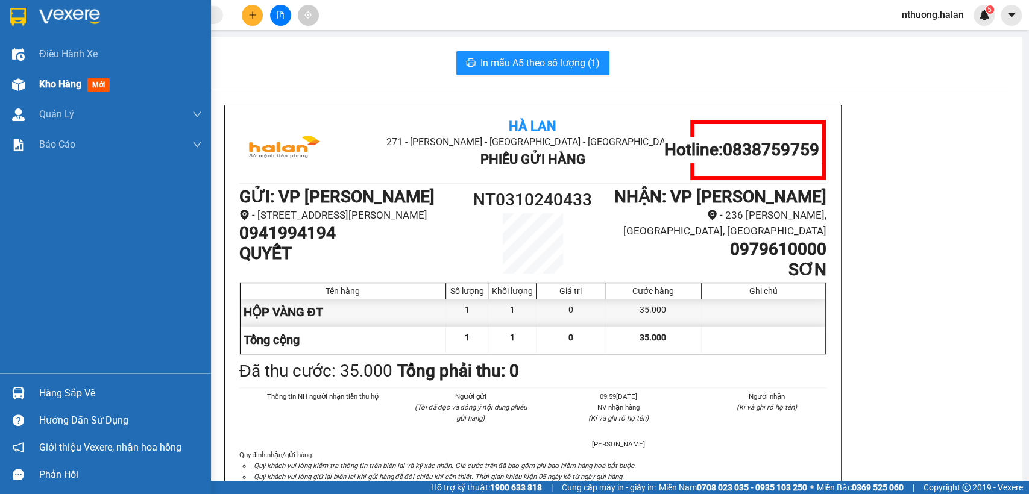
click at [55, 76] on div "Kho hàng mới" at bounding box center [120, 84] width 163 height 30
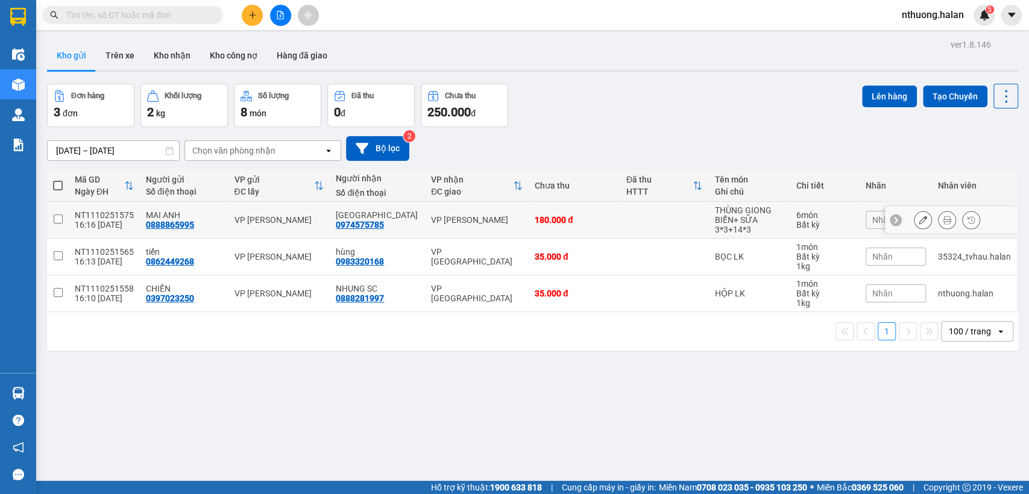
click at [943, 222] on icon at bounding box center [947, 220] width 8 height 8
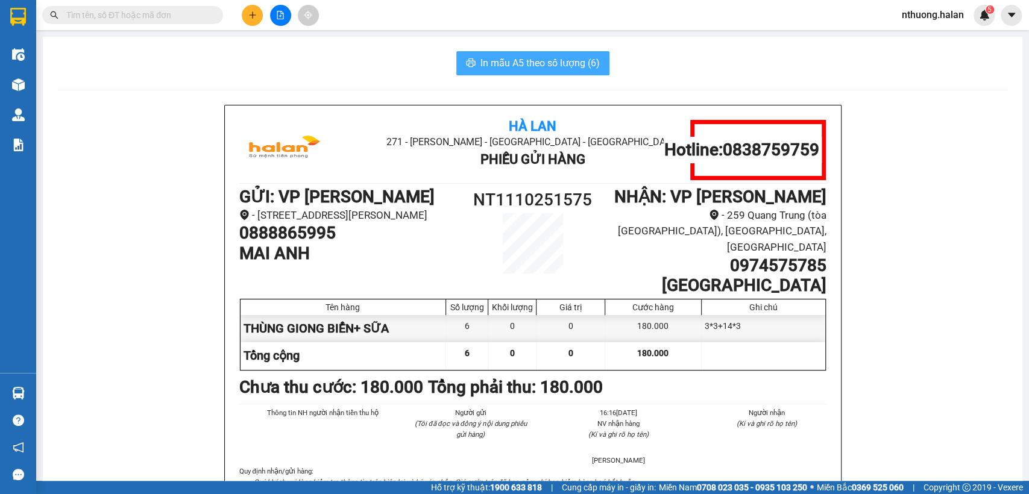
click at [523, 54] on button "In mẫu A5 theo số lượng (6)" at bounding box center [532, 63] width 153 height 24
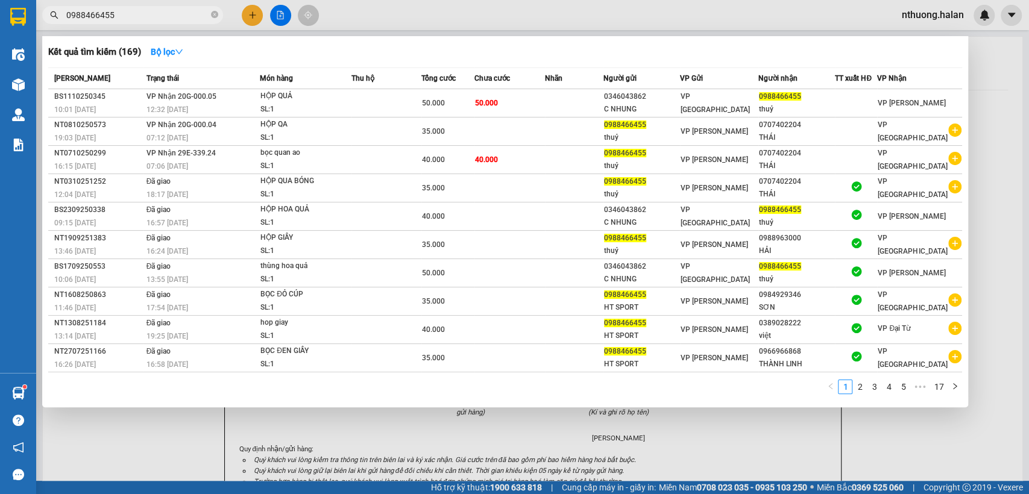
click at [118, 17] on input "0988466455" at bounding box center [137, 14] width 142 height 13
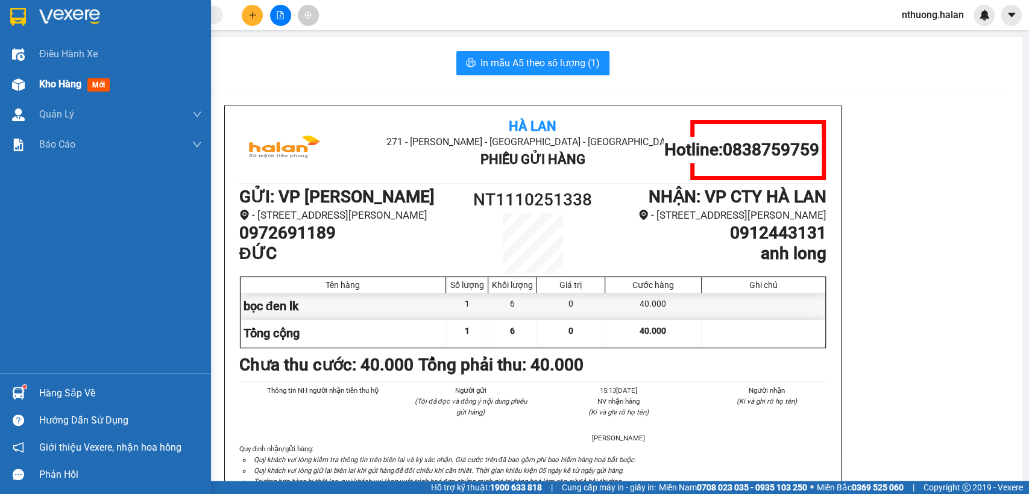
click at [43, 87] on span "Kho hàng" at bounding box center [60, 83] width 42 height 11
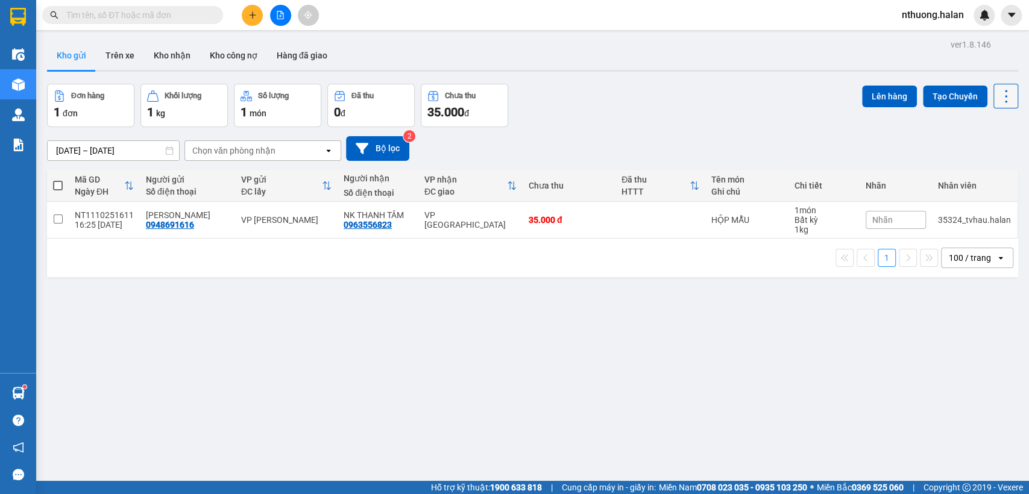
click at [998, 94] on icon at bounding box center [1006, 96] width 17 height 17
click at [973, 170] on span "Làm mới" at bounding box center [978, 172] width 33 height 12
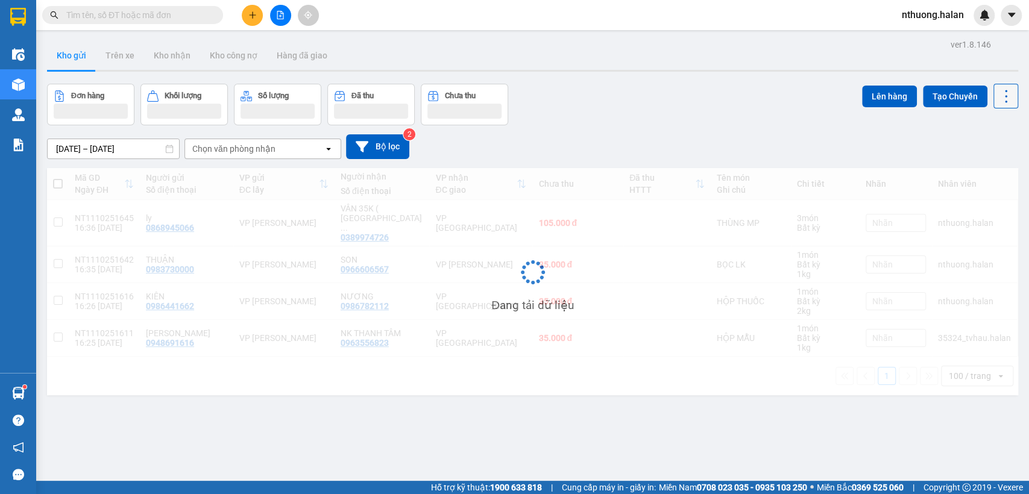
click at [999, 100] on icon at bounding box center [1006, 96] width 17 height 17
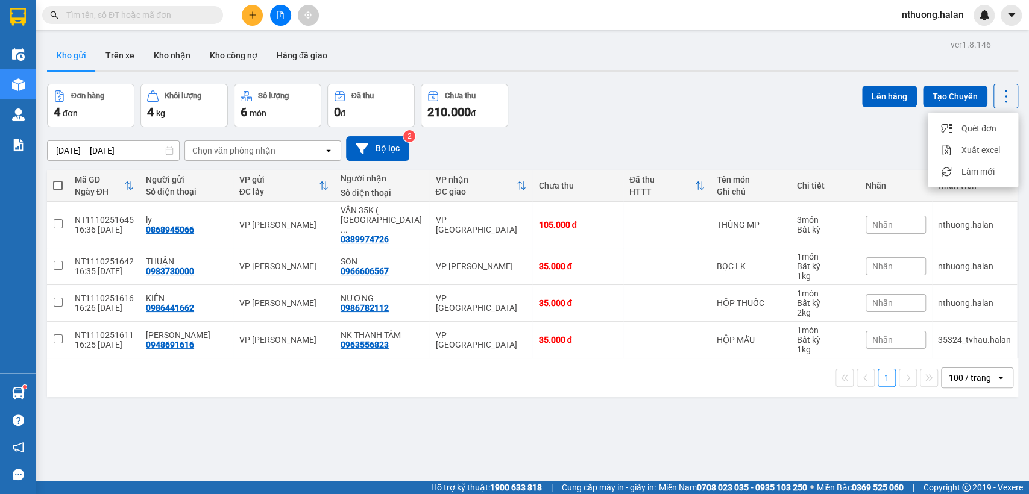
click at [748, 124] on div "Đơn hàng 4 đơn Khối lượng 4 kg Số lượng 6 món Đã thu 0 đ Chưa thu 210.000 đ Lên…" at bounding box center [532, 105] width 971 height 43
click at [998, 98] on icon at bounding box center [1006, 96] width 17 height 17
click at [971, 165] on li "Làm mới" at bounding box center [973, 172] width 90 height 22
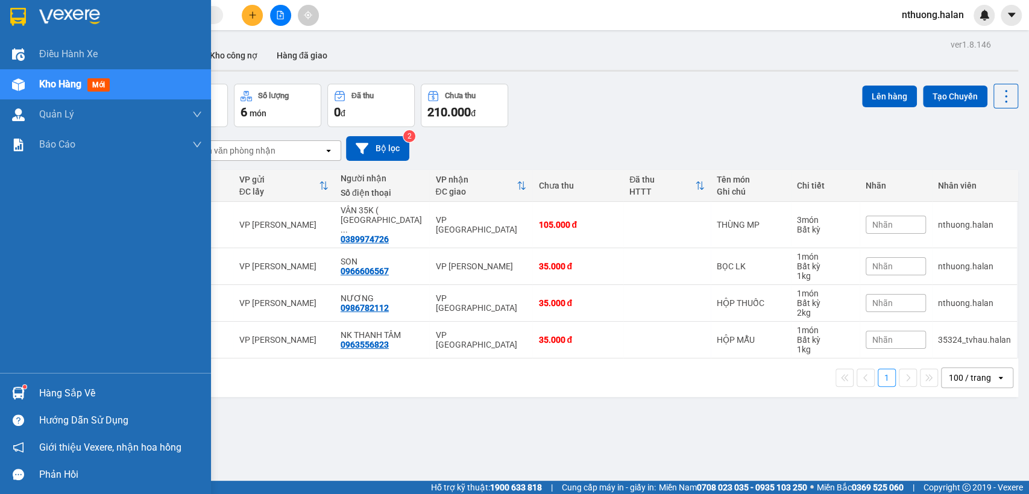
click at [63, 402] on div "Hàng sắp về" at bounding box center [120, 394] width 163 height 18
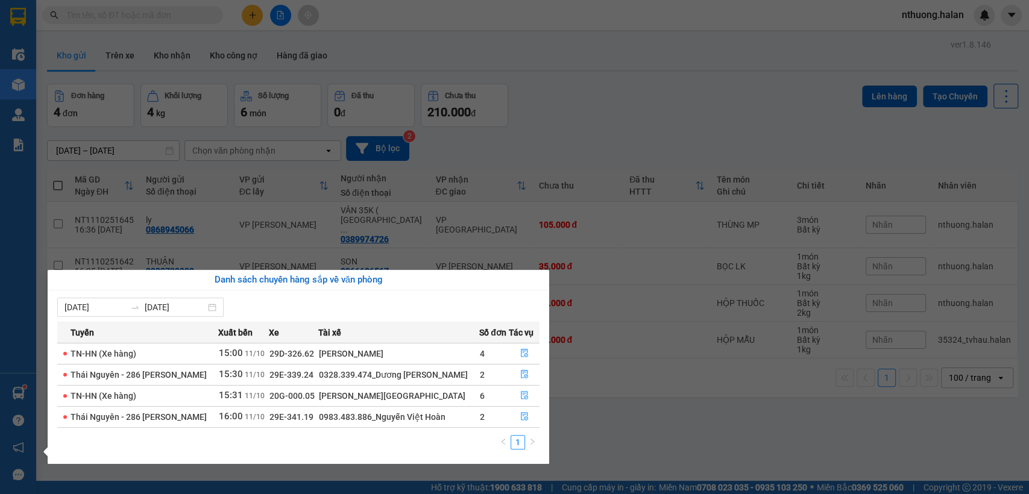
click at [656, 116] on section "Kết quả tìm kiếm ( 169 ) Bộ lọc Mã ĐH Trạng thái Món hàng Thu hộ Tổng cước Chưa…" at bounding box center [514, 247] width 1029 height 494
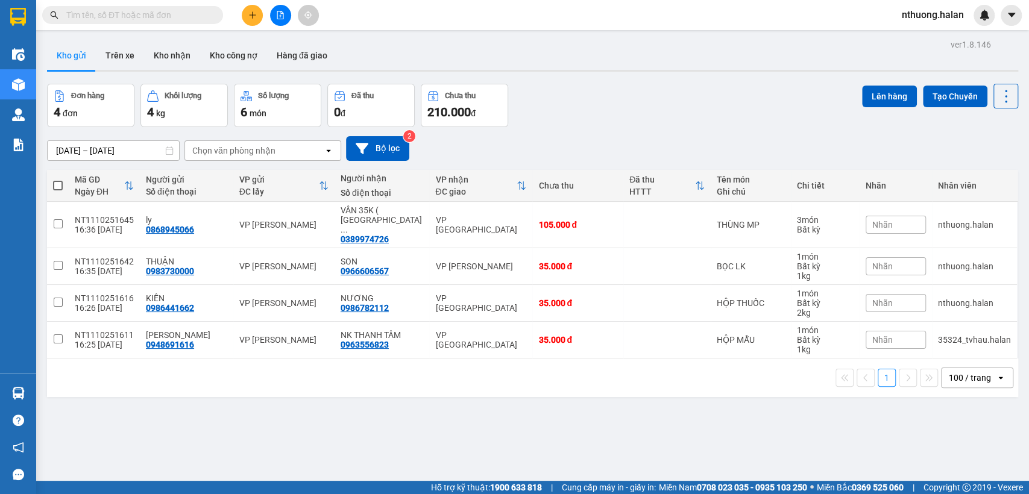
click at [737, 117] on div "Đơn hàng 4 đơn Khối lượng 4 kg Số lượng 6 món Đã thu 0 đ Chưa thu 210.000 đ Lên…" at bounding box center [532, 105] width 971 height 43
click at [998, 93] on icon at bounding box center [1006, 96] width 17 height 17
click at [973, 175] on span "Làm mới" at bounding box center [978, 172] width 33 height 12
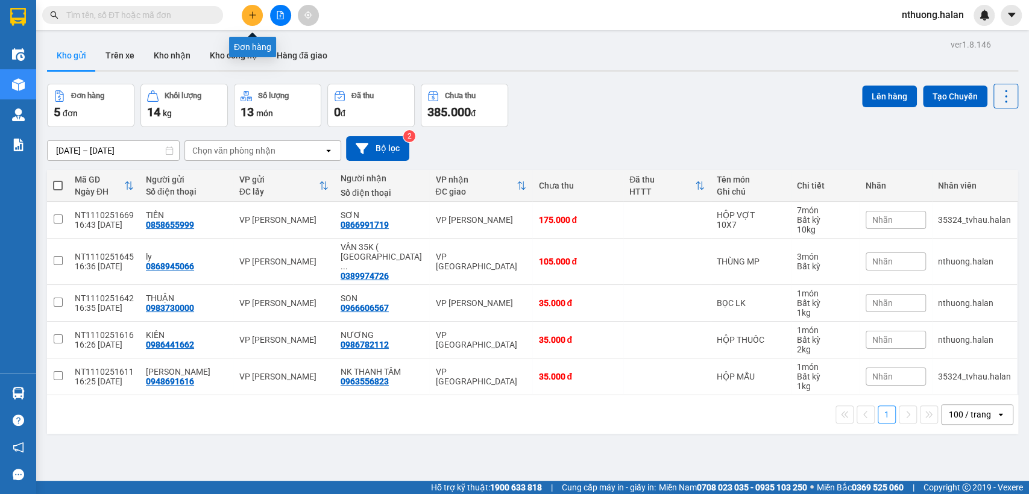
click at [253, 16] on icon "plus" at bounding box center [252, 15] width 8 height 8
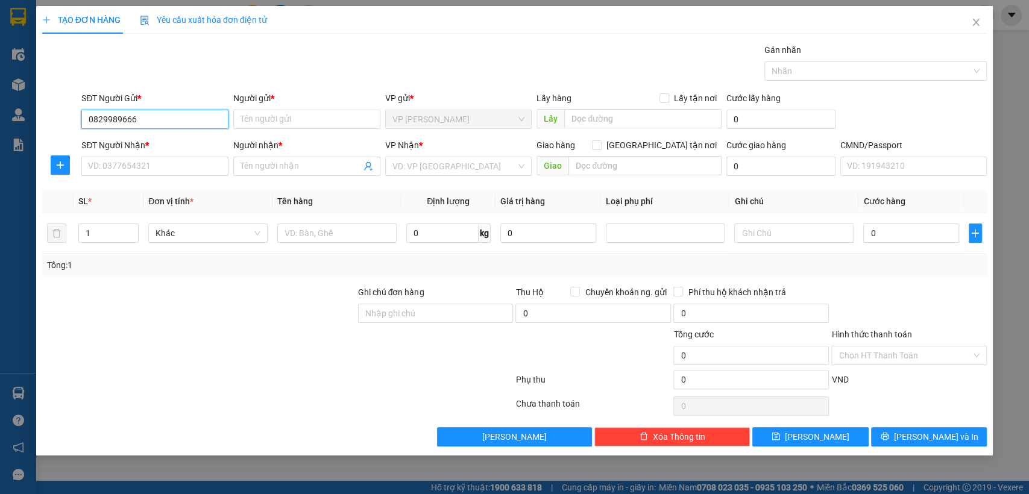
click at [119, 116] on input "0829989666" at bounding box center [154, 119] width 147 height 19
type input "0829989666"
drag, startPoint x: 142, startPoint y: 137, endPoint x: 148, endPoint y: 142, distance: 6.9
click at [142, 138] on form "SĐT Người Gửi * 0829989666 Người gửi * Tên người gửi VP gửi * VP Nguyễn Trãi Lấ…" at bounding box center [514, 136] width 945 height 89
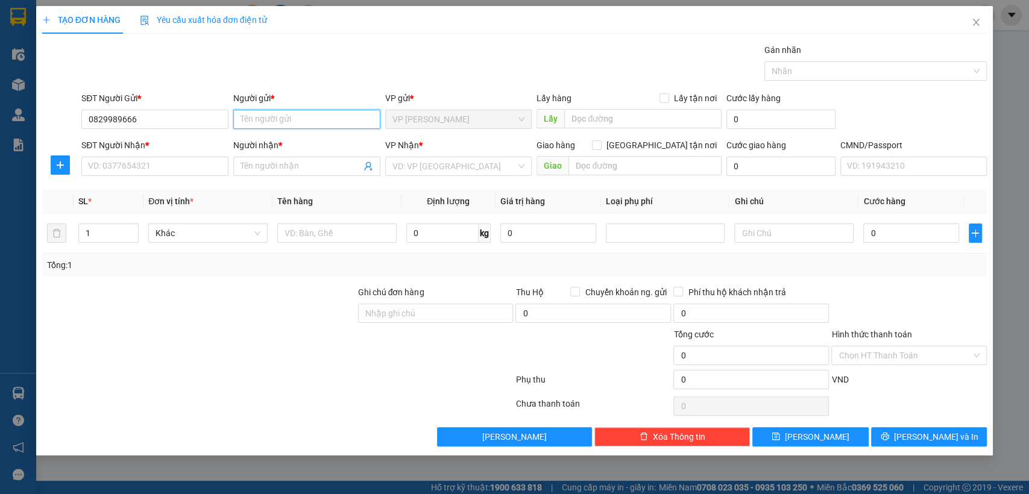
click at [277, 122] on input "Người gửi *" at bounding box center [306, 119] width 147 height 19
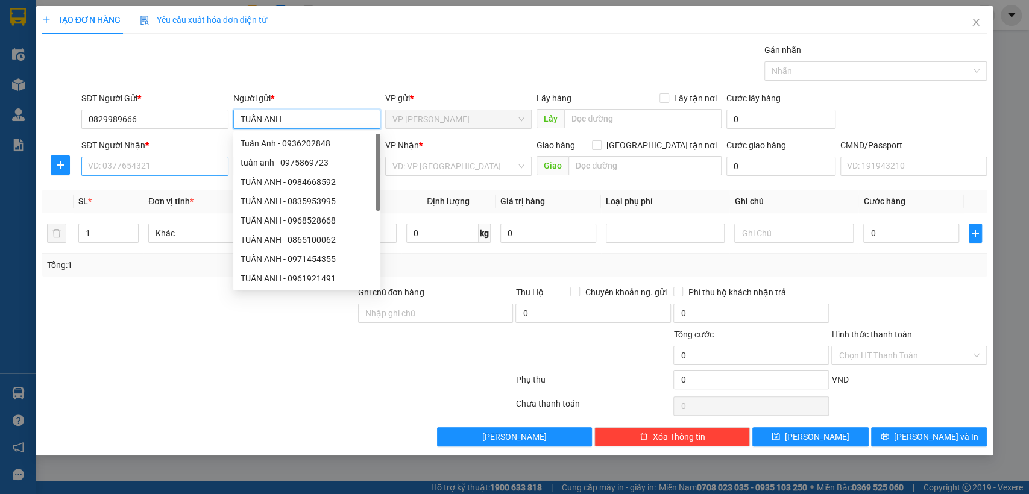
type input "TUẤN ANH"
click at [145, 160] on input "SĐT Người Nhận *" at bounding box center [154, 166] width 147 height 19
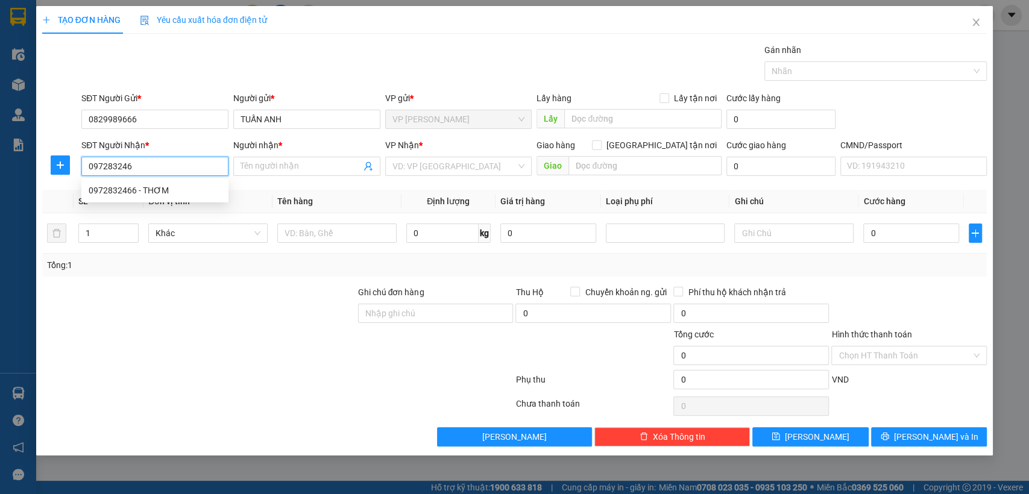
type input "0972832466"
click at [133, 188] on div "0972832466 - THƠM" at bounding box center [155, 190] width 133 height 13
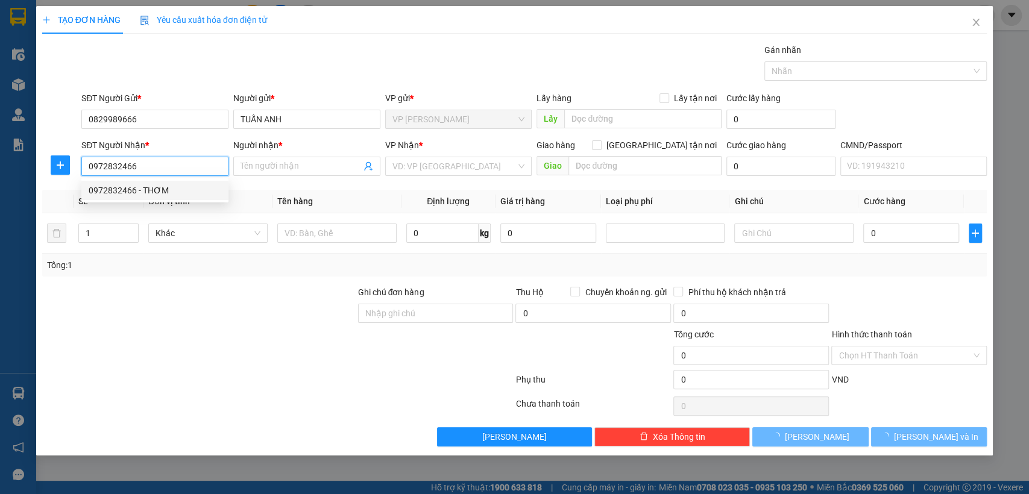
type input "THƠM"
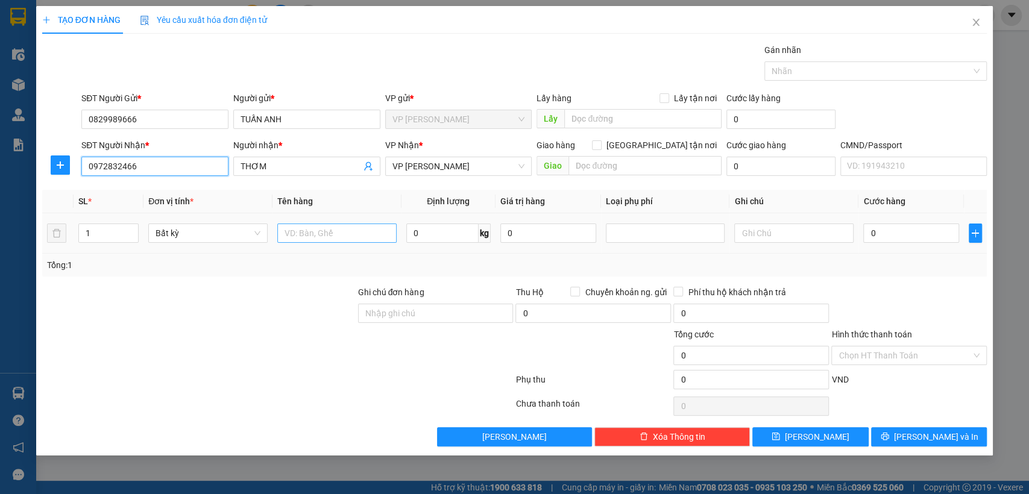
type input "0972832466"
click at [342, 231] on input "text" at bounding box center [336, 233] width 119 height 19
type input "HỘP LK"
click at [430, 239] on input "0" at bounding box center [442, 233] width 72 height 19
type input "1"
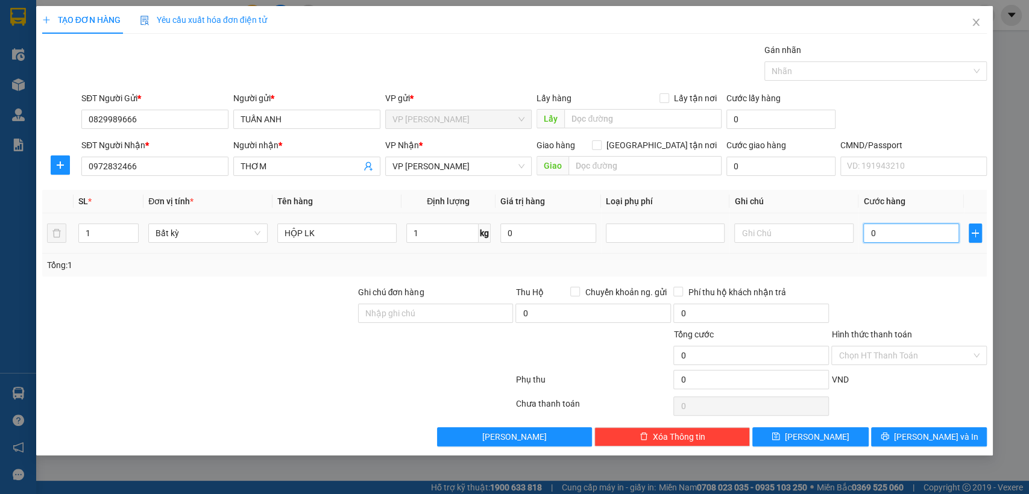
type input "35.000"
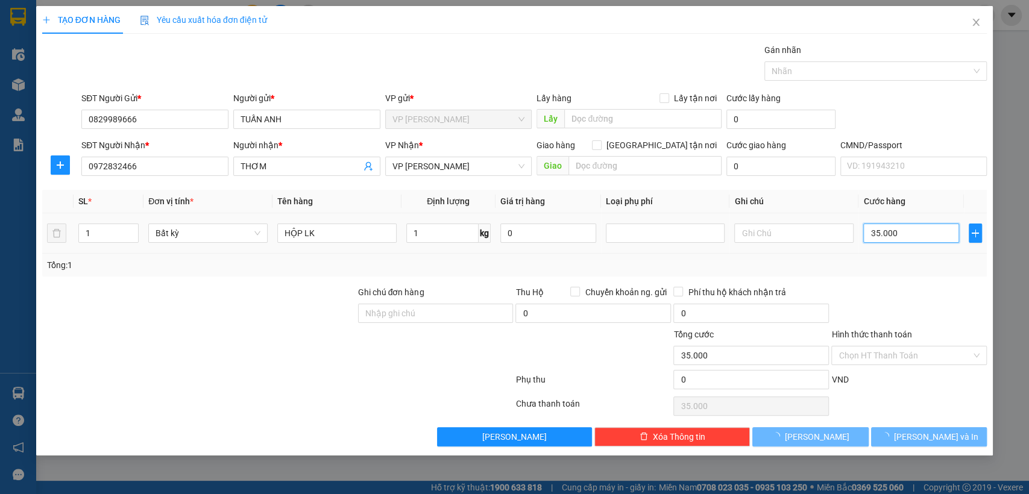
type input "35.000"
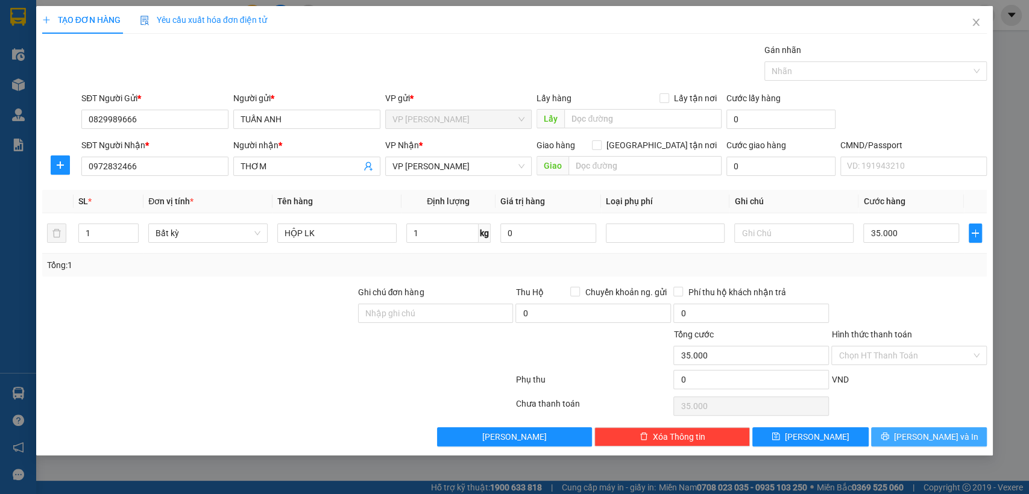
click at [929, 432] on span "[PERSON_NAME] và In" at bounding box center [936, 436] width 84 height 13
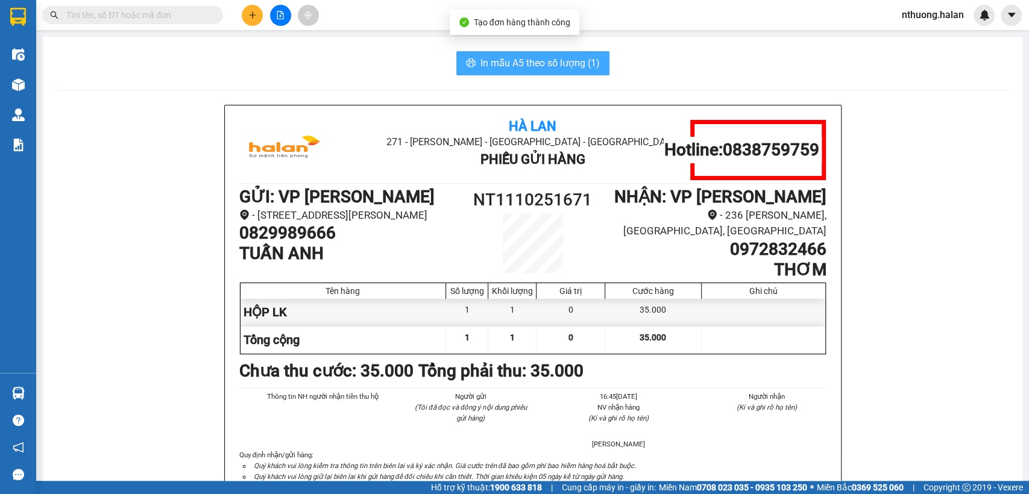
click at [538, 67] on span "In mẫu A5 theo số lượng (1)" at bounding box center [540, 62] width 119 height 15
click at [171, 7] on span at bounding box center [132, 15] width 181 height 18
click at [162, 20] on input "text" at bounding box center [137, 14] width 142 height 13
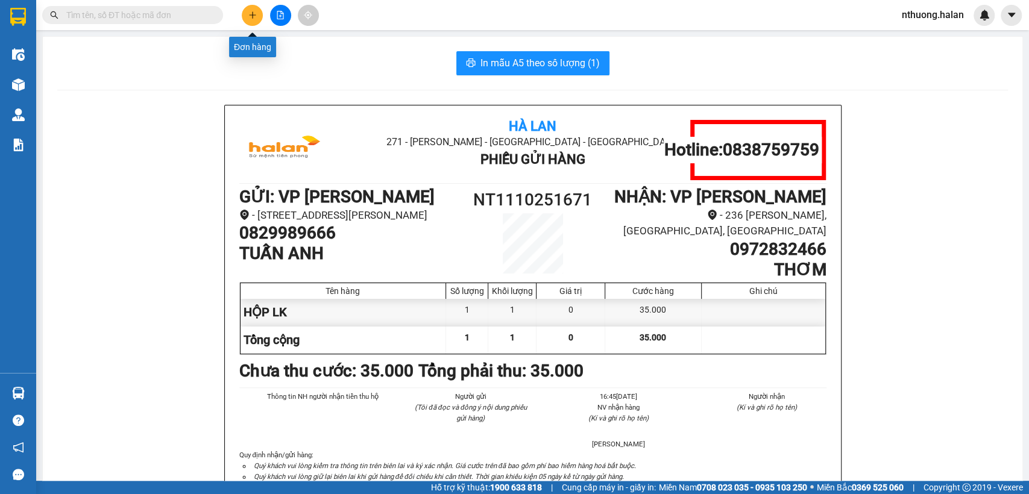
click at [249, 16] on icon "plus" at bounding box center [252, 15] width 8 height 8
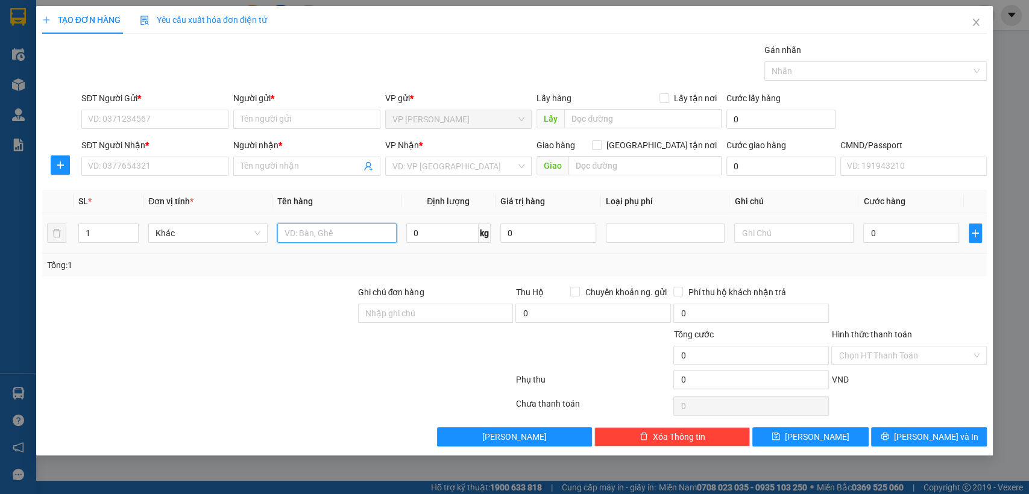
click at [335, 230] on input "text" at bounding box center [336, 233] width 119 height 19
type input "THÙNG"
click at [425, 240] on input "0" at bounding box center [442, 233] width 72 height 19
type input "7"
click at [356, 239] on input "THÙNG" at bounding box center [336, 233] width 119 height 19
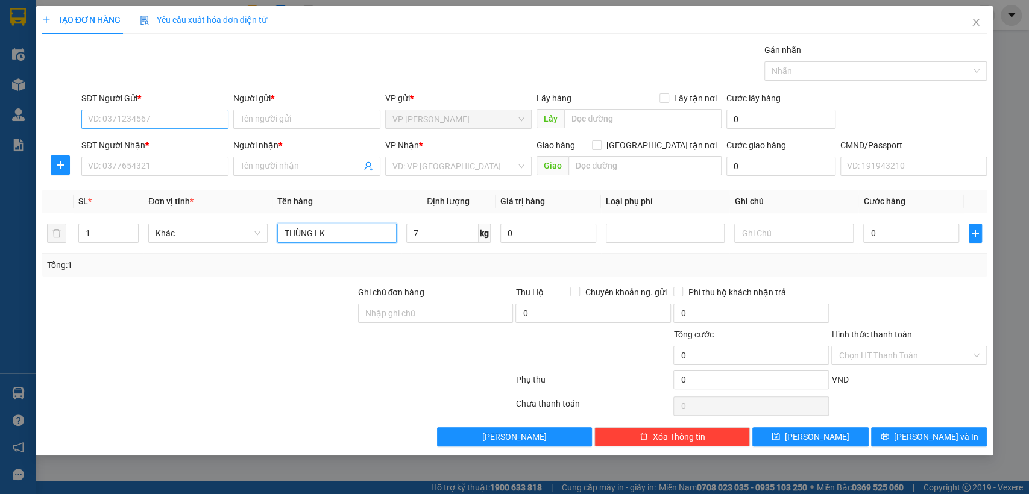
type input "THÙNG LK"
click at [178, 121] on input "SĐT Người Gửi *" at bounding box center [154, 119] width 147 height 19
type input "0965256338"
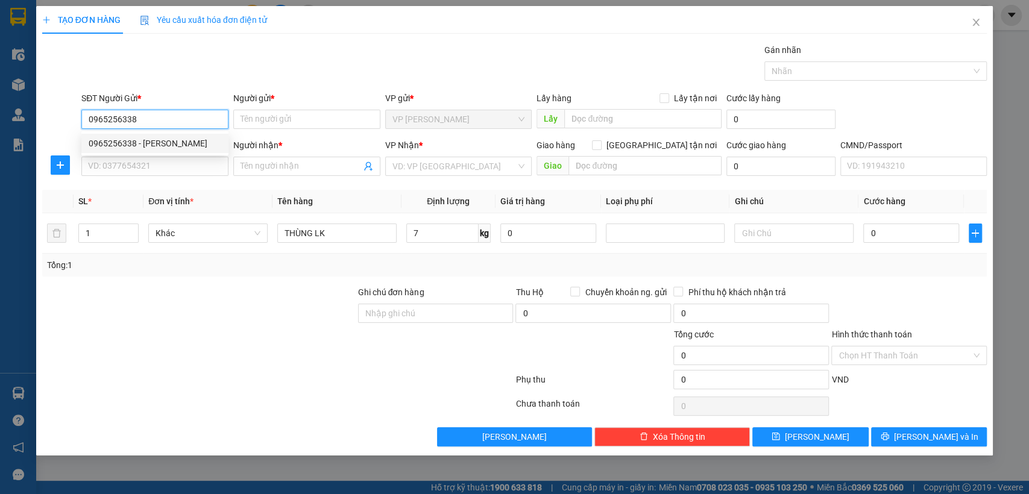
click at [148, 137] on div "0965256338 - LÊ THỊ HIỀN" at bounding box center [155, 143] width 133 height 13
type input "LÊ THỊ HIỀN"
type input "0965256338"
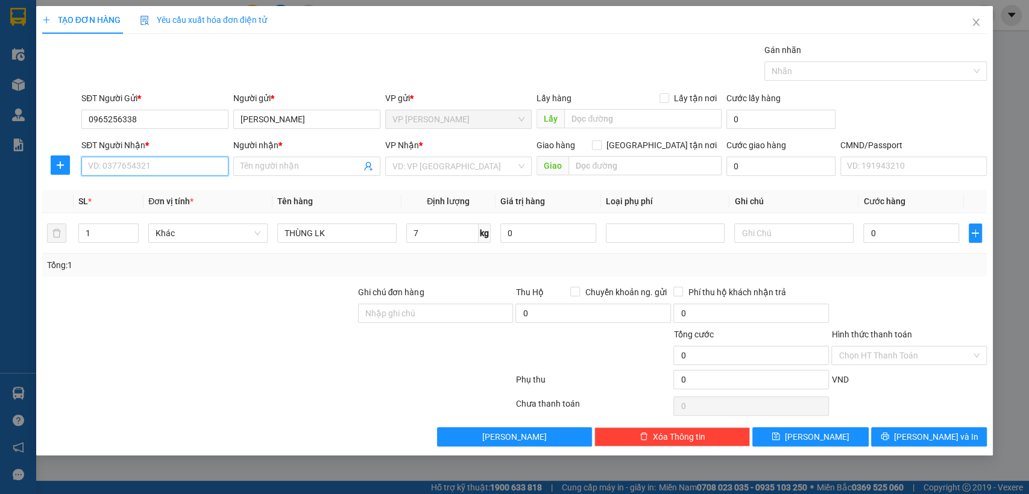
click at [162, 168] on input "SĐT Người Nhận *" at bounding box center [154, 166] width 147 height 19
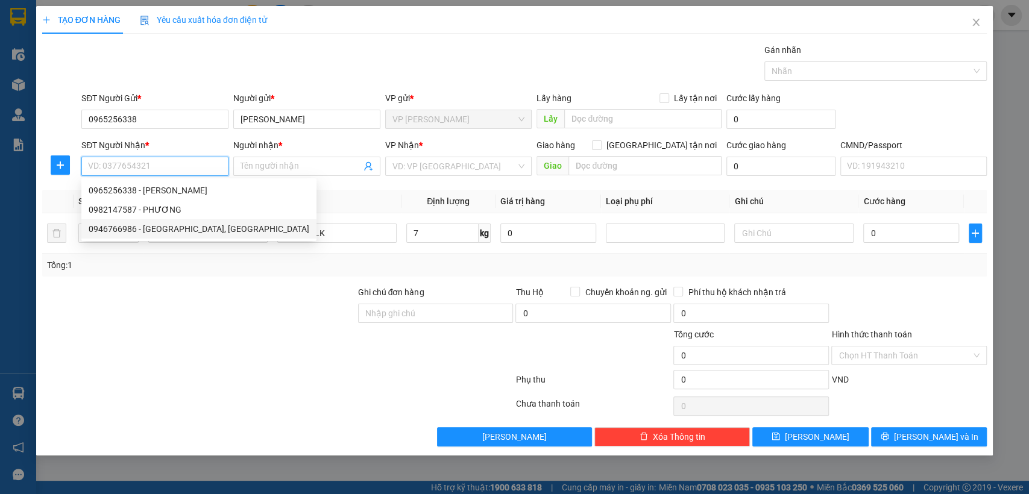
click at [165, 232] on div "0946766986 - ĐỨC, BK" at bounding box center [199, 228] width 221 height 13
type input "0946766986"
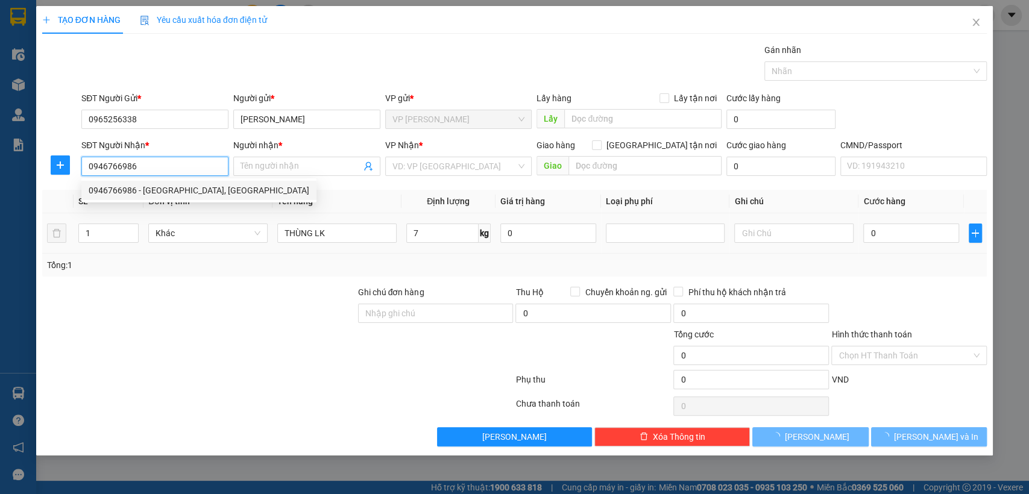
type input "ĐỨC, BK"
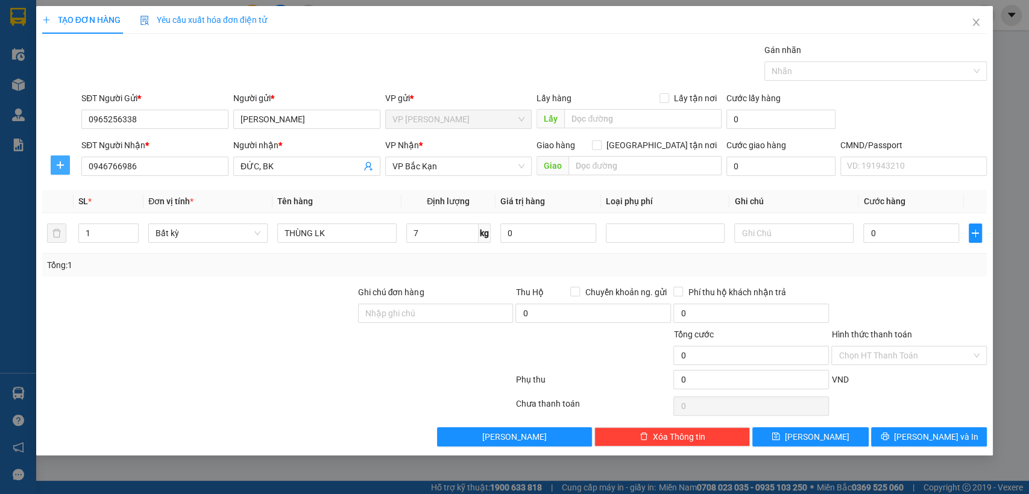
click at [55, 168] on span "plus" at bounding box center [60, 165] width 18 height 10
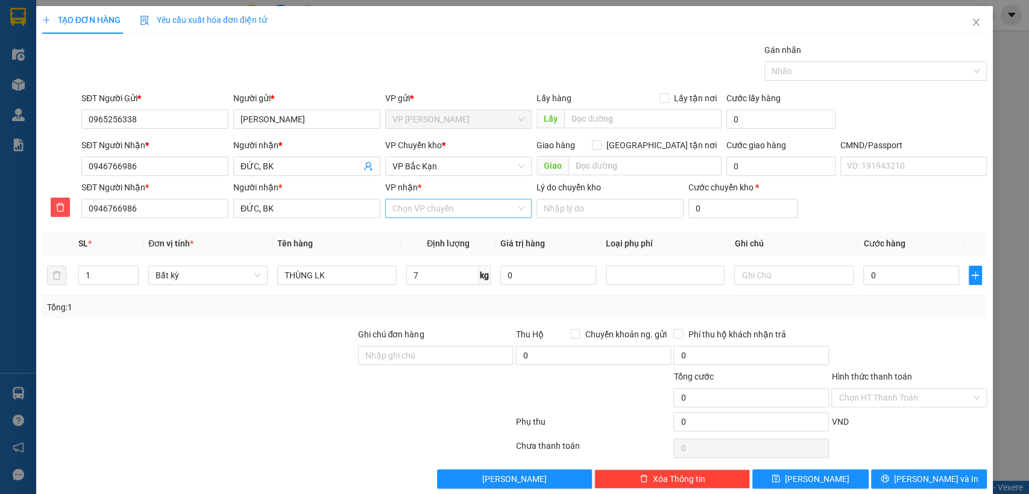
click at [416, 213] on input "VP nhận *" at bounding box center [455, 209] width 124 height 18
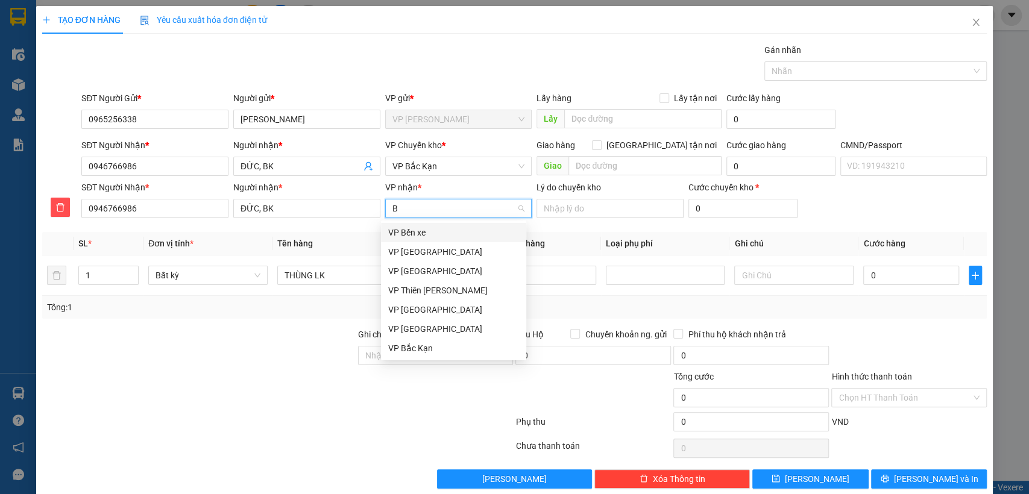
type input "BK"
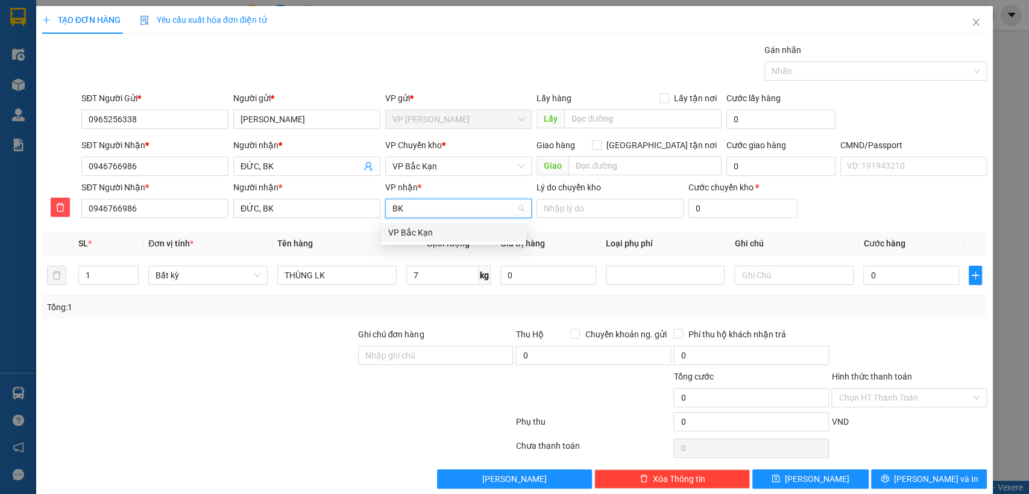
click at [415, 229] on div "VP Bắc Kạn" at bounding box center [453, 232] width 131 height 13
click at [420, 171] on span "VP Bắc Kạn" at bounding box center [459, 166] width 133 height 18
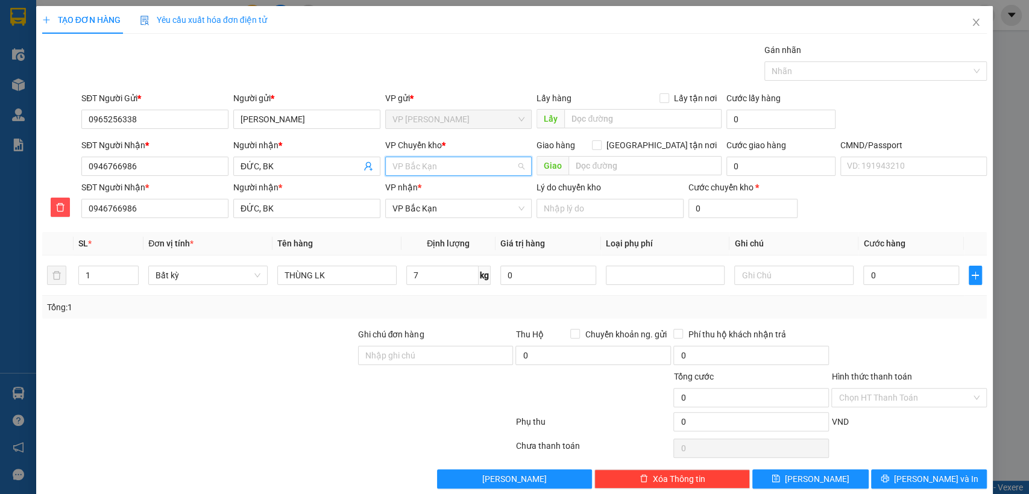
scroll to position [391, 0]
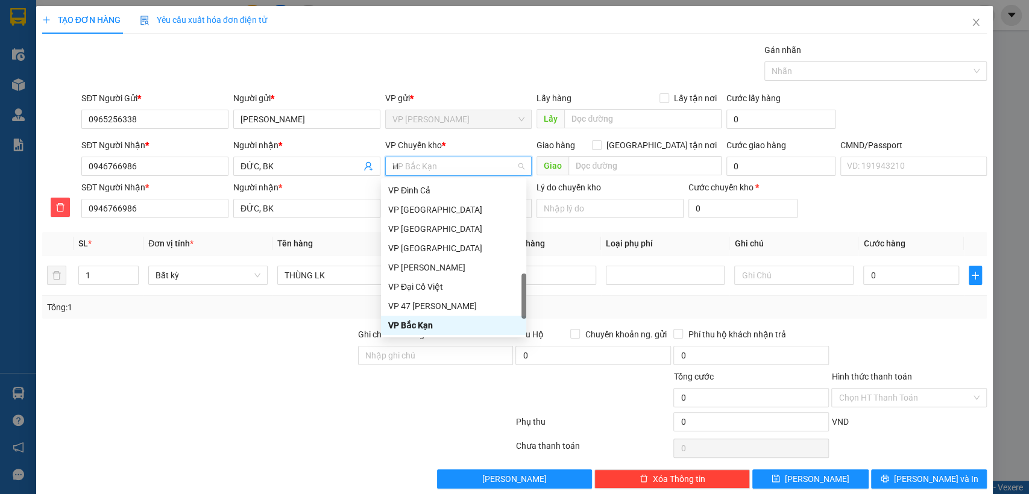
type input "HG"
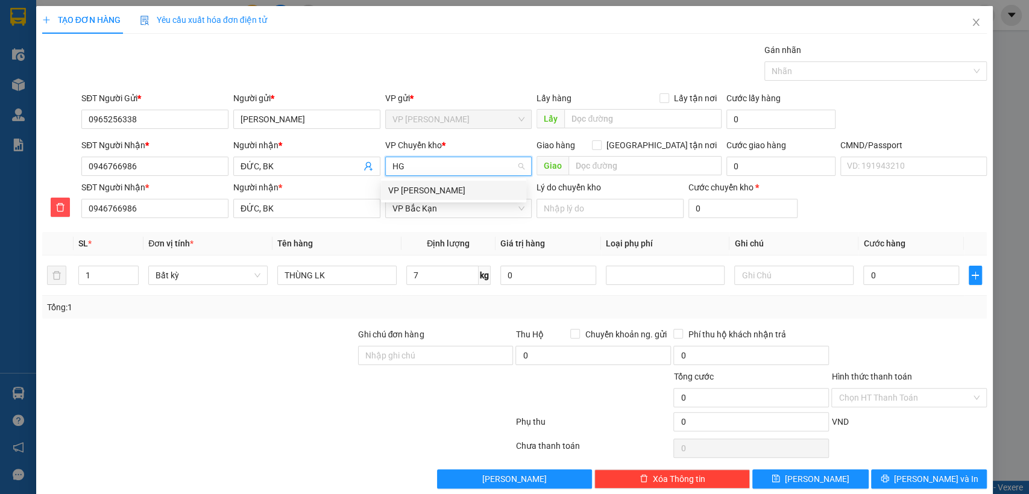
click at [418, 189] on div "VP [PERSON_NAME]" at bounding box center [453, 190] width 131 height 13
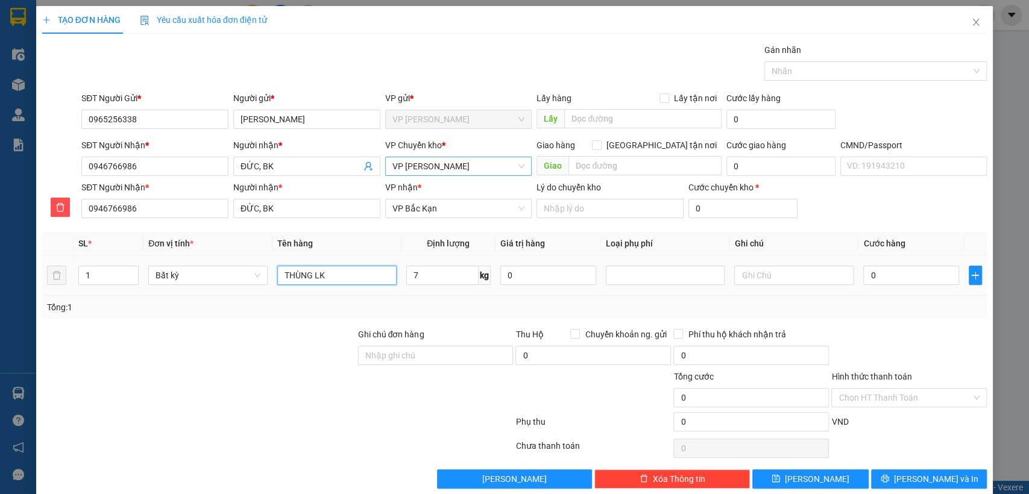
click at [362, 274] on input "THÙNG LK" at bounding box center [336, 275] width 119 height 19
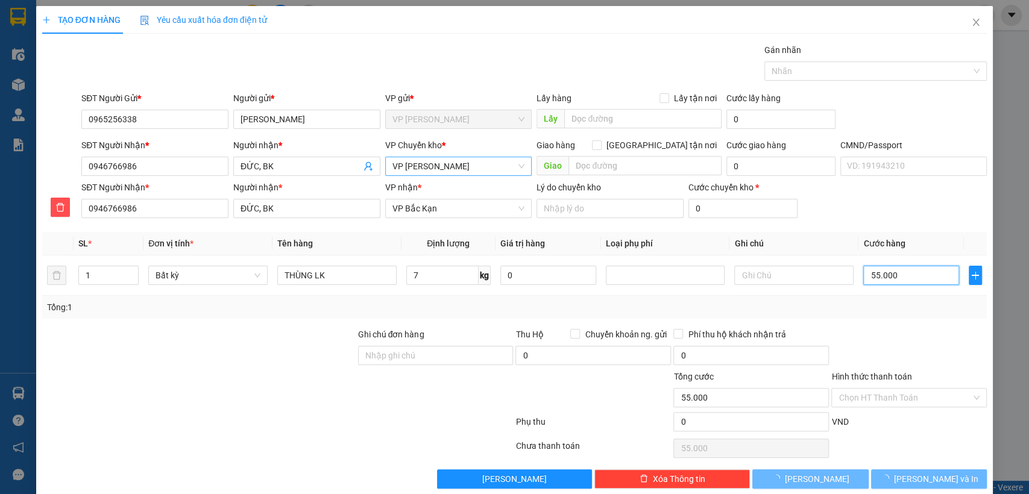
type input "55.000"
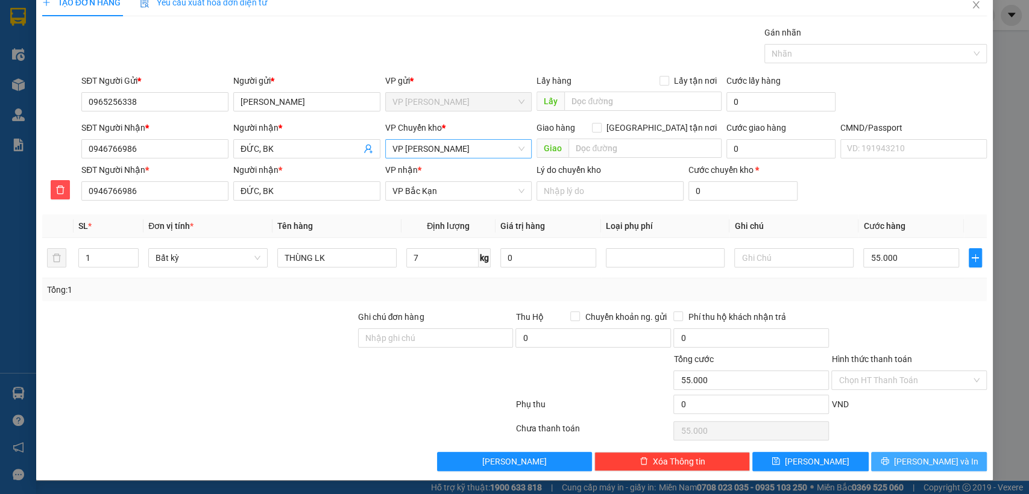
click at [914, 461] on span "[PERSON_NAME] và In" at bounding box center [936, 461] width 84 height 13
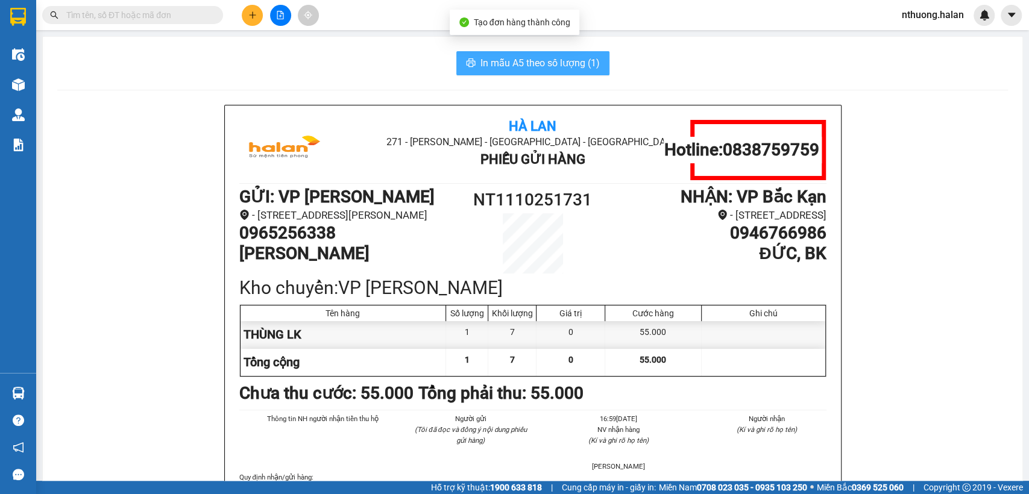
click at [587, 64] on span "In mẫu A5 theo số lượng (1)" at bounding box center [540, 62] width 119 height 15
click at [160, 11] on input "text" at bounding box center [137, 14] width 142 height 13
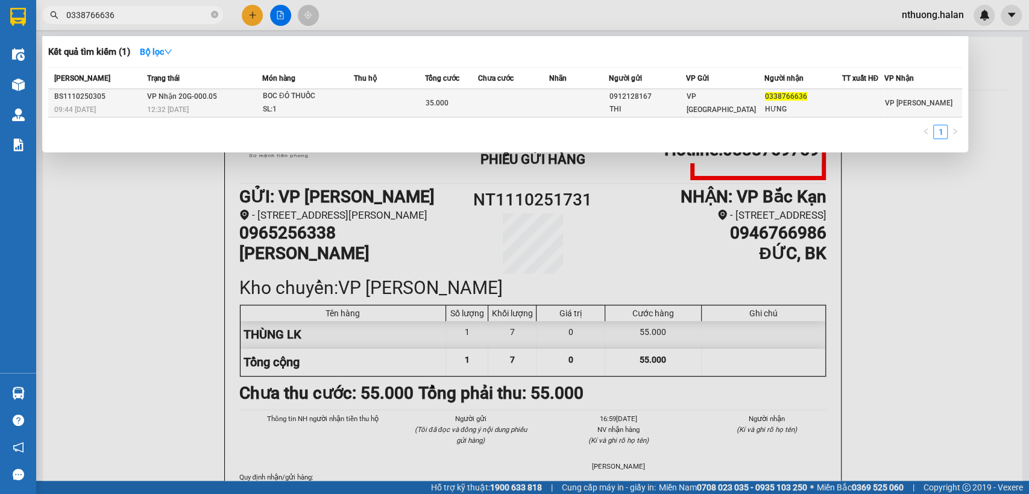
type input "0338766636"
click at [534, 101] on td at bounding box center [513, 103] width 71 height 28
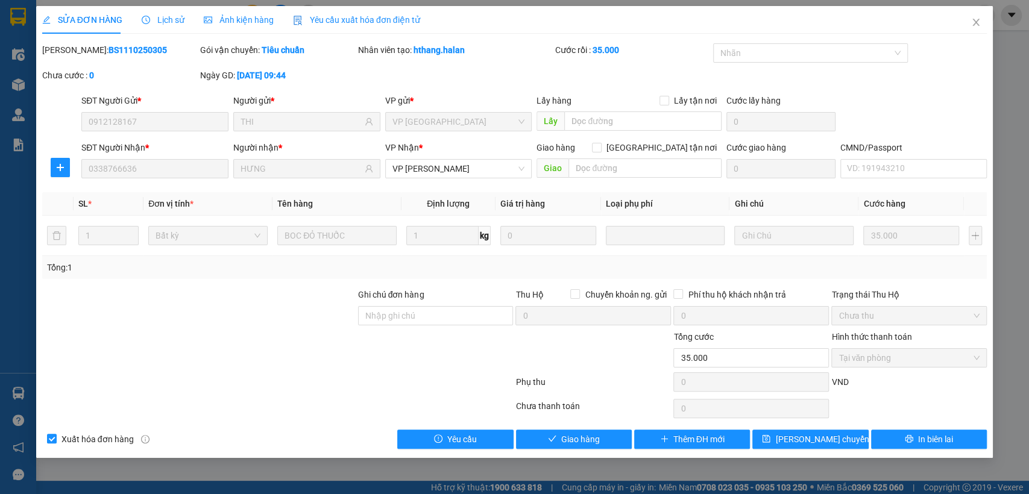
type input "0912128167"
type input "THI"
type input "0338766636"
type input "HƯNG"
type input "0"
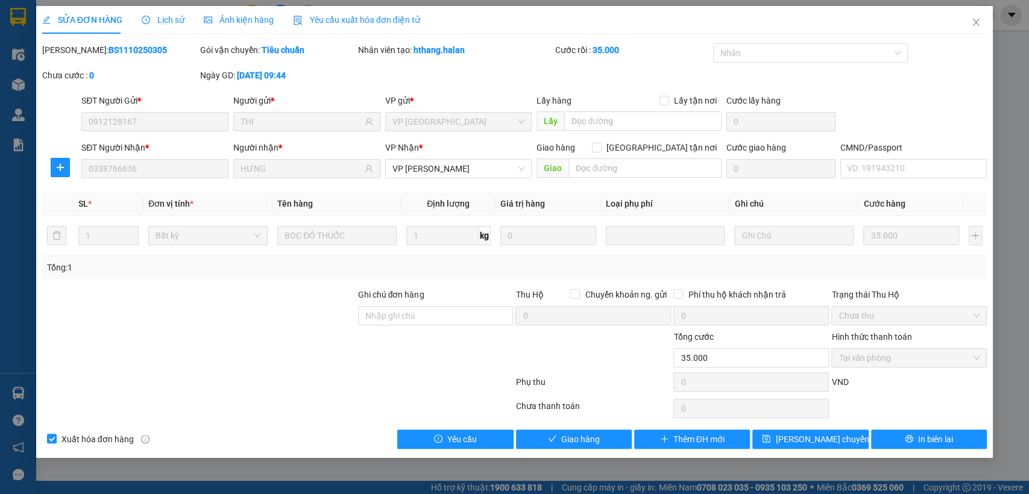
type input "35.000"
click at [594, 437] on span "Giao hàng" at bounding box center [580, 439] width 39 height 13
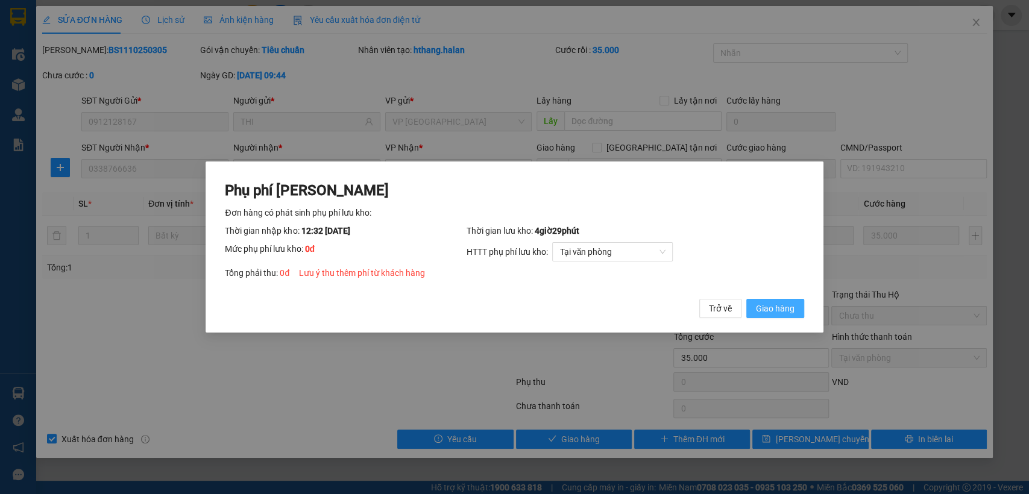
click at [773, 312] on span "Giao hàng" at bounding box center [775, 308] width 39 height 13
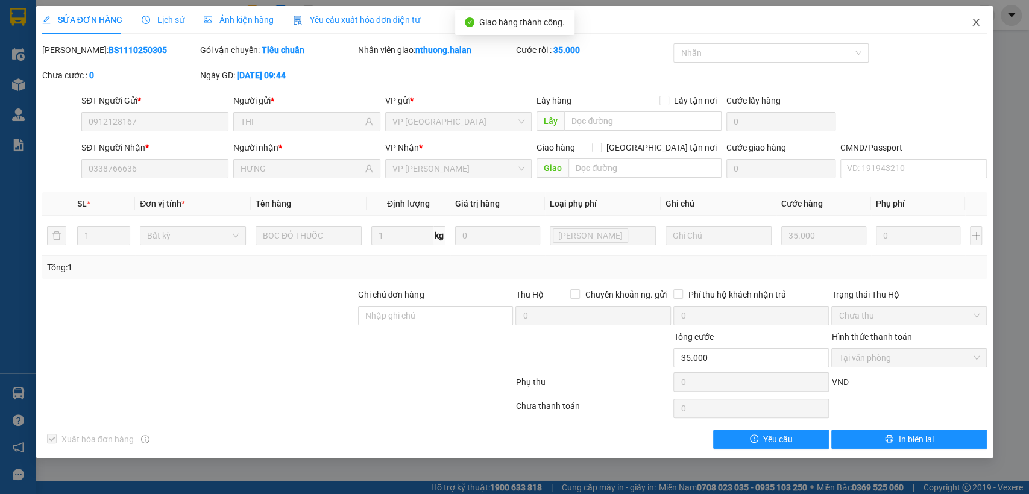
click at [976, 20] on icon "close" at bounding box center [976, 22] width 10 height 10
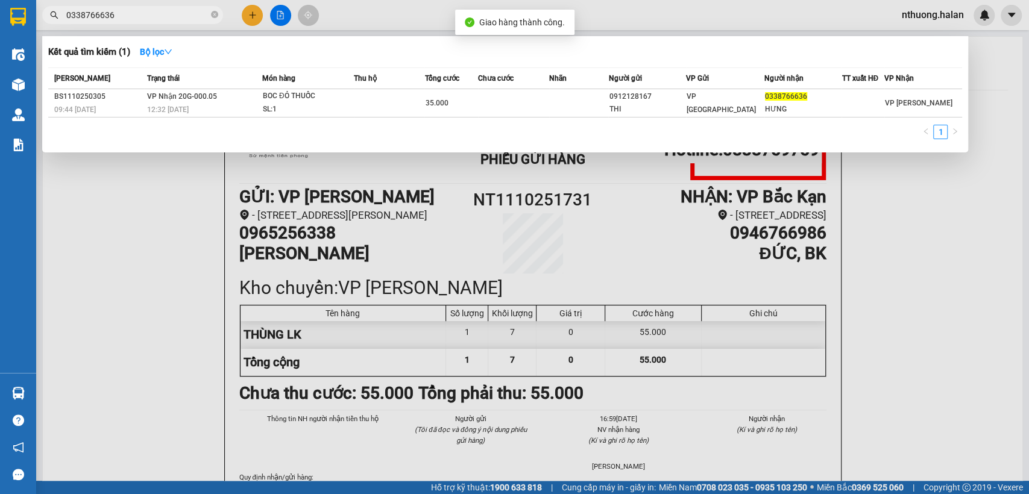
click at [175, 20] on input "0338766636" at bounding box center [137, 14] width 142 height 13
click at [144, 17] on input "0338766636" at bounding box center [137, 14] width 142 height 13
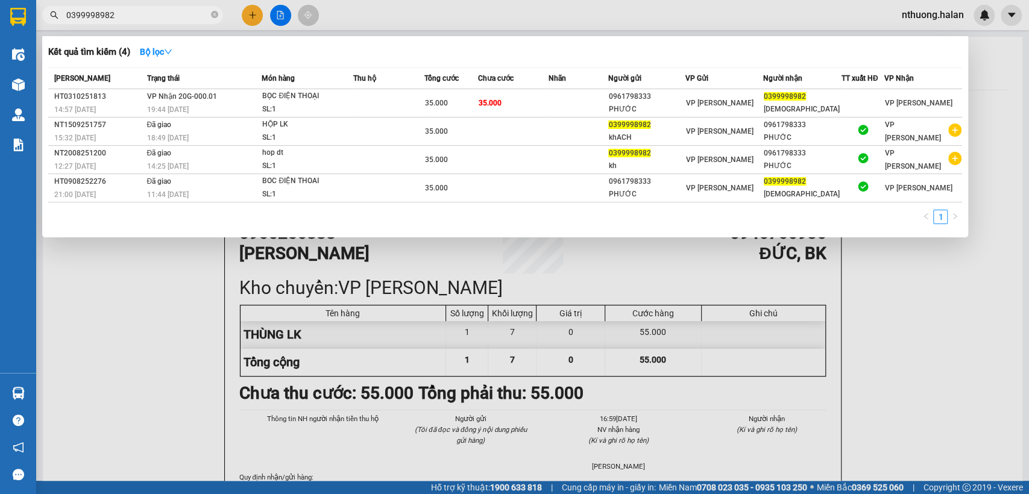
type input "0399998982"
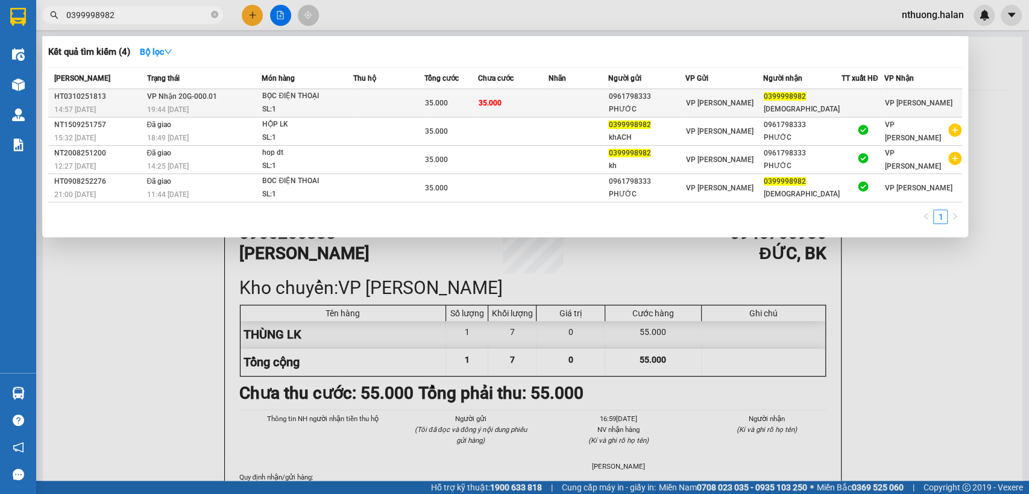
click at [574, 96] on td at bounding box center [578, 103] width 59 height 28
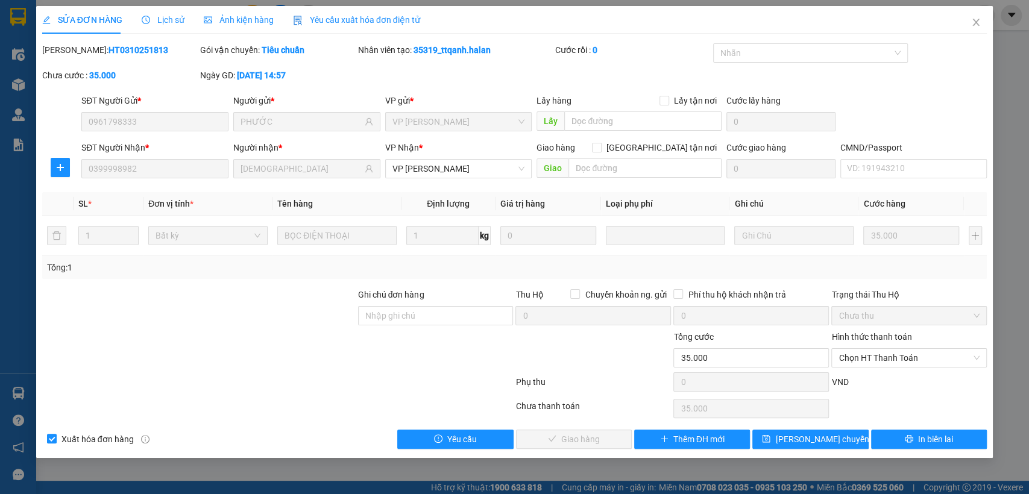
type input "0961798333"
type input "PHƯỚC"
type input "0399998982"
type input "ĐẠO"
type input "0"
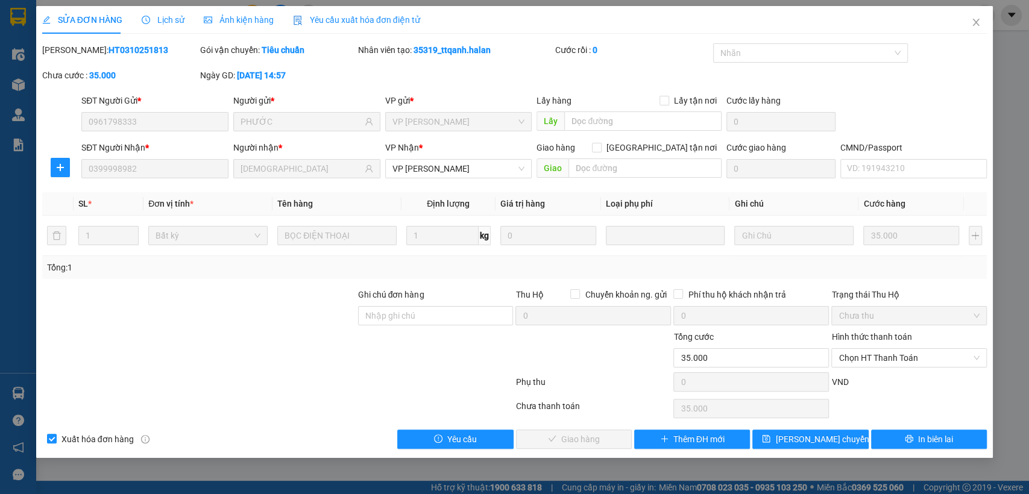
type input "35.000"
click at [894, 358] on span "Chọn HT Thanh Toán" at bounding box center [909, 358] width 141 height 18
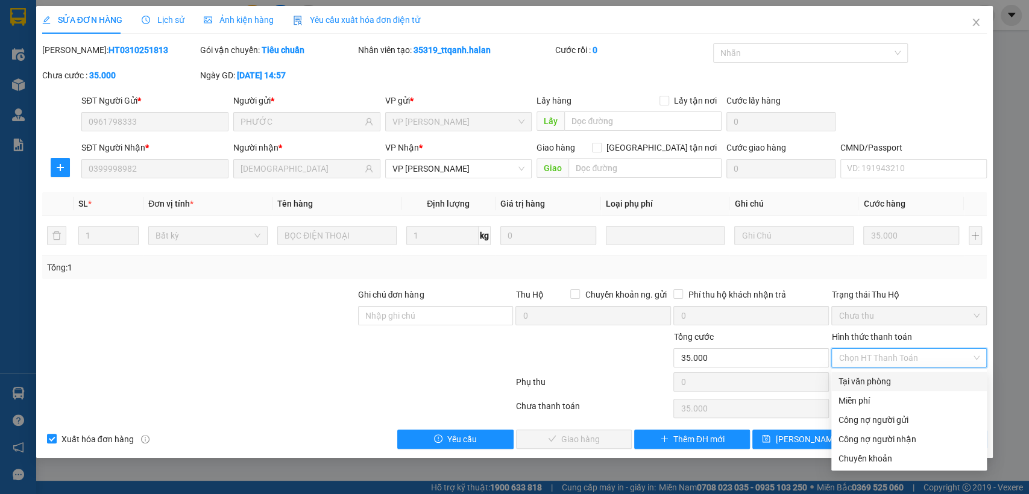
click at [866, 383] on div "Tại văn phòng" at bounding box center [909, 381] width 141 height 13
type input "0"
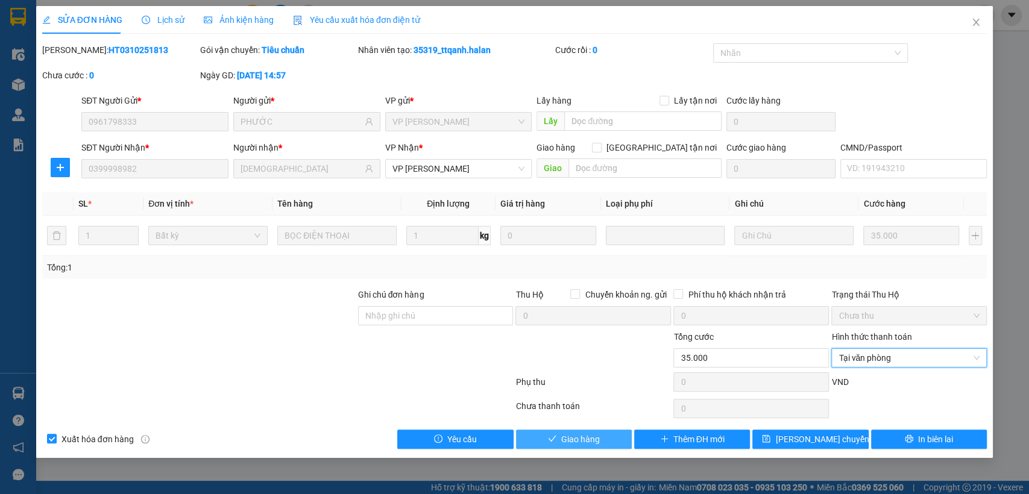
click at [617, 440] on button "Giao hàng" at bounding box center [574, 439] width 116 height 19
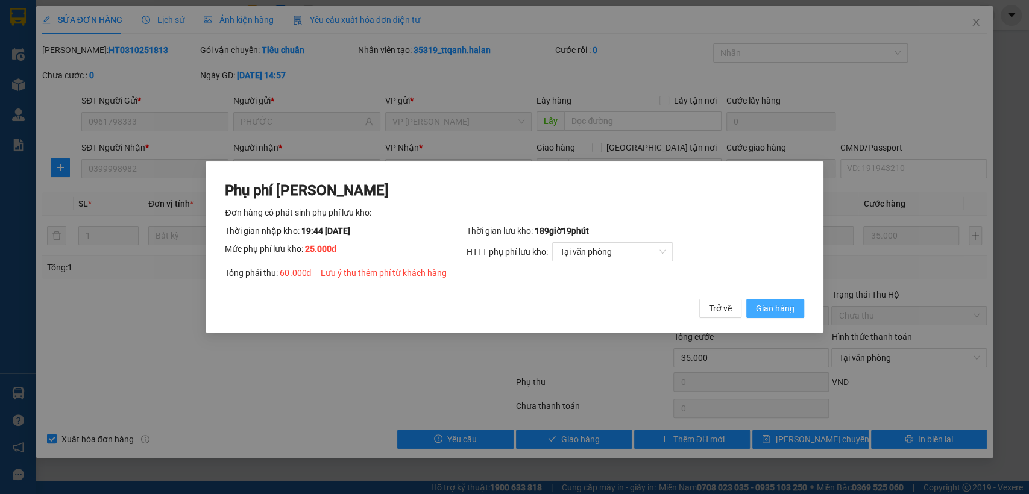
click at [777, 309] on span "Giao hàng" at bounding box center [775, 308] width 39 height 13
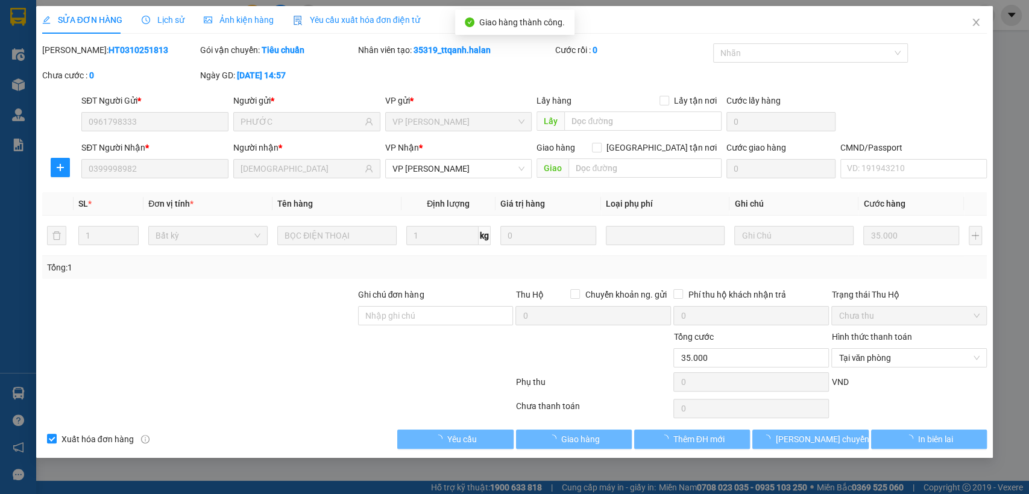
type input "60.000"
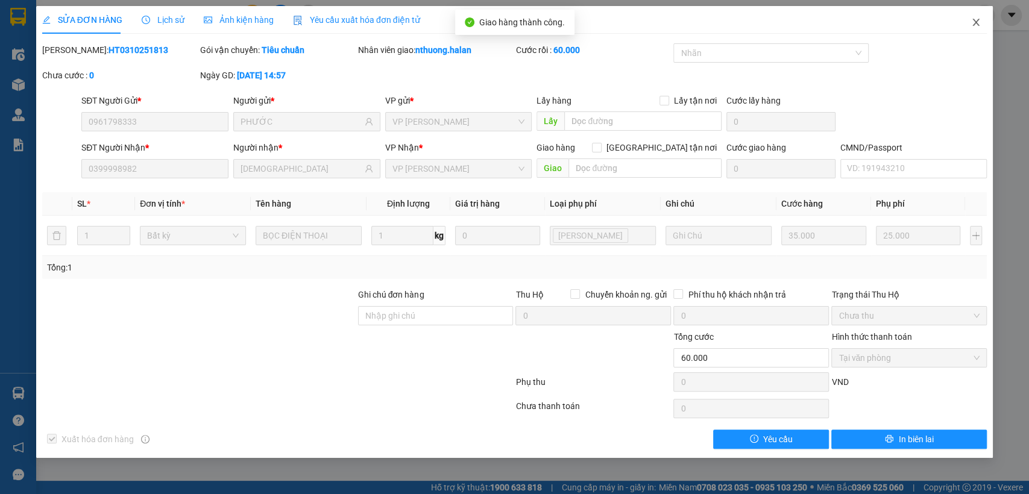
click at [977, 24] on icon "close" at bounding box center [976, 22] width 7 height 7
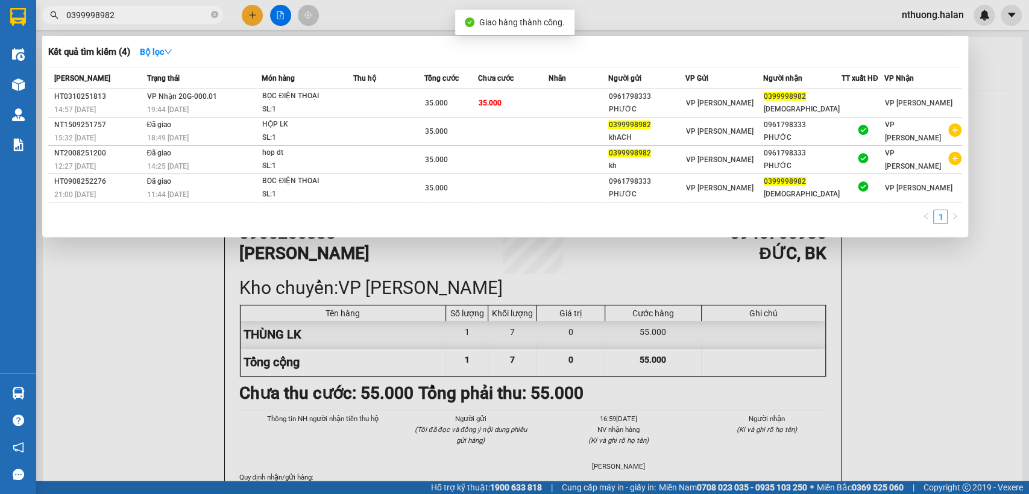
click at [173, 14] on input "0399998982" at bounding box center [137, 14] width 142 height 13
click at [216, 16] on icon "close-circle" at bounding box center [214, 14] width 7 height 7
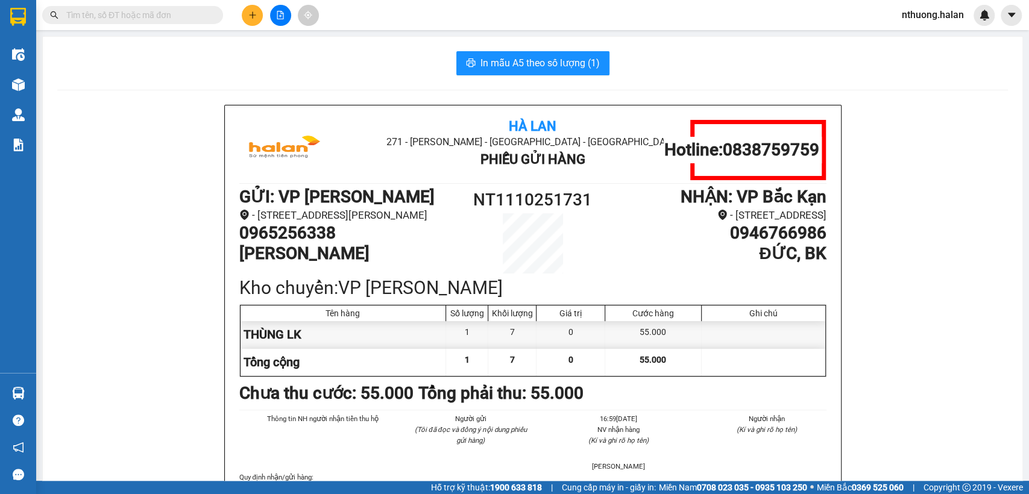
click at [159, 22] on span at bounding box center [132, 15] width 181 height 18
click at [142, 11] on input "text" at bounding box center [137, 14] width 142 height 13
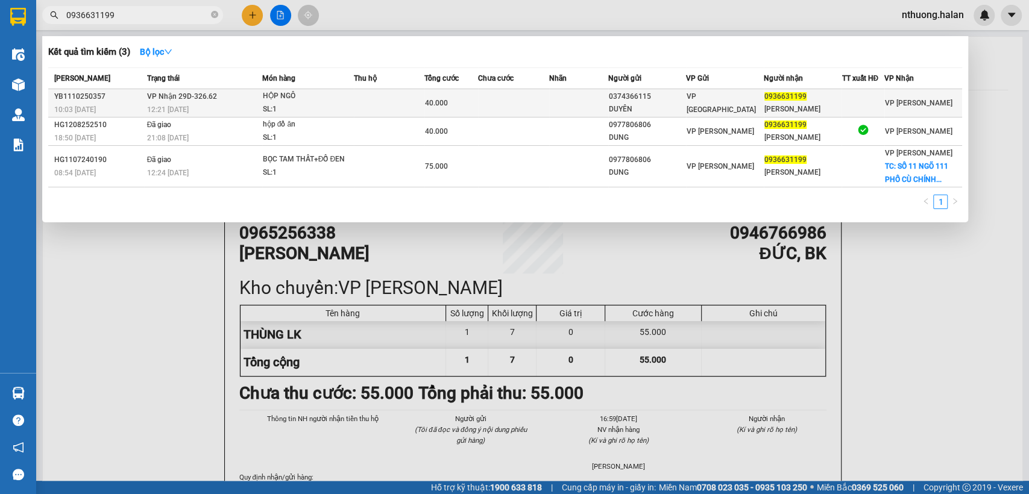
type input "0936631199"
click at [535, 112] on td at bounding box center [513, 103] width 71 height 28
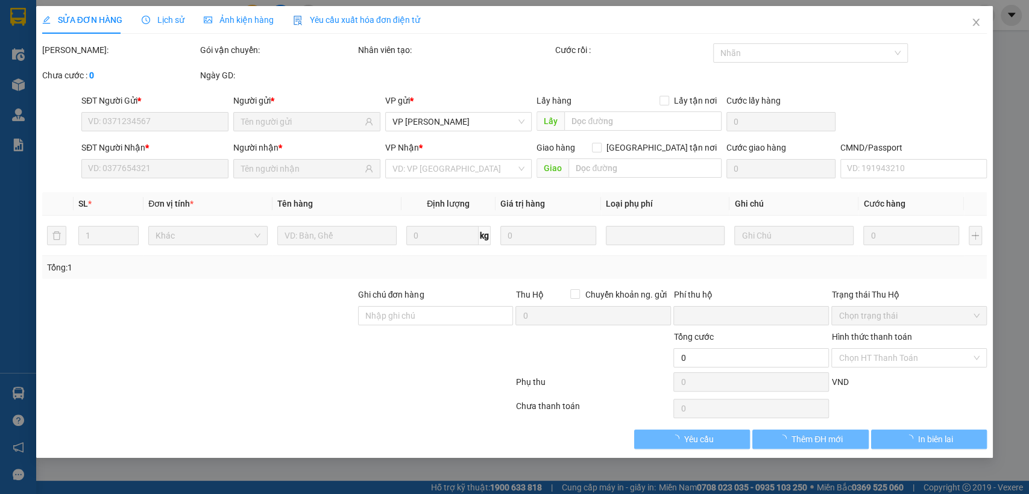
type input "0374366115"
type input "DUYÊN"
type input "0936631199"
type input "HỒNG ANH"
type input "0"
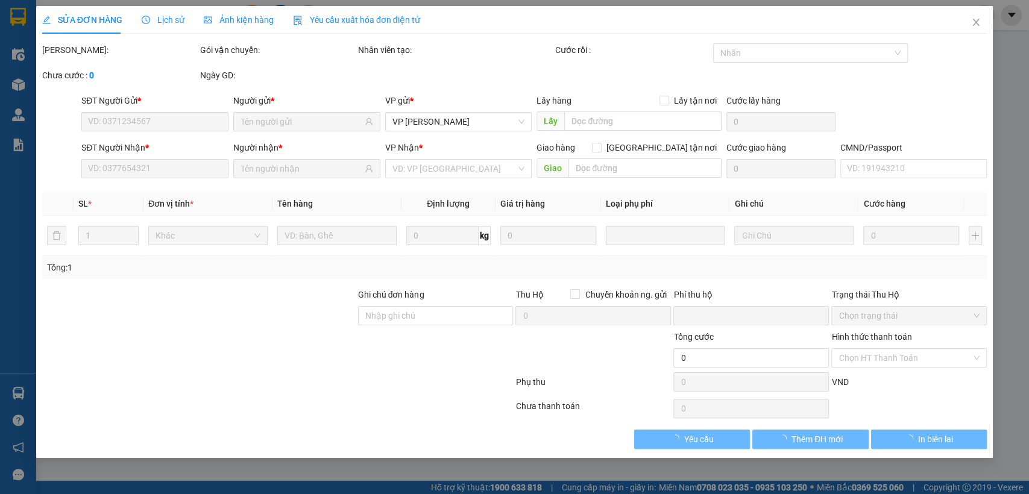
type input "40.000"
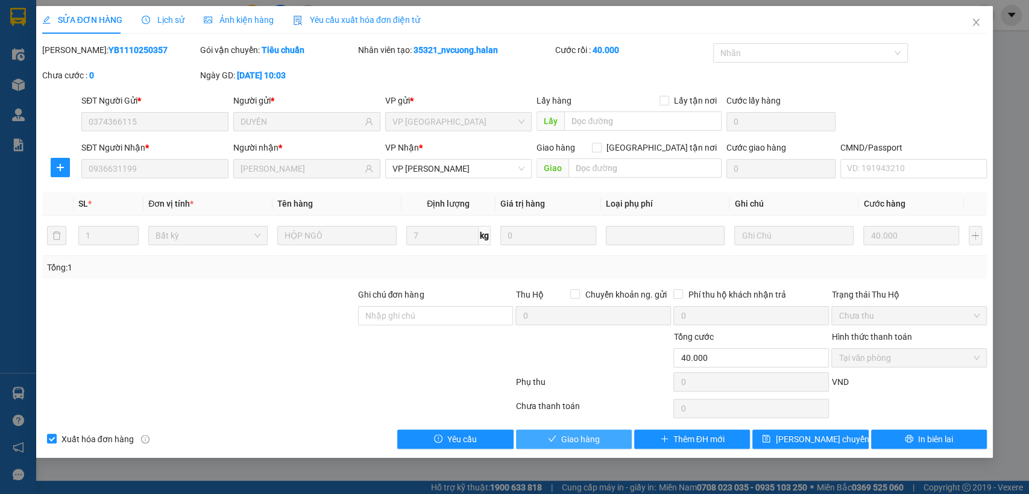
click at [582, 444] on span "Giao hàng" at bounding box center [580, 439] width 39 height 13
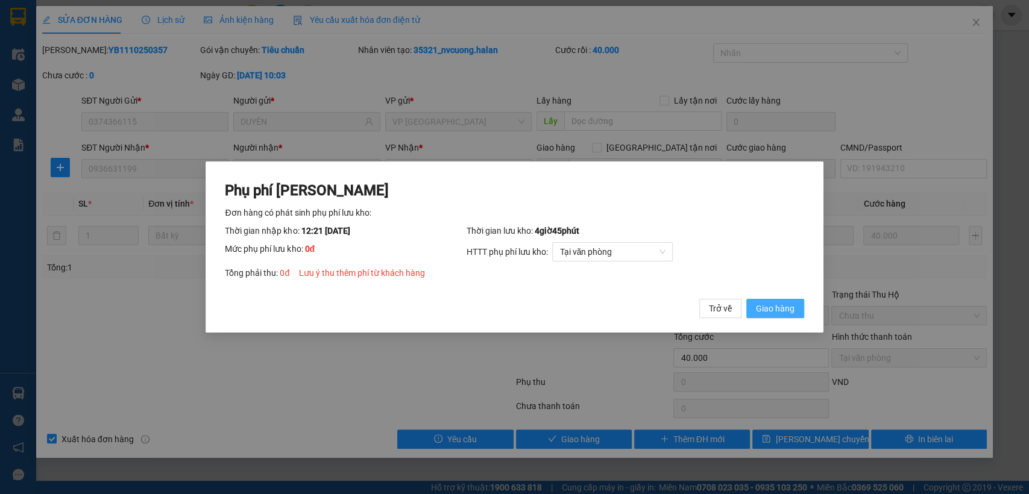
click at [775, 312] on span "Giao hàng" at bounding box center [775, 308] width 39 height 13
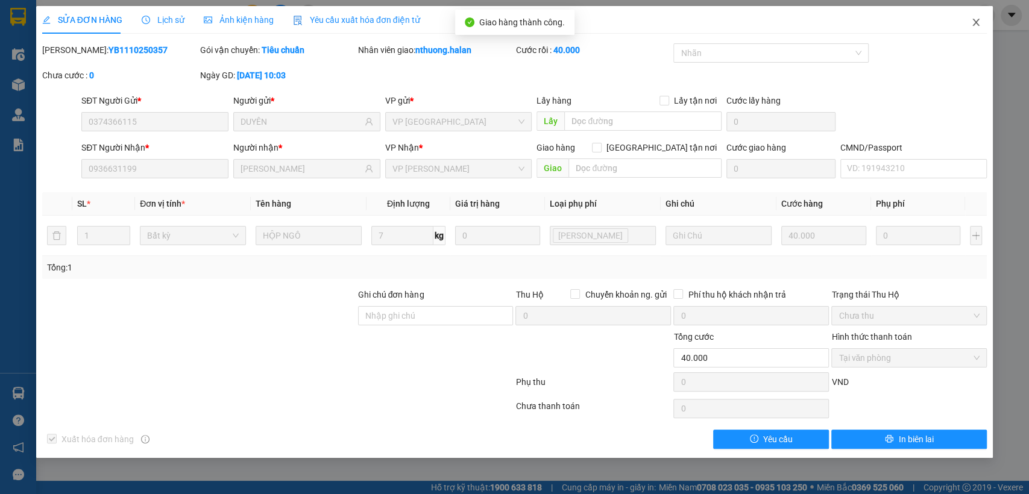
click at [976, 23] on icon "close" at bounding box center [976, 22] width 7 height 7
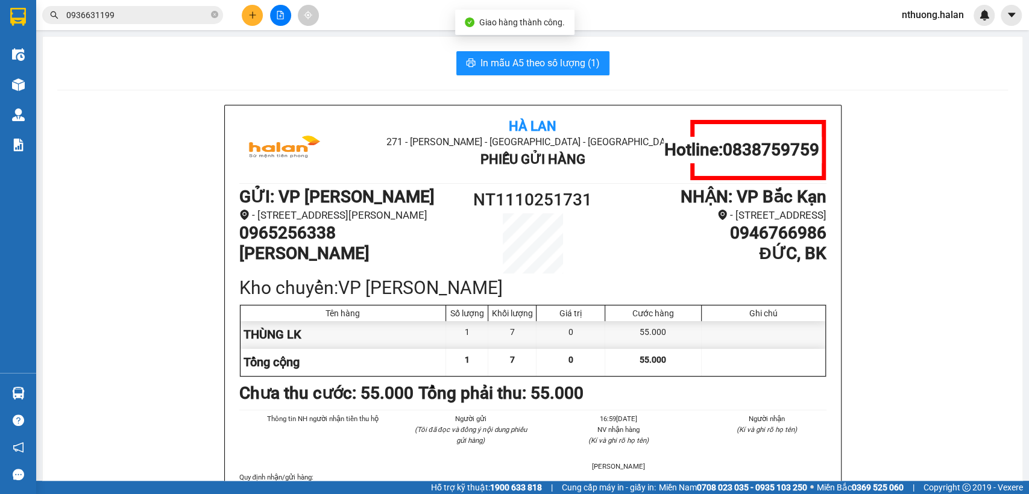
click at [175, 15] on input "0936631199" at bounding box center [137, 14] width 142 height 13
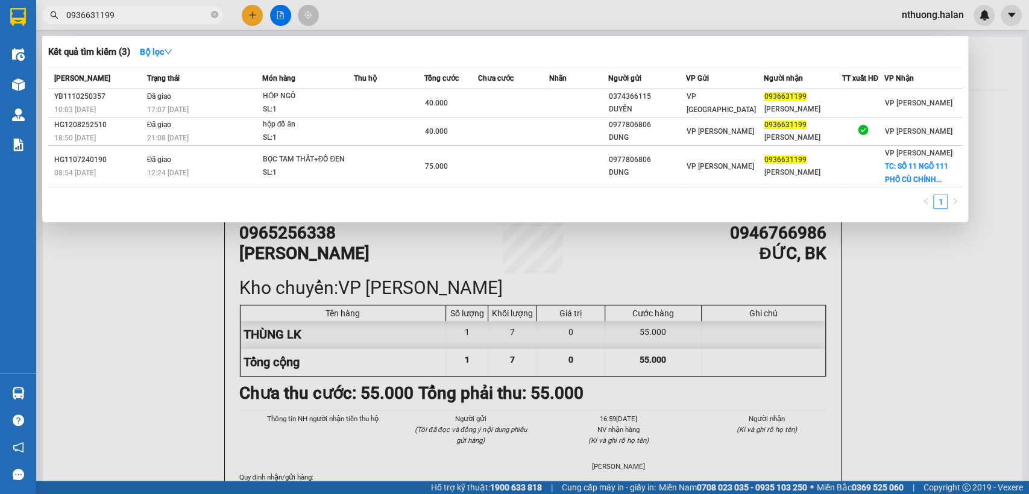
click at [157, 19] on input "0936631199" at bounding box center [137, 14] width 142 height 13
click at [213, 16] on icon "close-circle" at bounding box center [214, 14] width 7 height 7
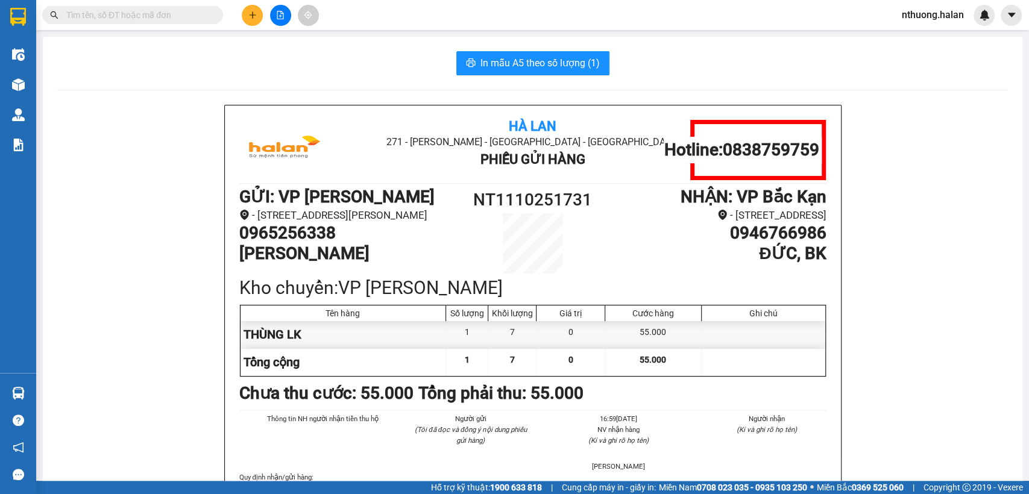
click at [192, 4] on div "Kết quả tìm kiếm ( 3 ) Bộ lọc Mã ĐH Trạng thái Món hàng Thu hộ Tổng cước Chưa c…" at bounding box center [514, 15] width 1029 height 30
click at [192, 7] on span at bounding box center [132, 15] width 181 height 18
click at [188, 11] on input "text" at bounding box center [137, 14] width 142 height 13
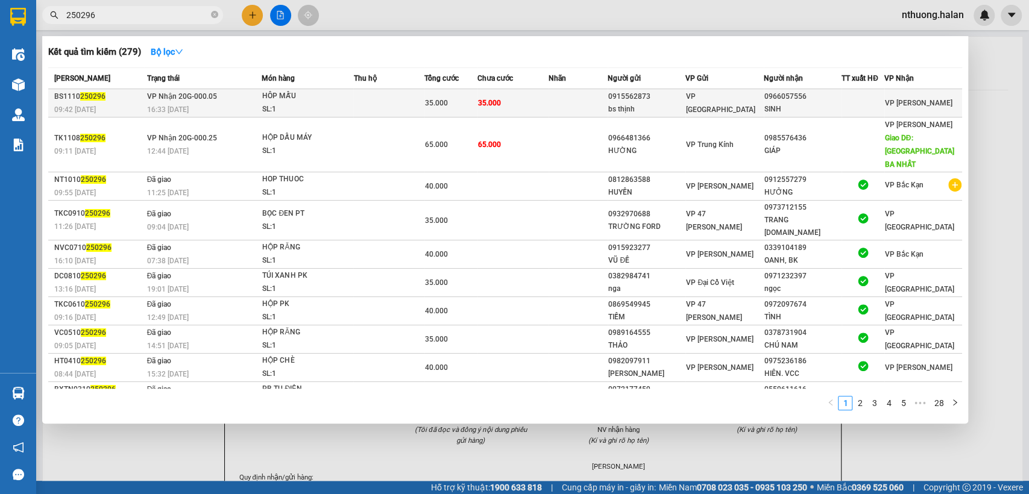
type input "250296"
click at [526, 98] on td "35.000" at bounding box center [513, 103] width 71 height 28
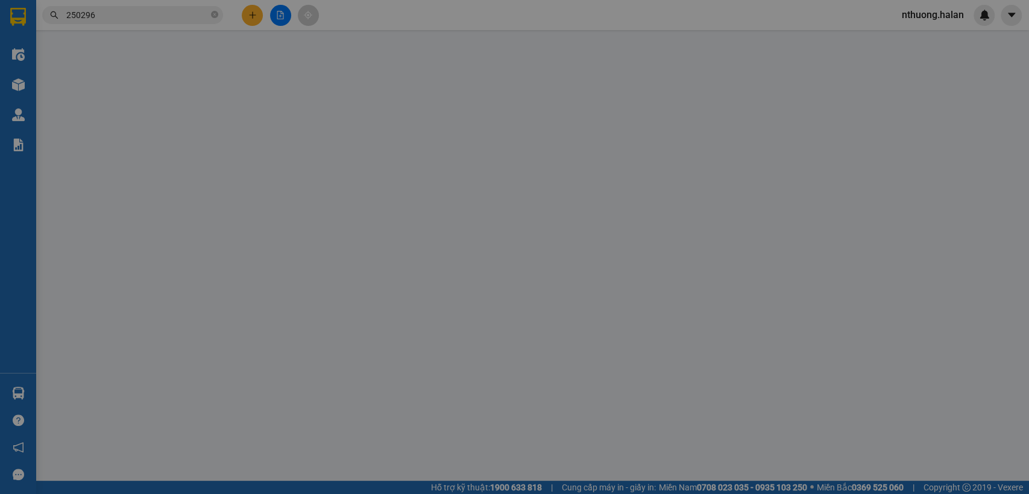
type input "0915562873"
type input "bs thịnh"
type input "0966057556"
type input "SINH"
type input "0"
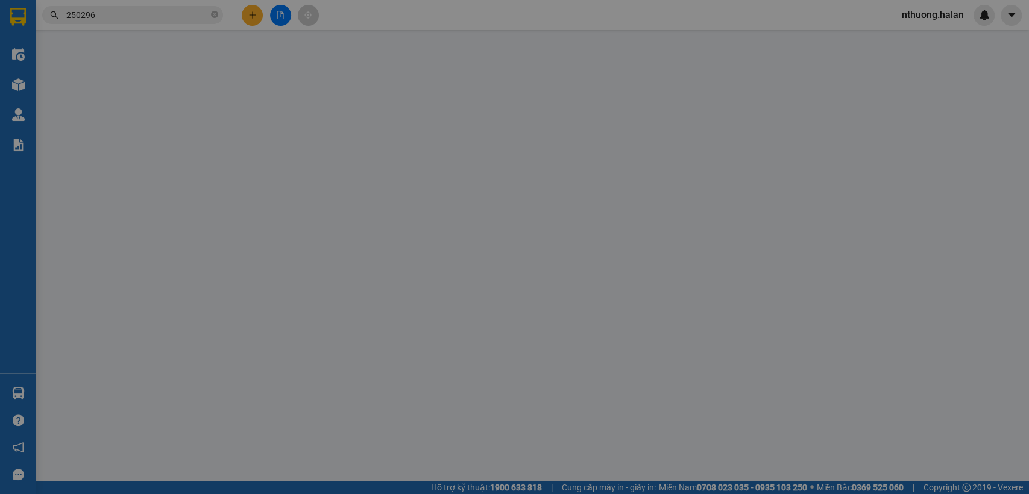
type input "35.000"
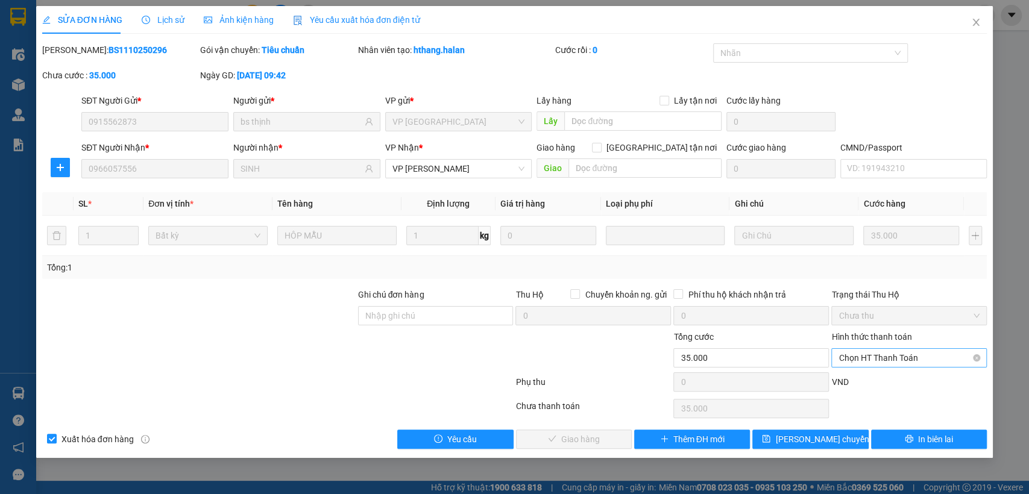
click at [917, 358] on span "Chọn HT Thanh Toán" at bounding box center [909, 358] width 141 height 18
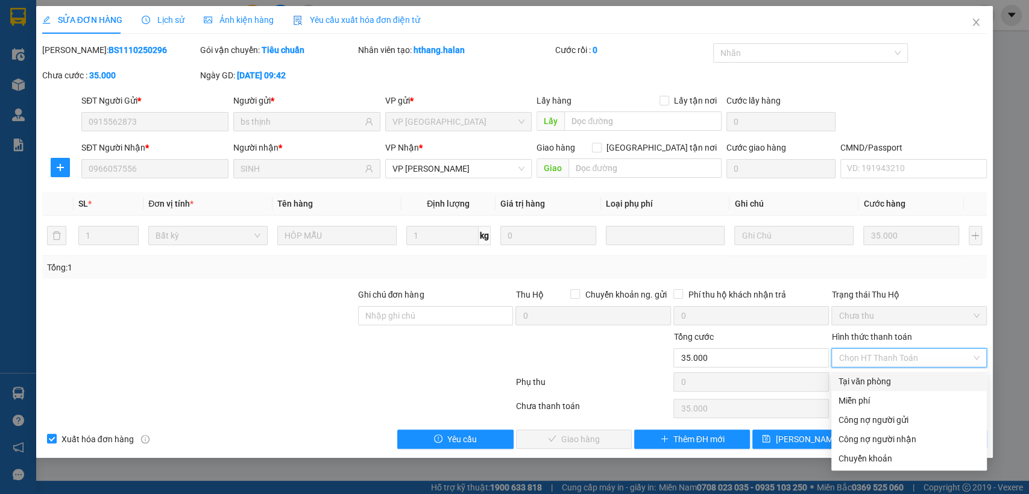
click at [880, 379] on div "Tại văn phòng" at bounding box center [909, 381] width 141 height 13
type input "0"
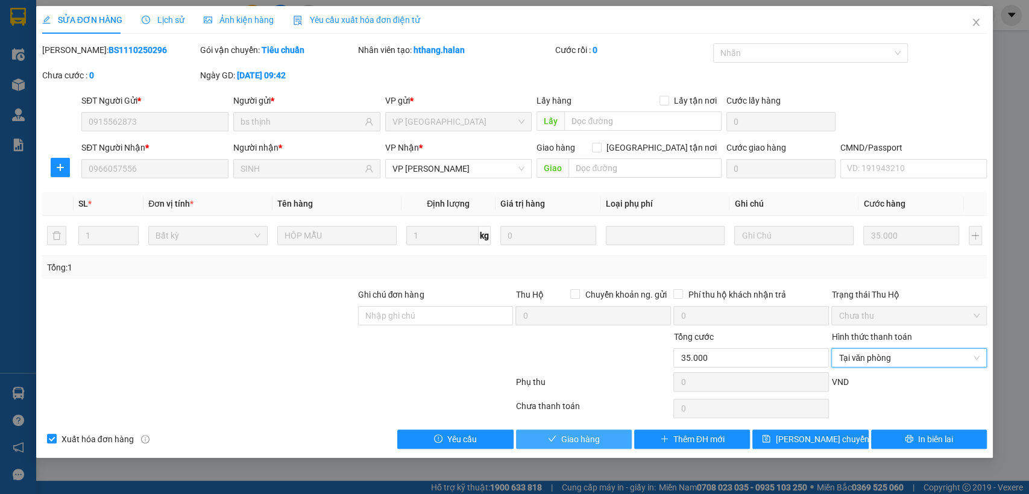
click at [584, 434] on span "Giao hàng" at bounding box center [580, 439] width 39 height 13
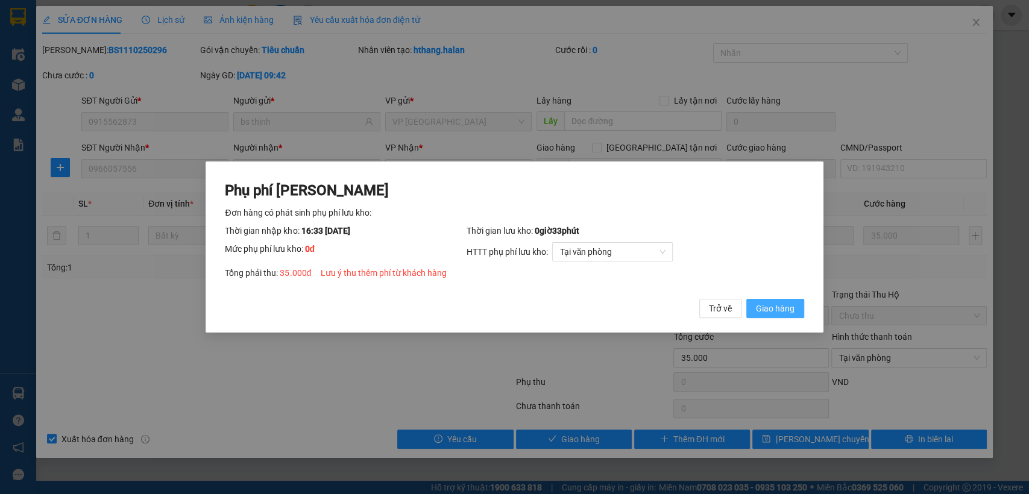
click at [778, 306] on span "Giao hàng" at bounding box center [775, 308] width 39 height 13
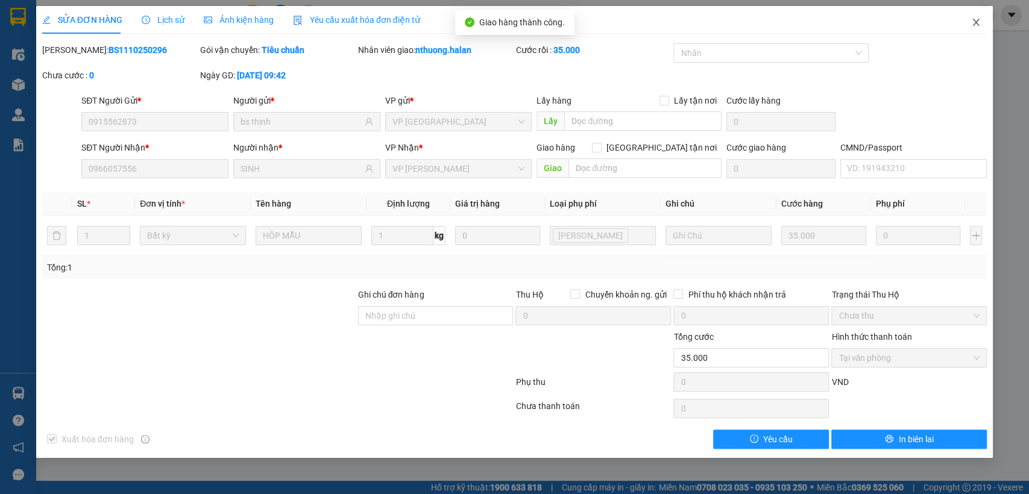
click at [977, 20] on icon "close" at bounding box center [976, 22] width 7 height 7
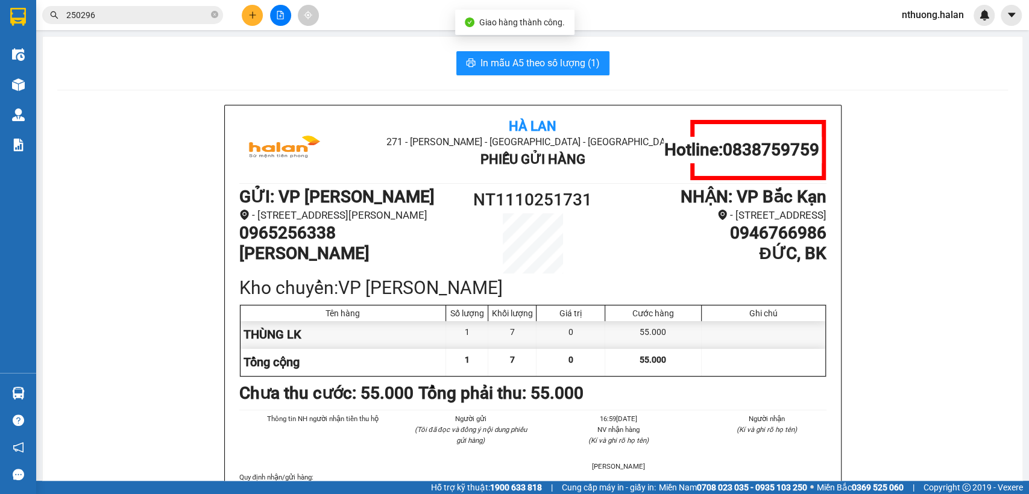
click at [165, 17] on input "250296" at bounding box center [137, 14] width 142 height 13
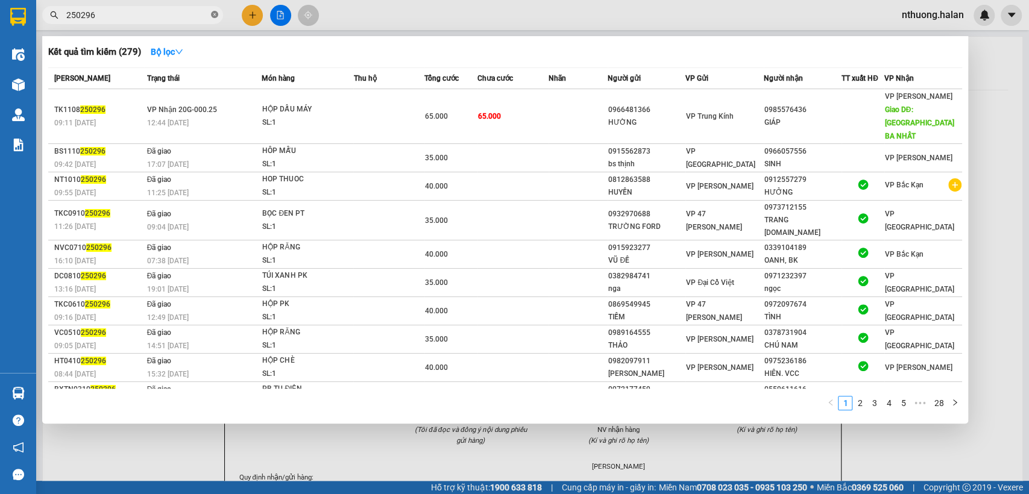
click at [213, 14] on icon "close-circle" at bounding box center [214, 14] width 7 height 7
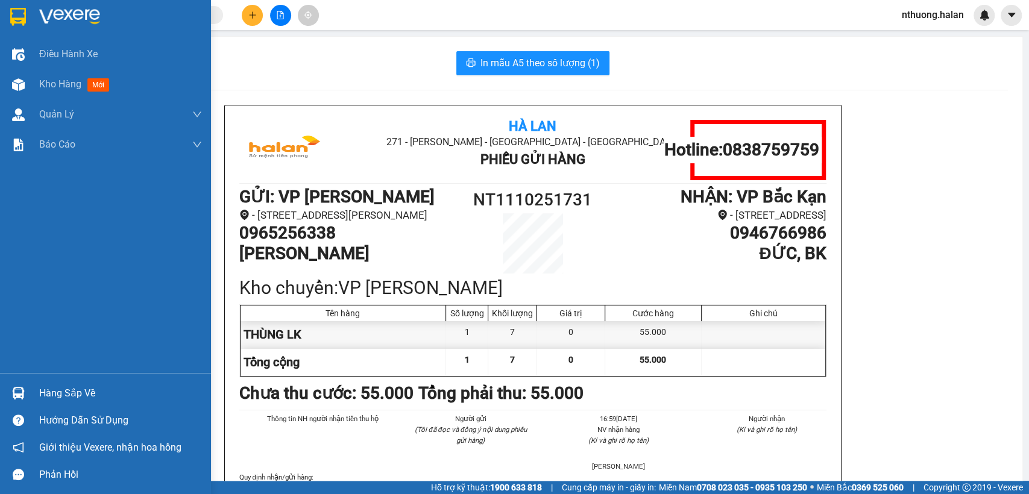
click at [58, 386] on div "Hàng sắp về" at bounding box center [120, 394] width 163 height 18
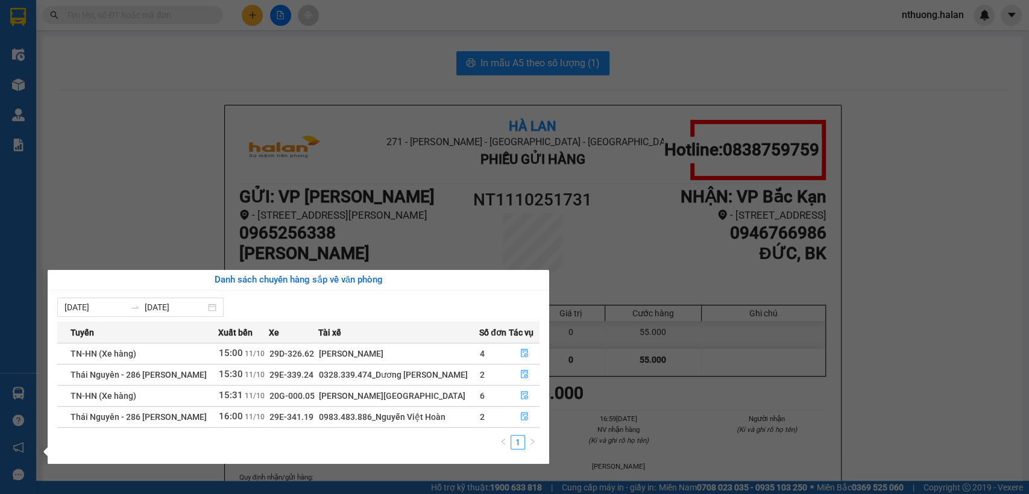
click at [254, 18] on section "Kết quả tìm kiếm ( 279 ) Bộ lọc Mã ĐH Trạng thái Món hàng Thu hộ Tổng cước Chưa…" at bounding box center [514, 247] width 1029 height 494
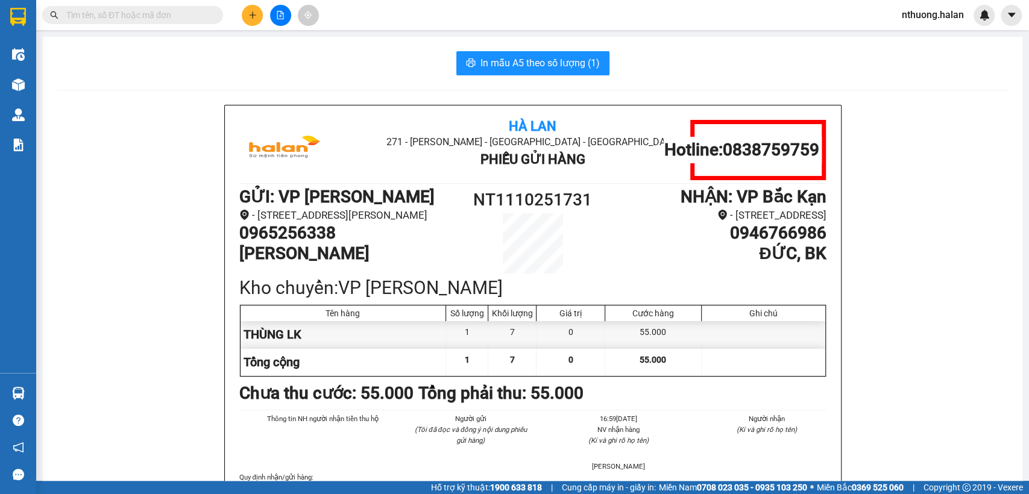
click at [254, 18] on icon "plus" at bounding box center [252, 15] width 8 height 8
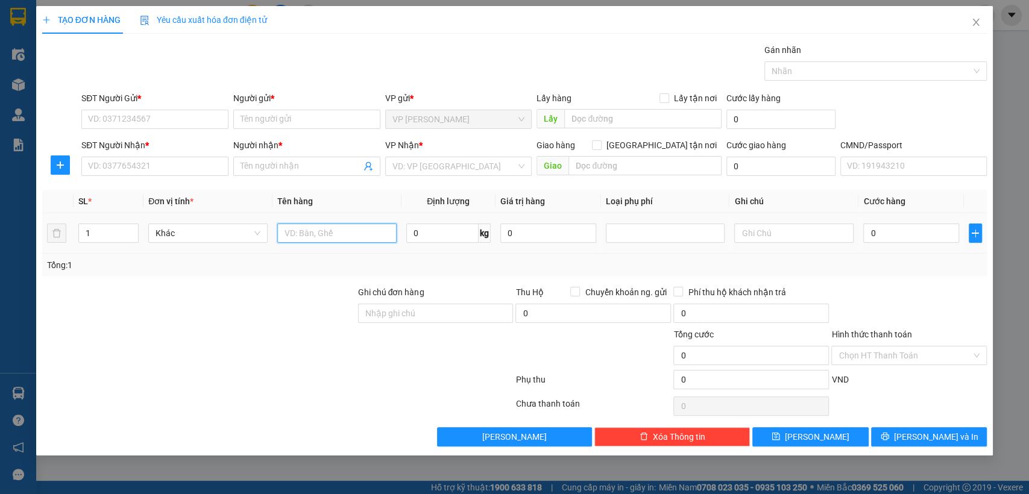
click at [316, 232] on input "text" at bounding box center [336, 233] width 119 height 19
type input "XỐP MT"
click at [439, 233] on input "0" at bounding box center [442, 233] width 72 height 19
type input "4"
click at [164, 112] on input "SĐT Người Gửi *" at bounding box center [154, 119] width 147 height 19
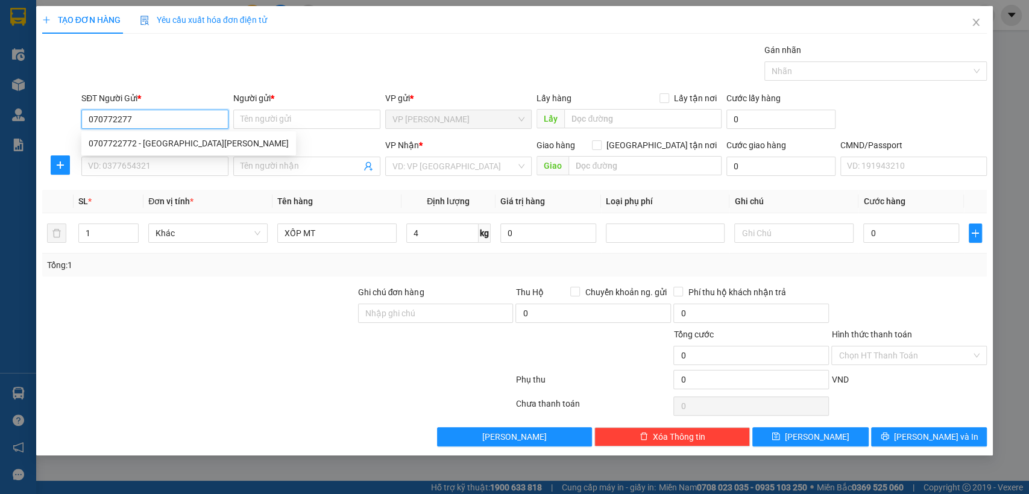
type input "0707722772"
click at [165, 146] on div "0707722772 - MT LÊ SƠN" at bounding box center [189, 143] width 200 height 13
type input "MT LÊ SƠN"
type input "0707722772"
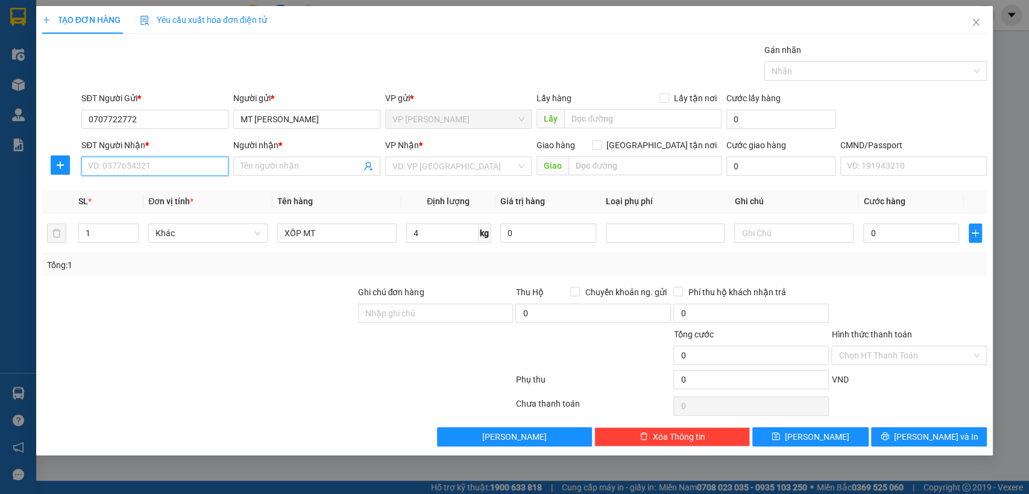
click at [169, 160] on input "SĐT Người Nhận *" at bounding box center [154, 166] width 147 height 19
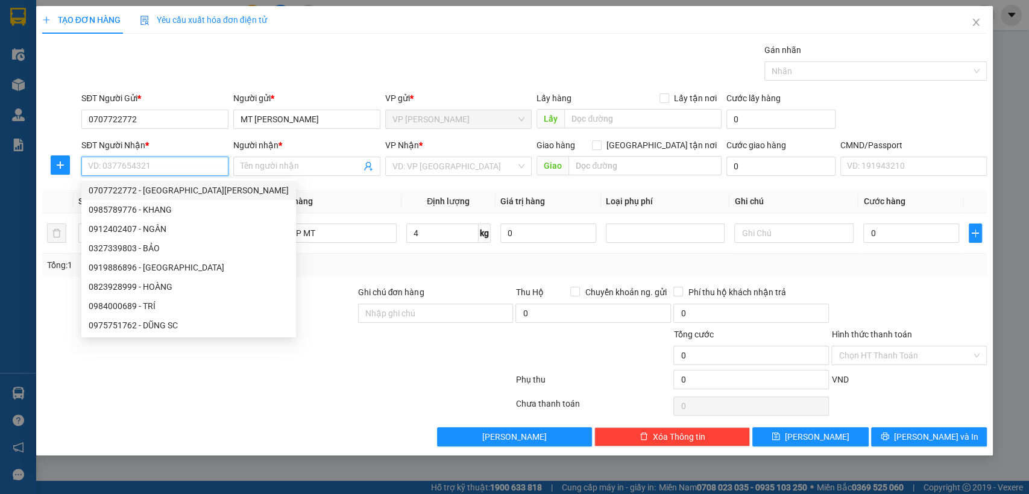
click at [174, 168] on input "SĐT Người Nhận *" at bounding box center [154, 166] width 147 height 19
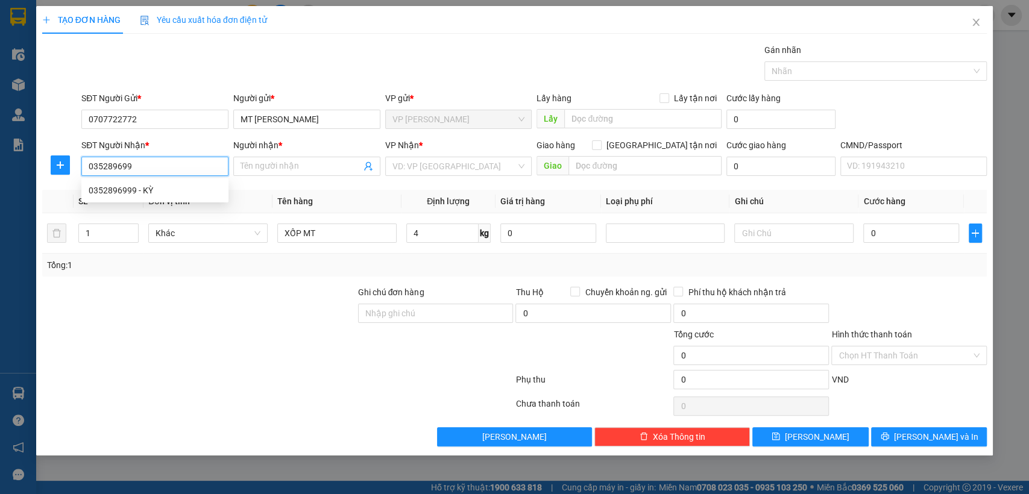
type input "0352896999"
click at [145, 191] on div "0352896999 - KỲ" at bounding box center [155, 190] width 133 height 13
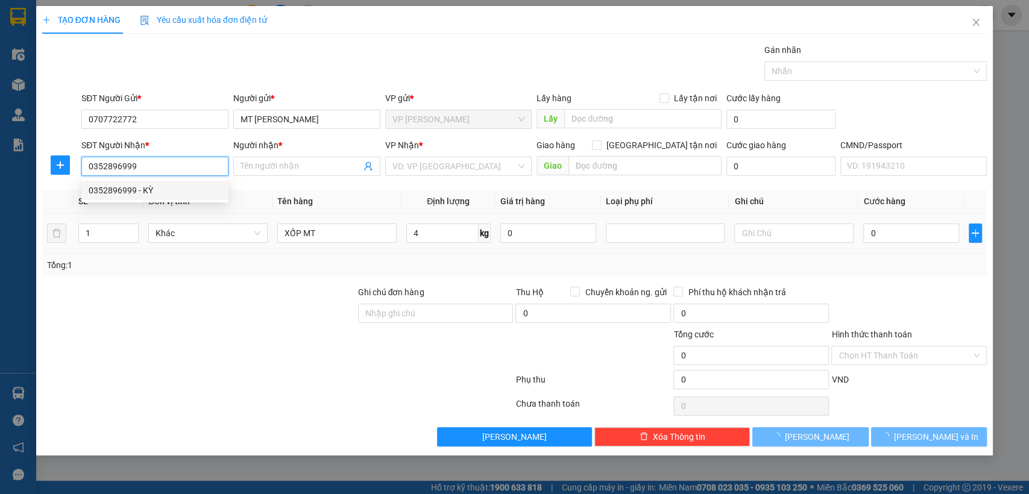
type input "KỲ"
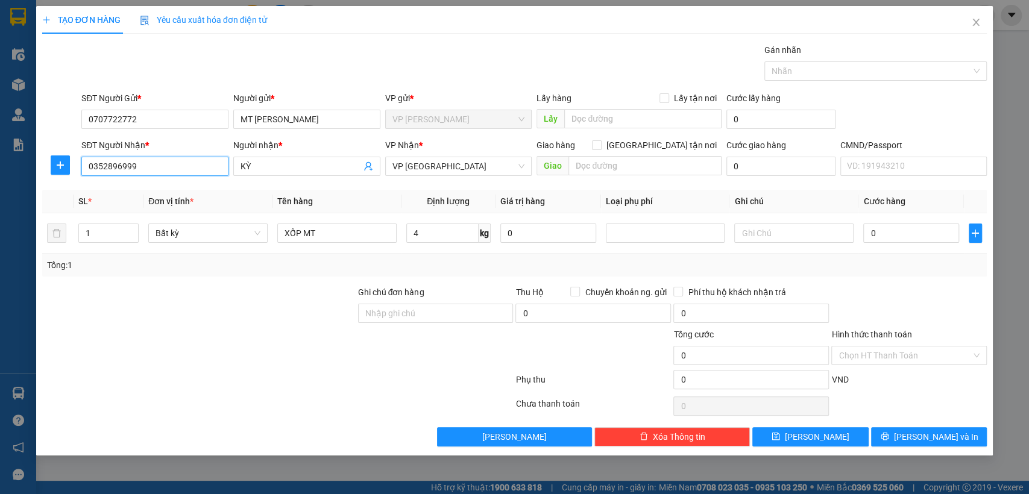
type input "0352896999"
click at [47, 163] on div at bounding box center [60, 165] width 37 height 19
click at [62, 167] on icon "plus" at bounding box center [60, 165] width 10 height 10
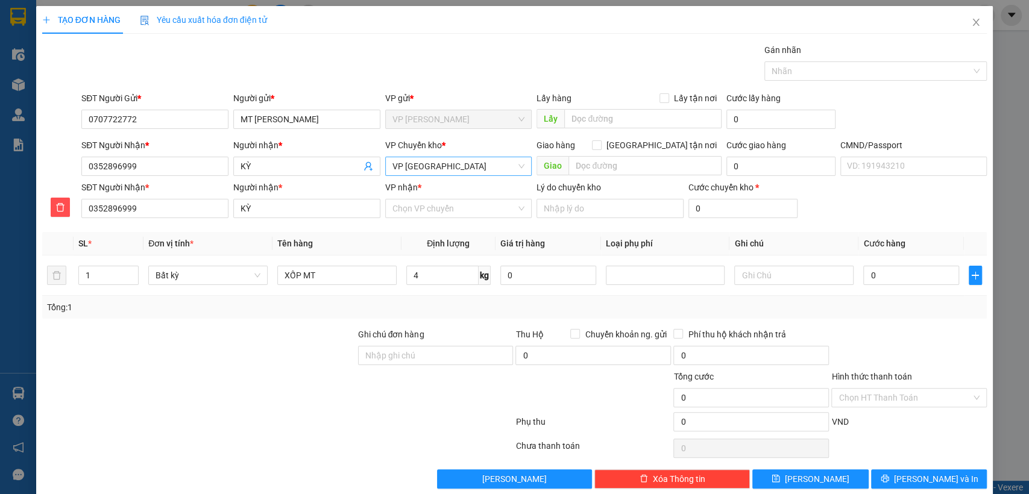
click at [429, 166] on span "VP [GEOGRAPHIC_DATA]" at bounding box center [459, 166] width 133 height 18
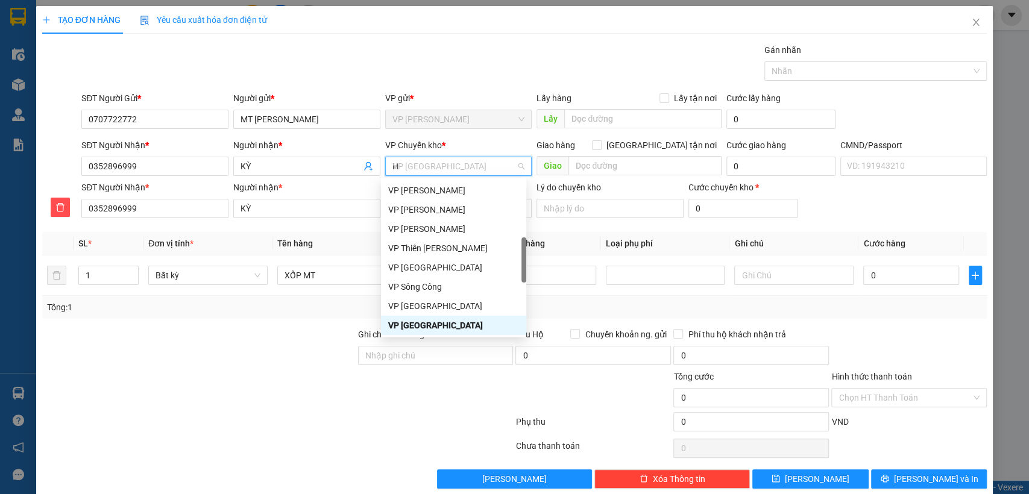
type input "HG"
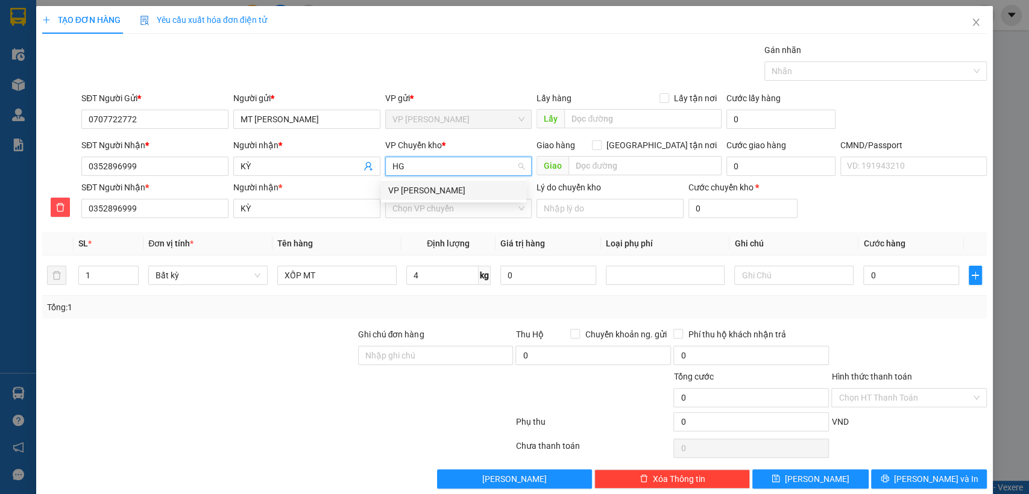
click at [426, 189] on div "VP [PERSON_NAME]" at bounding box center [453, 190] width 131 height 13
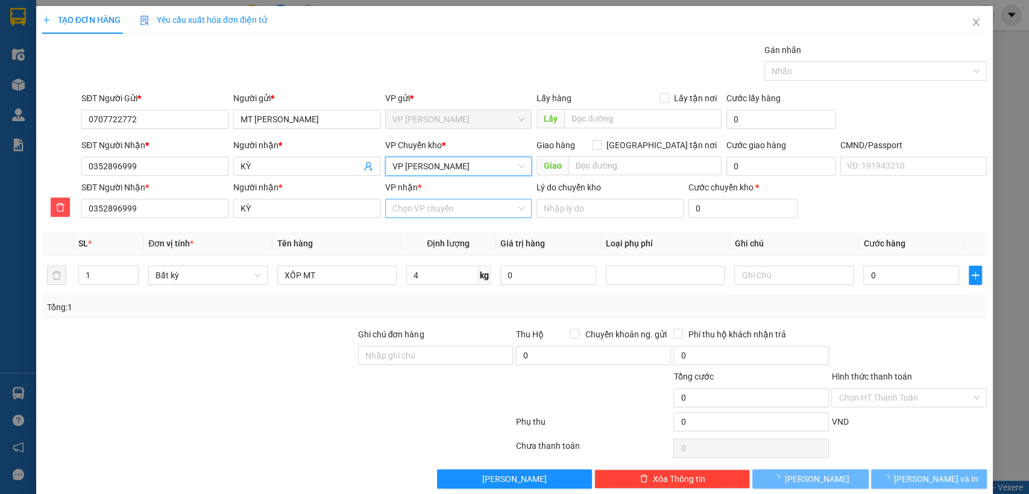
click at [423, 213] on input "VP nhận *" at bounding box center [455, 209] width 124 height 18
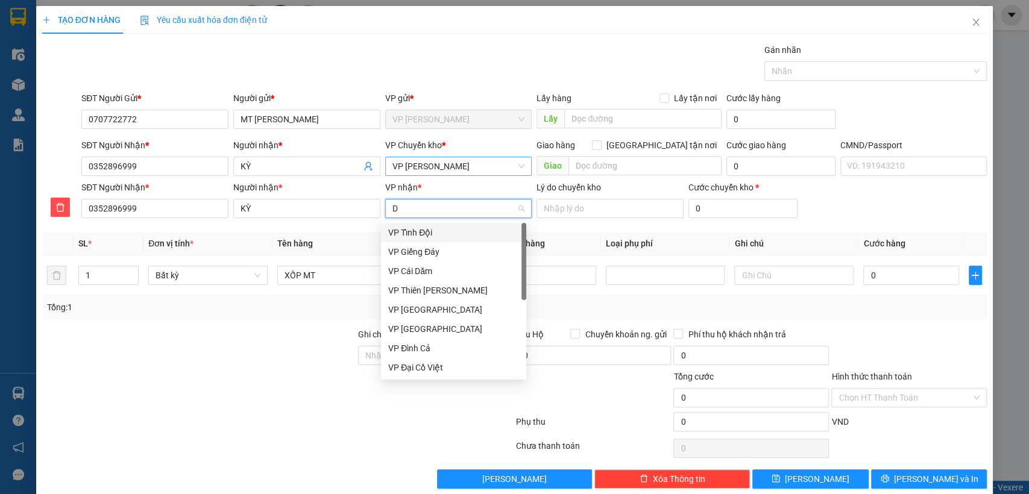
type input "D"
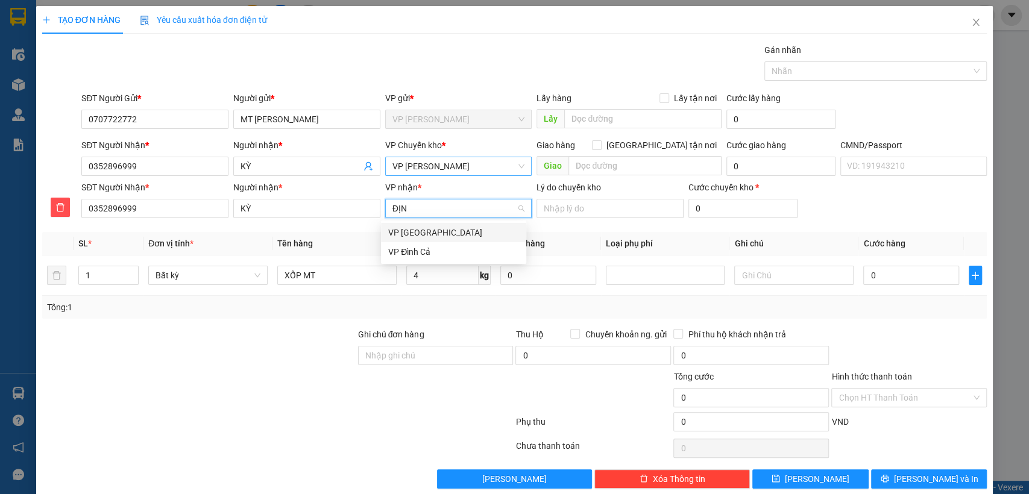
type input "ĐỊNH"
click at [430, 239] on div "VP [GEOGRAPHIC_DATA]" at bounding box center [453, 232] width 131 height 13
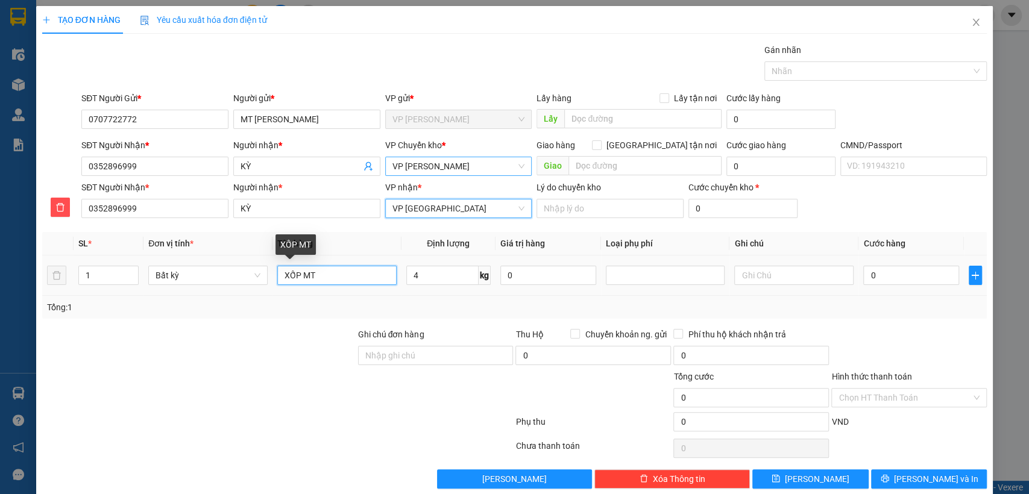
click at [351, 276] on input "XỐP MT" at bounding box center [336, 275] width 119 height 19
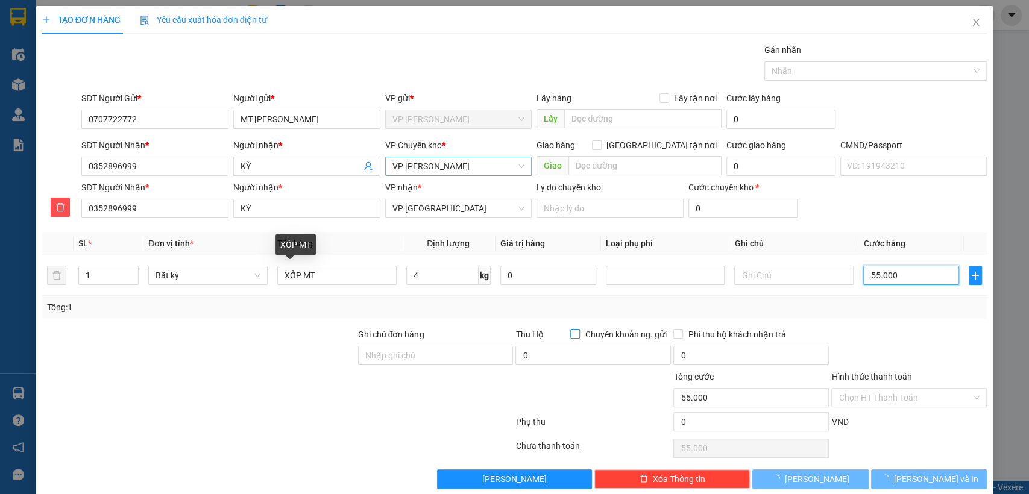
type input "55.000"
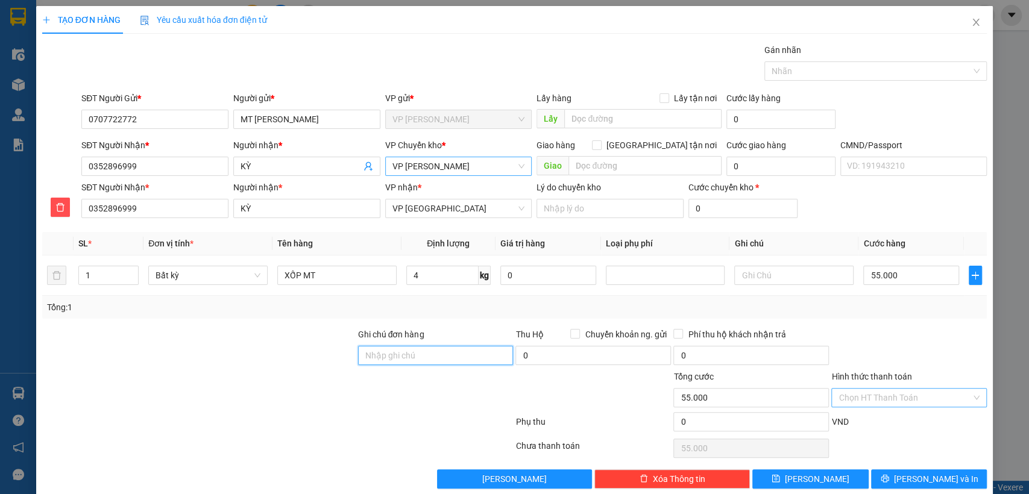
scroll to position [17, 0]
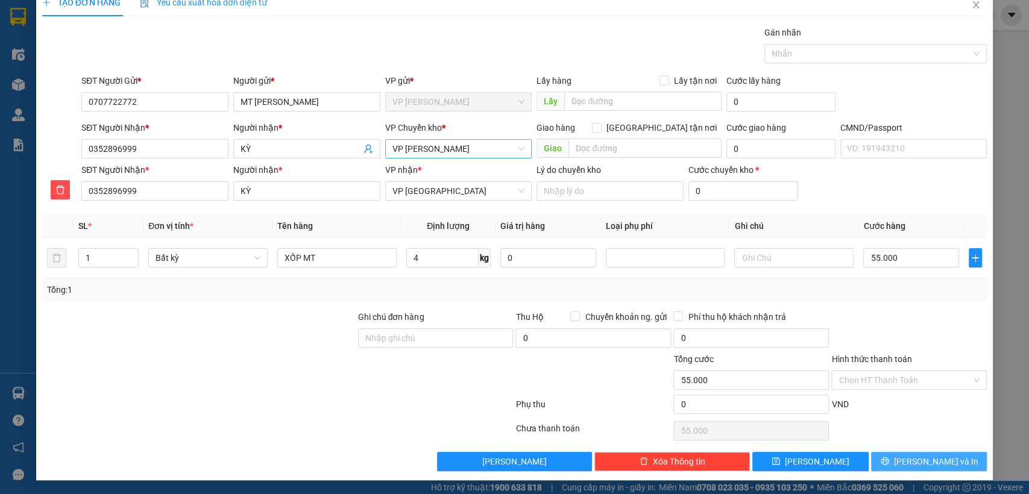
click at [915, 459] on span "[PERSON_NAME] và In" at bounding box center [936, 461] width 84 height 13
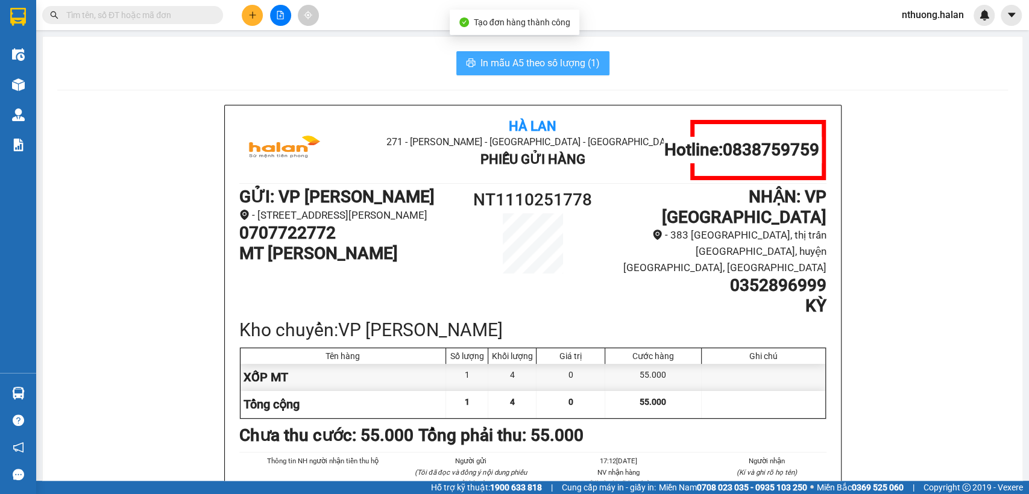
click at [506, 69] on span "In mẫu A5 theo số lượng (1)" at bounding box center [540, 62] width 119 height 15
click at [101, 12] on input "text" at bounding box center [137, 14] width 142 height 13
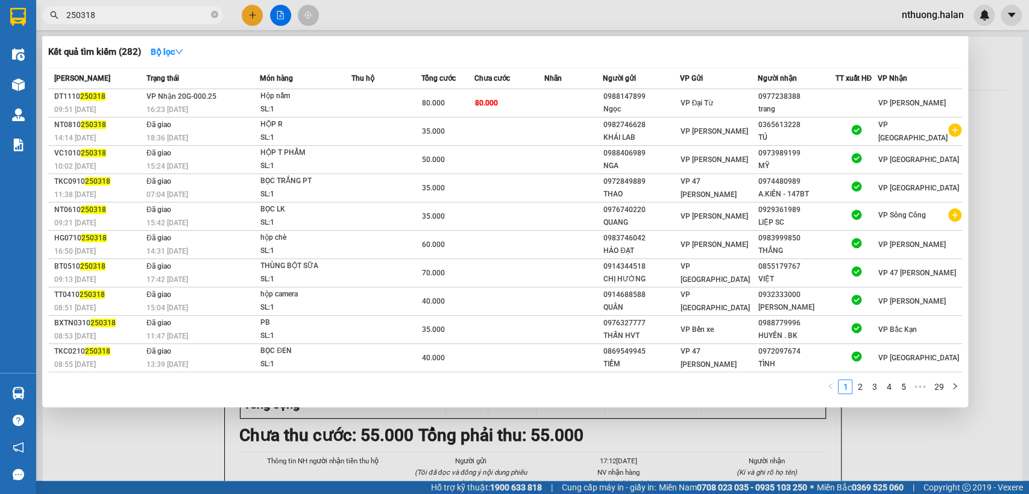
type input "250318"
click at [982, 98] on div at bounding box center [514, 247] width 1029 height 494
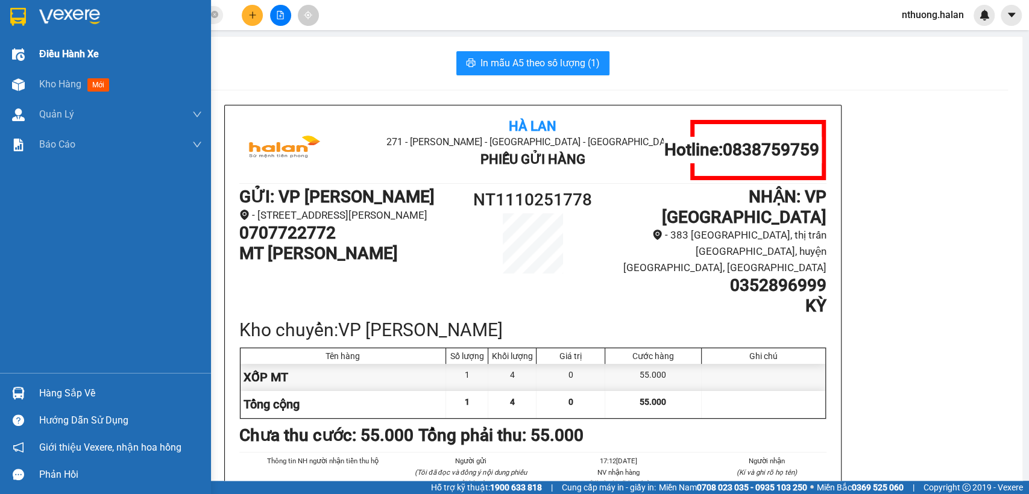
click at [19, 50] on img at bounding box center [18, 54] width 13 height 13
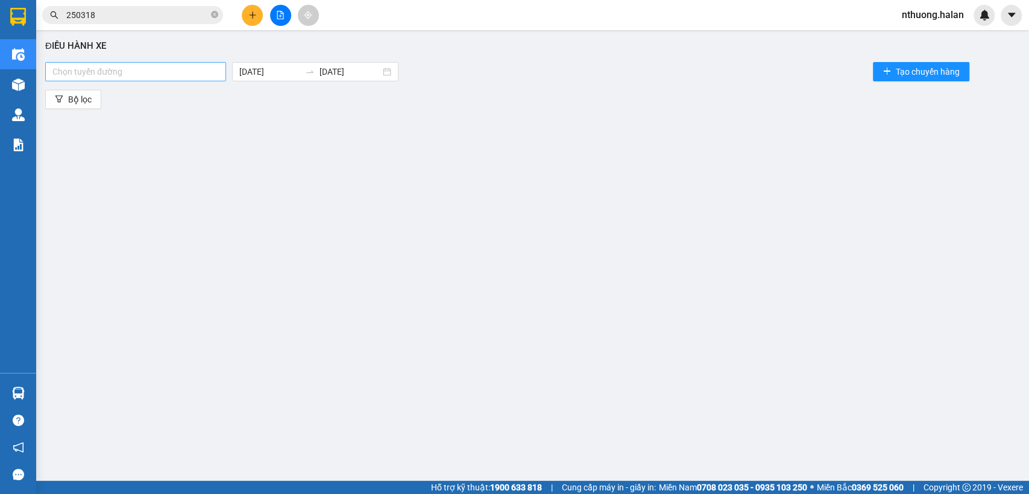
click at [98, 62] on div "Chọn tuyến đường" at bounding box center [135, 71] width 181 height 19
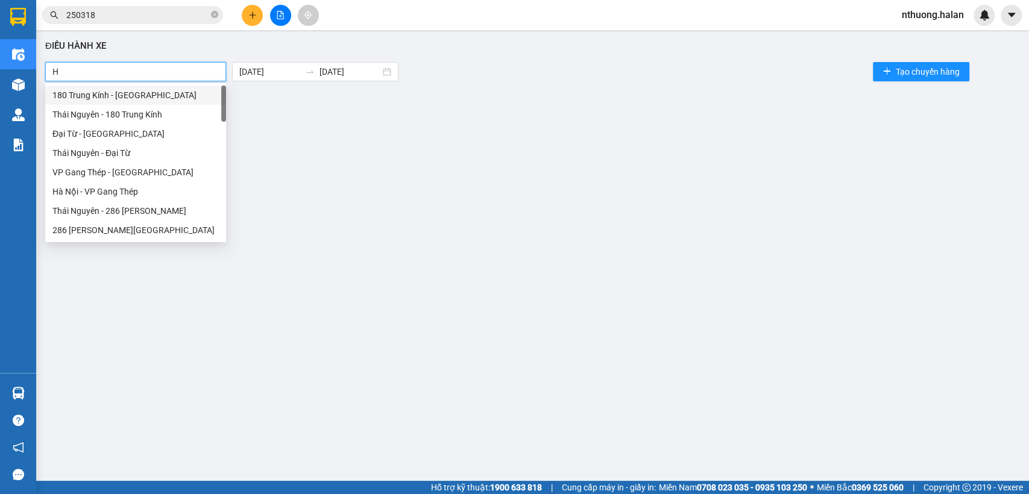
type input "HN"
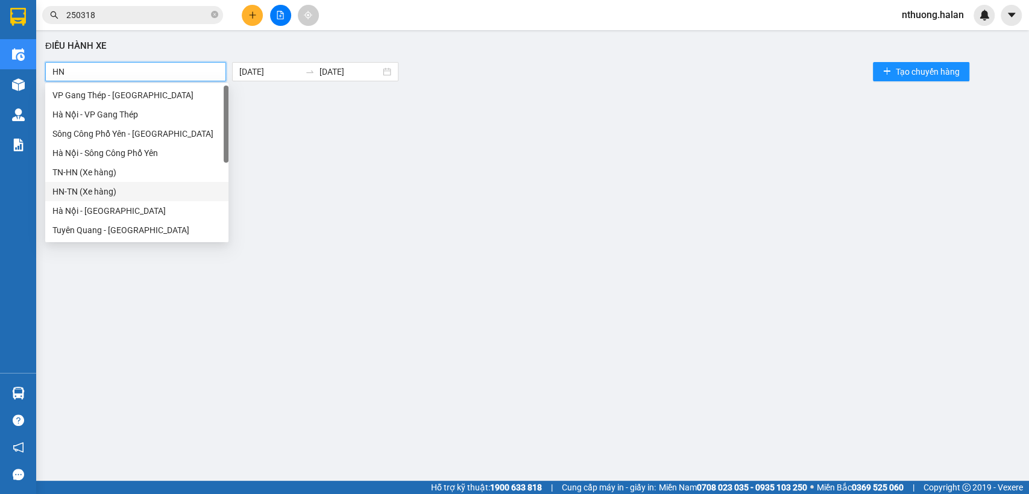
click at [86, 188] on div "HN-TN (Xe hàng)" at bounding box center [136, 191] width 169 height 13
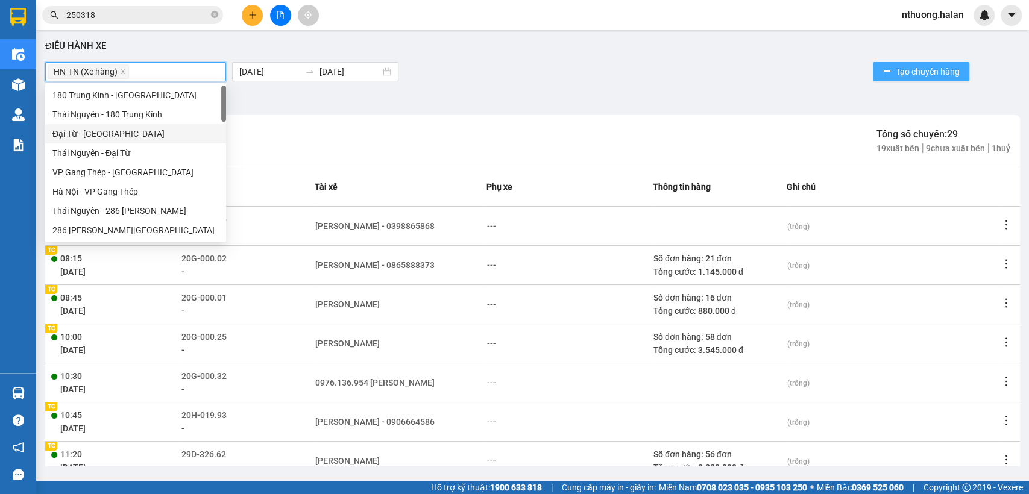
click at [892, 78] on button "Tạo chuyến hàng" at bounding box center [921, 71] width 96 height 19
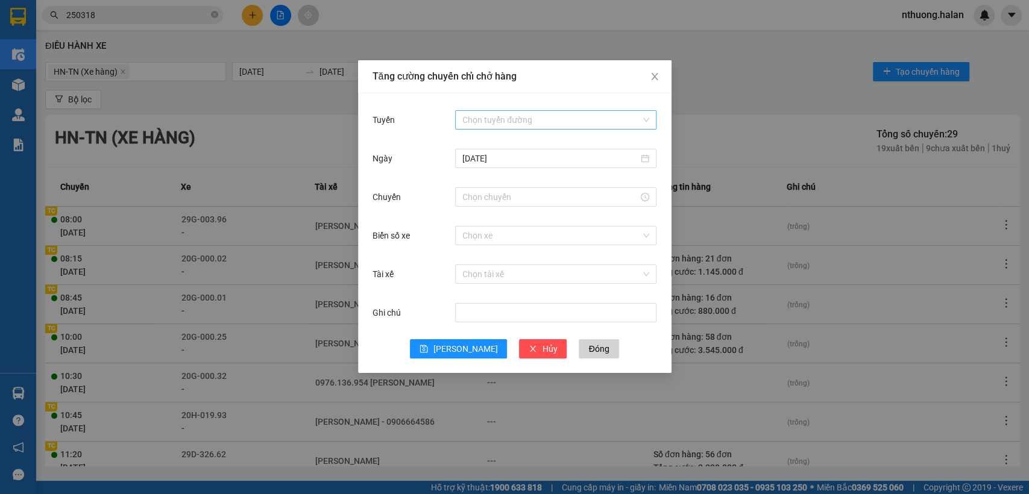
click at [509, 114] on input "Tuyến" at bounding box center [551, 120] width 178 height 18
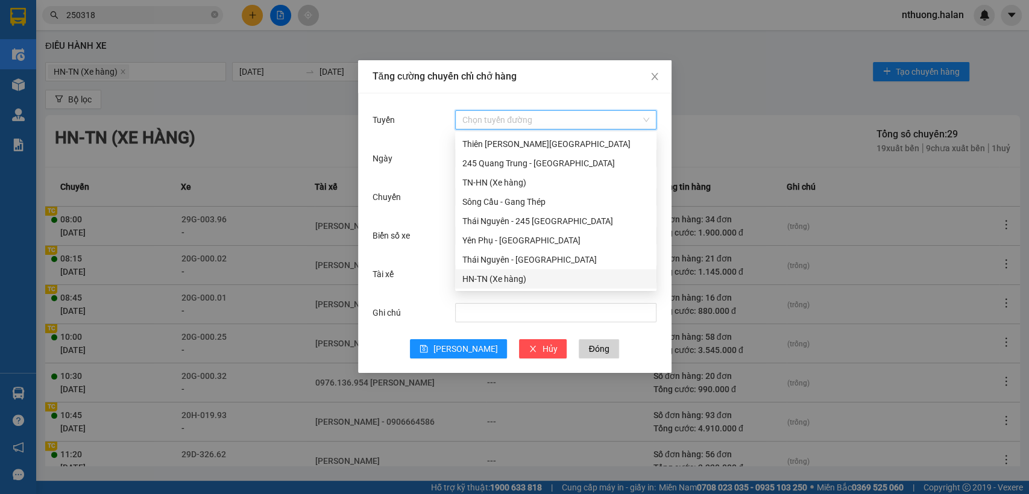
click at [490, 279] on div "HN-TN (Xe hàng)" at bounding box center [555, 279] width 187 height 13
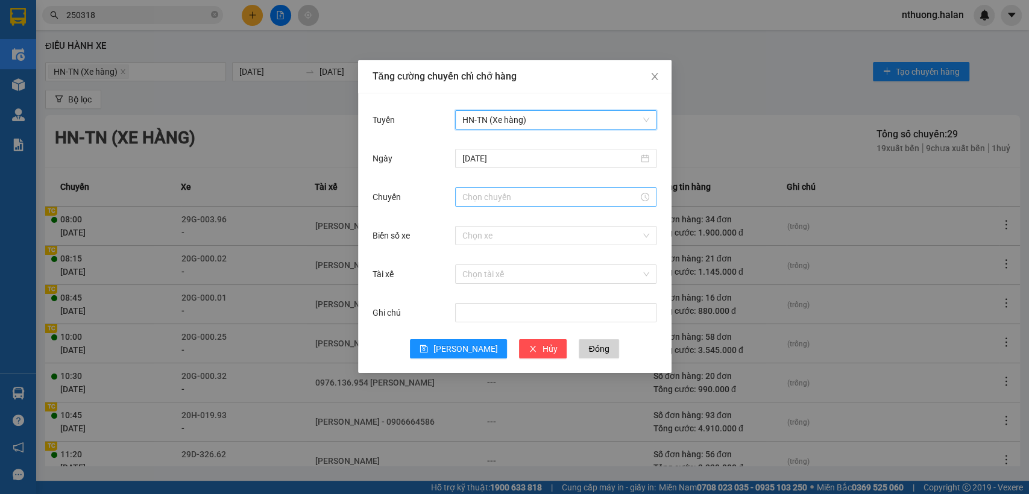
click at [511, 197] on input "Chuyến" at bounding box center [550, 197] width 176 height 13
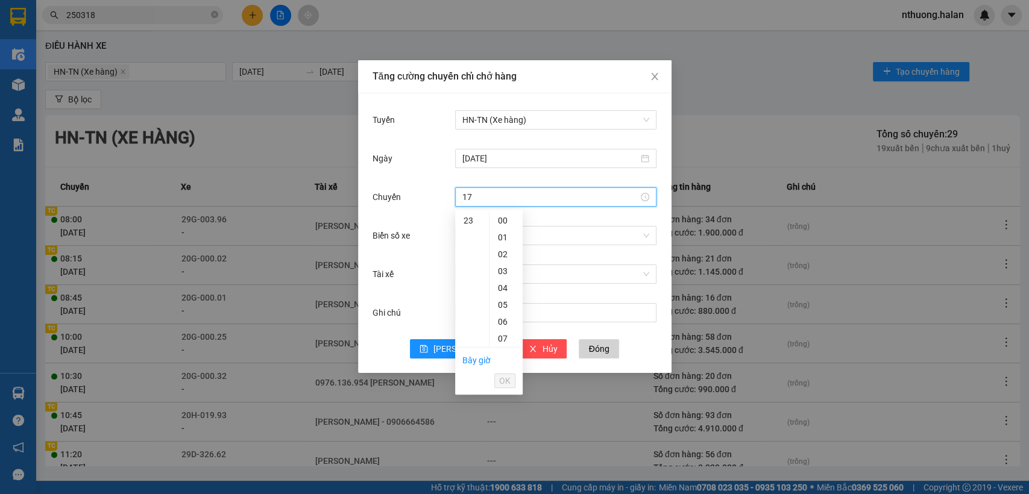
scroll to position [210, 0]
click at [466, 303] on div "17" at bounding box center [472, 297] width 34 height 17
click at [508, 292] on div "15" at bounding box center [506, 295] width 33 height 17
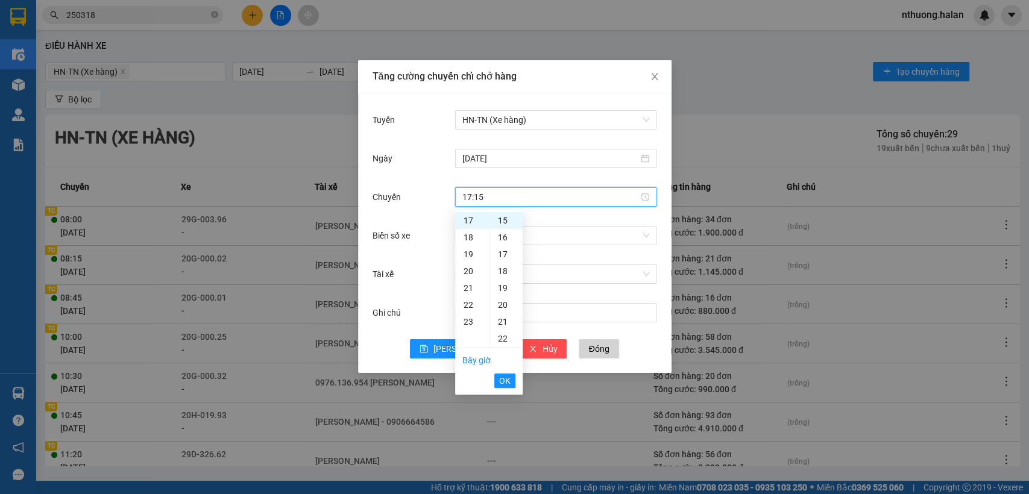
click at [504, 389] on li "OK" at bounding box center [504, 381] width 21 height 20
click at [504, 387] on button "OK" at bounding box center [504, 381] width 21 height 14
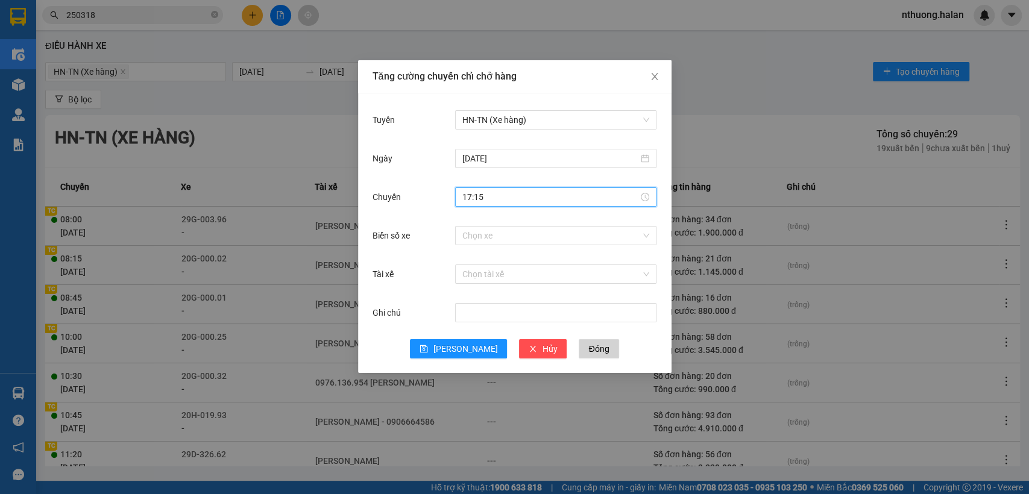
type input "17:15"
click at [500, 225] on div "Chọn xe" at bounding box center [555, 236] width 201 height 24
click at [499, 232] on input "Biển số xe" at bounding box center [551, 236] width 178 height 18
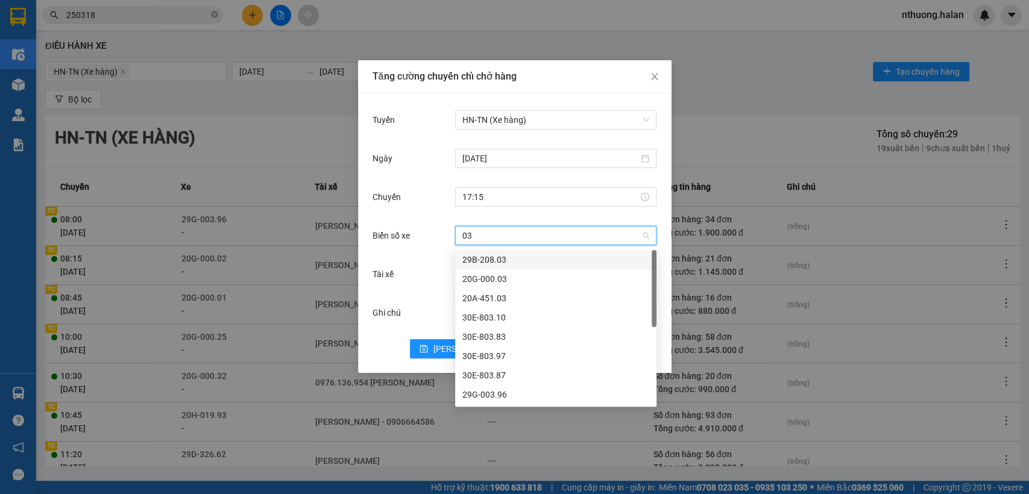
type input "0"
drag, startPoint x: 432, startPoint y: 281, endPoint x: 447, endPoint y: 286, distance: 15.8
click at [432, 281] on div "Tài xế" at bounding box center [414, 274] width 83 height 24
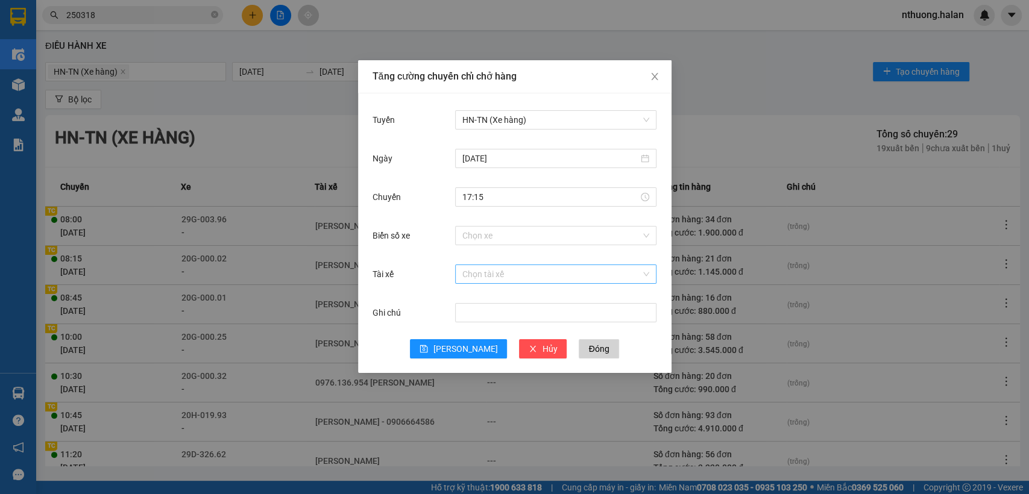
click at [482, 277] on input "Tài xế" at bounding box center [551, 274] width 178 height 18
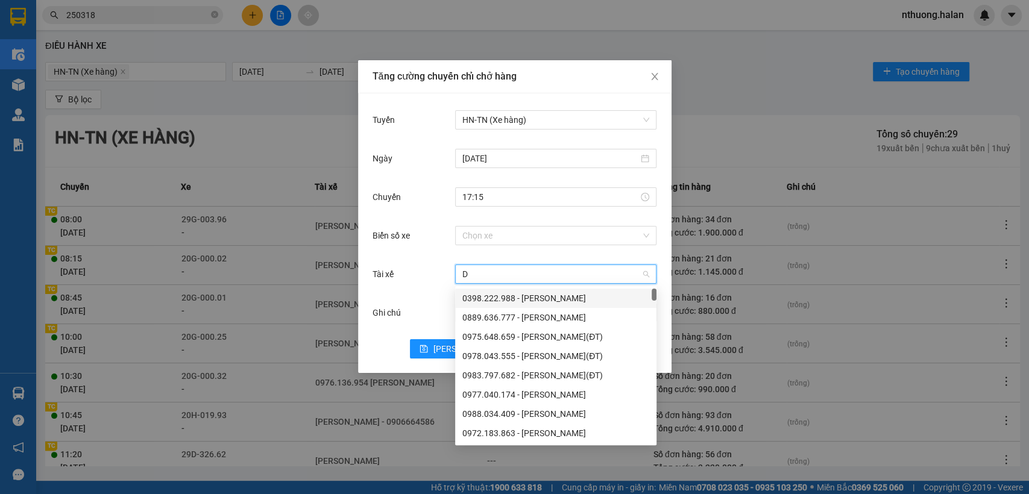
type input "D"
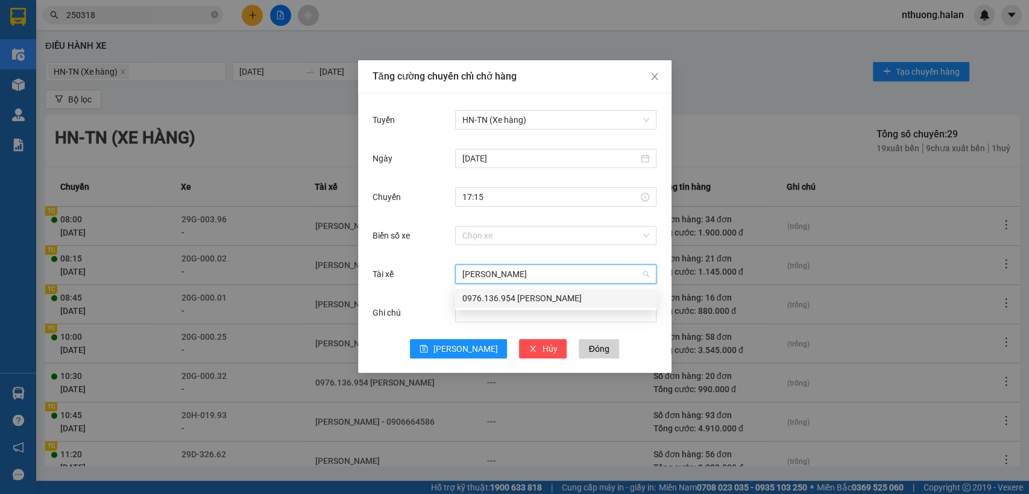
type input "ĐỖ MẠNH"
click at [501, 293] on div "0976.136.954 Đỗ Mạnh Đạt" at bounding box center [555, 298] width 187 height 13
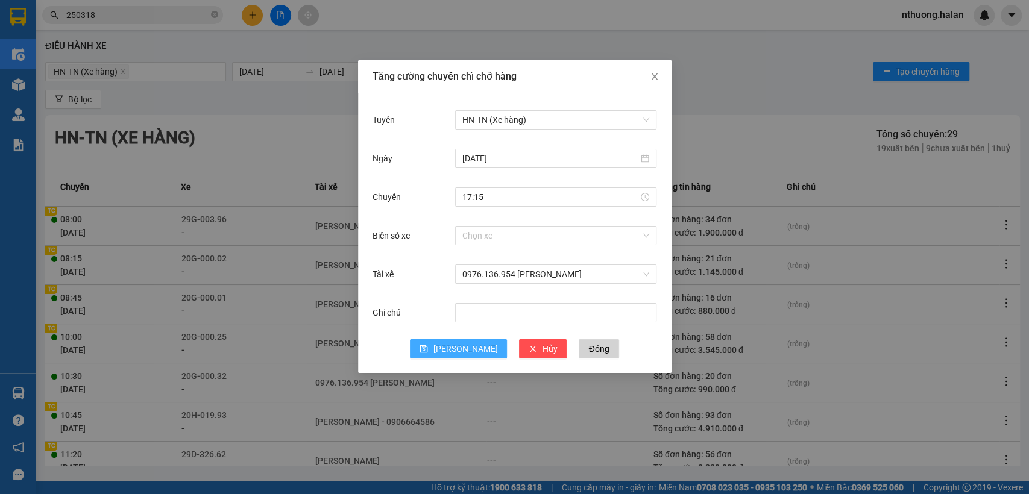
click at [464, 344] on span "[PERSON_NAME]" at bounding box center [465, 348] width 65 height 13
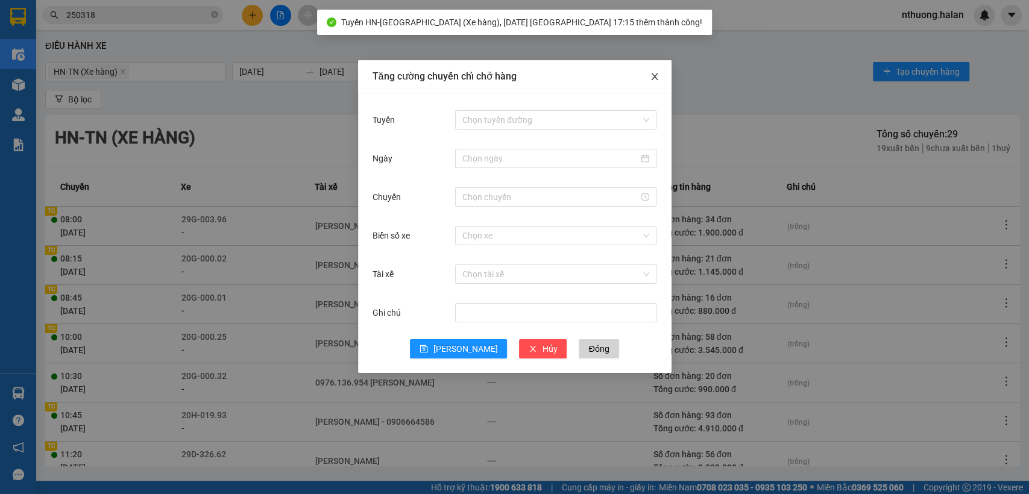
click at [661, 78] on span "Close" at bounding box center [655, 77] width 34 height 34
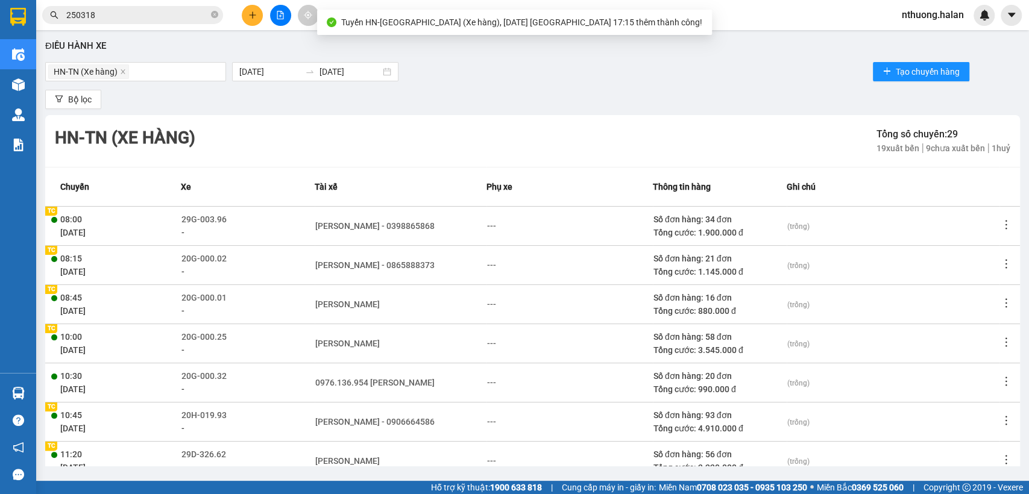
click at [719, 84] on div "Điều hành xe HN-TN (Xe hàng) 11/10/2025 11/10/2025 Tạo chuyến hàng Bộ lọc HN-TN…" at bounding box center [532, 251] width 981 height 430
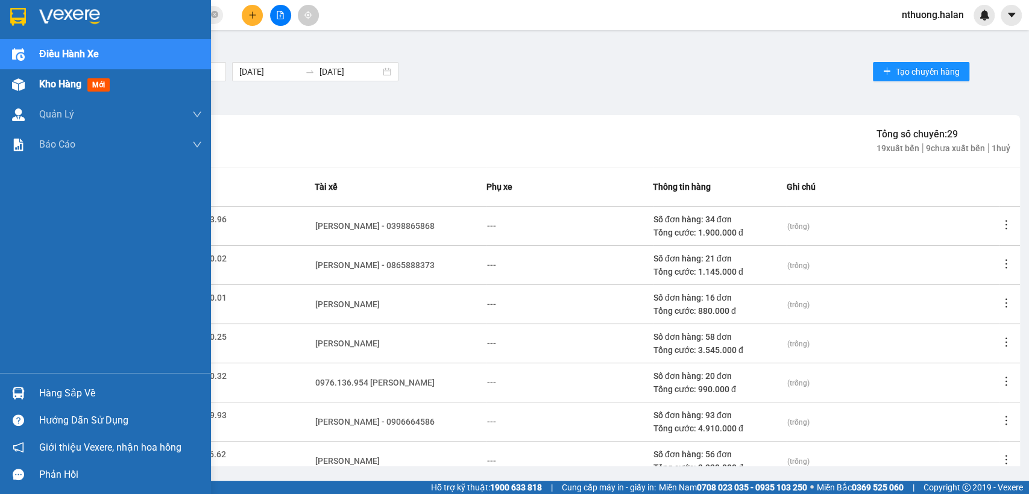
click at [60, 77] on div "Kho hàng mới" at bounding box center [76, 84] width 75 height 15
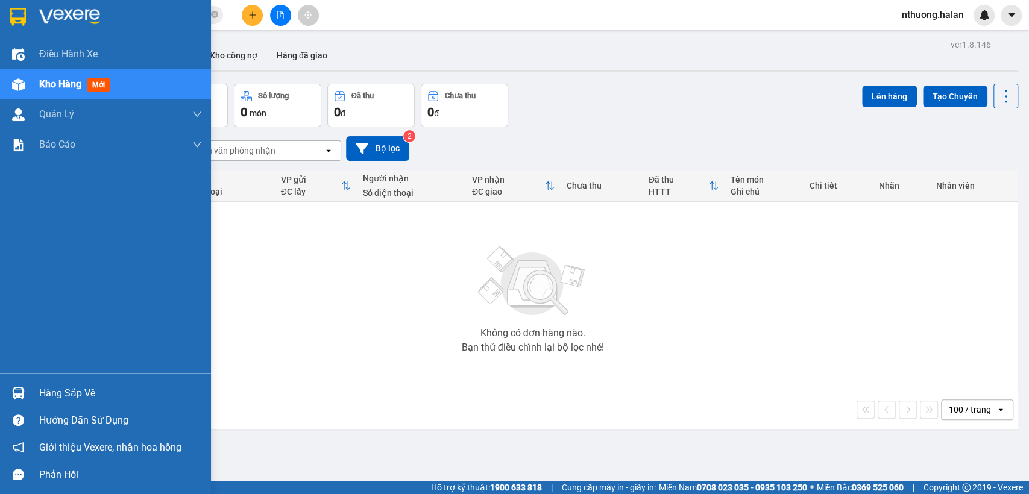
click at [61, 387] on div "Hàng sắp về" at bounding box center [120, 394] width 163 height 18
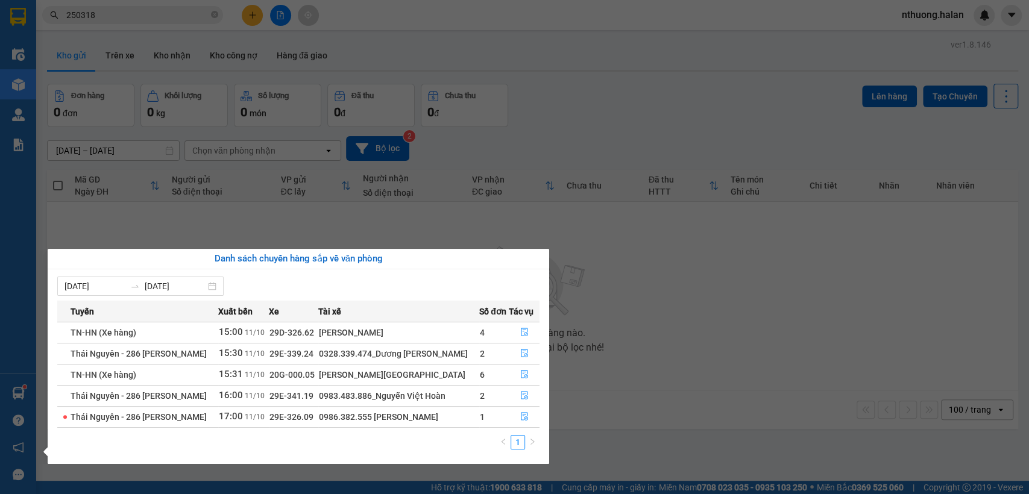
click at [632, 332] on section "Kết quả tìm kiếm ( 282 ) Bộ lọc Mã ĐH Trạng thái Món hàng Thu hộ Tổng cước Chưa…" at bounding box center [514, 247] width 1029 height 494
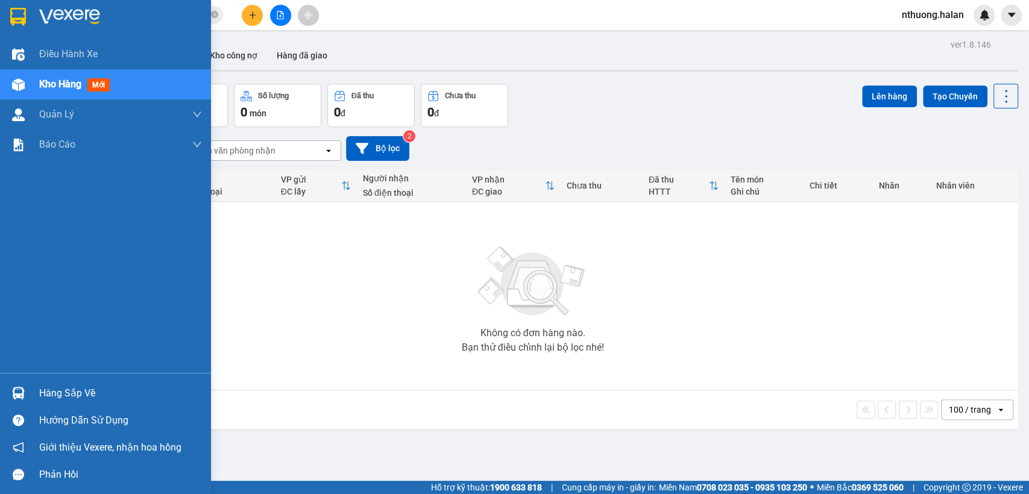
click at [49, 391] on div "Hàng sắp về" at bounding box center [120, 394] width 163 height 18
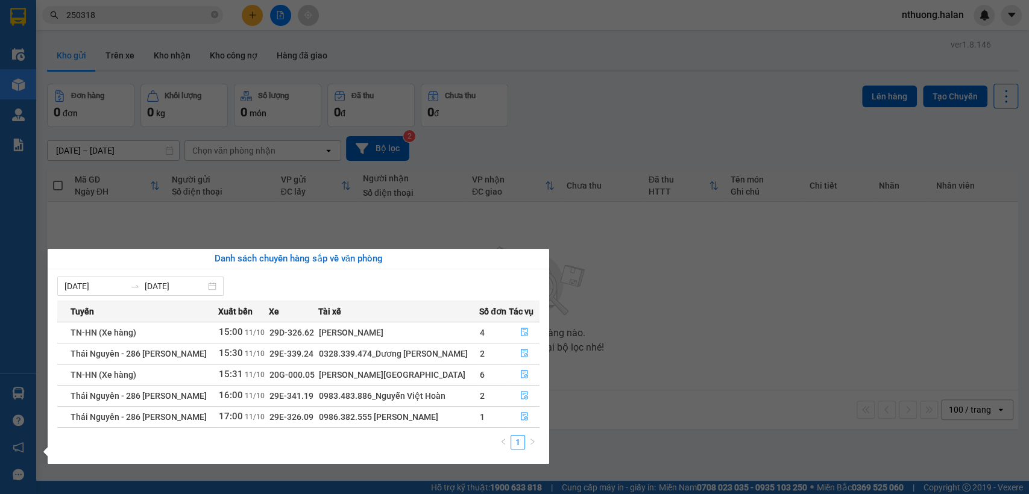
click at [729, 333] on section "Kết quả tìm kiếm ( 282 ) Bộ lọc Mã ĐH Trạng thái Món hàng Thu hộ Tổng cước Chưa…" at bounding box center [514, 247] width 1029 height 494
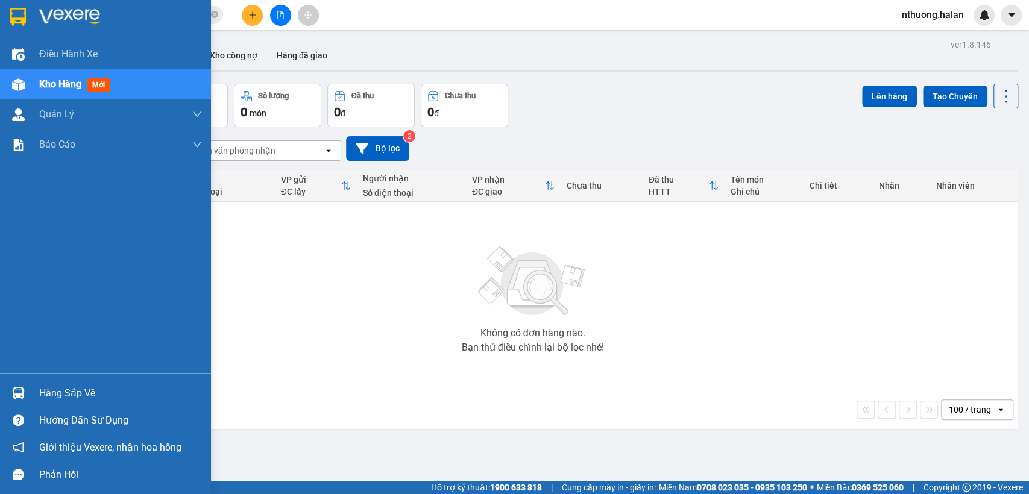
click at [82, 389] on div "Hàng sắp về" at bounding box center [120, 394] width 163 height 18
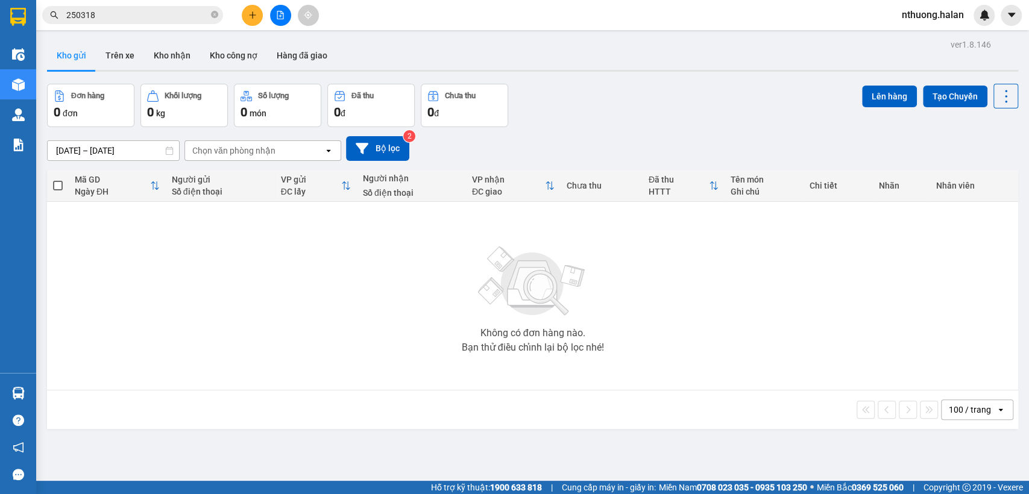
click at [611, 347] on section "Kết quả tìm kiếm ( 282 ) Bộ lọc Mã ĐH Trạng thái Món hàng Thu hộ Tổng cước Chưa…" at bounding box center [514, 247] width 1029 height 494
click at [106, 16] on input "250318" at bounding box center [137, 14] width 142 height 13
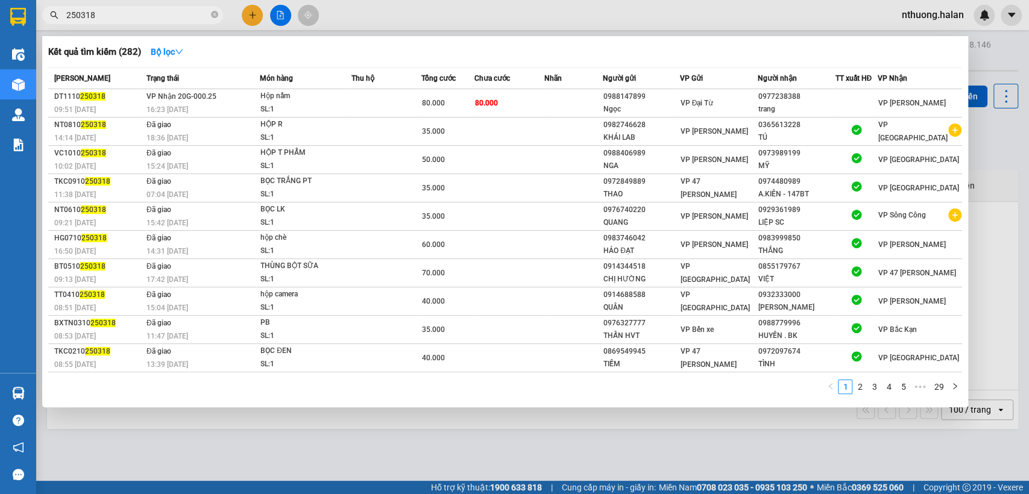
click at [106, 16] on input "250318" at bounding box center [137, 14] width 142 height 13
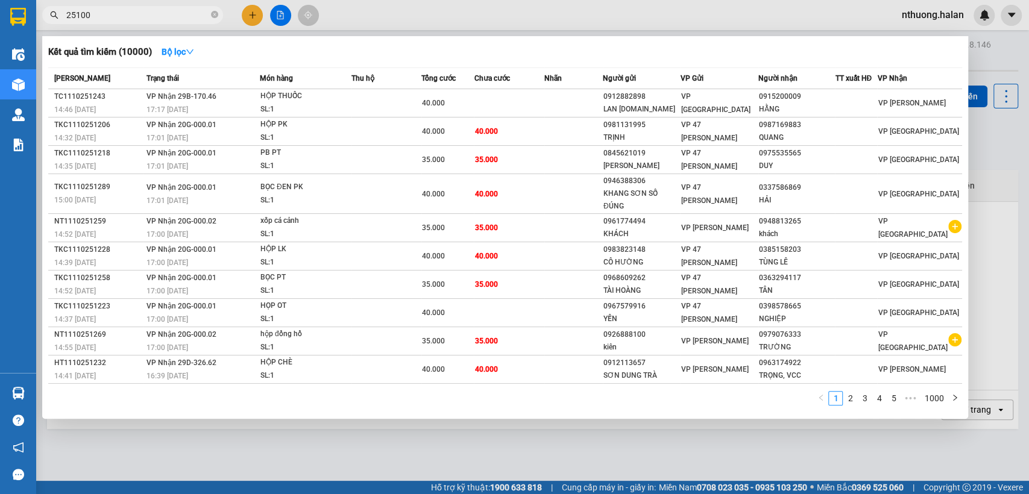
type input "251002"
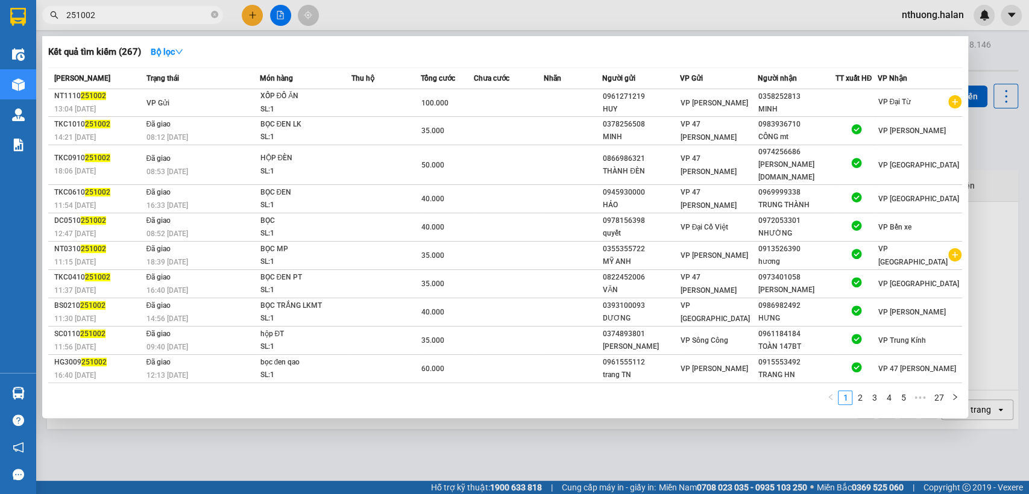
click at [136, 20] on input "251002" at bounding box center [137, 14] width 142 height 13
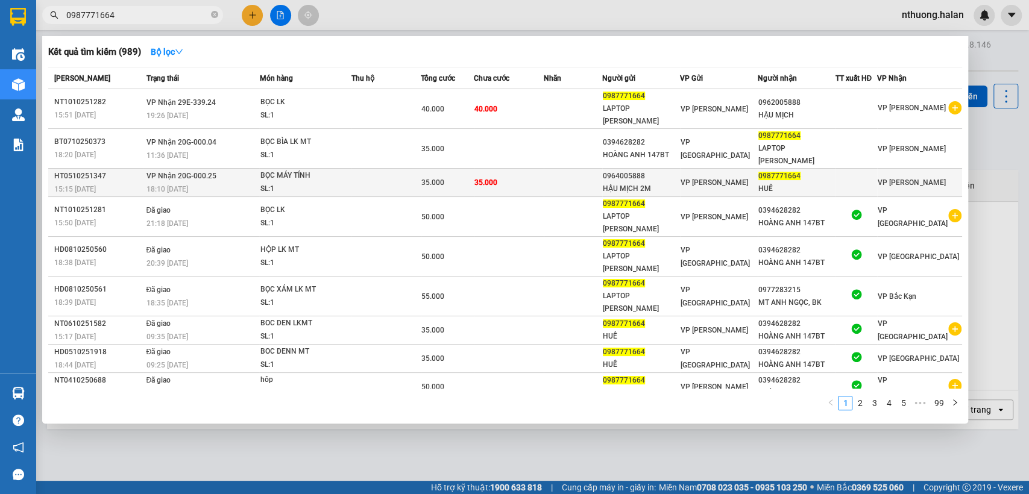
type input "0987771664"
click at [377, 169] on td at bounding box center [386, 183] width 70 height 28
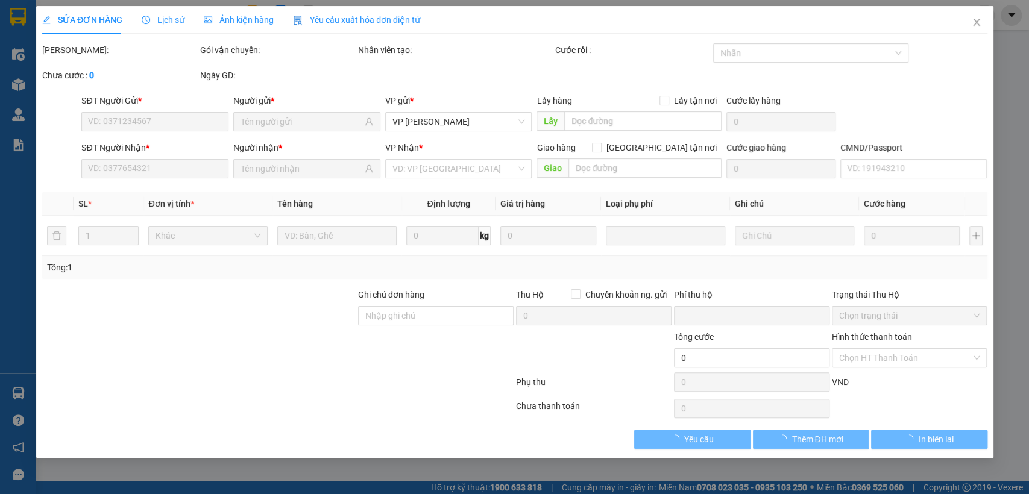
type input "0964005888"
type input "HẬU MỊCH 2M"
type input "0987771664"
type input "HUẾ"
type input "0"
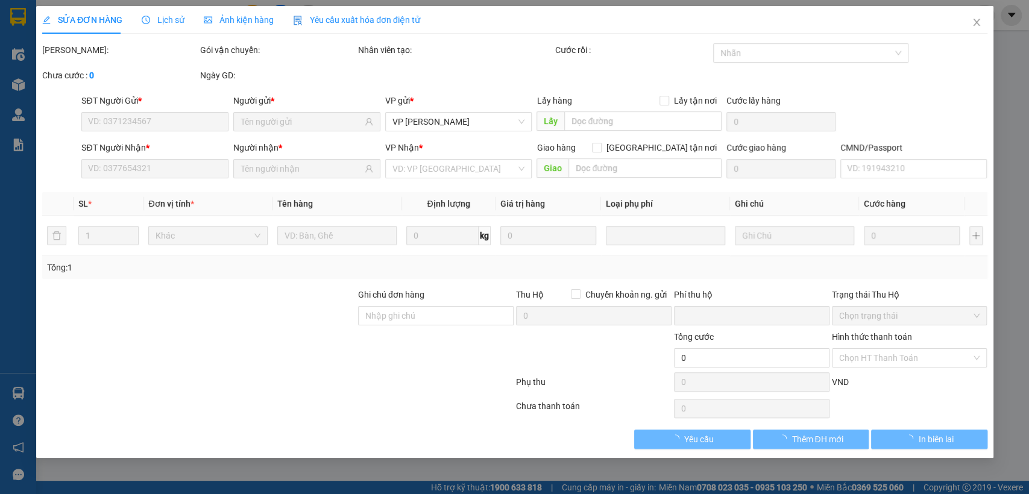
type input "35.000"
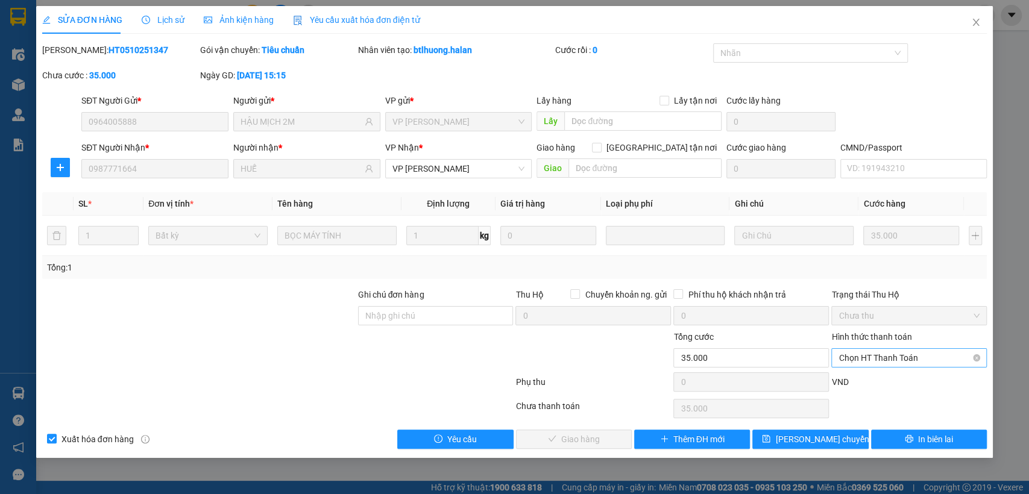
click at [886, 356] on span "Chọn HT Thanh Toán" at bounding box center [909, 358] width 141 height 18
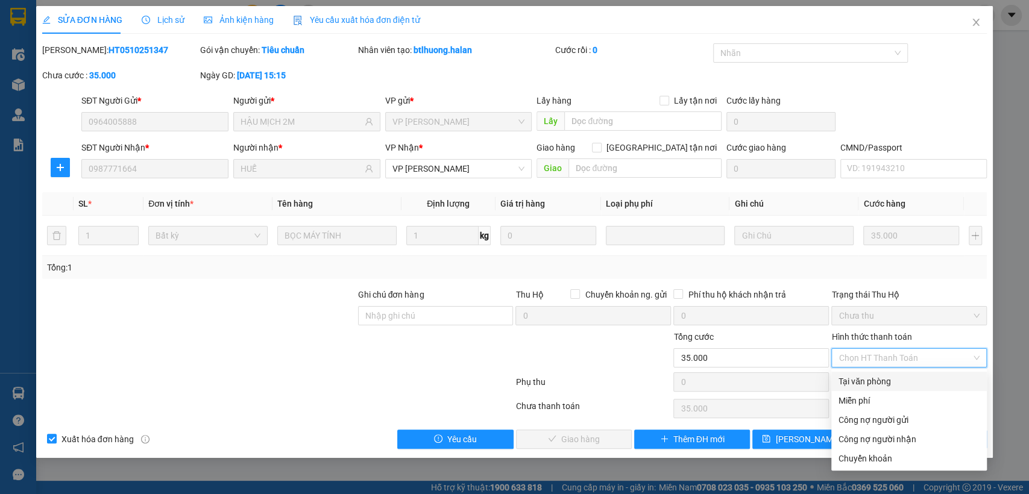
click at [875, 378] on div "Tại văn phòng" at bounding box center [909, 381] width 141 height 13
type input "0"
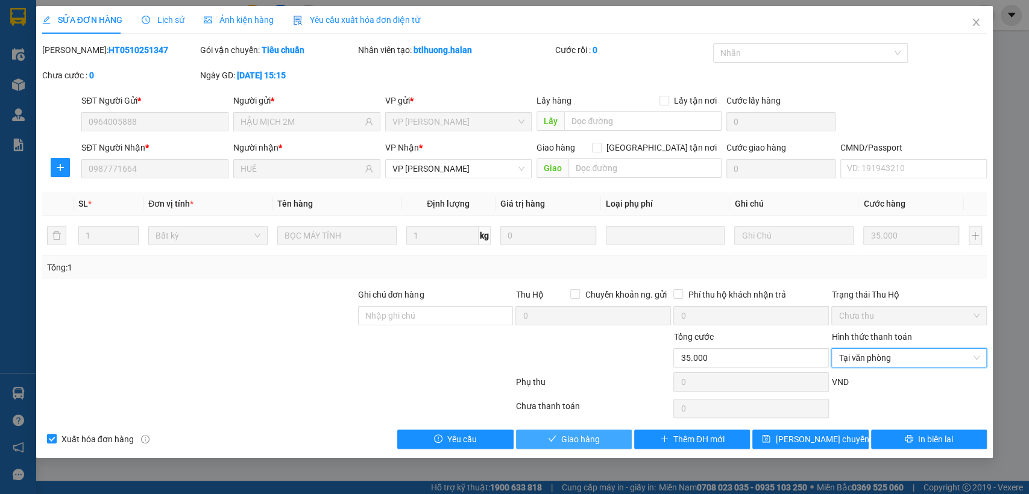
click at [564, 434] on span "Giao hàng" at bounding box center [580, 439] width 39 height 13
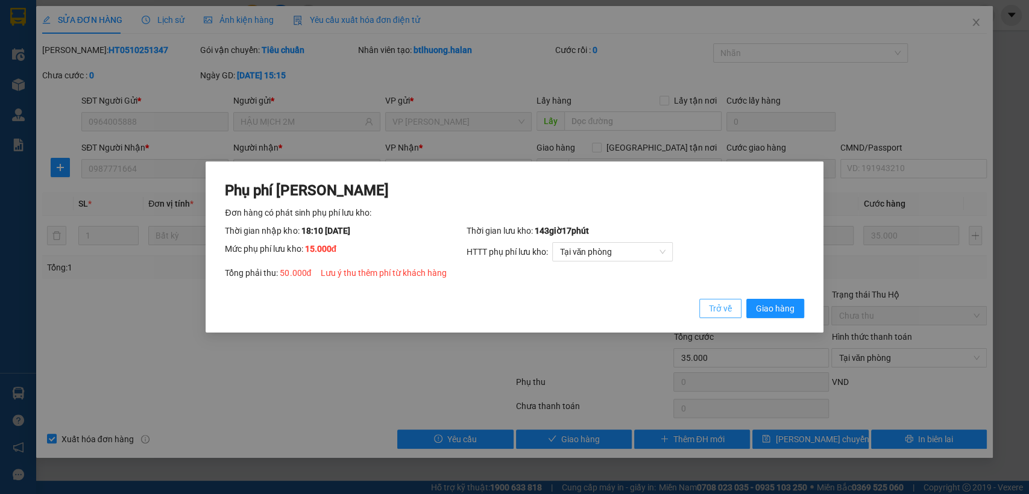
click at [724, 312] on span "Trở về" at bounding box center [720, 308] width 23 height 13
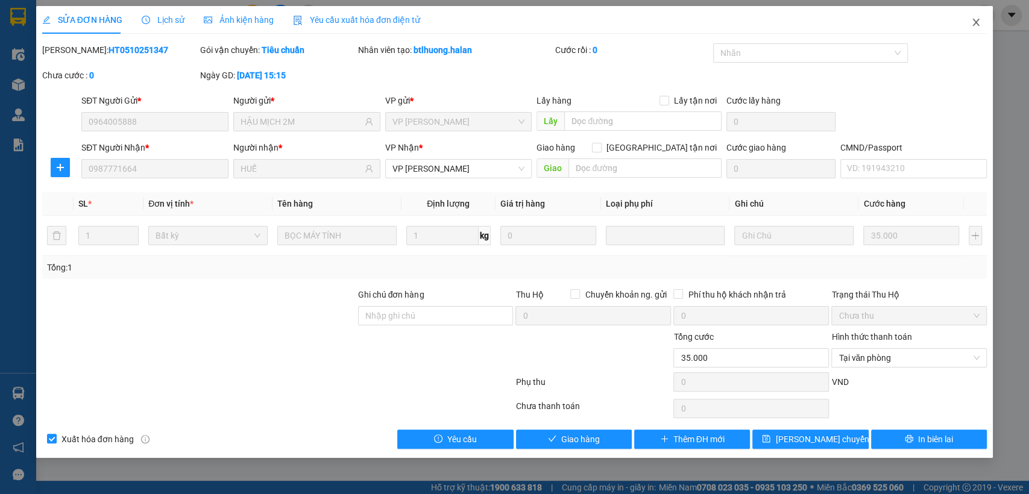
click at [971, 21] on icon "close" at bounding box center [976, 22] width 10 height 10
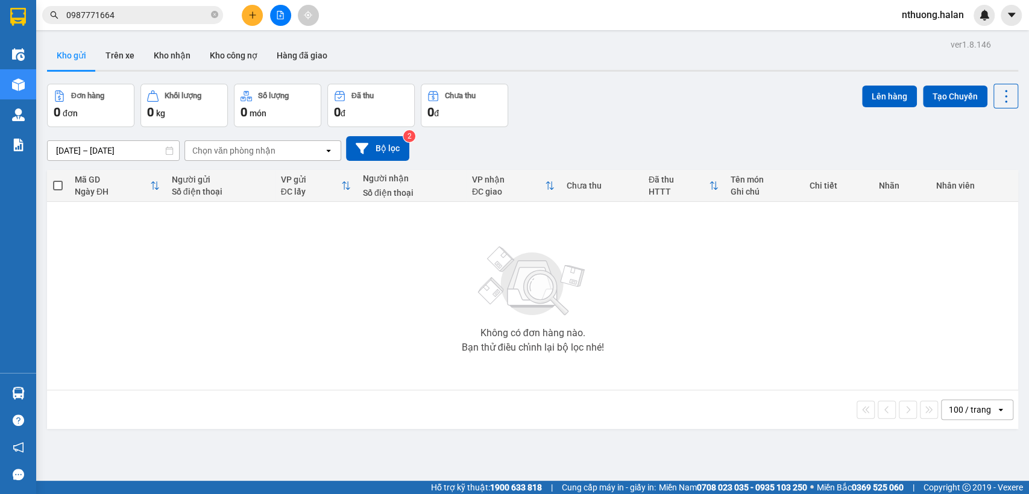
click at [161, 14] on input "0987771664" at bounding box center [137, 14] width 142 height 13
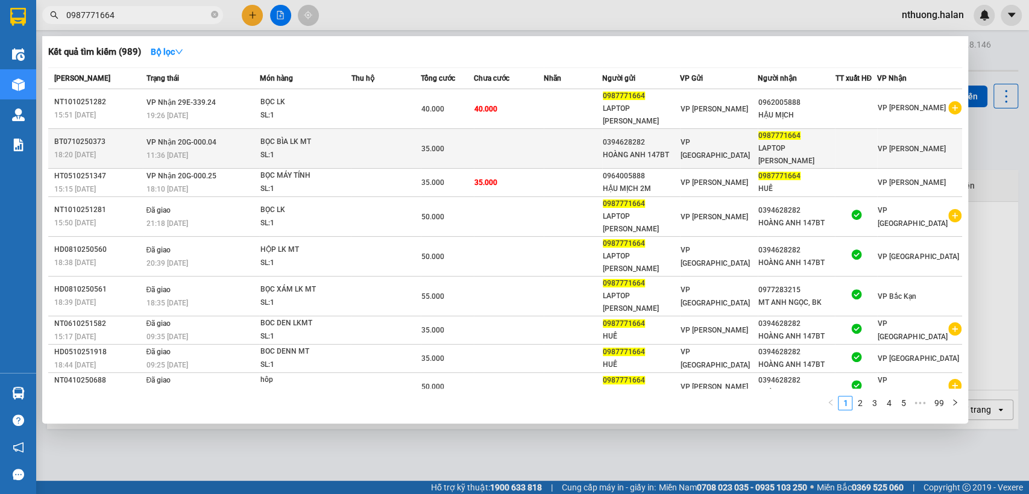
click at [512, 129] on td at bounding box center [509, 149] width 70 height 40
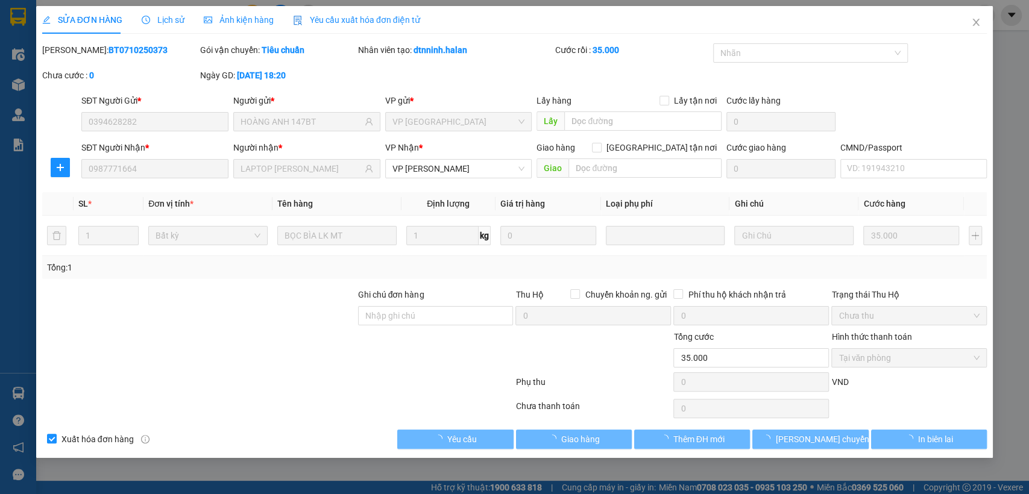
type input "0394628282"
type input "HOÀNG ANH 147BT"
type input "0987771664"
type input "LAPTOP [PERSON_NAME]"
type input "0"
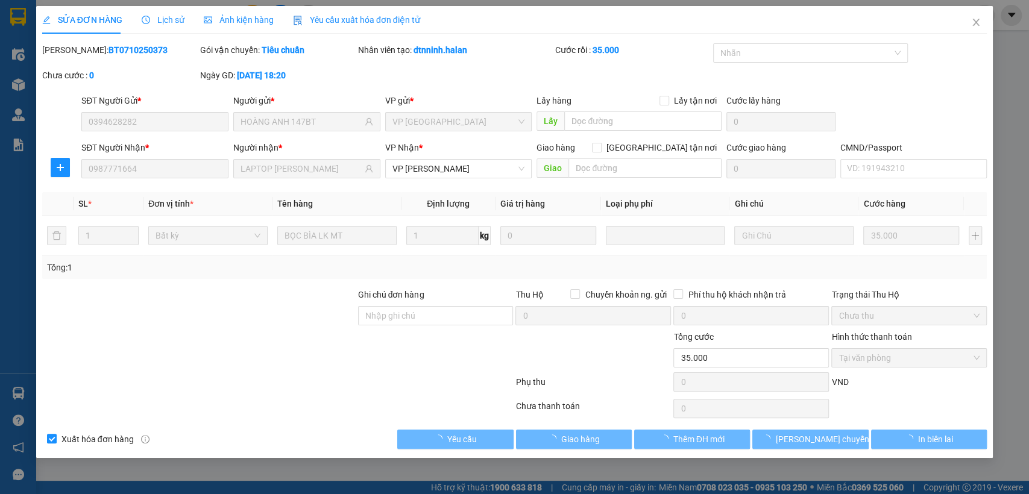
type input "35.000"
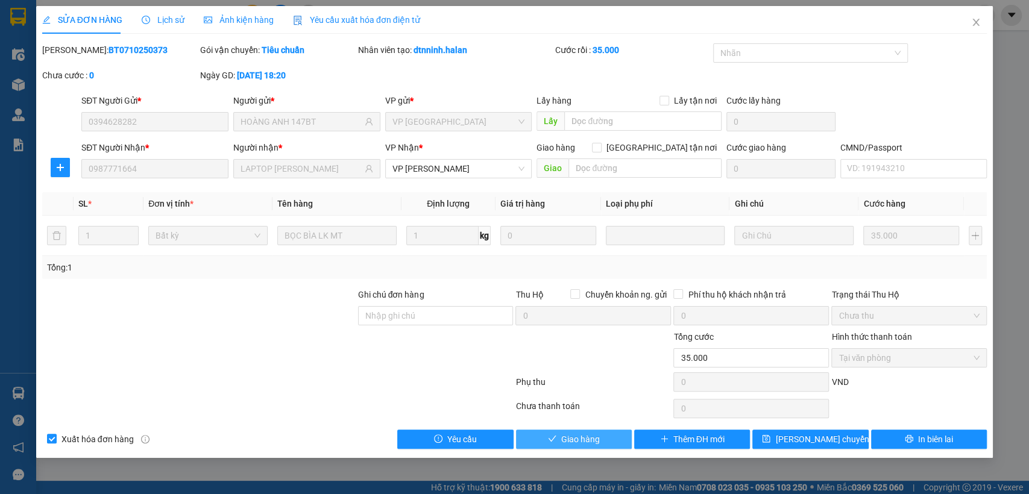
click at [577, 435] on span "Giao hàng" at bounding box center [580, 439] width 39 height 13
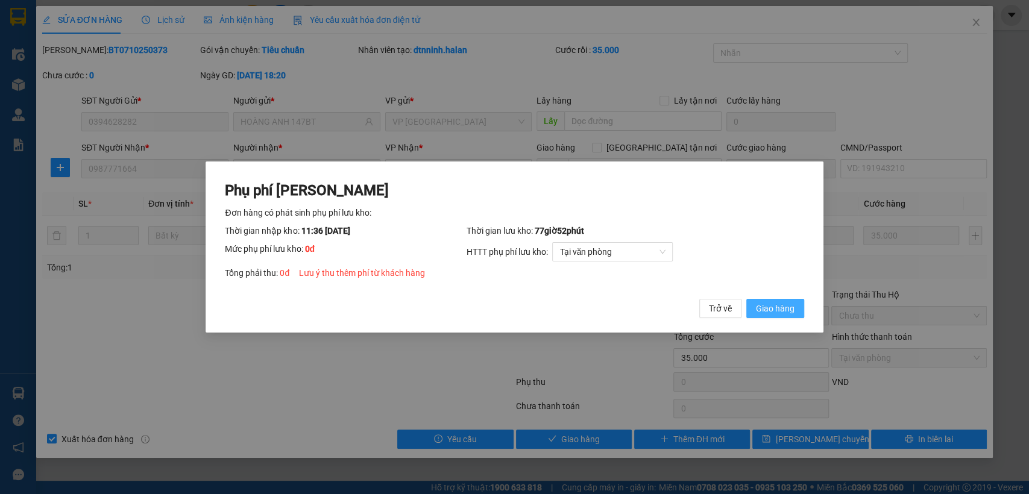
click at [778, 307] on span "Giao hàng" at bounding box center [775, 308] width 39 height 13
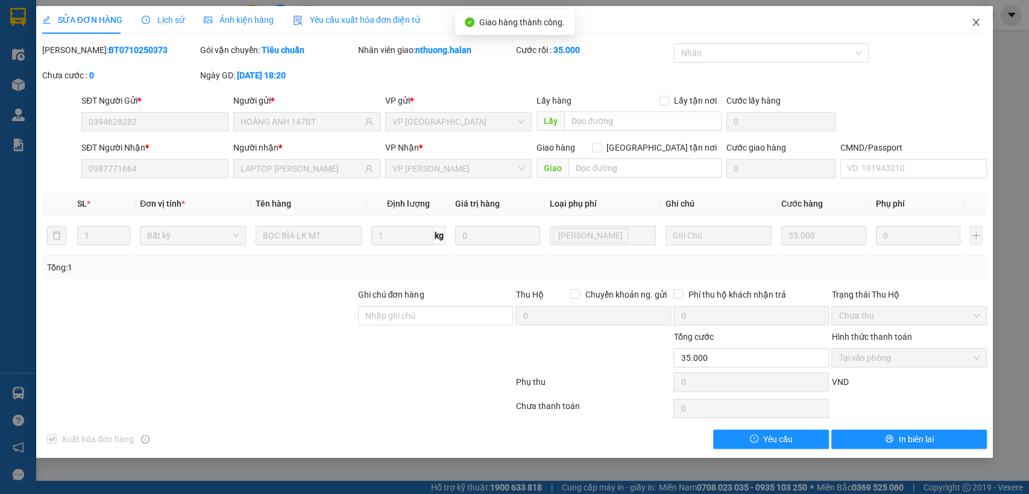
click at [974, 21] on icon "close" at bounding box center [976, 22] width 10 height 10
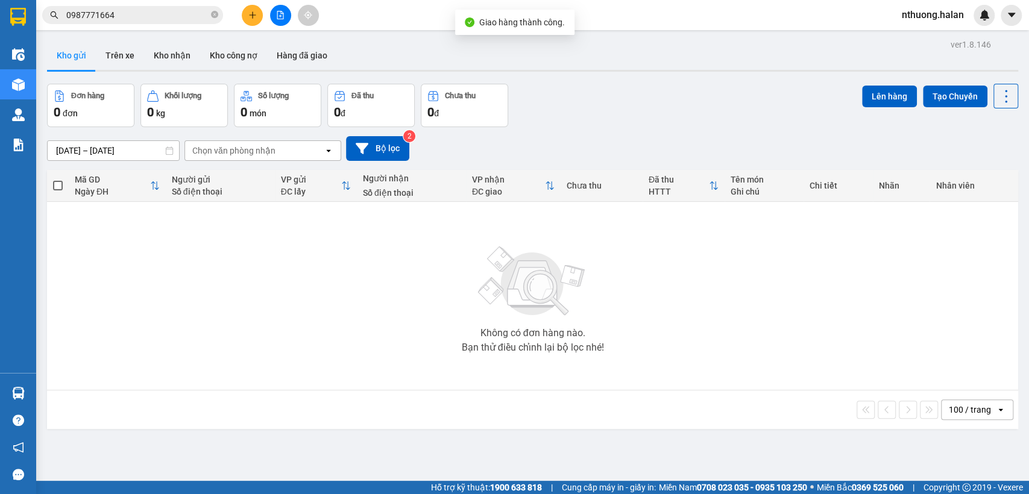
click at [121, 12] on input "0987771664" at bounding box center [137, 14] width 142 height 13
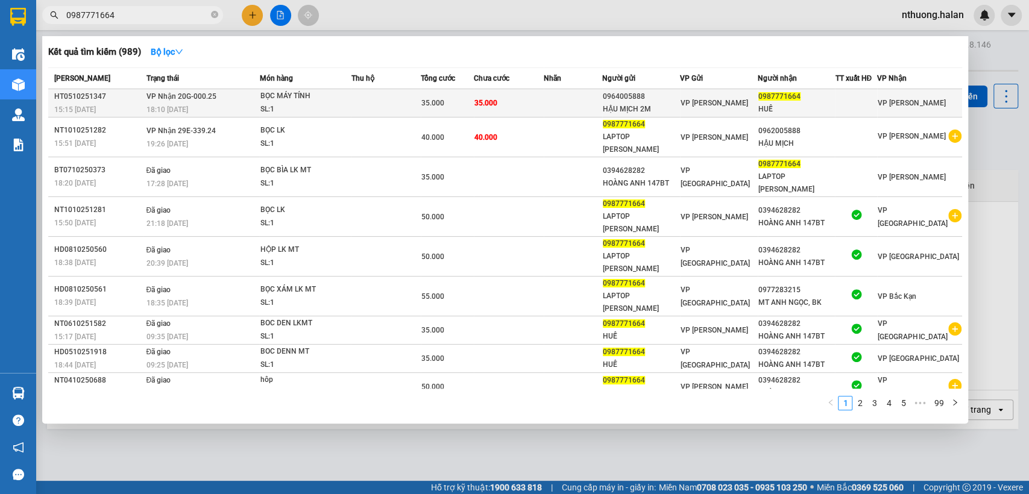
click at [342, 98] on div "BỌC MÁY TÍNH" at bounding box center [305, 96] width 90 height 13
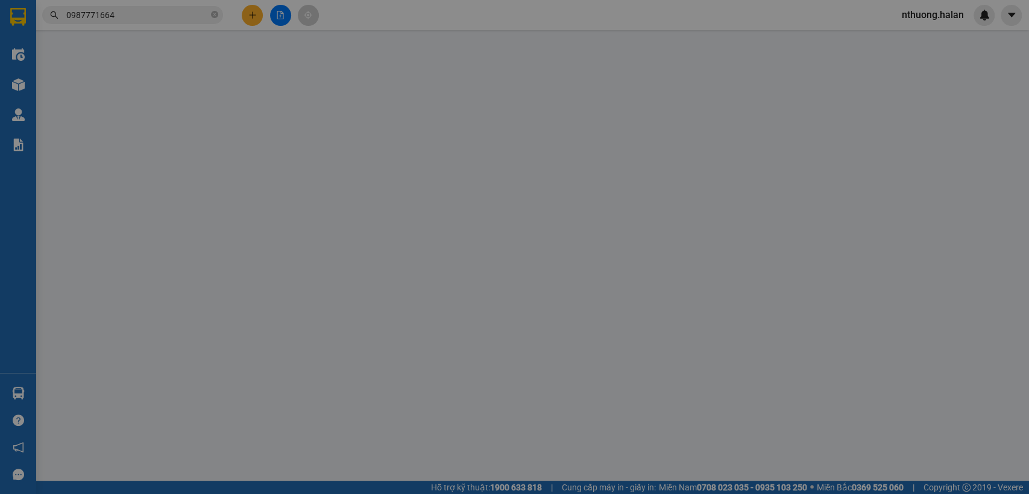
type input "0964005888"
type input "HẬU MỊCH 2M"
type input "0987771664"
type input "HUẾ"
type input "0"
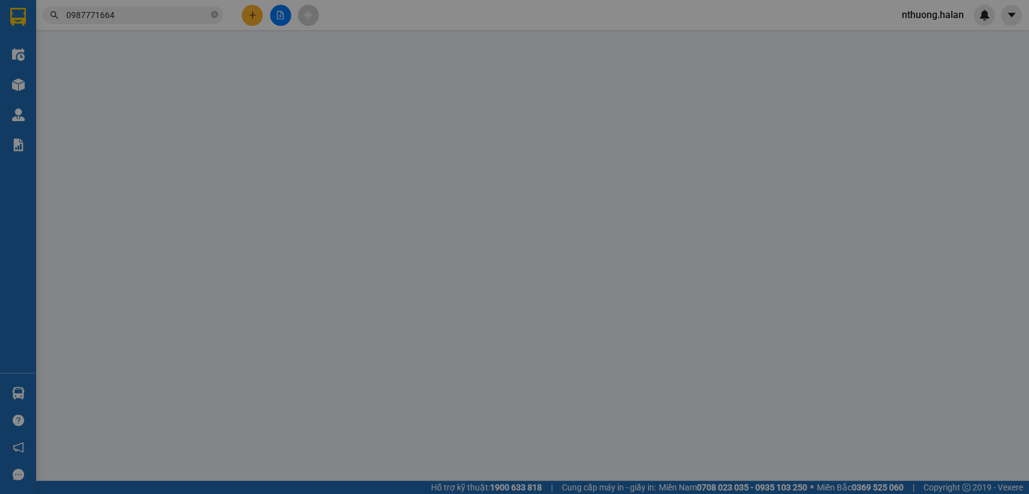
type input "35.000"
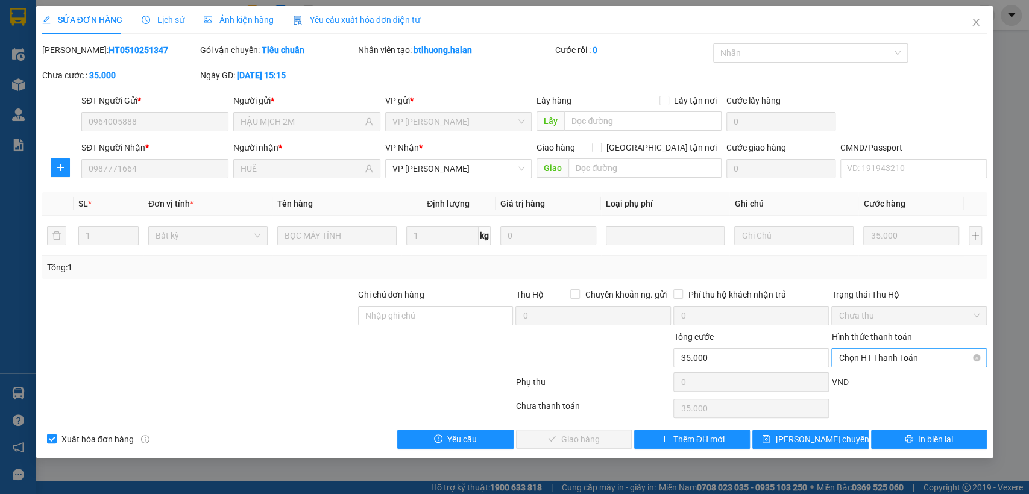
click at [912, 356] on span "Chọn HT Thanh Toán" at bounding box center [909, 358] width 141 height 18
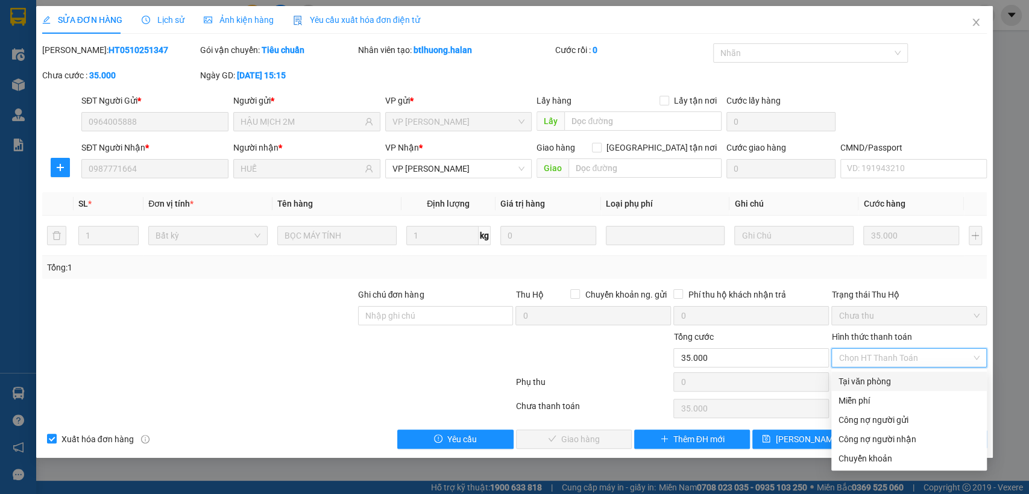
click at [877, 380] on div "Tại văn phòng" at bounding box center [909, 381] width 141 height 13
type input "0"
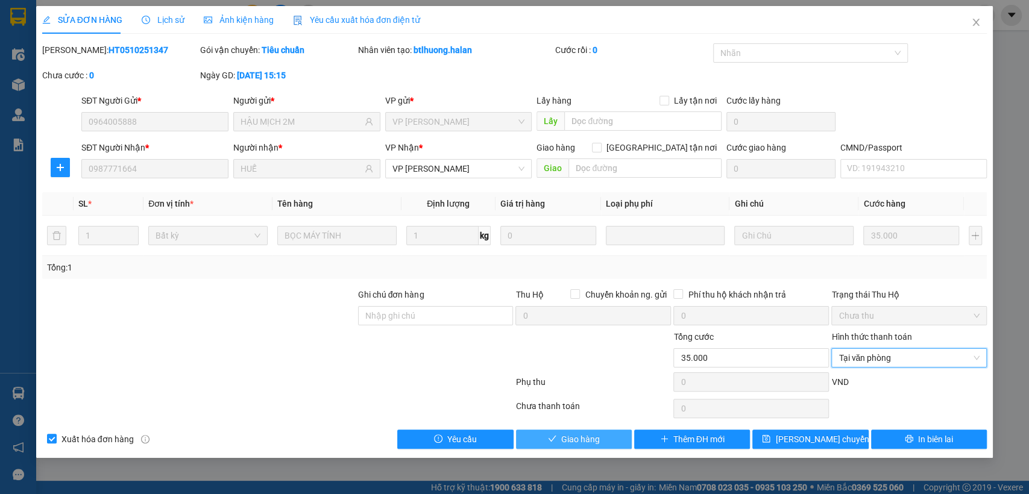
click at [569, 440] on span "Giao hàng" at bounding box center [580, 439] width 39 height 13
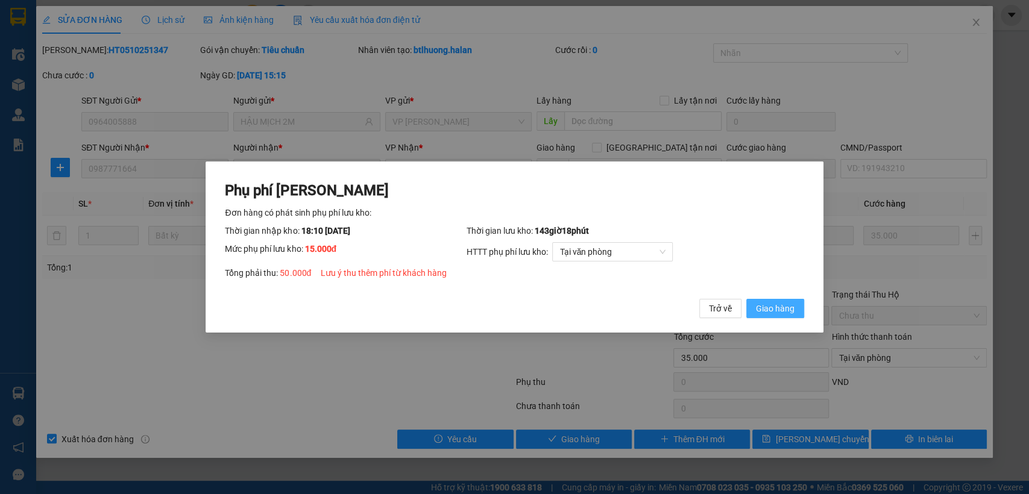
click at [771, 302] on span "Giao hàng" at bounding box center [775, 308] width 39 height 13
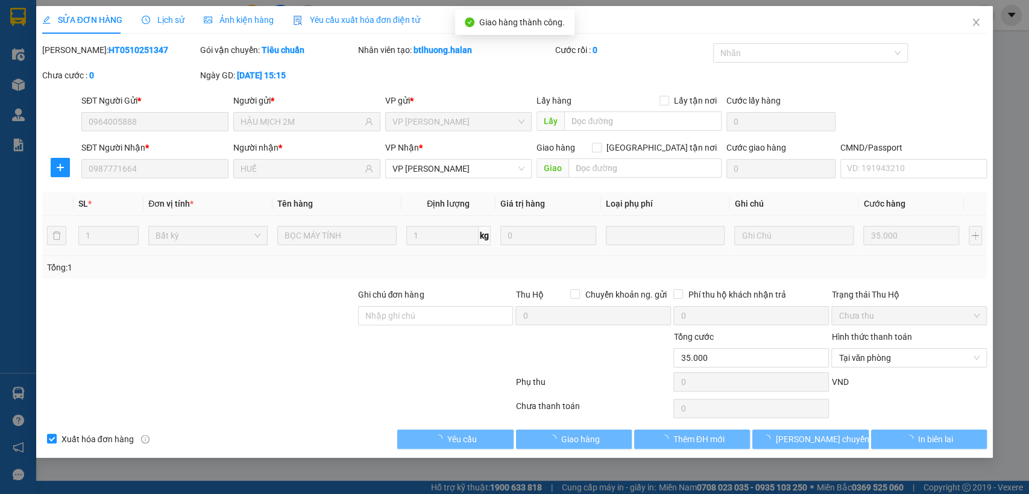
type input "50.000"
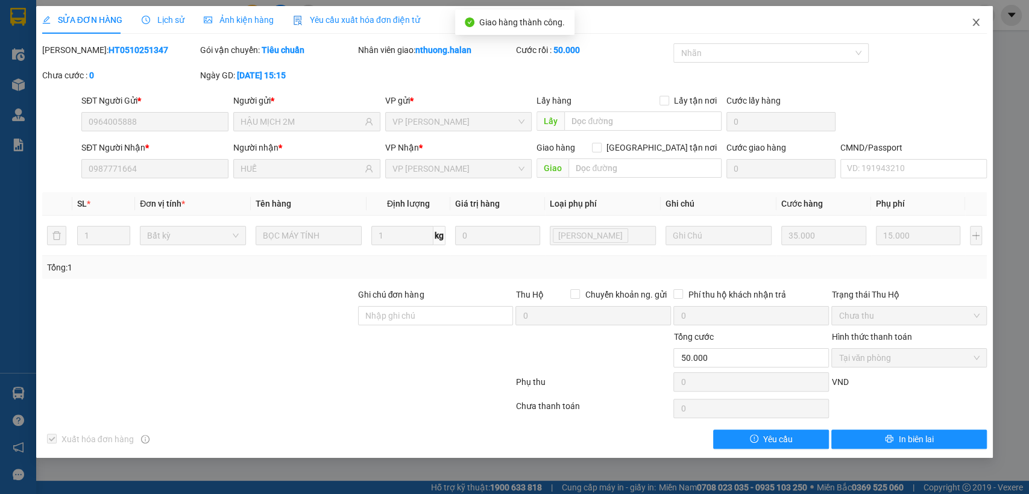
click at [976, 20] on icon "close" at bounding box center [976, 22] width 10 height 10
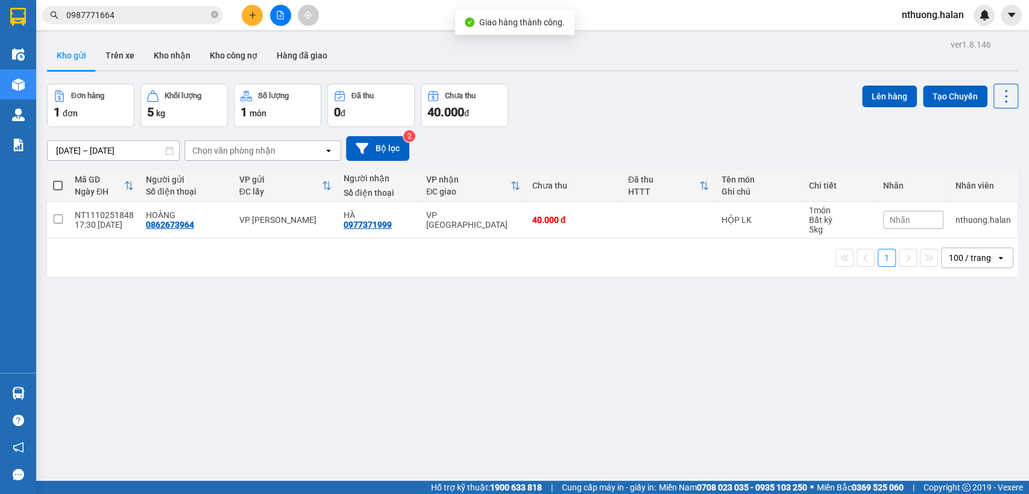
click at [121, 19] on input "0987771664" at bounding box center [137, 14] width 142 height 13
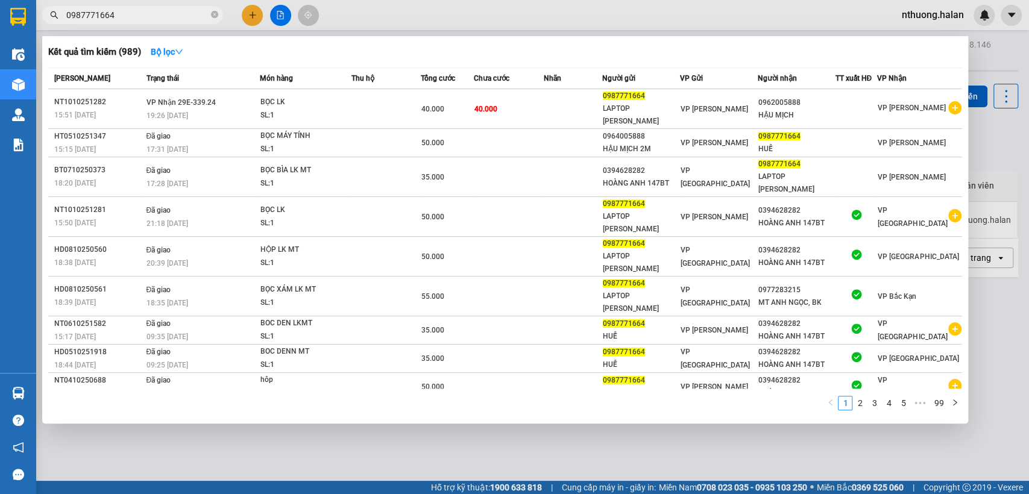
click at [283, 453] on div at bounding box center [514, 247] width 1029 height 494
click at [137, 20] on input "0987771664" at bounding box center [137, 14] width 142 height 13
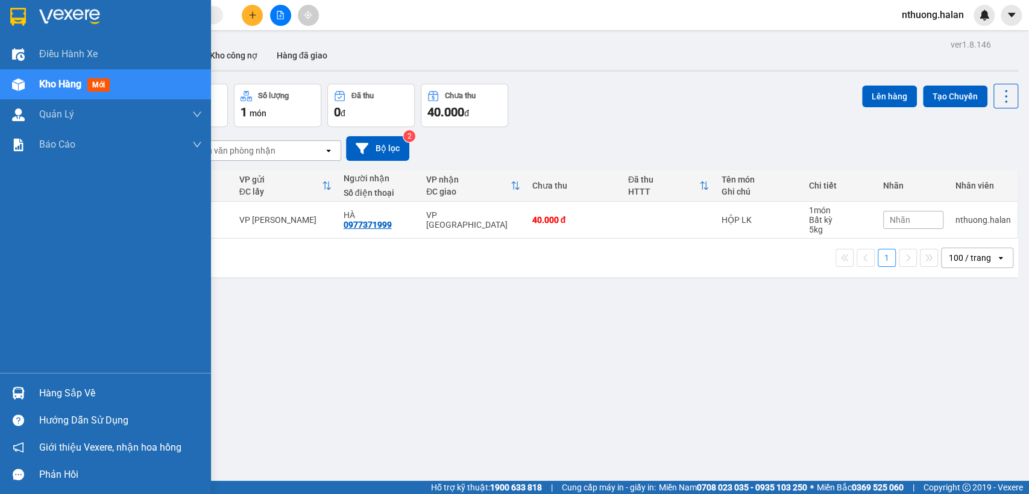
click at [77, 390] on div "Hàng sắp về" at bounding box center [120, 394] width 163 height 18
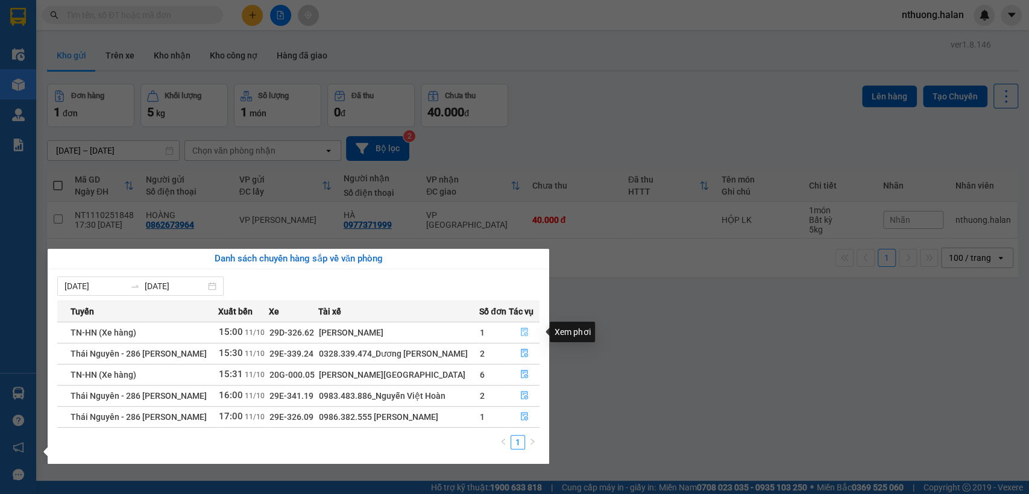
click at [521, 329] on icon "file-done" at bounding box center [524, 332] width 8 height 8
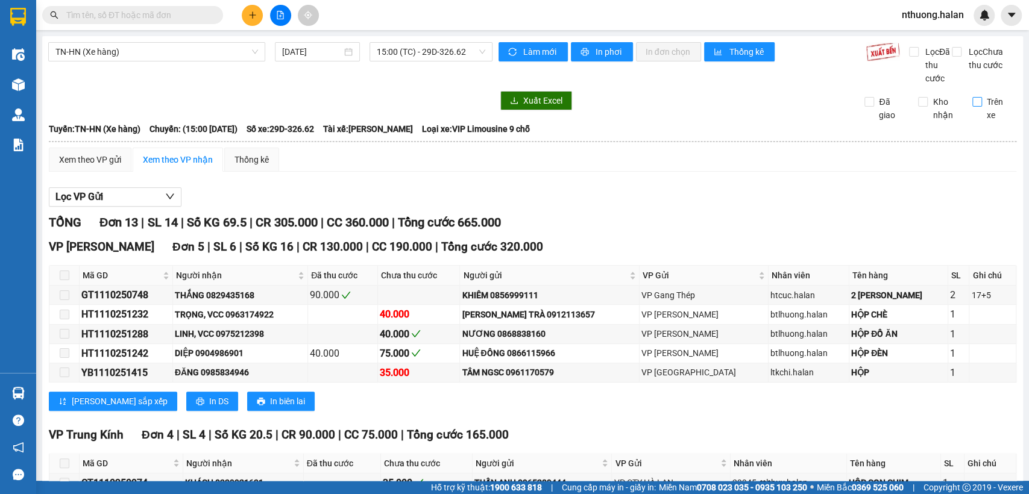
click at [973, 107] on input "Trên xe" at bounding box center [978, 102] width 10 height 10
checkbox input "true"
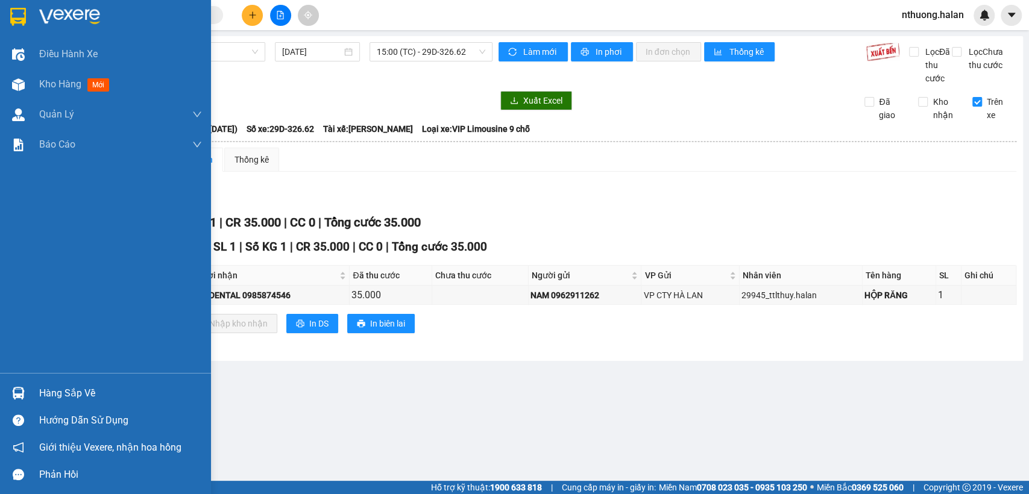
click at [98, 392] on div "Hàng sắp về" at bounding box center [120, 394] width 163 height 18
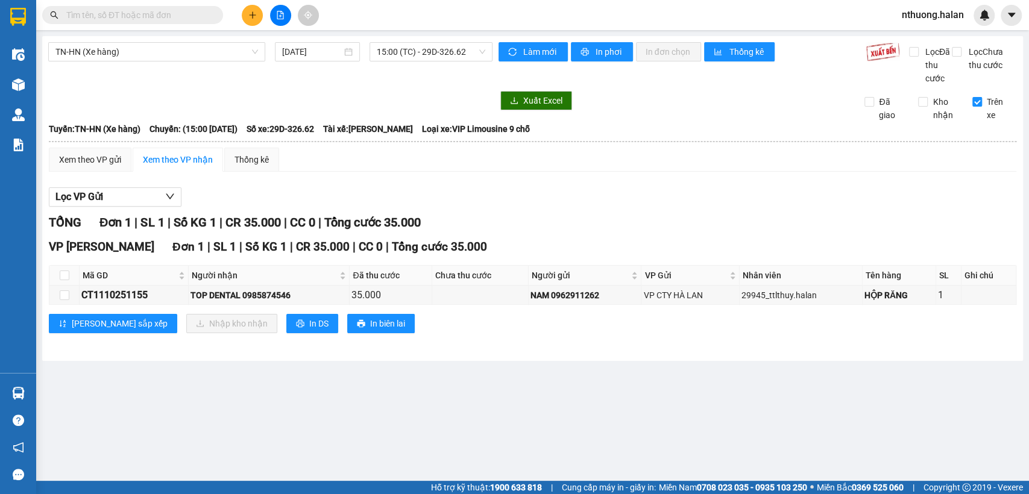
click at [641, 367] on section "Kết quả tìm kiếm ( 989 ) Bộ lọc Mã ĐH Trạng thái Món hàng Thu hộ Tổng cước Chưa…" at bounding box center [514, 247] width 1029 height 494
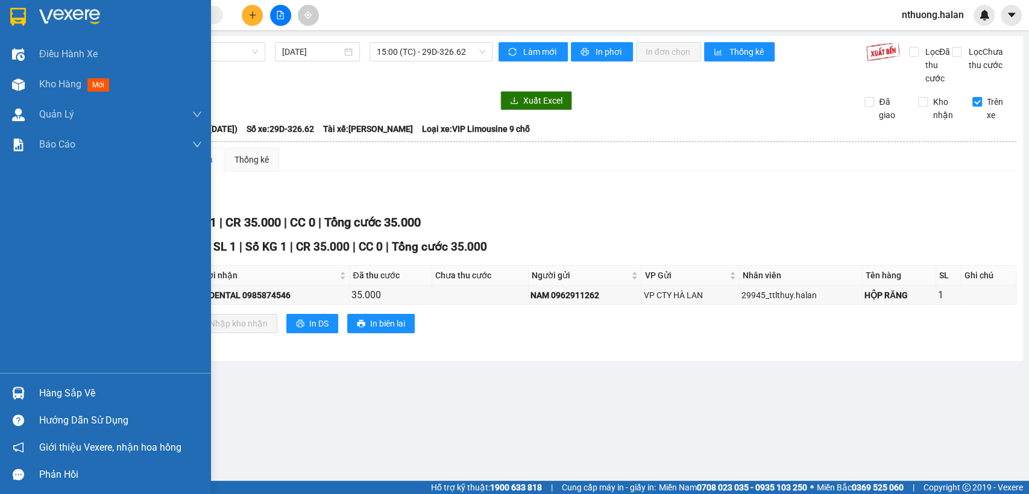
click at [66, 391] on div "Hàng sắp về" at bounding box center [120, 394] width 163 height 18
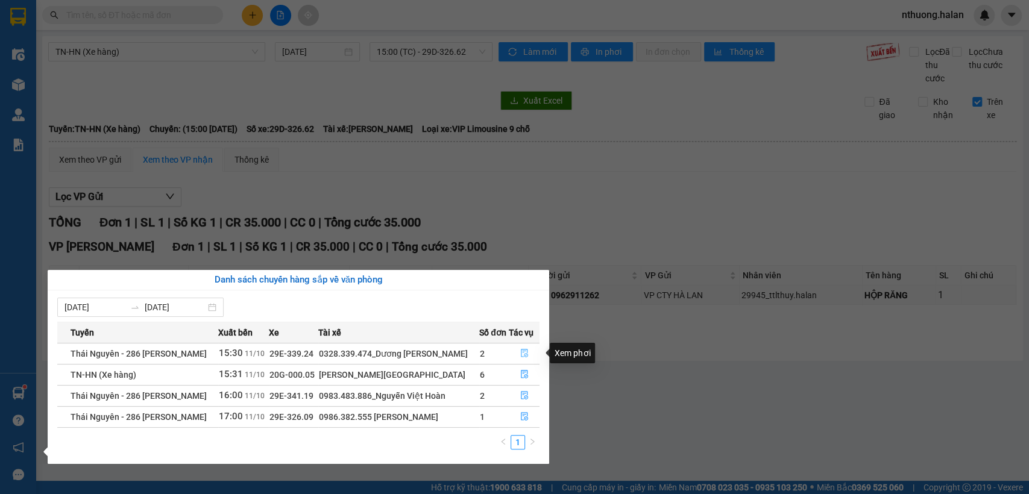
click at [521, 348] on button "button" at bounding box center [524, 353] width 30 height 19
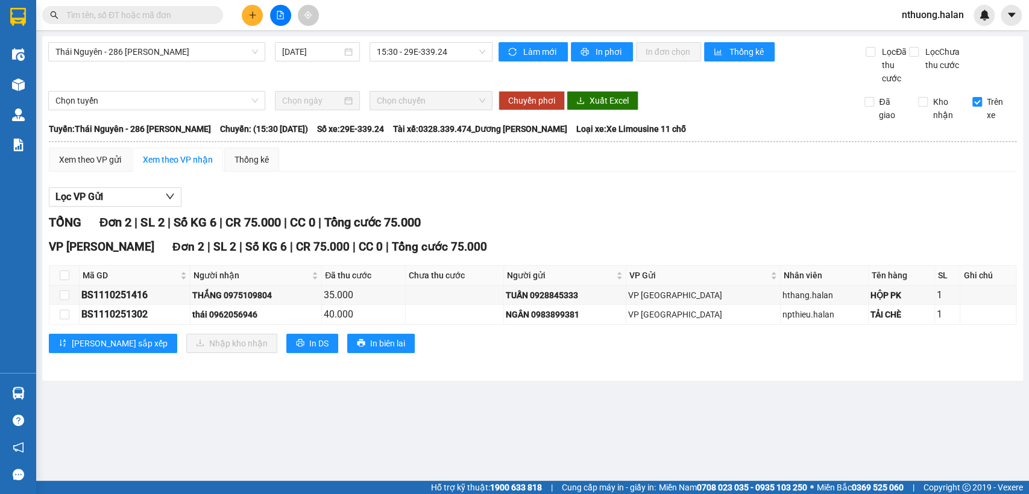
click at [145, 14] on input "text" at bounding box center [137, 14] width 142 height 13
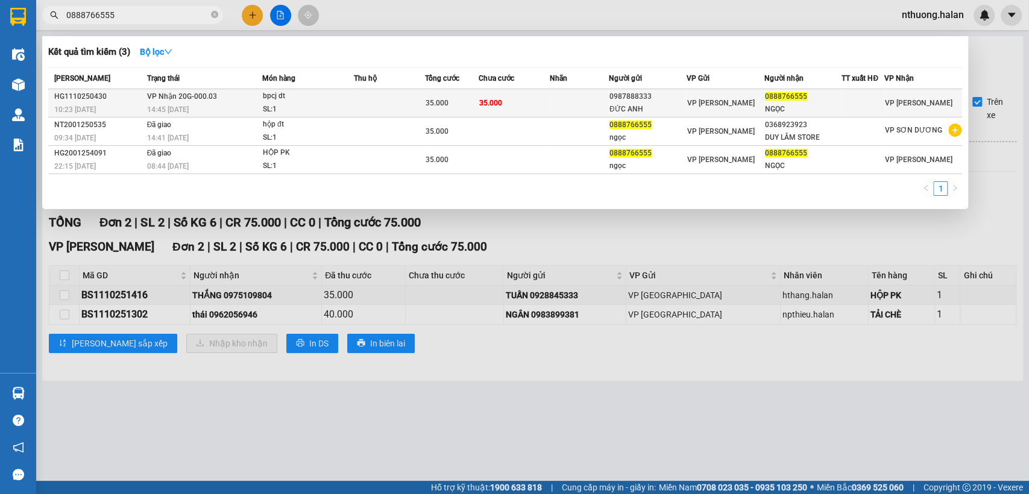
type input "0888766555"
click at [350, 96] on div "bpcj dt" at bounding box center [308, 96] width 90 height 13
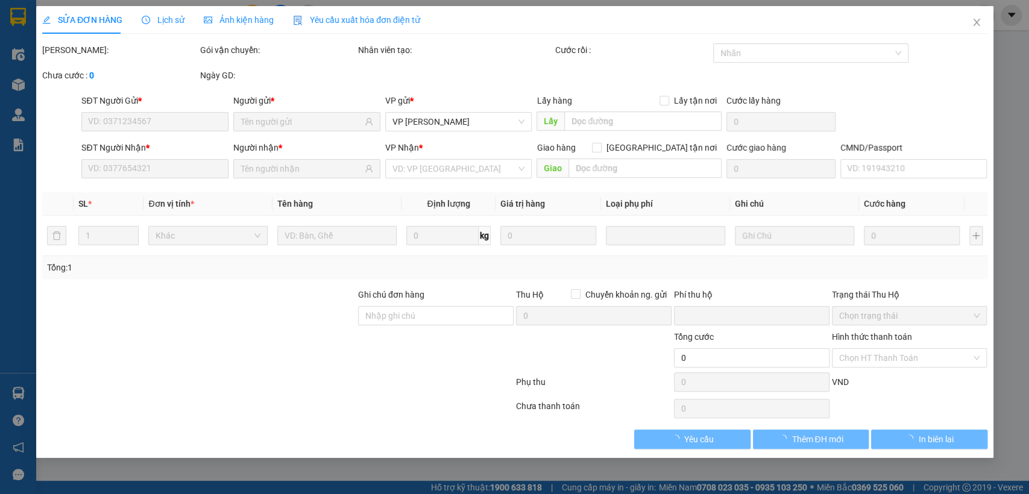
type input "0987888333"
type input "ĐỨC ANH"
type input "0888766555"
type input "NGỌC"
type input "0"
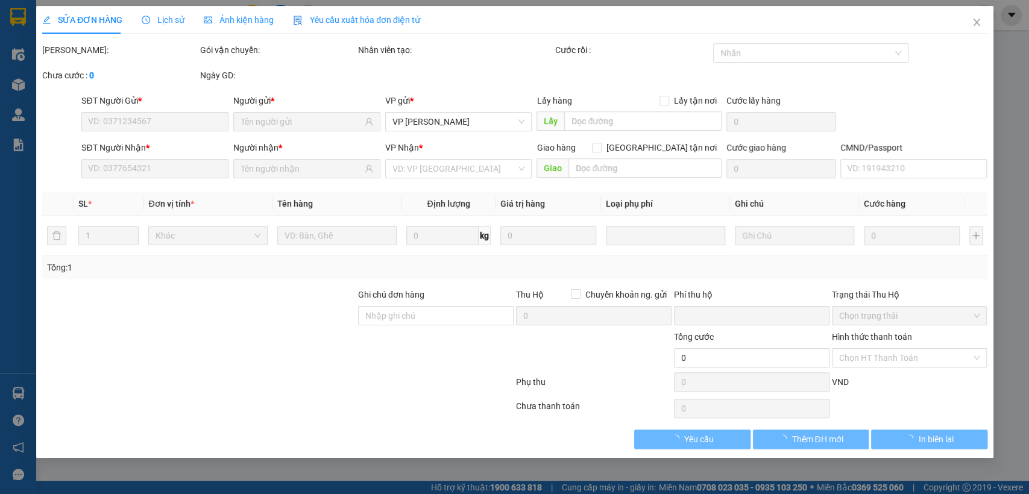
type input "35.000"
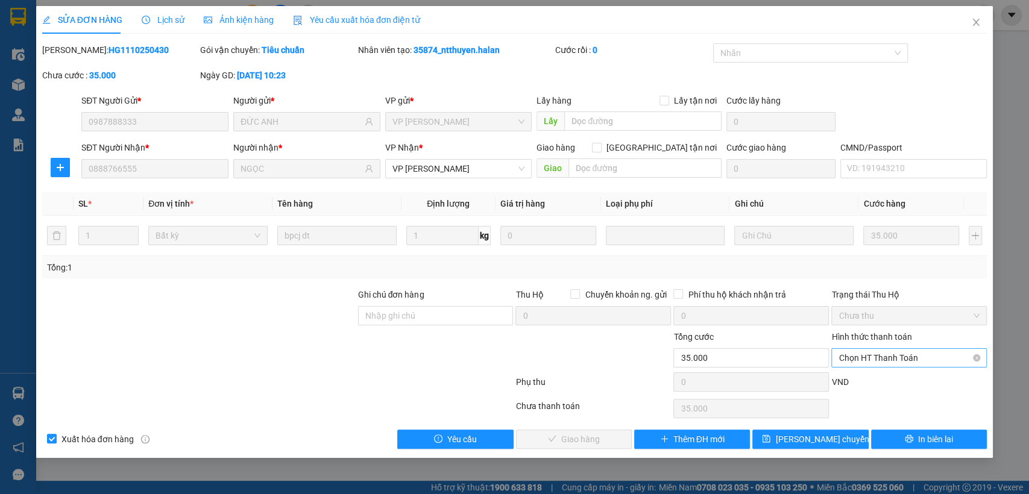
drag, startPoint x: 900, startPoint y: 355, endPoint x: 898, endPoint y: 363, distance: 8.0
click at [900, 355] on span "Chọn HT Thanh Toán" at bounding box center [909, 358] width 141 height 18
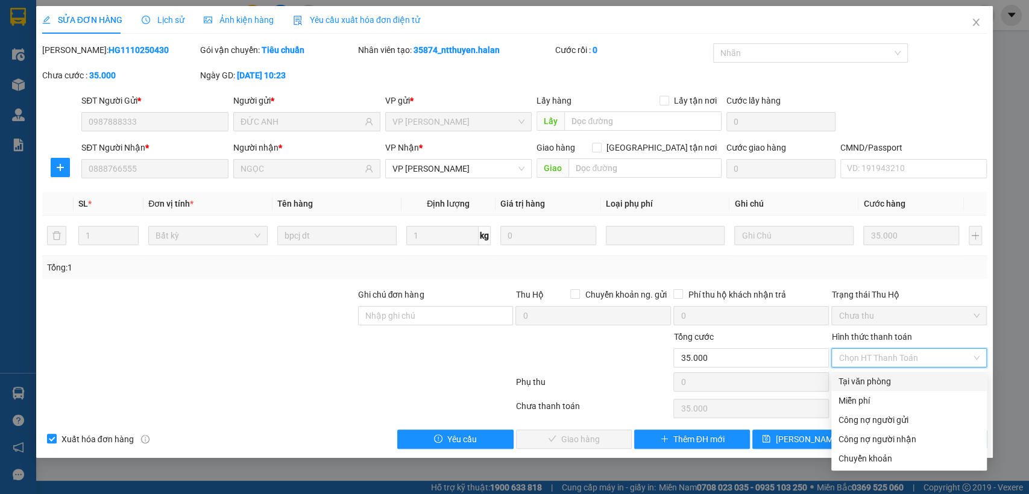
click at [875, 379] on div "Tại văn phòng" at bounding box center [909, 381] width 141 height 13
type input "0"
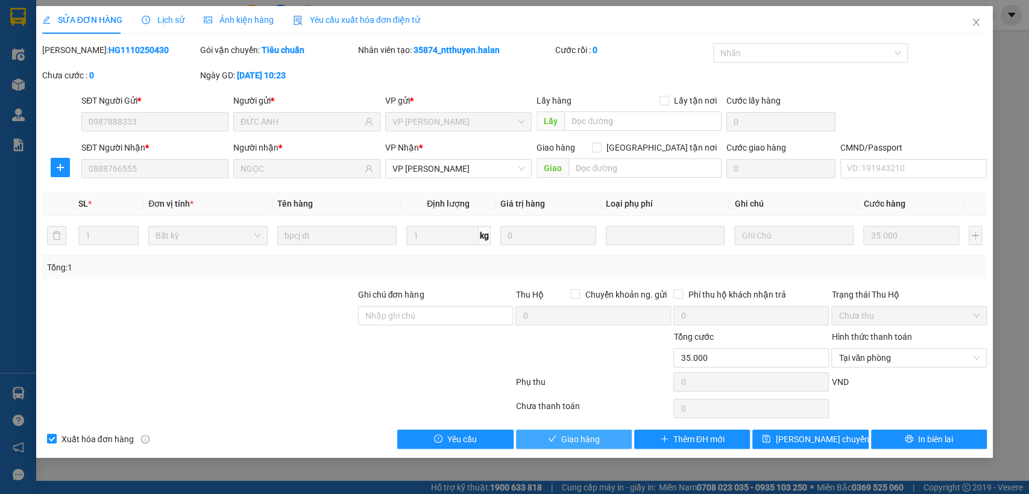
click at [583, 434] on span "Giao hàng" at bounding box center [580, 439] width 39 height 13
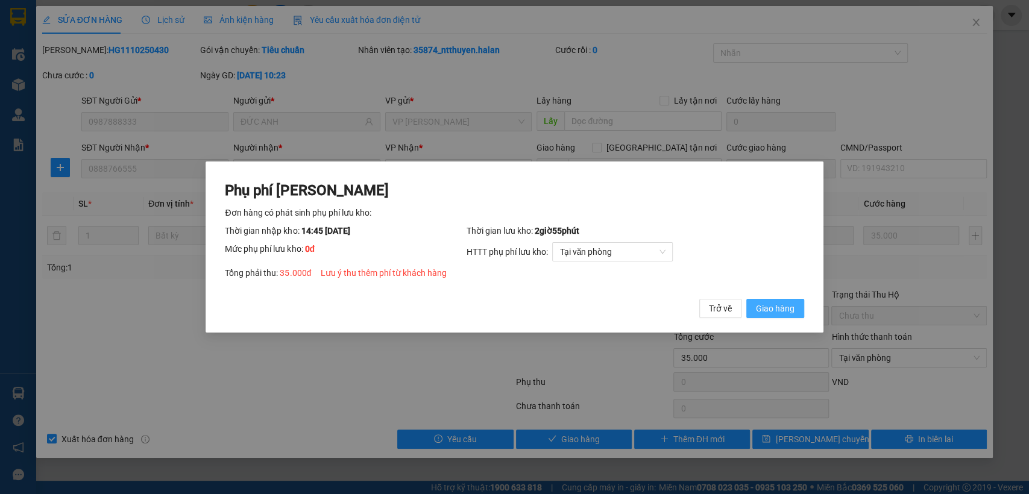
click at [789, 304] on span "Giao hàng" at bounding box center [775, 308] width 39 height 13
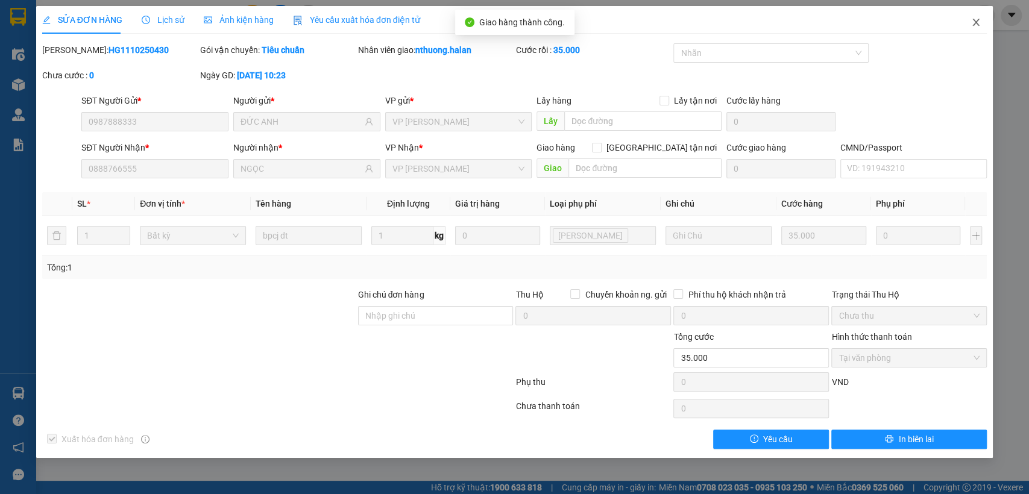
click at [976, 17] on span "Close" at bounding box center [976, 23] width 34 height 34
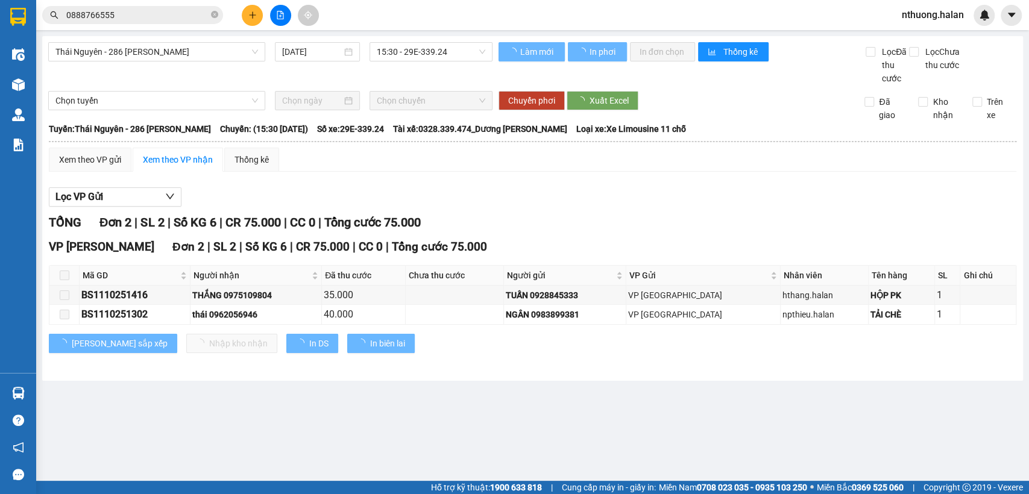
click at [133, 16] on input "0888766555" at bounding box center [137, 14] width 142 height 13
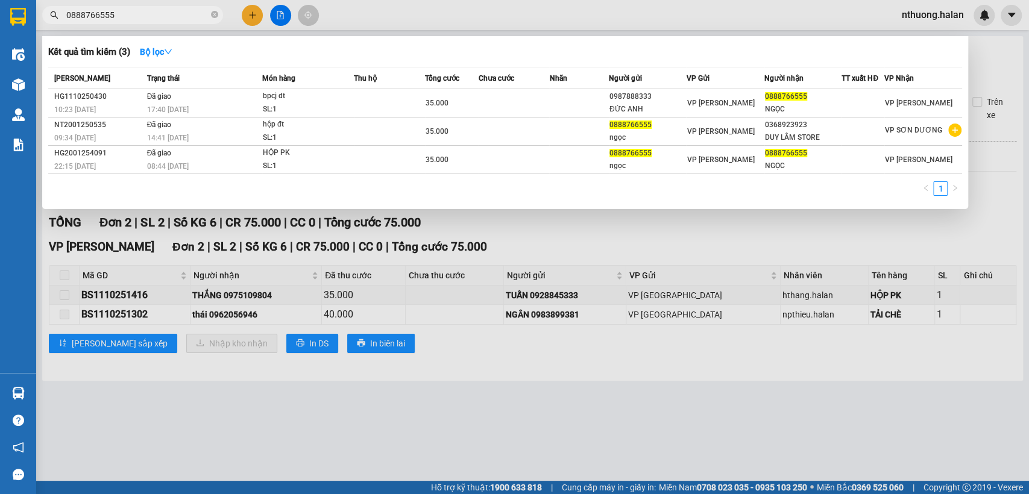
click at [251, 20] on div at bounding box center [514, 247] width 1029 height 494
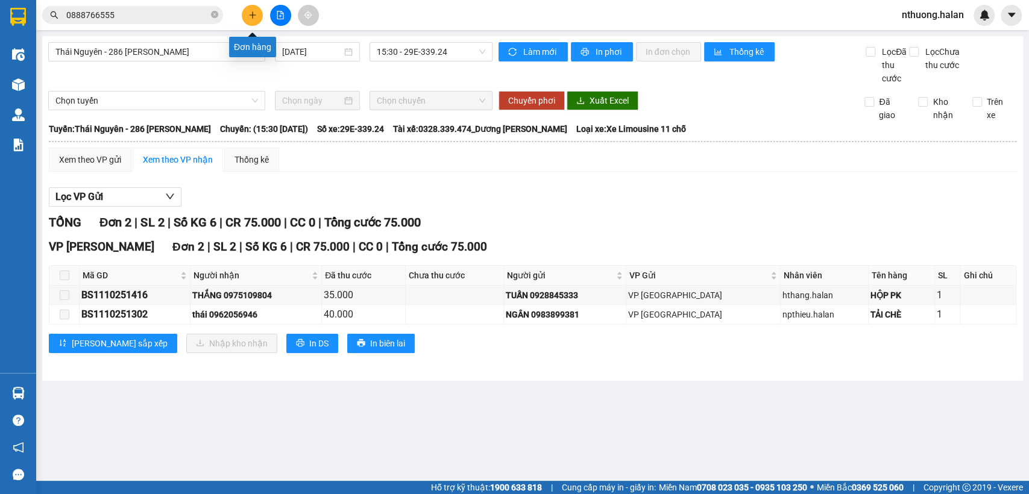
click at [251, 20] on button at bounding box center [252, 15] width 21 height 21
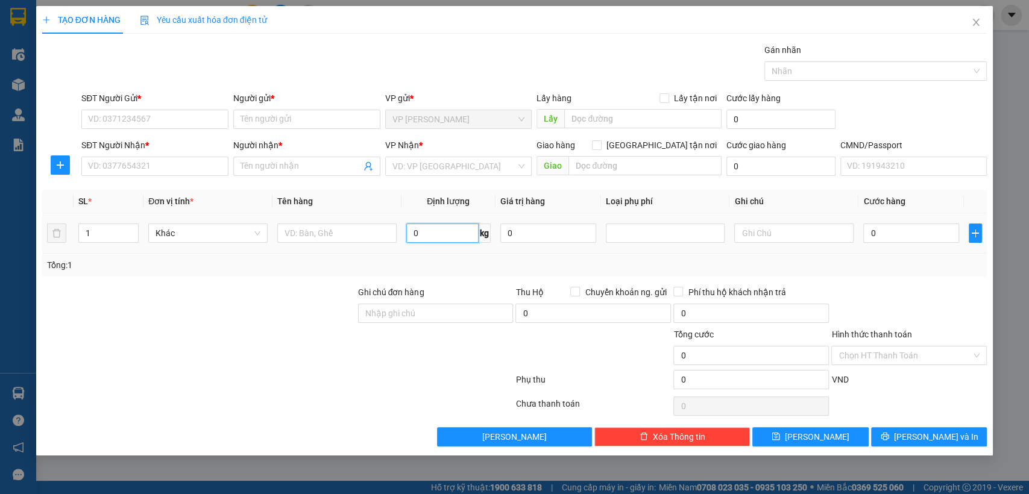
click at [439, 236] on input "0" at bounding box center [442, 233] width 72 height 19
type input "11"
click at [313, 231] on input "text" at bounding box center [336, 233] width 119 height 19
type input "XỐP RƯỢU"
click at [124, 115] on input "SĐT Người Gửi *" at bounding box center [154, 119] width 147 height 19
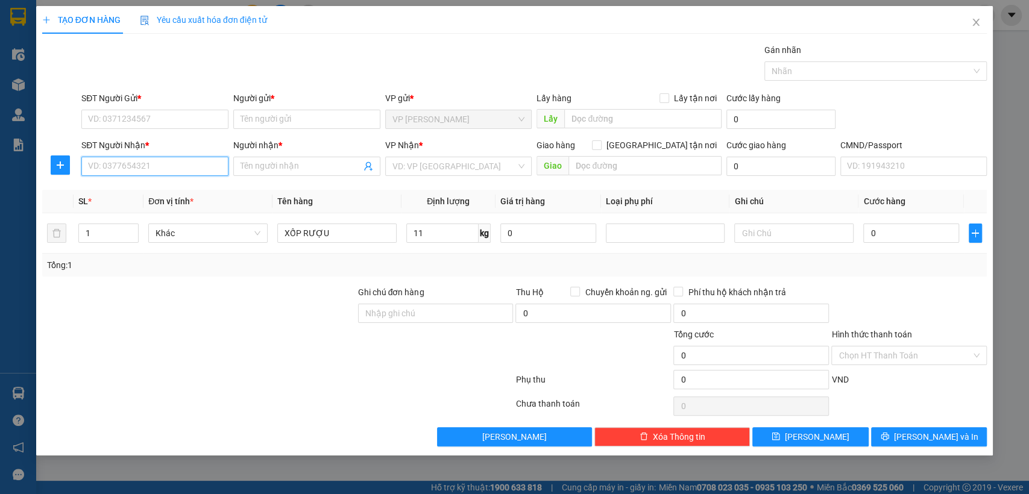
click at [104, 165] on input "SĐT Người Nhận *" at bounding box center [154, 166] width 147 height 19
click at [115, 121] on input "SĐT Người Gửi *" at bounding box center [154, 119] width 147 height 19
click at [748, 237] on input "text" at bounding box center [793, 233] width 119 height 19
click at [164, 117] on input "SĐT Người Gửi *" at bounding box center [154, 119] width 147 height 19
click at [190, 119] on input "SĐT Người Gửi *" at bounding box center [154, 119] width 147 height 19
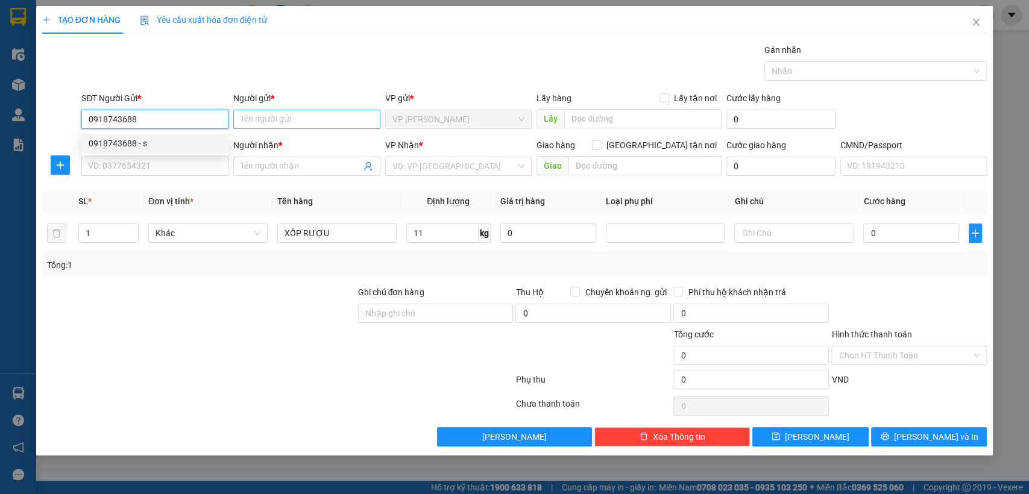
type input "0918743688"
click at [263, 119] on input "Người gửi *" at bounding box center [306, 119] width 147 height 19
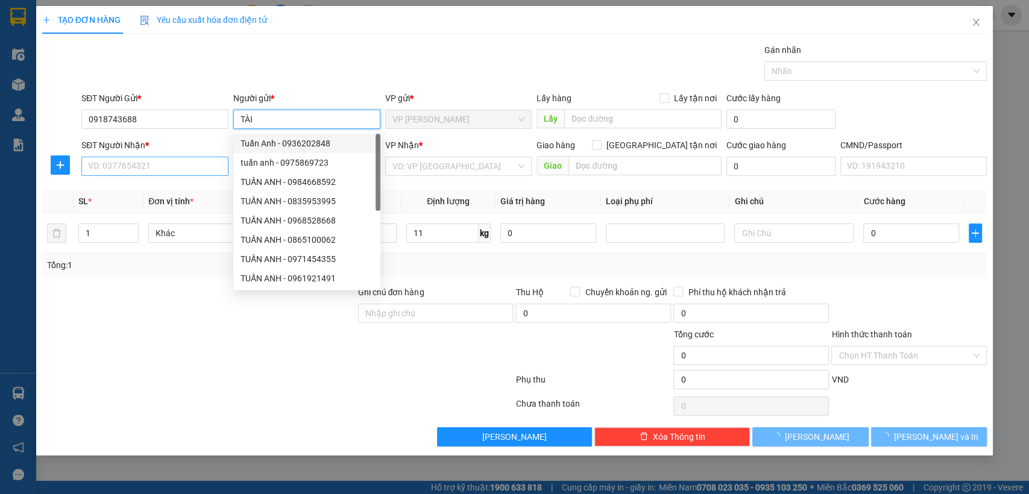
type input "TÀI"
click at [144, 168] on input "SĐT Người Nhận *" at bounding box center [154, 166] width 147 height 19
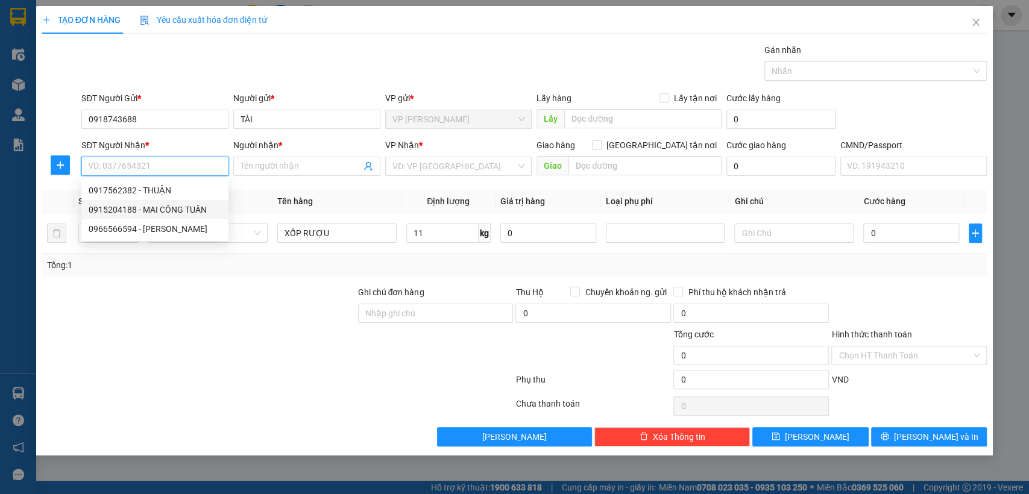
click at [110, 210] on div "0915204188 - MAI CÔNG TUÂN" at bounding box center [155, 209] width 133 height 13
type input "0915204188"
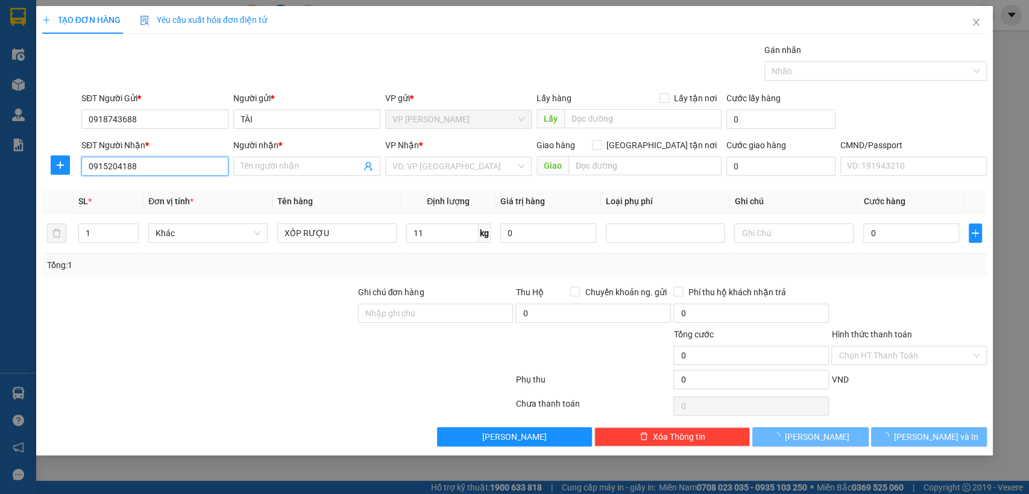
type input "MAI CÔNG TUÂN"
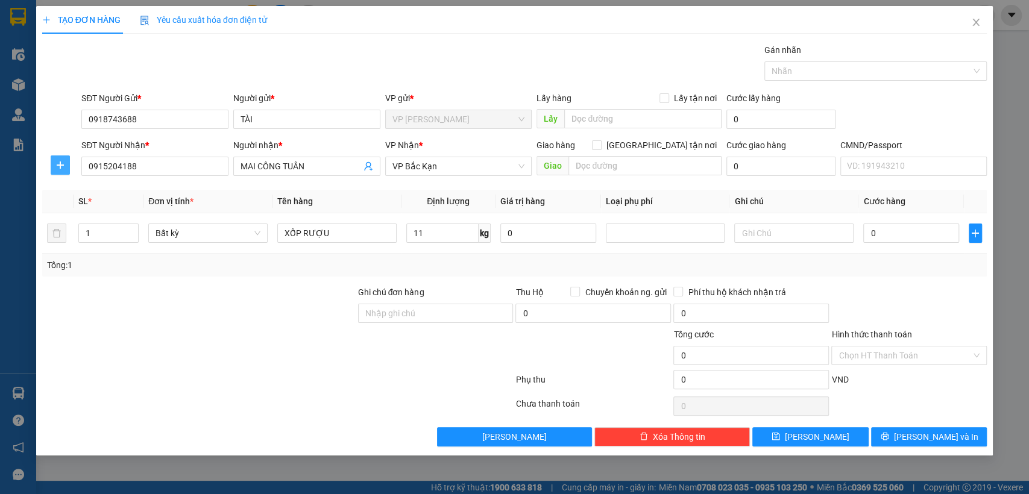
click at [59, 163] on icon "plus" at bounding box center [60, 165] width 10 height 10
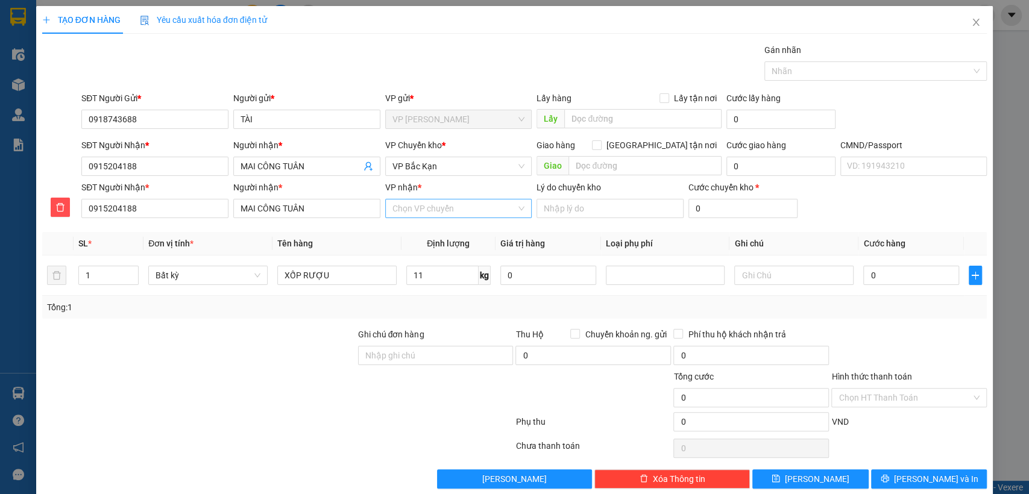
click at [417, 207] on input "VP nhận *" at bounding box center [455, 209] width 124 height 18
type input "BK"
drag, startPoint x: 417, startPoint y: 229, endPoint x: 414, endPoint y: 180, distance: 48.9
click at [417, 230] on div "VP Bắc Kạn" at bounding box center [453, 232] width 131 height 13
click at [415, 168] on span "VP Bắc Kạn" at bounding box center [459, 166] width 133 height 18
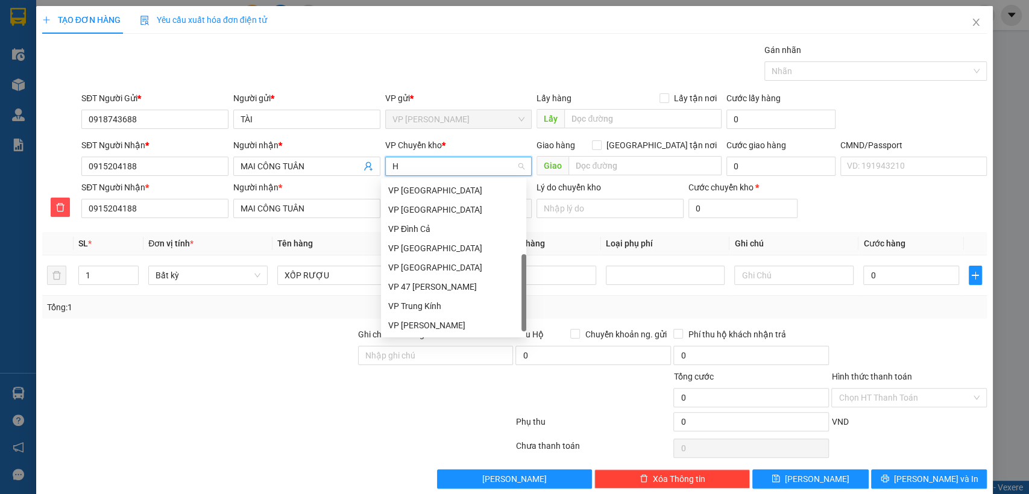
scroll to position [203, 0]
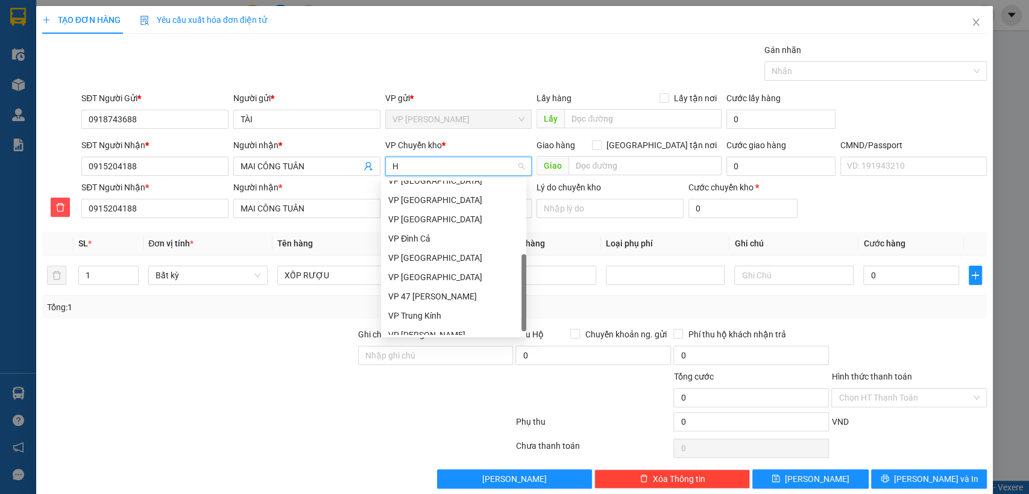
type input "HG"
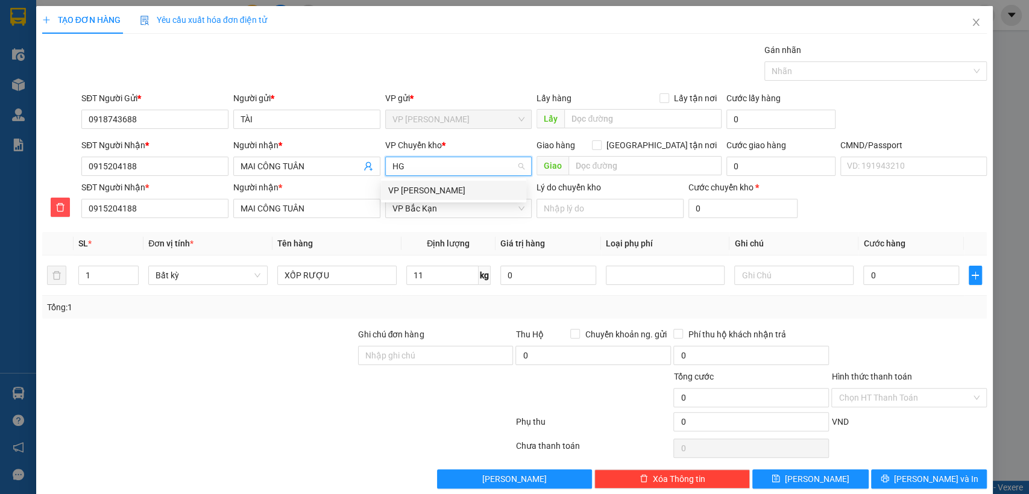
click at [416, 188] on div "VP [PERSON_NAME]" at bounding box center [453, 190] width 131 height 13
click at [432, 277] on input "11" at bounding box center [442, 275] width 72 height 19
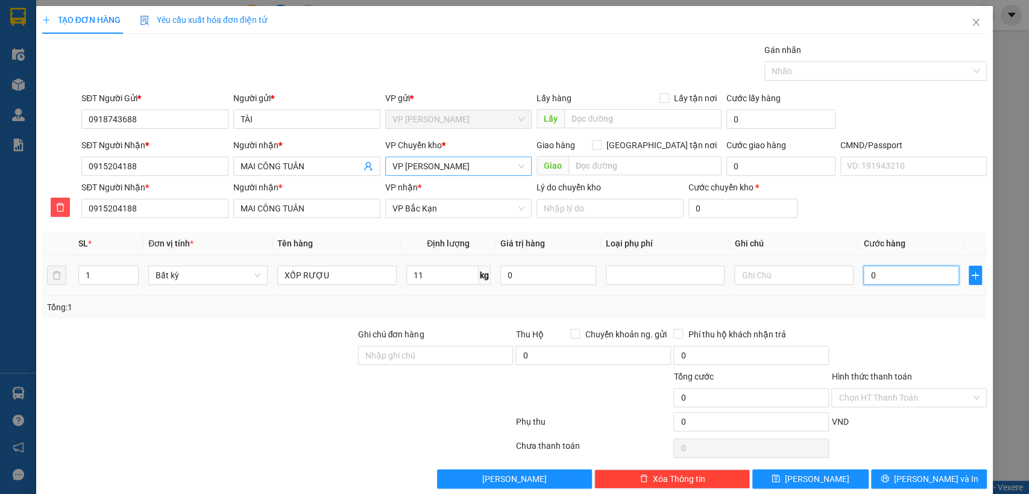
type input "65.000"
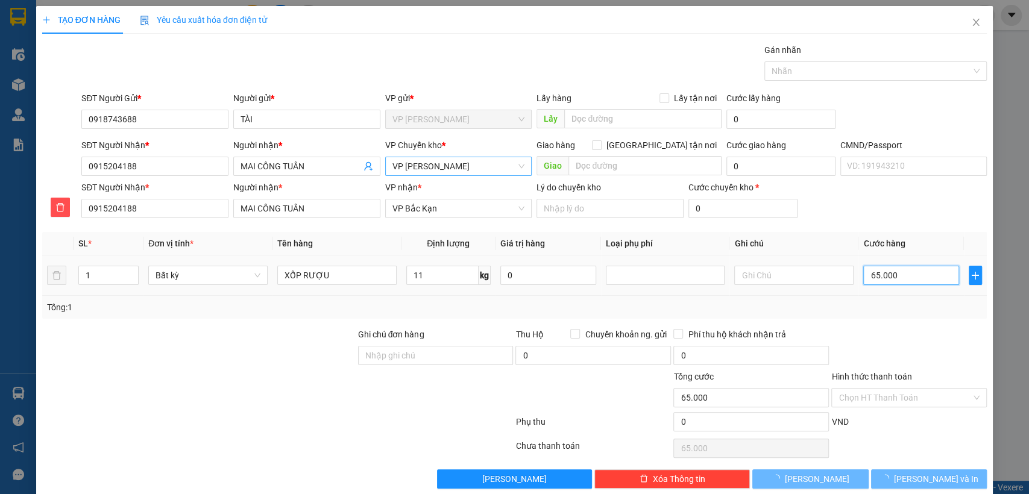
type input "65.000"
click at [783, 274] on input "text" at bounding box center [793, 275] width 119 height 19
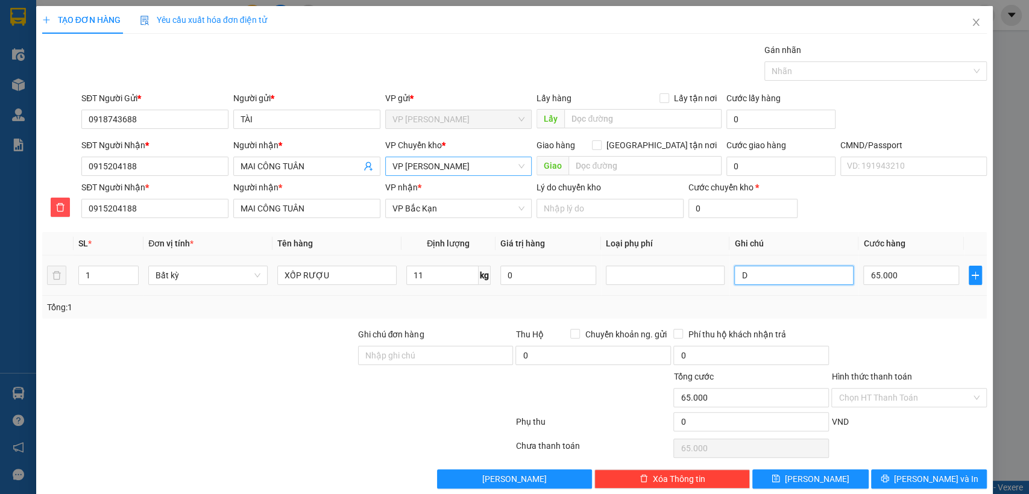
type input "D"
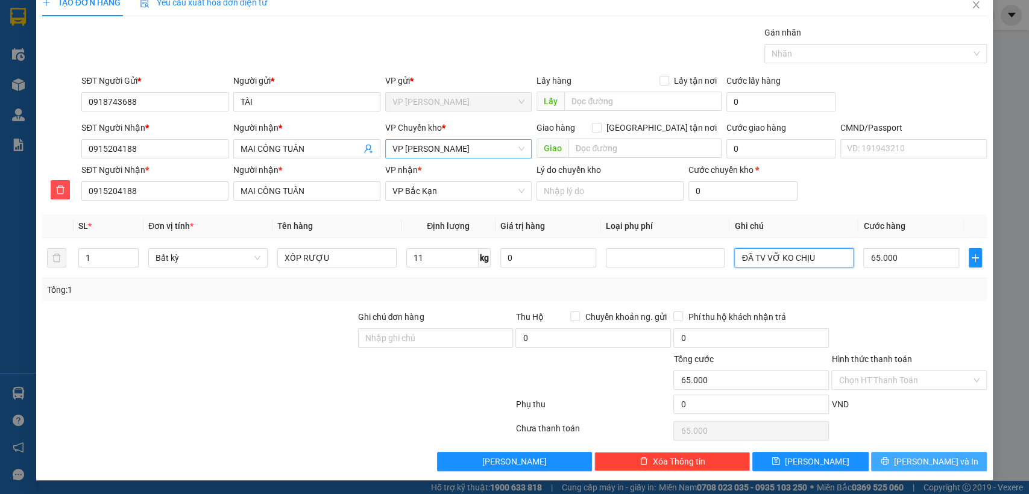
type input "ĐÃ TV VỠ KO CHỊU"
click at [932, 458] on span "[PERSON_NAME] và In" at bounding box center [936, 461] width 84 height 13
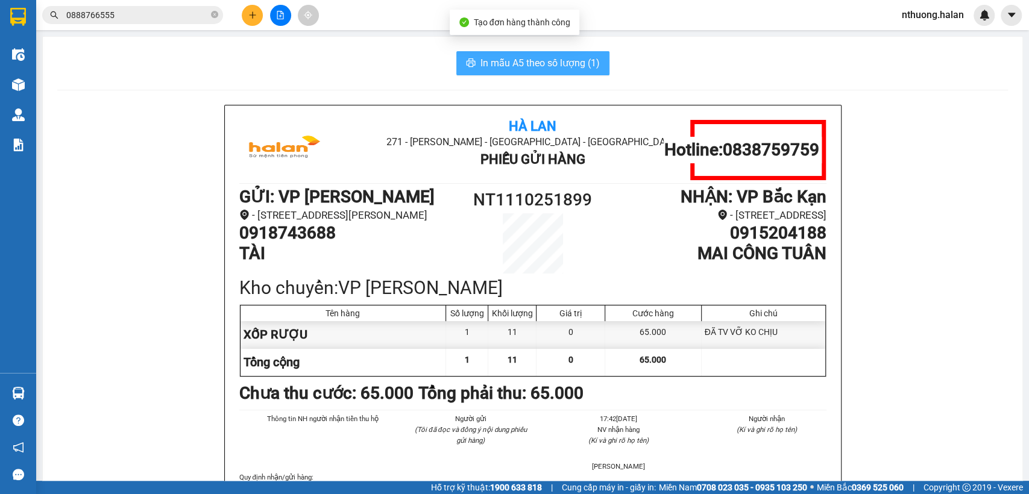
click at [545, 60] on span "In mẫu A5 theo số lượng (1)" at bounding box center [540, 62] width 119 height 15
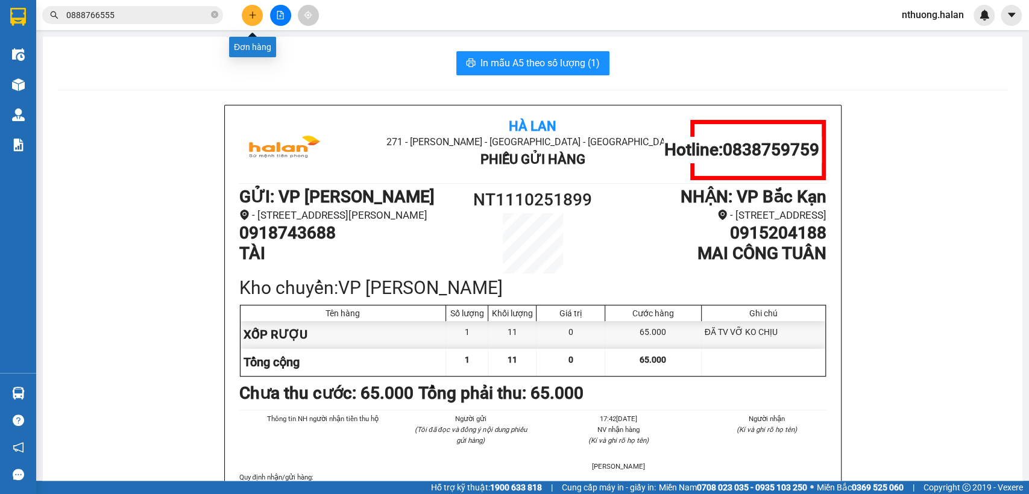
click at [256, 11] on icon "plus" at bounding box center [252, 15] width 8 height 8
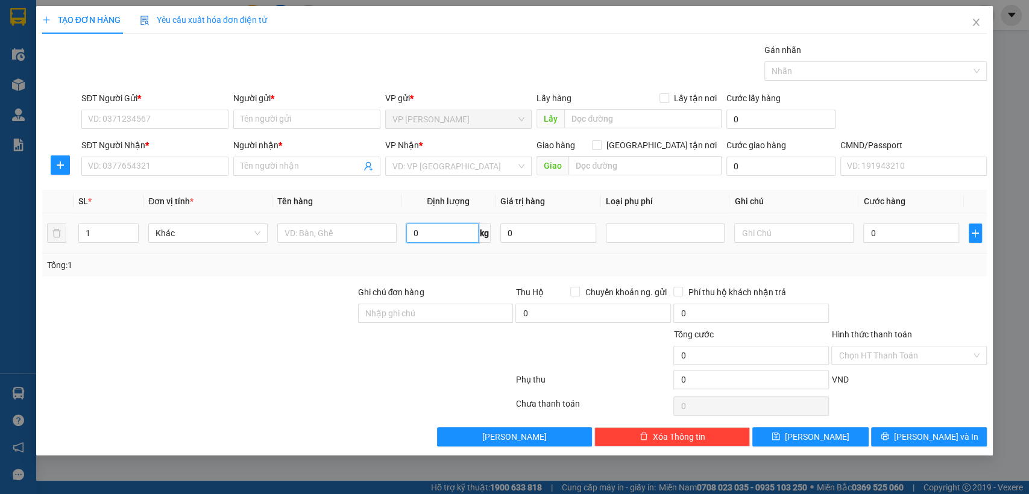
click at [444, 230] on input "0" at bounding box center [442, 233] width 72 height 19
type input "20"
click at [344, 236] on input "text" at bounding box center [336, 233] width 119 height 19
type input "HỘP"
click at [122, 122] on input "SĐT Người Gửi *" at bounding box center [154, 119] width 147 height 19
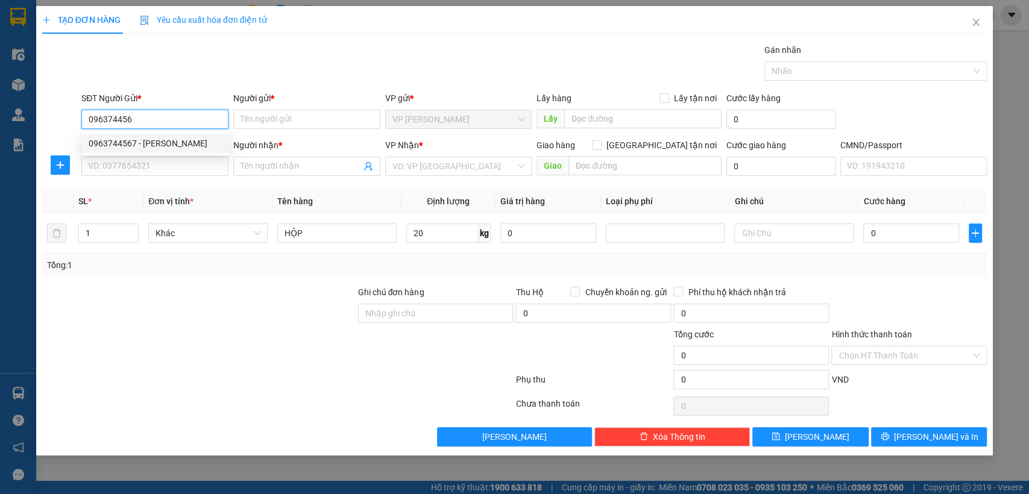
click at [161, 137] on div "0963744567 - THANH" at bounding box center [155, 143] width 133 height 13
type input "0963744567"
type input "THANH"
type input "0963744567"
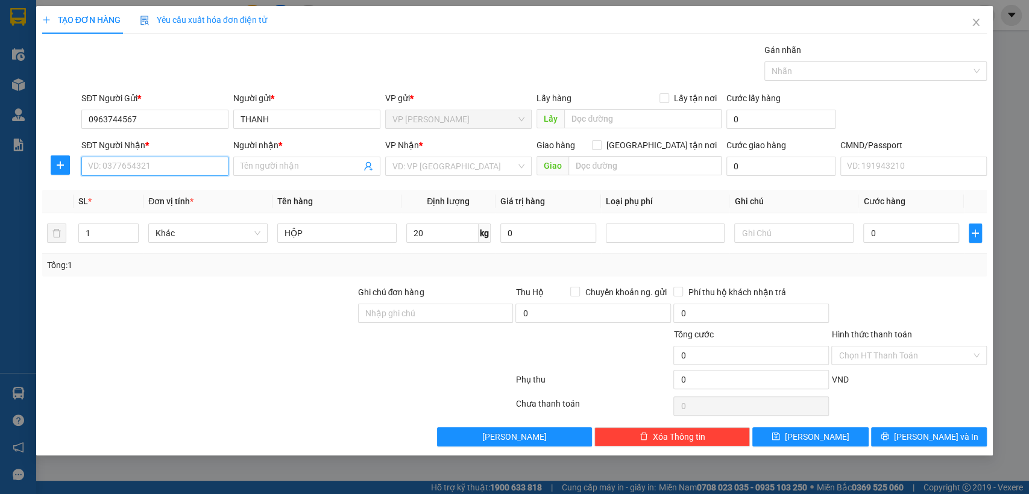
click at [156, 160] on input "SĐT Người Nhận *" at bounding box center [154, 166] width 147 height 19
type input "0398686746"
click at [147, 192] on div "0398686746 - THẢO" at bounding box center [155, 190] width 133 height 13
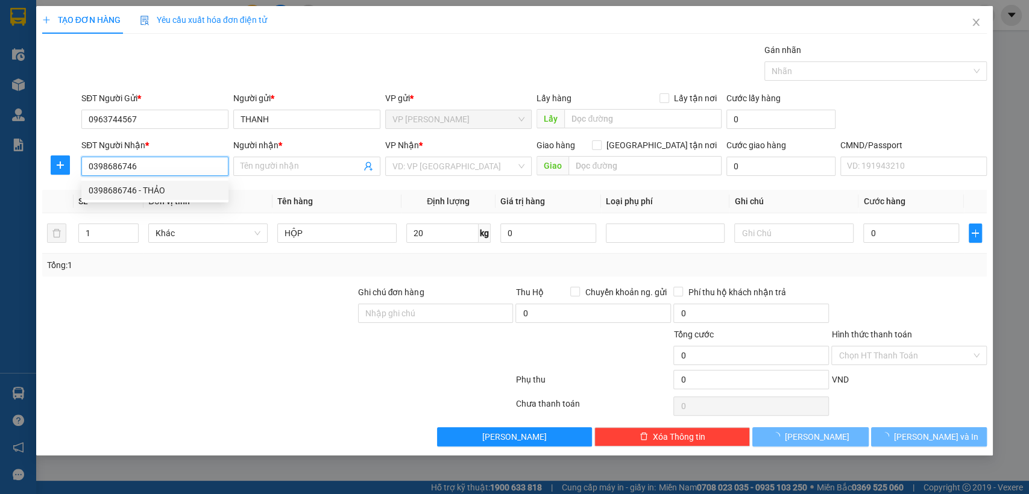
type input "THẢO"
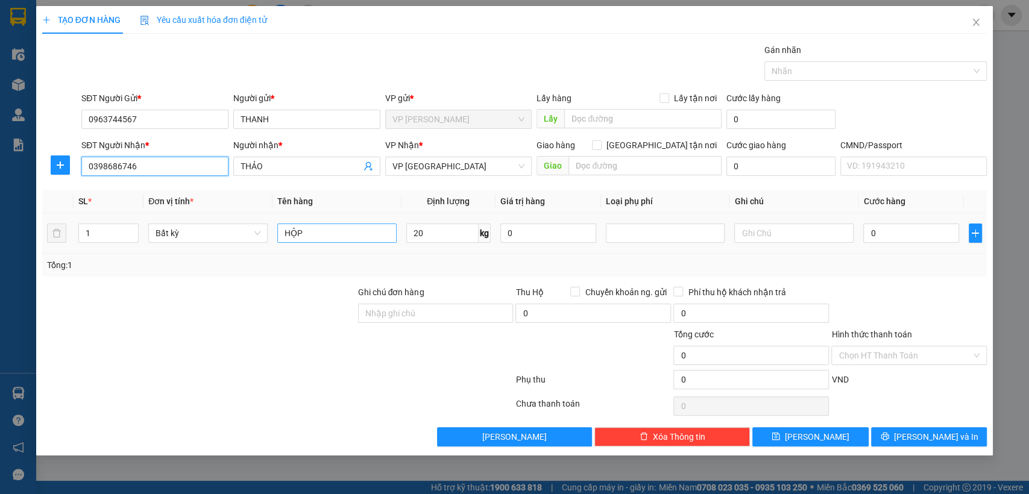
type input "0398686746"
click at [323, 227] on input "HỘP" at bounding box center [336, 233] width 119 height 19
type input "HỘP THUỐC"
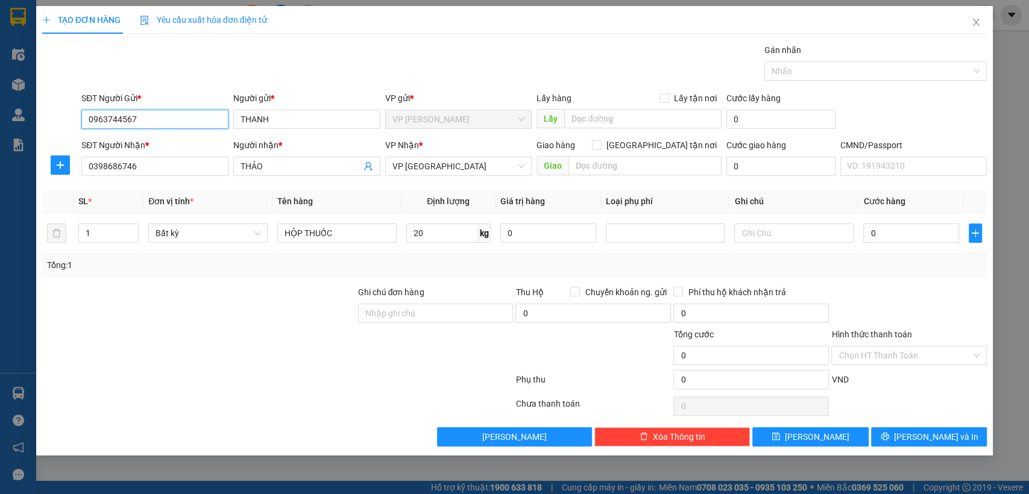
click at [136, 118] on input "0963744567" at bounding box center [154, 119] width 147 height 19
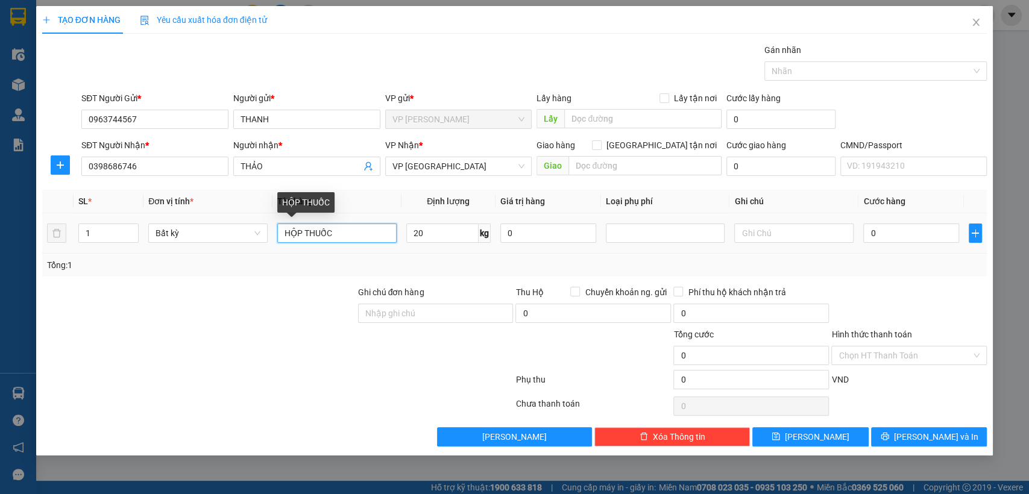
click at [360, 234] on input "HỘP THUỐC" at bounding box center [336, 233] width 119 height 19
click at [432, 236] on input "20" at bounding box center [442, 233] width 72 height 19
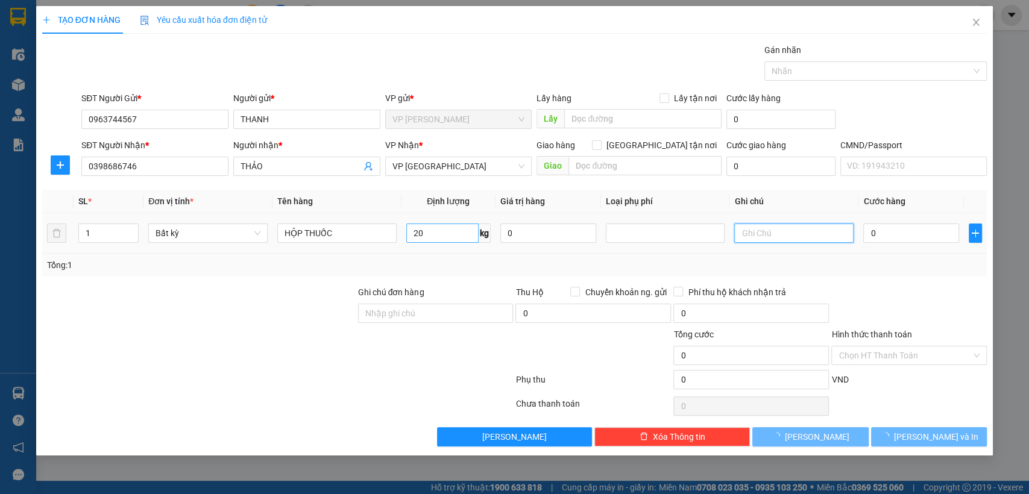
type input "60.000"
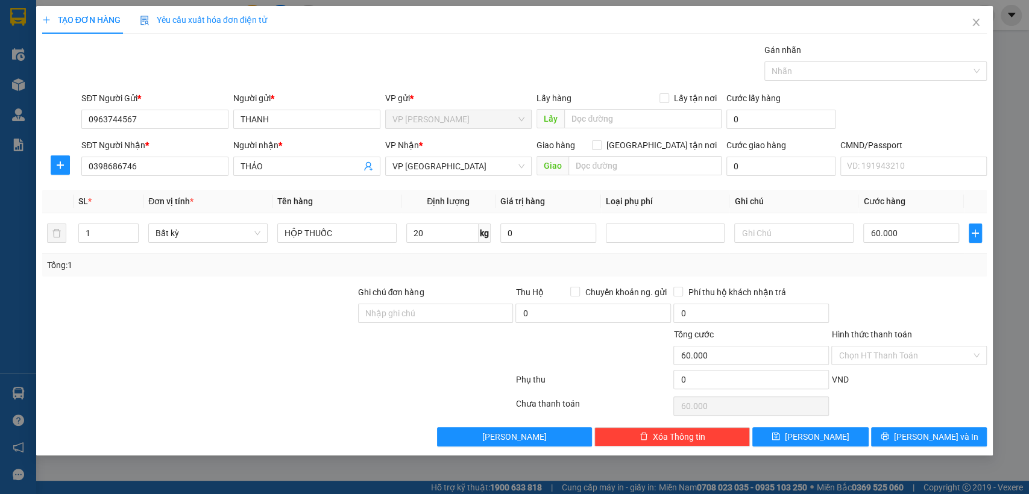
click at [908, 279] on div "Transit Pickup Surcharge Ids Transit Deliver Surcharge Ids Transit Deliver Surc…" at bounding box center [514, 244] width 945 height 403
click at [927, 430] on span "[PERSON_NAME] và In" at bounding box center [936, 436] width 84 height 13
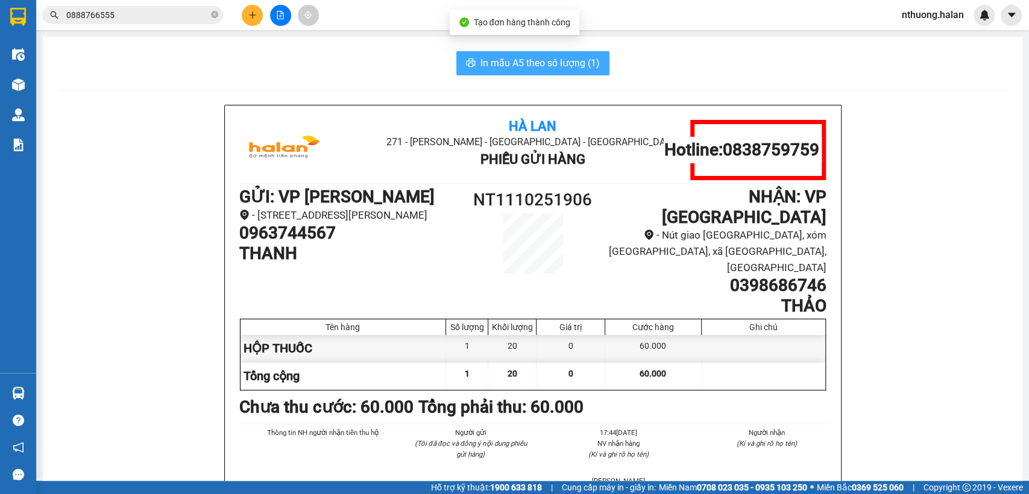
click at [574, 57] on span "In mẫu A5 theo số lượng (1)" at bounding box center [540, 62] width 119 height 15
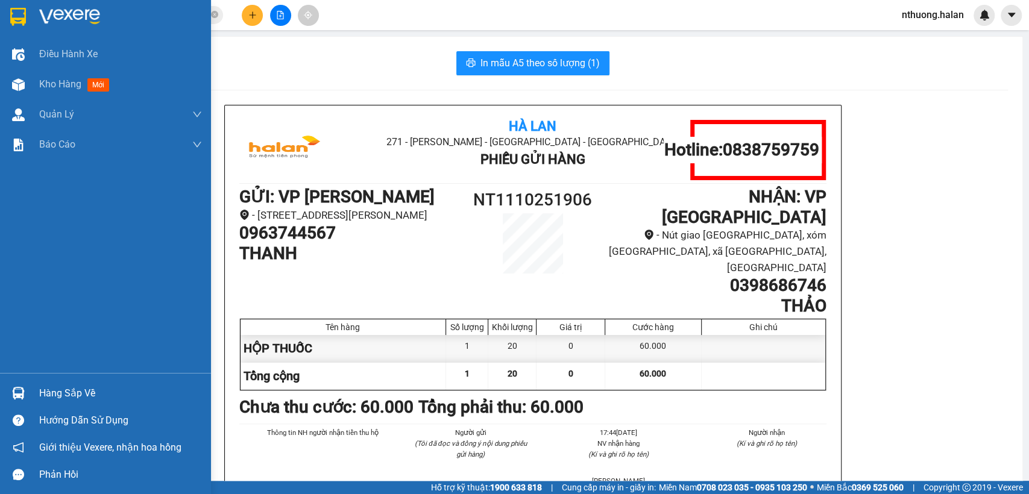
click at [53, 397] on div "Hàng sắp về" at bounding box center [120, 394] width 163 height 18
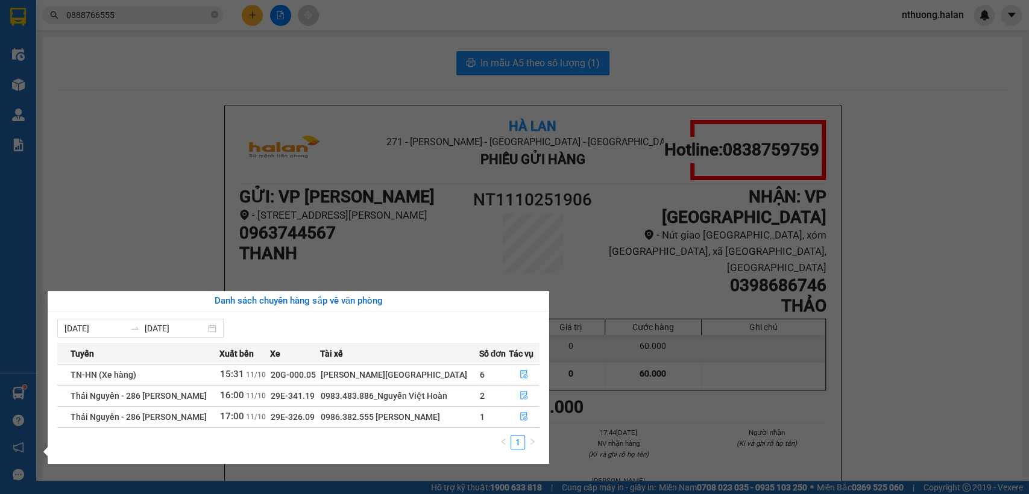
click at [147, 247] on section "Kết quả tìm kiếm ( 3 ) Bộ lọc Mã ĐH Trạng thái Món hàng Thu hộ Tổng cước Chưa c…" at bounding box center [514, 247] width 1029 height 494
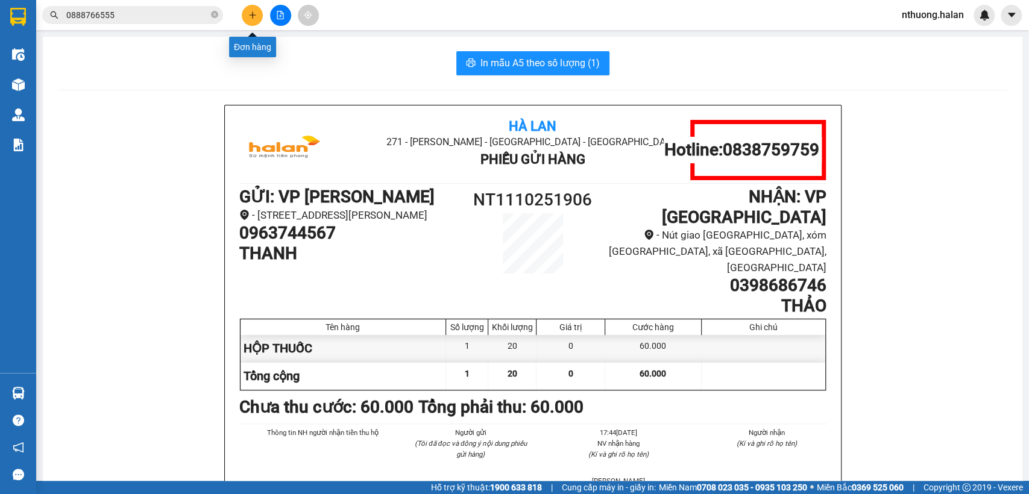
click at [247, 17] on button at bounding box center [252, 15] width 21 height 21
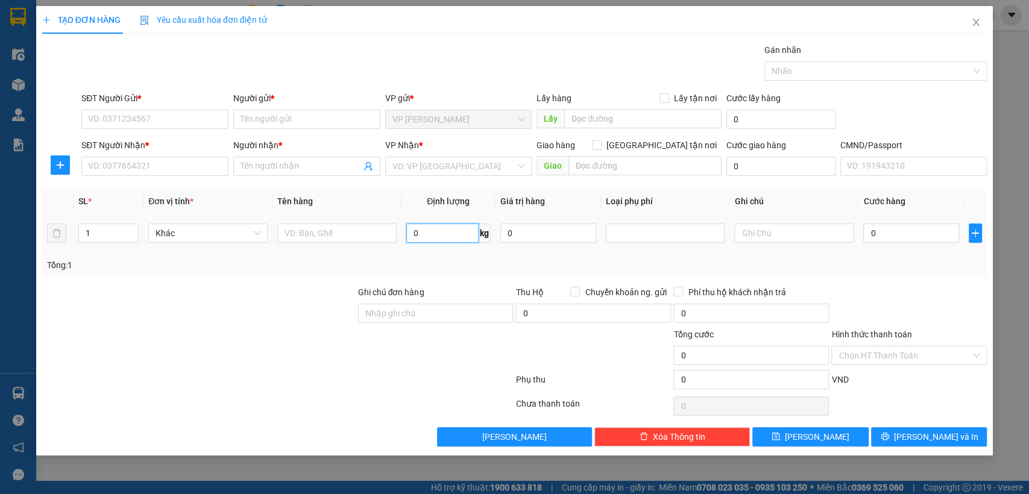
click at [435, 231] on input "0" at bounding box center [442, 233] width 72 height 19
type input "3"
click at [372, 234] on input "text" at bounding box center [336, 233] width 119 height 19
type input "BỌC ĐEN LK"
click at [150, 122] on input "SĐT Người Gửi *" at bounding box center [154, 119] width 147 height 19
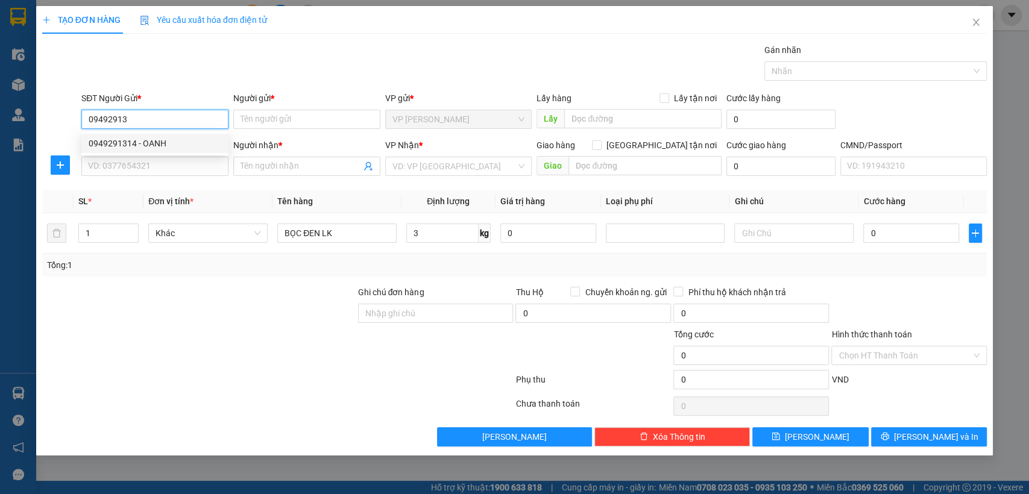
click at [150, 137] on div "0949291314 - OANH" at bounding box center [155, 143] width 133 height 13
type input "0949291314"
type input "OANH"
type input "0949291314"
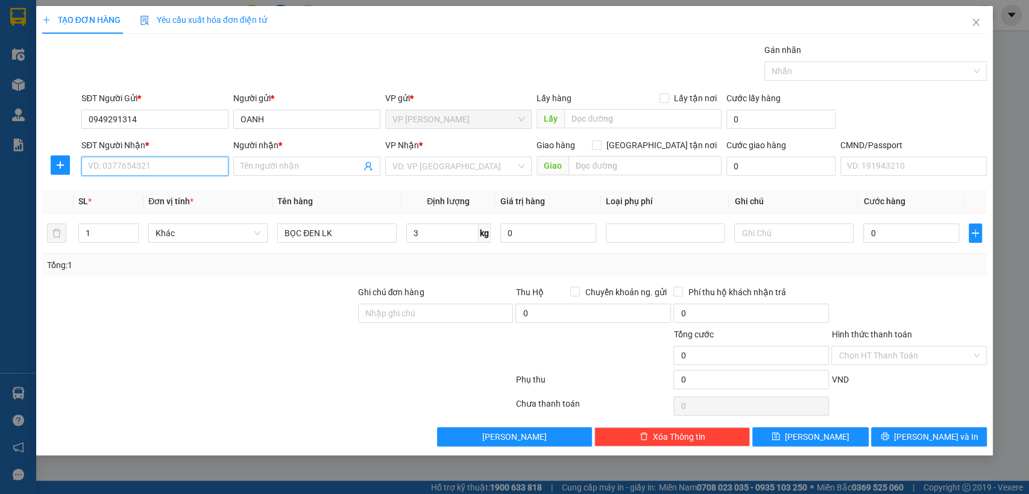
click at [138, 165] on input "SĐT Người Nhận *" at bounding box center [154, 166] width 147 height 19
type input "0984063988"
click at [162, 189] on div "0984063988 - ĐẠI THUẬN" at bounding box center [157, 190] width 136 height 13
type input "ĐẠI THUẬN"
type input "0984063988"
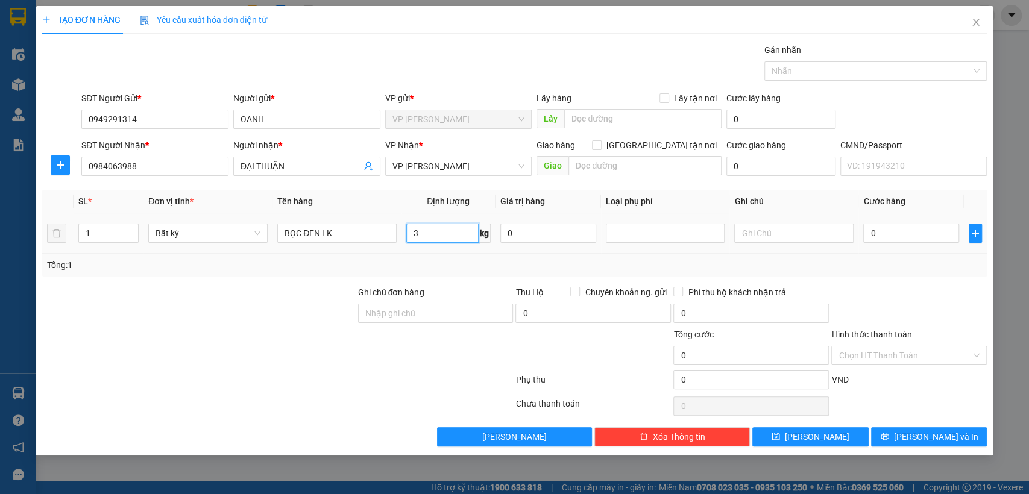
click at [458, 231] on input "3" at bounding box center [442, 233] width 72 height 19
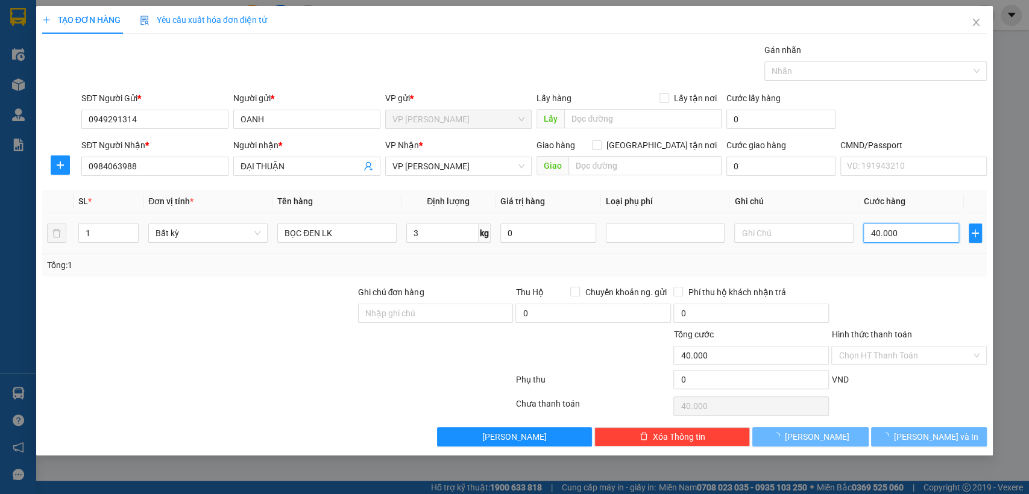
type input "40.000"
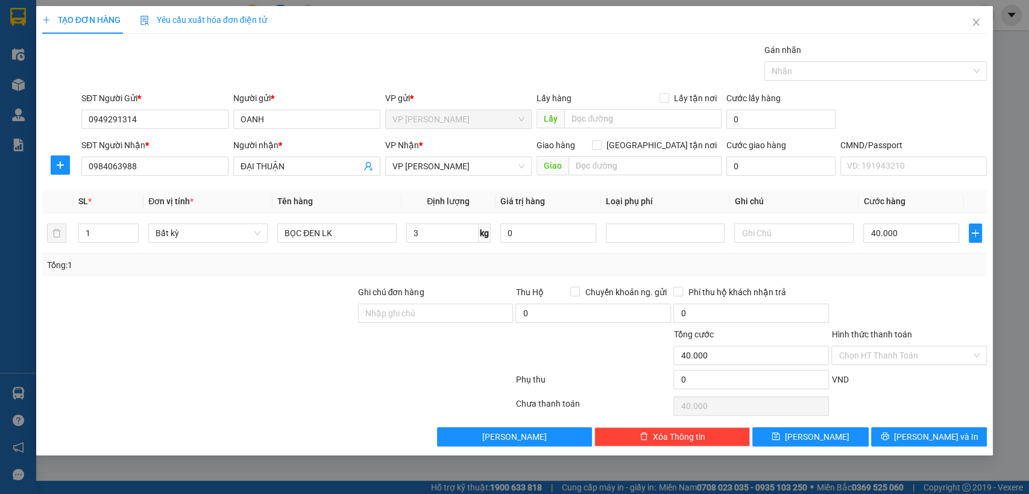
click at [889, 263] on div "Tổng: 1" at bounding box center [515, 265] width 936 height 13
click at [149, 169] on input "0984063988" at bounding box center [154, 166] width 147 height 19
click at [942, 435] on span "[PERSON_NAME] và In" at bounding box center [936, 436] width 84 height 13
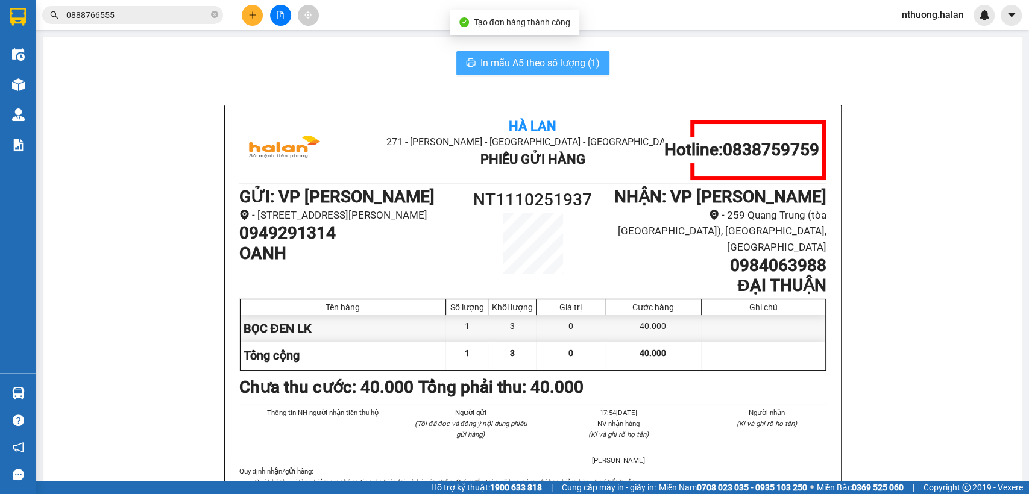
click at [560, 60] on span "In mẫu A5 theo số lượng (1)" at bounding box center [540, 62] width 119 height 15
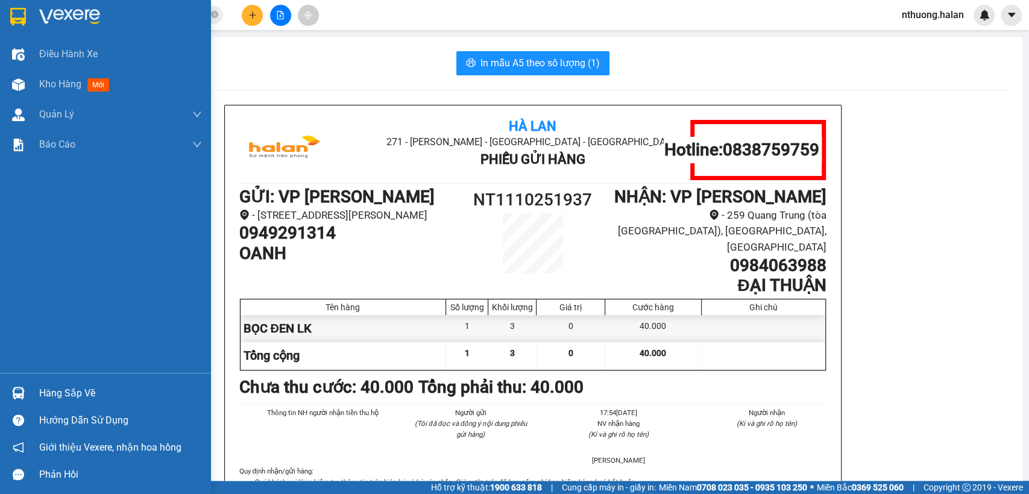
click at [35, 395] on div "Hàng sắp về" at bounding box center [105, 393] width 211 height 27
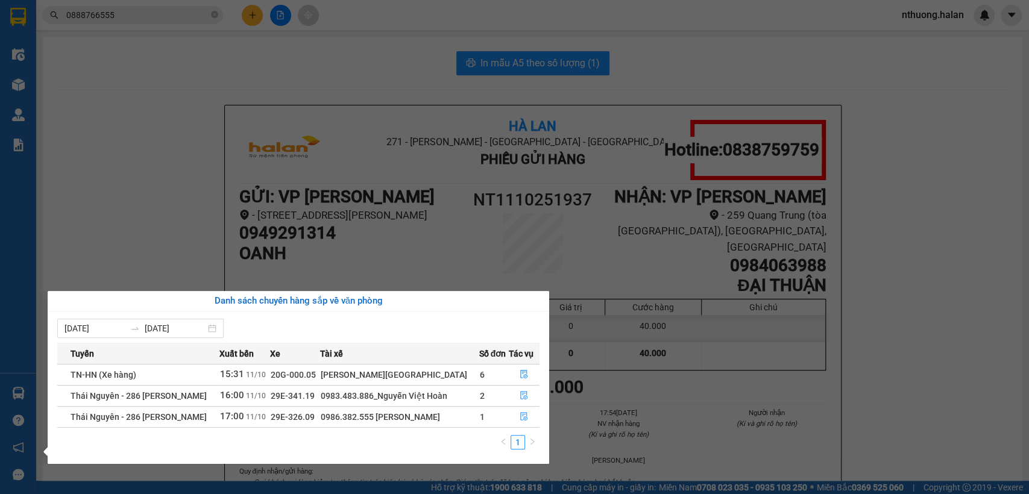
click at [123, 219] on section "Kết quả tìm kiếm ( 3 ) Bộ lọc Mã ĐH Trạng thái Món hàng Thu hộ Tổng cước Chưa c…" at bounding box center [514, 247] width 1029 height 494
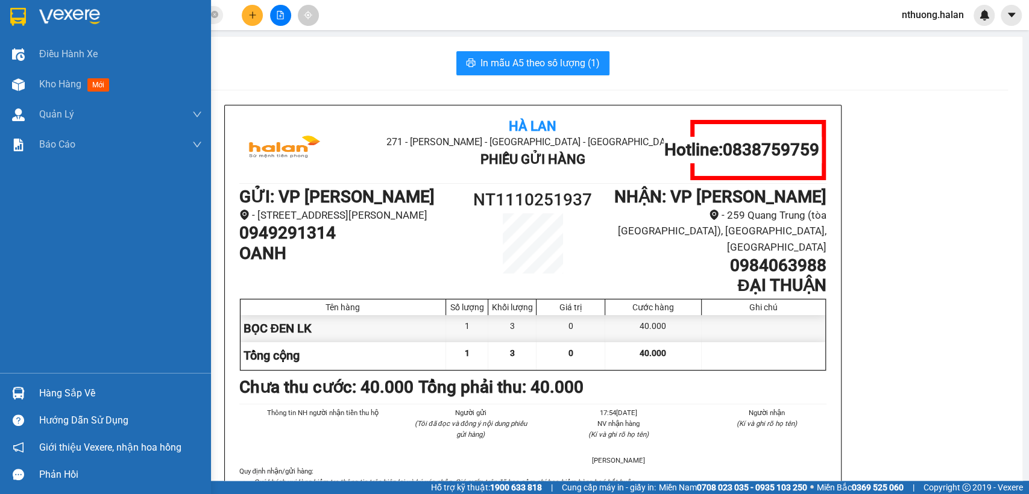
click at [76, 387] on div "Hàng sắp về" at bounding box center [120, 394] width 163 height 18
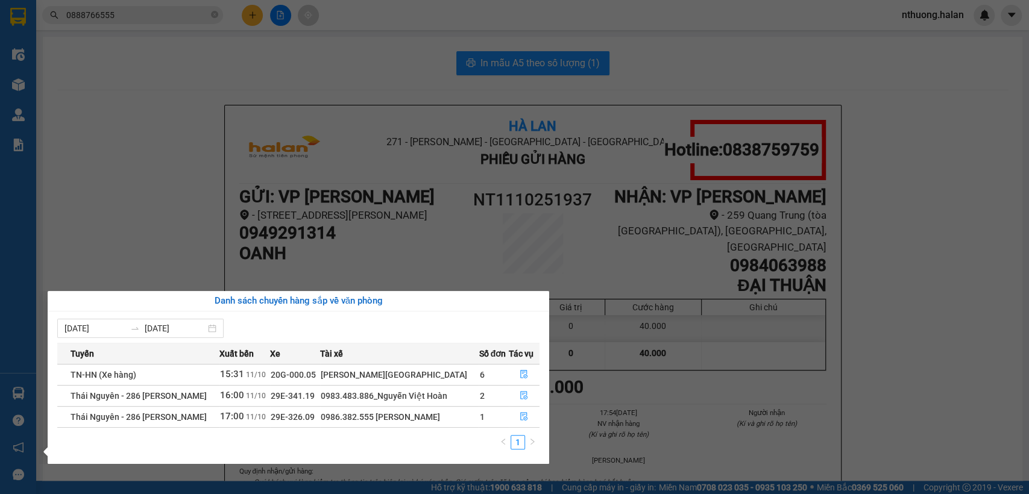
click at [160, 162] on section "Kết quả tìm kiếm ( 3 ) Bộ lọc Mã ĐH Trạng thái Món hàng Thu hộ Tổng cước Chưa c…" at bounding box center [514, 247] width 1029 height 494
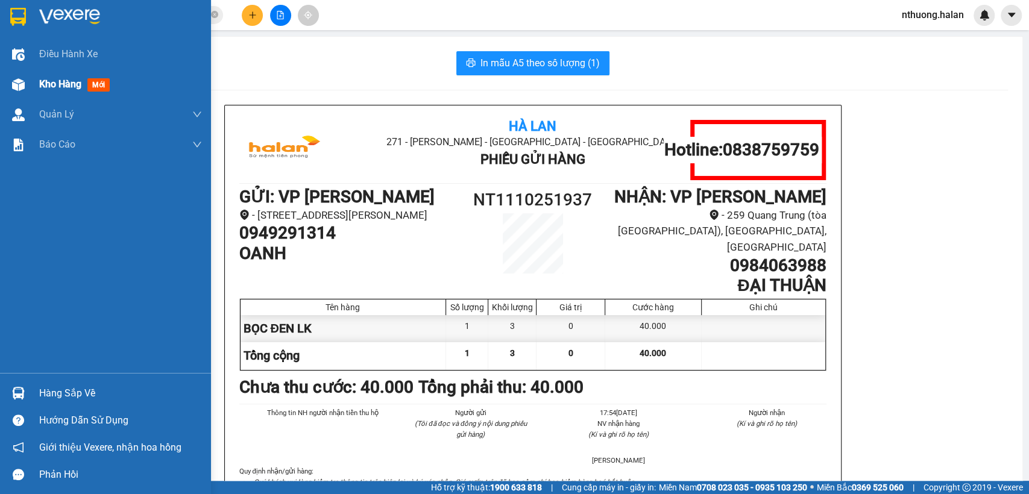
click at [31, 82] on div "Kho hàng mới" at bounding box center [105, 84] width 211 height 30
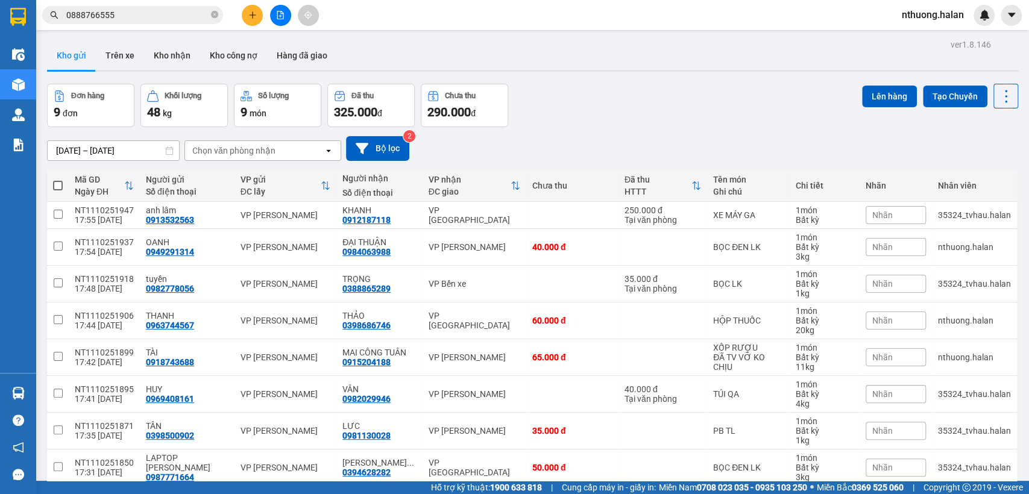
click at [62, 184] on span at bounding box center [58, 186] width 10 height 10
click at [58, 180] on input "checkbox" at bounding box center [58, 180] width 0 height 0
checkbox input "true"
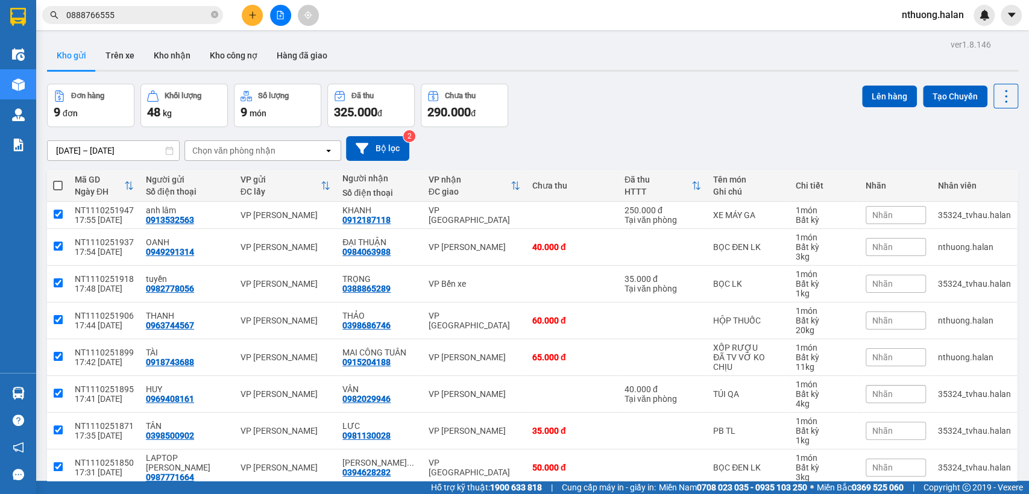
checkbox input "true"
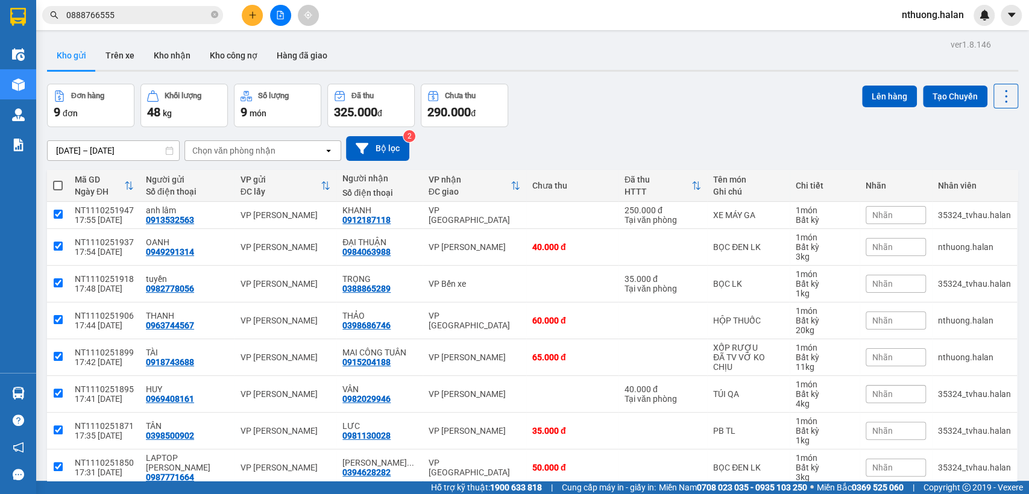
checkbox input "true"
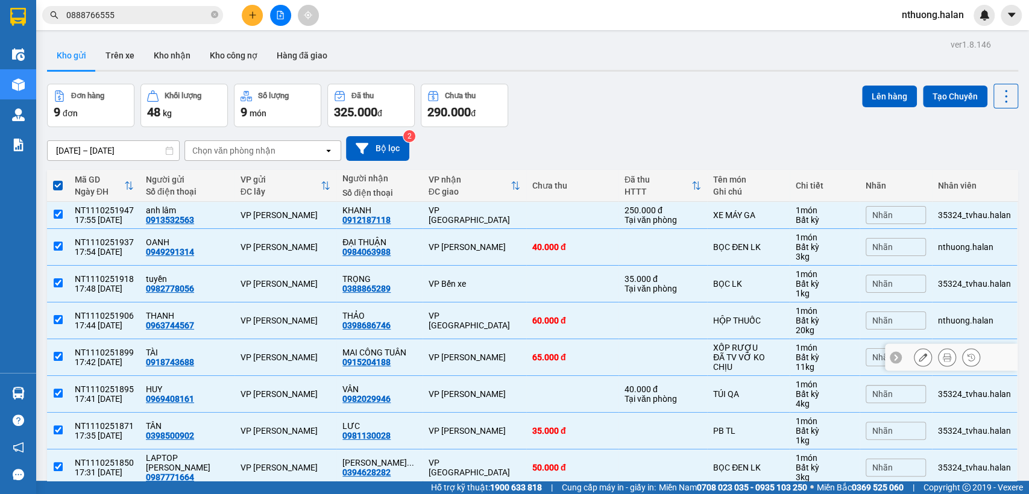
scroll to position [91, 0]
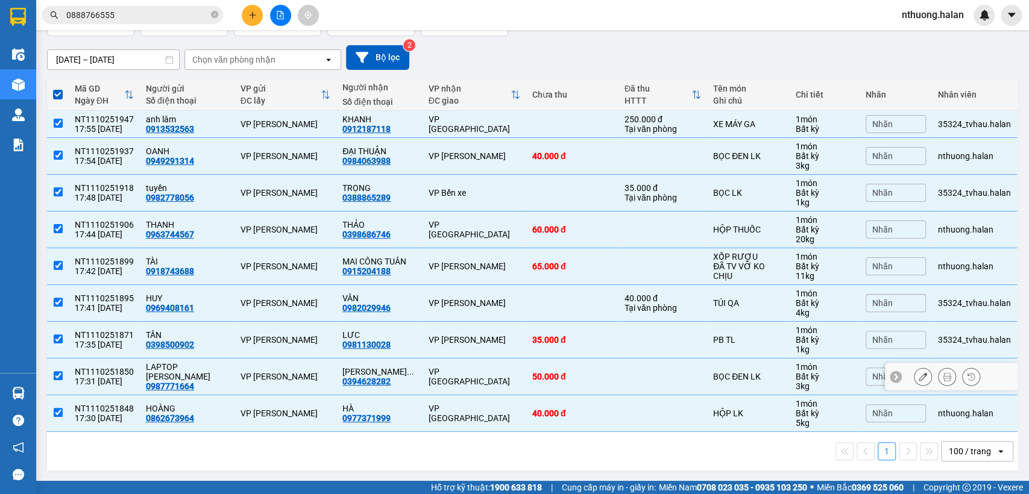
click at [585, 373] on div "50.000 đ" at bounding box center [572, 377] width 80 height 10
checkbox input "false"
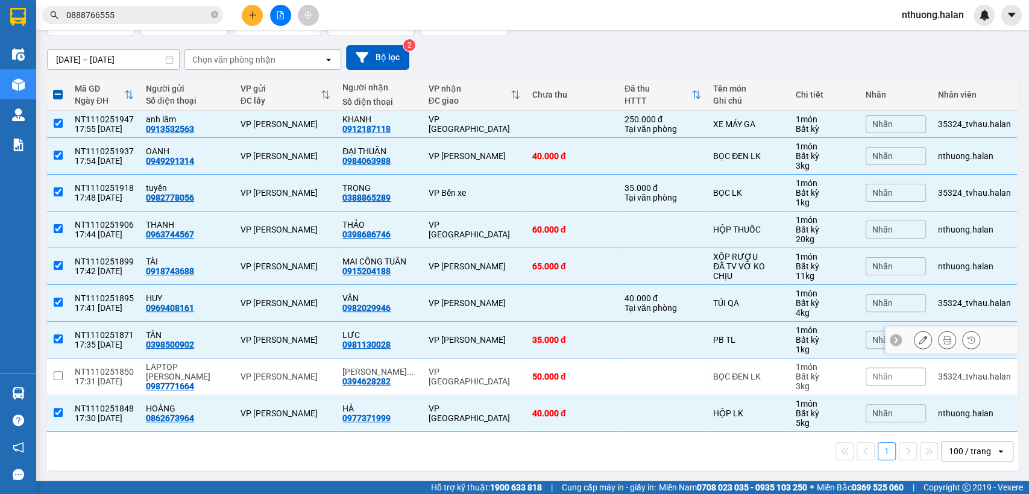
scroll to position [0, 0]
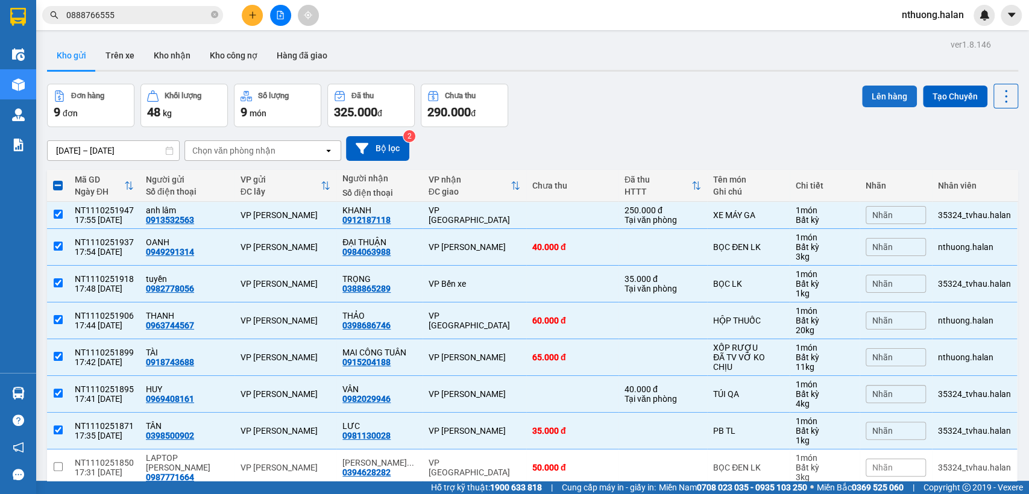
click at [868, 87] on button "Lên hàng" at bounding box center [889, 97] width 55 height 22
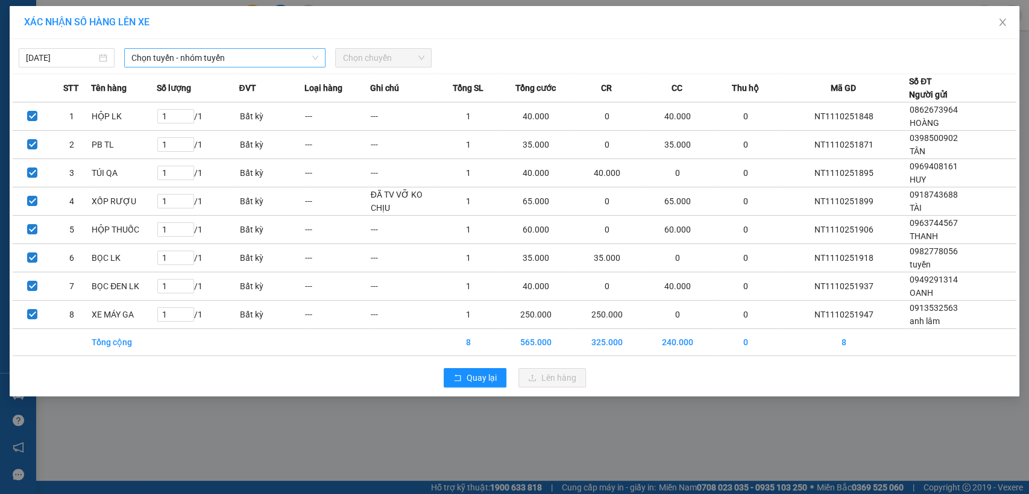
click at [191, 59] on span "Chọn tuyến - nhóm tuyến" at bounding box center [224, 58] width 187 height 18
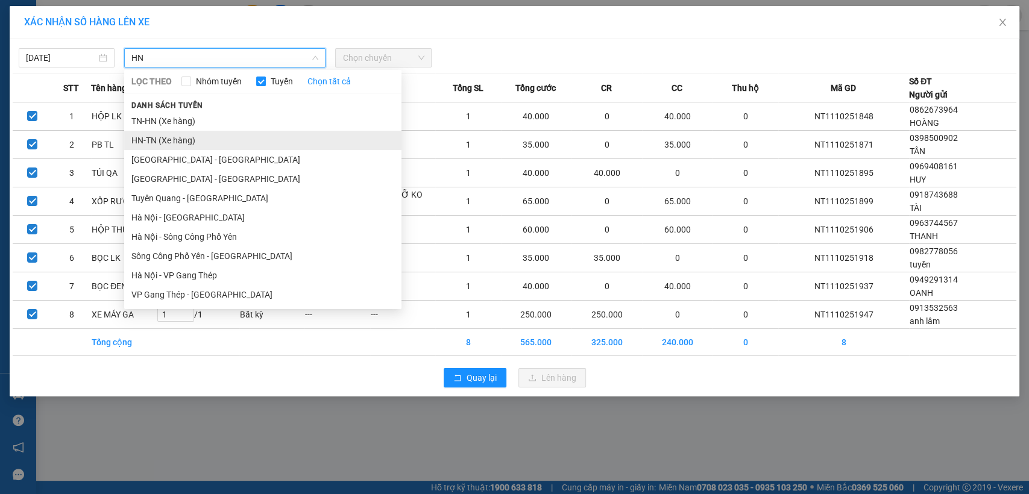
type input "HN"
click at [170, 142] on li "HN-TN (Xe hàng)" at bounding box center [262, 140] width 277 height 19
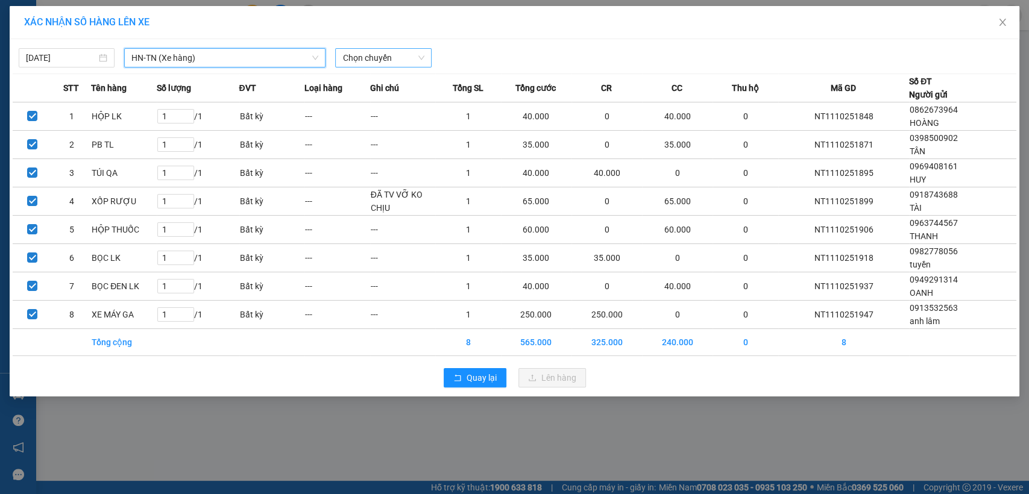
click at [391, 56] on span "Chọn chuyến" at bounding box center [382, 58] width 81 height 18
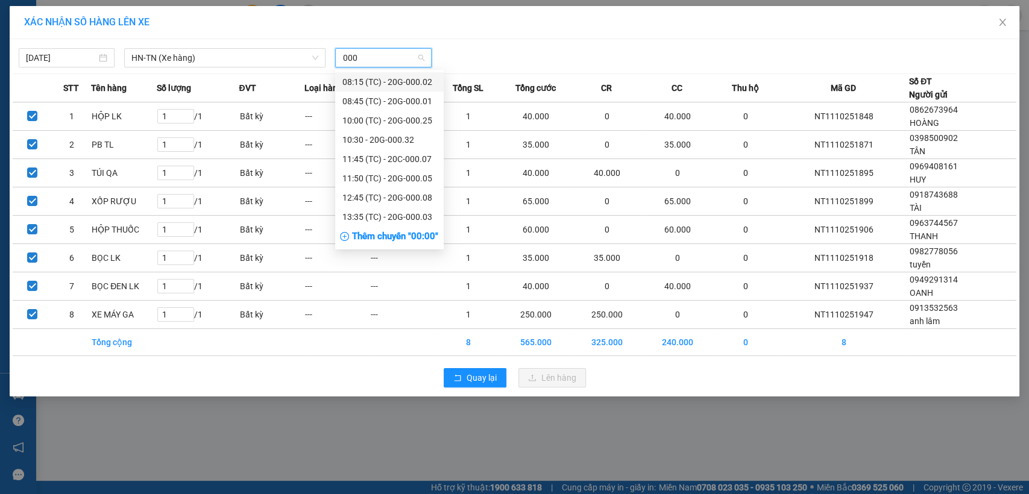
type input "0005"
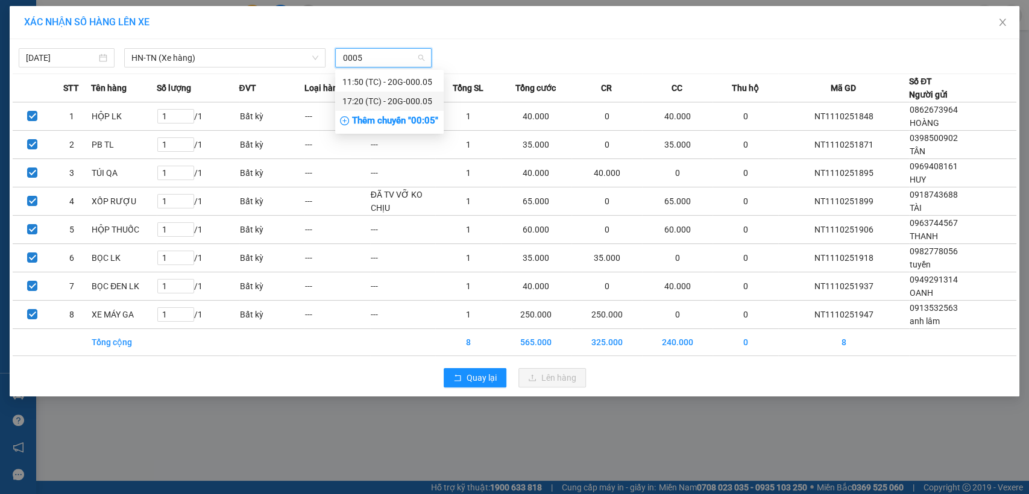
click at [424, 99] on div "17:20 (TC) - 20G-000.05" at bounding box center [389, 101] width 94 height 13
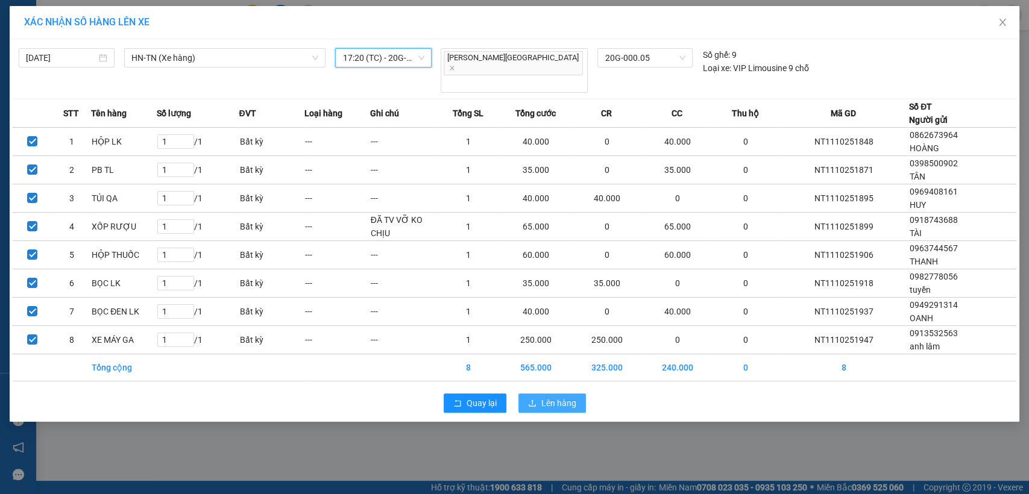
click at [543, 397] on span "Lên hàng" at bounding box center [558, 403] width 35 height 13
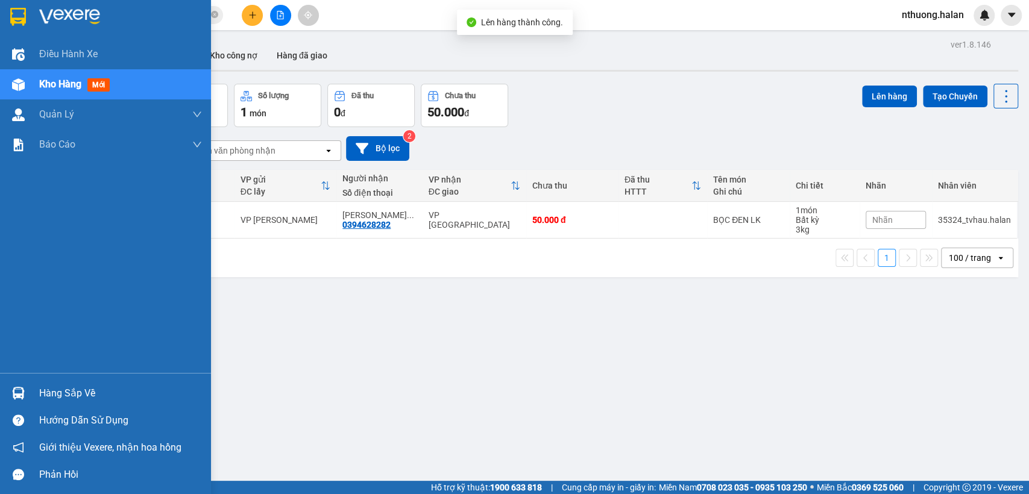
click at [65, 392] on div "Hàng sắp về" at bounding box center [120, 394] width 163 height 18
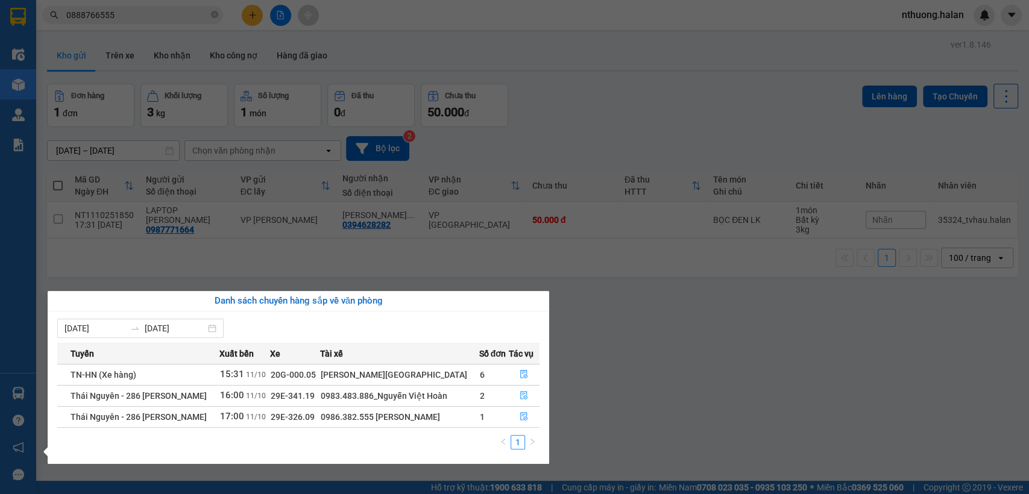
click at [624, 377] on section "Kết quả tìm kiếm ( 3 ) Bộ lọc Mã ĐH Trạng thái Món hàng Thu hộ Tổng cước Chưa c…" at bounding box center [514, 247] width 1029 height 494
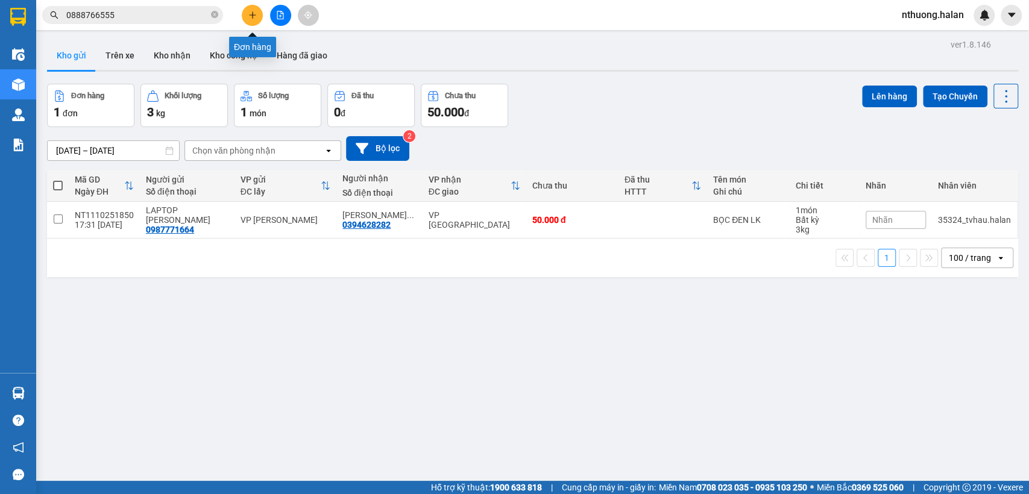
click at [251, 16] on icon "plus" at bounding box center [252, 15] width 8 height 8
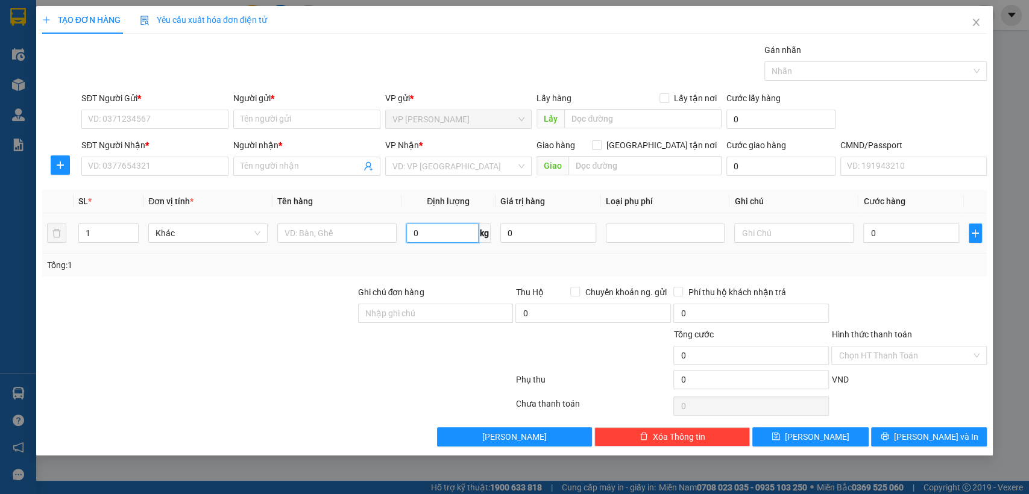
click at [424, 236] on input "0" at bounding box center [442, 233] width 72 height 19
type input "10"
click at [318, 241] on input "text" at bounding box center [336, 233] width 119 height 19
type input "TÚI ĐỒ ĂN"
click at [169, 122] on input "SĐT Người Gửi *" at bounding box center [154, 119] width 147 height 19
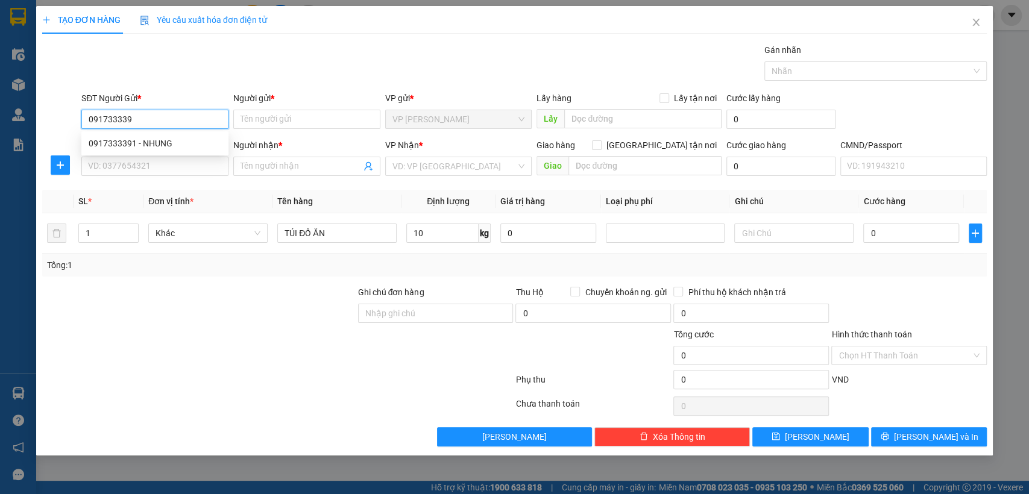
type input "0917333391"
click at [136, 142] on div "0917333391 - NHUNG" at bounding box center [155, 143] width 133 height 13
type input "NHUNG"
type input "0917333391"
click at [128, 165] on input "SĐT Người Nhận *" at bounding box center [154, 166] width 147 height 19
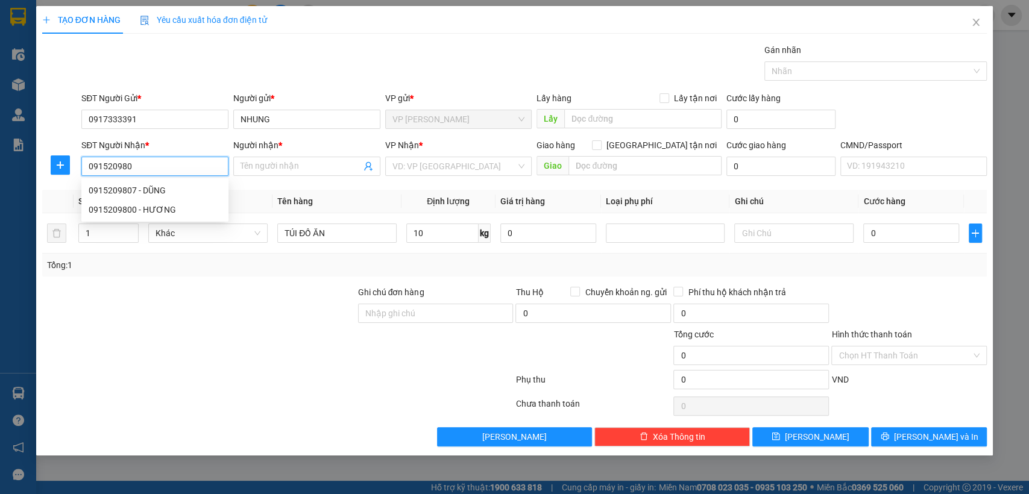
type input "0915209807"
click at [171, 187] on div "0915209807 - DŨNG" at bounding box center [155, 190] width 133 height 13
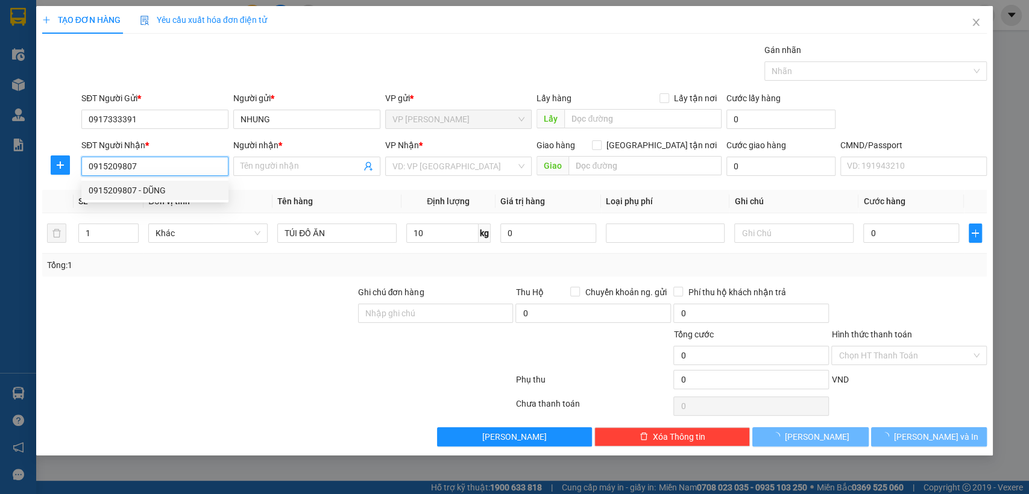
type input "DŨNG"
checkbox input "true"
type input "SỐ 159 BẾN TƯỢNG"
type input "50.000"
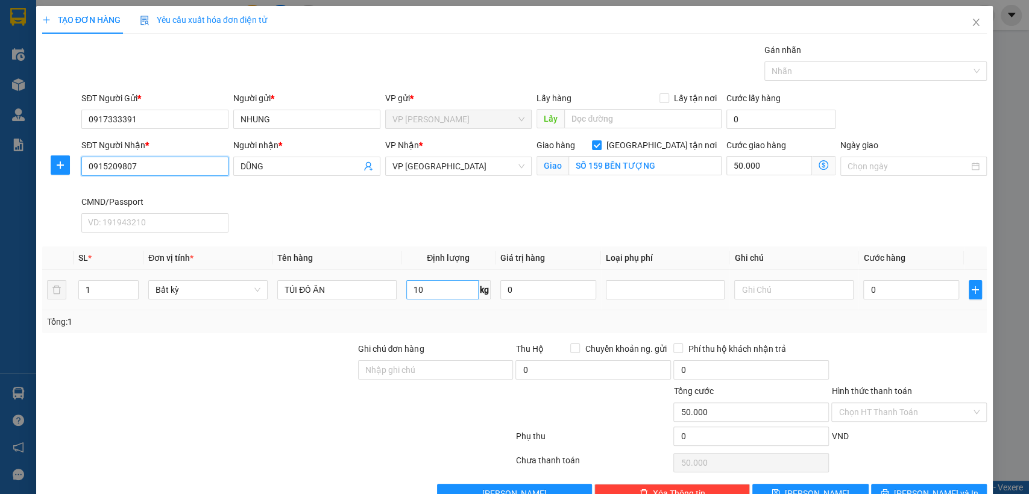
type input "0915209807"
click at [435, 291] on input "10" at bounding box center [442, 289] width 72 height 19
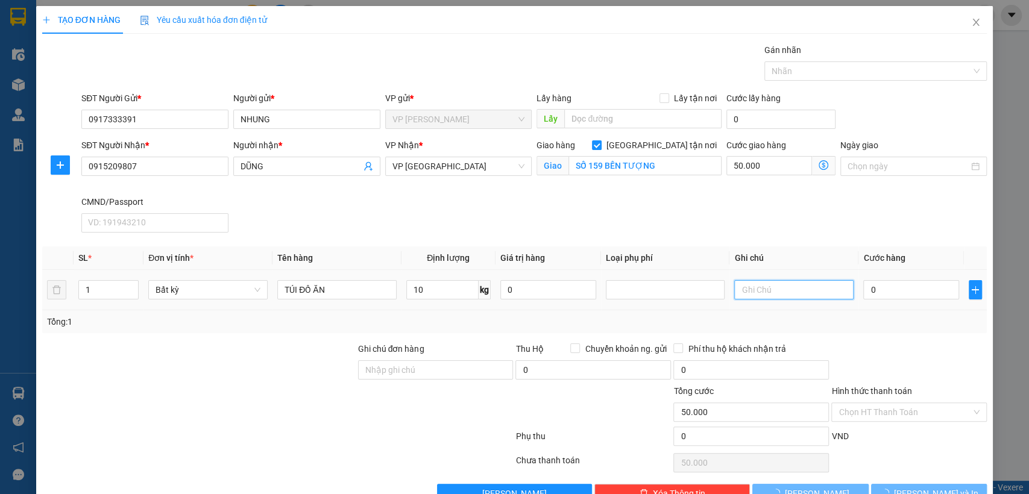
type input "40.000"
type input "90.000"
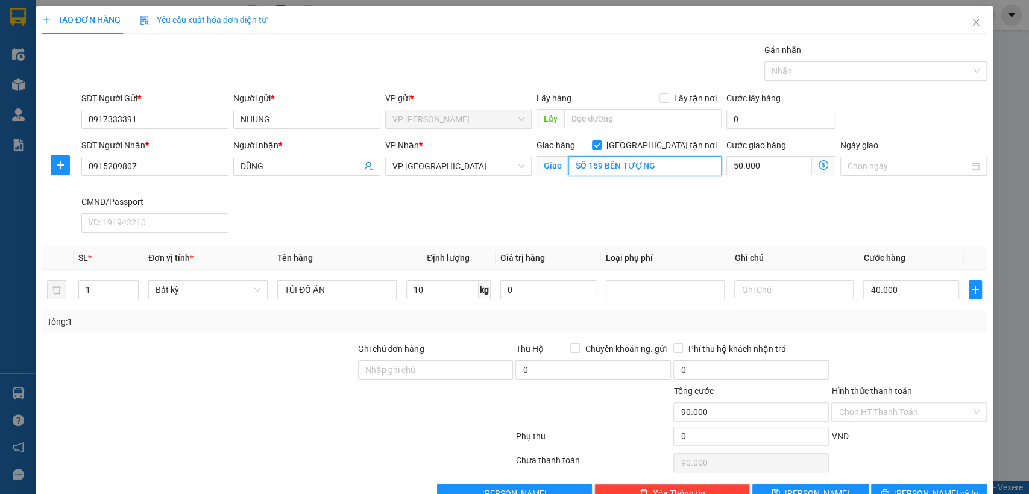
click at [655, 170] on input "SỐ 159 BẾN TƯỢNG" at bounding box center [645, 165] width 153 height 19
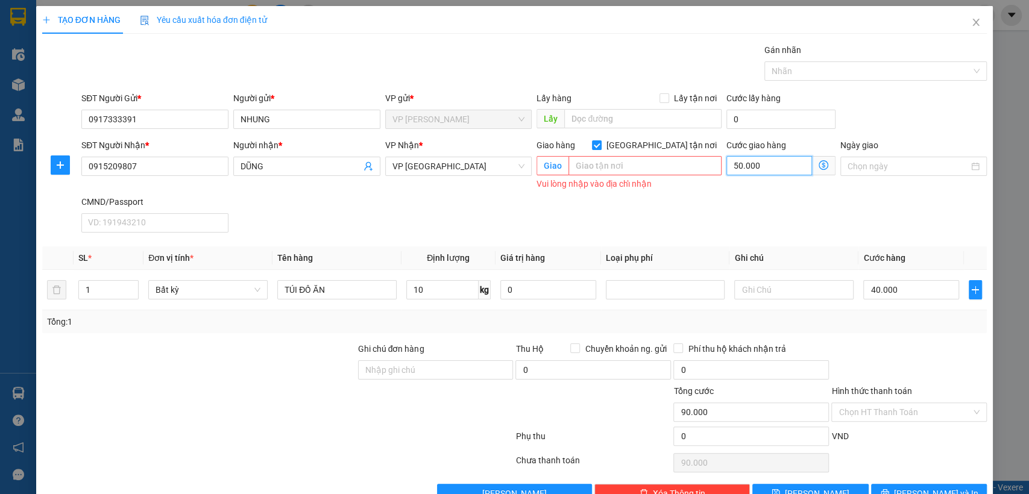
click at [772, 170] on input "50.000" at bounding box center [770, 165] width 86 height 19
type input "40.000"
type input "0"
click at [602, 142] on span at bounding box center [597, 145] width 10 height 10
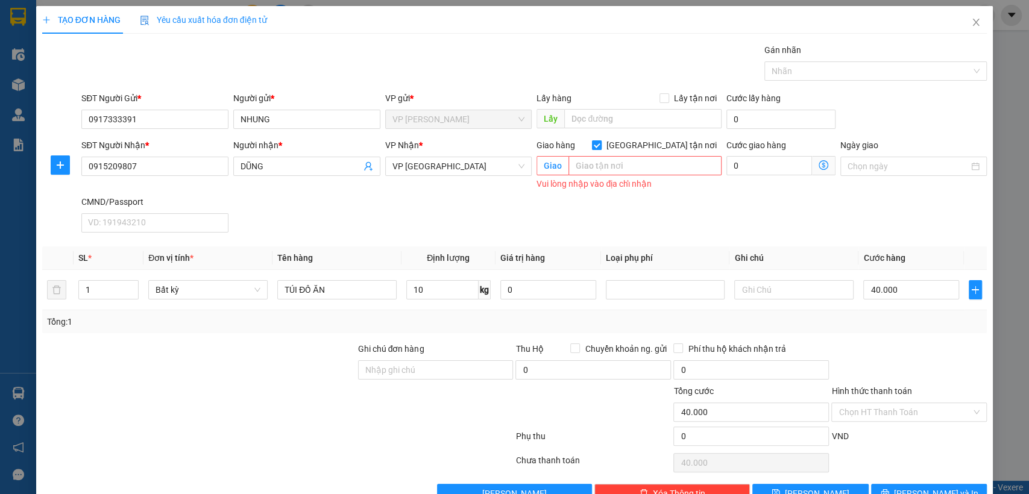
click at [601, 142] on input "[GEOGRAPHIC_DATA] tận nơi" at bounding box center [596, 144] width 8 height 8
checkbox input "false"
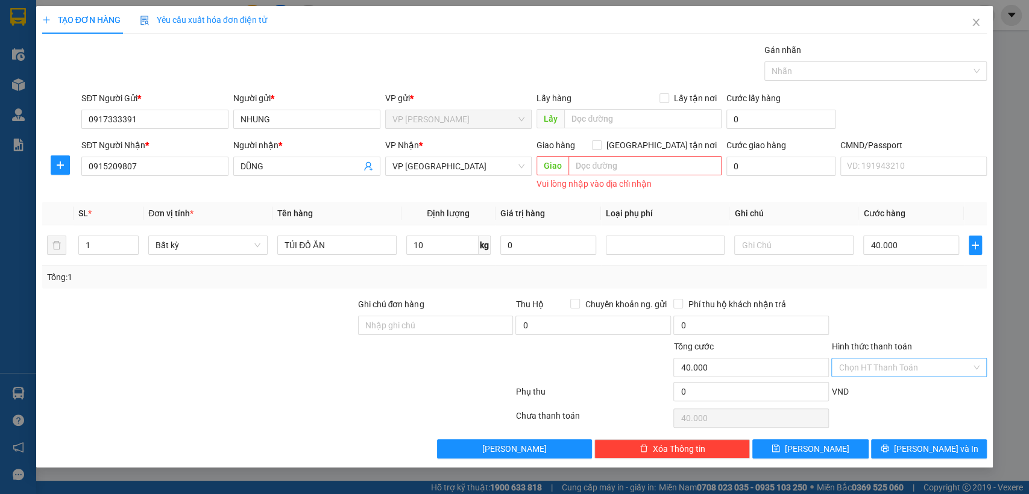
click at [875, 371] on input "Hình thức thanh toán" at bounding box center [905, 368] width 133 height 18
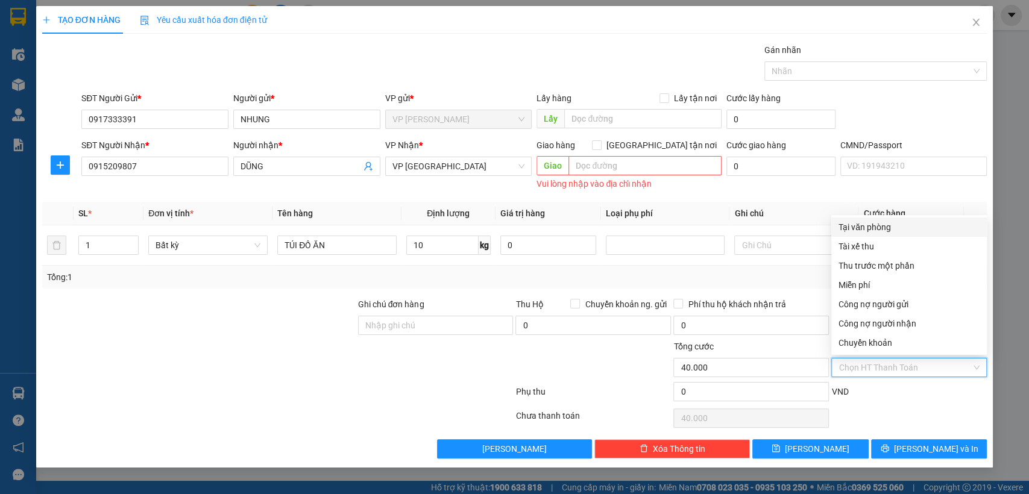
click at [865, 232] on div "Tại văn phòng" at bounding box center [909, 227] width 141 height 13
type input "0"
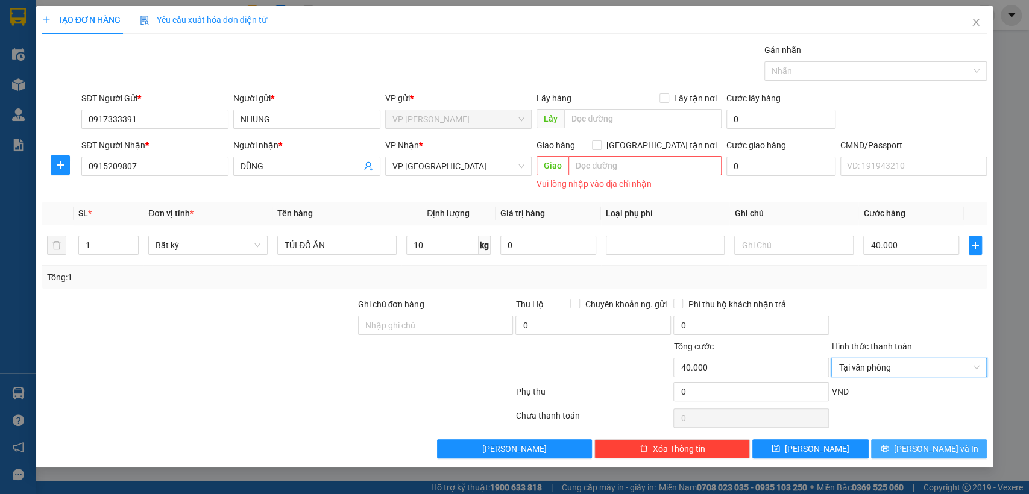
click at [970, 445] on button "[PERSON_NAME] và In" at bounding box center [929, 449] width 116 height 19
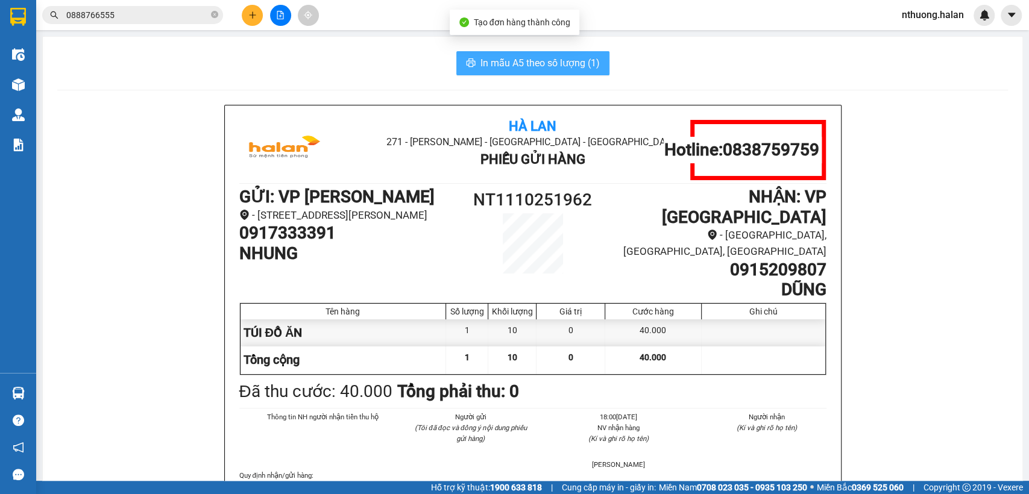
click at [532, 64] on span "In mẫu A5 theo số lượng (1)" at bounding box center [540, 62] width 119 height 15
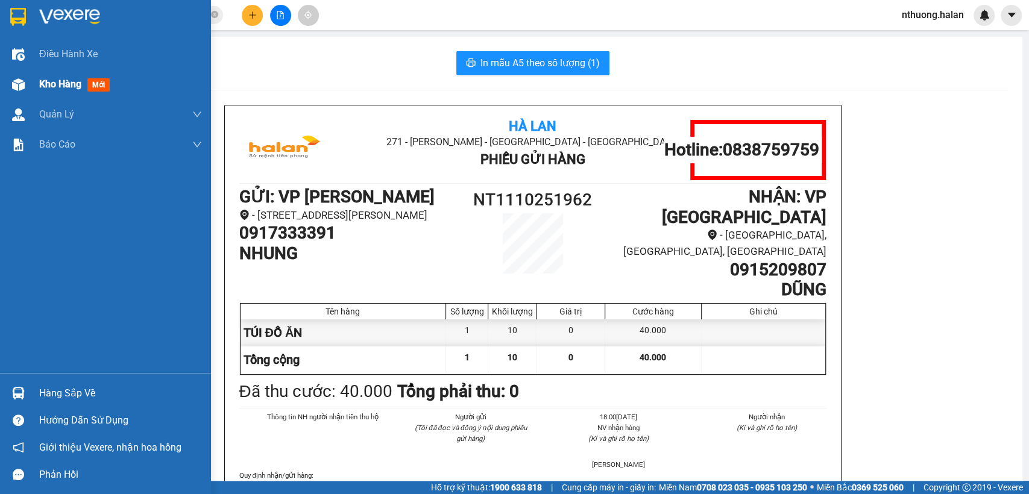
click at [44, 81] on span "Kho hàng" at bounding box center [60, 83] width 42 height 11
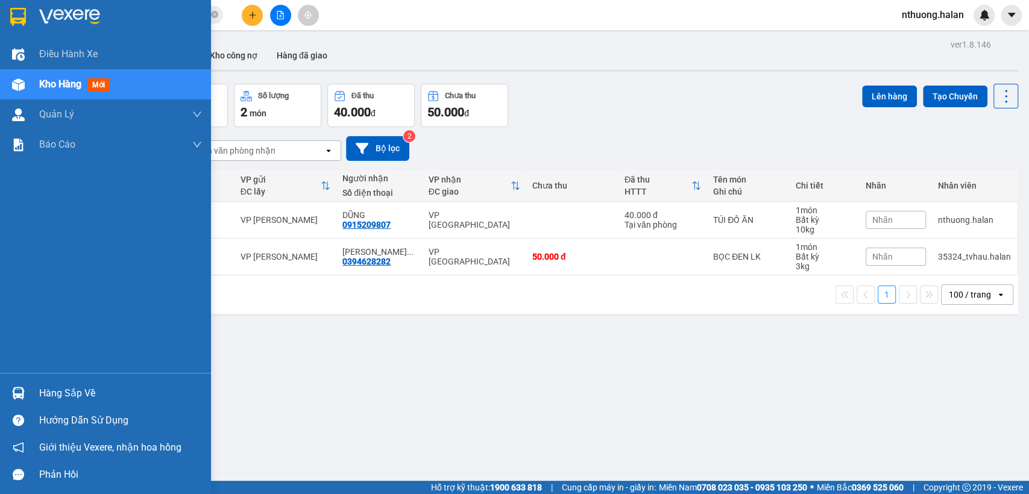
click at [54, 392] on div "Hàng sắp về" at bounding box center [120, 394] width 163 height 18
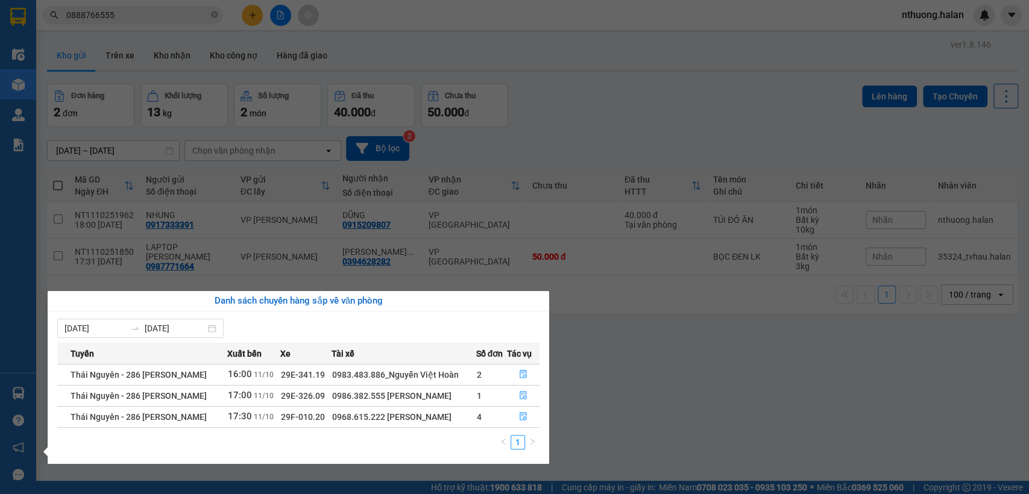
click at [694, 371] on section "Kết quả tìm kiếm ( 3 ) Bộ lọc Mã ĐH Trạng thái Món hàng Thu hộ Tổng cước Chưa c…" at bounding box center [514, 247] width 1029 height 494
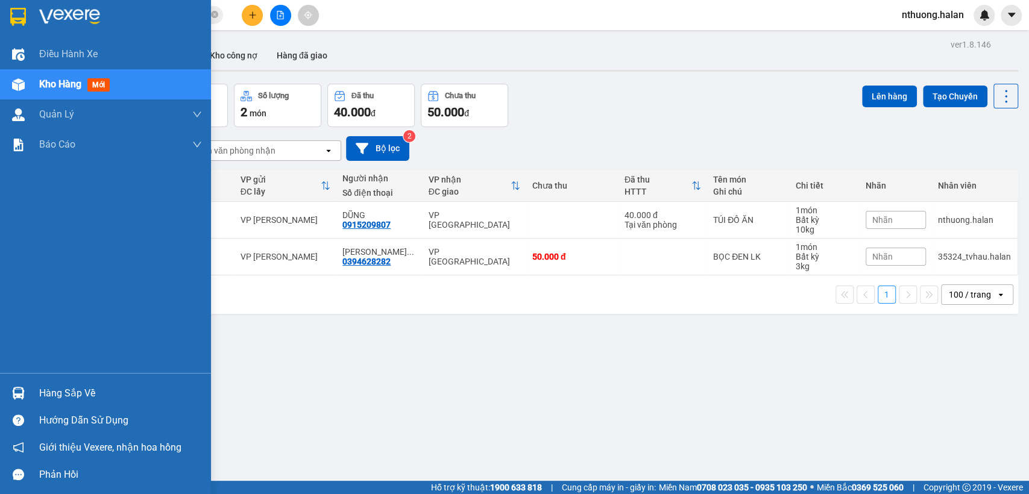
click at [60, 401] on div "Hàng sắp về" at bounding box center [120, 394] width 163 height 18
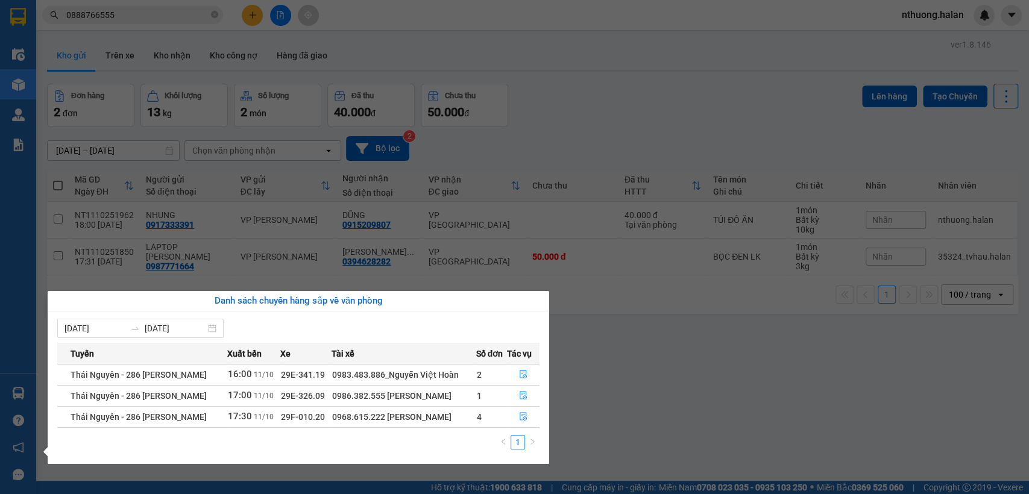
click at [687, 409] on section "Kết quả tìm kiếm ( 3 ) Bộ lọc Mã ĐH Trạng thái Món hàng Thu hộ Tổng cước Chưa c…" at bounding box center [514, 247] width 1029 height 494
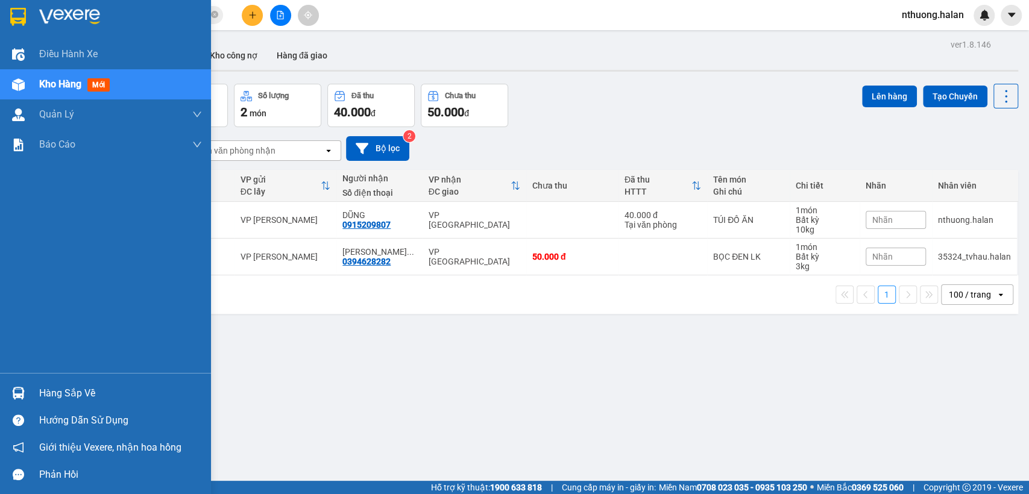
drag, startPoint x: 63, startPoint y: 385, endPoint x: 72, endPoint y: 386, distance: 8.5
click at [65, 386] on div "Hàng sắp về" at bounding box center [120, 394] width 163 height 18
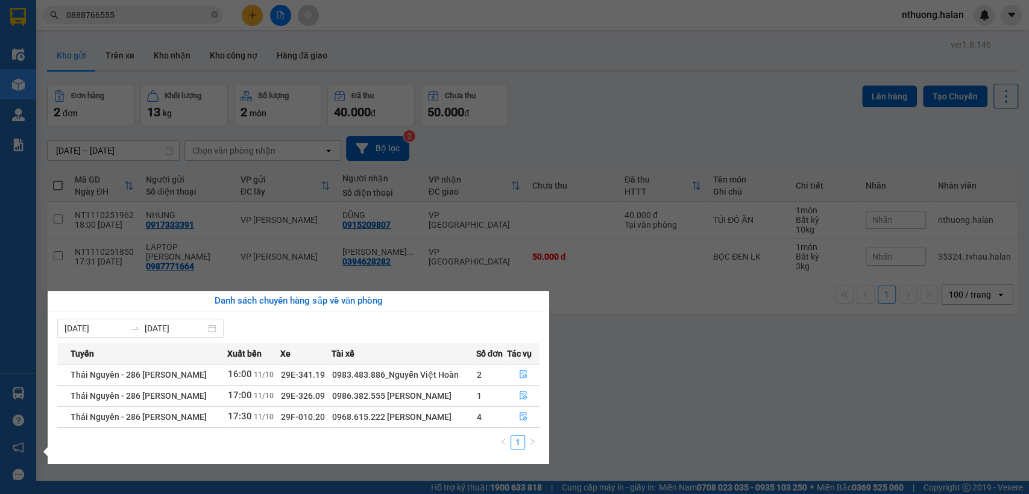
click at [649, 388] on section "Kết quả tìm kiếm ( 3 ) Bộ lọc Mã ĐH Trạng thái Món hàng Thu hộ Tổng cước Chưa c…" at bounding box center [514, 247] width 1029 height 494
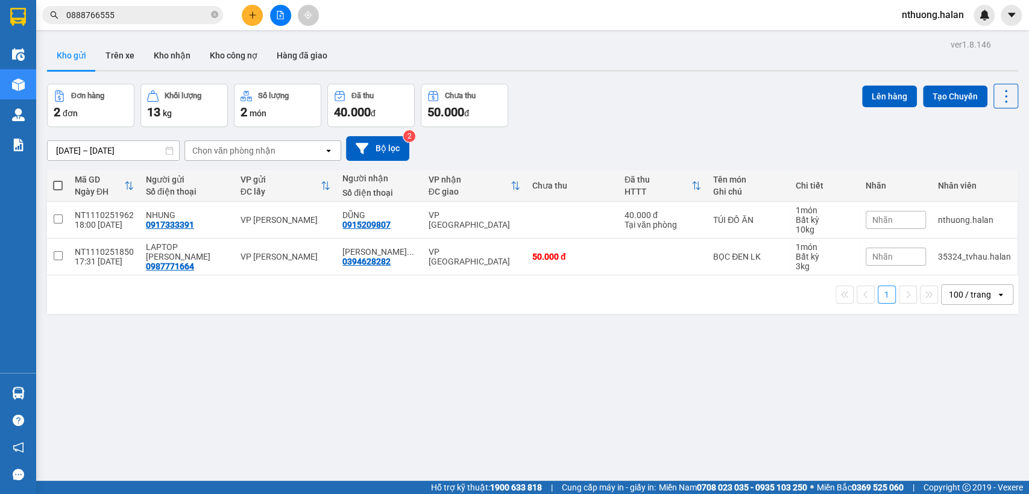
click at [150, 13] on input "0888766555" at bounding box center [137, 14] width 142 height 13
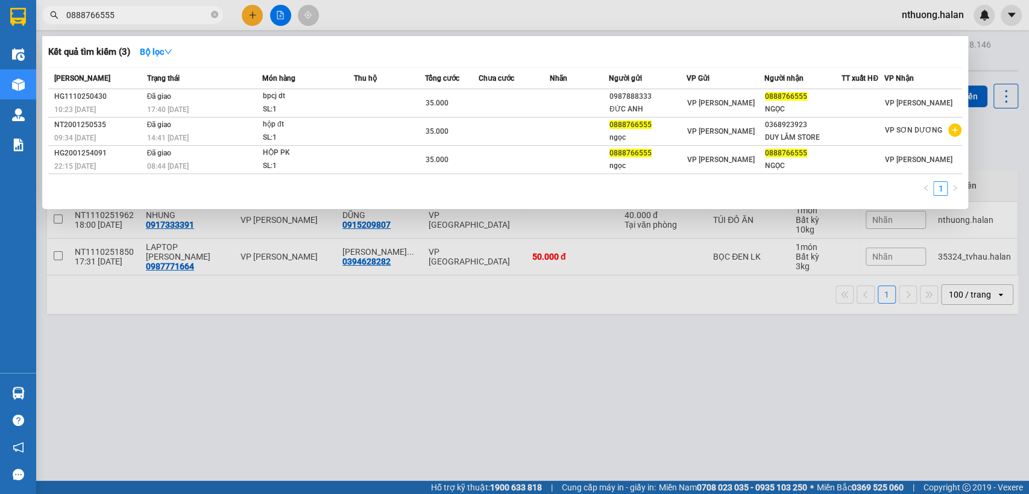
click at [150, 13] on input "0888766555" at bounding box center [137, 14] width 142 height 13
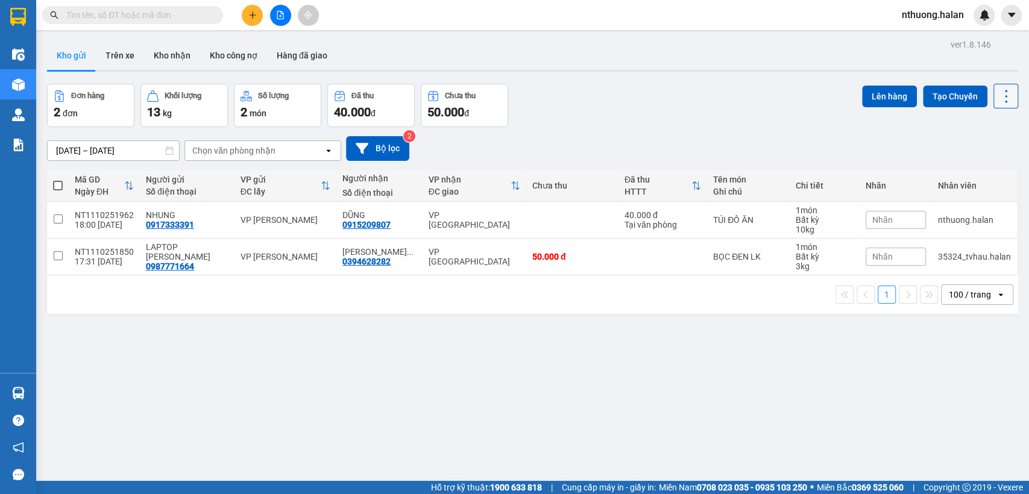
click at [1001, 93] on icon at bounding box center [1006, 96] width 17 height 17
click at [972, 169] on span "Làm mới" at bounding box center [978, 172] width 33 height 12
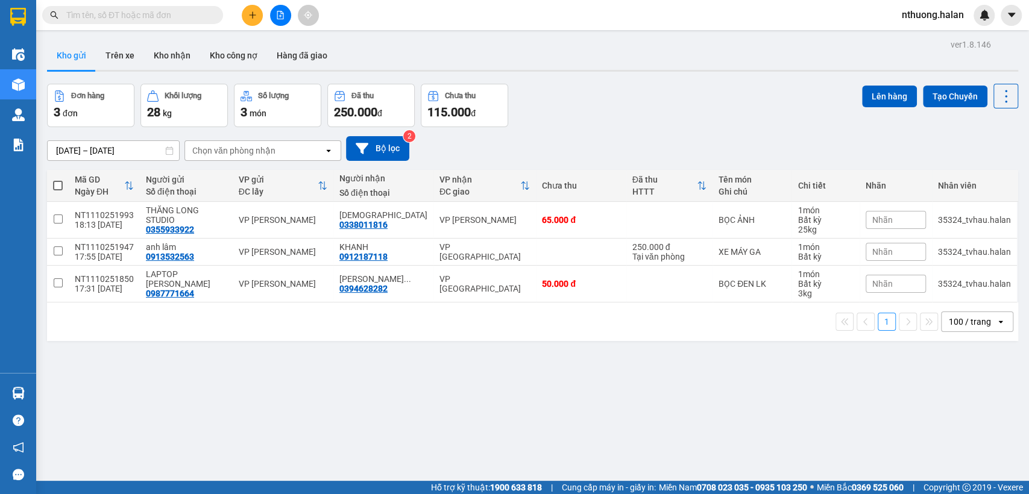
click at [142, 12] on input "text" at bounding box center [137, 14] width 142 height 13
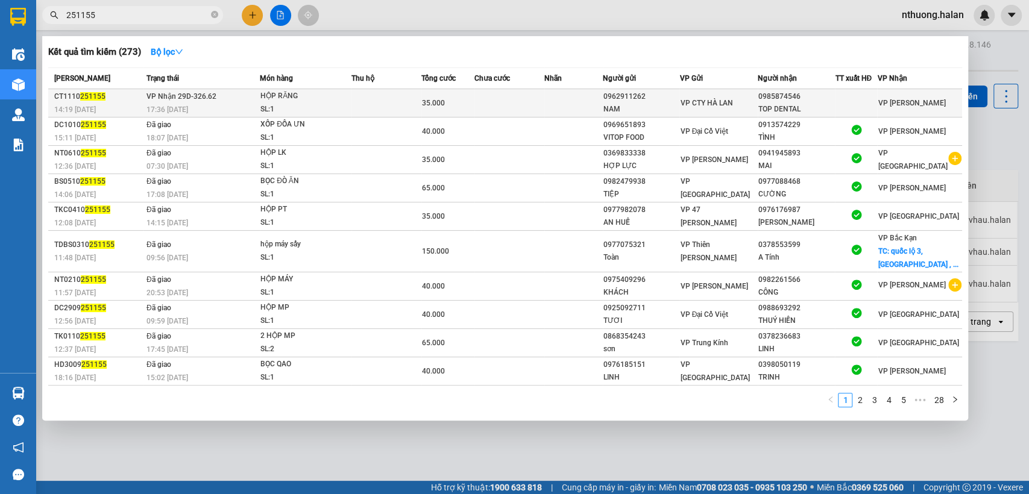
type input "251155"
click at [339, 95] on div "HỘP RĂNG" at bounding box center [305, 96] width 90 height 13
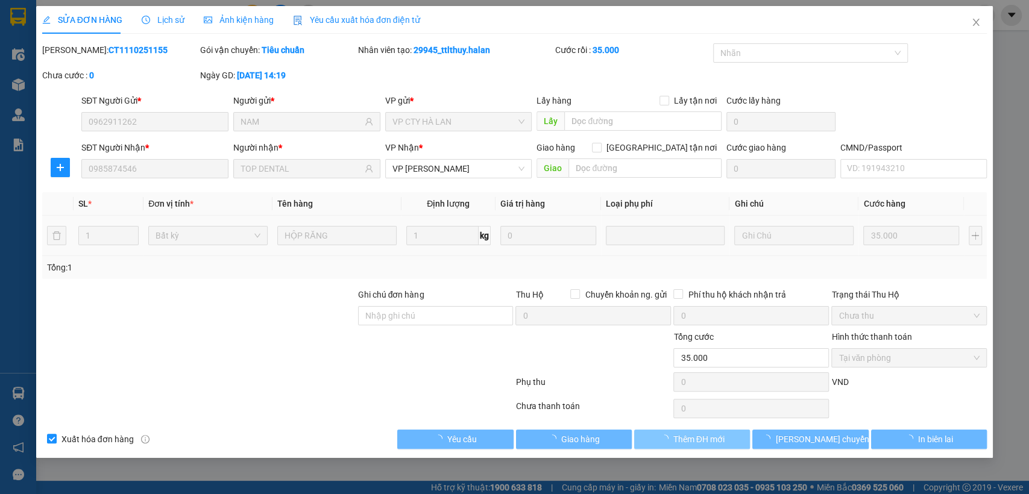
type input "0962911262"
type input "NAM"
type input "0985874546"
type input "TOP DENTAL"
type input "0"
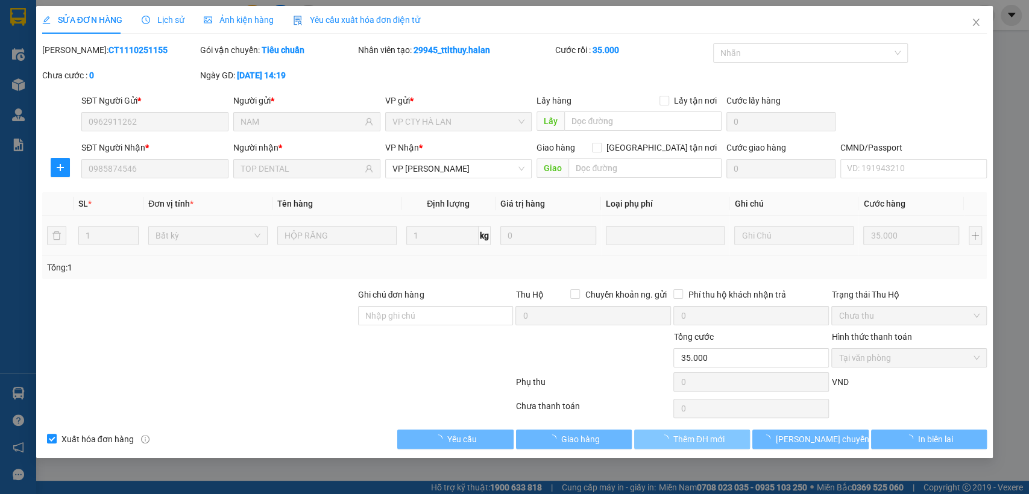
type input "35.000"
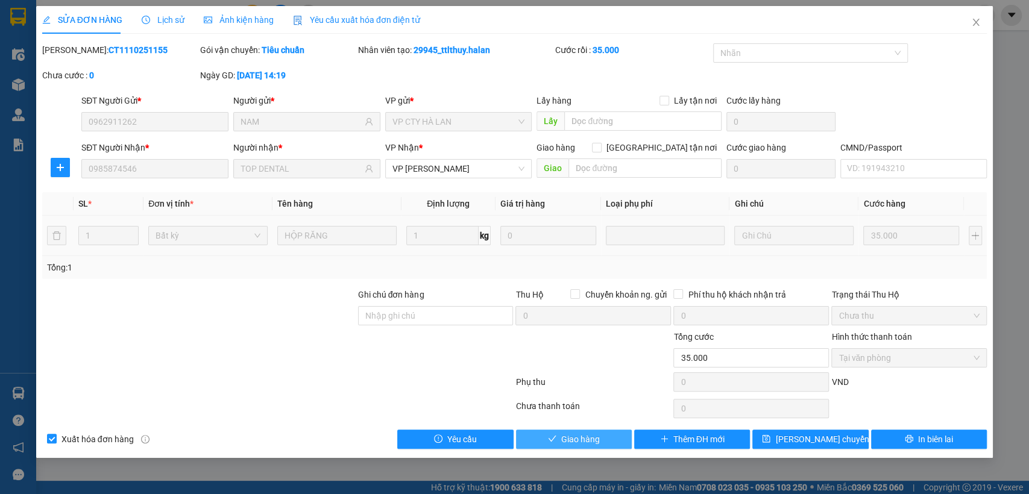
click at [582, 435] on span "Giao hàng" at bounding box center [580, 439] width 39 height 13
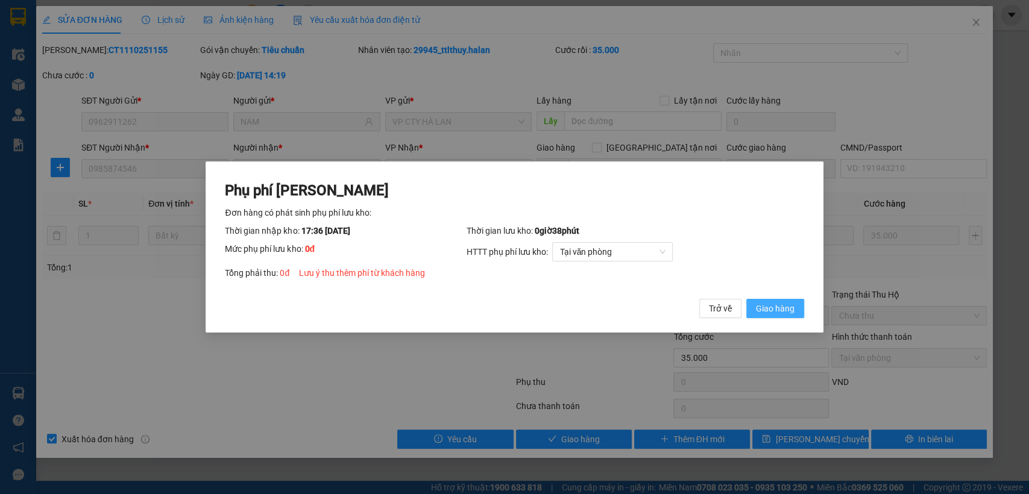
click at [774, 304] on span "Giao hàng" at bounding box center [775, 308] width 39 height 13
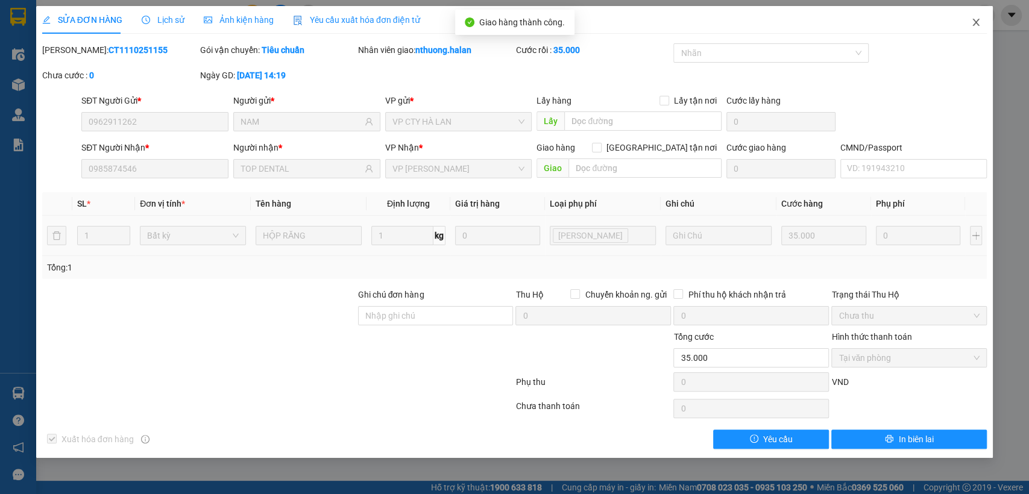
click at [974, 20] on icon "close" at bounding box center [976, 22] width 10 height 10
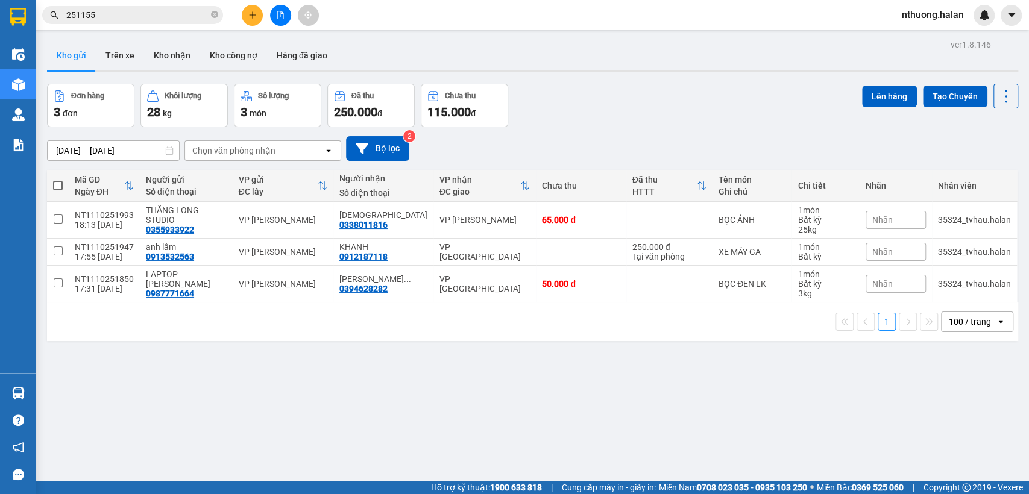
click at [105, 11] on input "251155" at bounding box center [137, 14] width 142 height 13
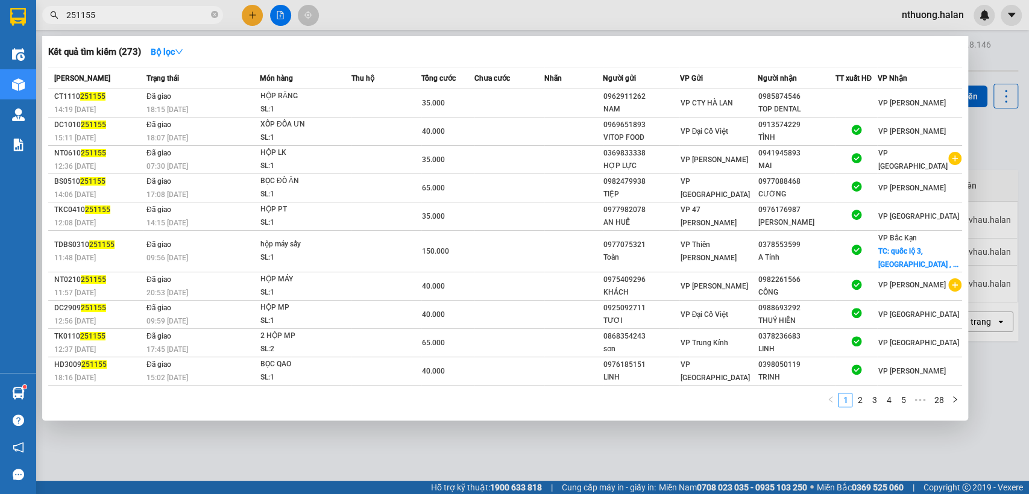
click at [101, 17] on input "251155" at bounding box center [137, 14] width 142 height 13
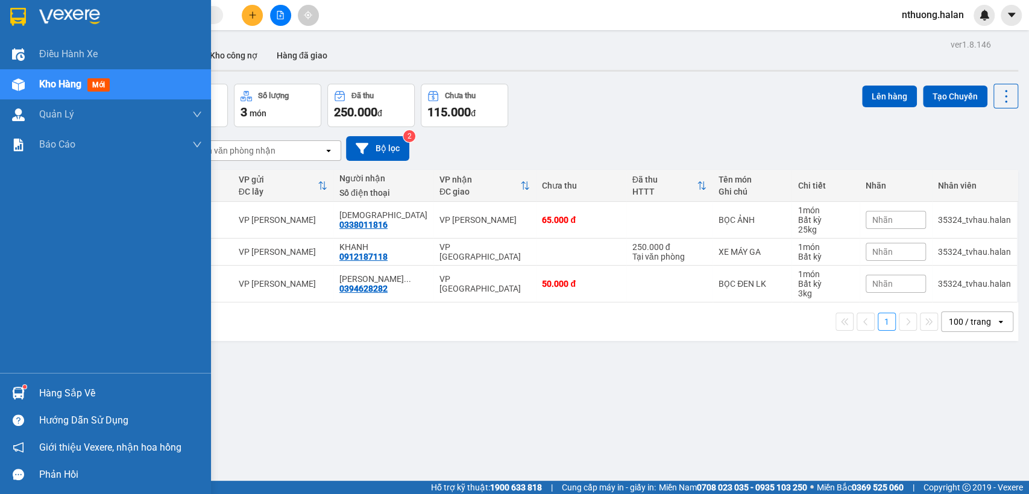
click at [58, 383] on div "Hàng sắp về" at bounding box center [105, 393] width 211 height 27
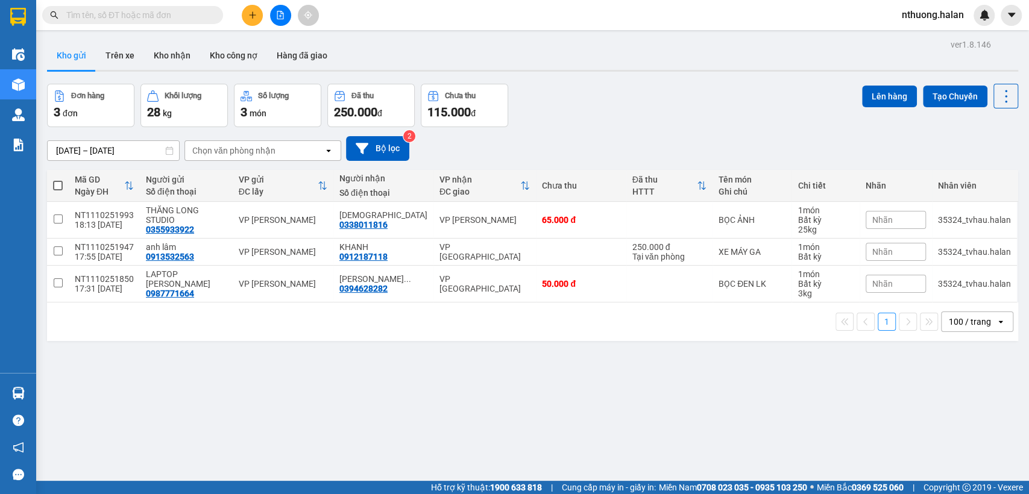
click at [624, 399] on section "Kết quả tìm kiếm ( 273 ) Bộ lọc Mã ĐH Trạng thái Món hàng Thu hộ Tổng cước Chưa…" at bounding box center [514, 247] width 1029 height 494
click at [81, 16] on input "text" at bounding box center [137, 14] width 142 height 13
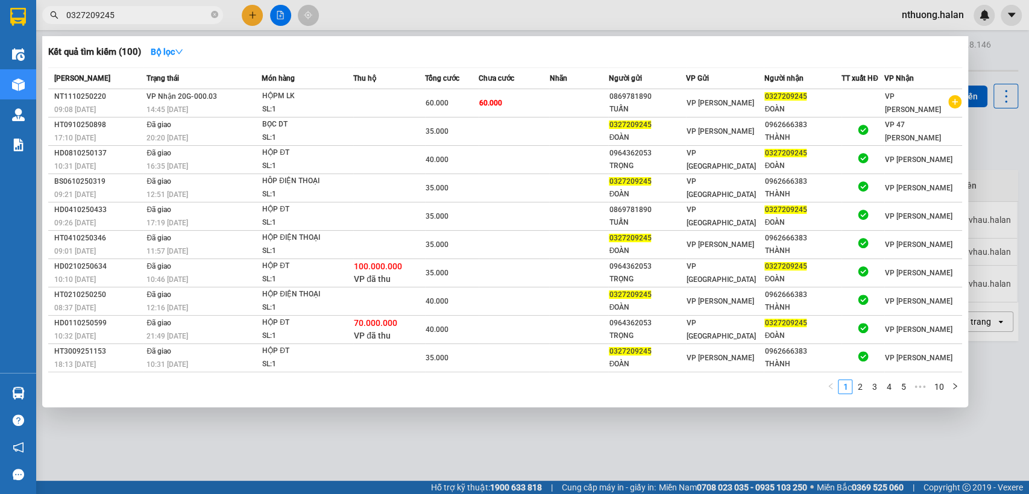
type input "0327209245"
click at [371, 95] on td at bounding box center [389, 103] width 72 height 28
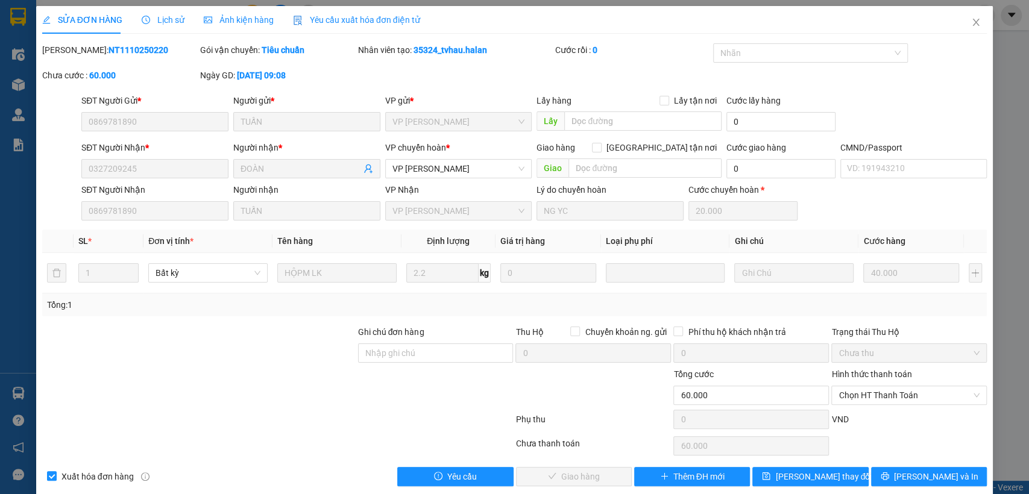
type input "0869781890"
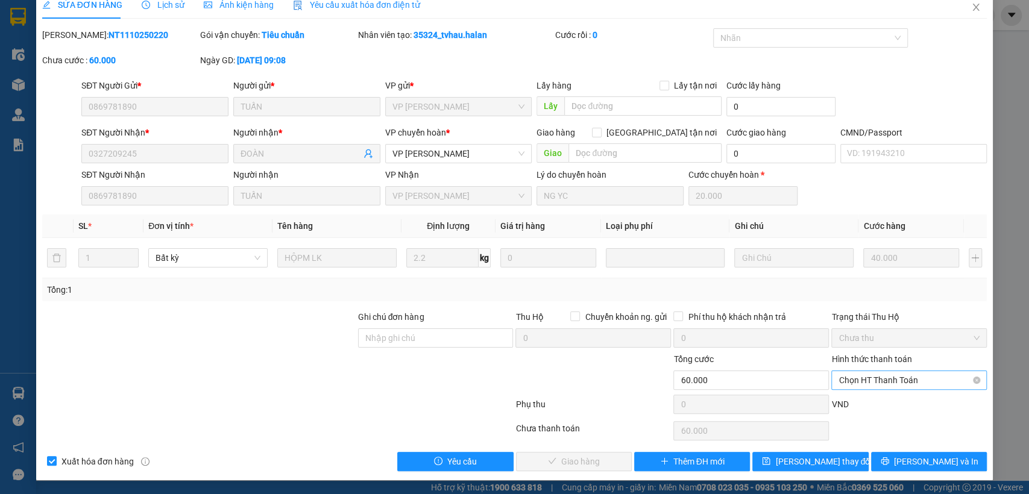
click at [883, 378] on span "Chọn HT Thanh Toán" at bounding box center [909, 380] width 141 height 18
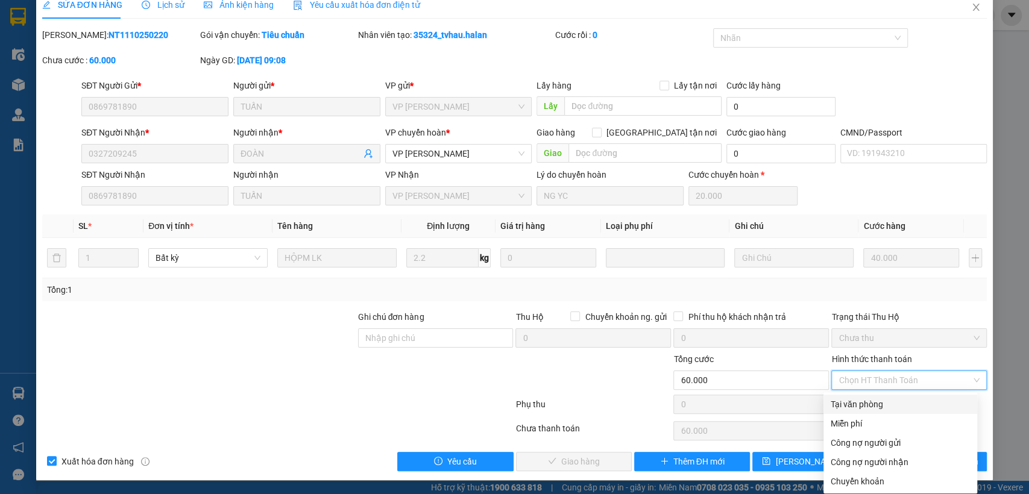
click at [868, 404] on div "Tại văn phòng" at bounding box center [900, 404] width 139 height 13
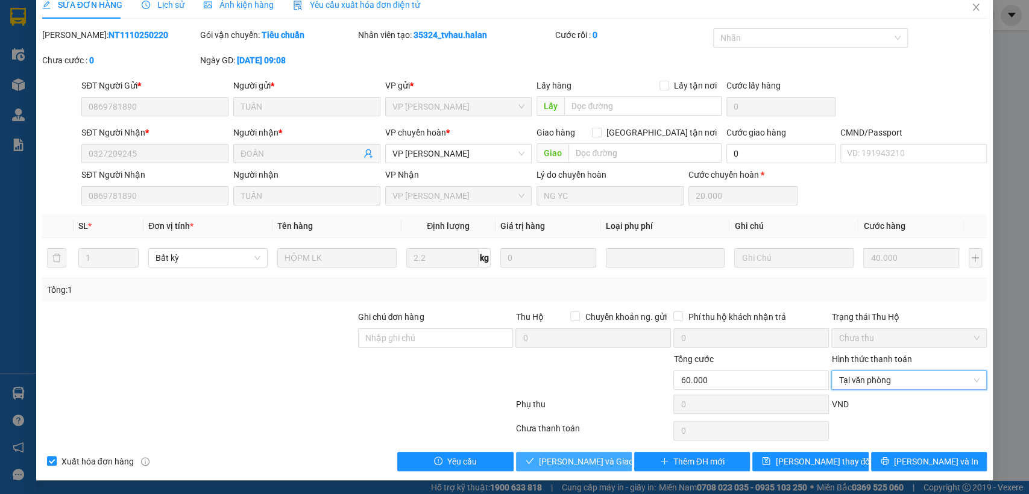
click at [571, 455] on span "[PERSON_NAME] và Giao hàng" at bounding box center [597, 461] width 116 height 13
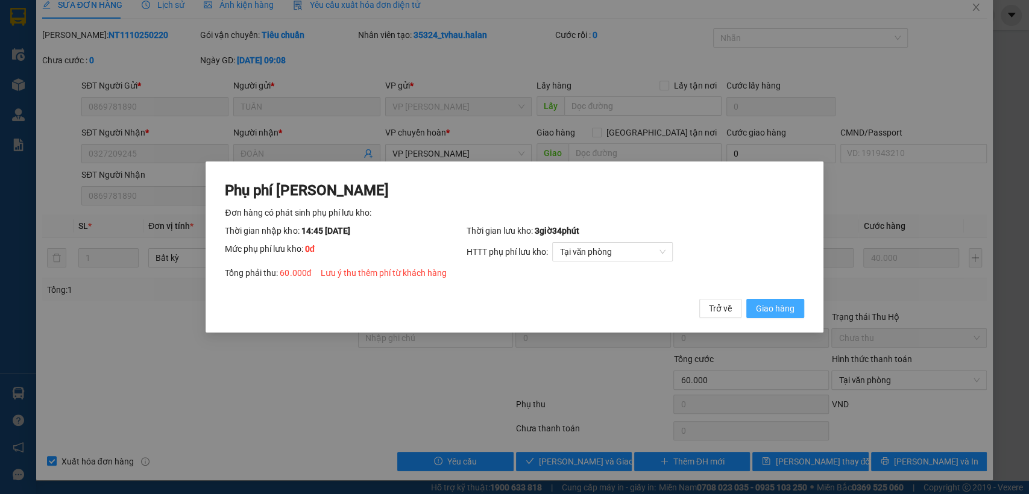
click at [773, 305] on span "Giao hàng" at bounding box center [775, 308] width 39 height 13
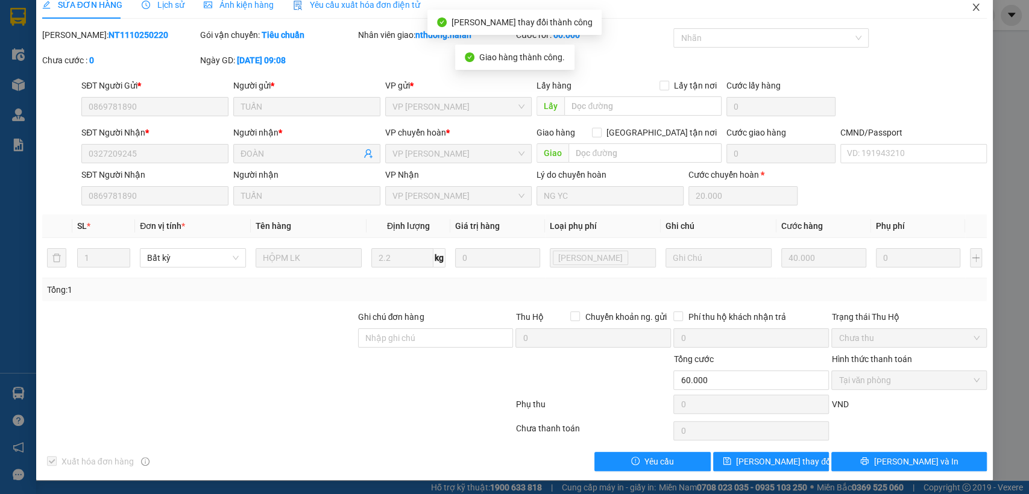
click at [971, 9] on icon "close" at bounding box center [976, 7] width 10 height 10
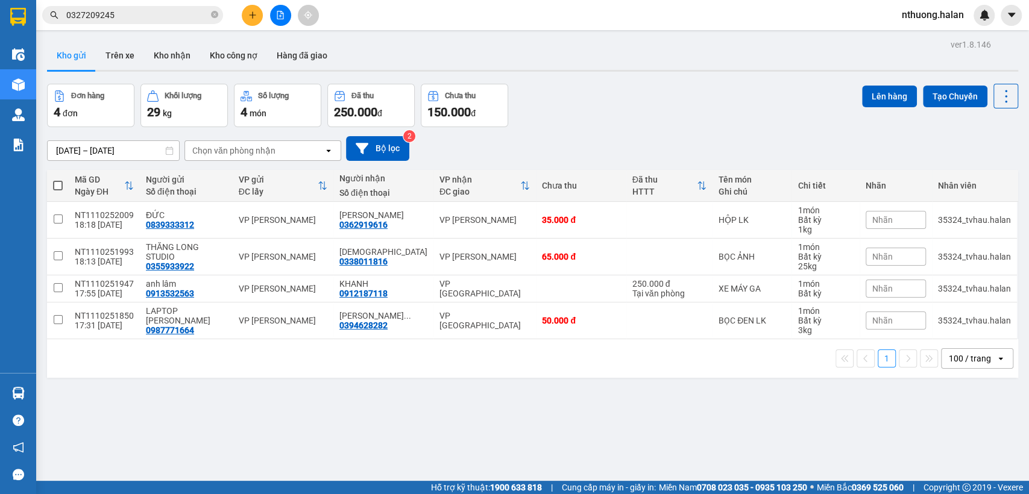
click at [215, 494] on html "Kết quả tìm kiếm ( 100 ) Bộ lọc Mã ĐH Trạng thái Món hàng Thu hộ Tổng cước Chưa…" at bounding box center [514, 247] width 1029 height 494
click at [120, 14] on input "0327209245" at bounding box center [137, 14] width 142 height 13
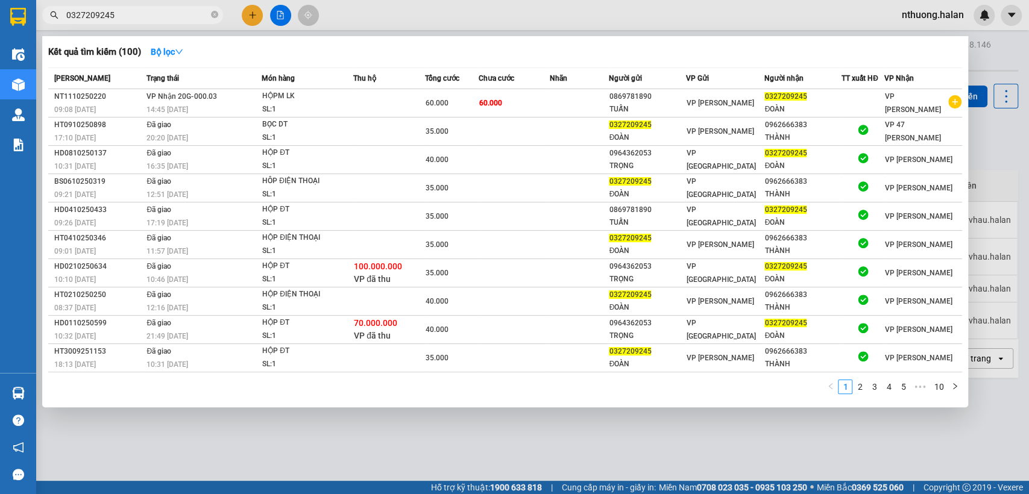
click at [120, 14] on input "0327209245" at bounding box center [137, 14] width 142 height 13
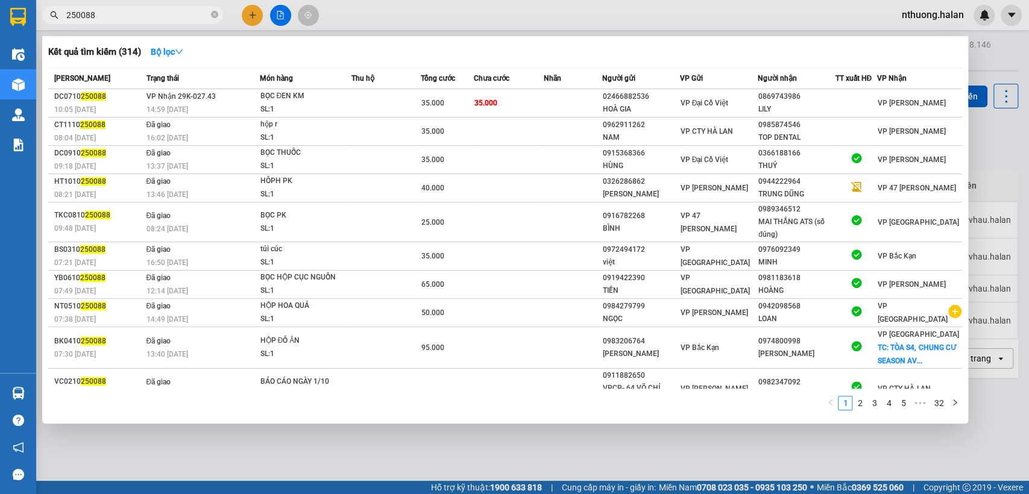
click at [526, 437] on div at bounding box center [514, 247] width 1029 height 494
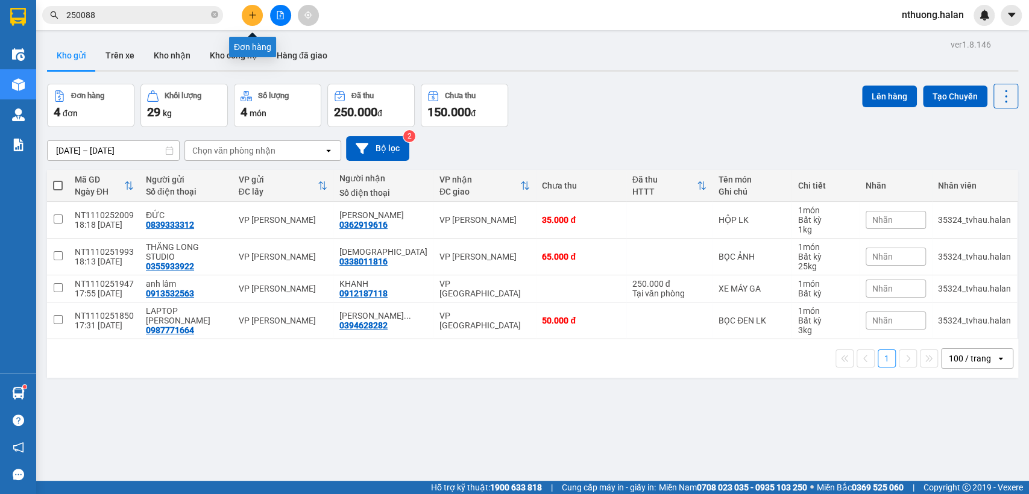
click at [246, 17] on button at bounding box center [252, 15] width 21 height 21
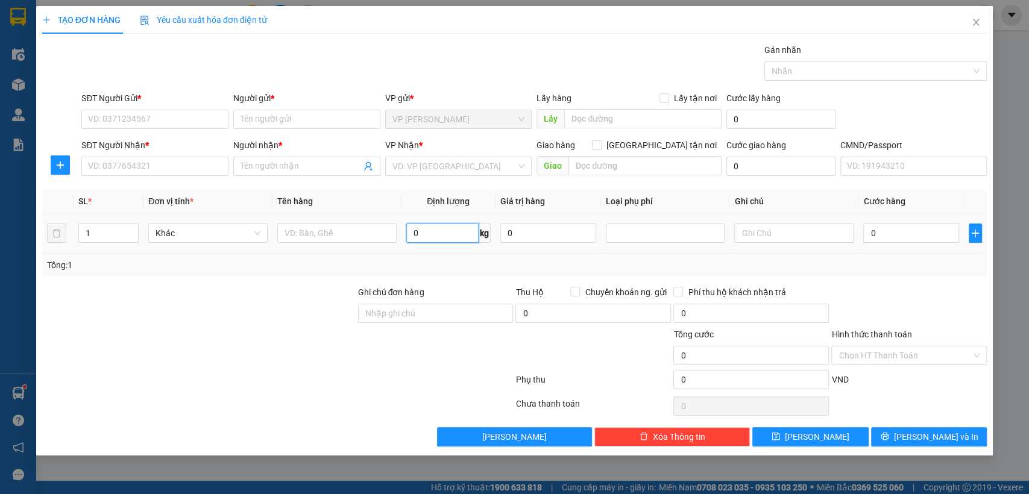
click at [444, 227] on input "0" at bounding box center [442, 233] width 72 height 19
click at [356, 231] on input "text" at bounding box center [336, 233] width 119 height 19
click at [189, 116] on input "SĐT Người Gửi *" at bounding box center [154, 119] width 147 height 19
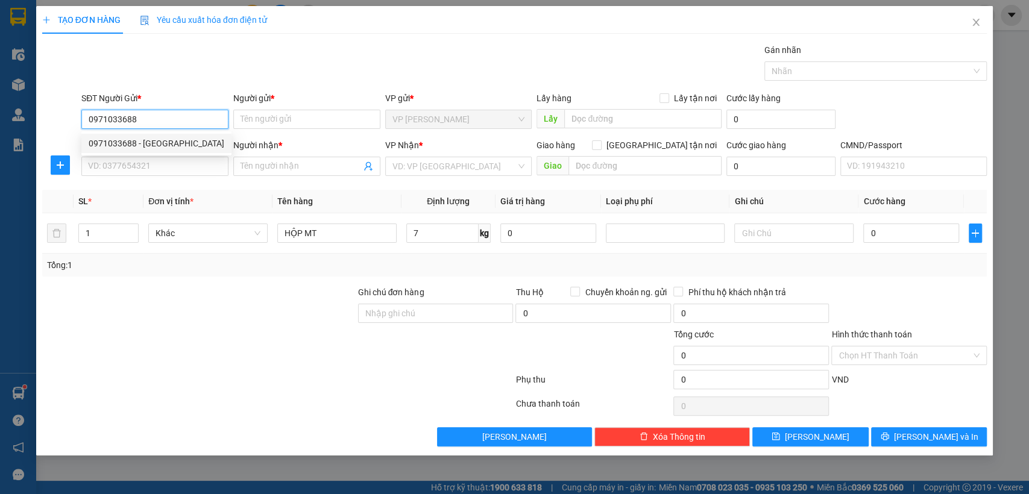
click at [189, 143] on div "0971033688 - HOÀNG NAM" at bounding box center [157, 143] width 136 height 13
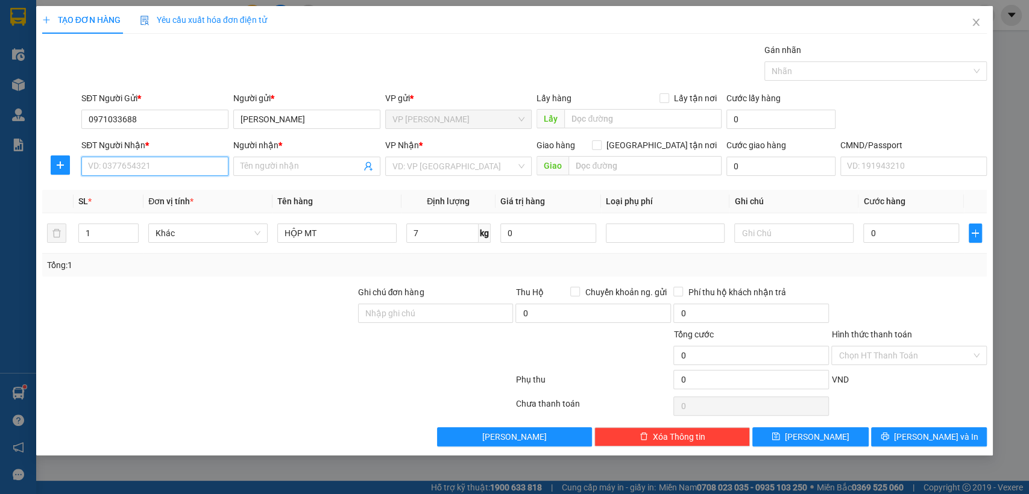
click at [121, 168] on input "SĐT Người Nhận *" at bounding box center [154, 166] width 147 height 19
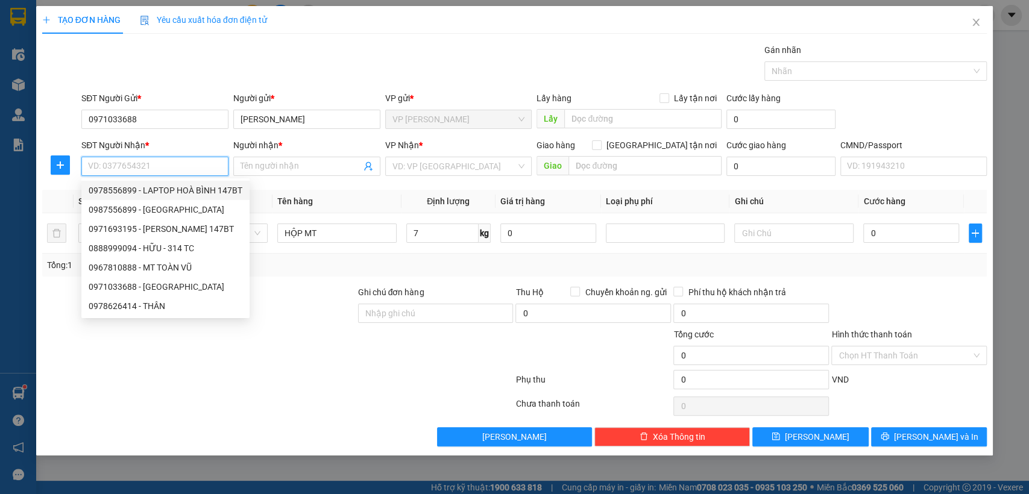
click at [118, 184] on div "0978556899 - LAPTOP HOÀ BÌNH 147BT" at bounding box center [166, 190] width 154 height 13
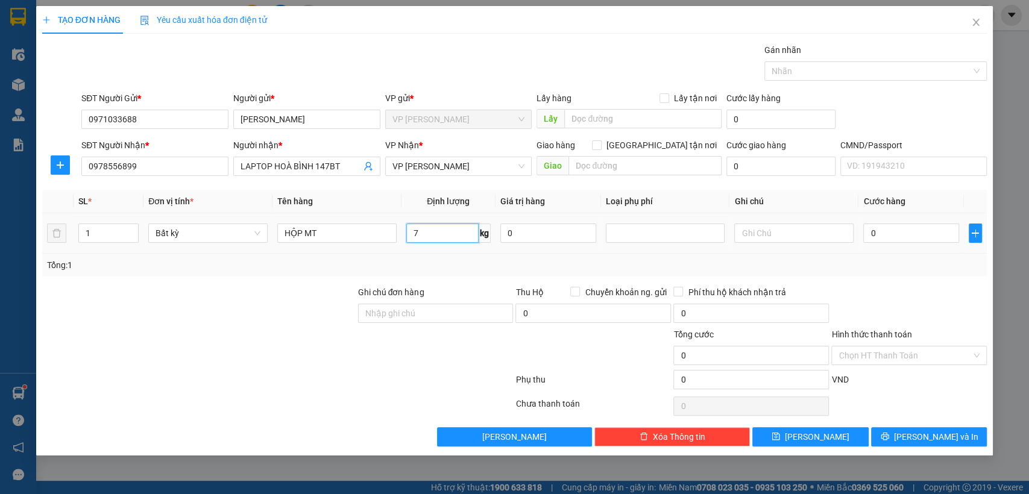
click at [462, 238] on input "7" at bounding box center [442, 233] width 72 height 19
click at [467, 168] on span "VP [PERSON_NAME]" at bounding box center [459, 166] width 133 height 18
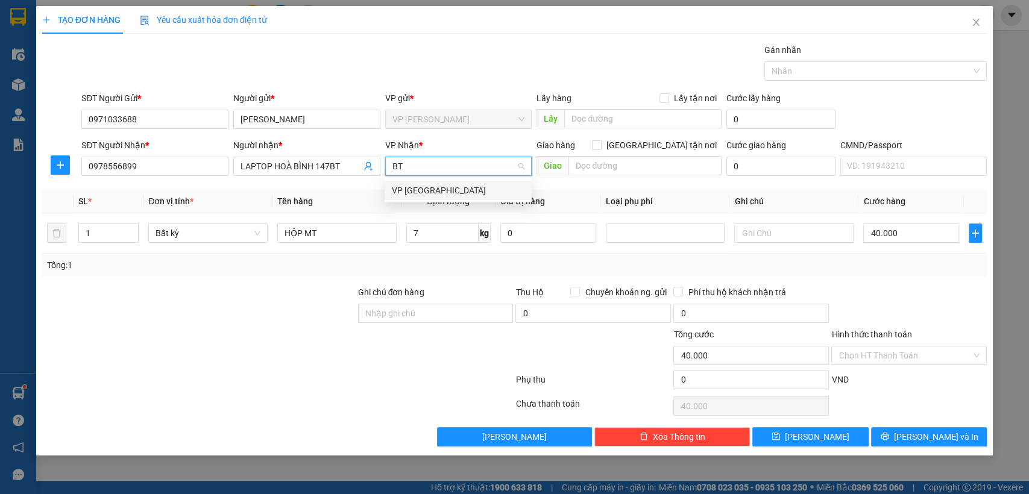
click at [455, 194] on div "VP [GEOGRAPHIC_DATA]" at bounding box center [458, 190] width 133 height 13
drag, startPoint x: 447, startPoint y: 233, endPoint x: 459, endPoint y: 232, distance: 11.5
click at [447, 233] on input "7" at bounding box center [442, 233] width 72 height 19
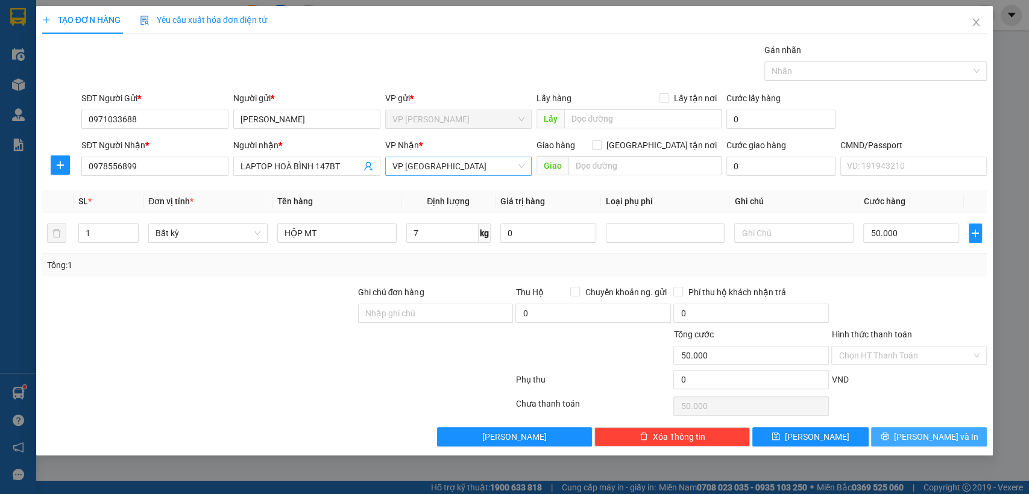
click at [915, 430] on button "[PERSON_NAME] và In" at bounding box center [929, 436] width 116 height 19
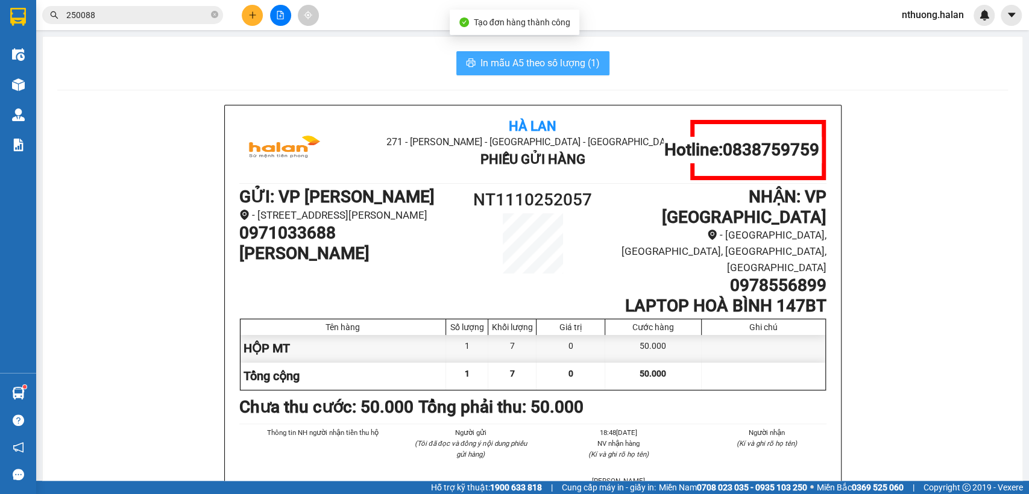
click at [568, 57] on span "In mẫu A5 theo số lượng (1)" at bounding box center [540, 62] width 119 height 15
click at [287, 244] on h1 "0971033688" at bounding box center [349, 233] width 220 height 20
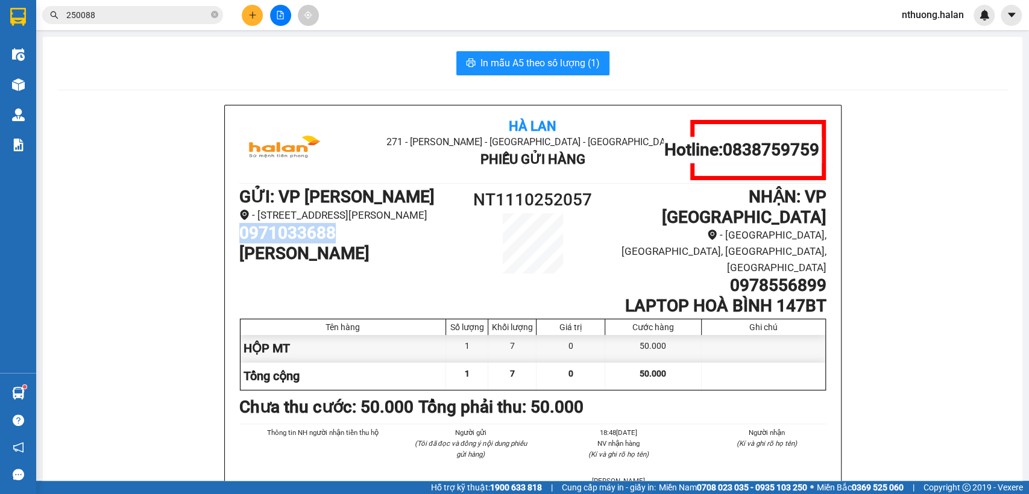
click at [287, 244] on h1 "0971033688" at bounding box center [349, 233] width 220 height 20
copy h1 "0971033688"
click at [256, 20] on button at bounding box center [252, 15] width 21 height 21
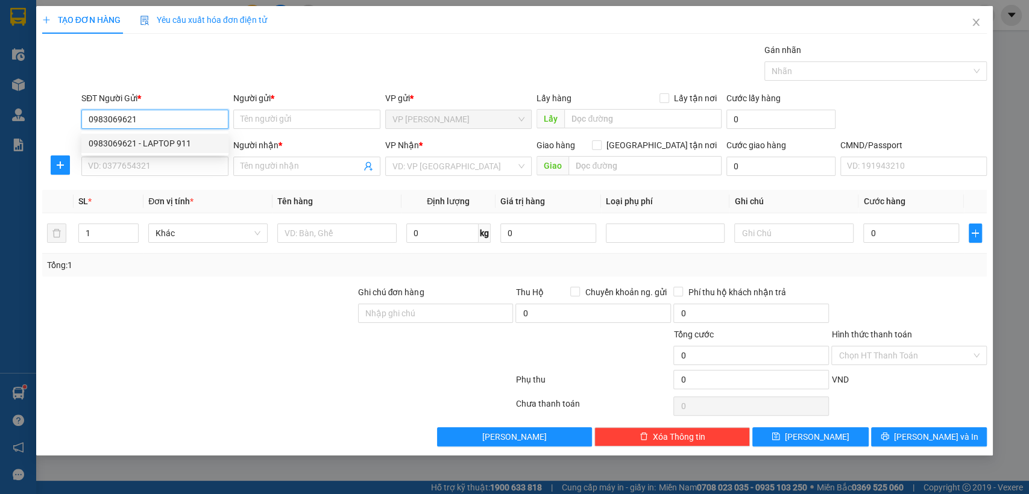
click at [142, 143] on div "0983069621 - LAPTOP 911" at bounding box center [155, 143] width 133 height 13
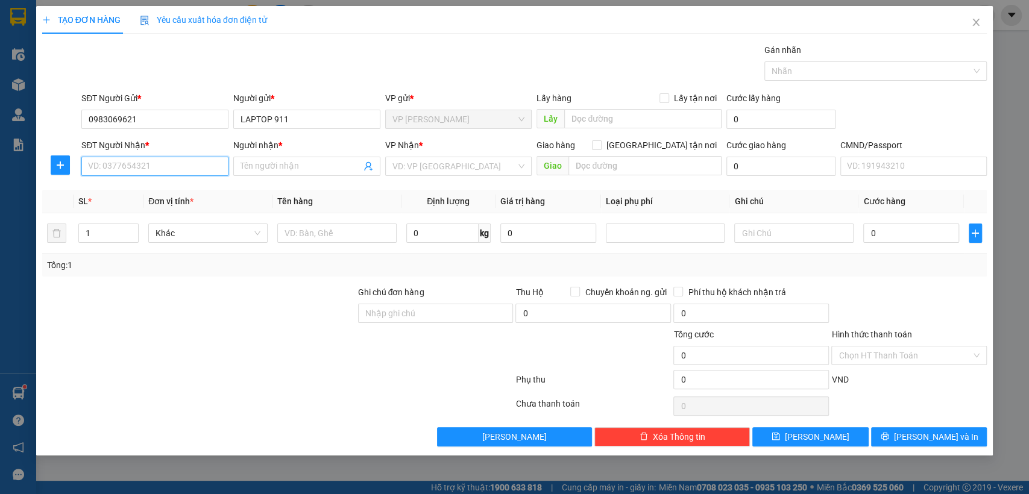
click at [144, 165] on input "SĐT Người Nhận *" at bounding box center [154, 166] width 147 height 19
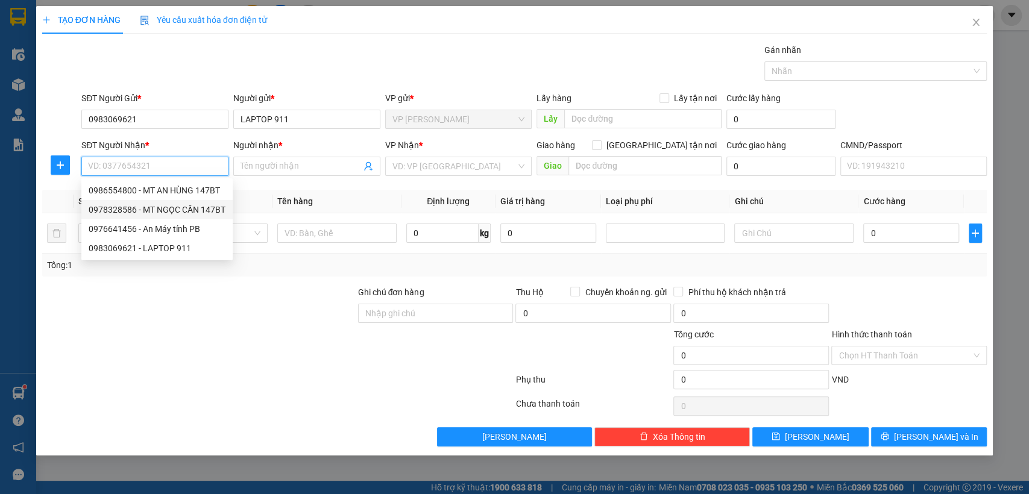
click at [193, 207] on div "0978328586 - MT NGỌC CẦN 147BT" at bounding box center [157, 209] width 137 height 13
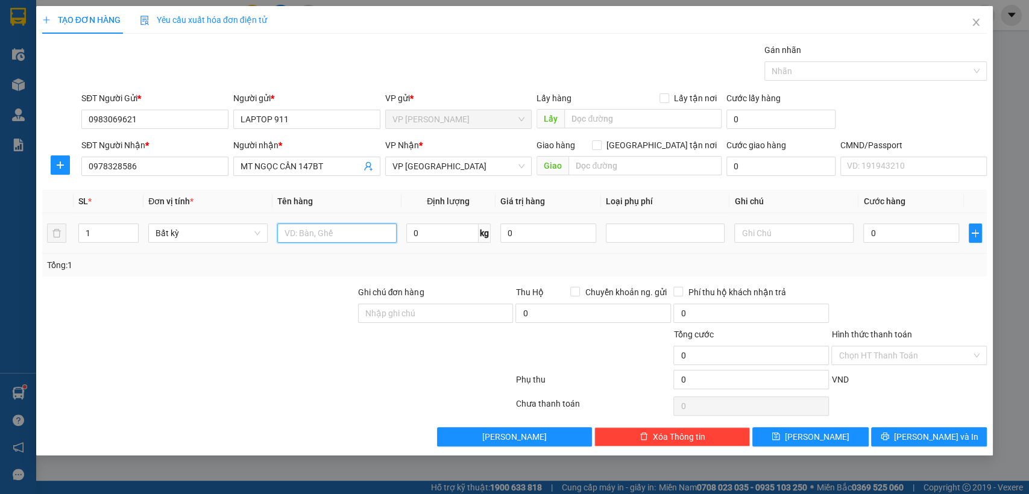
click at [330, 235] on input "text" at bounding box center [336, 233] width 119 height 19
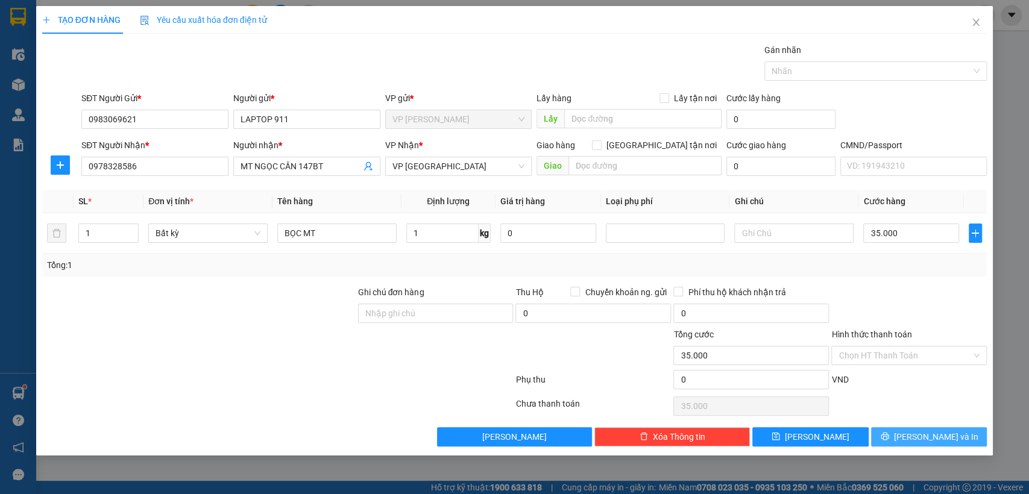
click at [956, 443] on button "[PERSON_NAME] và In" at bounding box center [929, 436] width 116 height 19
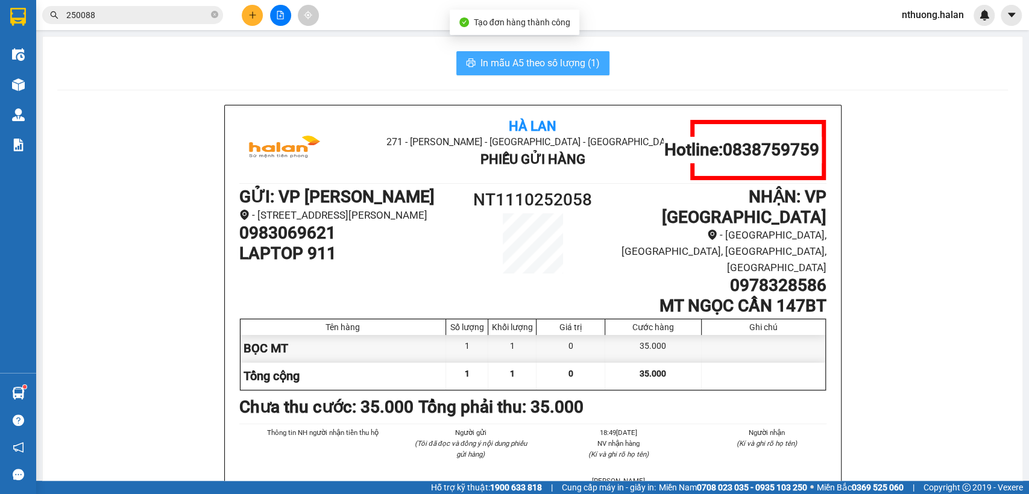
click at [581, 57] on span "In mẫu A5 theo số lượng (1)" at bounding box center [540, 62] width 119 height 15
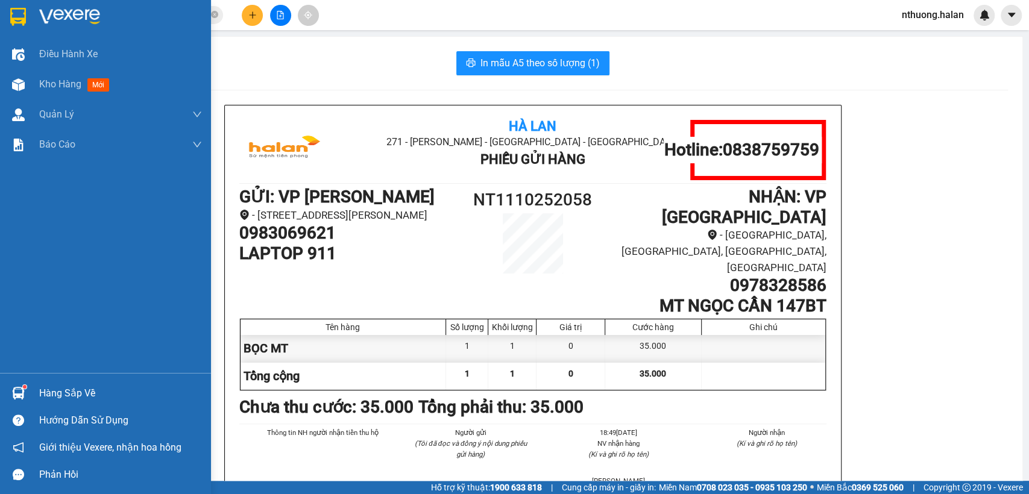
click at [79, 389] on div "Hàng sắp về" at bounding box center [120, 394] width 163 height 18
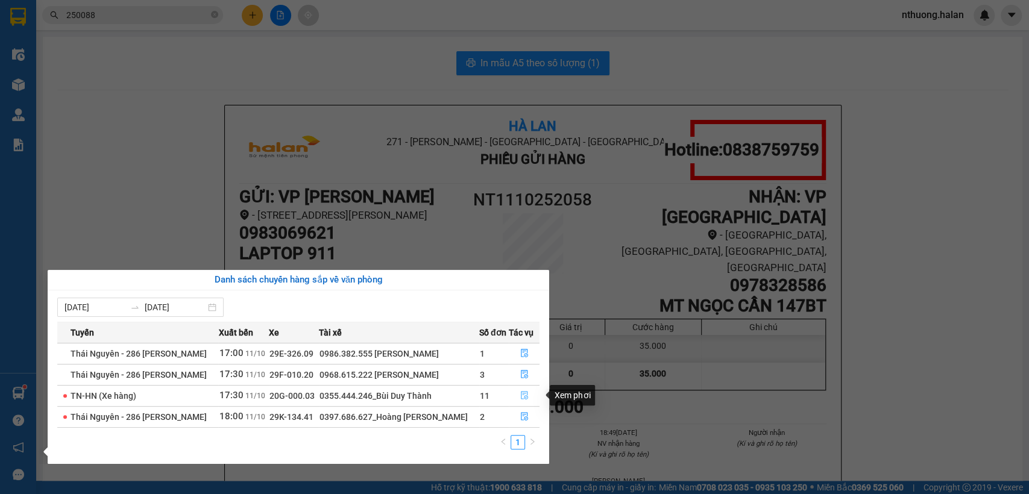
click at [521, 392] on icon "file-done" at bounding box center [524, 396] width 7 height 8
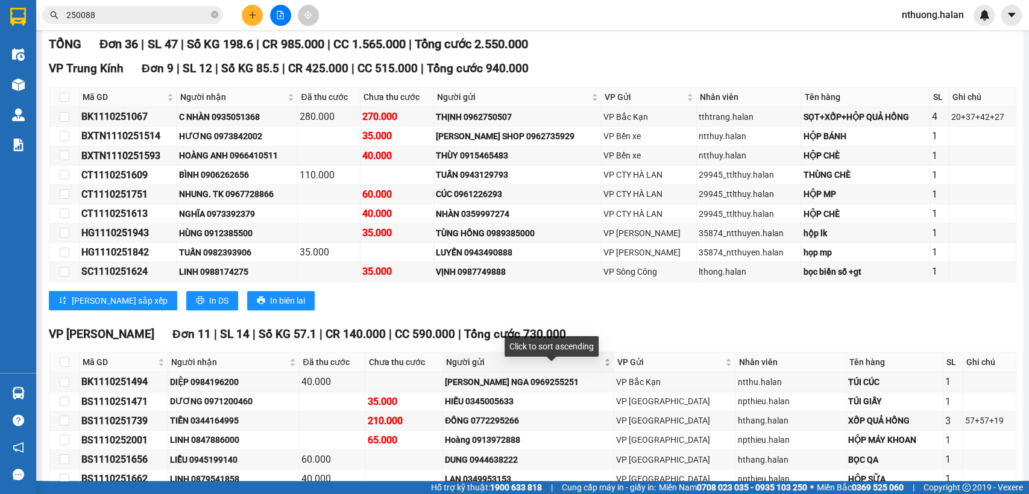
scroll to position [357, 0]
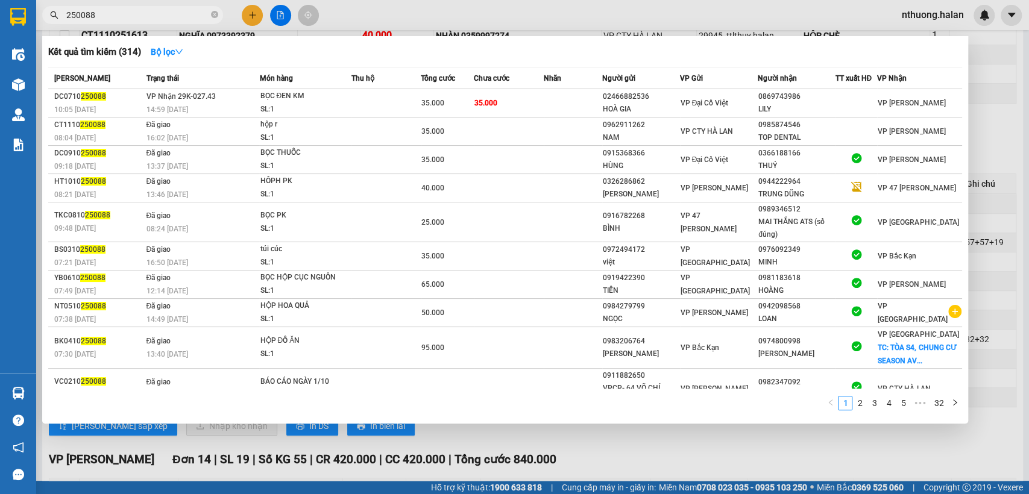
click at [178, 10] on input "250088" at bounding box center [137, 14] width 142 height 13
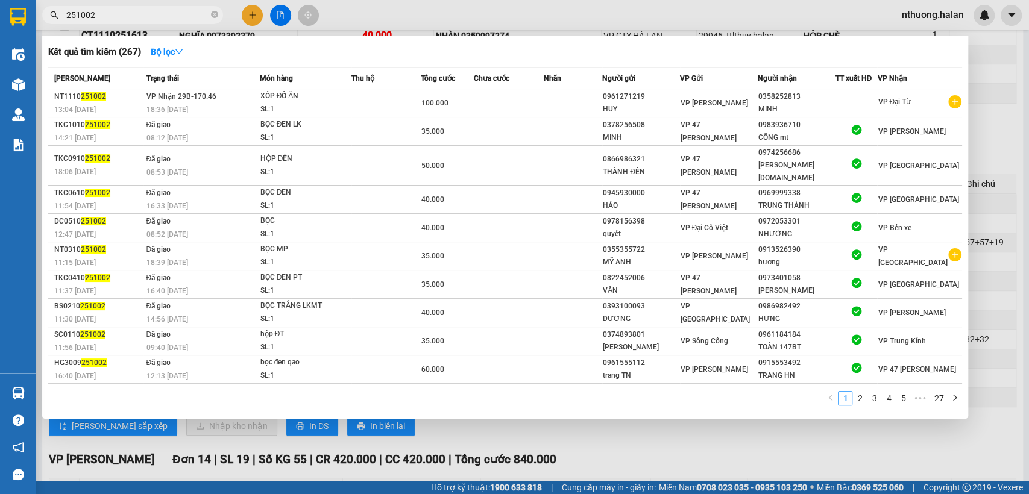
click at [516, 433] on div at bounding box center [514, 247] width 1029 height 494
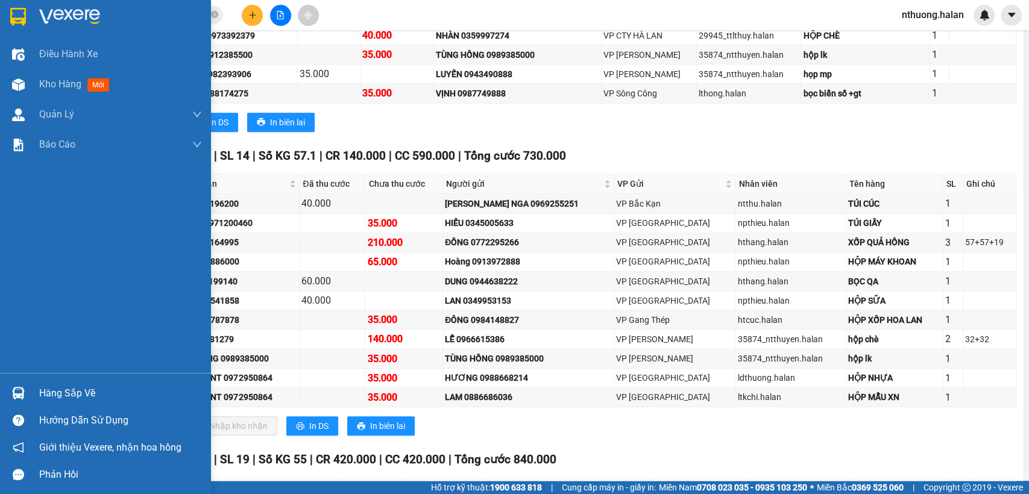
click at [52, 387] on div "Hàng sắp về" at bounding box center [120, 394] width 163 height 18
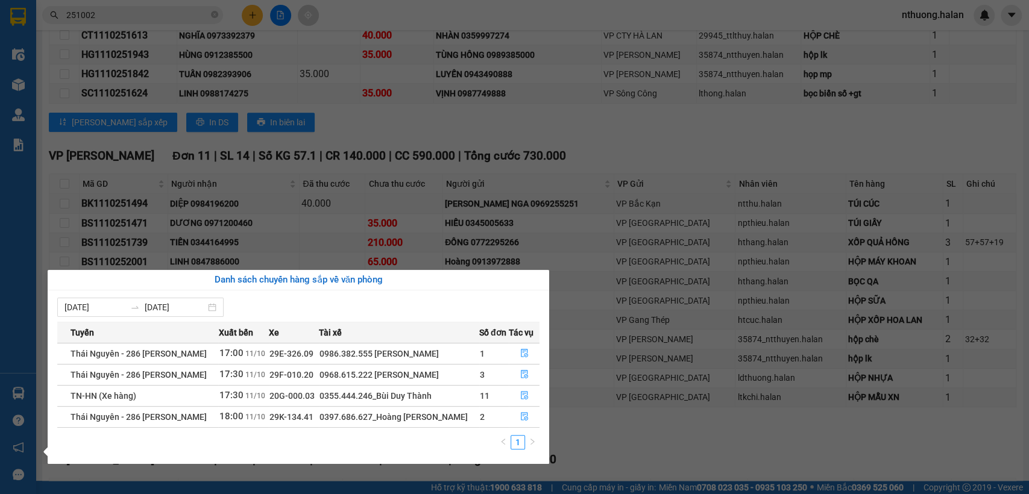
click at [256, 11] on section "Kết quả tìm kiếm ( 267 ) Bộ lọc Mã ĐH Trạng thái Món hàng Thu hộ Tổng cước Chưa…" at bounding box center [514, 247] width 1029 height 494
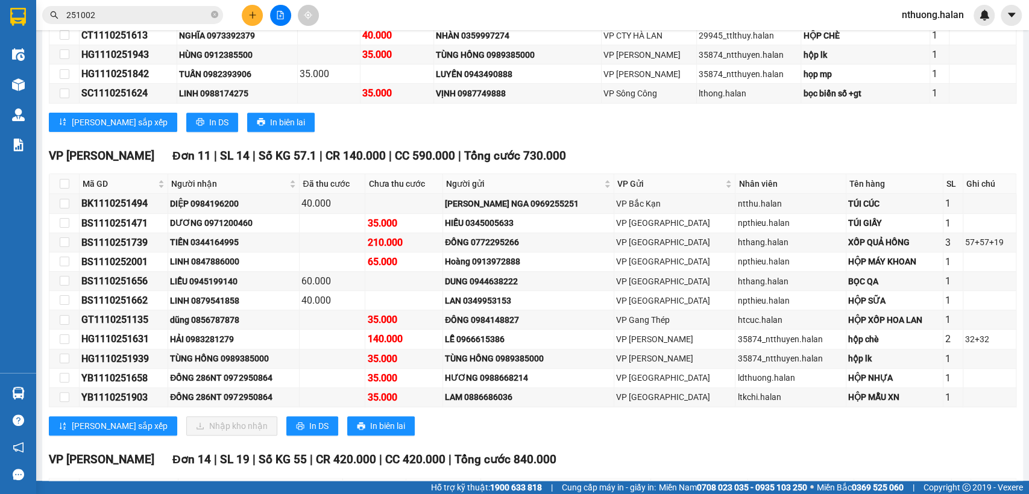
click at [256, 11] on icon "plus" at bounding box center [252, 15] width 8 height 8
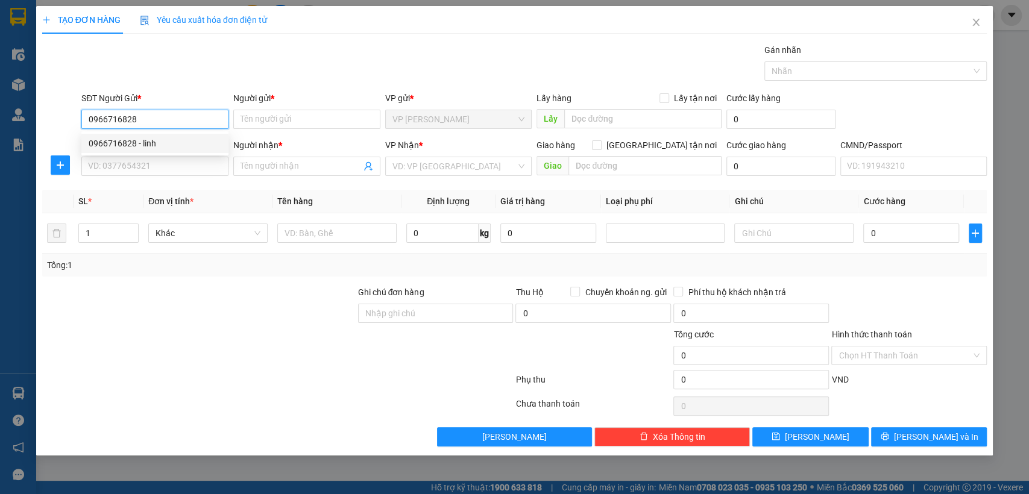
click at [188, 137] on div "0966716828 - linh" at bounding box center [155, 143] width 133 height 13
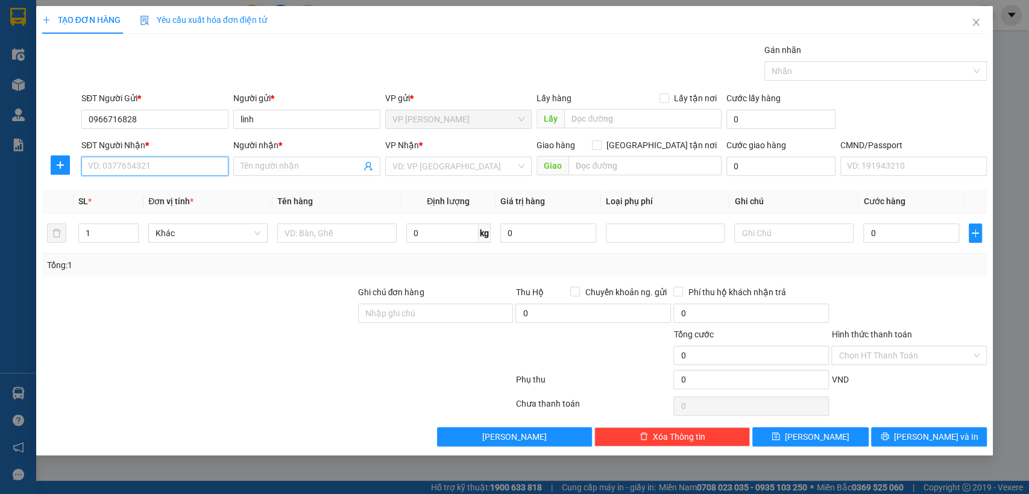
click at [171, 165] on input "SĐT Người Nhận *" at bounding box center [154, 166] width 147 height 19
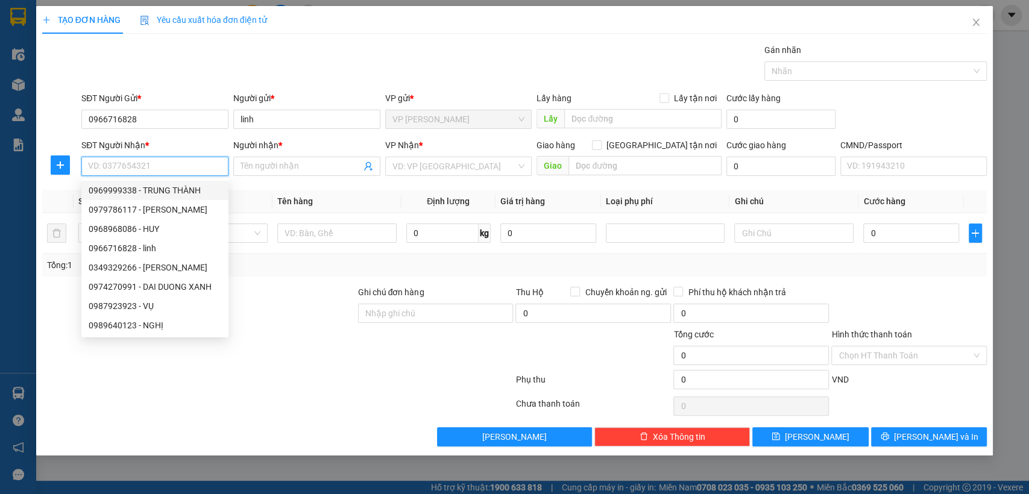
click at [165, 189] on div "0969999338 - TRUNG THÀNH" at bounding box center [155, 190] width 133 height 13
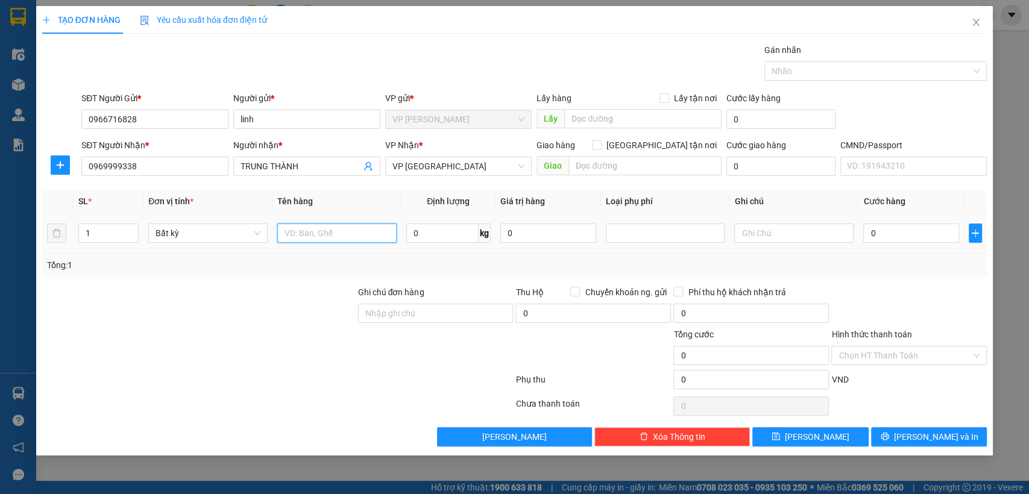
click at [323, 233] on input "text" at bounding box center [336, 233] width 119 height 19
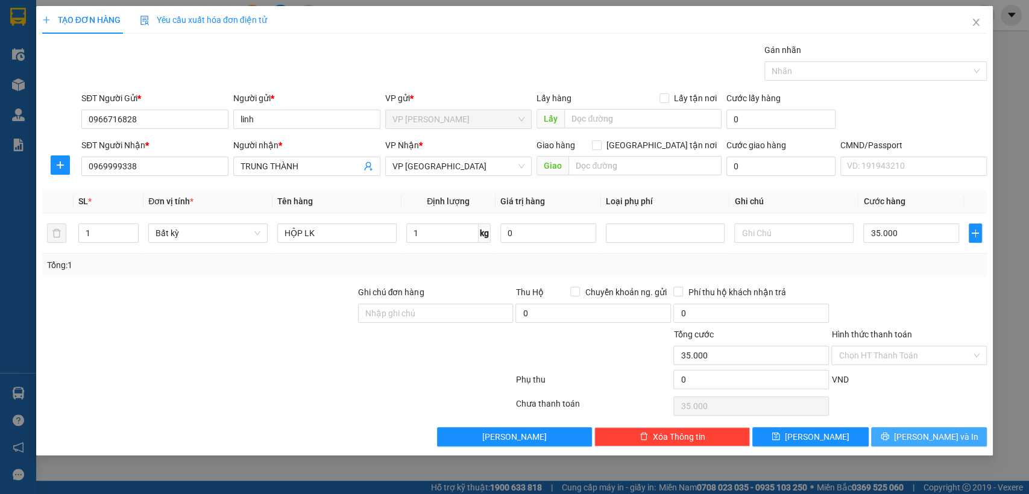
click at [904, 438] on button "[PERSON_NAME] và In" at bounding box center [929, 436] width 116 height 19
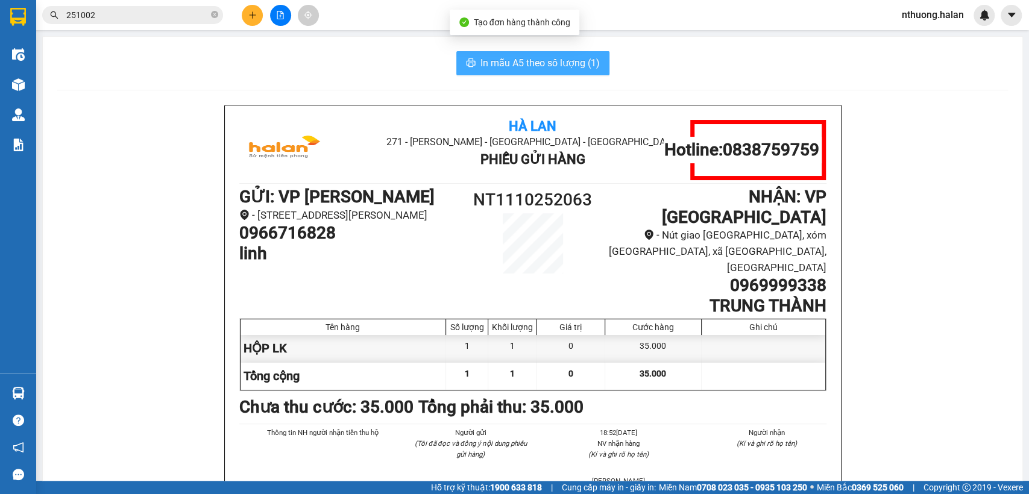
click at [572, 60] on span "In mẫu A5 theo số lượng (1)" at bounding box center [540, 62] width 119 height 15
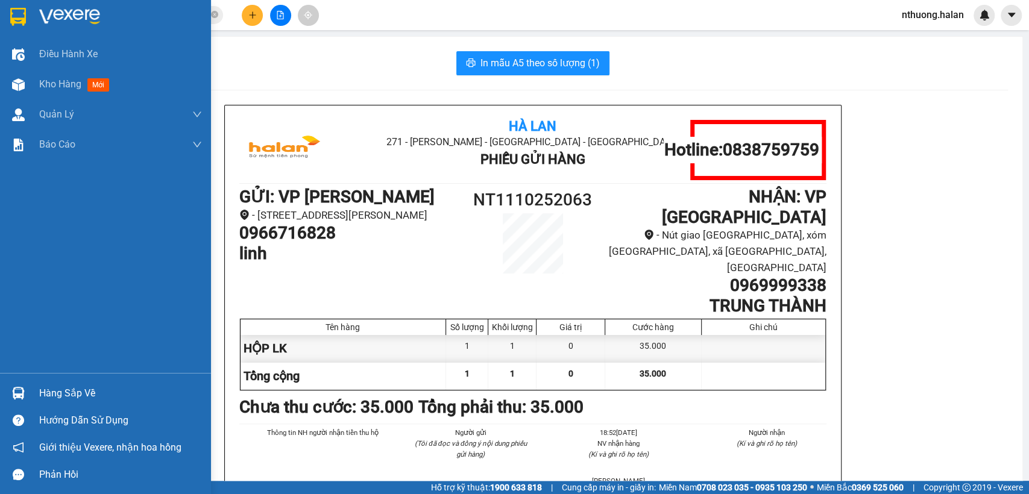
click at [63, 387] on div "Hàng sắp về" at bounding box center [120, 394] width 163 height 18
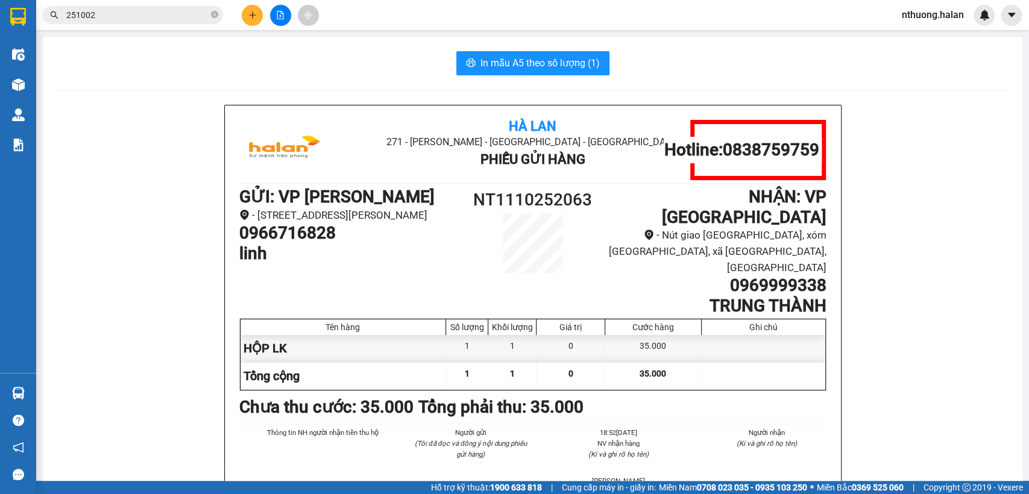
click at [114, 225] on section "Kết quả tìm kiếm ( 267 ) Bộ lọc Mã ĐH Trạng thái Món hàng Thu hộ Tổng cước Chưa…" at bounding box center [514, 247] width 1029 height 494
click at [257, 13] on button at bounding box center [252, 15] width 21 height 21
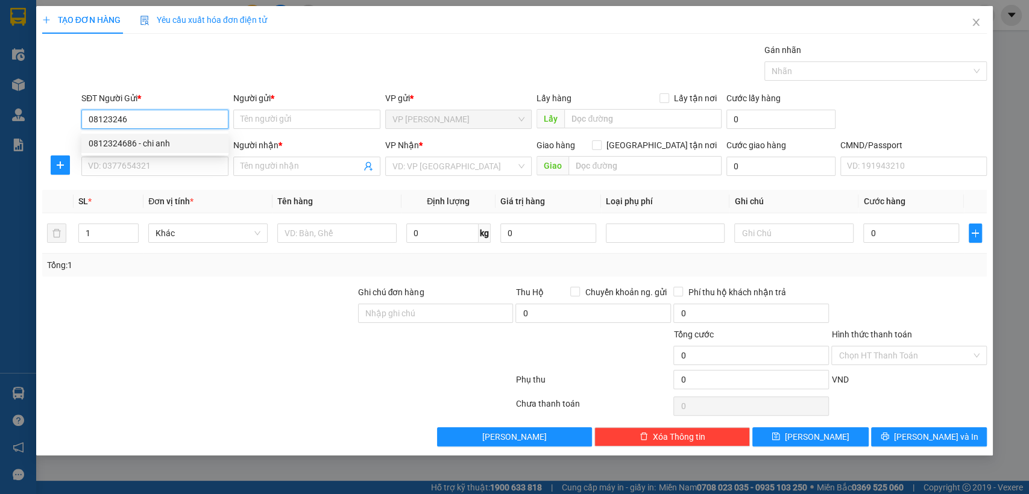
click at [166, 143] on div "0812324686 - chi anh" at bounding box center [155, 143] width 133 height 13
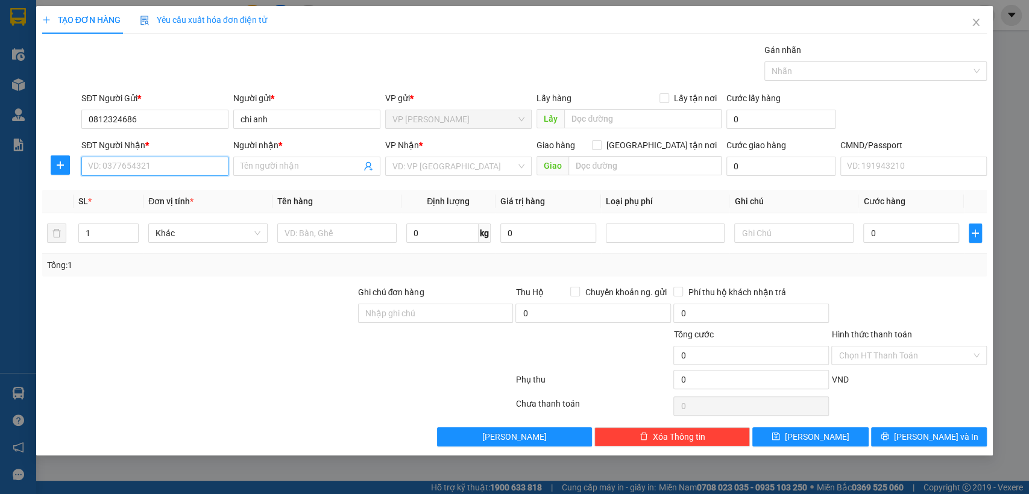
click at [165, 163] on input "SĐT Người Nhận *" at bounding box center [154, 166] width 147 height 19
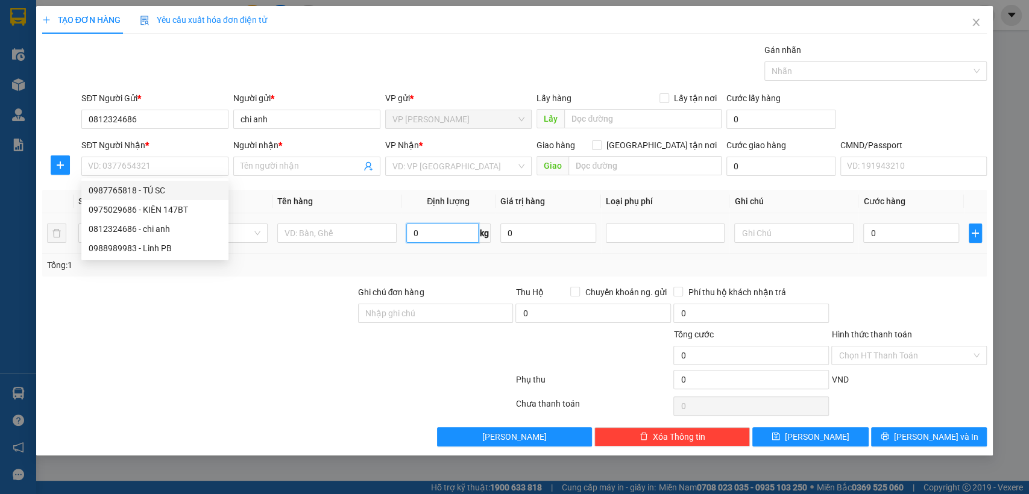
click at [425, 233] on input "0" at bounding box center [442, 233] width 72 height 19
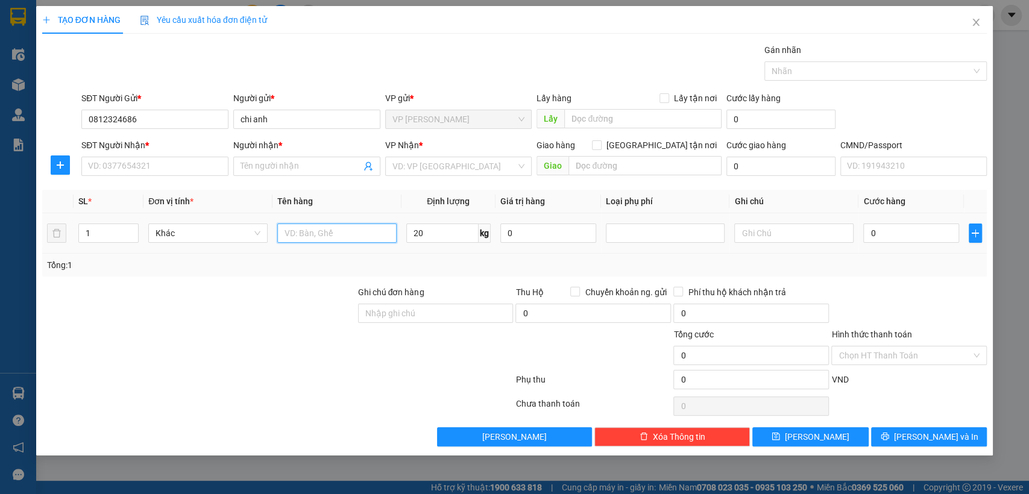
click at [308, 238] on input "text" at bounding box center [336, 233] width 119 height 19
click at [171, 168] on input "SĐT Người Nhận *" at bounding box center [154, 166] width 147 height 19
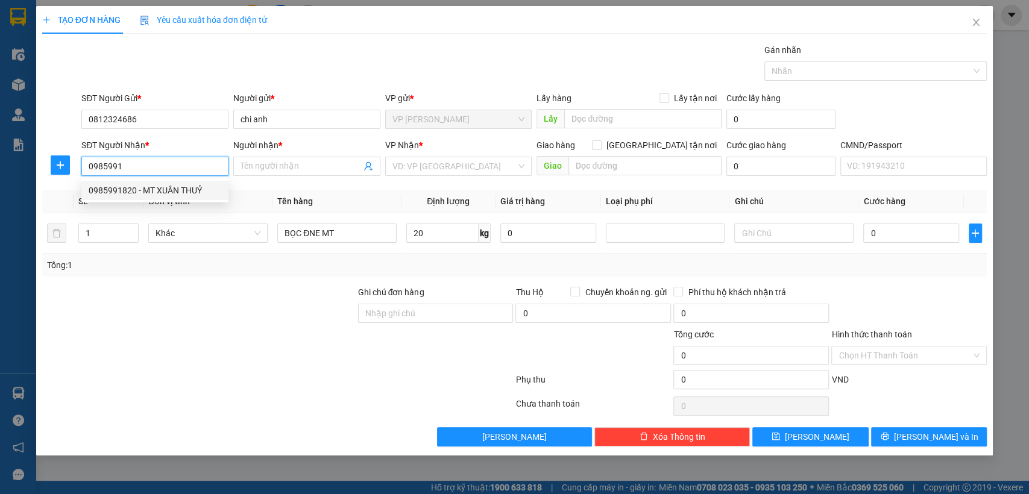
click at [183, 185] on div "0985991820 - MT XUÂN THUỶ" at bounding box center [155, 190] width 133 height 13
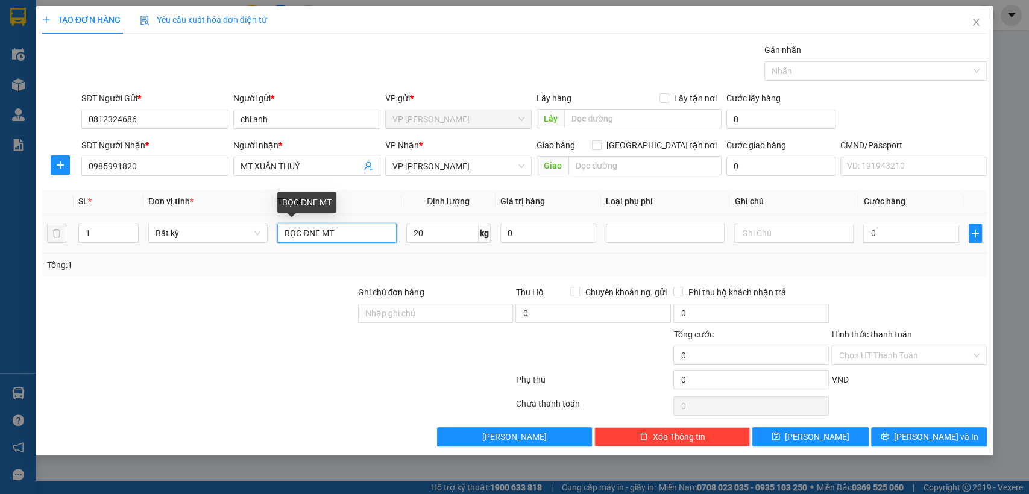
click at [317, 233] on input "BỌC ĐNE MT" at bounding box center [336, 233] width 119 height 19
click at [320, 233] on input "BỌC ĐNE MT" at bounding box center [336, 233] width 119 height 19
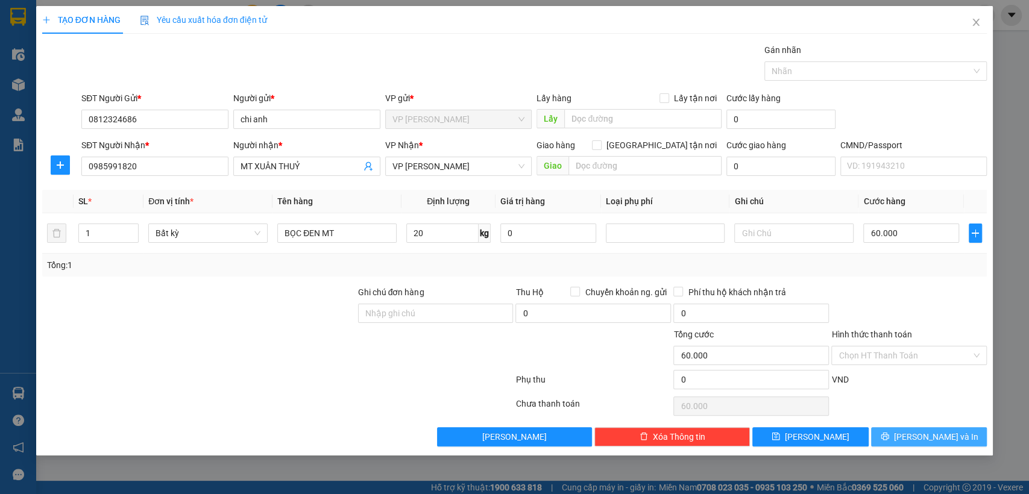
click at [928, 436] on span "[PERSON_NAME] và In" at bounding box center [936, 436] width 84 height 13
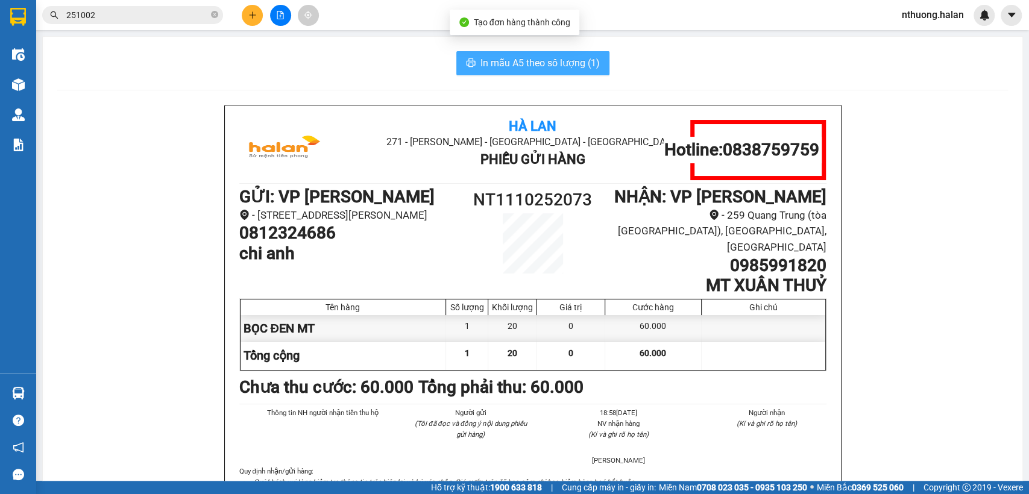
click at [581, 61] on span "In mẫu A5 theo số lượng (1)" at bounding box center [540, 62] width 119 height 15
click at [310, 244] on h1 "0812324686" at bounding box center [349, 233] width 220 height 20
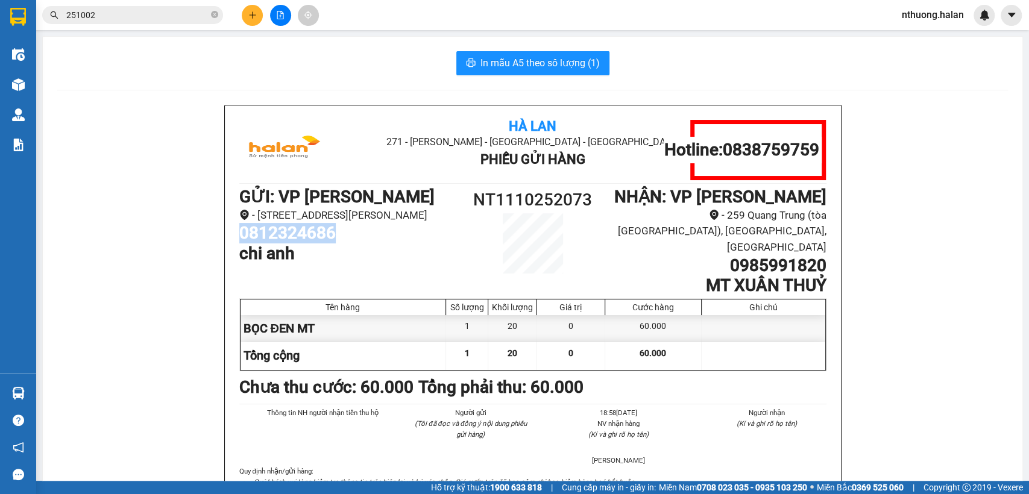
click at [310, 244] on h1 "0812324686" at bounding box center [349, 233] width 220 height 20
copy h1 "0812324686"
click at [247, 20] on button at bounding box center [252, 15] width 21 height 21
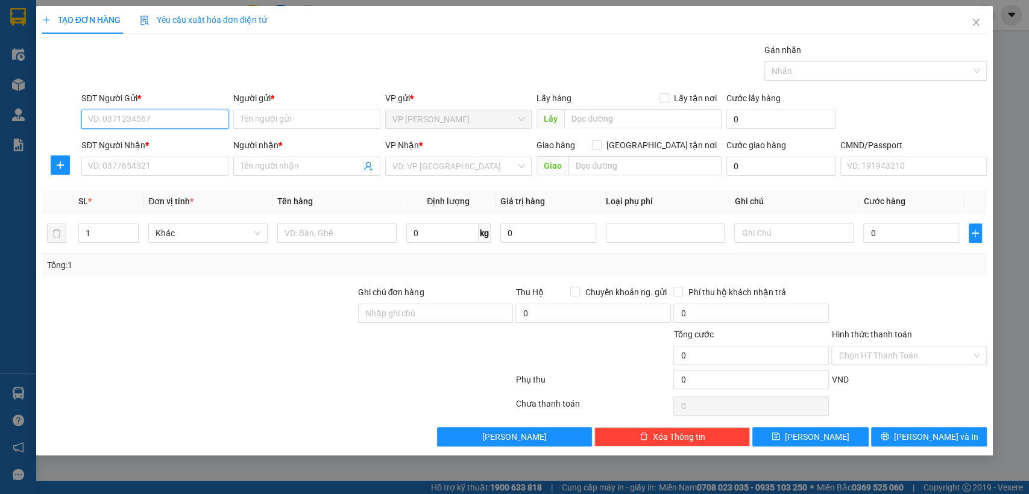
paste input "0812324686"
click at [167, 139] on div "0812324686 - chi anh" at bounding box center [155, 143] width 133 height 13
click at [151, 166] on input "SĐT Người Nhận *" at bounding box center [154, 166] width 147 height 19
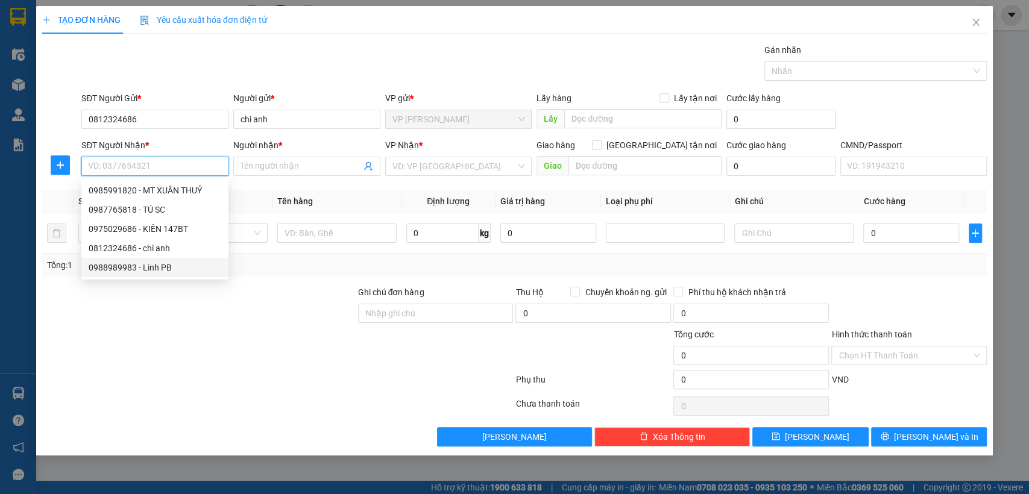
click at [162, 263] on div "0988989983 - Linh PB" at bounding box center [155, 267] width 133 height 13
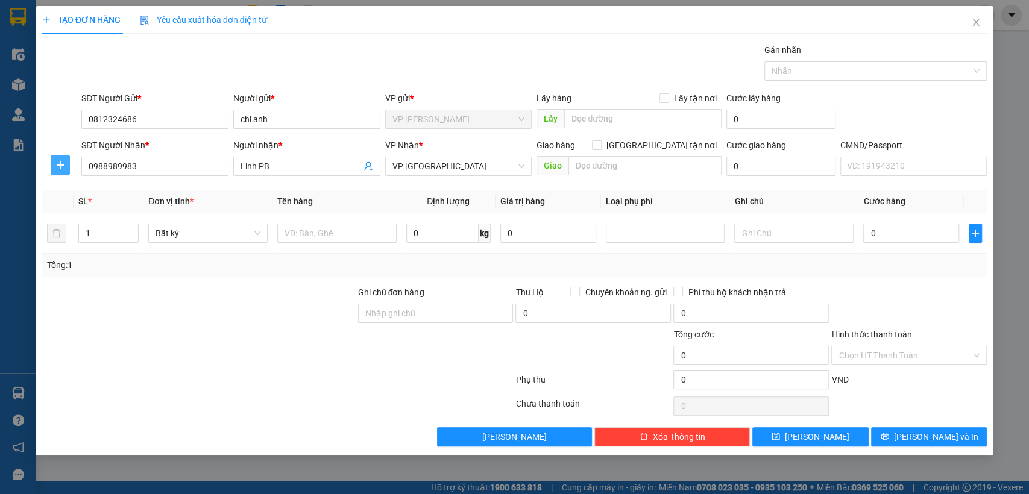
click at [67, 165] on span "plus" at bounding box center [60, 165] width 18 height 10
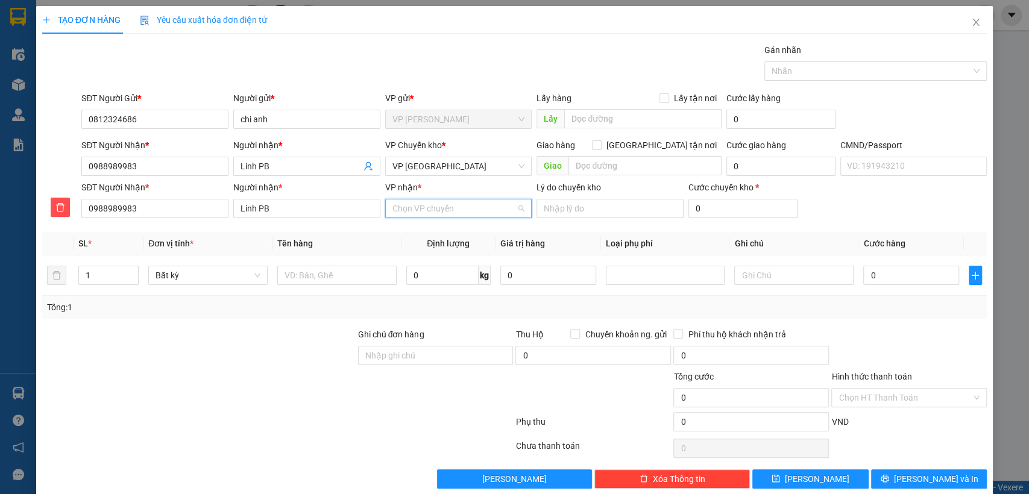
click at [430, 213] on input "VP nhận *" at bounding box center [455, 209] width 124 height 18
click at [407, 234] on div "VP [GEOGRAPHIC_DATA]" at bounding box center [453, 232] width 131 height 13
click at [414, 167] on span "VP [GEOGRAPHIC_DATA]" at bounding box center [459, 166] width 133 height 18
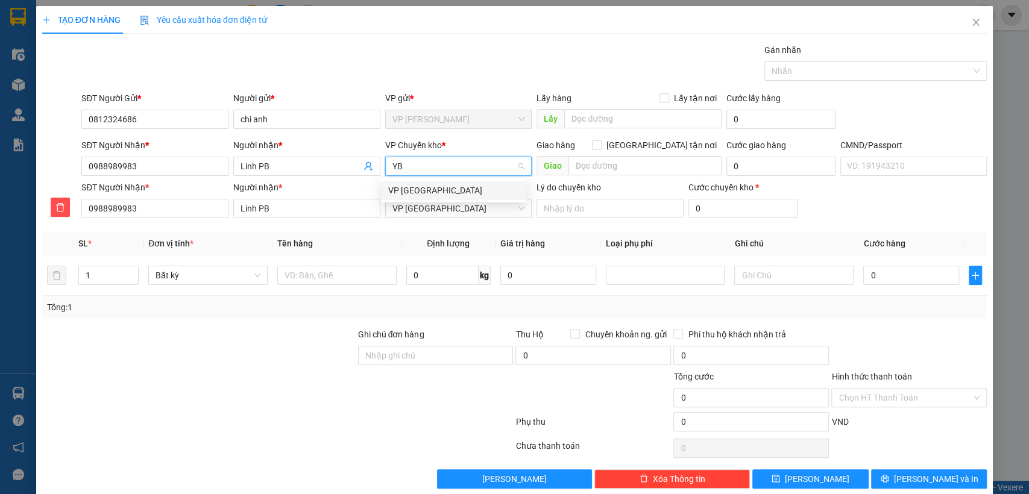
click at [421, 186] on div "VP [GEOGRAPHIC_DATA]" at bounding box center [453, 190] width 131 height 13
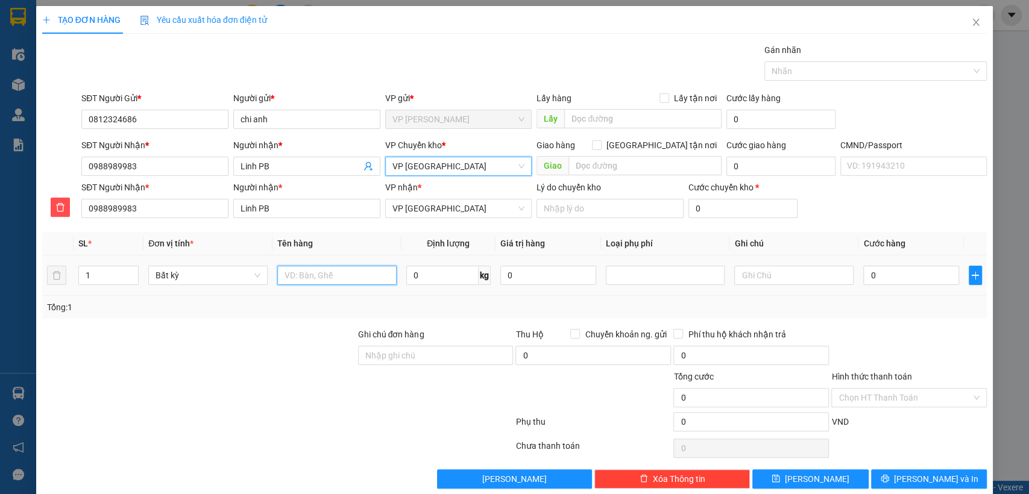
click at [329, 282] on input "text" at bounding box center [336, 275] width 119 height 19
click at [910, 329] on div at bounding box center [909, 349] width 158 height 42
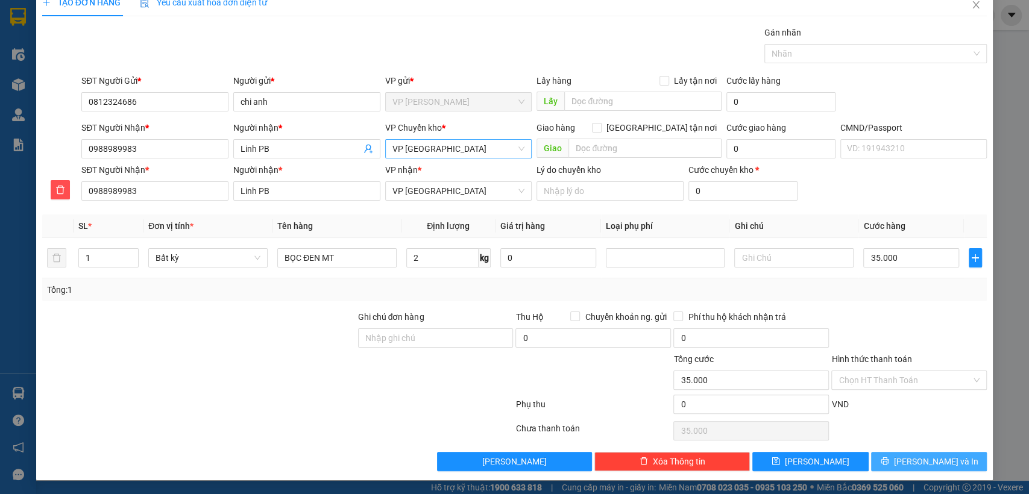
click at [895, 464] on button "[PERSON_NAME] và In" at bounding box center [929, 461] width 116 height 19
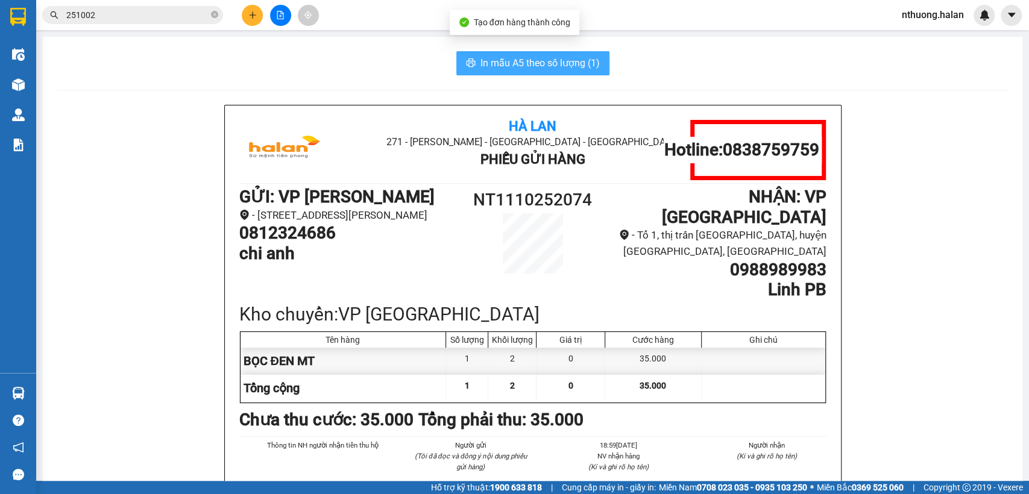
click at [575, 61] on span "In mẫu A5 theo số lượng (1)" at bounding box center [540, 62] width 119 height 15
click at [287, 244] on h1 "0812324686" at bounding box center [349, 233] width 220 height 20
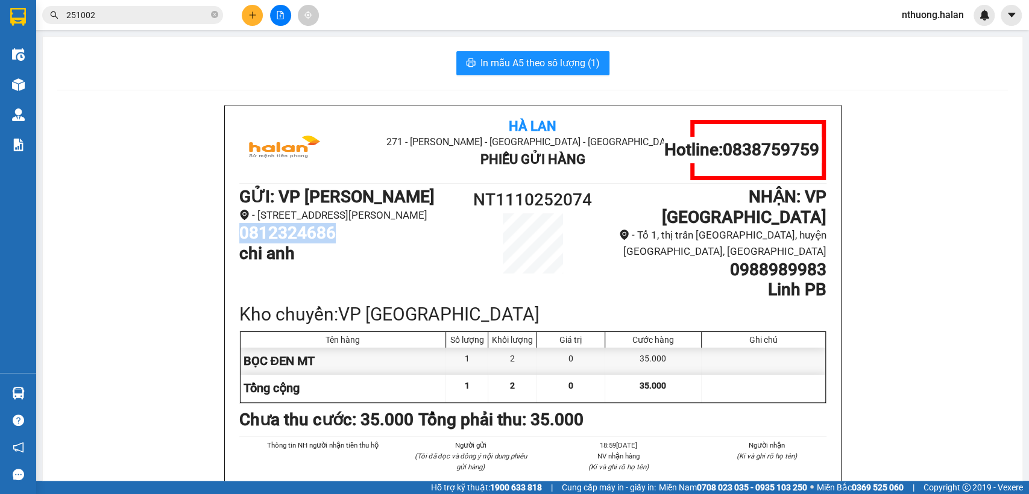
click at [287, 244] on h1 "0812324686" at bounding box center [349, 233] width 220 height 20
copy h1 "0812324686"
click at [253, 19] on icon "plus" at bounding box center [252, 15] width 8 height 8
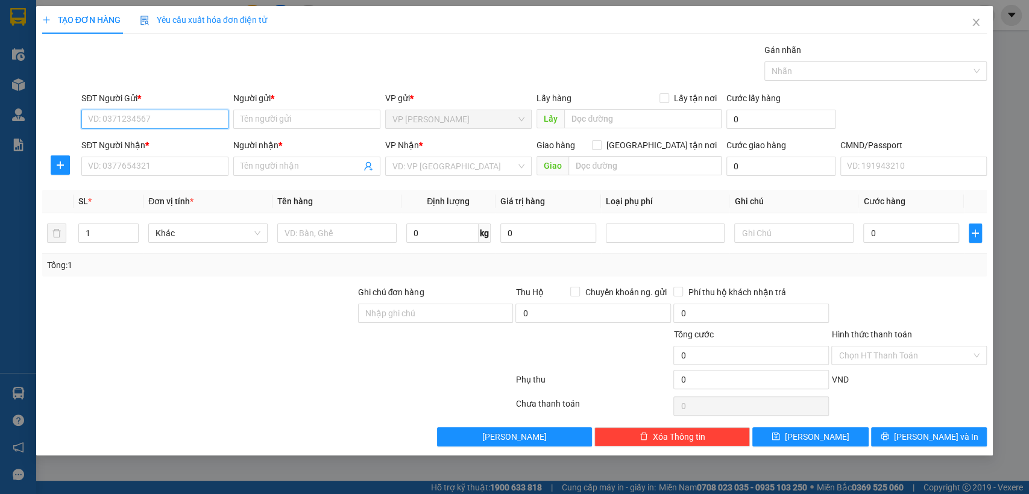
paste input "0812324686"
click at [151, 143] on div "0812324686 - chi anh" at bounding box center [155, 143] width 133 height 13
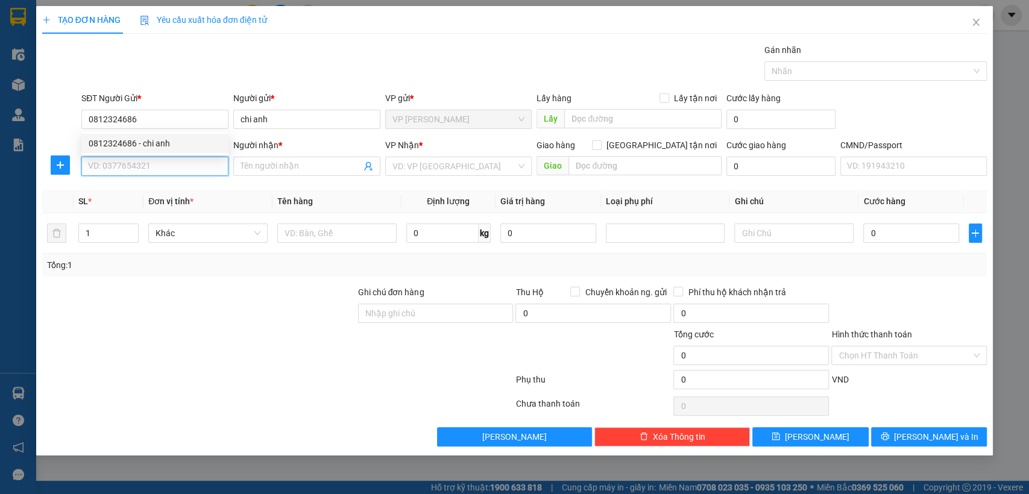
click at [145, 165] on input "SĐT Người Nhận *" at bounding box center [154, 166] width 147 height 19
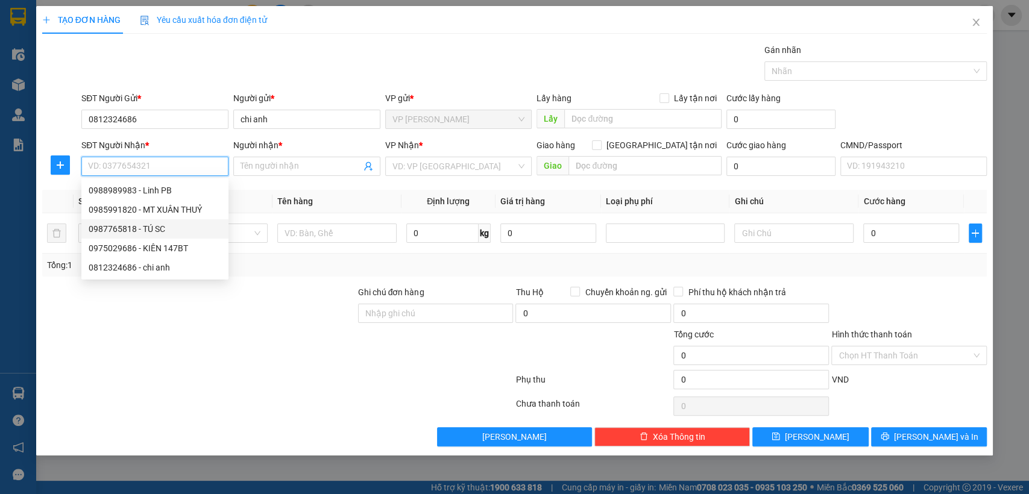
click at [147, 224] on div "0987765818 - TÚ SC" at bounding box center [155, 228] width 133 height 13
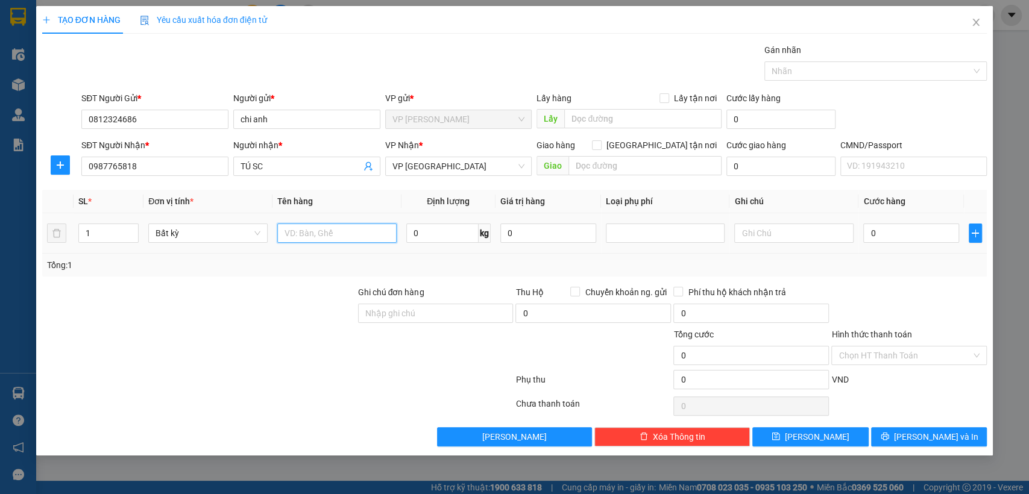
click at [320, 224] on input "text" at bounding box center [336, 233] width 119 height 19
click at [420, 235] on input "1" at bounding box center [442, 233] width 72 height 19
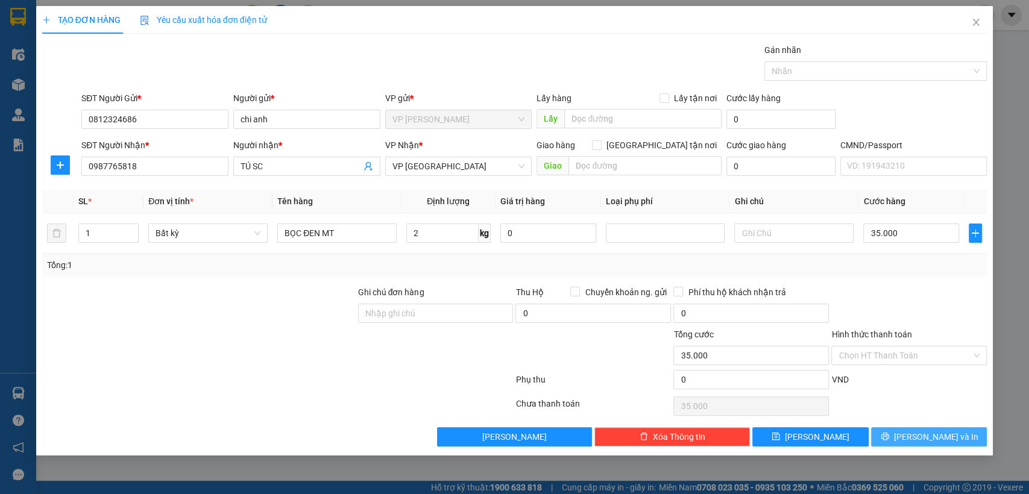
click at [926, 434] on span "[PERSON_NAME] và In" at bounding box center [936, 436] width 84 height 13
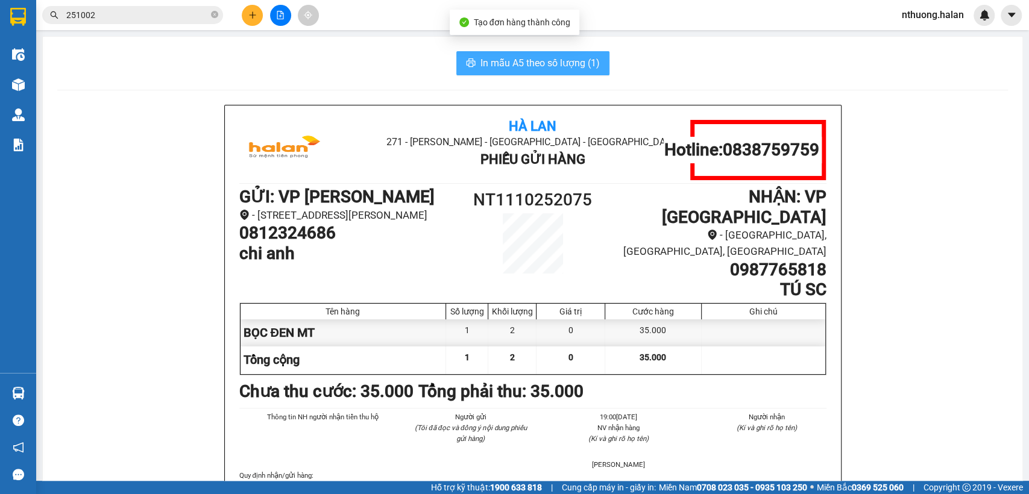
click at [591, 61] on span "In mẫu A5 theo số lượng (1)" at bounding box center [540, 62] width 119 height 15
click at [313, 244] on h1 "0812324686" at bounding box center [349, 233] width 220 height 20
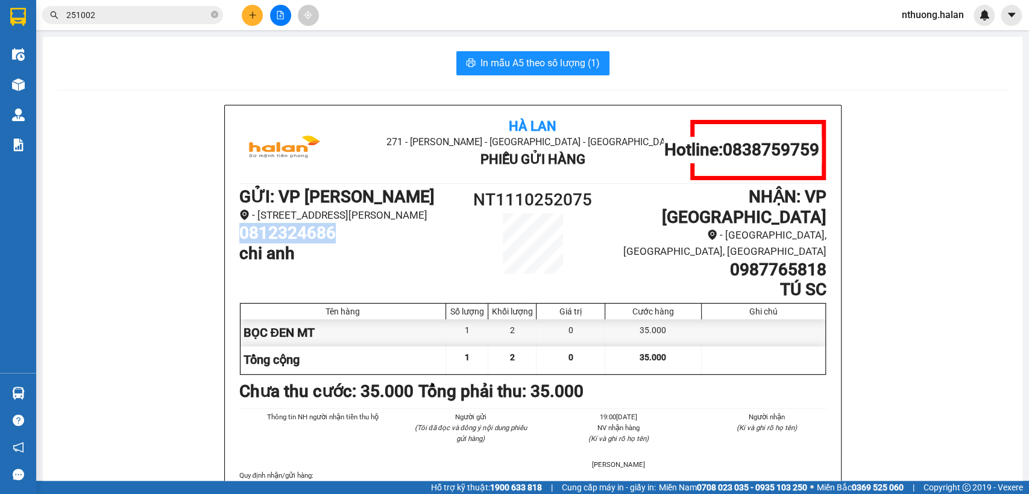
click at [313, 244] on h1 "0812324686" at bounding box center [349, 233] width 220 height 20
copy h1 "0812324686"
click at [92, 11] on input "251002" at bounding box center [137, 14] width 142 height 13
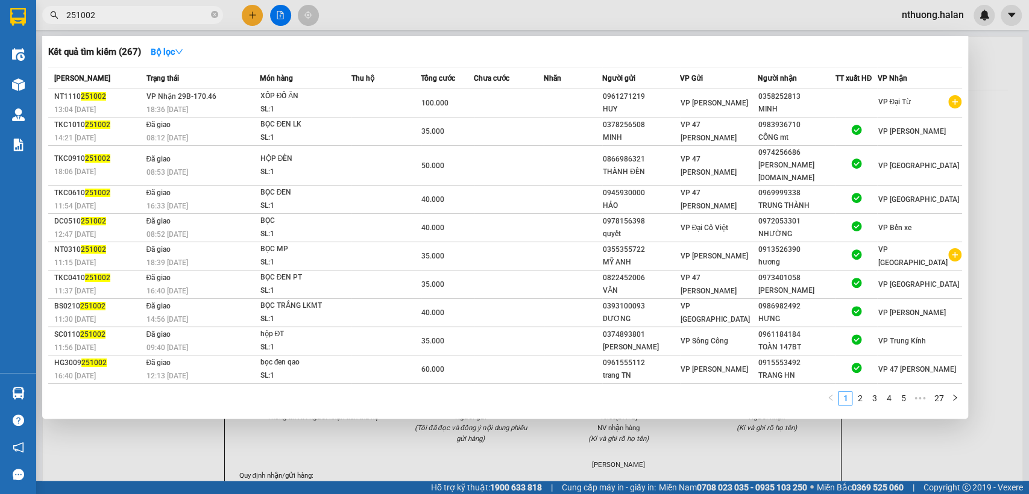
click at [92, 11] on input "251002" at bounding box center [137, 14] width 142 height 13
paste input "0812324686"
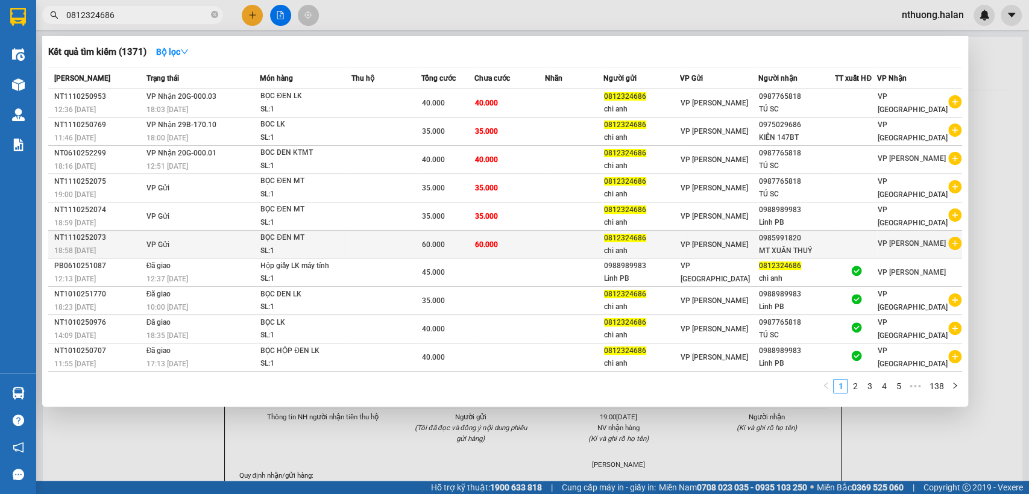
click at [523, 242] on td "60.000" at bounding box center [510, 245] width 71 height 28
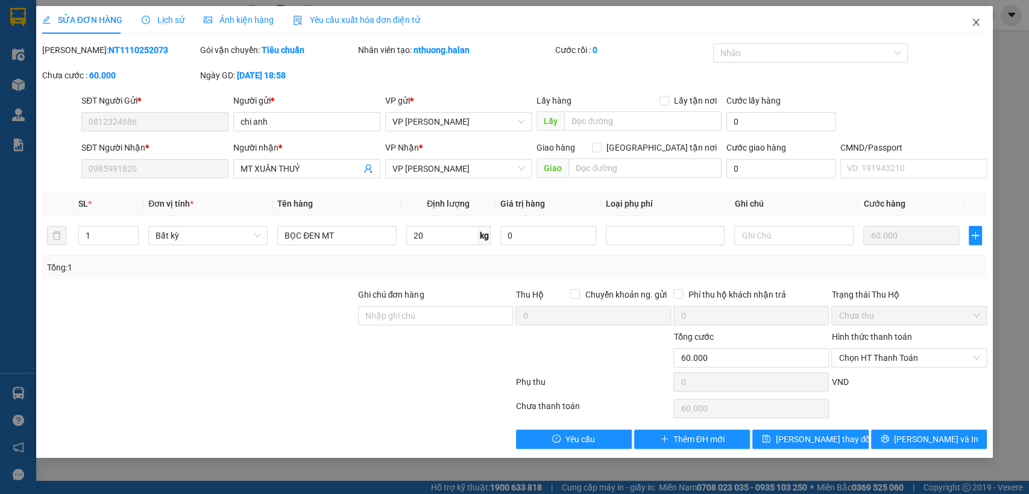
click at [975, 19] on icon "close" at bounding box center [976, 22] width 10 height 10
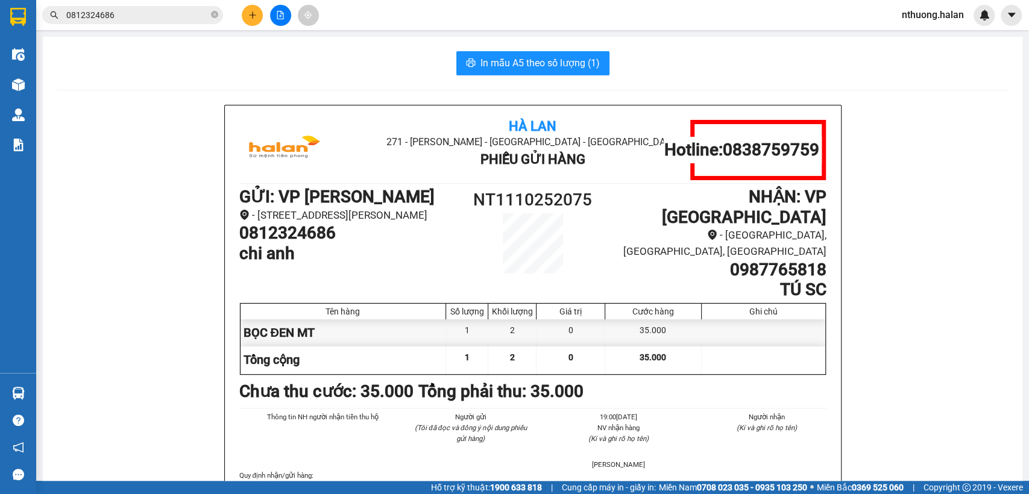
click at [246, 11] on button at bounding box center [252, 15] width 21 height 21
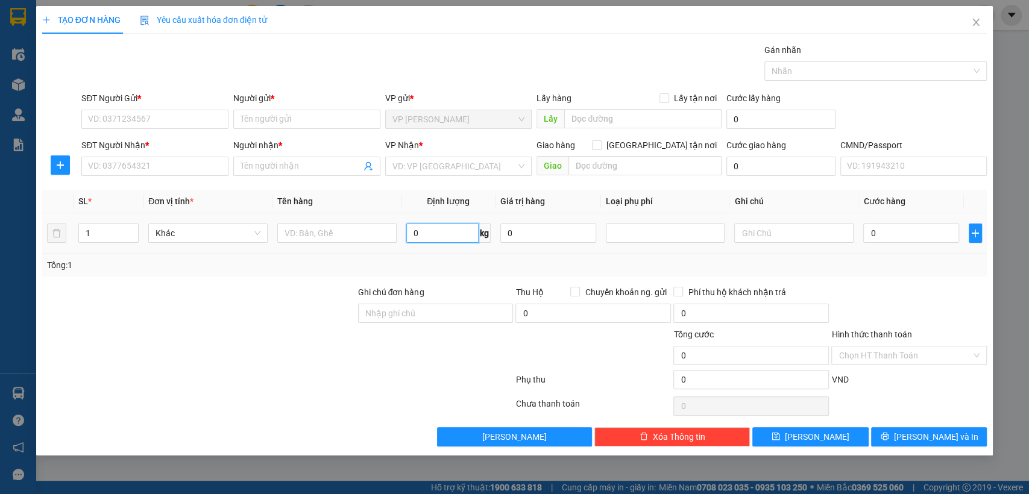
click at [421, 229] on input "0" at bounding box center [442, 233] width 72 height 19
click at [381, 227] on input "text" at bounding box center [336, 233] width 119 height 19
click at [150, 123] on input "SĐT Người Gửi *" at bounding box center [154, 119] width 147 height 19
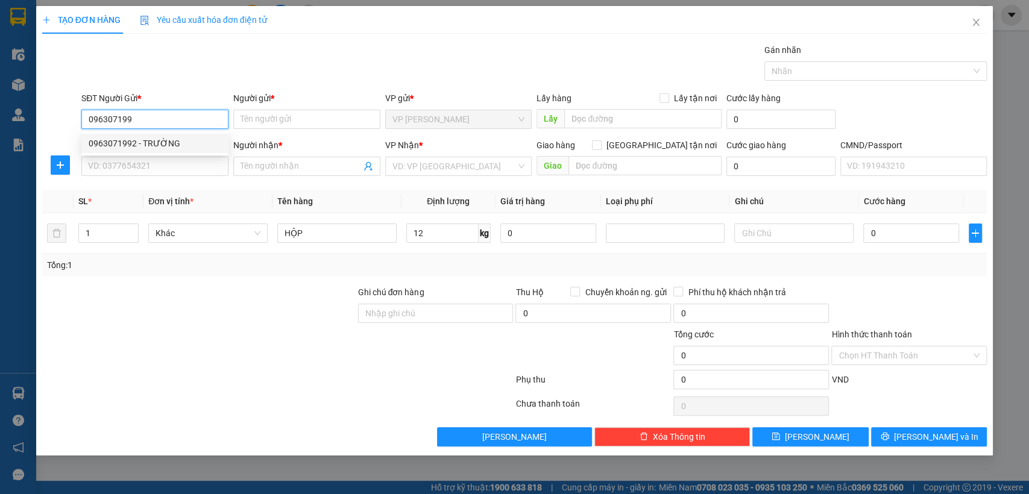
click at [162, 146] on div "0963071992 - TRƯỜNG" at bounding box center [155, 143] width 133 height 13
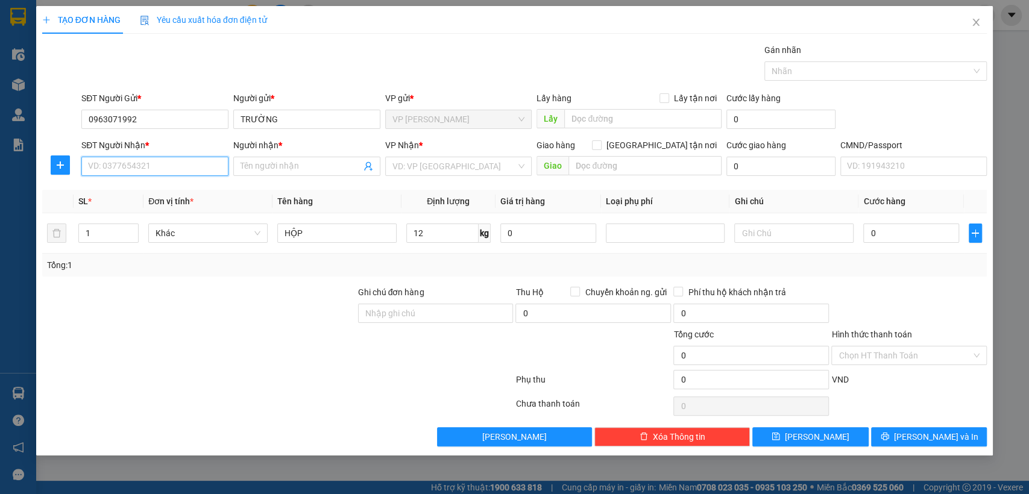
click at [190, 162] on input "SĐT Người Nhận *" at bounding box center [154, 166] width 147 height 19
click at [135, 184] on div "0979764767 - PHƯƠNG" at bounding box center [155, 190] width 133 height 13
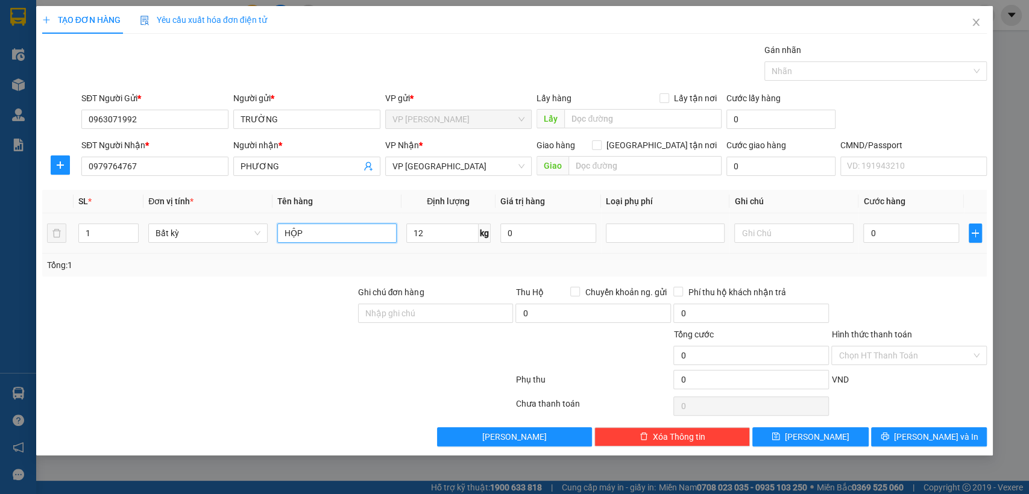
click at [340, 226] on input "HỘP" at bounding box center [336, 233] width 119 height 19
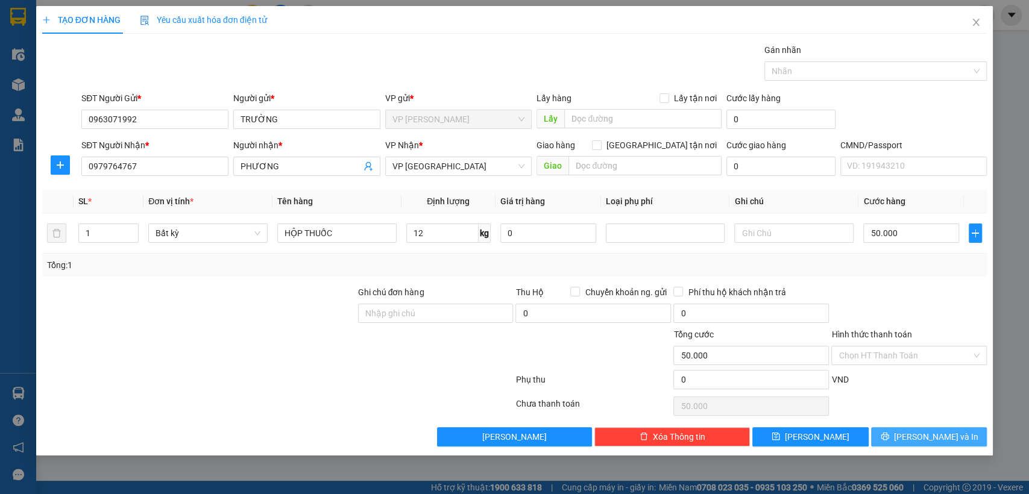
click at [889, 435] on icon "printer" at bounding box center [885, 436] width 8 height 8
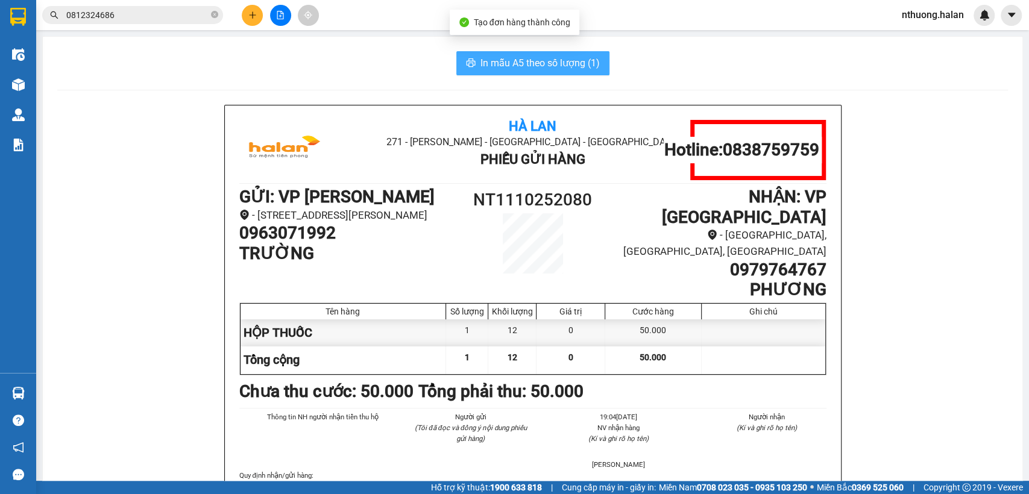
click at [502, 70] on span "In mẫu A5 theo số lượng (1)" at bounding box center [540, 62] width 119 height 15
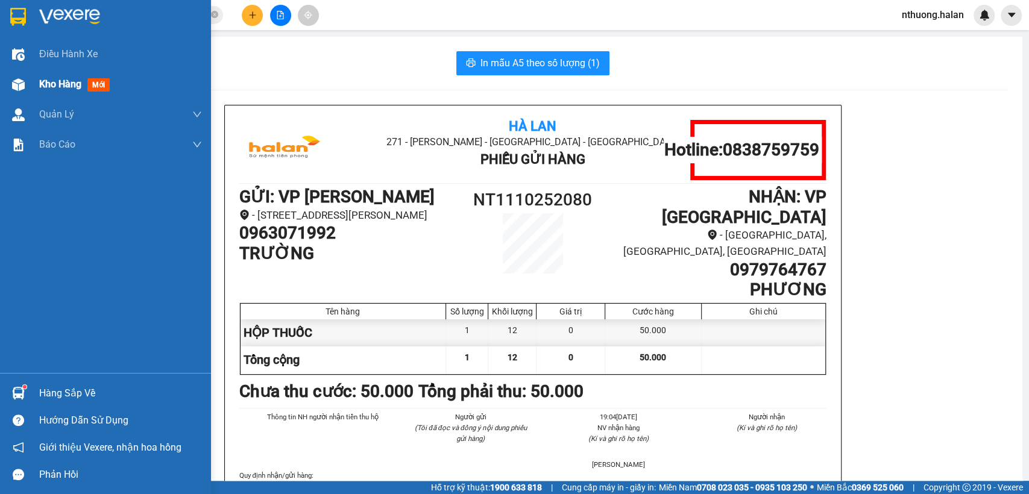
click at [46, 88] on span "Kho hàng" at bounding box center [60, 83] width 42 height 11
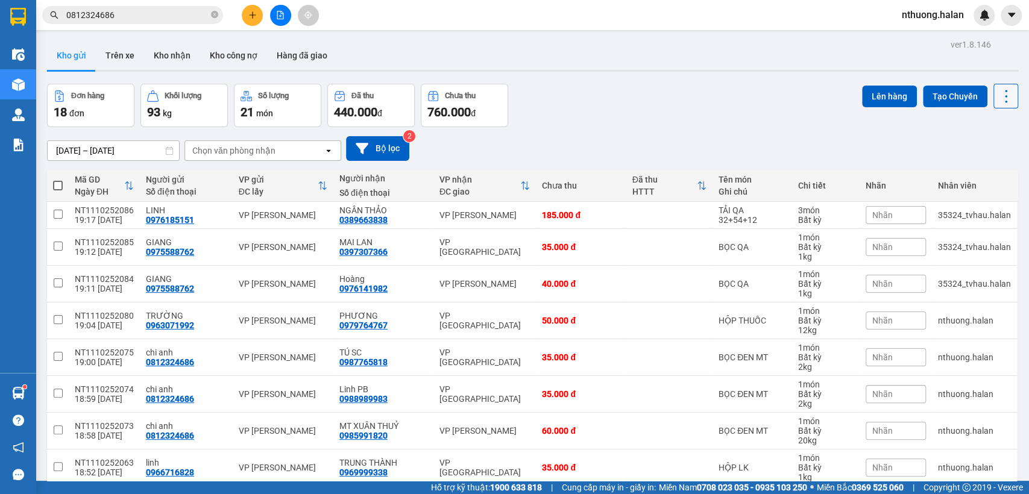
click at [1000, 99] on icon at bounding box center [1006, 96] width 17 height 17
click at [982, 171] on span "Làm mới" at bounding box center [978, 172] width 33 height 12
click at [943, 215] on icon at bounding box center [947, 215] width 8 height 8
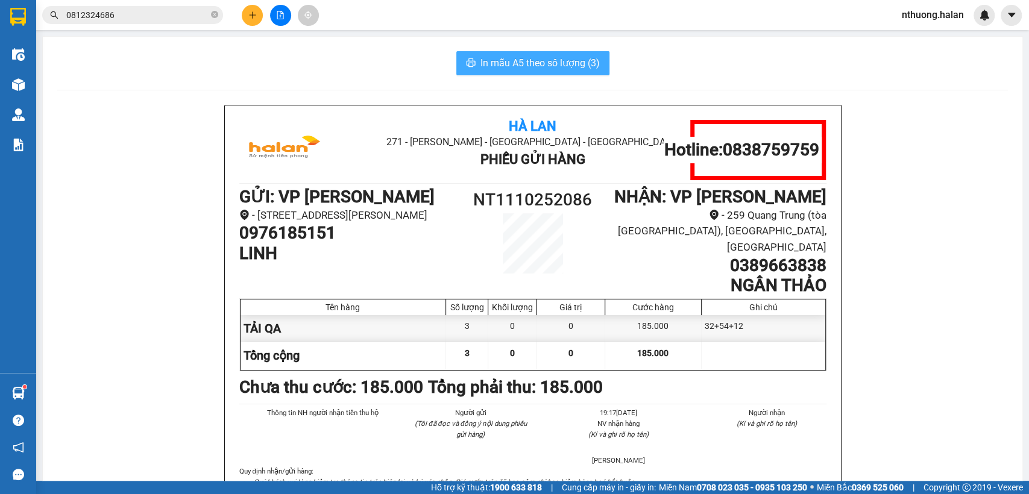
click at [591, 64] on span "In mẫu A5 theo số lượng (3)" at bounding box center [540, 62] width 119 height 15
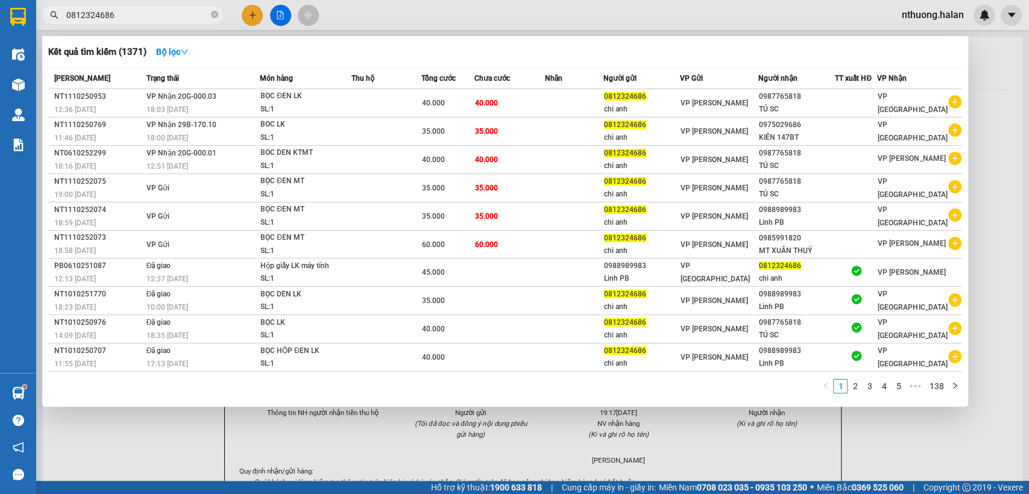
click at [196, 12] on input "0812324686" at bounding box center [137, 14] width 142 height 13
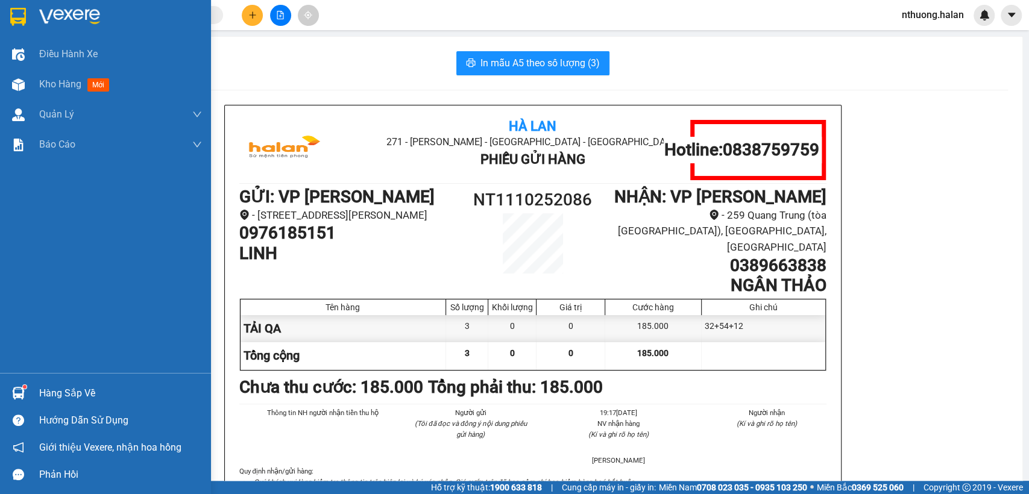
click at [65, 386] on div "Hàng sắp về" at bounding box center [120, 394] width 163 height 18
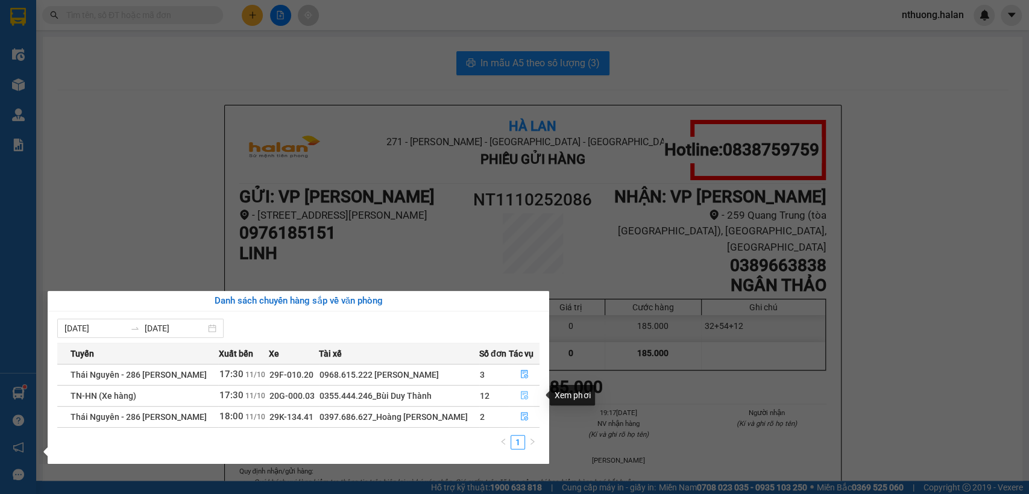
click at [523, 395] on icon "file-done" at bounding box center [524, 395] width 8 height 8
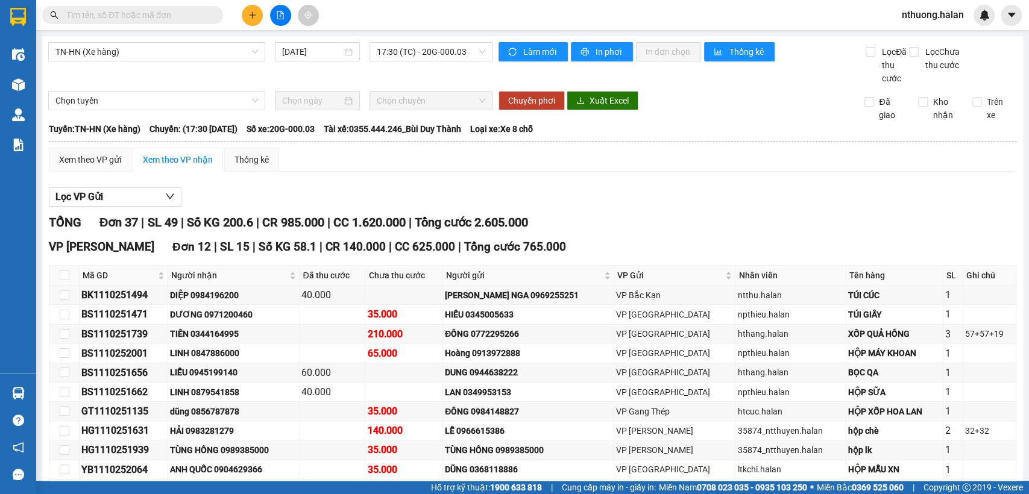
scroll to position [178, 0]
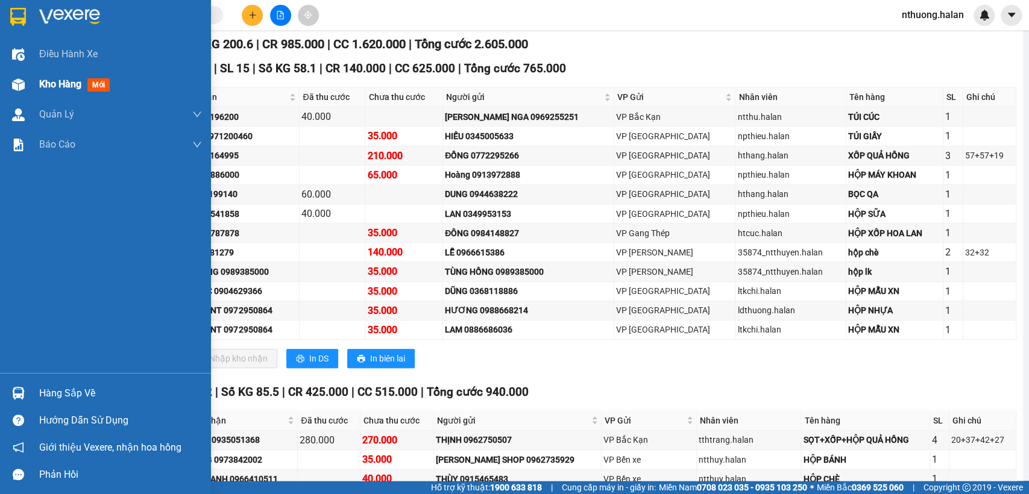
click at [64, 84] on span "Kho hàng" at bounding box center [60, 83] width 42 height 11
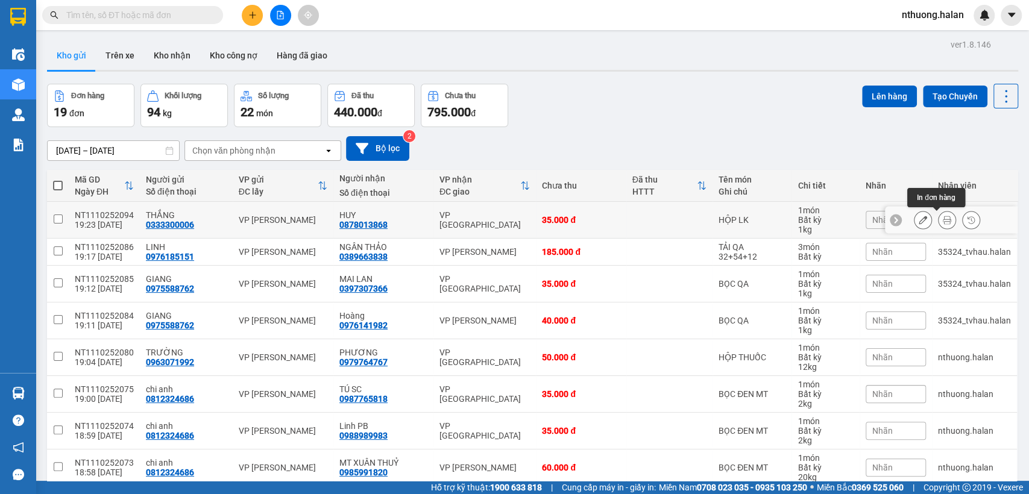
click at [939, 219] on button at bounding box center [947, 220] width 17 height 21
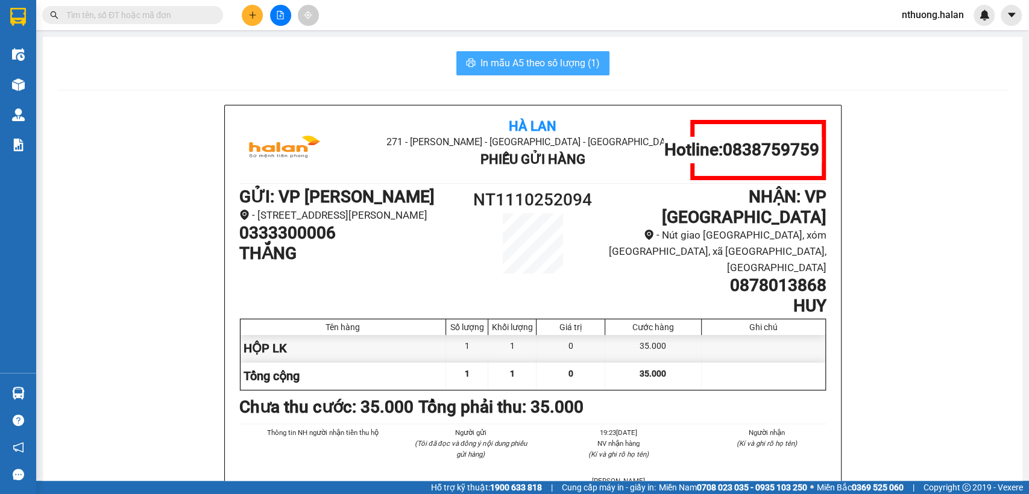
click at [534, 58] on span "In mẫu A5 theo số lượng (1)" at bounding box center [540, 62] width 119 height 15
click at [253, 12] on icon "plus" at bounding box center [252, 15] width 8 height 8
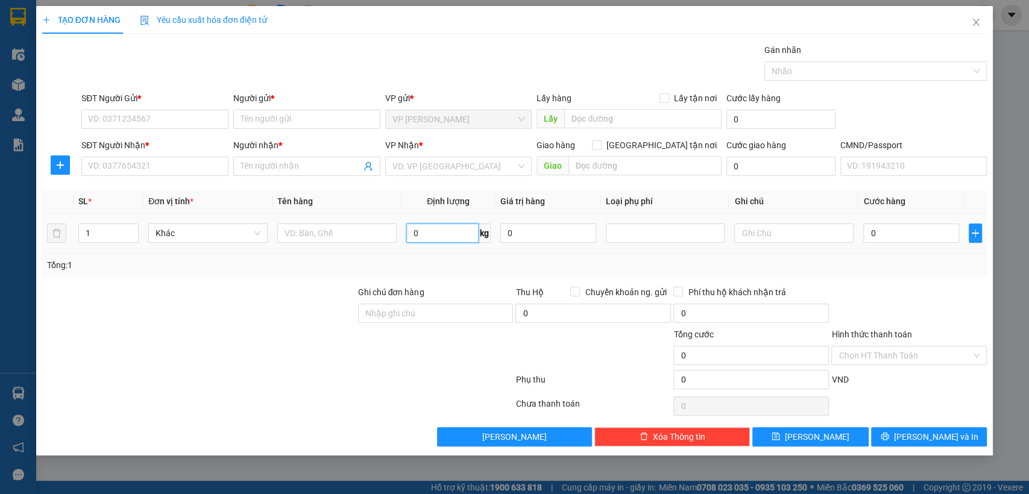
click at [441, 230] on input "0" at bounding box center [442, 233] width 72 height 19
type input "2"
click at [193, 120] on input "SĐT Người Gửi *" at bounding box center [154, 119] width 147 height 19
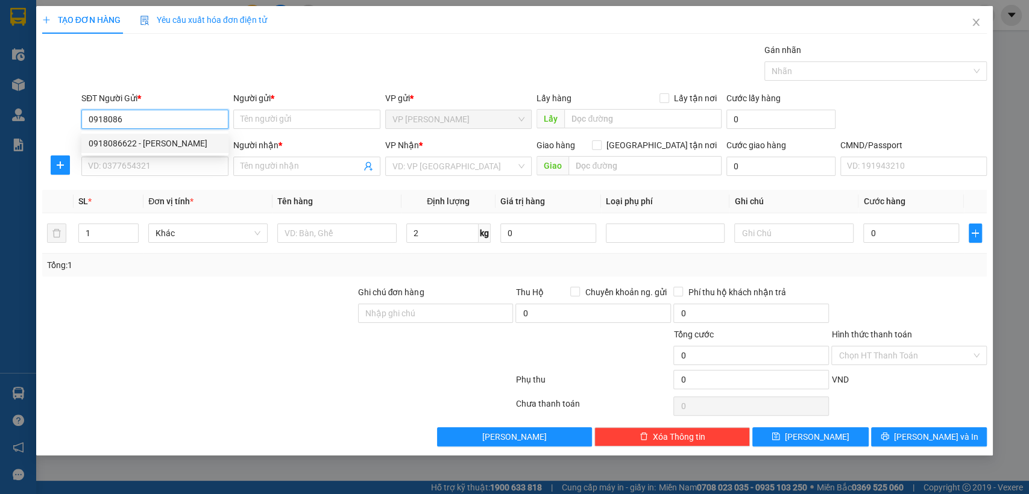
click at [152, 142] on div "0918086622 - [PERSON_NAME]" at bounding box center [155, 143] width 133 height 13
type input "0918086622"
type input "HUỆ"
type input "0918086622"
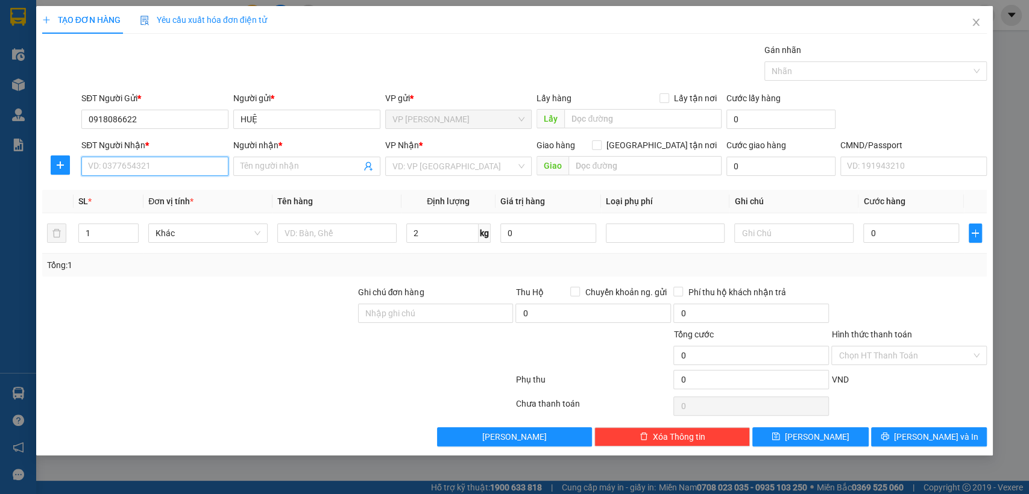
click at [142, 163] on input "SĐT Người Nhận *" at bounding box center [154, 166] width 147 height 19
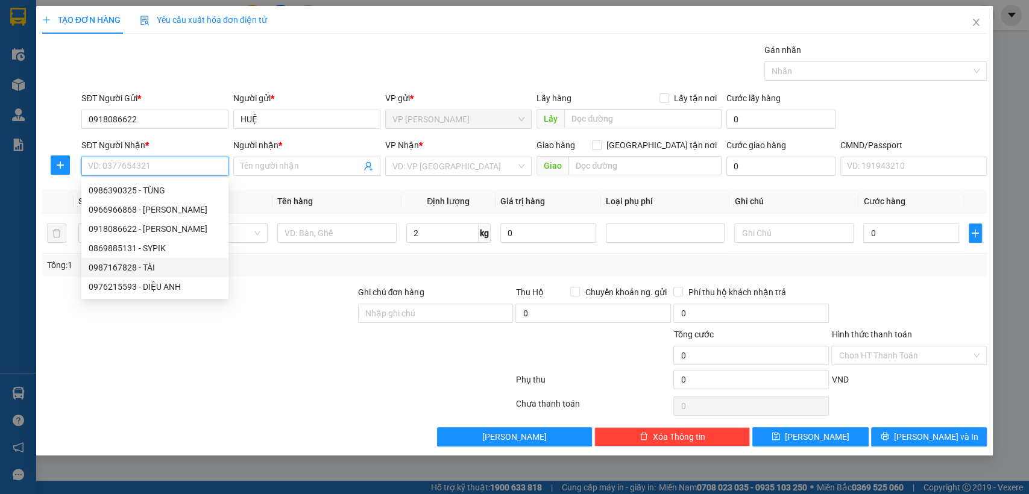
click at [144, 266] on div "0987167828 - TÀI" at bounding box center [155, 267] width 133 height 13
type input "0987167828"
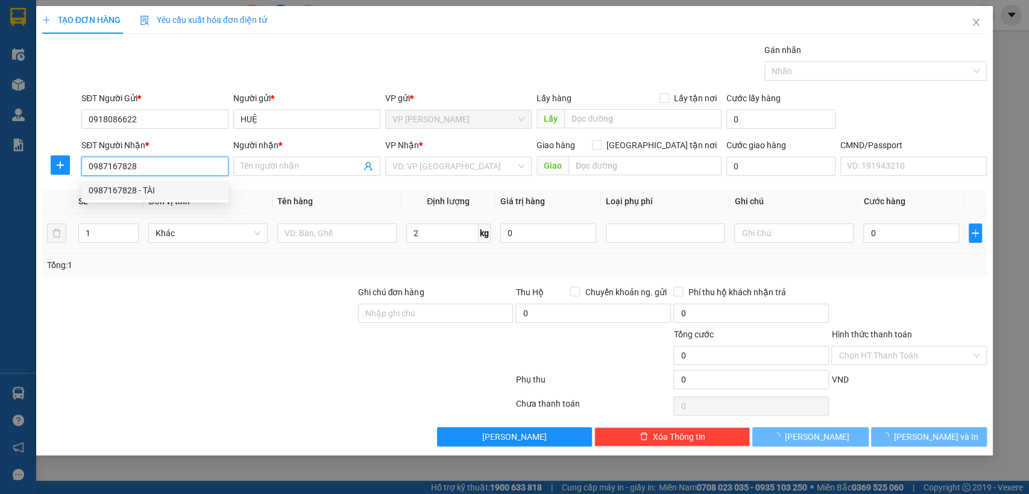
type input "TÀI"
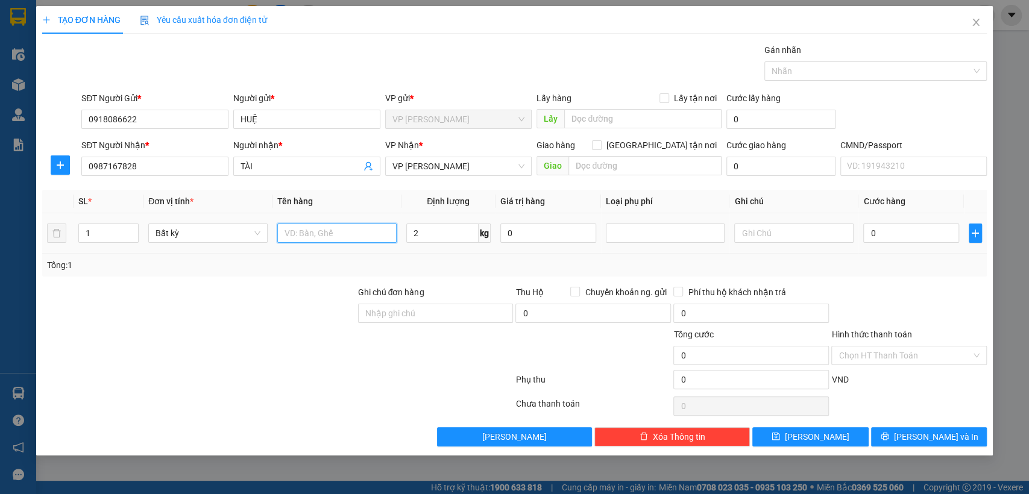
click at [337, 231] on input "text" at bounding box center [336, 233] width 119 height 19
type input "BỌC ĐỒ ĂN"
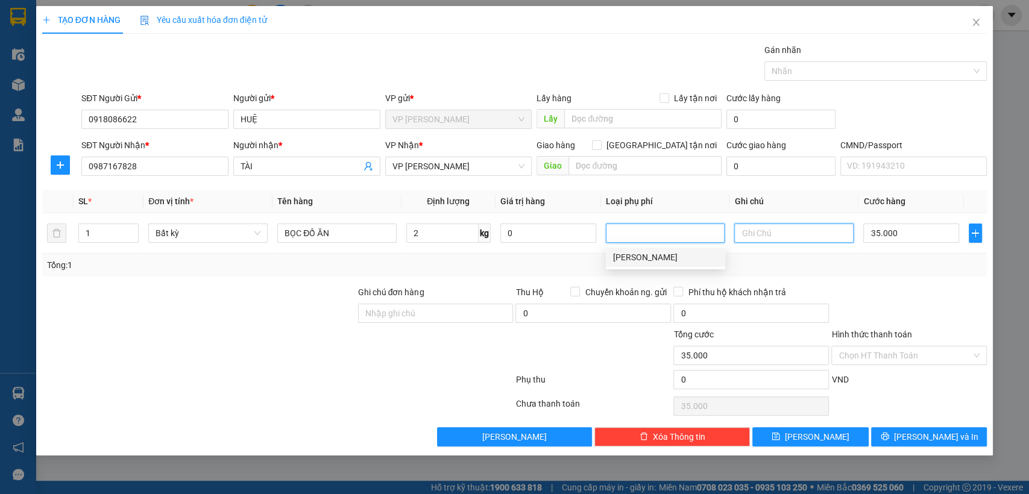
type input "35.000"
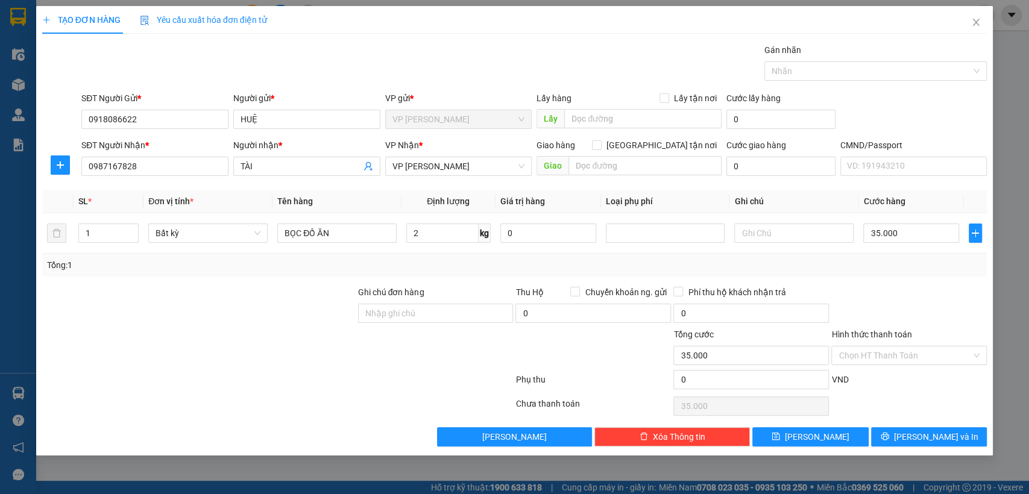
click at [892, 273] on div "Tổng: 1" at bounding box center [514, 265] width 945 height 23
click at [945, 438] on span "[PERSON_NAME] và In" at bounding box center [936, 436] width 84 height 13
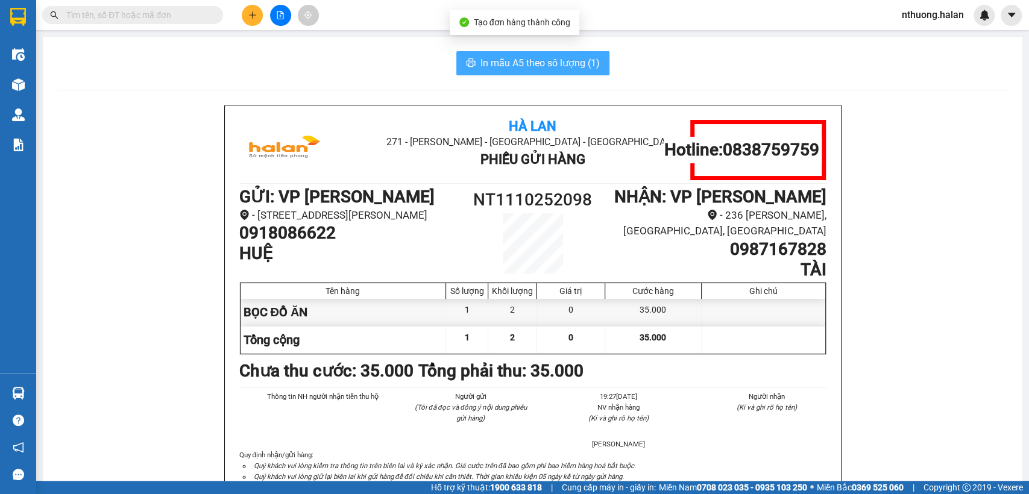
click at [532, 61] on span "In mẫu A5 theo số lượng (1)" at bounding box center [540, 62] width 119 height 15
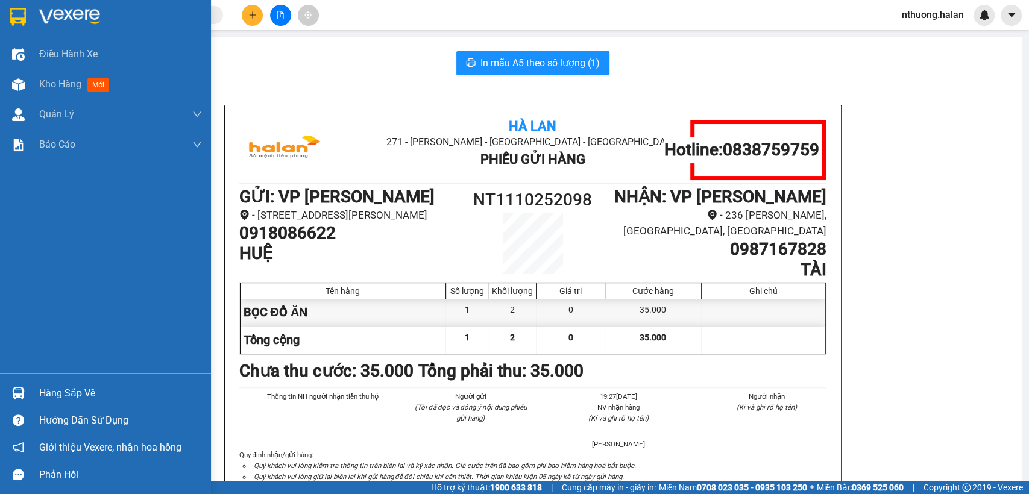
click at [44, 391] on div "Hàng sắp về" at bounding box center [120, 394] width 163 height 18
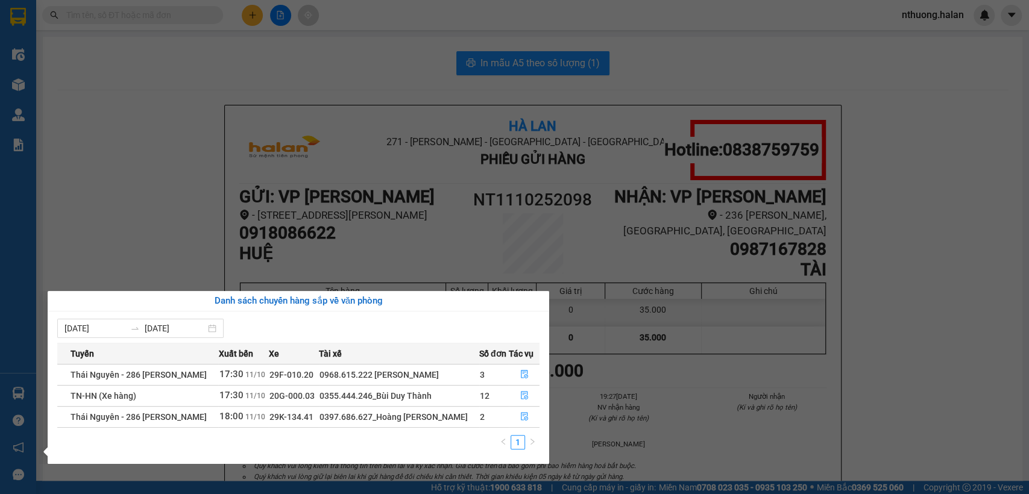
click at [115, 212] on section "Kết quả tìm kiếm ( 1371 ) Bộ lọc Mã ĐH Trạng thái Món hàng Thu hộ Tổng cước Chư…" at bounding box center [514, 247] width 1029 height 494
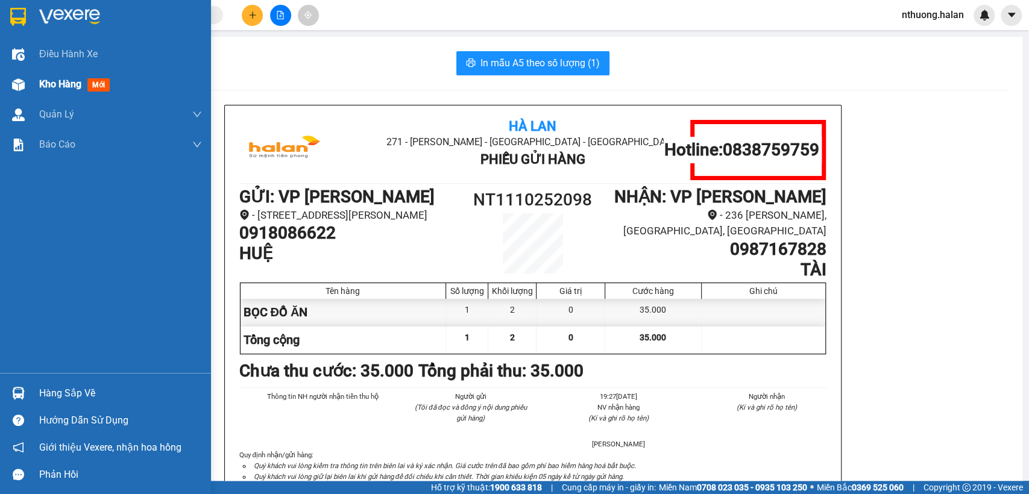
click at [63, 80] on span "Kho hàng" at bounding box center [60, 83] width 42 height 11
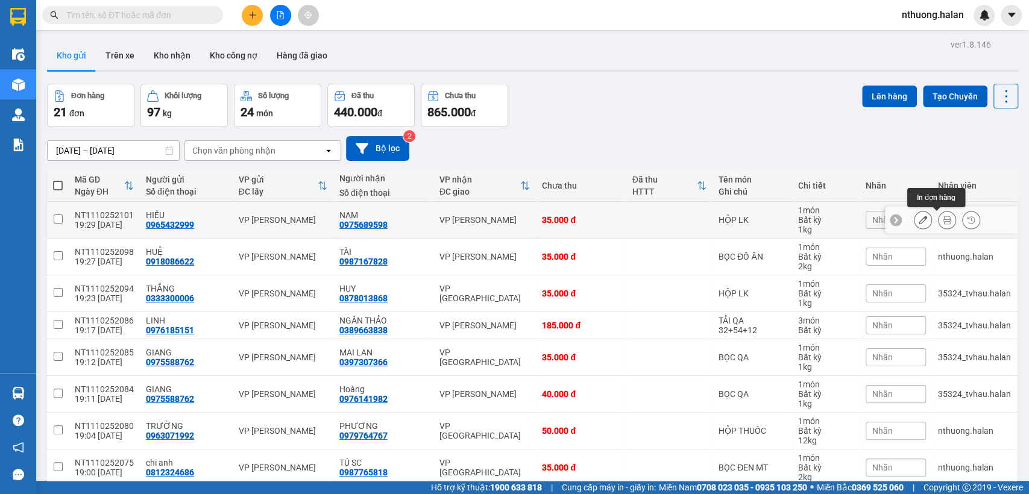
click at [943, 218] on icon at bounding box center [947, 220] width 8 height 8
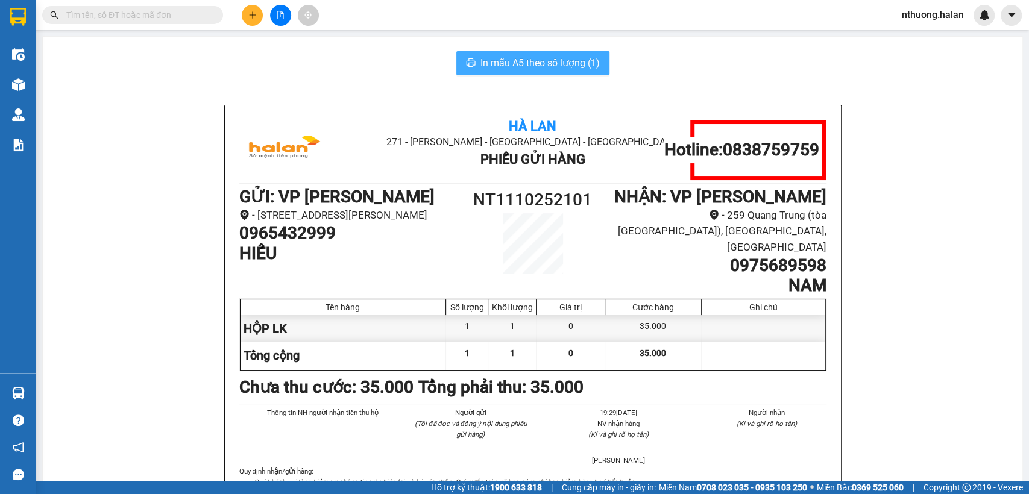
click at [582, 63] on span "In mẫu A5 theo số lượng (1)" at bounding box center [540, 62] width 119 height 15
click at [253, 19] on button at bounding box center [252, 15] width 21 height 21
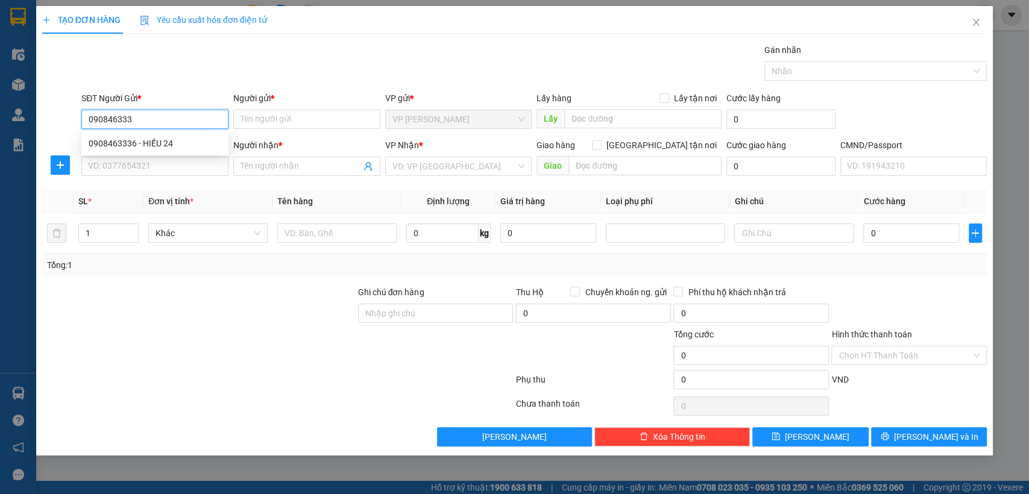
click at [130, 149] on div "0908463336 - HIẾU 24" at bounding box center [155, 143] width 133 height 13
type input "0908463336"
type input "HIẾU 24"
type input "0908463336"
click at [130, 166] on input "SĐT Người Nhận *" at bounding box center [154, 166] width 147 height 19
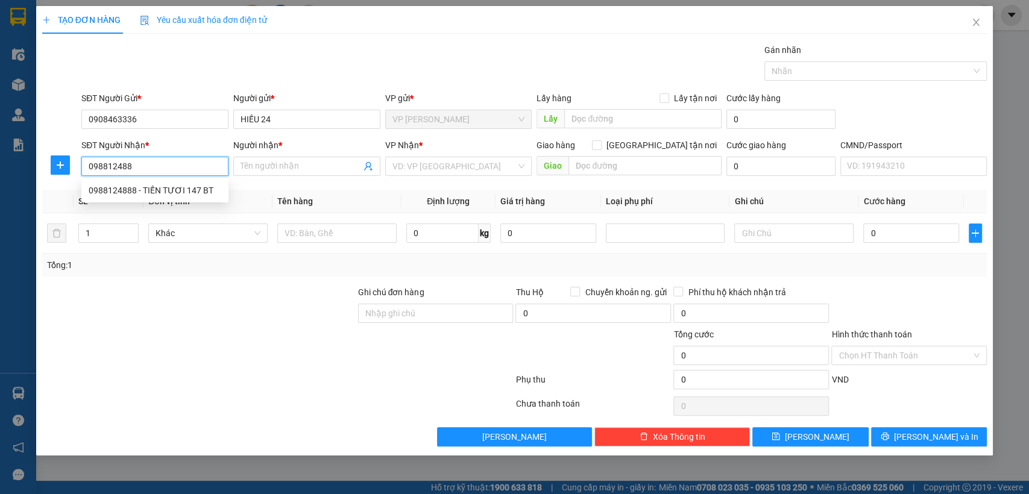
type input "0988124888"
click at [134, 187] on div "0988124888 - TIẾN TƯƠI 147 BT" at bounding box center [155, 190] width 133 height 13
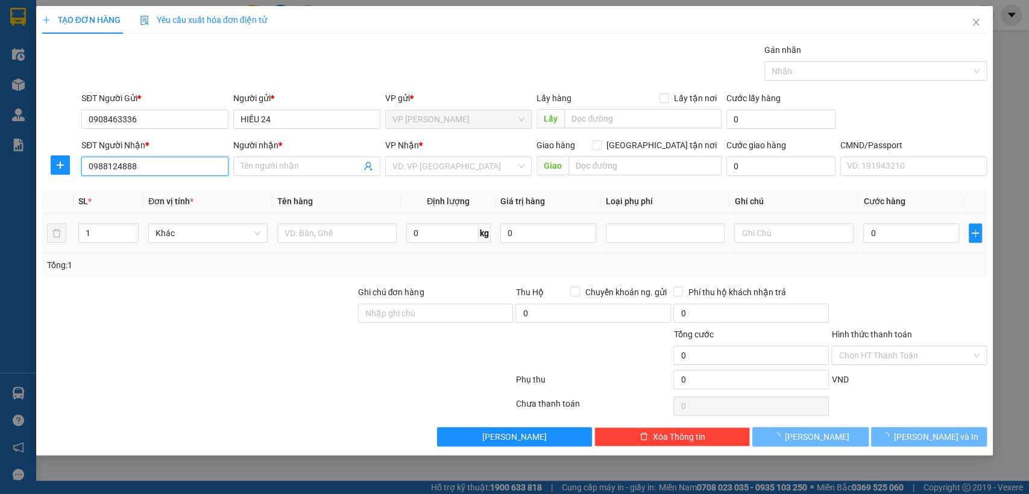
type input "TIẾN TƯƠI 147 BT"
type input "008086005952"
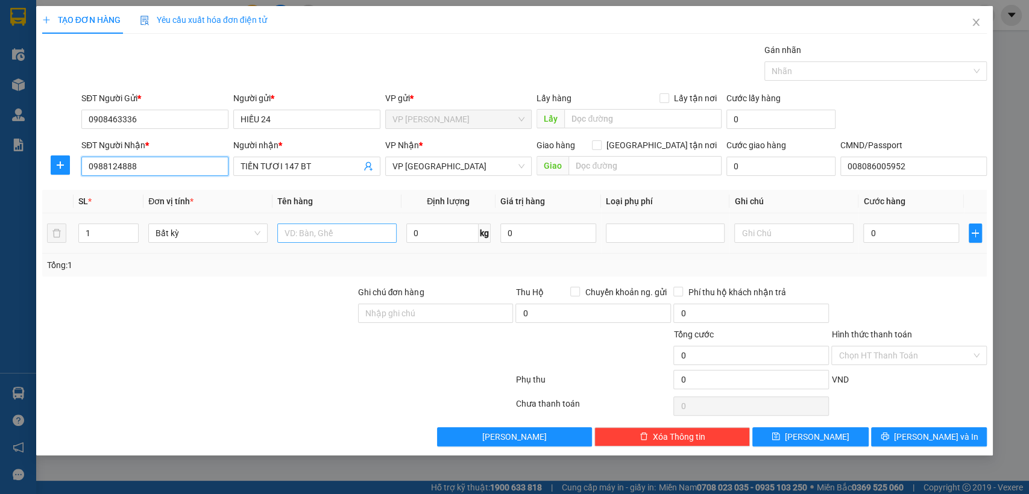
type input "0988124888"
click at [368, 233] on input "text" at bounding box center [336, 233] width 119 height 19
type input "HỘP ĐT"
type input "1"
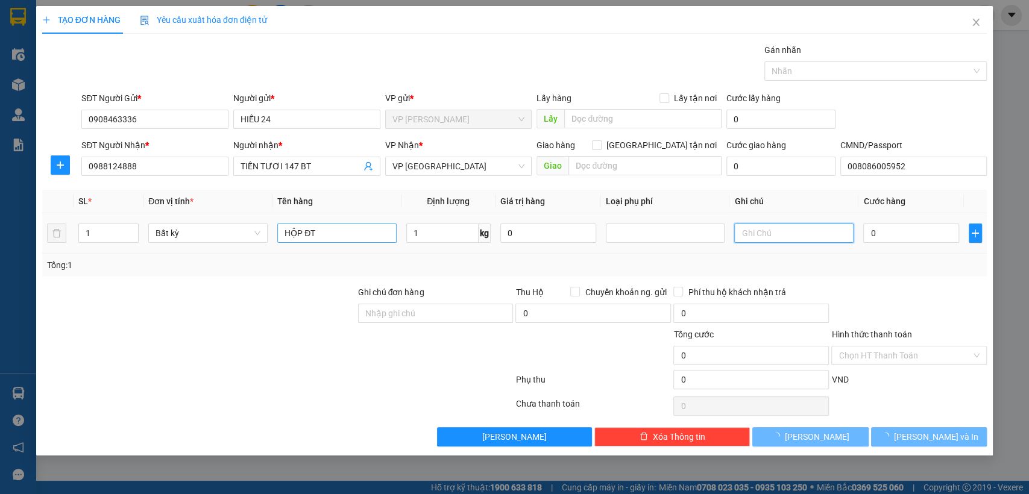
type input "35.000"
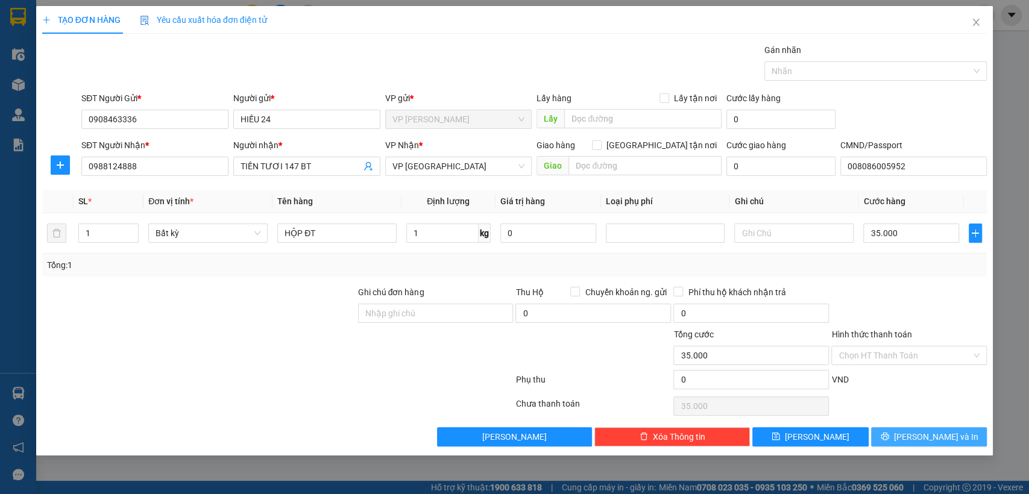
click at [955, 429] on button "[PERSON_NAME] và In" at bounding box center [929, 436] width 116 height 19
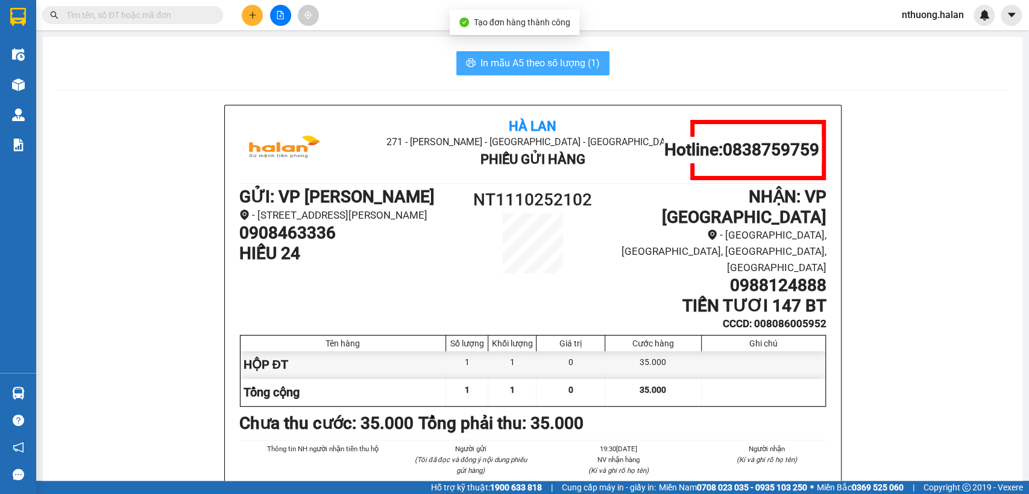
click at [519, 54] on button "In mẫu A5 theo số lượng (1)" at bounding box center [532, 63] width 153 height 24
click at [311, 244] on h1 "0908463336" at bounding box center [349, 233] width 220 height 20
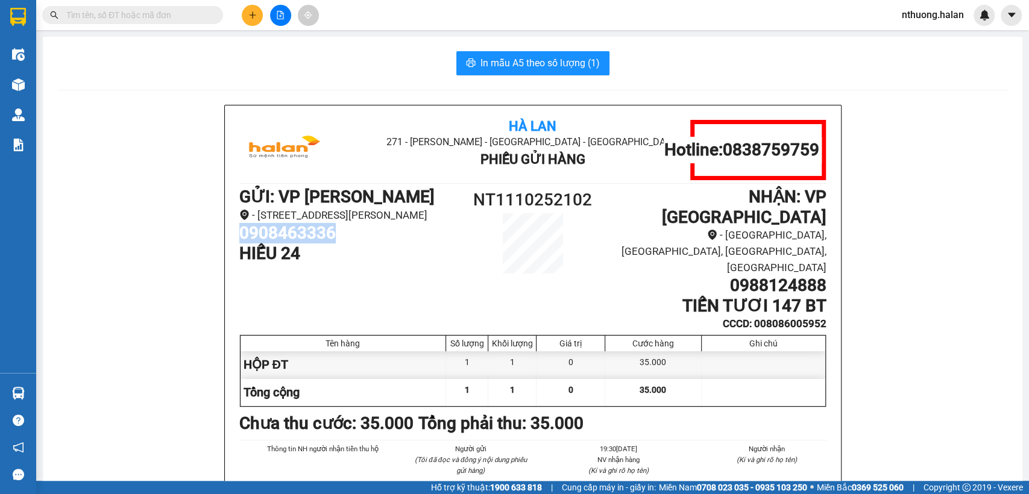
click at [311, 244] on h1 "0908463336" at bounding box center [349, 233] width 220 height 20
copy h1 "0908463336"
click at [250, 20] on button at bounding box center [252, 15] width 21 height 21
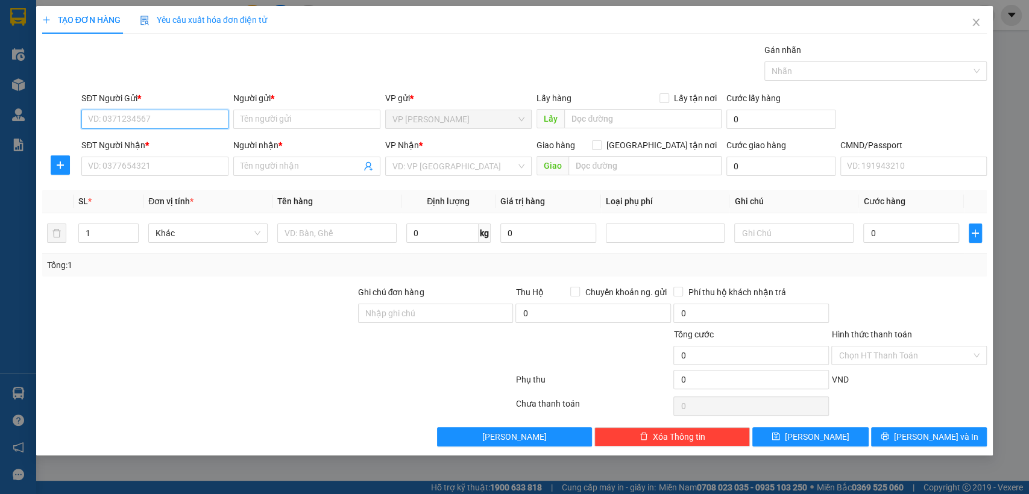
paste input "0908463336"
type input "0908463336"
click at [135, 137] on div "0908463336 - HIẾU 24" at bounding box center [155, 143] width 133 height 13
type input "HIẾU 24"
type input "008086005952"
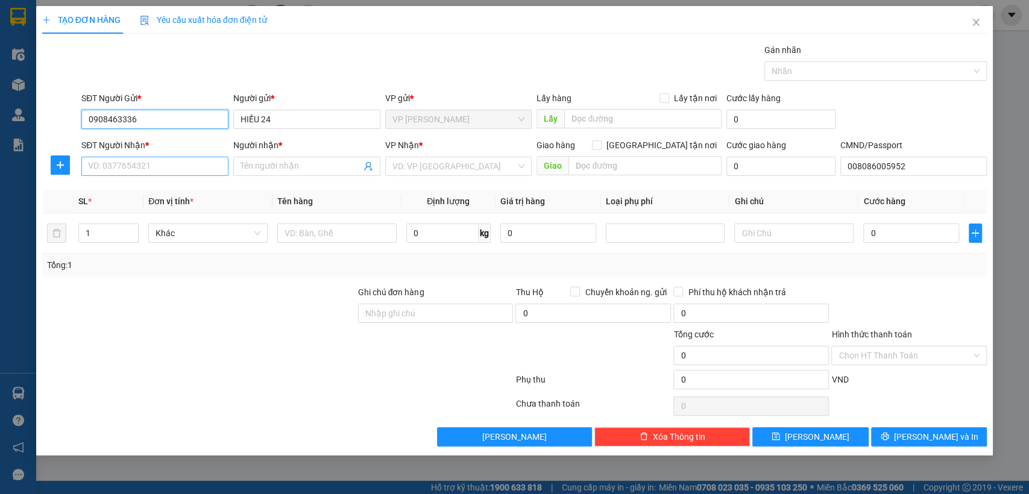
type input "0908463336"
click at [151, 156] on div "SĐT Người Nhận *" at bounding box center [154, 148] width 147 height 18
click at [175, 165] on input "SĐT Người Nhận *" at bounding box center [154, 166] width 147 height 19
type input "0855462888"
click at [150, 172] on input "0855462888" at bounding box center [154, 166] width 147 height 19
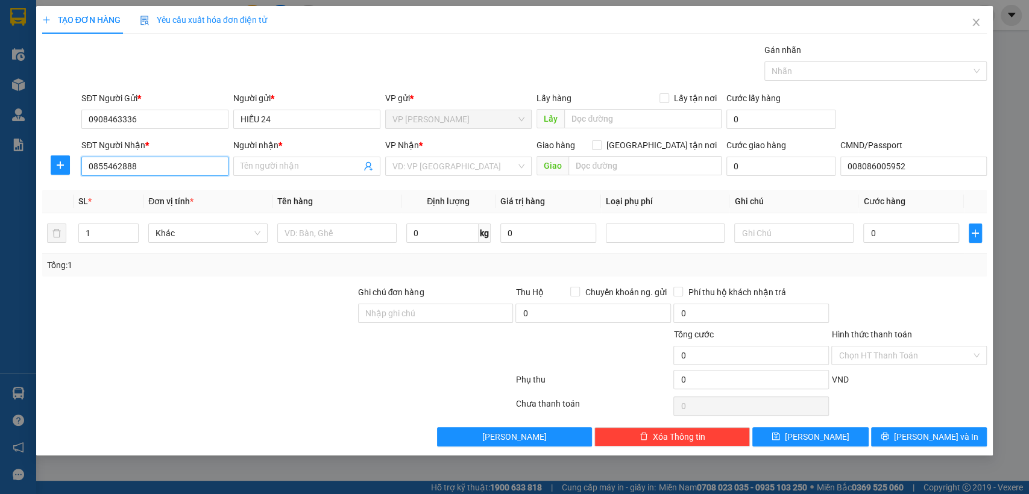
click at [150, 172] on input "0855462888" at bounding box center [154, 166] width 147 height 19
type input "0983523789"
click at [153, 184] on div "0983523789 - VIỆT" at bounding box center [155, 190] width 133 height 13
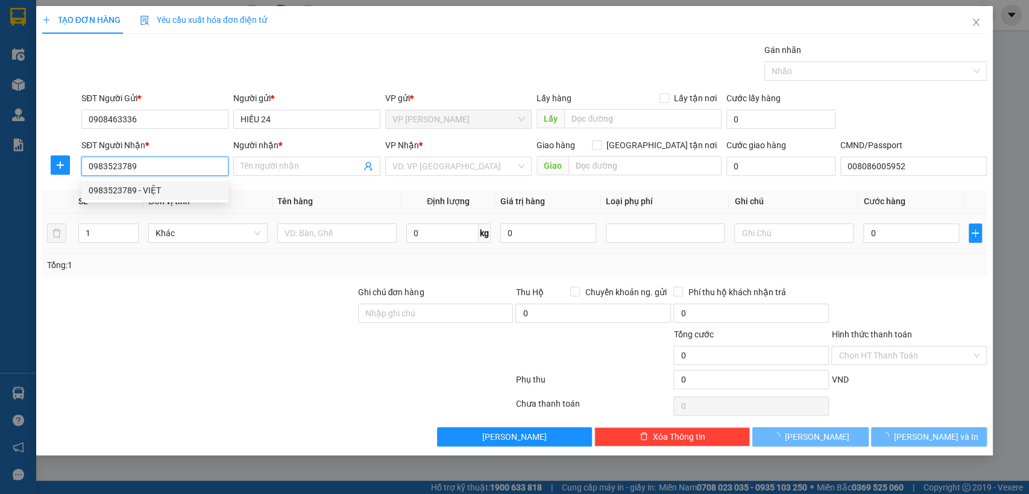
type input "VIỆT"
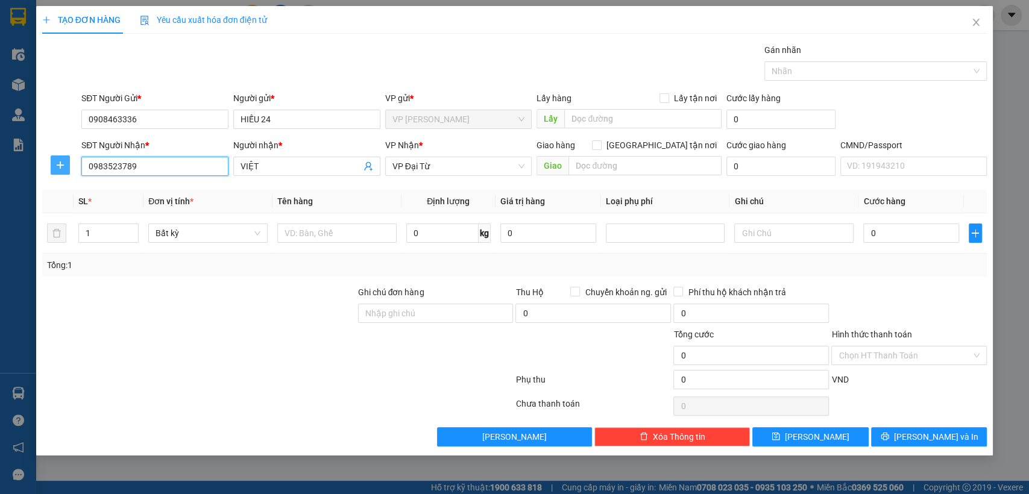
type input "0983523789"
click at [60, 168] on icon "plus" at bounding box center [60, 165] width 10 height 10
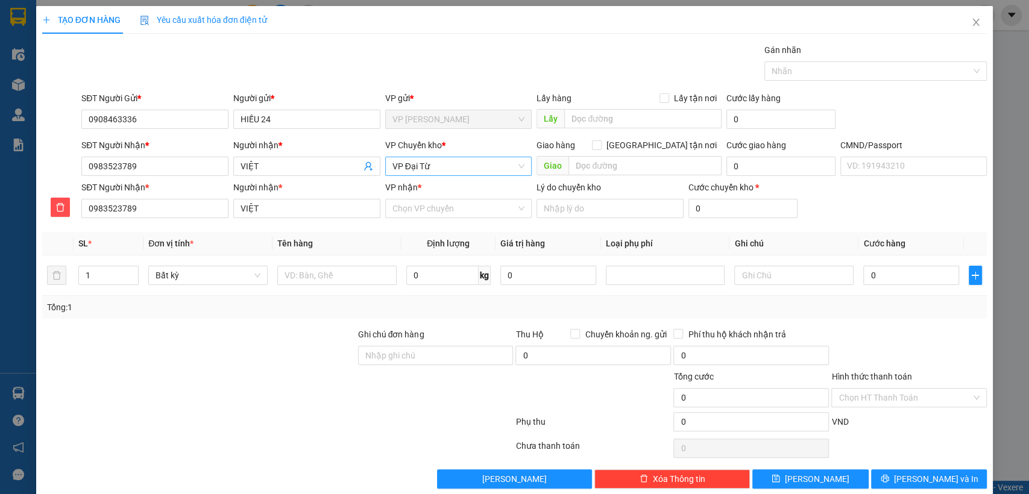
click at [403, 160] on span "VP Đại Từ" at bounding box center [459, 166] width 133 height 18
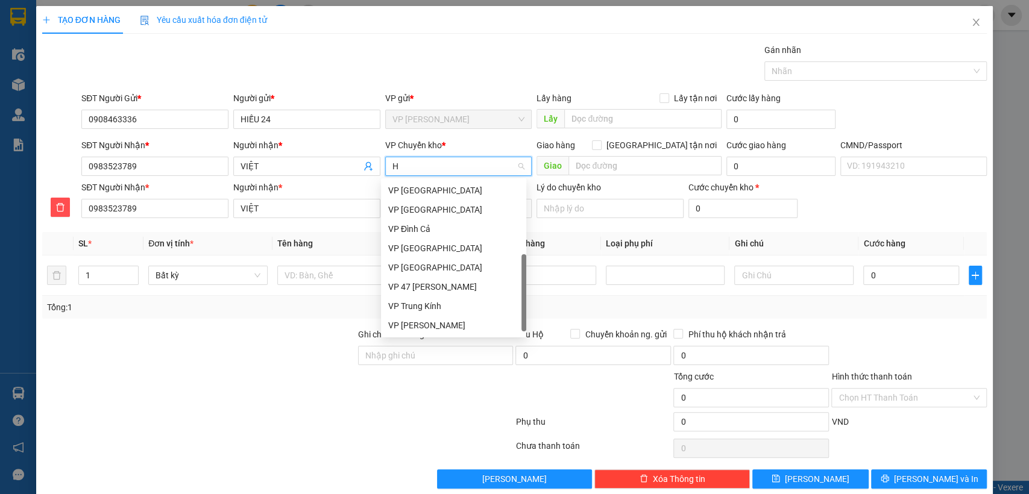
scroll to position [203, 0]
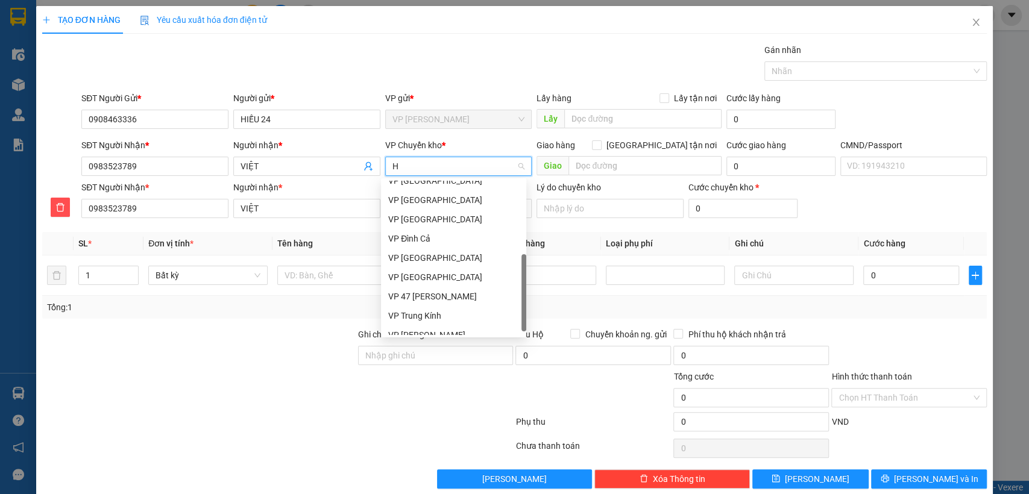
type input "HG"
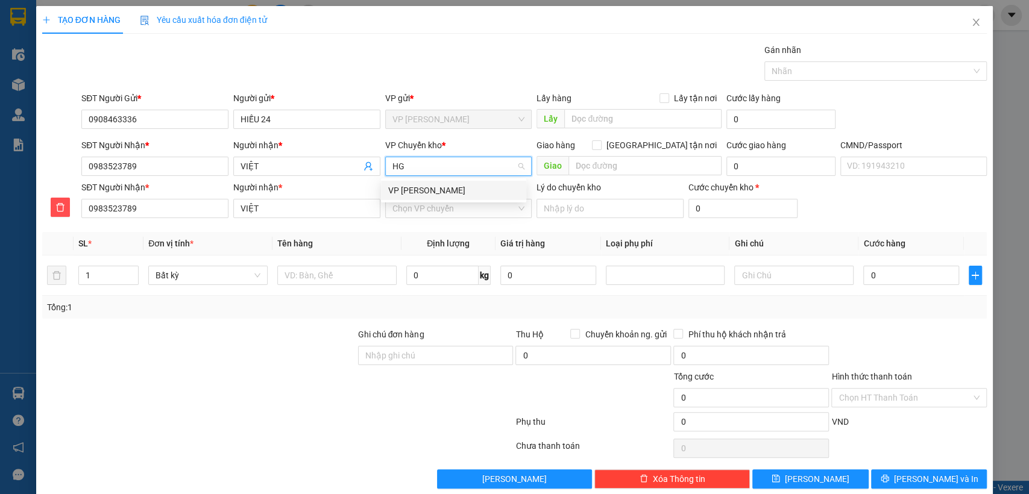
click at [420, 193] on div "VP [PERSON_NAME]" at bounding box center [453, 190] width 131 height 13
click at [414, 206] on input "VP nhận *" at bounding box center [455, 209] width 124 height 18
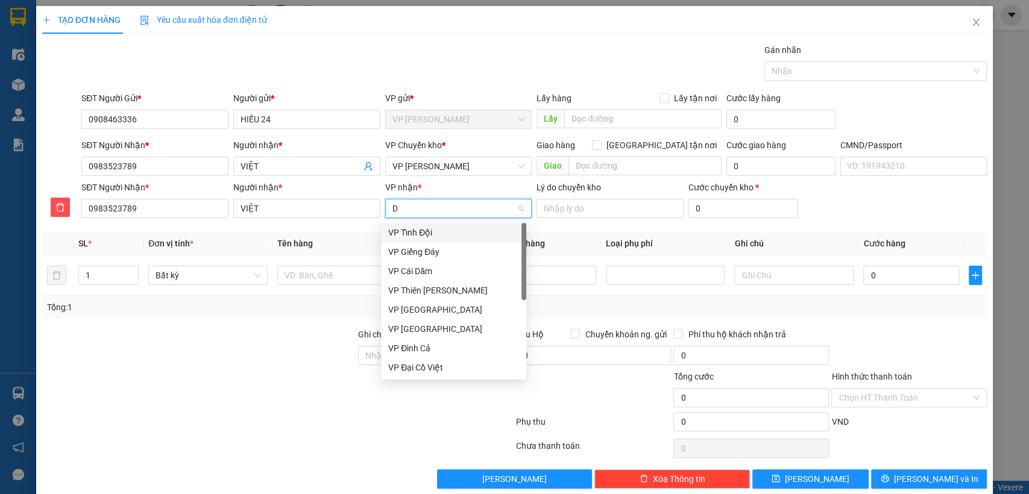
type input "DT"
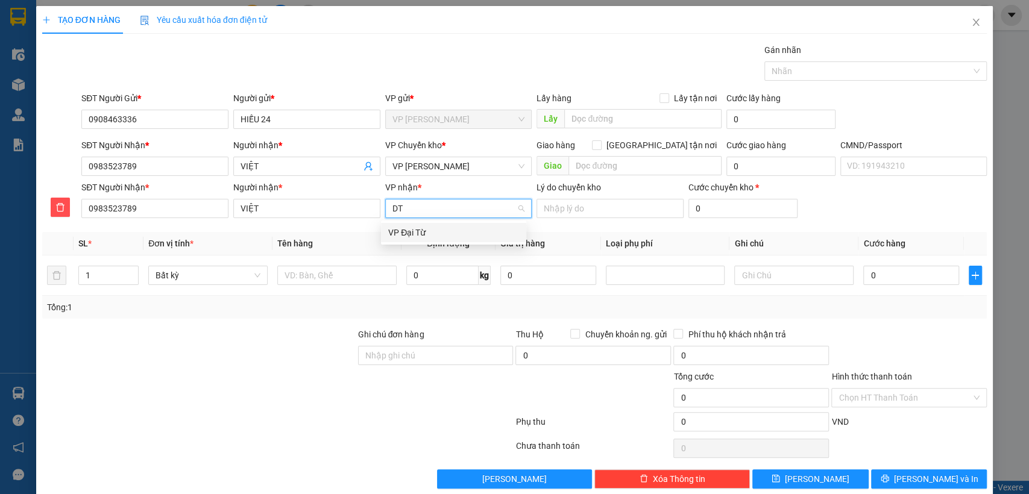
click at [415, 229] on div "VP Đại Từ" at bounding box center [453, 232] width 131 height 13
click at [332, 277] on input "text" at bounding box center [336, 275] width 119 height 19
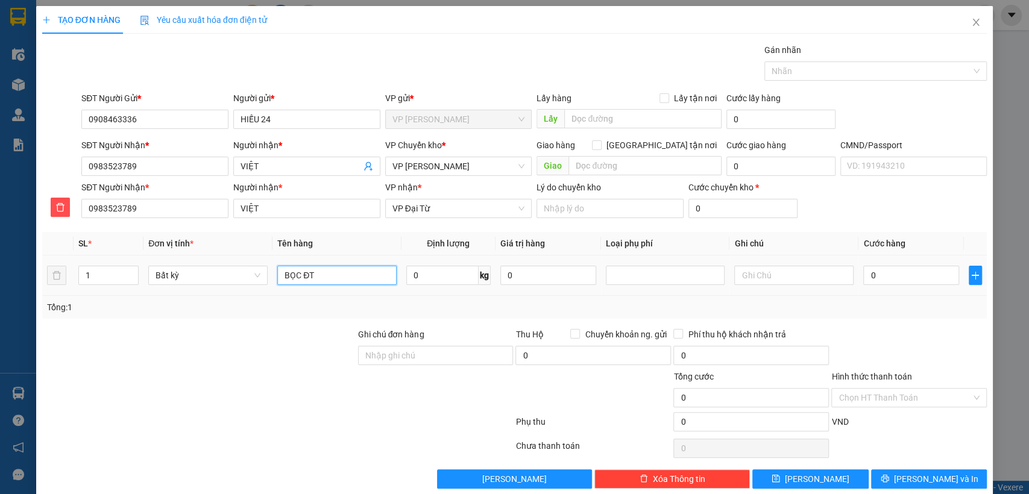
type input "BỌC ĐT"
type input "1"
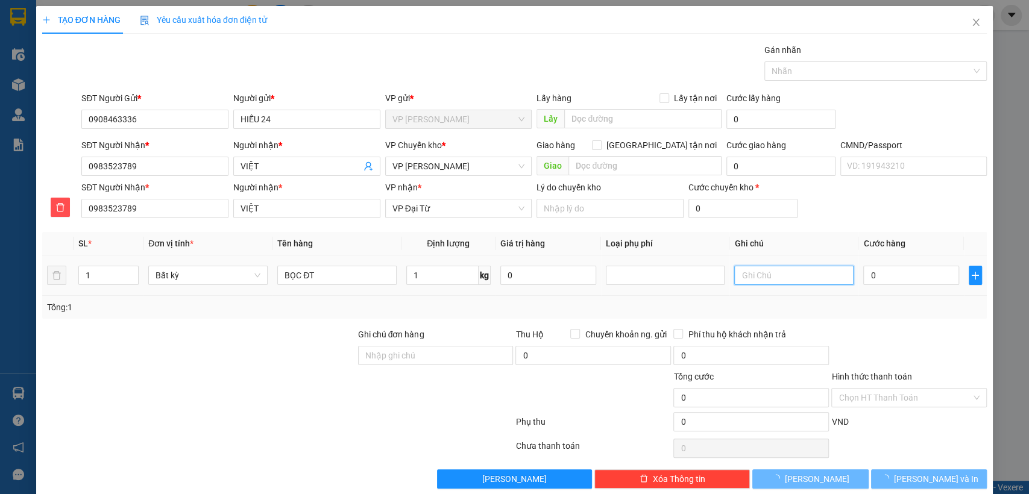
type input "40.000"
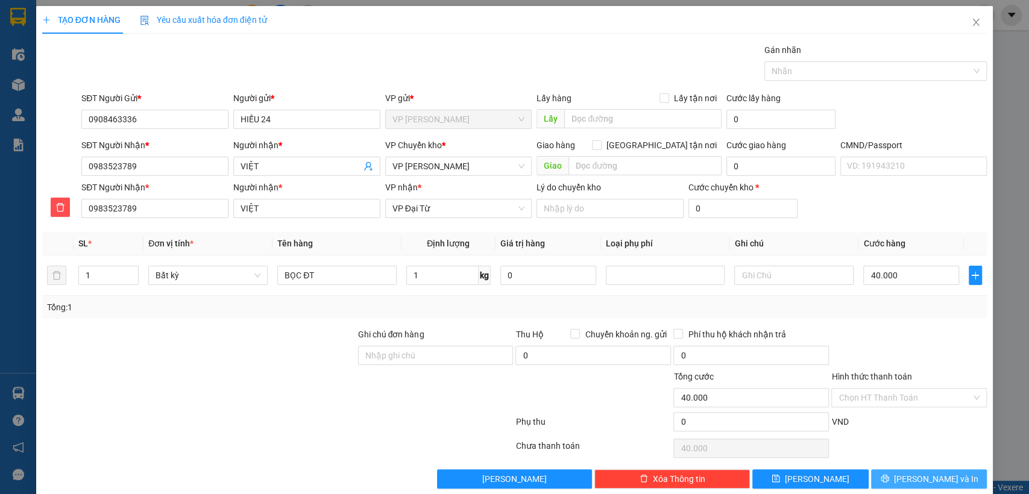
click at [904, 470] on button "[PERSON_NAME] và In" at bounding box center [929, 479] width 116 height 19
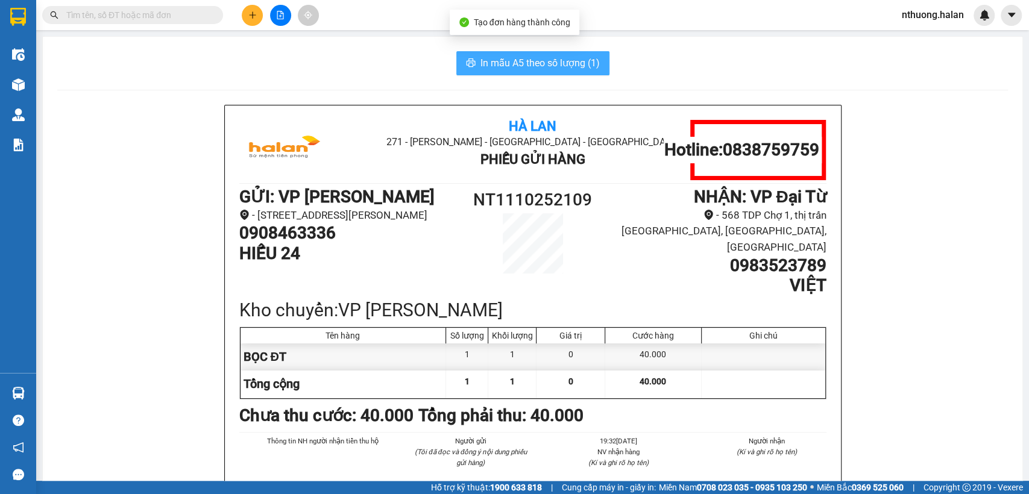
click at [571, 63] on span "In mẫu A5 theo số lượng (1)" at bounding box center [540, 62] width 119 height 15
click at [299, 244] on h1 "0908463336" at bounding box center [349, 233] width 220 height 20
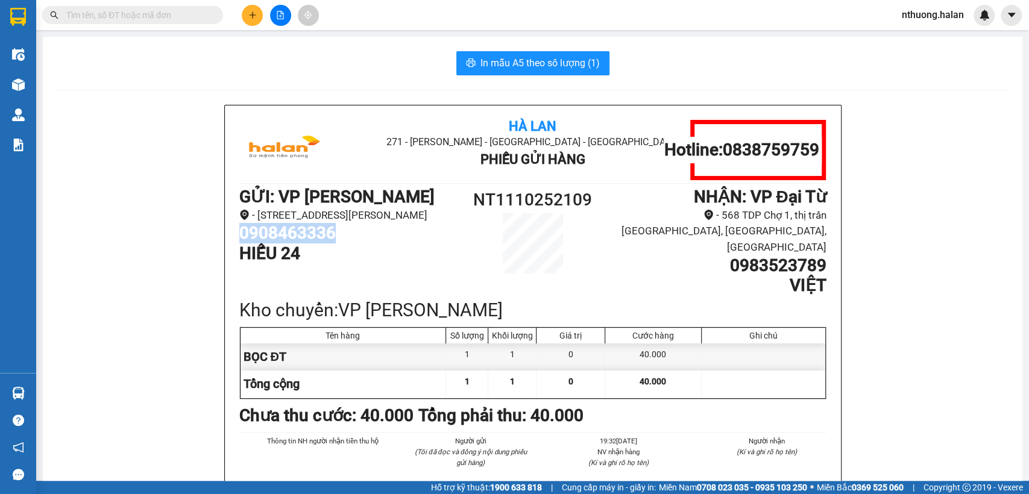
click at [299, 244] on h1 "0908463336" at bounding box center [349, 233] width 220 height 20
copy h1 "0908463336"
click at [259, 17] on button at bounding box center [252, 15] width 21 height 21
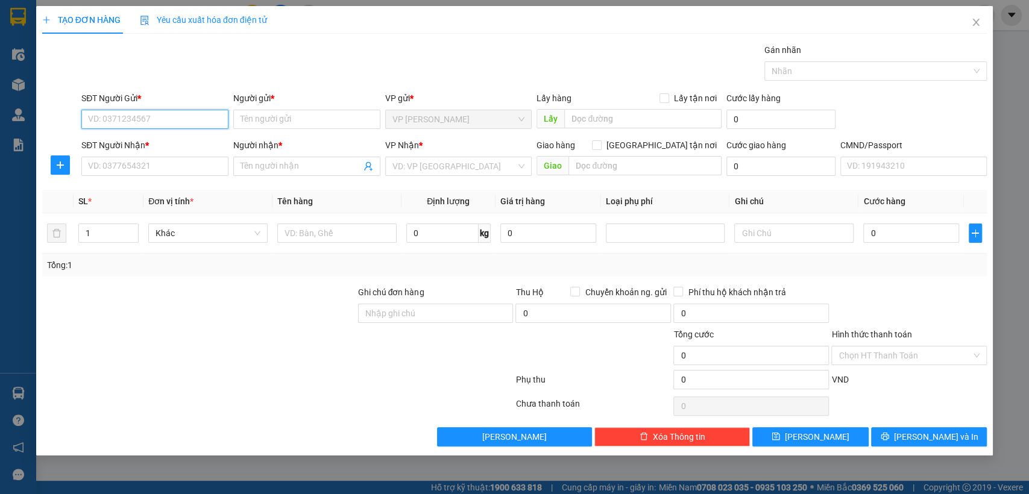
paste input "0908463336"
type input "0908463336"
click at [183, 146] on div "0908463336 - HIẾU 24" at bounding box center [155, 143] width 133 height 13
type input "HIẾU 24"
type input "0908463336"
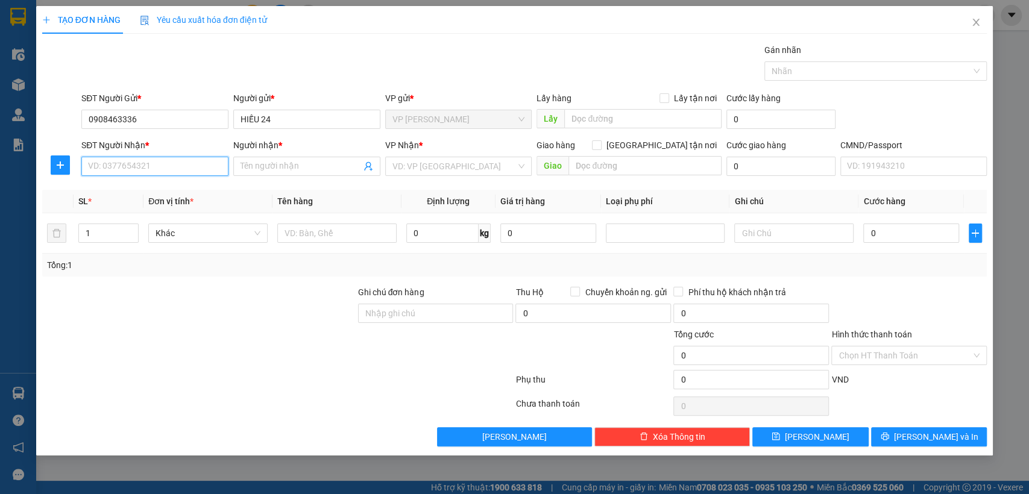
click at [168, 161] on input "SĐT Người Nhận *" at bounding box center [154, 166] width 147 height 19
click at [183, 169] on input "SĐT Người Nhận *" at bounding box center [154, 166] width 147 height 19
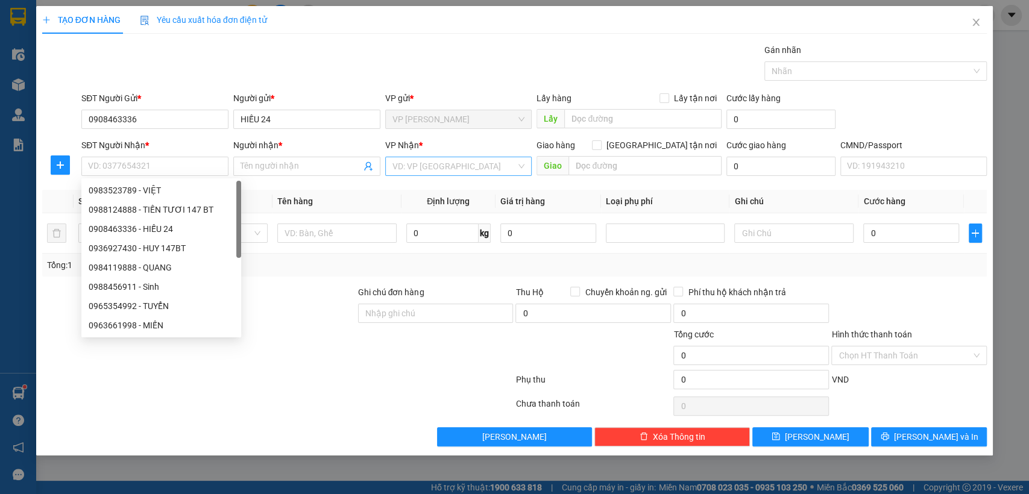
click at [423, 167] on input "search" at bounding box center [455, 166] width 124 height 18
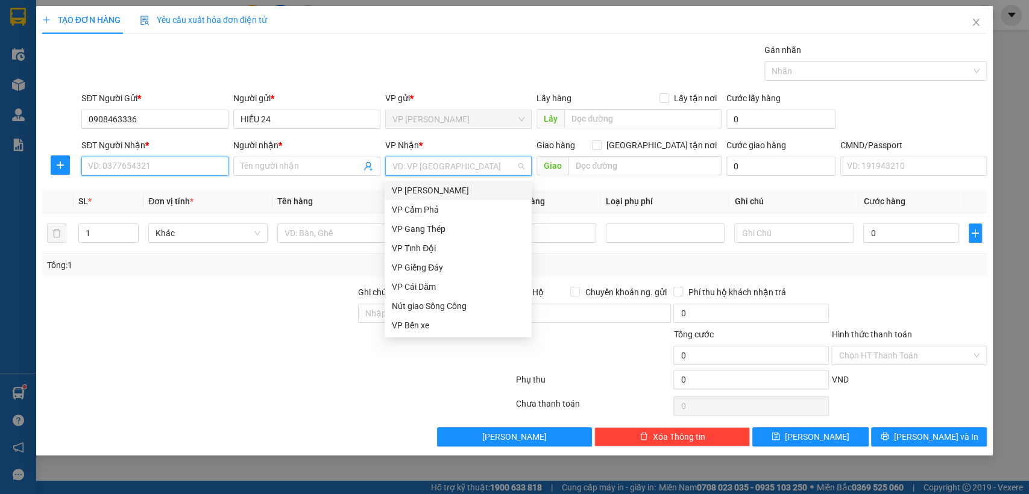
click at [101, 170] on input "SĐT Người Nhận *" at bounding box center [154, 166] width 147 height 19
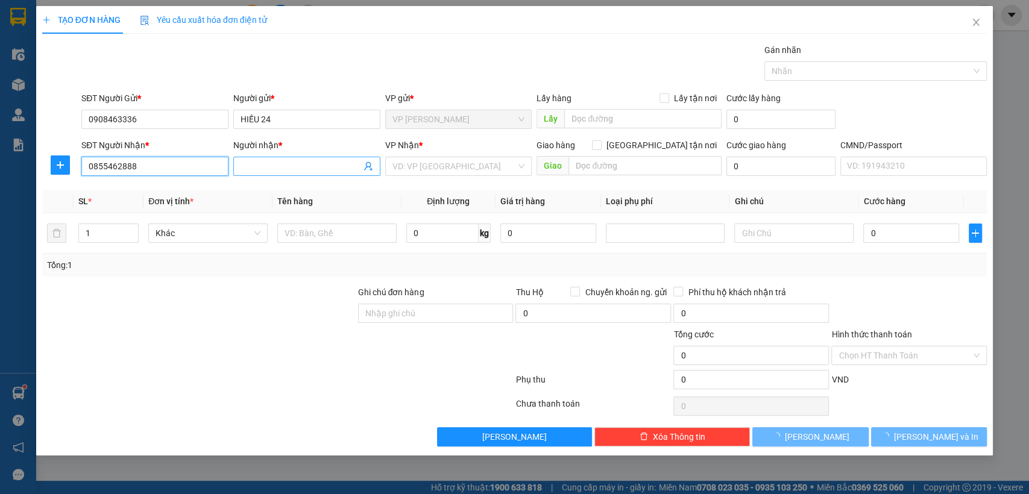
type input "0855462888"
click at [287, 165] on input "Người nhận *" at bounding box center [301, 166] width 121 height 13
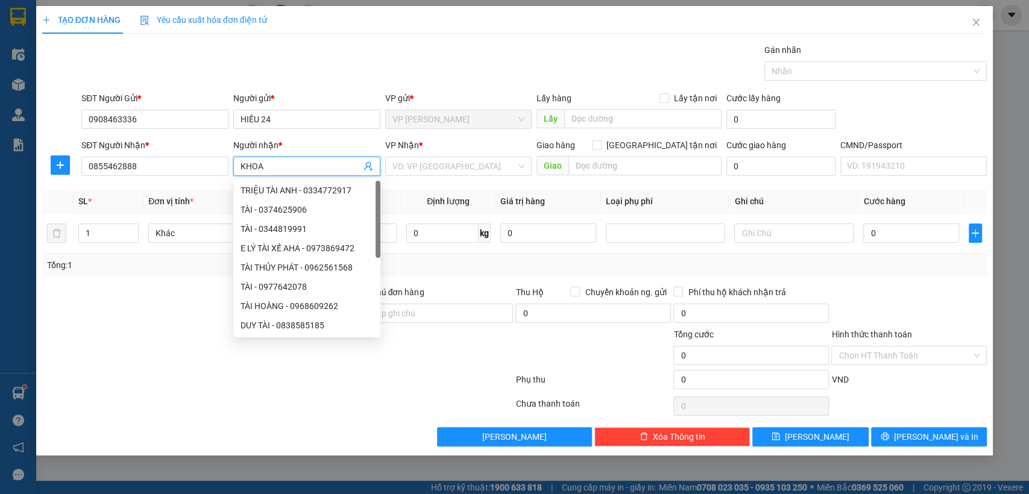
type input "KHOA"
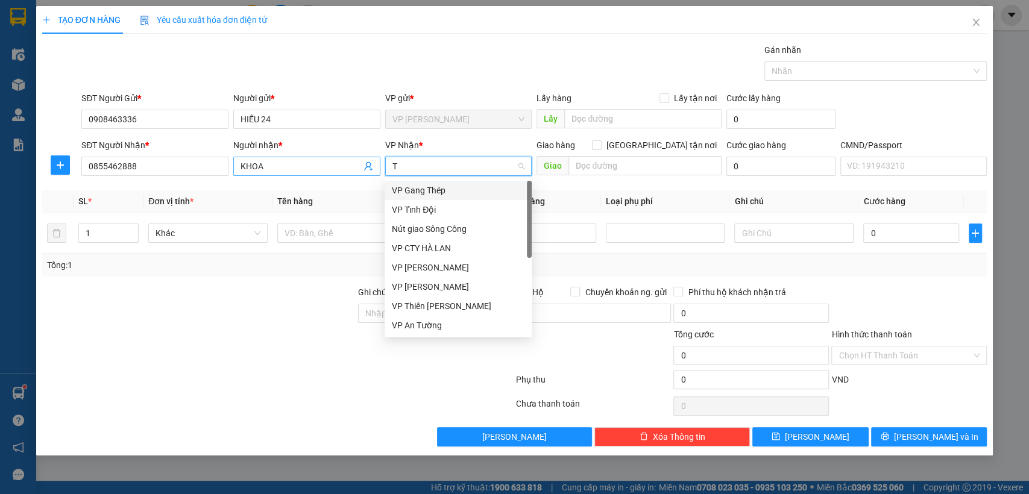
type input "TC"
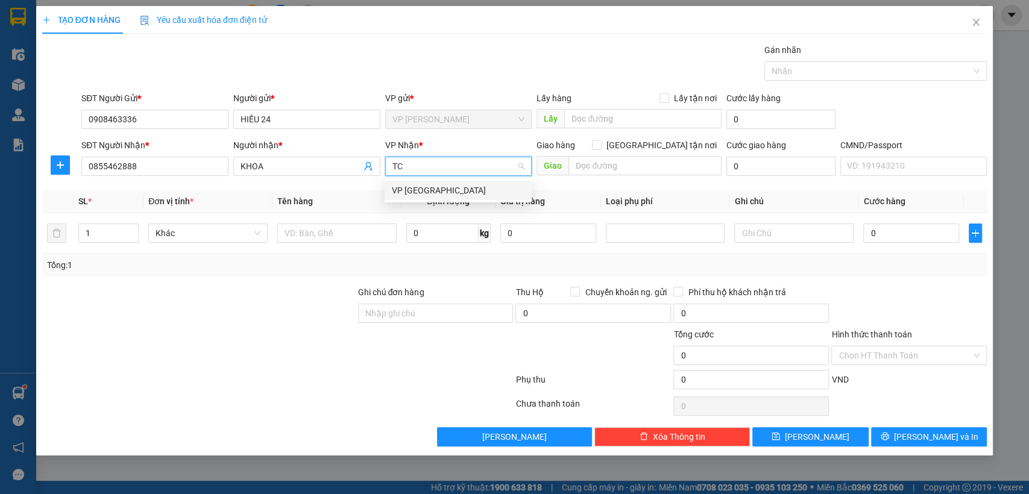
click at [443, 189] on div "VP [GEOGRAPHIC_DATA]" at bounding box center [458, 190] width 133 height 13
click at [301, 239] on input "text" at bounding box center [336, 233] width 119 height 19
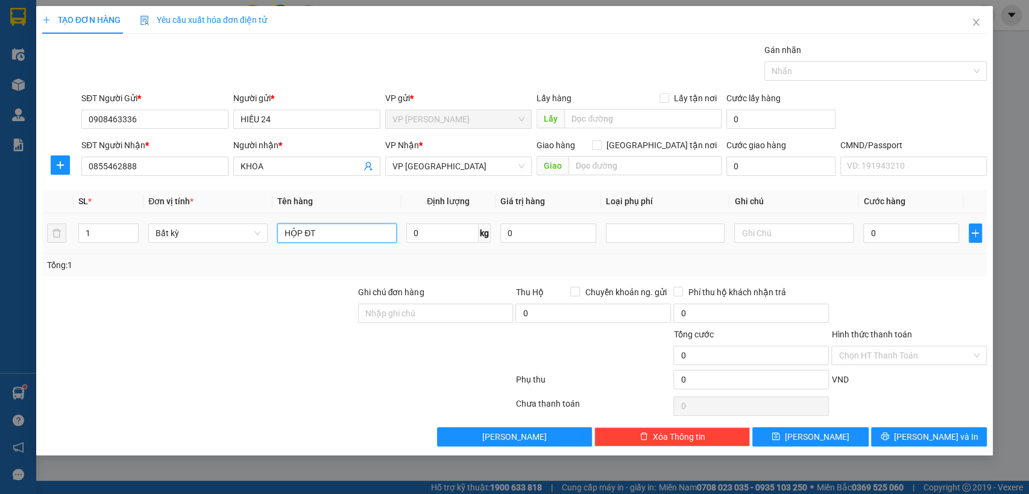
type input "HỘP ĐT"
type input "1"
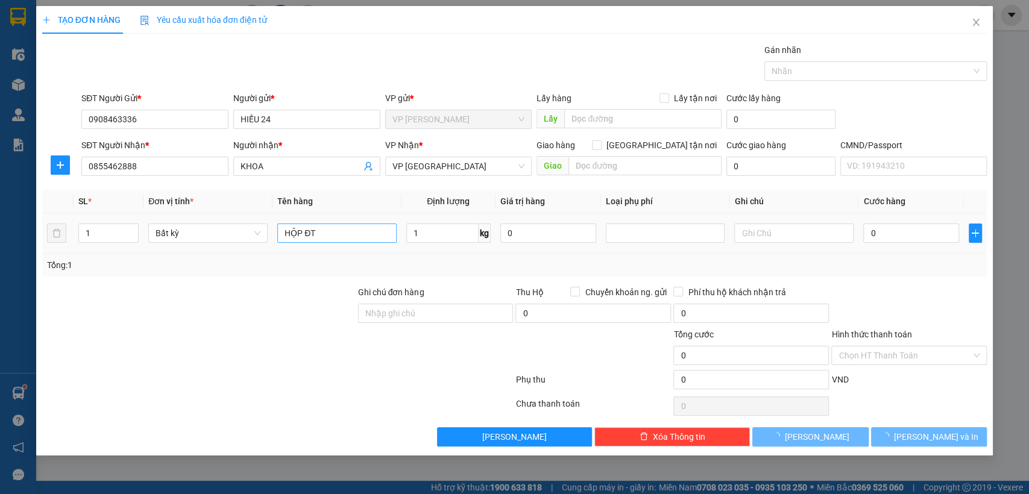
type input "35.000"
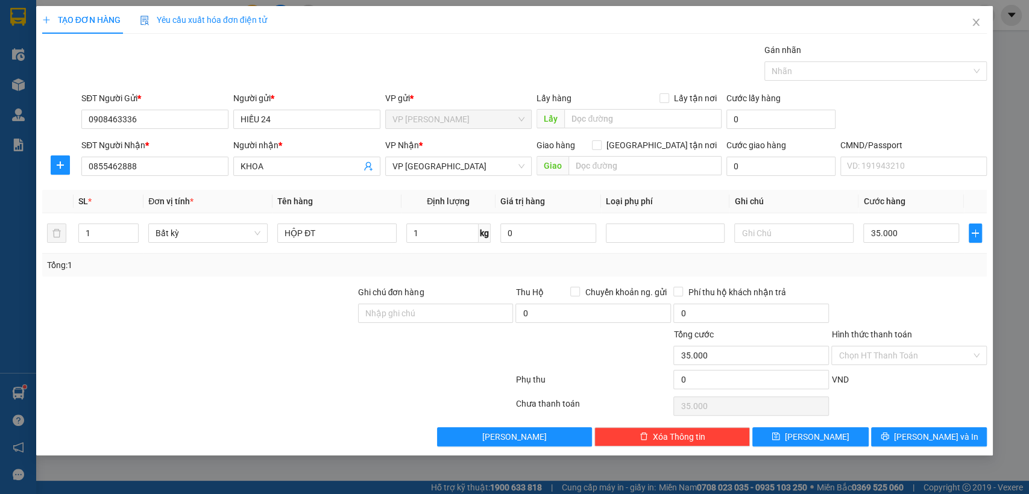
click at [908, 276] on div "SL * Đơn vị tính * Tên hàng Định lượng Giá trị hàng Loại phụ phí Ghi chú Cước h…" at bounding box center [514, 233] width 945 height 87
click at [889, 440] on icon "printer" at bounding box center [885, 437] width 8 height 8
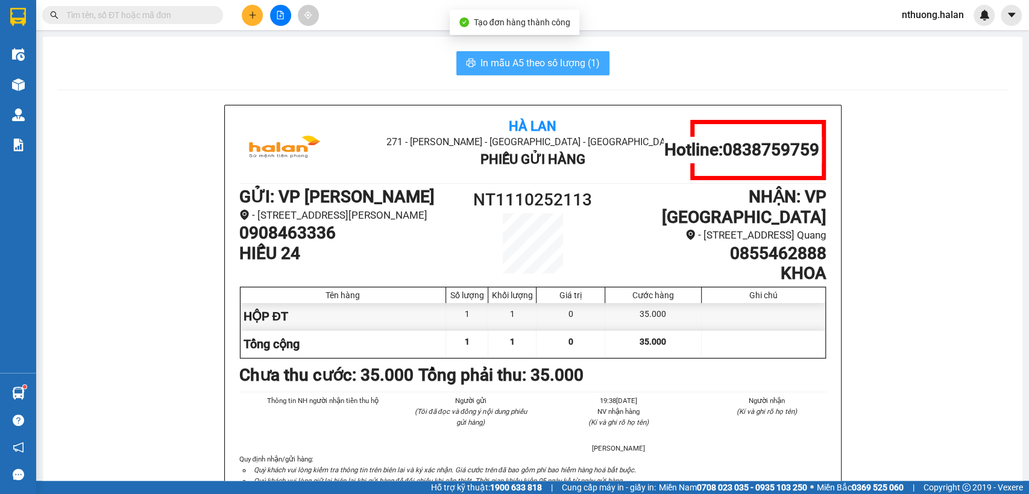
click at [575, 61] on span "In mẫu A5 theo số lượng (1)" at bounding box center [540, 62] width 119 height 15
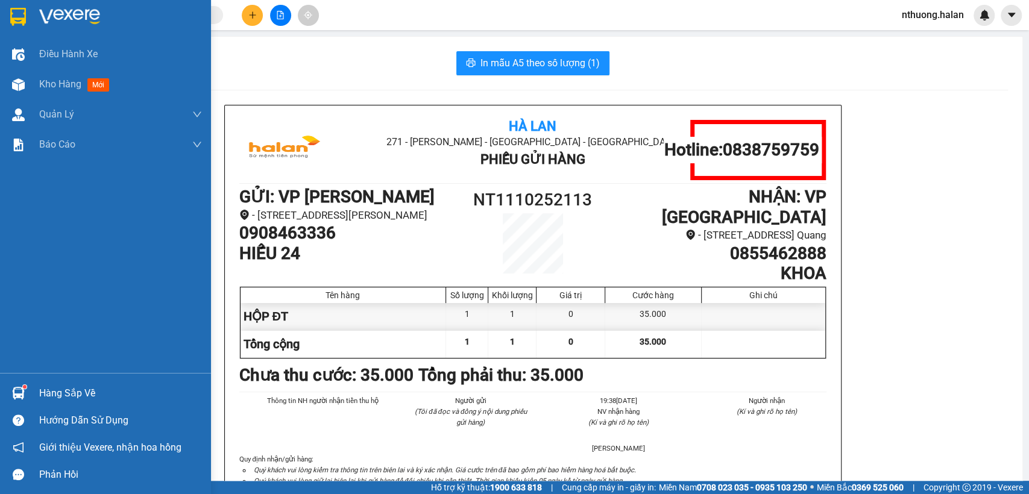
click at [69, 392] on div "Hàng sắp về" at bounding box center [120, 394] width 163 height 18
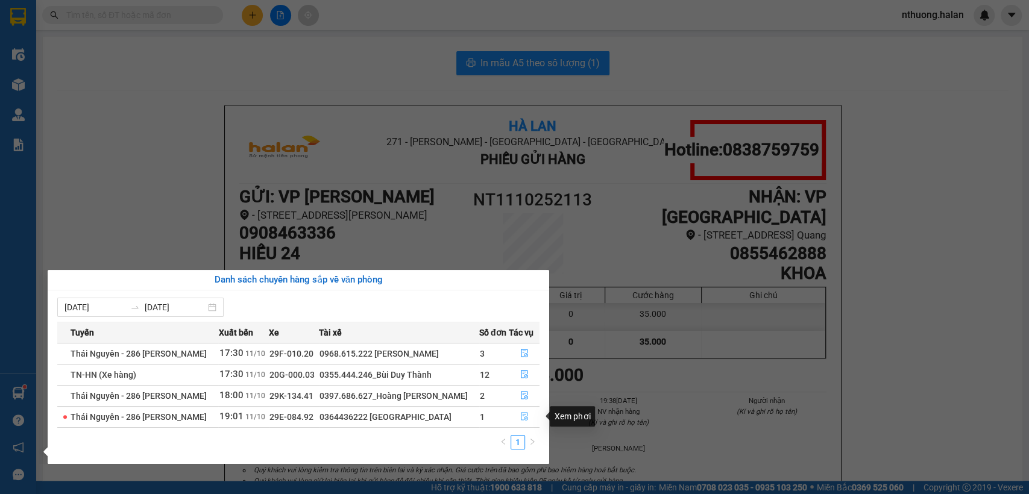
click at [522, 411] on button "button" at bounding box center [524, 417] width 30 height 19
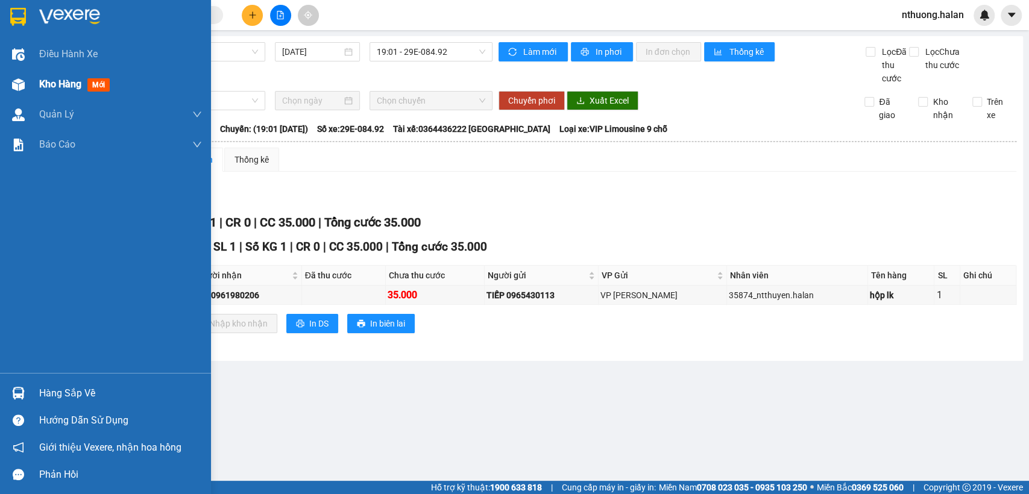
click at [49, 87] on span "Kho hàng" at bounding box center [60, 83] width 42 height 11
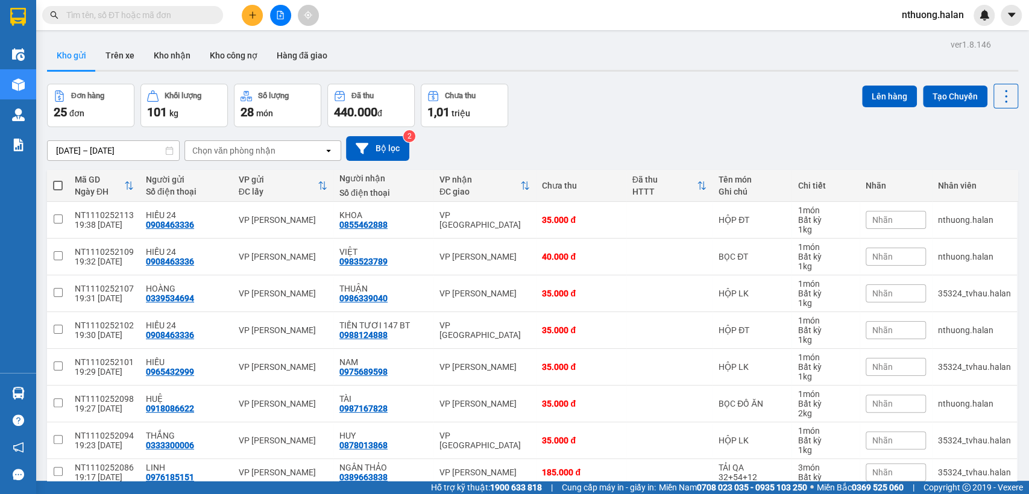
click at [61, 183] on span at bounding box center [58, 186] width 10 height 10
click at [58, 180] on input "checkbox" at bounding box center [58, 180] width 0 height 0
checkbox input "true"
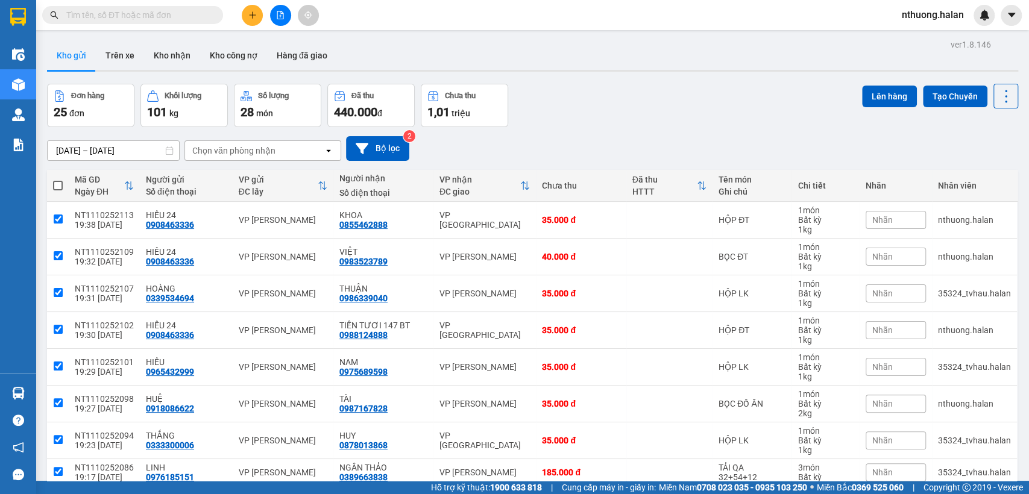
checkbox input "true"
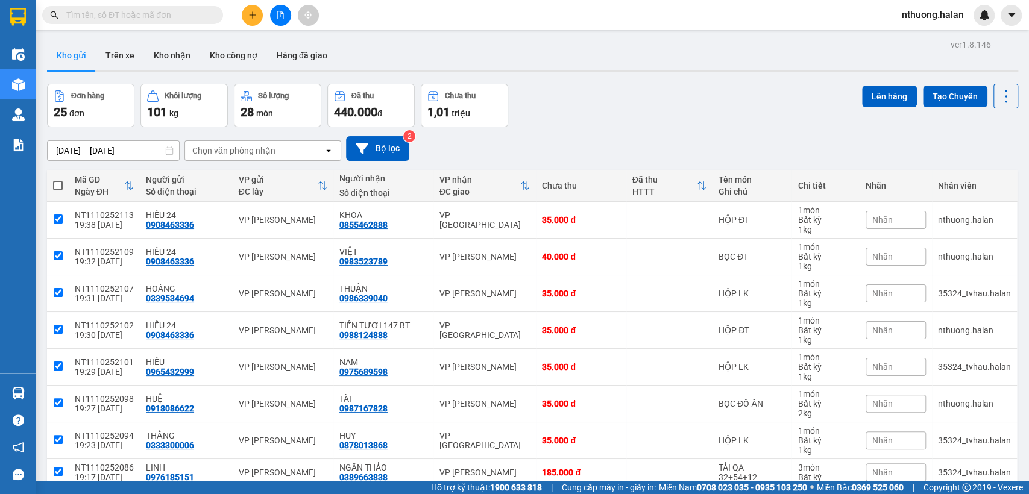
checkbox input "true"
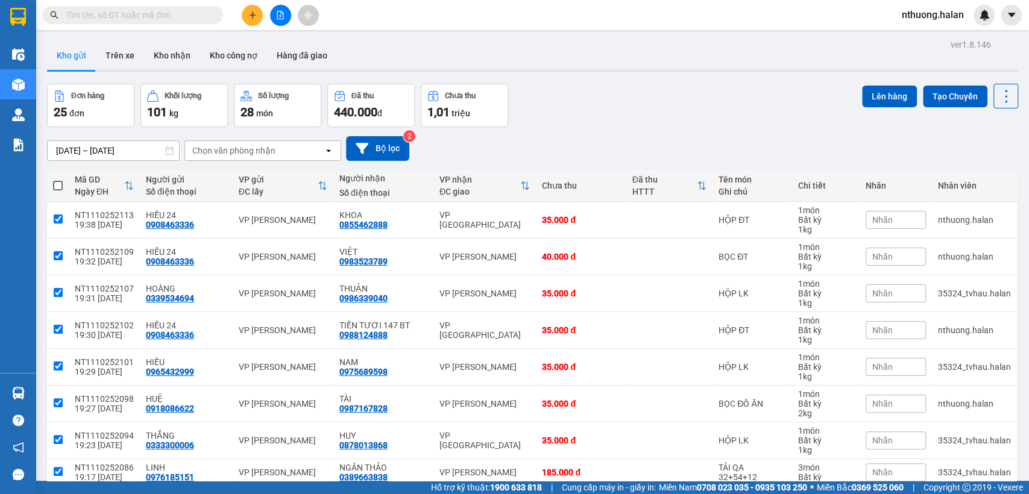
checkbox input "true"
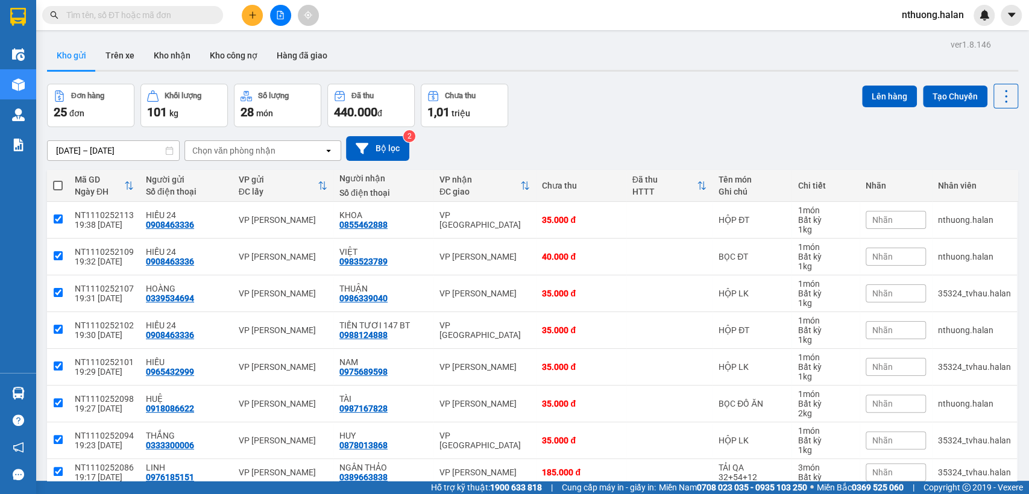
checkbox input "true"
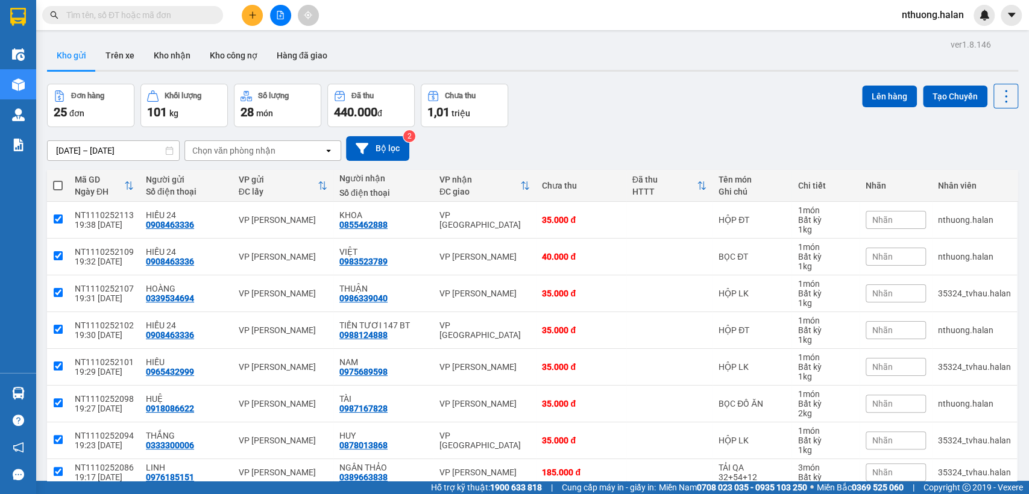
checkbox input "true"
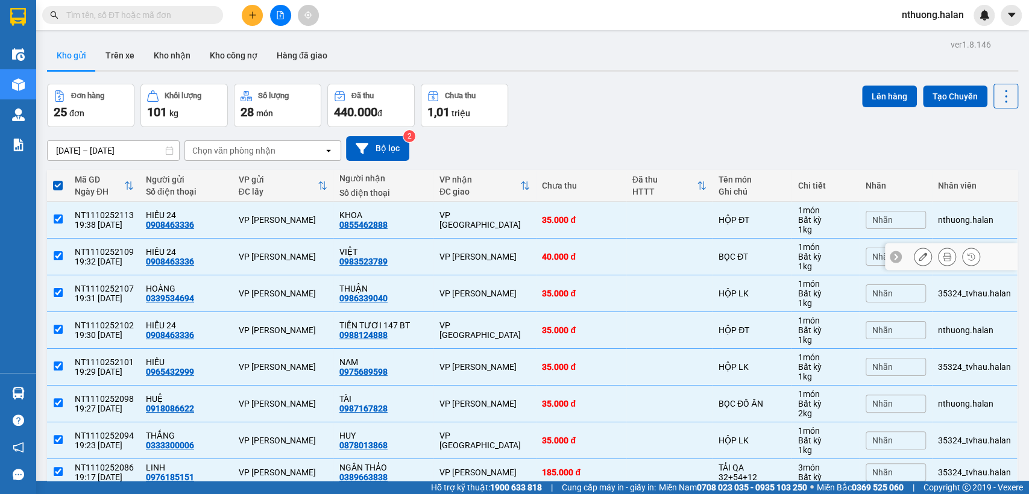
click at [440, 256] on div "VP [PERSON_NAME]" at bounding box center [485, 257] width 90 height 10
checkbox input "false"
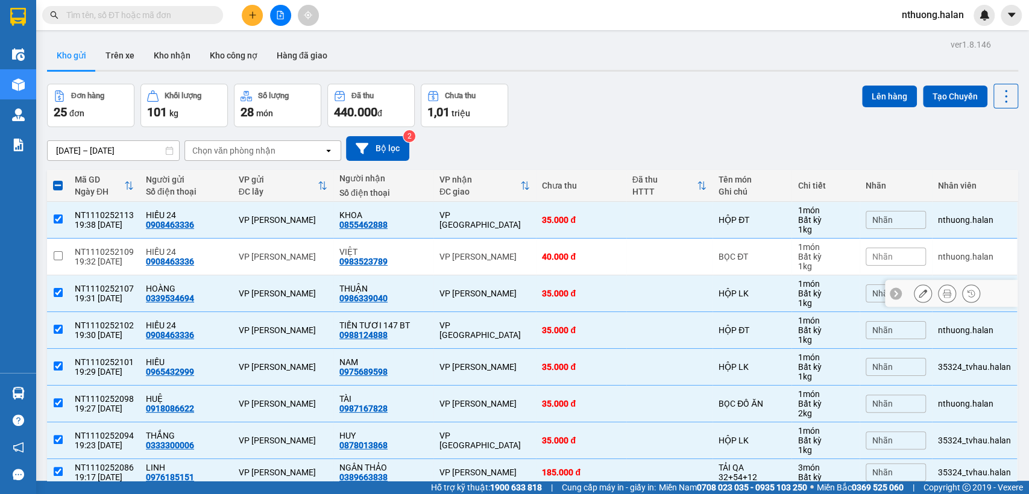
click at [469, 293] on div "VP [PERSON_NAME]" at bounding box center [485, 294] width 90 height 10
checkbox input "false"
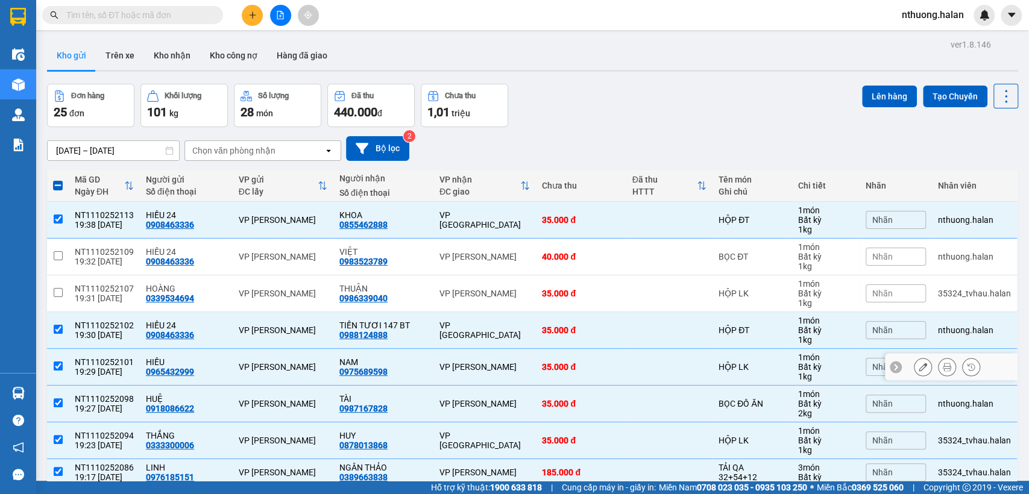
click at [475, 368] on div "VP [PERSON_NAME]" at bounding box center [485, 367] width 90 height 10
checkbox input "false"
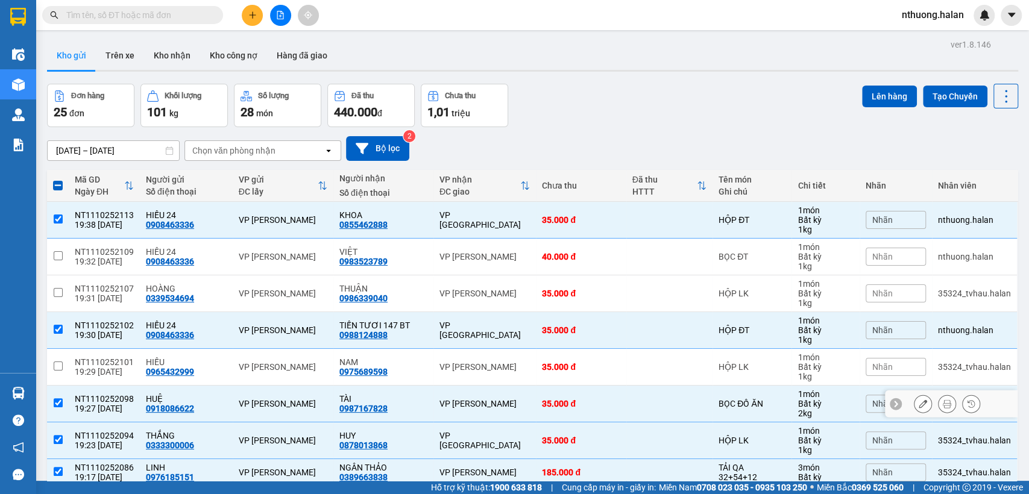
click at [469, 400] on div "VP [PERSON_NAME]" at bounding box center [485, 404] width 90 height 10
checkbox input "false"
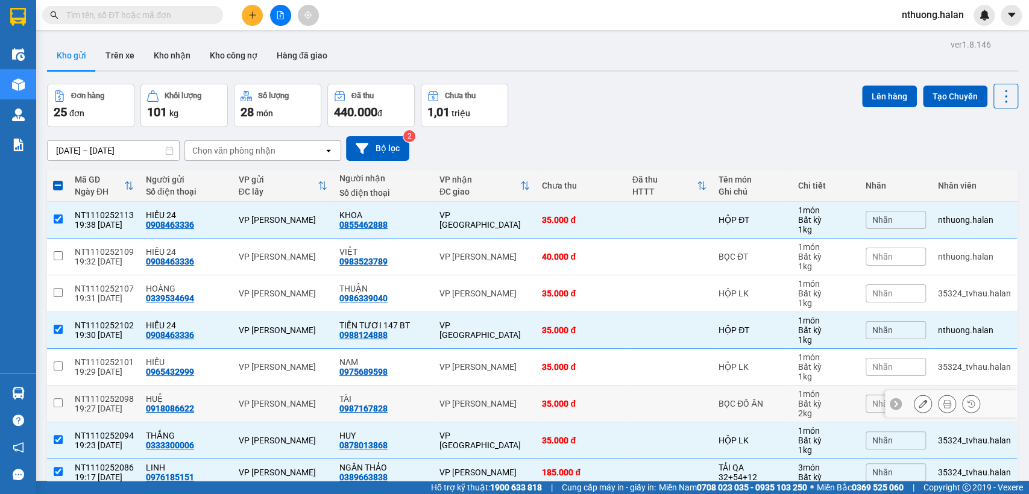
scroll to position [178, 0]
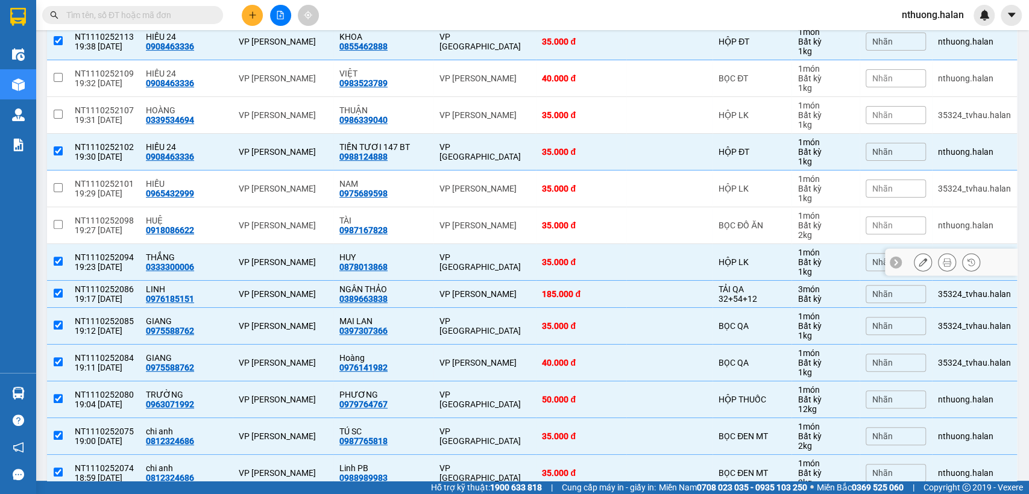
click at [452, 262] on div "VP [GEOGRAPHIC_DATA]" at bounding box center [485, 262] width 90 height 19
checkbox input "false"
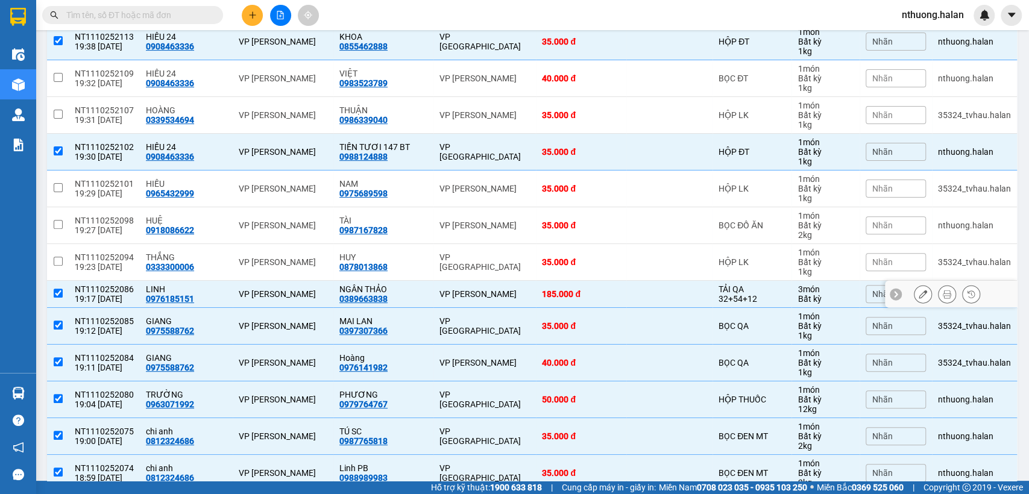
click at [460, 289] on div "VP [PERSON_NAME]" at bounding box center [485, 294] width 90 height 10
checkbox input "false"
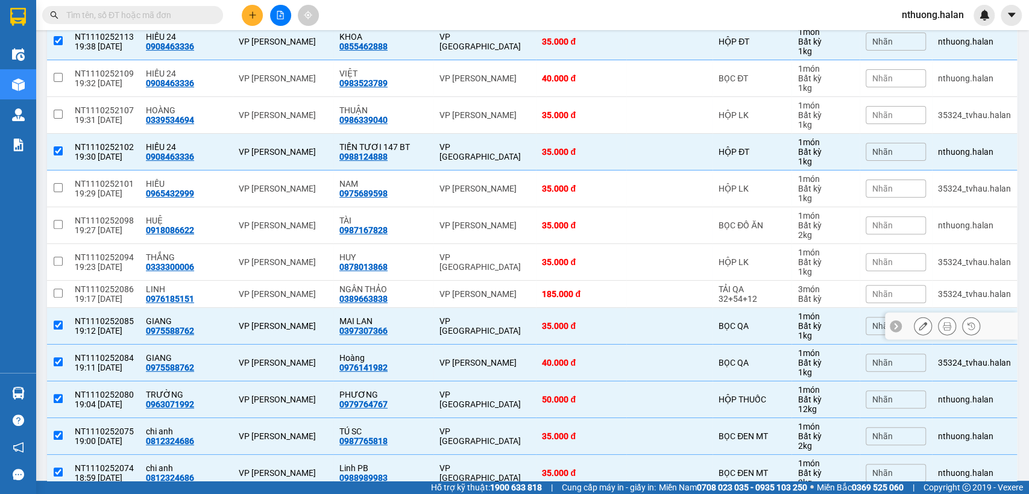
click at [452, 316] on td "VP [GEOGRAPHIC_DATA]" at bounding box center [485, 326] width 102 height 37
checkbox input "false"
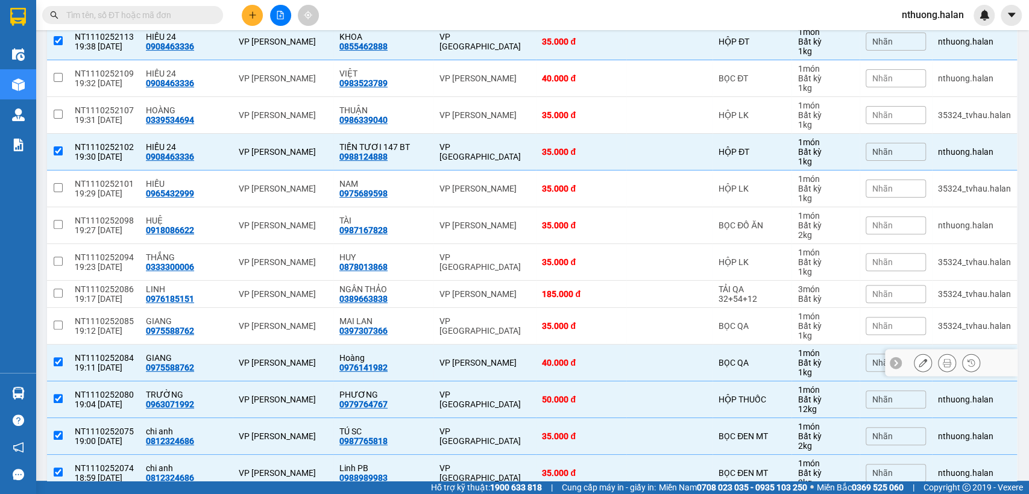
click at [452, 361] on div "VP [PERSON_NAME]" at bounding box center [485, 363] width 90 height 10
checkbox input "false"
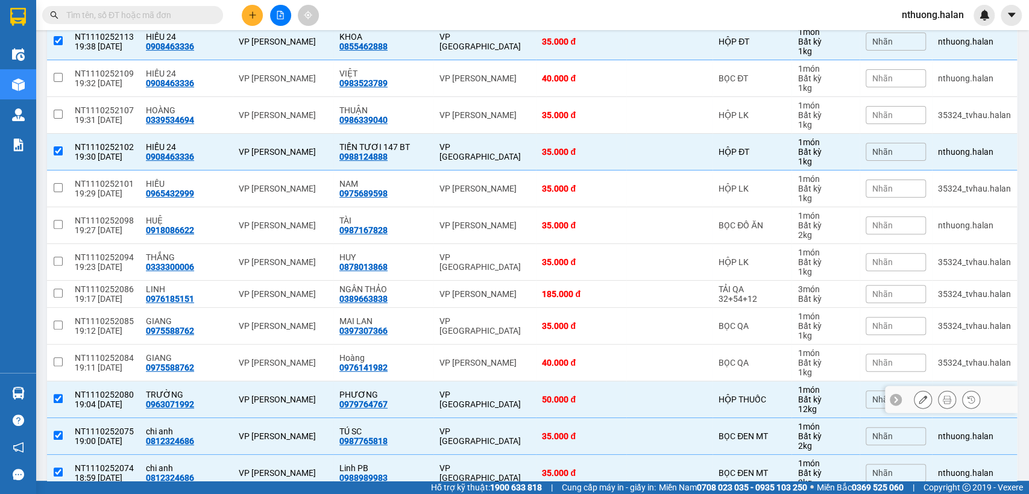
click at [443, 396] on div "VP [GEOGRAPHIC_DATA]" at bounding box center [485, 399] width 90 height 19
checkbox input "false"
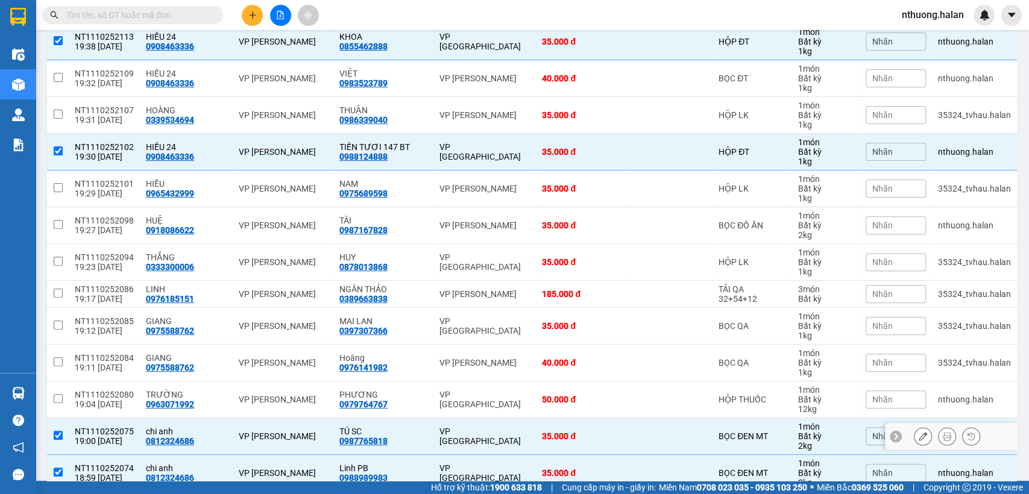
click at [456, 433] on div "VP [GEOGRAPHIC_DATA]" at bounding box center [485, 436] width 90 height 19
checkbox input "false"
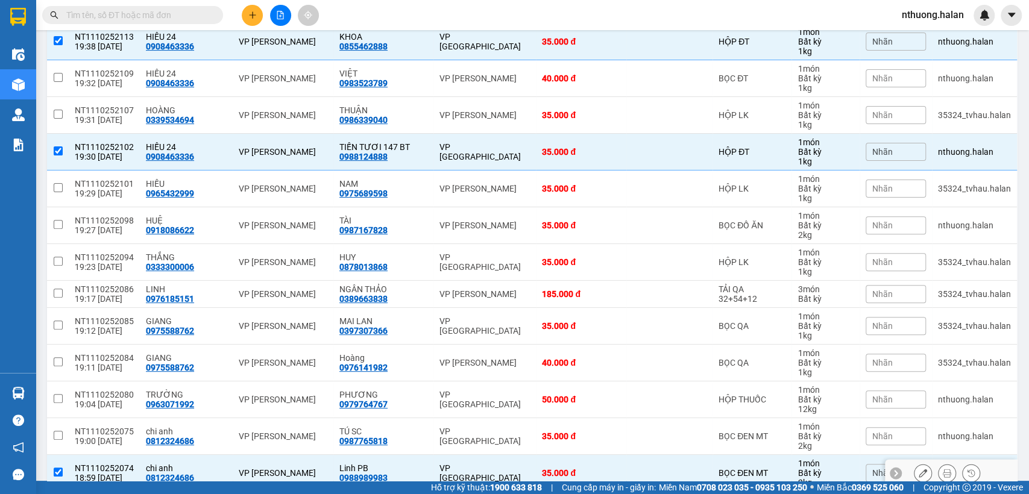
click at [462, 460] on td "VP [GEOGRAPHIC_DATA]" at bounding box center [485, 473] width 102 height 37
checkbox input "false"
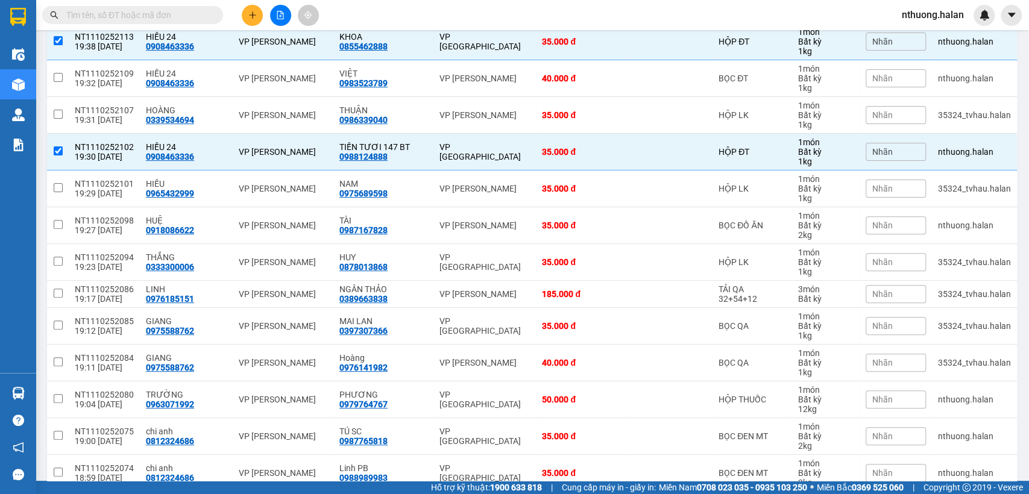
scroll to position [357, 0]
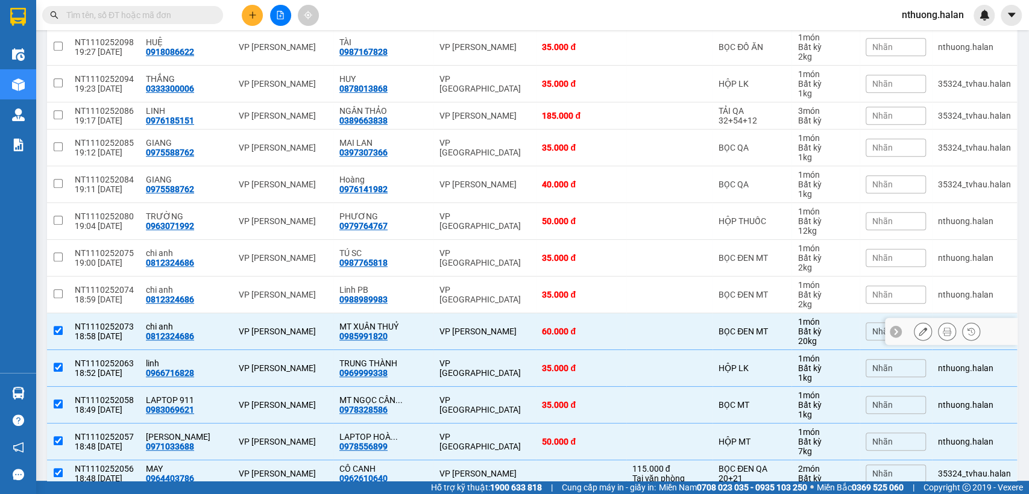
click at [447, 327] on div "VP [PERSON_NAME]" at bounding box center [485, 332] width 90 height 10
checkbox input "false"
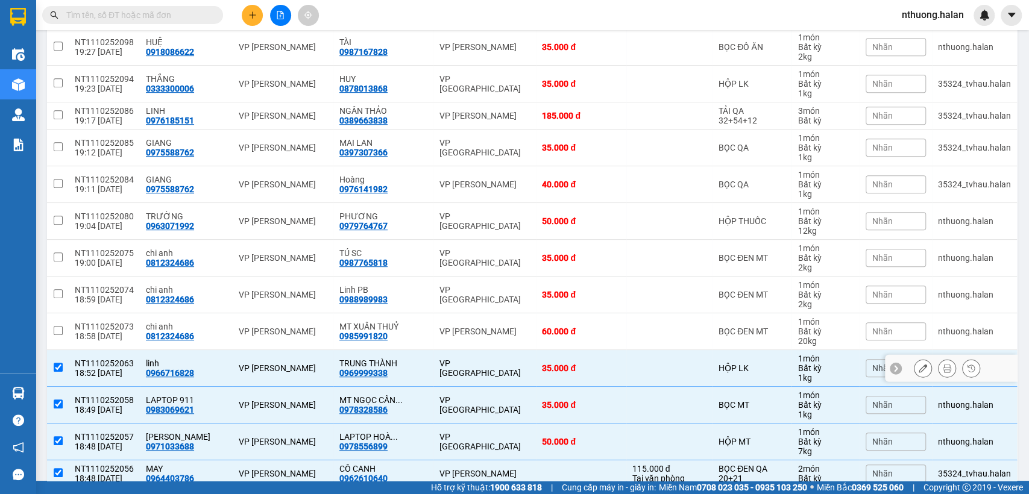
click at [458, 359] on td "VP [GEOGRAPHIC_DATA]" at bounding box center [485, 368] width 102 height 37
checkbox input "false"
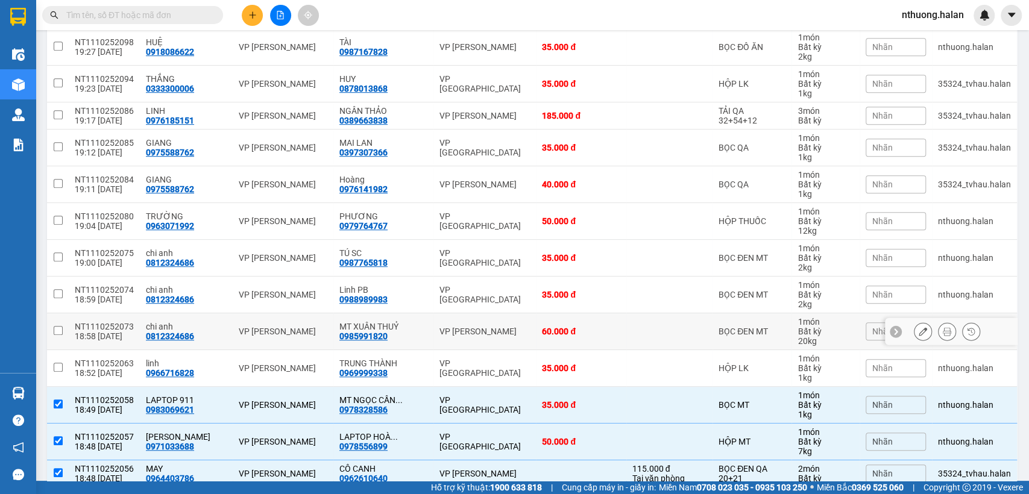
scroll to position [535, 0]
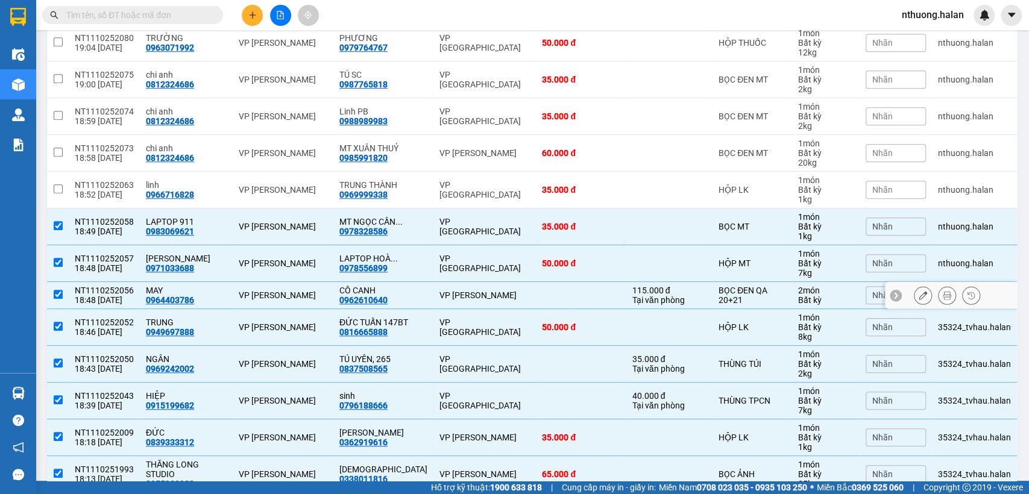
click at [456, 295] on div "VP [PERSON_NAME]" at bounding box center [485, 296] width 90 height 10
checkbox input "false"
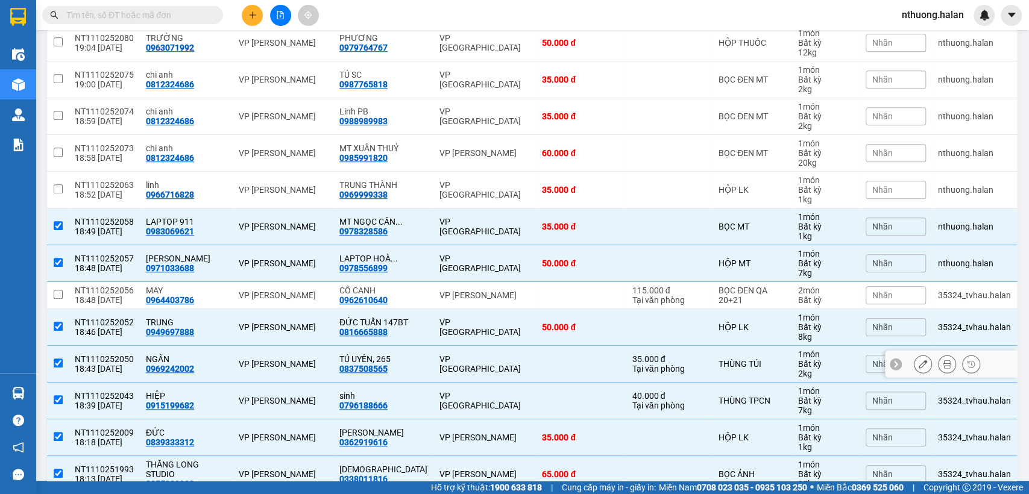
click at [446, 366] on div "VP [GEOGRAPHIC_DATA]" at bounding box center [485, 364] width 90 height 19
checkbox input "false"
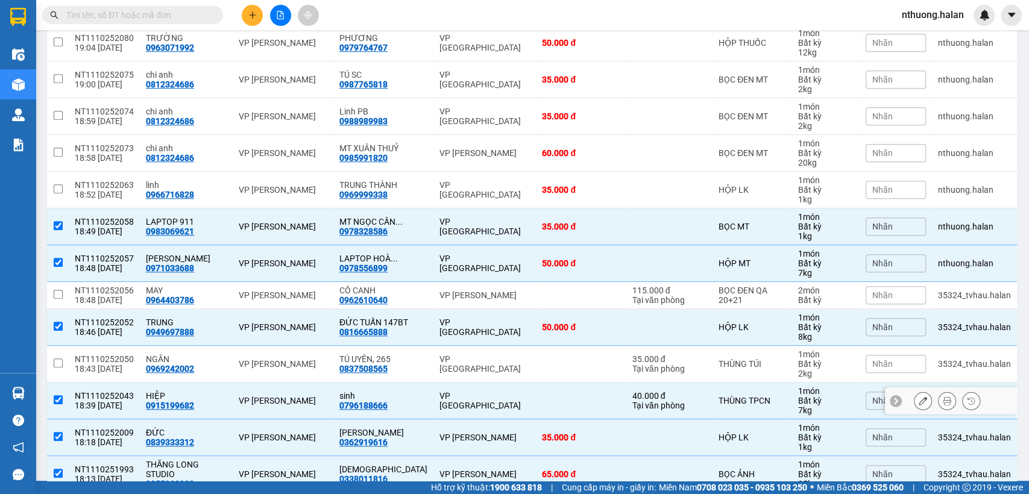
click at [446, 403] on div "VP [GEOGRAPHIC_DATA]" at bounding box center [485, 400] width 90 height 19
checkbox input "false"
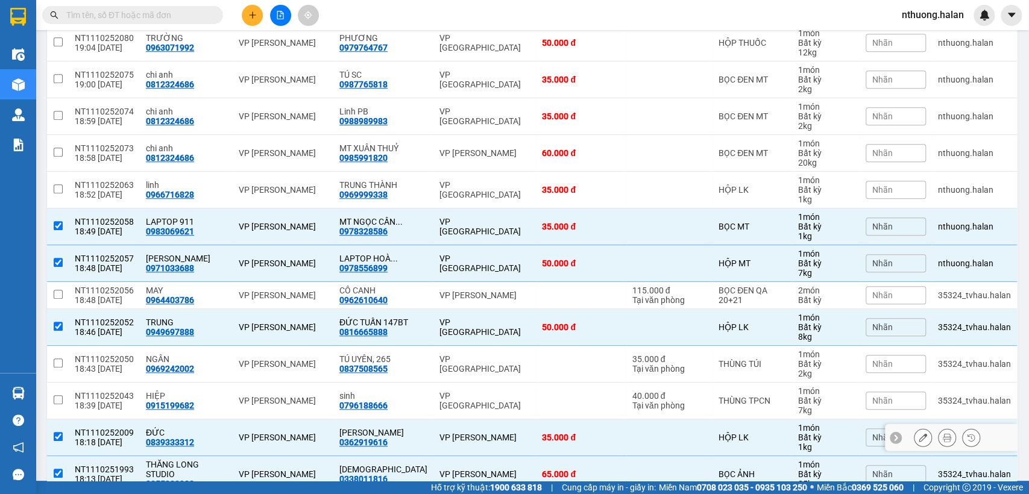
click at [446, 427] on td "VP [PERSON_NAME]" at bounding box center [485, 438] width 102 height 37
checkbox input "false"
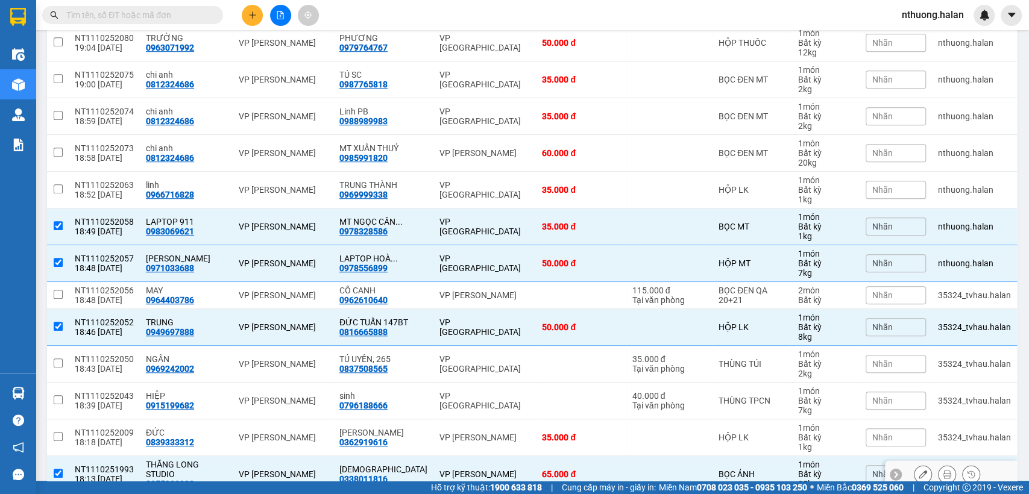
click at [468, 464] on td "VP [PERSON_NAME]" at bounding box center [485, 474] width 102 height 37
checkbox input "false"
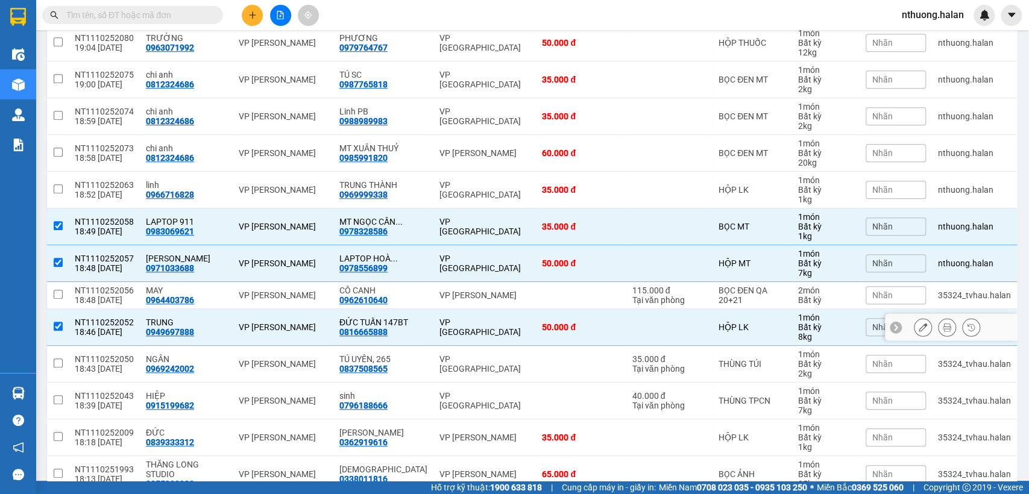
scroll to position [659, 0]
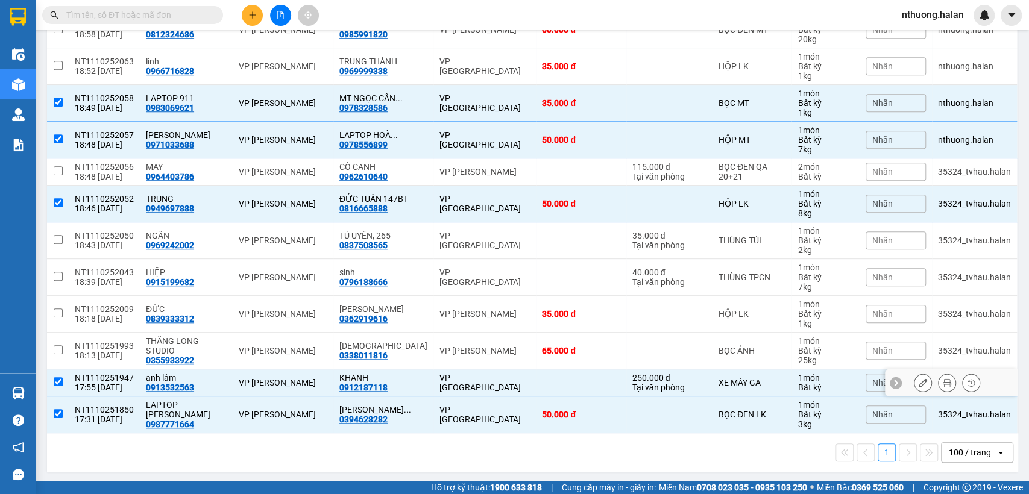
click at [460, 382] on div "VP [GEOGRAPHIC_DATA]" at bounding box center [485, 382] width 90 height 19
checkbox input "false"
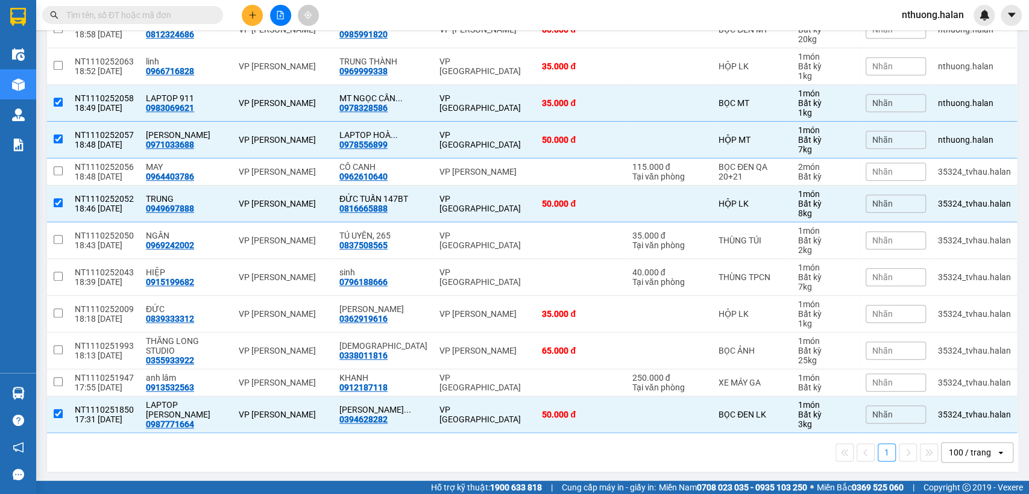
scroll to position [0, 0]
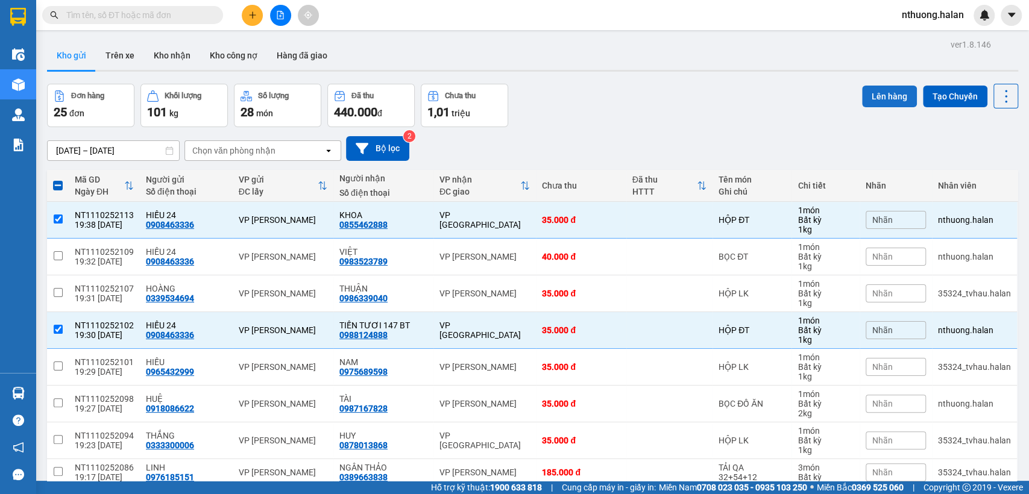
click at [878, 94] on button "Lên hàng" at bounding box center [889, 97] width 55 height 22
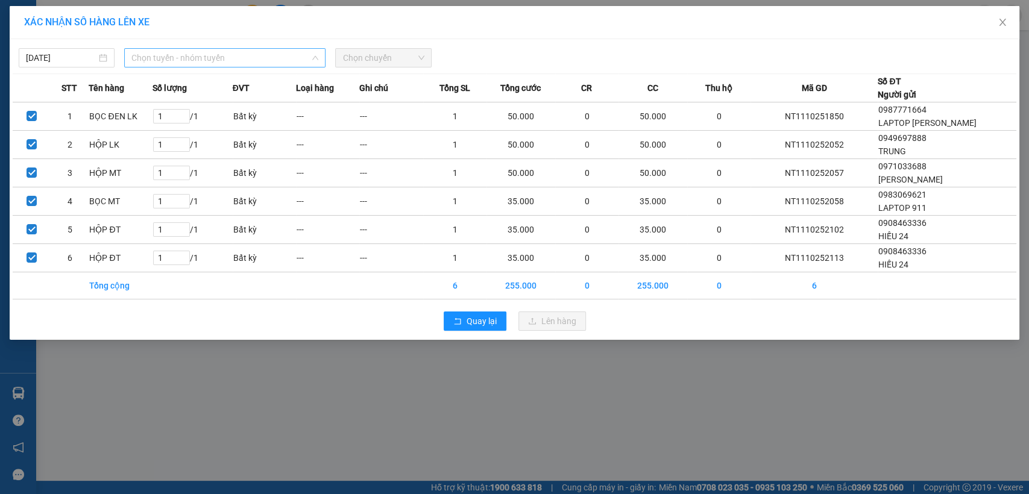
click at [148, 61] on span "Chọn tuyến - nhóm tuyến" at bounding box center [224, 58] width 187 height 18
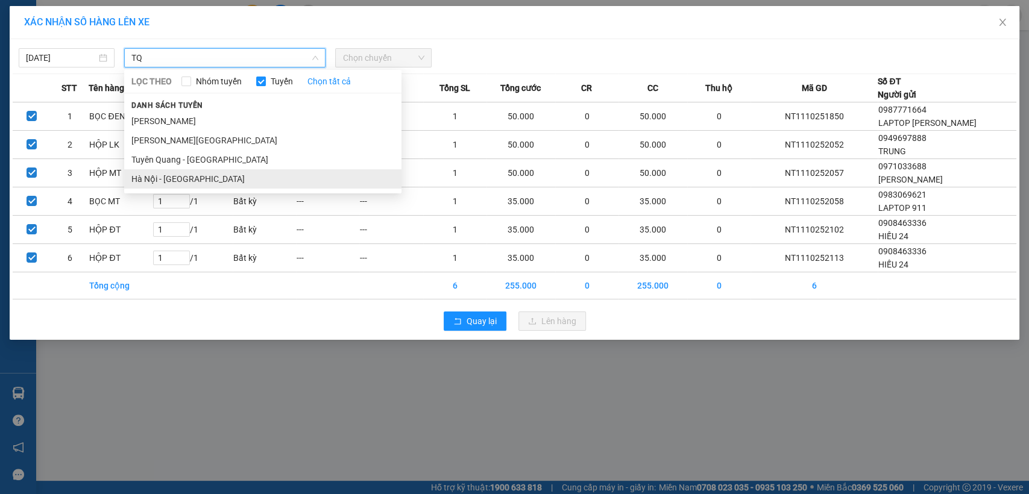
type input "TQ"
click at [178, 180] on li "Hà Nội - [GEOGRAPHIC_DATA]" at bounding box center [262, 178] width 277 height 19
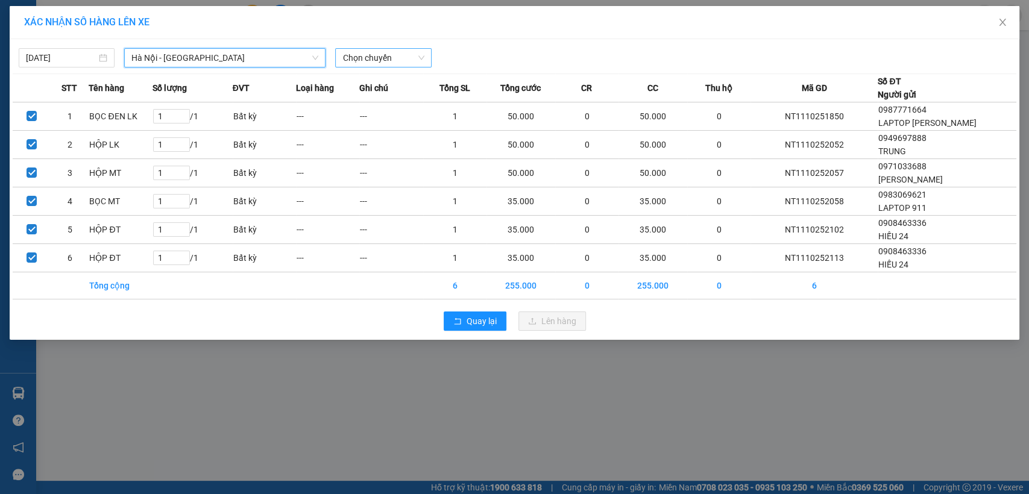
click at [362, 55] on span "Chọn chuyến" at bounding box center [382, 58] width 81 height 18
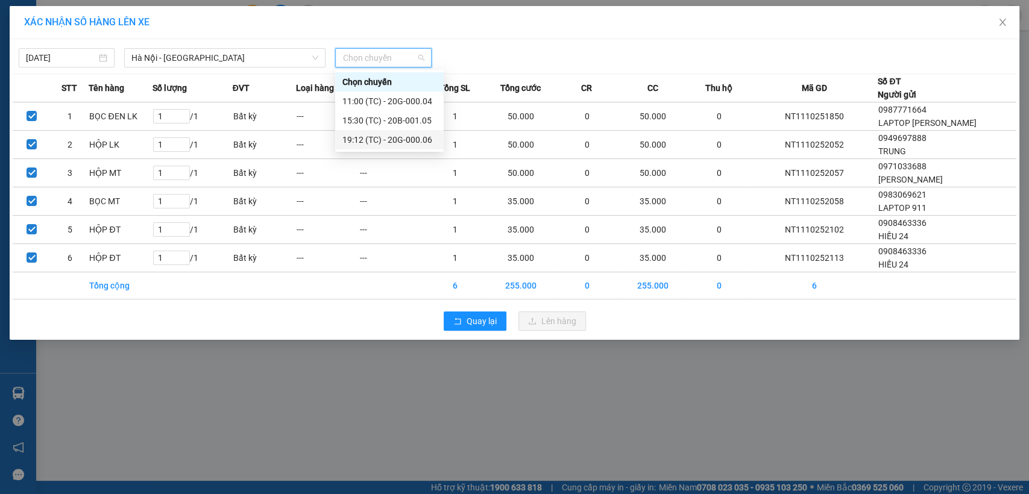
click at [412, 137] on div "19:12 (TC) - 20G-000.06" at bounding box center [389, 139] width 94 height 13
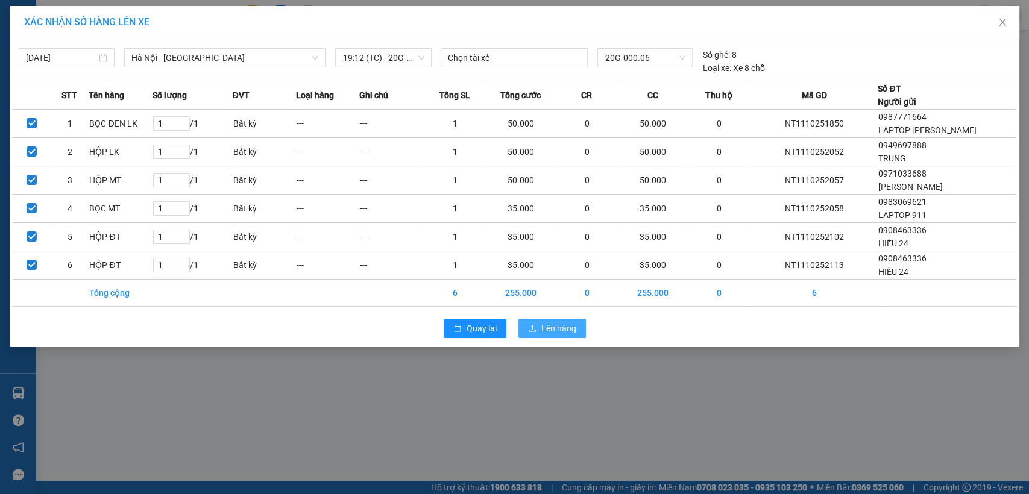
click at [563, 329] on span "Lên hàng" at bounding box center [558, 328] width 35 height 13
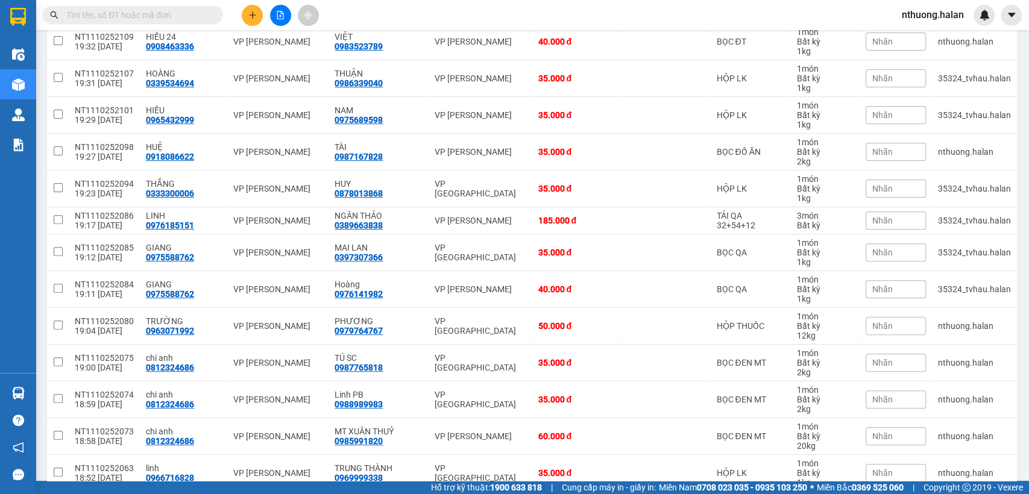
scroll to position [357, 0]
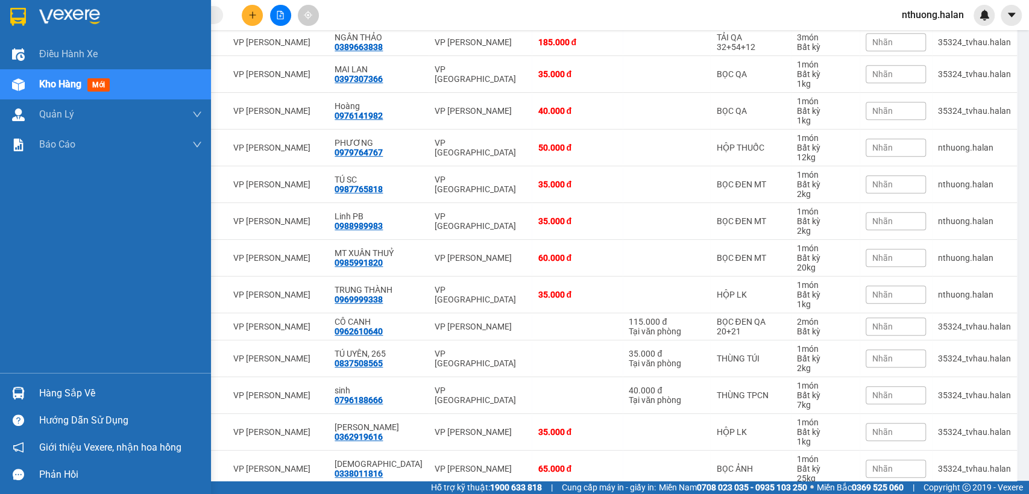
click at [45, 393] on div "Hàng sắp về" at bounding box center [120, 394] width 163 height 18
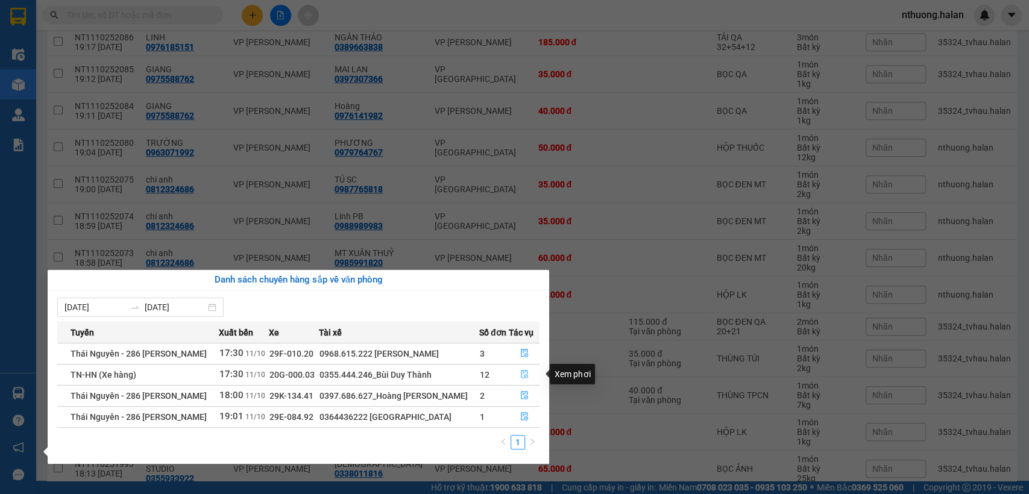
click at [524, 371] on icon "file-done" at bounding box center [524, 375] width 7 height 8
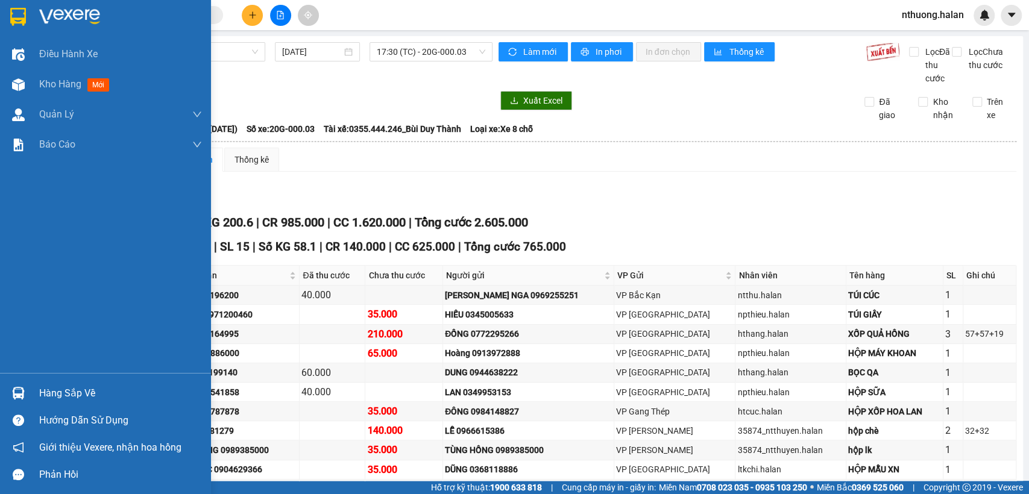
click at [48, 389] on div "Hàng sắp về" at bounding box center [120, 394] width 163 height 18
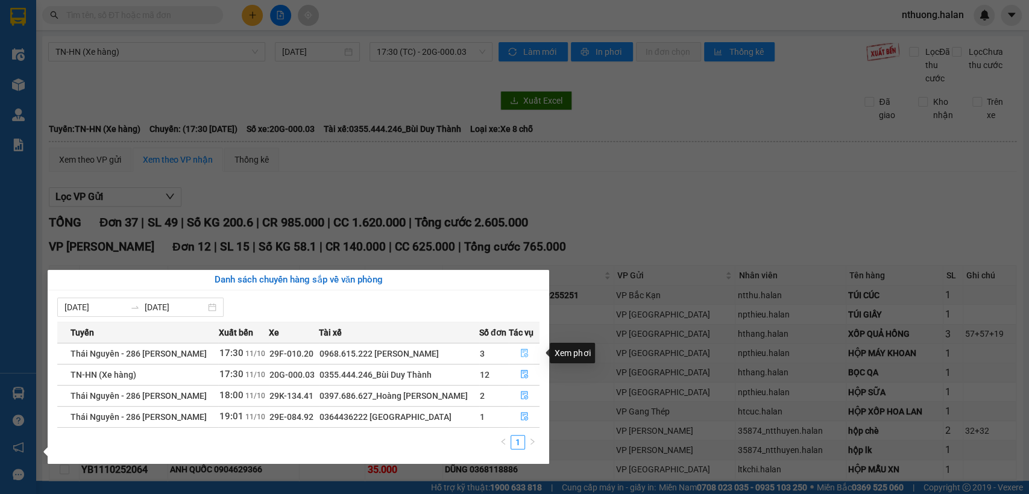
click at [525, 356] on icon "file-done" at bounding box center [524, 353] width 8 height 8
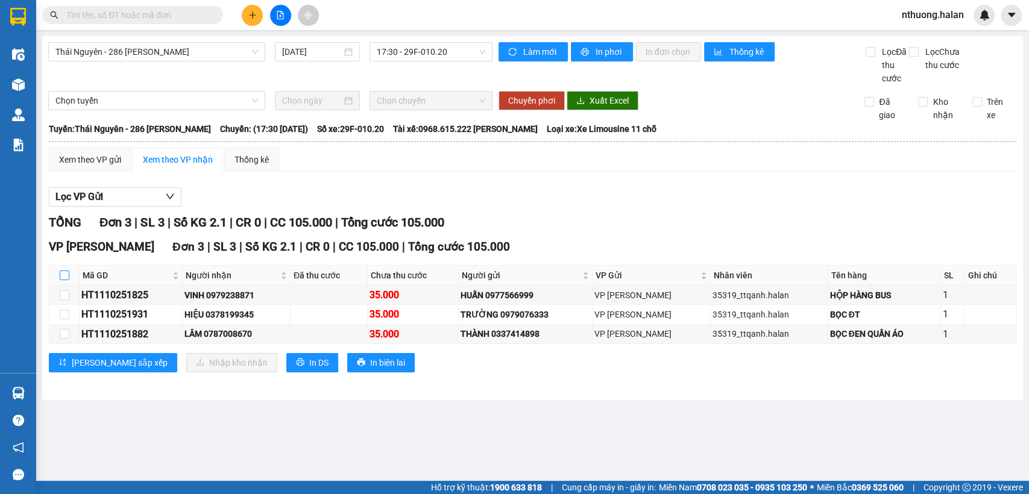
click at [66, 280] on input "checkbox" at bounding box center [65, 276] width 10 height 10
checkbox input "true"
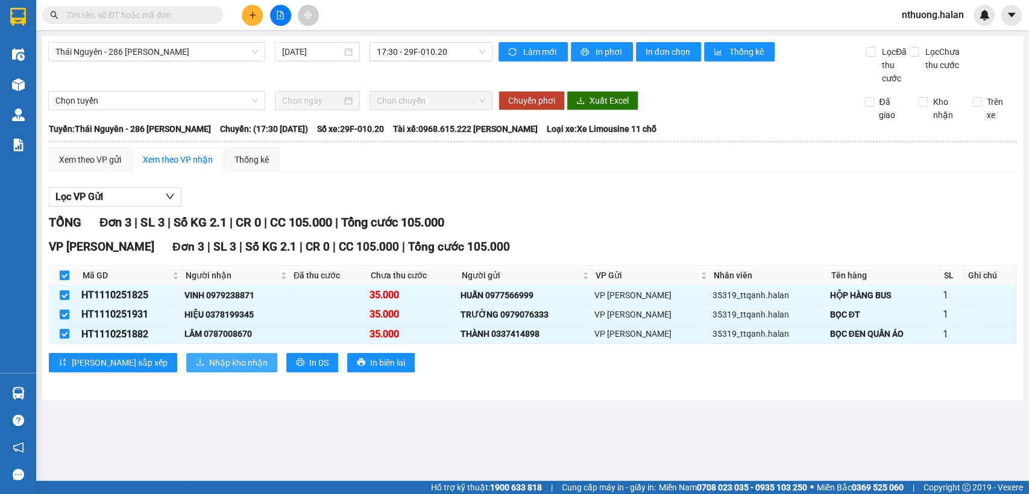
click at [209, 356] on span "Nhập kho nhận" at bounding box center [238, 362] width 58 height 13
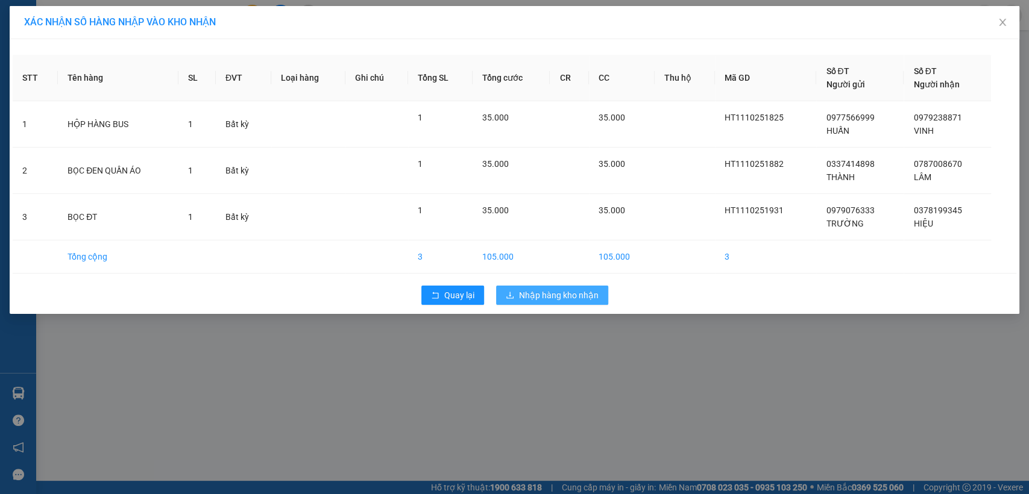
click at [553, 294] on span "Nhập hàng kho nhận" at bounding box center [559, 295] width 80 height 13
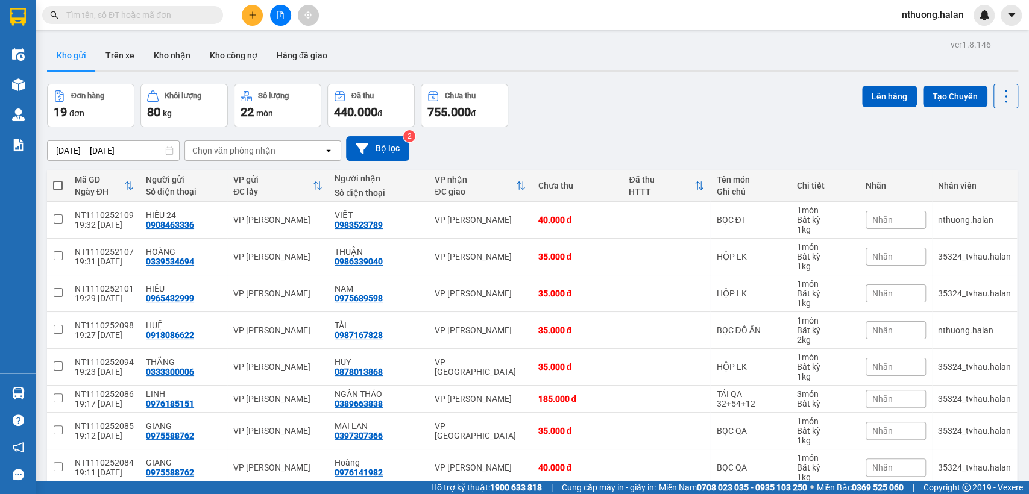
click at [254, 16] on icon "plus" at bounding box center [252, 15] width 8 height 8
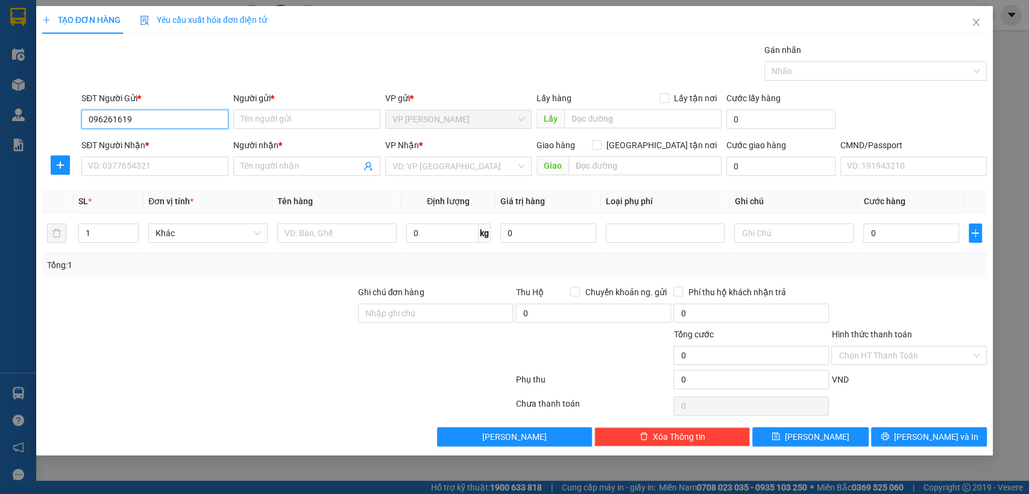
type input "0962616192"
click at [165, 145] on div "0962616192 - TÂN, ĐCV" at bounding box center [155, 143] width 133 height 13
type input "TÂN, ĐCV"
type input "0962616192"
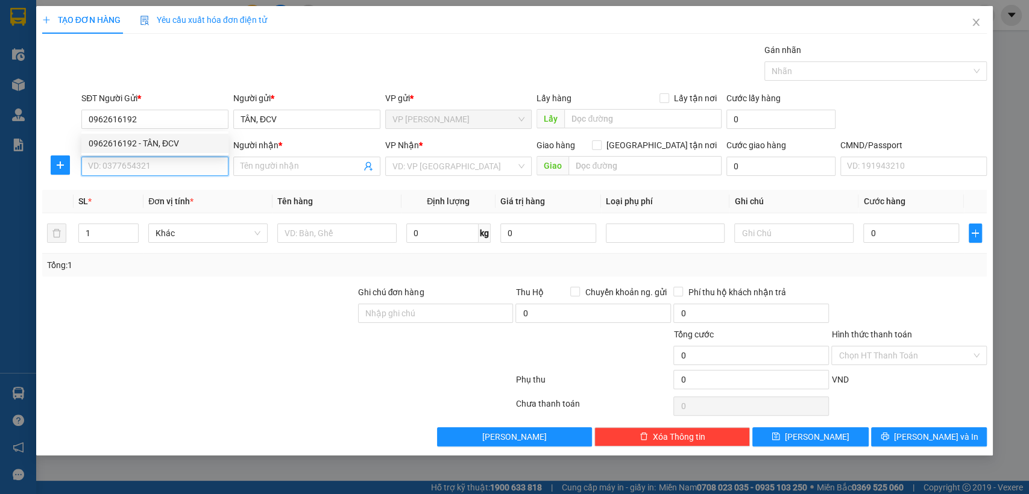
click at [162, 168] on input "SĐT Người Nhận *" at bounding box center [154, 166] width 147 height 19
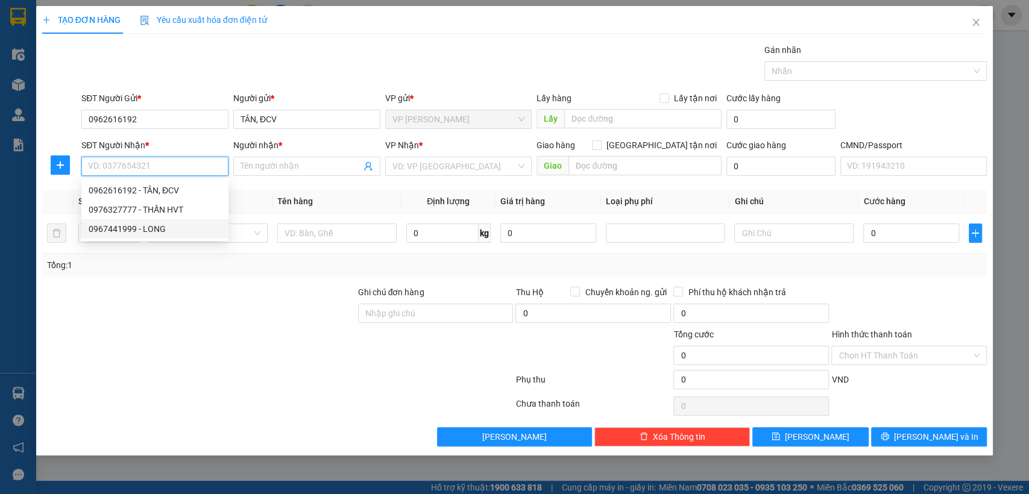
click at [122, 222] on div "0967441999 - LONG" at bounding box center [155, 228] width 133 height 13
type input "0967441999"
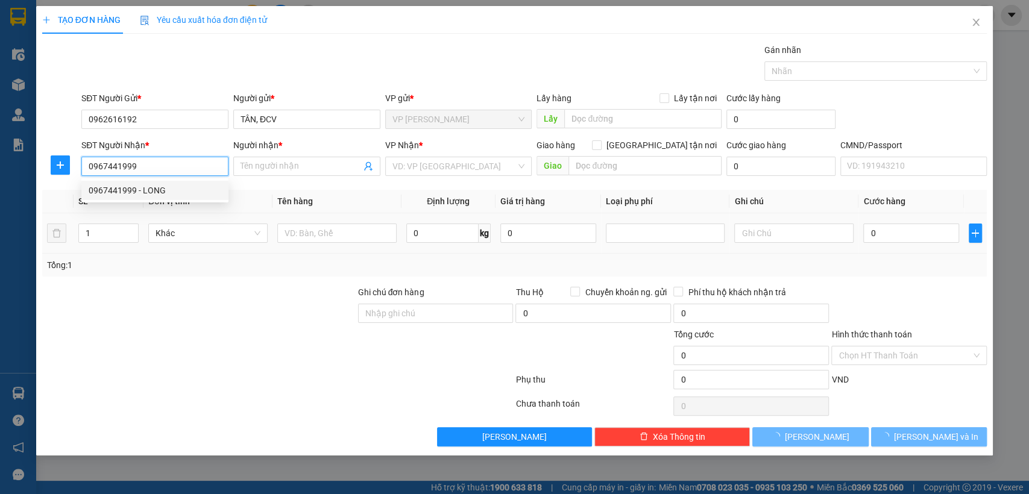
type input "LONG"
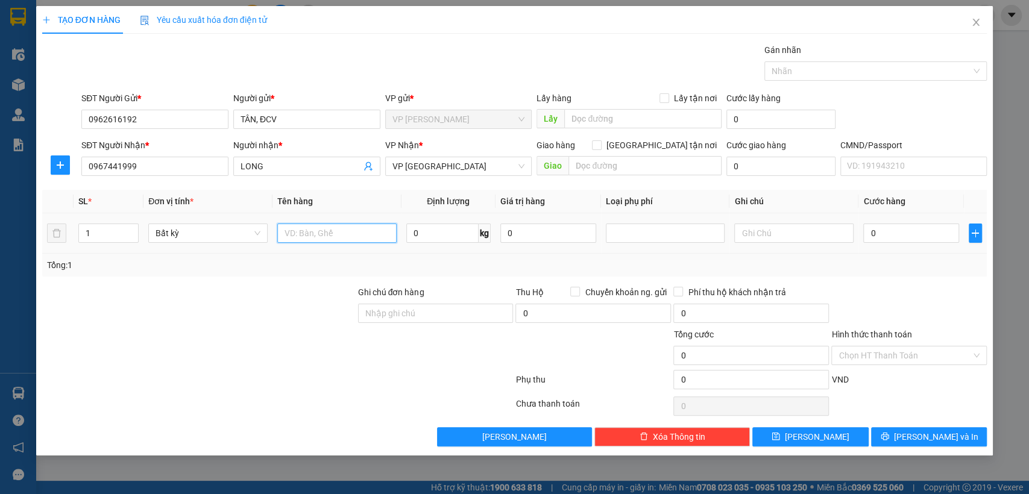
click at [337, 239] on input "text" at bounding box center [336, 233] width 119 height 19
type input "FB"
type input "1"
type input "35.000"
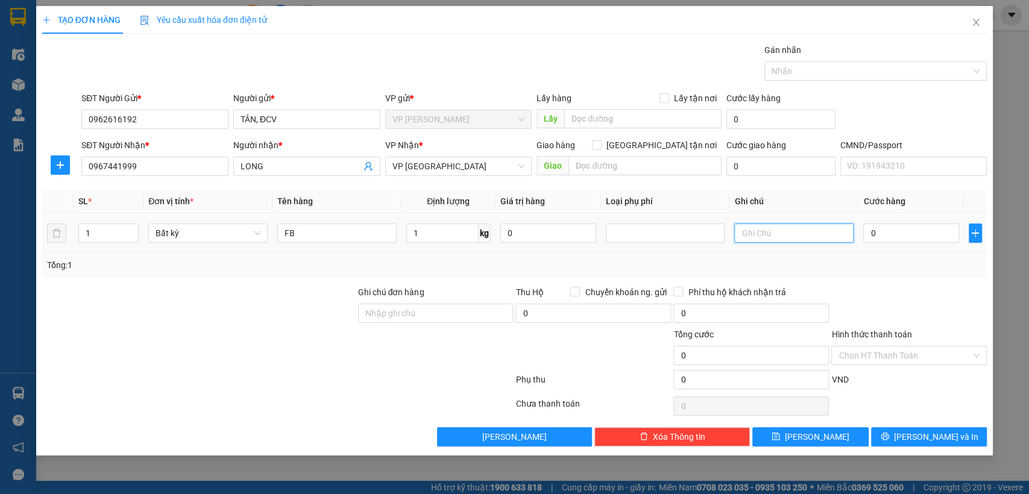
type input "35.000"
drag, startPoint x: 927, startPoint y: 267, endPoint x: 921, endPoint y: 365, distance: 98.5
click at [926, 267] on div "Tổng: 1" at bounding box center [515, 265] width 936 height 13
click at [934, 446] on div "TẠO ĐƠN HÀNG Yêu cầu xuất hóa đơn điện tử Transit Pickup Surcharge Ids Transit …" at bounding box center [514, 231] width 957 height 450
click at [933, 438] on span "[PERSON_NAME] và In" at bounding box center [936, 436] width 84 height 13
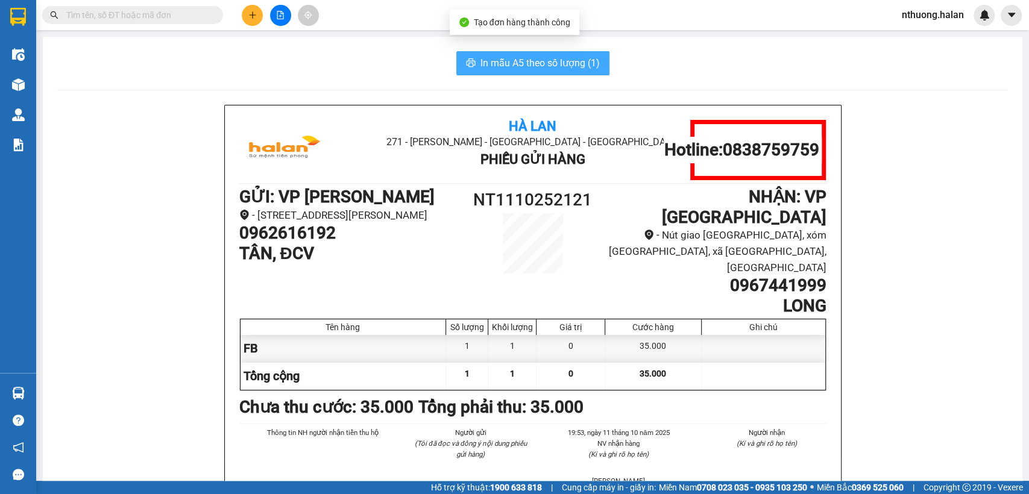
click at [561, 57] on span "In mẫu A5 theo số lượng (1)" at bounding box center [540, 62] width 119 height 15
click at [304, 244] on h1 "0962616192" at bounding box center [349, 233] width 220 height 20
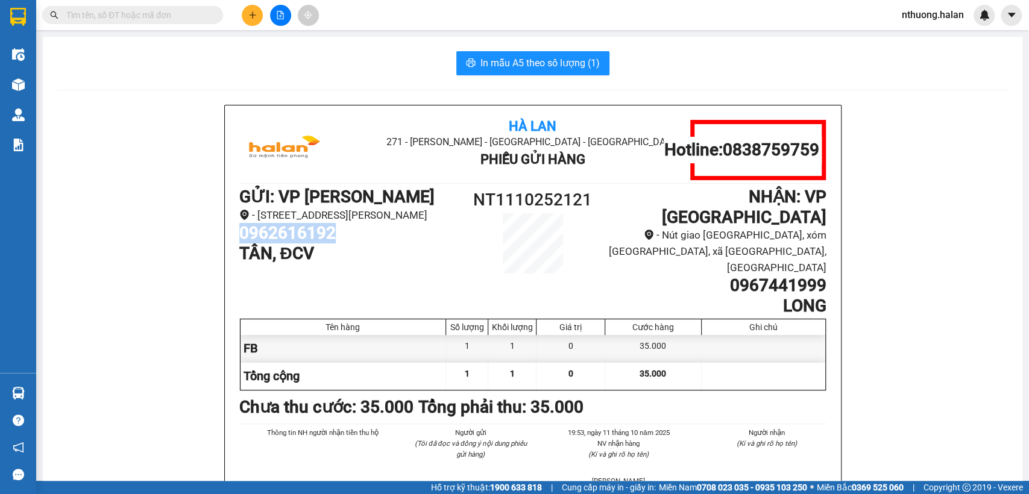
click at [304, 244] on h1 "0962616192" at bounding box center [349, 233] width 220 height 20
copy h1 "0962616192"
click at [256, 19] on button at bounding box center [252, 15] width 21 height 21
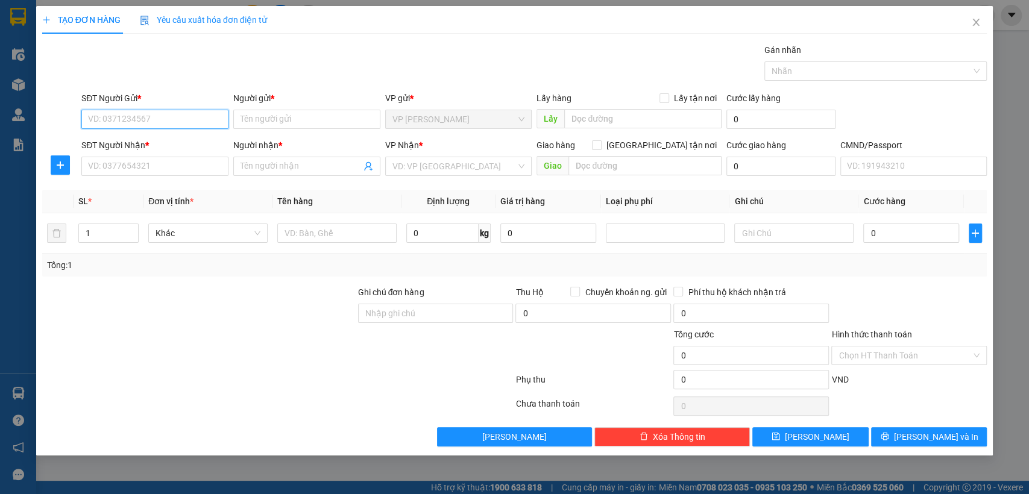
paste input "0962616192"
type input "0962616192"
click at [156, 137] on div "0962616192 - TÂN, ĐCV" at bounding box center [155, 143] width 133 height 13
type input "TÂN, ĐCV"
type input "0962616192"
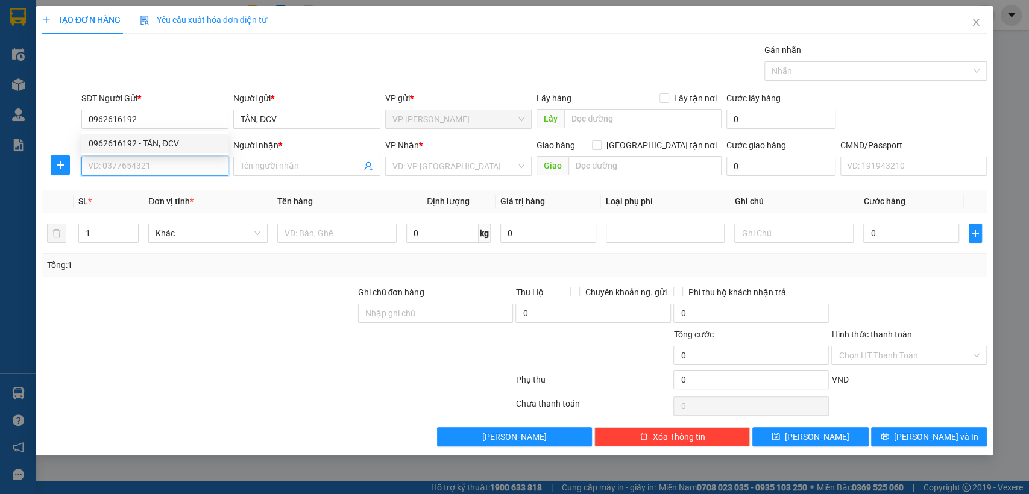
click at [156, 170] on input "SĐT Người Nhận *" at bounding box center [154, 166] width 147 height 19
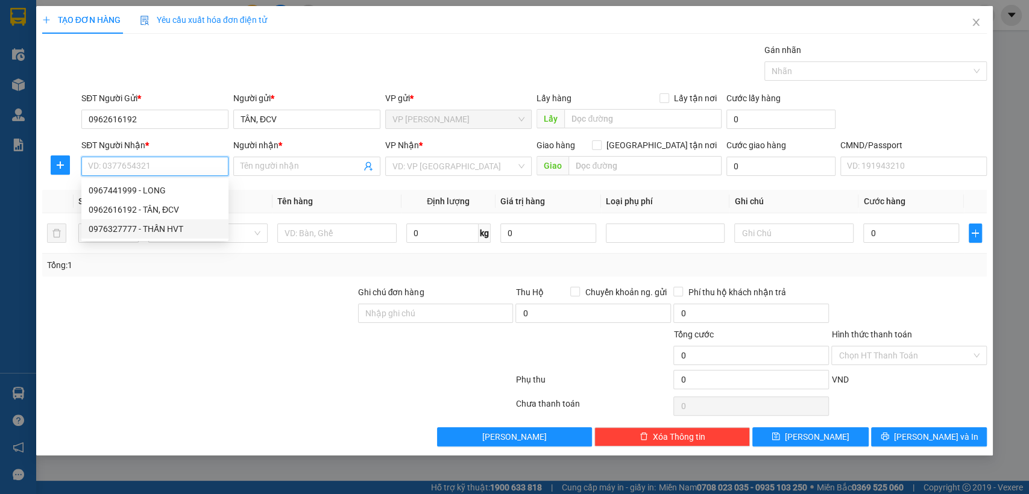
click at [181, 227] on div "0976327777 - THẤN HVT" at bounding box center [155, 228] width 133 height 13
type input "0976327777"
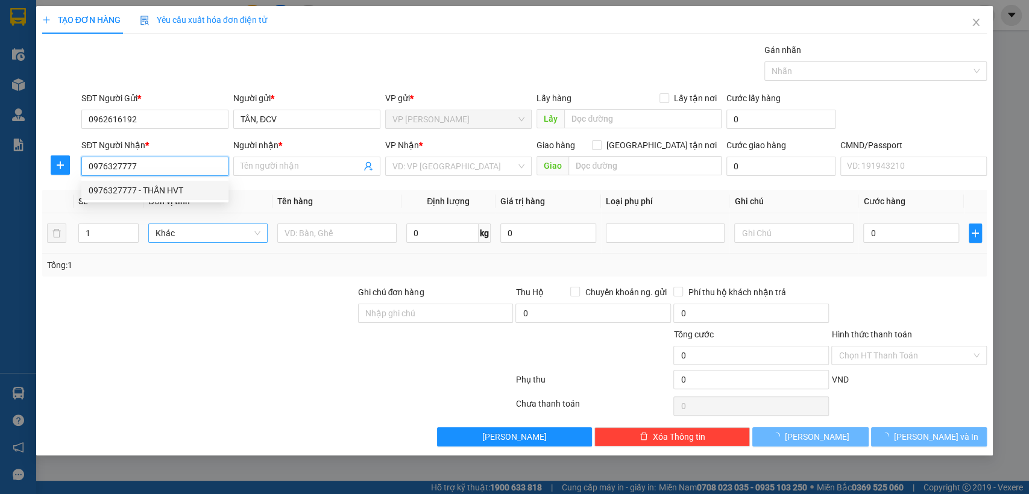
type input "THẤN HVT"
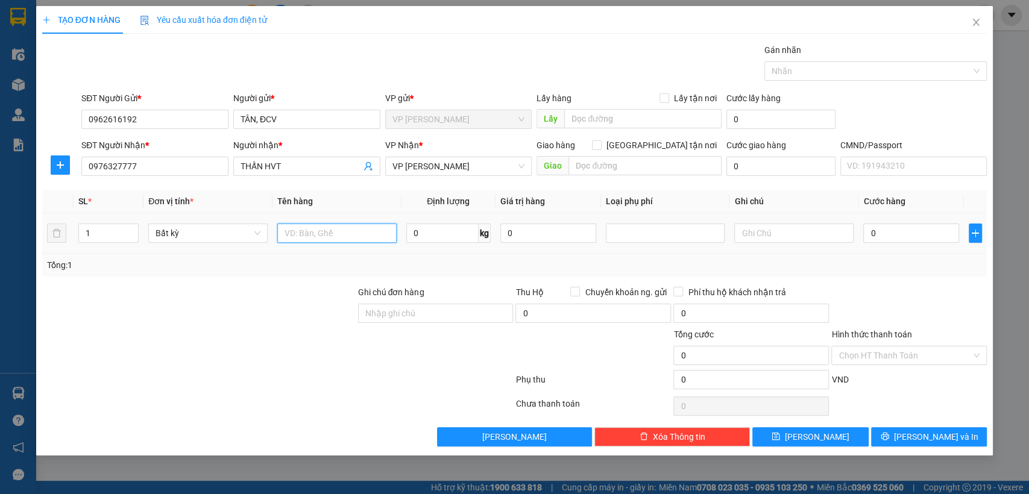
click at [294, 239] on input "text" at bounding box center [336, 233] width 119 height 19
type input "FB"
type input "1"
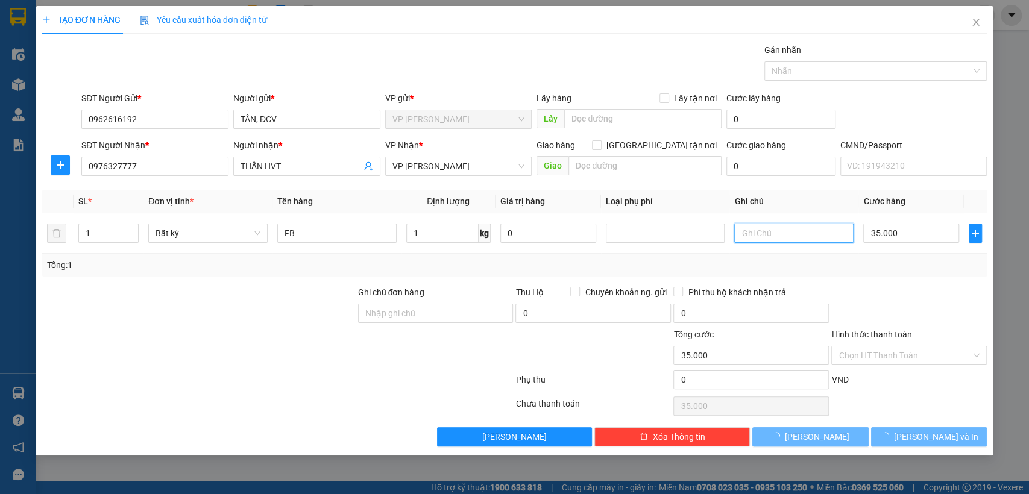
type input "35.000"
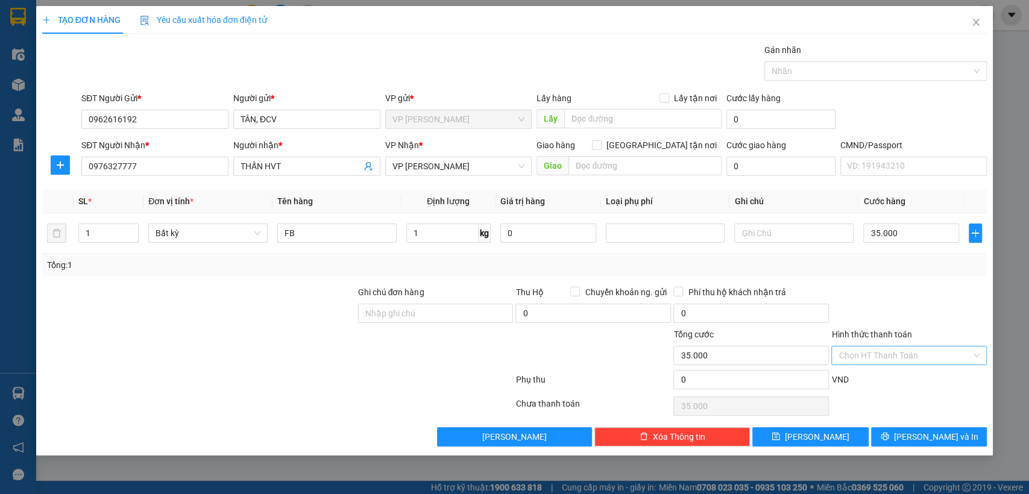
click at [864, 352] on input "Hình thức thanh toán" at bounding box center [905, 356] width 133 height 18
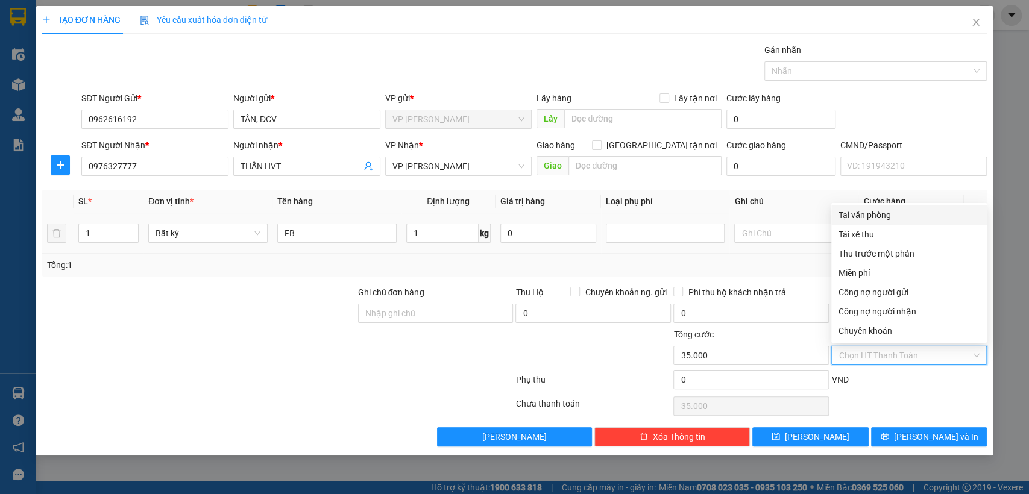
click at [865, 218] on div "Tại văn phòng" at bounding box center [909, 215] width 141 height 13
type input "0"
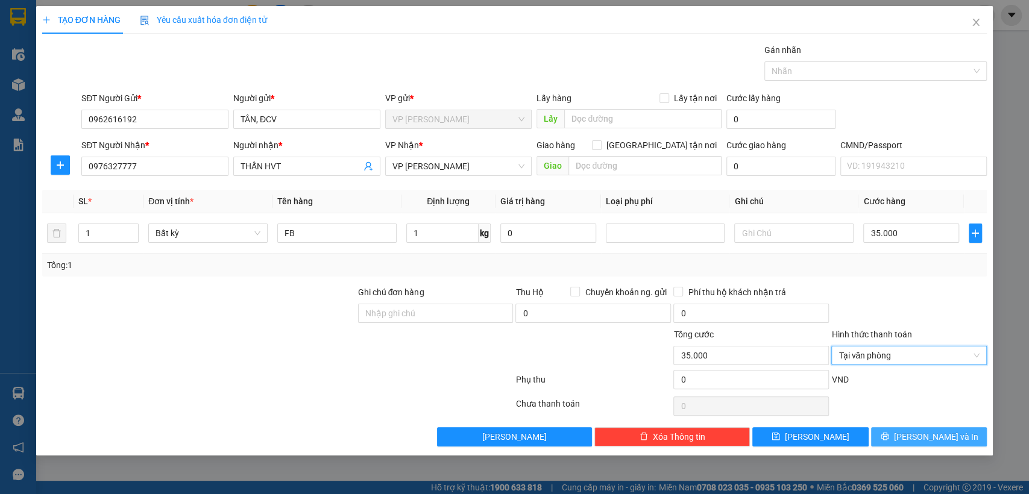
click at [930, 436] on span "[PERSON_NAME] và In" at bounding box center [936, 436] width 84 height 13
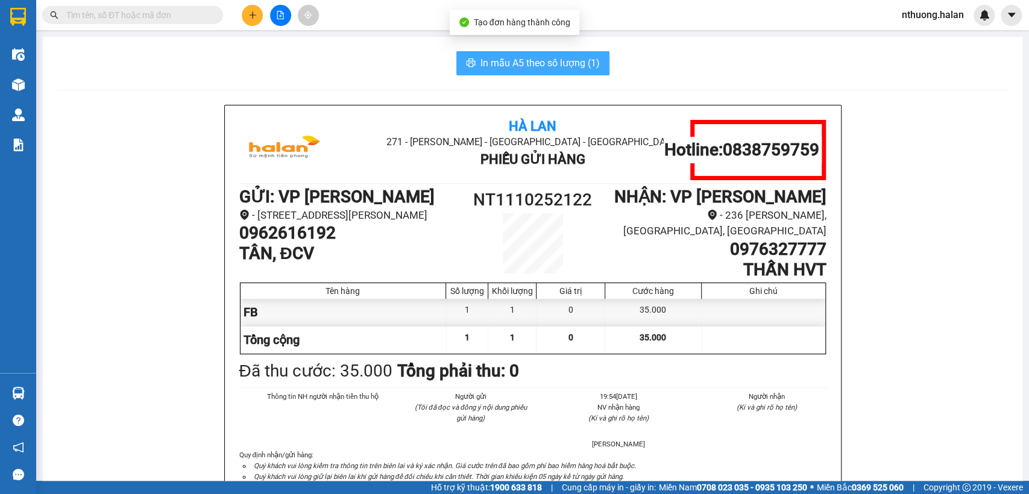
click at [566, 60] on span "In mẫu A5 theo số lượng (1)" at bounding box center [540, 62] width 119 height 15
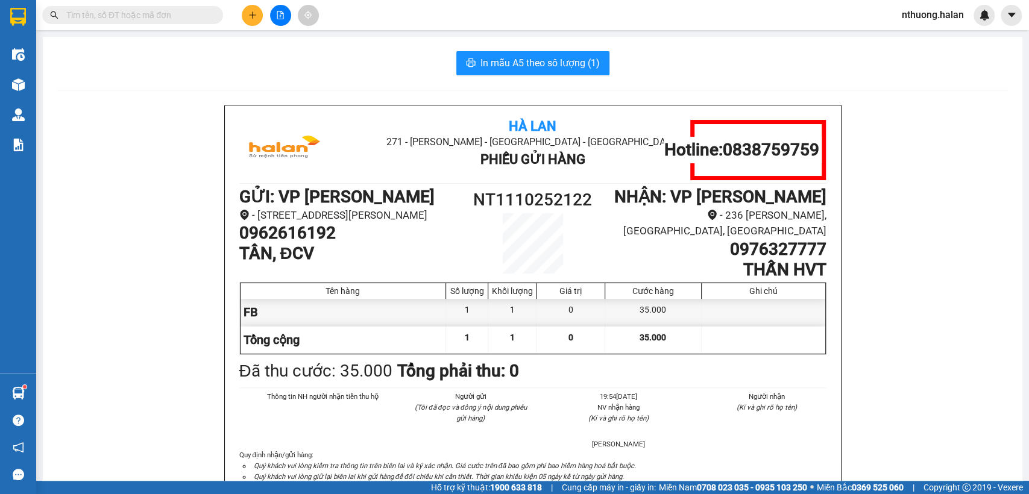
click at [116, 16] on input "text" at bounding box center [137, 14] width 142 height 13
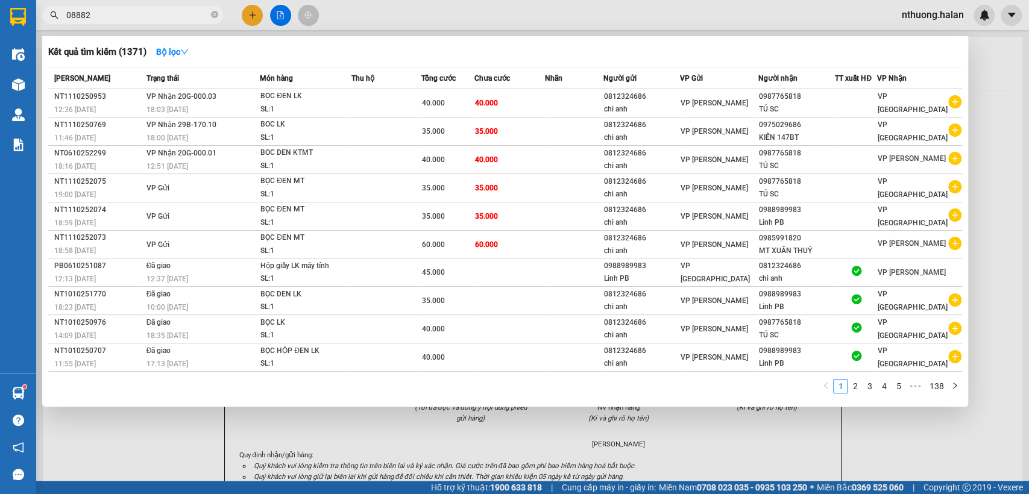
type input "088828"
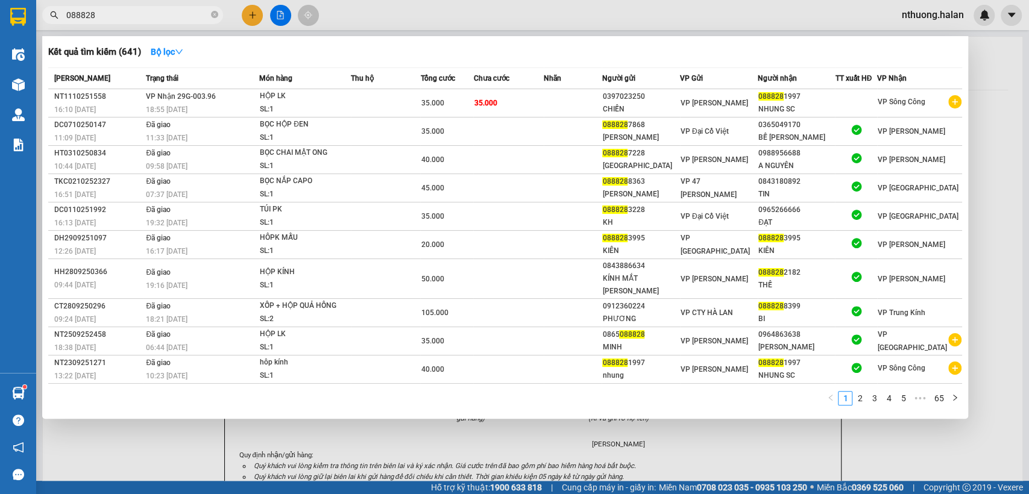
click at [144, 10] on input "088828" at bounding box center [137, 14] width 142 height 13
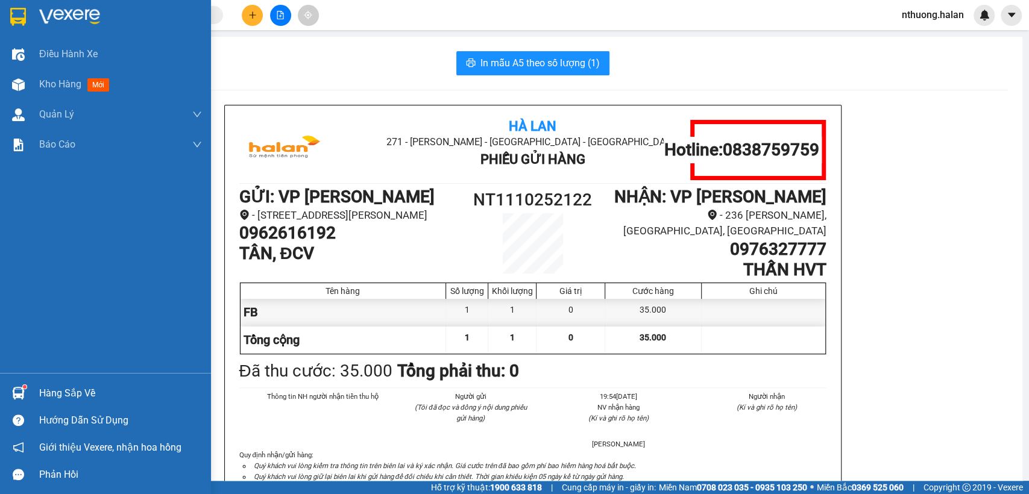
click at [43, 396] on div "Hàng sắp về" at bounding box center [120, 394] width 163 height 18
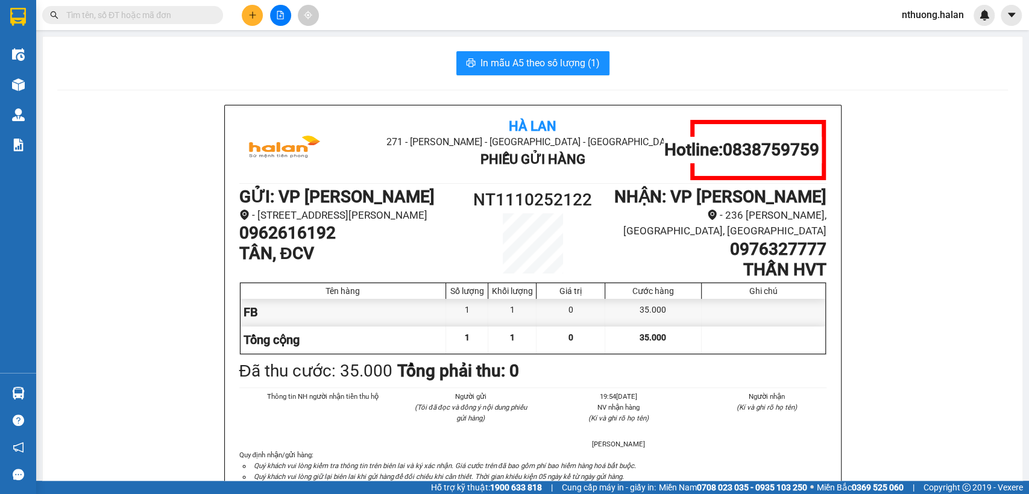
click at [128, 215] on section "Kết quả tìm kiếm ( 641 ) Bộ lọc Mã ĐH Trạng thái Món hàng Thu hộ Tổng cước Chưa…" at bounding box center [514, 247] width 1029 height 494
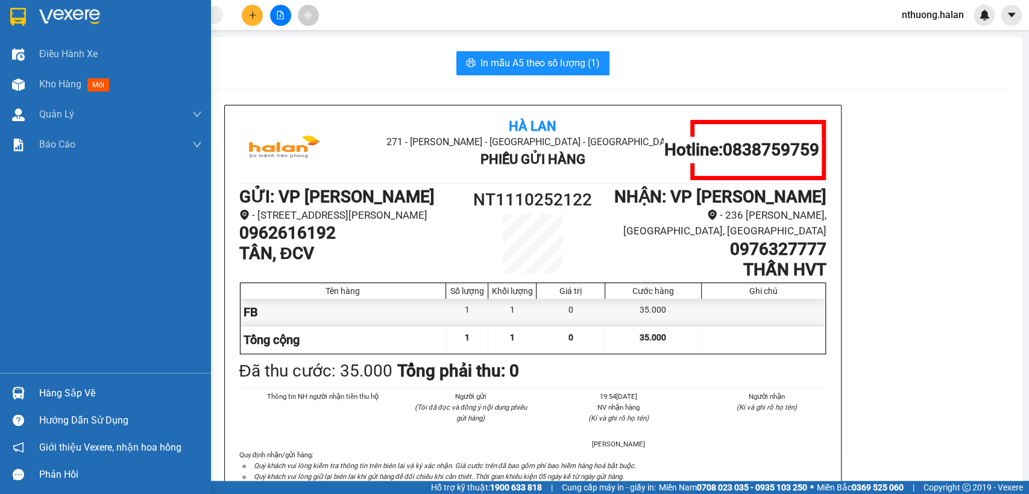
click at [44, 385] on div "Hàng sắp về" at bounding box center [120, 394] width 163 height 18
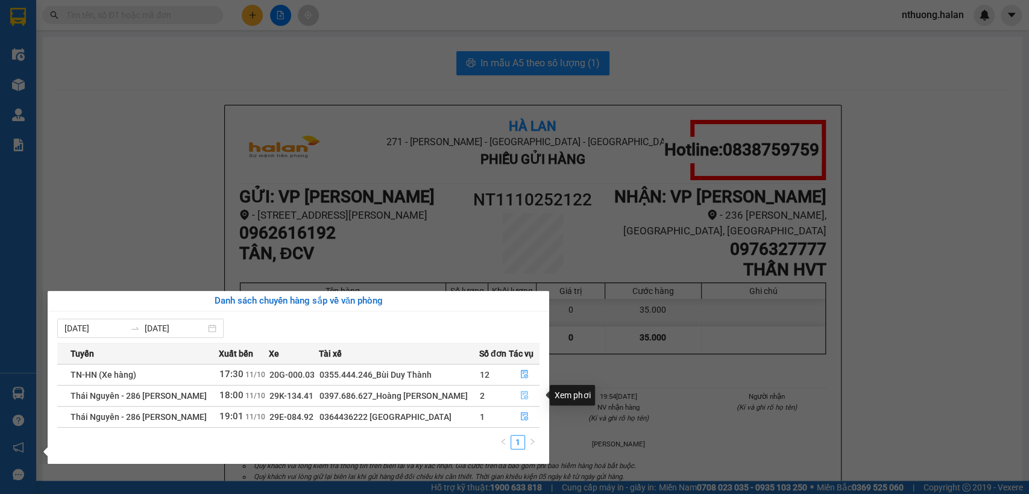
click at [521, 391] on icon "file-done" at bounding box center [524, 395] width 8 height 8
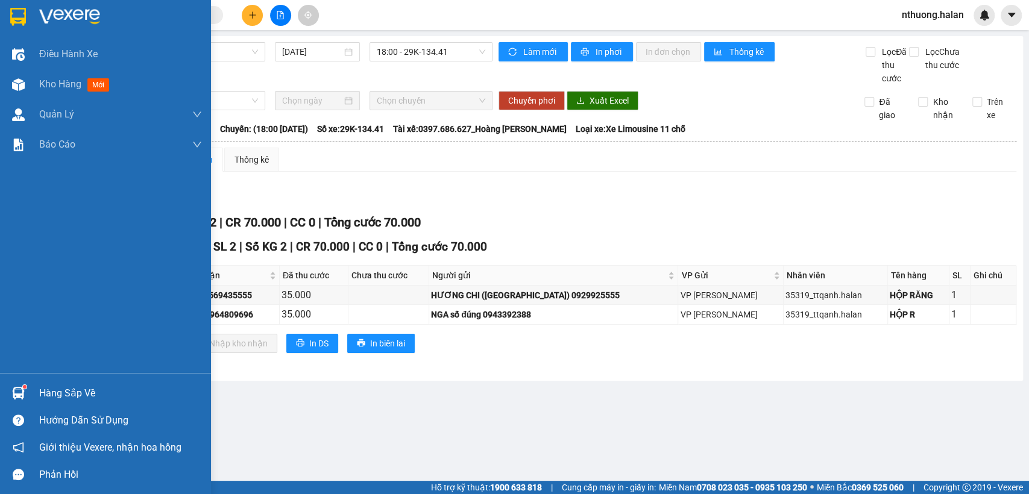
click at [72, 377] on div "Hàng sắp về Hướng dẫn sử dụng Giới thiệu Vexere, nhận hoa hồng Phản hồi" at bounding box center [105, 430] width 211 height 115
click at [42, 391] on div "Hàng sắp về" at bounding box center [120, 394] width 163 height 18
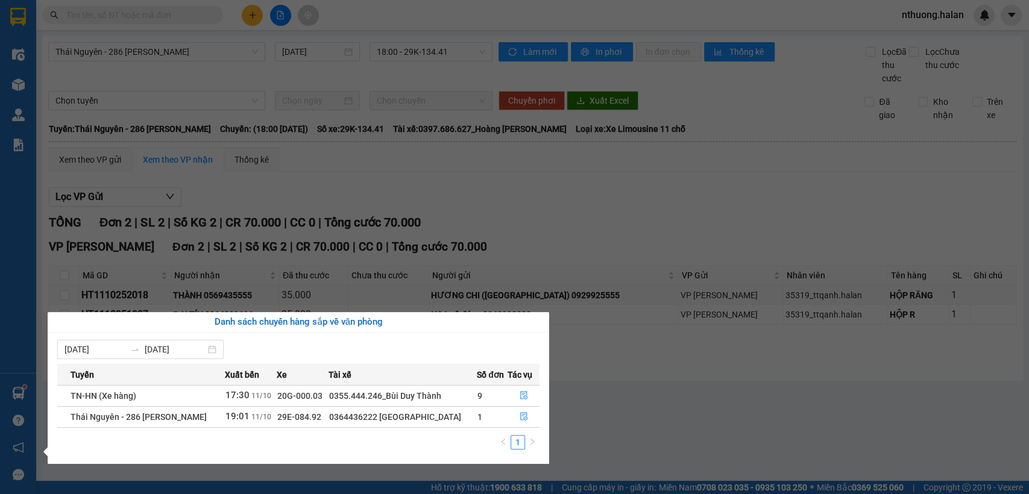
click at [652, 204] on section "Kết quả tìm kiếm ( 641 ) Bộ lọc Mã ĐH Trạng thái Món hàng Thu hộ Tổng cước Chưa…" at bounding box center [514, 247] width 1029 height 494
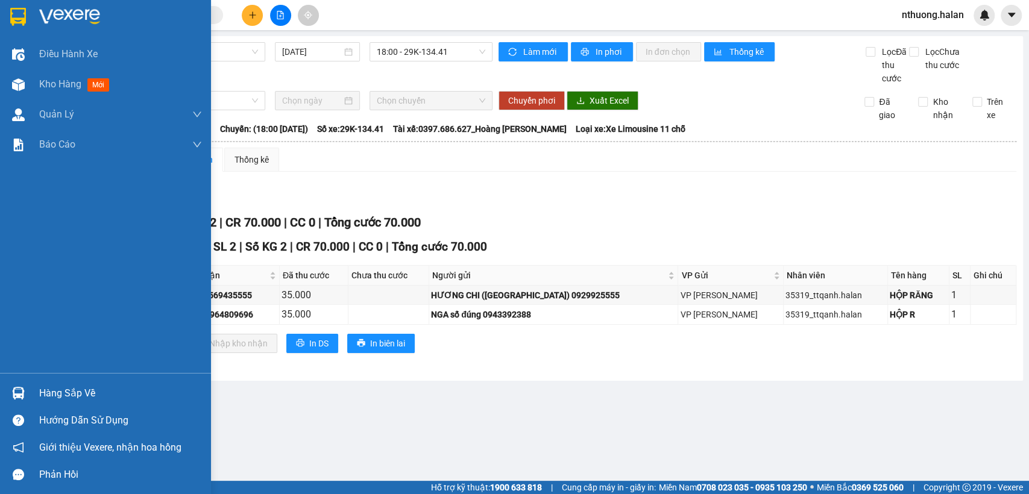
click at [77, 390] on div "Hàng sắp về" at bounding box center [120, 394] width 163 height 18
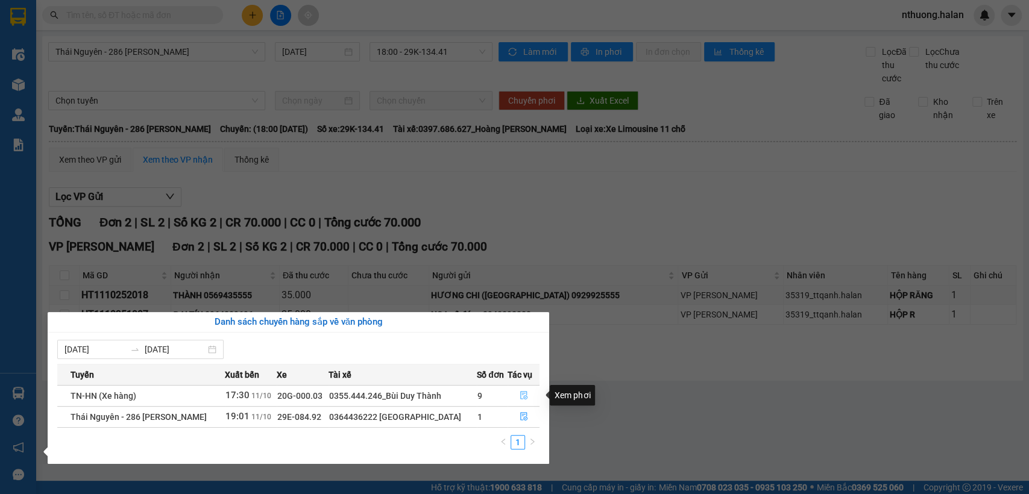
click at [517, 395] on button "button" at bounding box center [523, 395] width 31 height 19
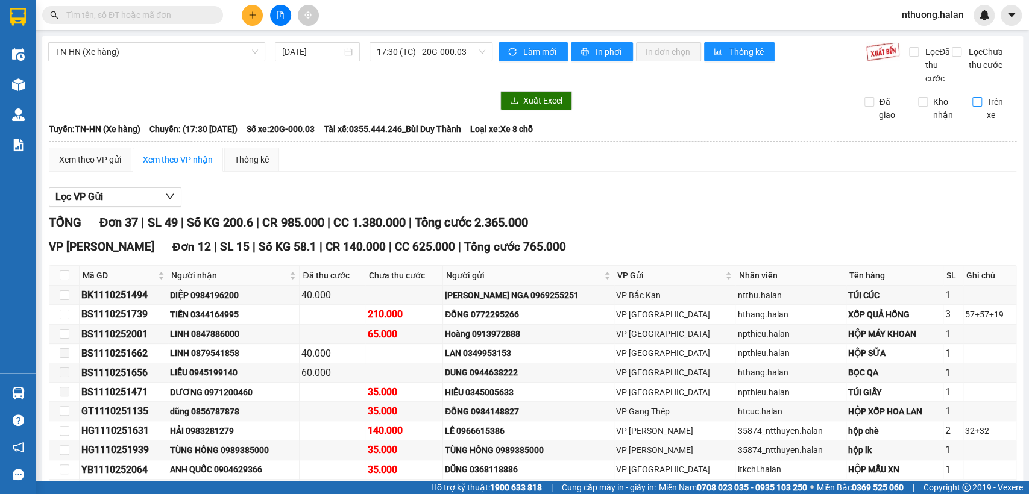
click at [973, 107] on input "Trên xe" at bounding box center [978, 102] width 10 height 10
checkbox input "true"
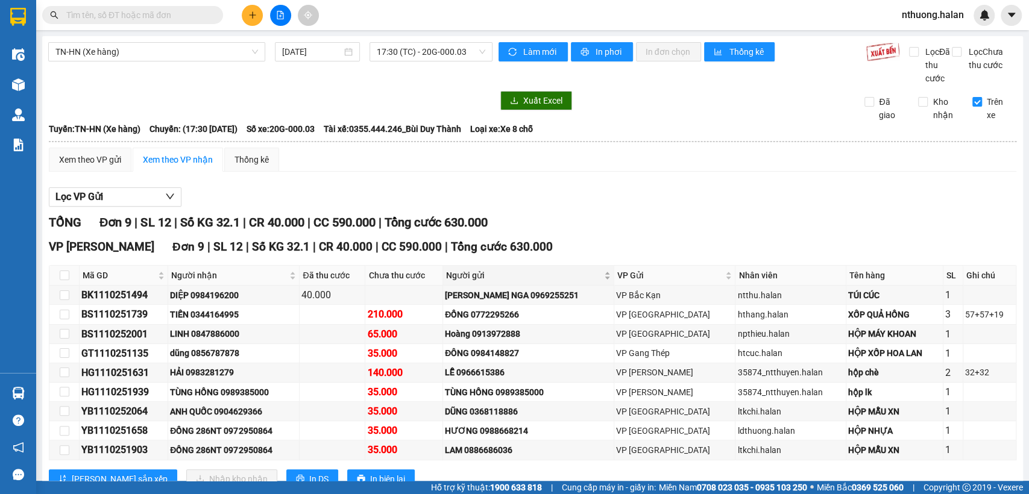
scroll to position [54, 0]
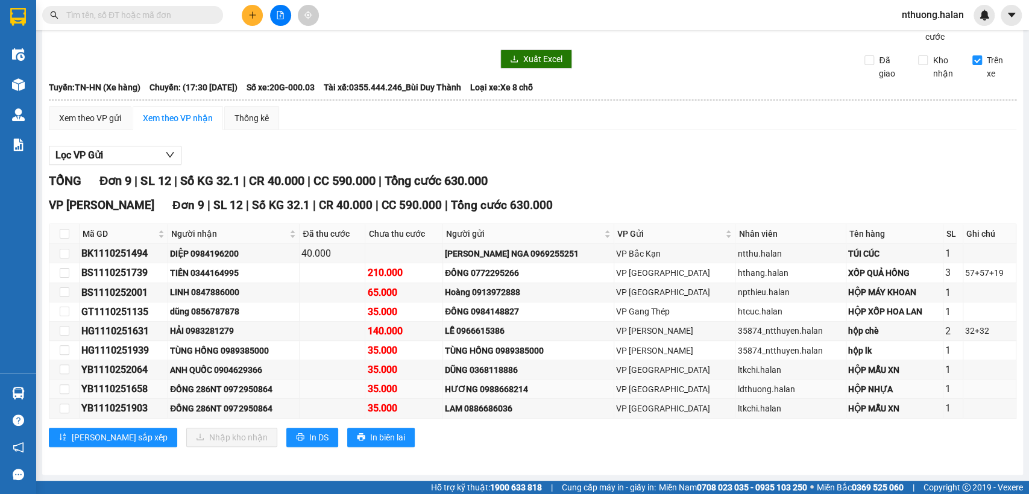
click at [262, 391] on div "ĐỒNG 286NT 0972950864" at bounding box center [233, 389] width 127 height 13
copy div "0972950864"
click at [89, 11] on input "text" at bounding box center [137, 14] width 142 height 13
paste input "0972950864"
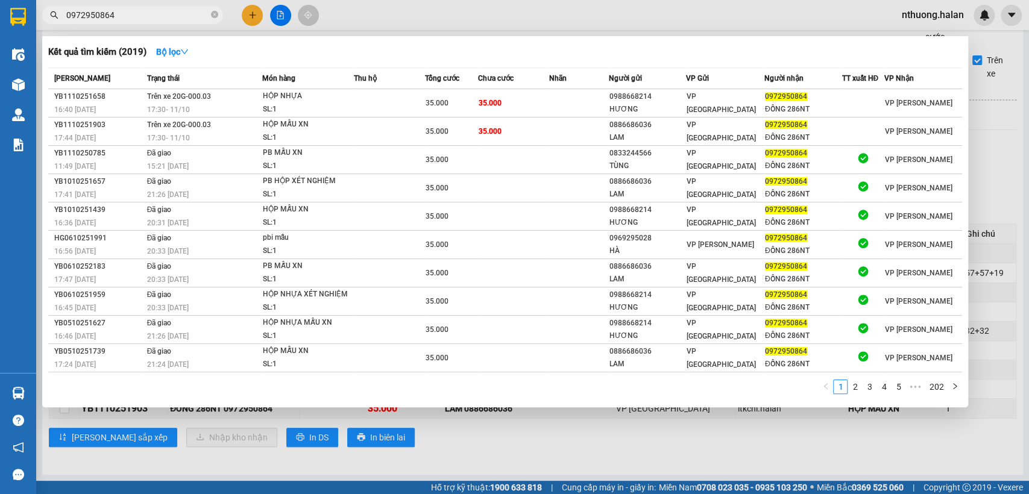
type input "0972950864"
click at [474, 448] on div at bounding box center [514, 247] width 1029 height 494
click at [160, 13] on input "0972950864" at bounding box center [137, 14] width 142 height 13
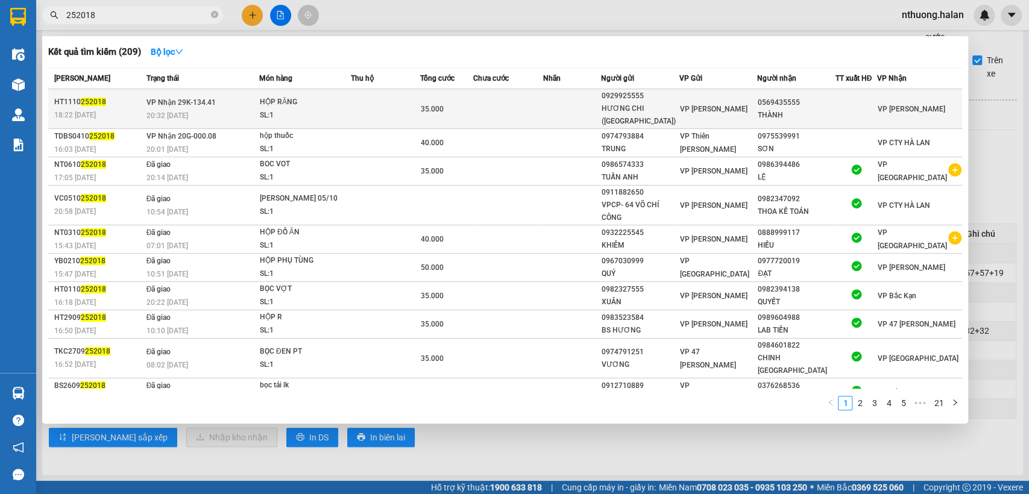
type input "252018"
click at [394, 109] on td at bounding box center [385, 109] width 69 height 40
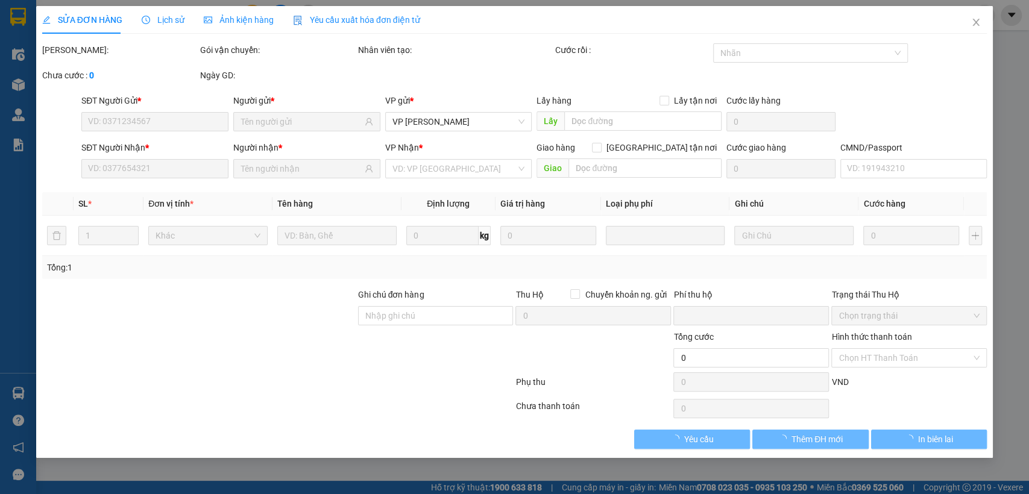
type input "0929925555"
type input "HƯƠNG CHI ([GEOGRAPHIC_DATA])"
type input "0569435555"
type input "THÀNH"
type input "0"
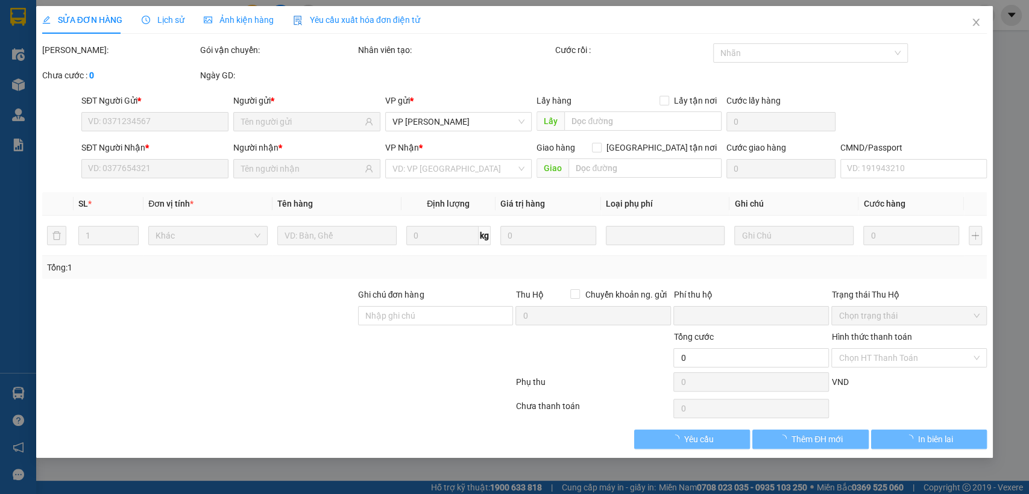
type input "35.000"
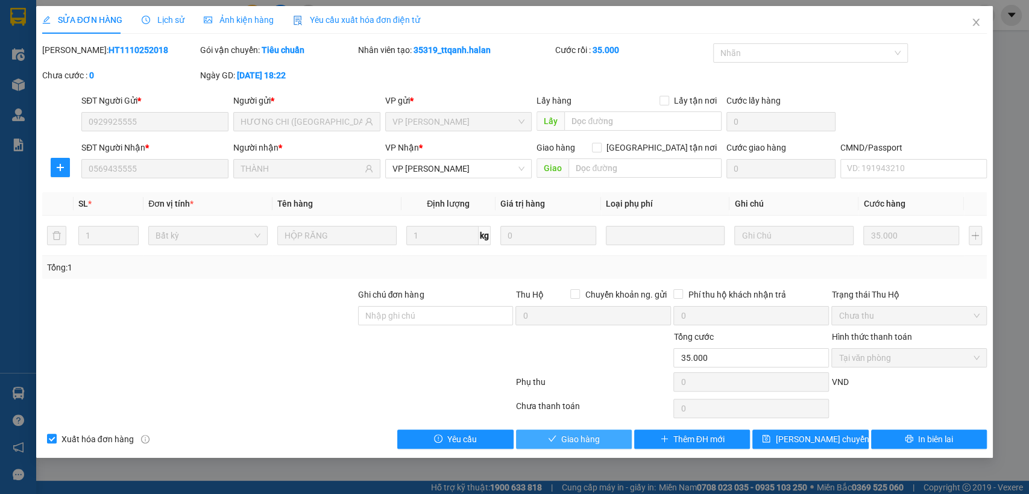
click at [586, 435] on span "Giao hàng" at bounding box center [580, 439] width 39 height 13
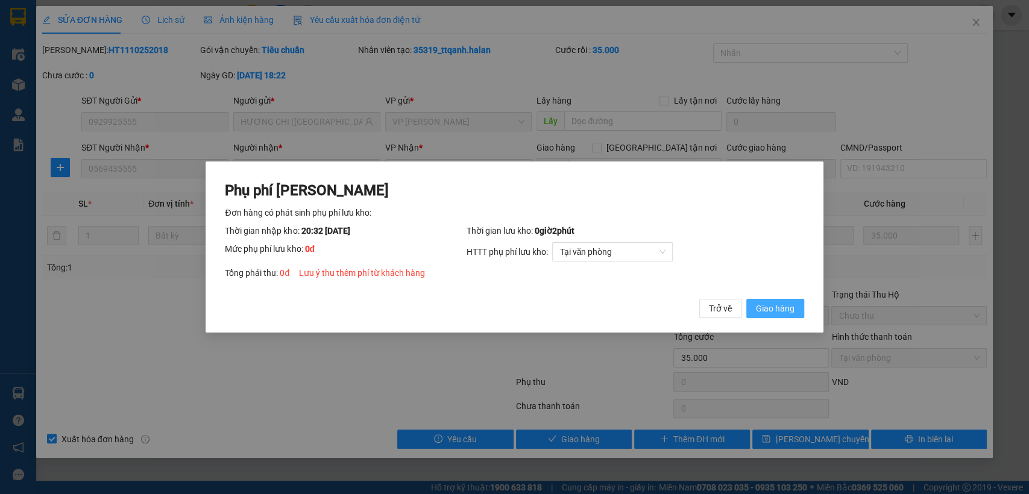
click at [787, 304] on span "Giao hàng" at bounding box center [775, 308] width 39 height 13
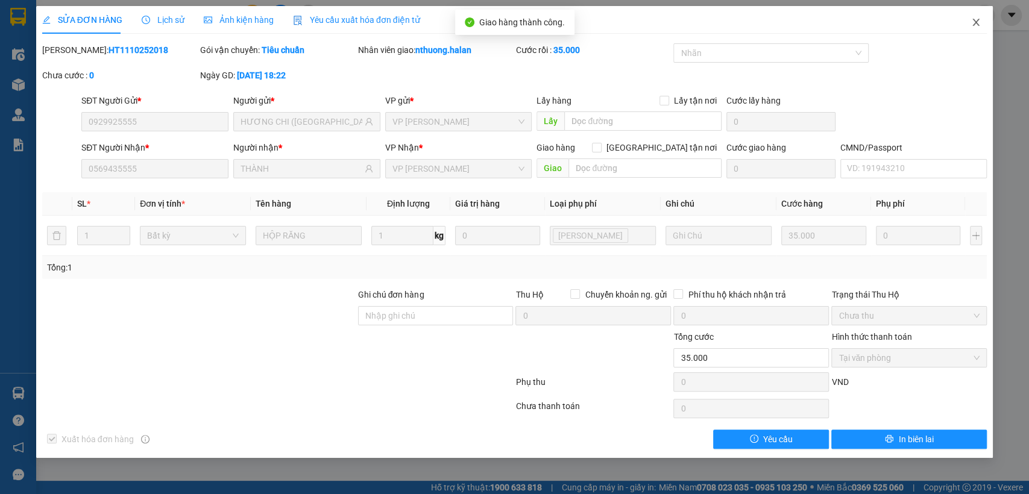
click at [974, 19] on icon "close" at bounding box center [976, 22] width 10 height 10
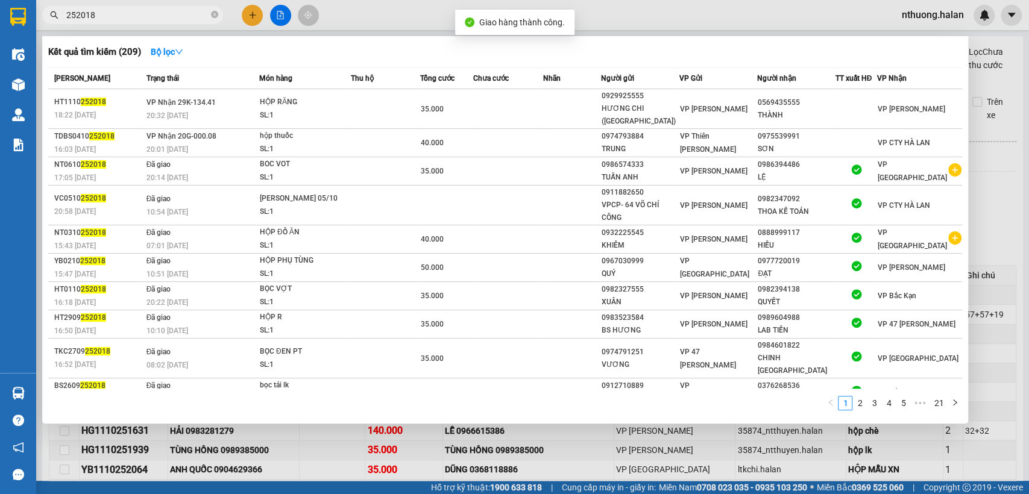
click at [137, 20] on input "252018" at bounding box center [137, 14] width 142 height 13
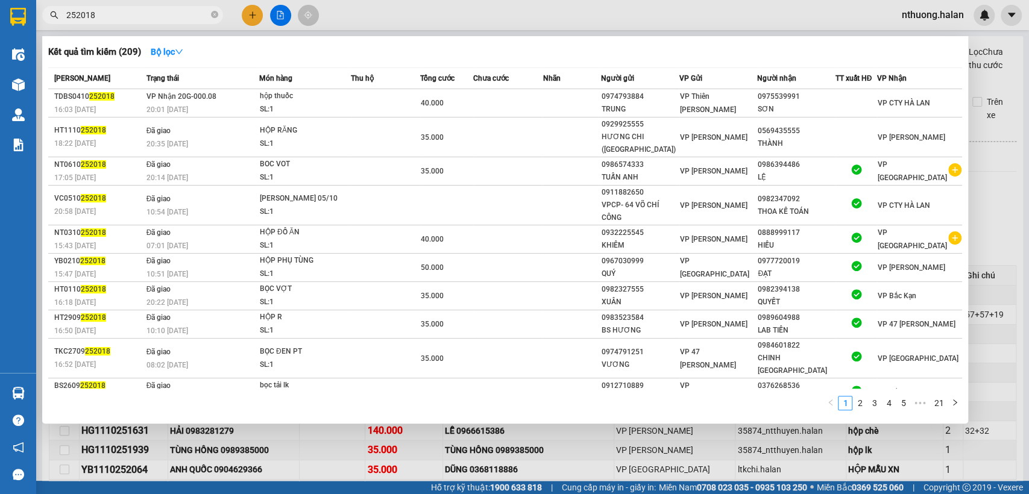
click at [608, 453] on div at bounding box center [514, 247] width 1029 height 494
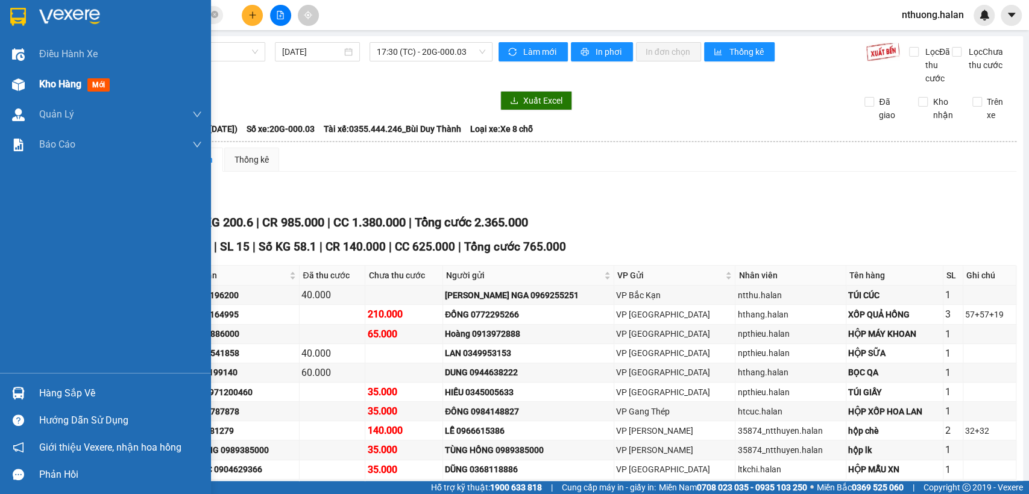
click at [46, 88] on span "Kho hàng" at bounding box center [60, 83] width 42 height 11
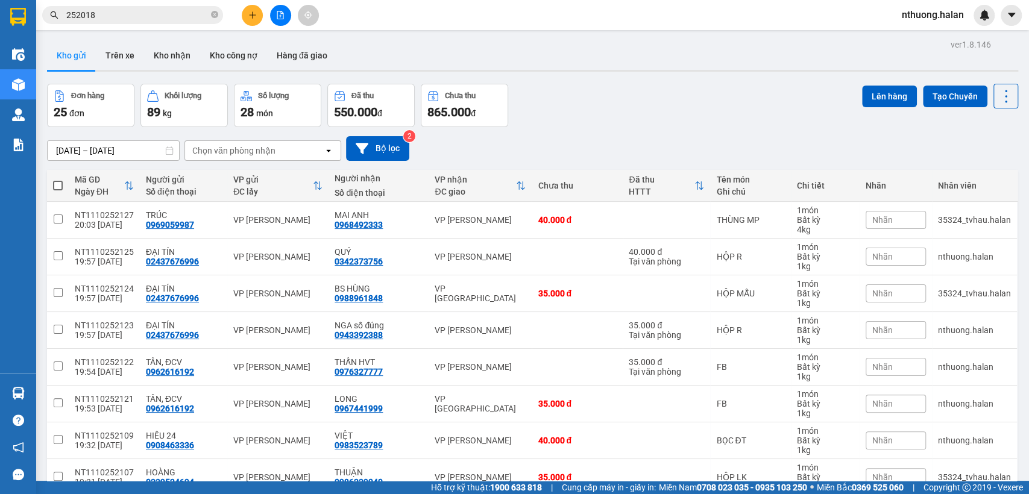
click at [116, 11] on input "252018" at bounding box center [137, 14] width 142 height 13
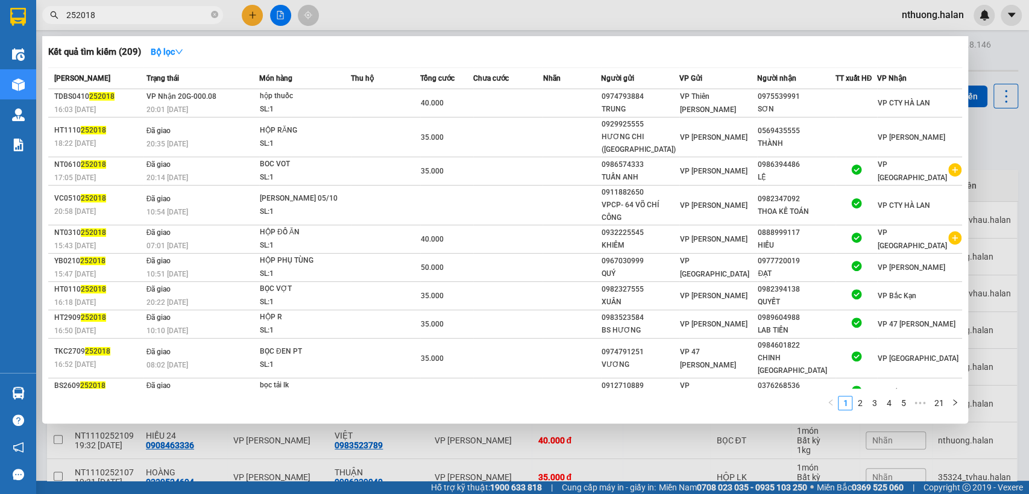
click at [116, 11] on input "252018" at bounding box center [137, 14] width 142 height 13
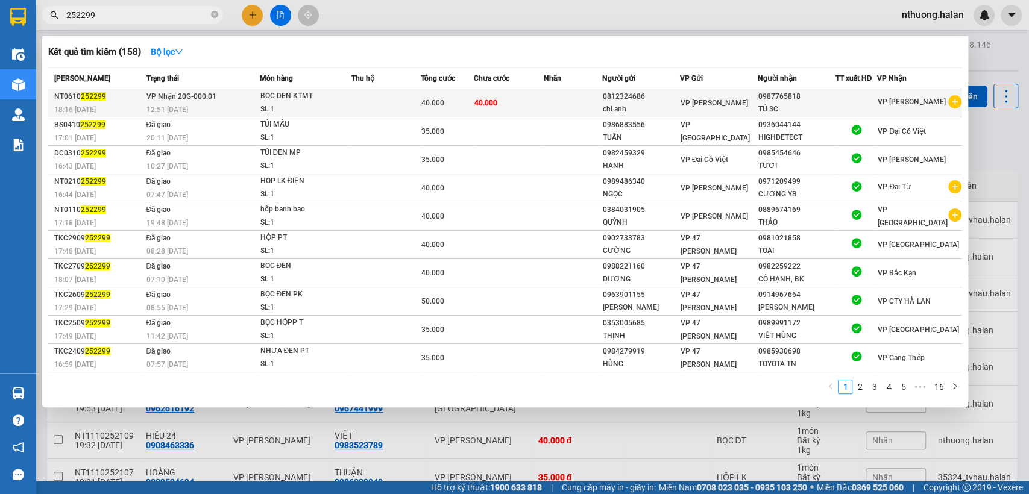
type input "252299"
click at [467, 100] on div "40.000" at bounding box center [447, 102] width 52 height 13
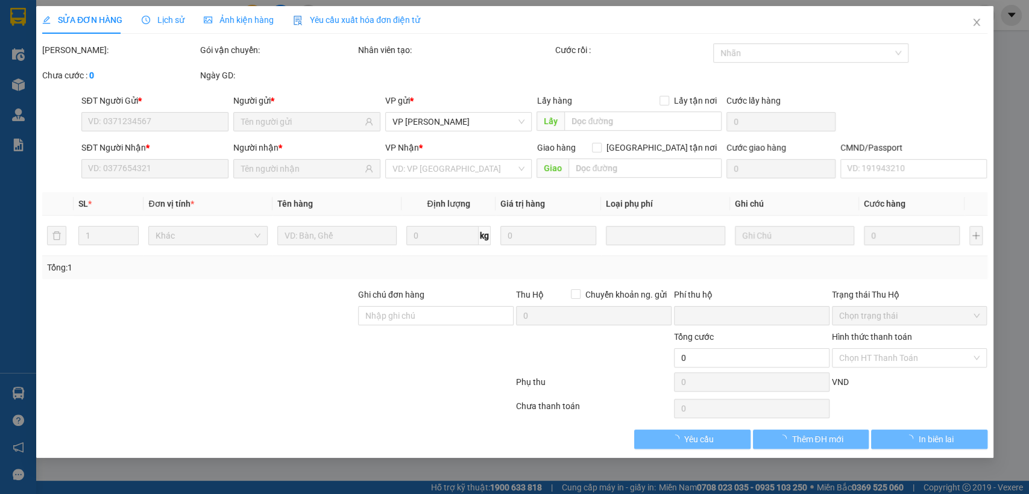
type input "0812324686"
type input "0987765818"
type input "0"
type input "40.000"
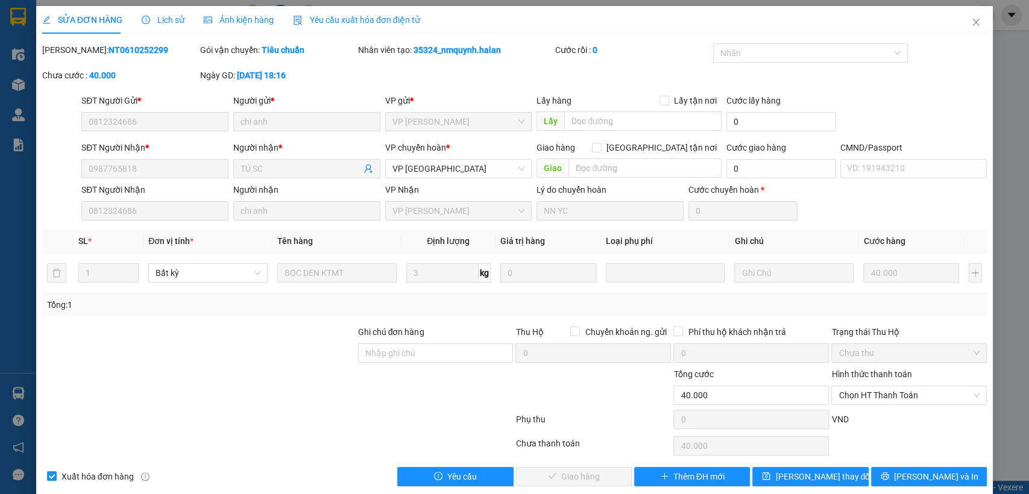
scroll to position [15, 0]
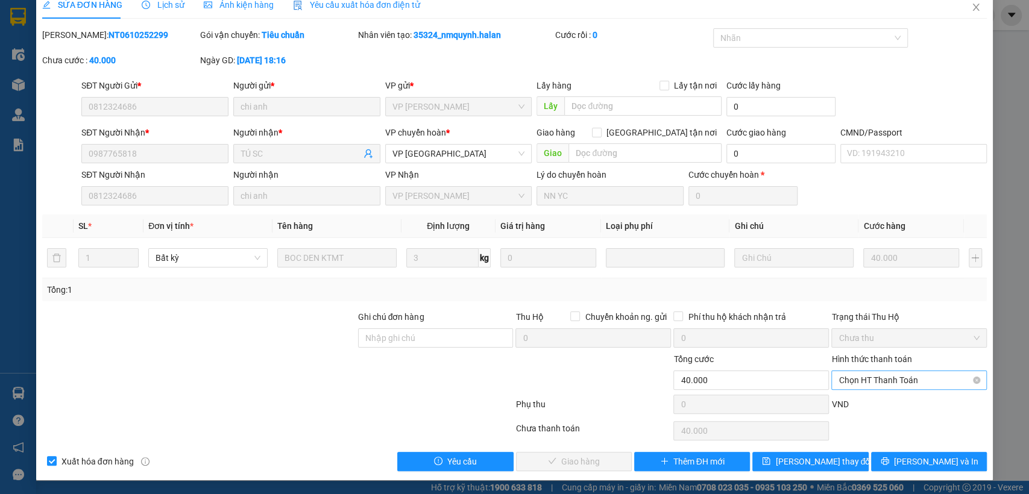
click at [878, 379] on span "Chọn HT Thanh Toán" at bounding box center [909, 380] width 141 height 18
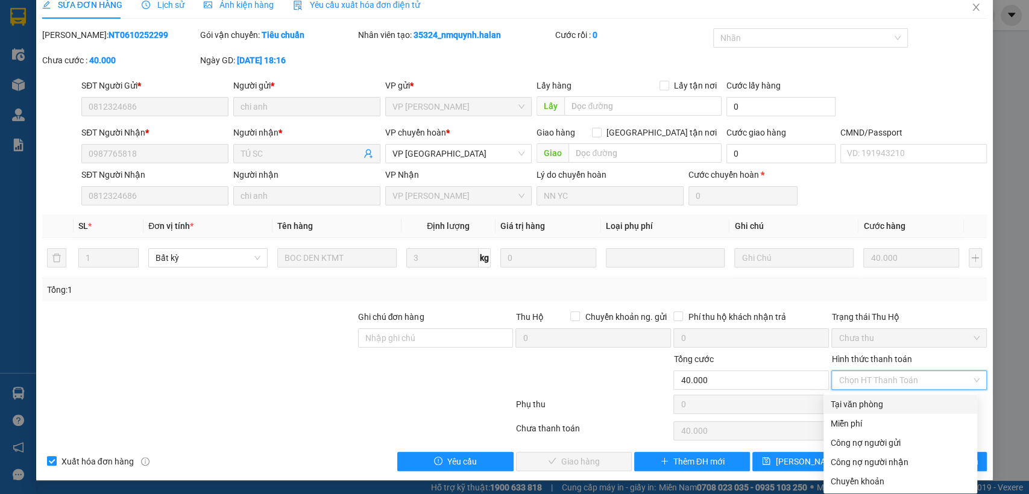
click at [865, 402] on div "Tại văn phòng" at bounding box center [900, 404] width 139 height 13
type input "0"
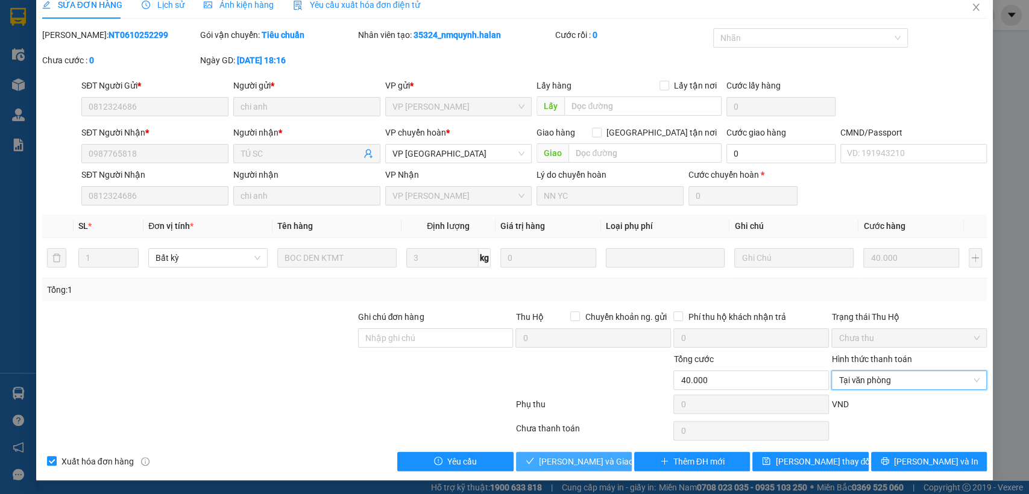
click at [593, 457] on span "[PERSON_NAME] và Giao hàng" at bounding box center [597, 461] width 116 height 13
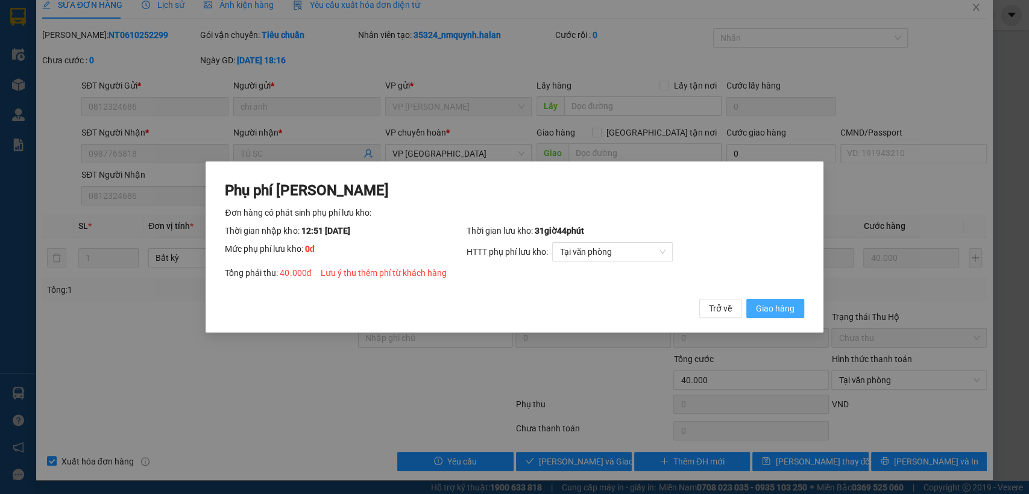
click at [786, 306] on span "Giao hàng" at bounding box center [775, 308] width 39 height 13
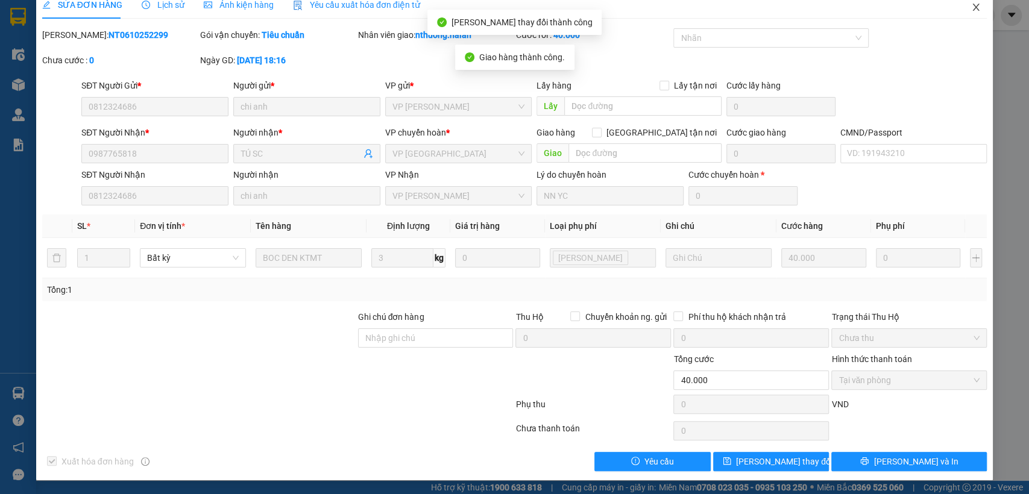
click at [971, 8] on icon "close" at bounding box center [976, 7] width 10 height 10
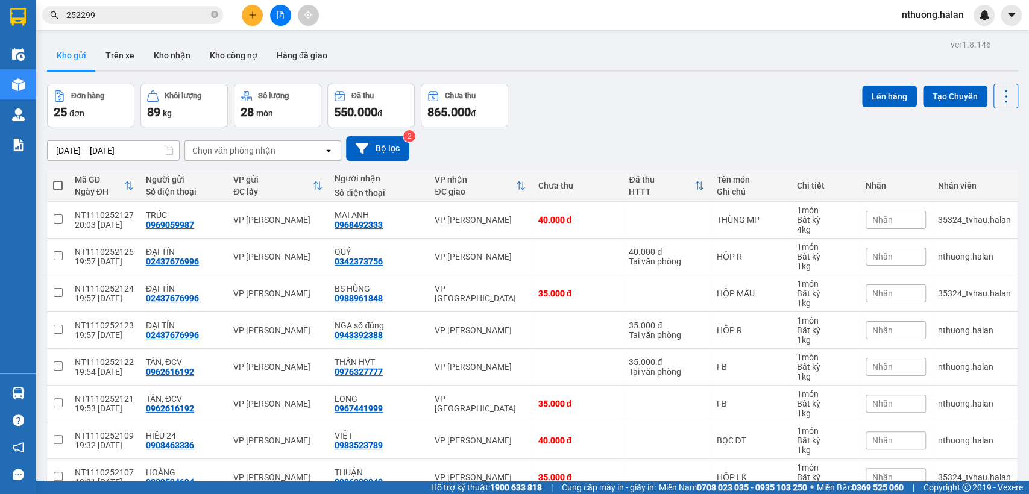
click at [107, 10] on input "252299" at bounding box center [137, 14] width 142 height 13
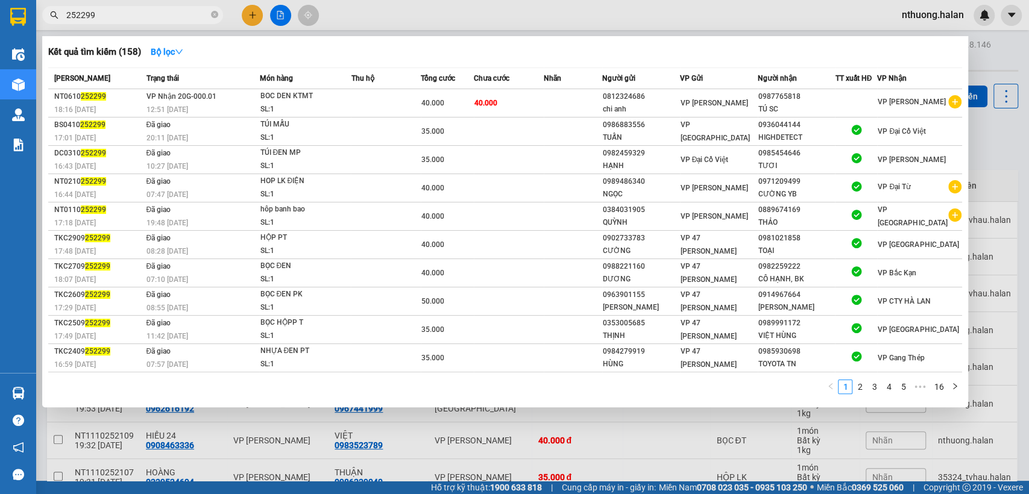
click at [107, 10] on input "252299" at bounding box center [137, 14] width 142 height 13
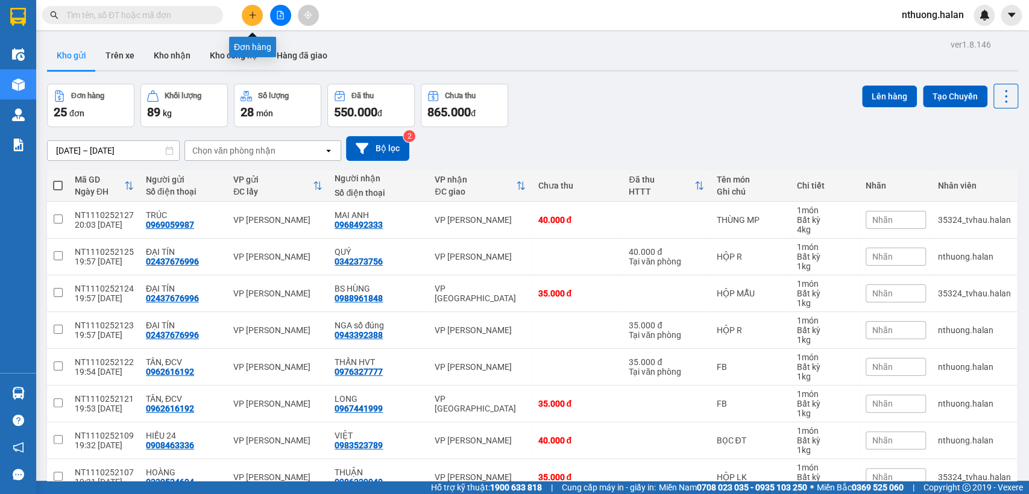
click at [244, 11] on button at bounding box center [252, 15] width 21 height 21
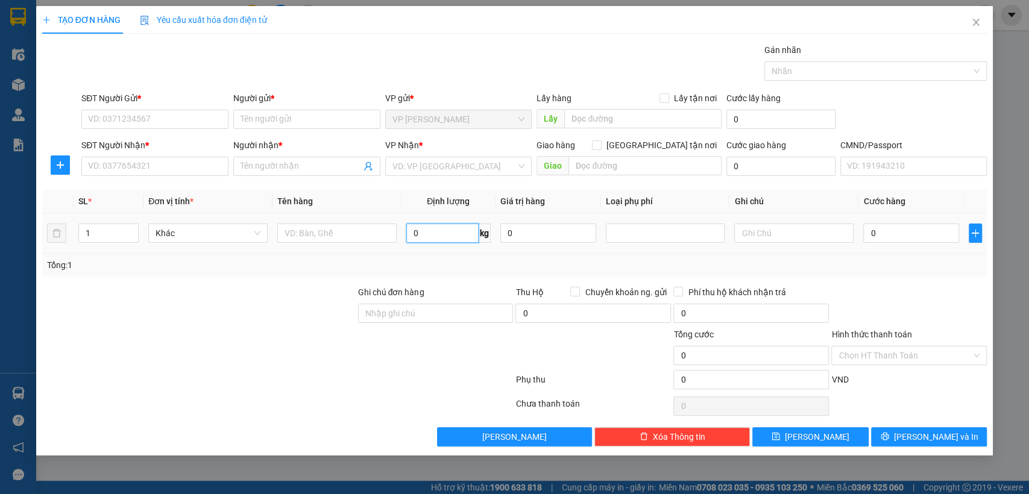
click at [432, 229] on input "0" at bounding box center [442, 233] width 72 height 19
click at [970, 20] on span "Close" at bounding box center [976, 23] width 34 height 34
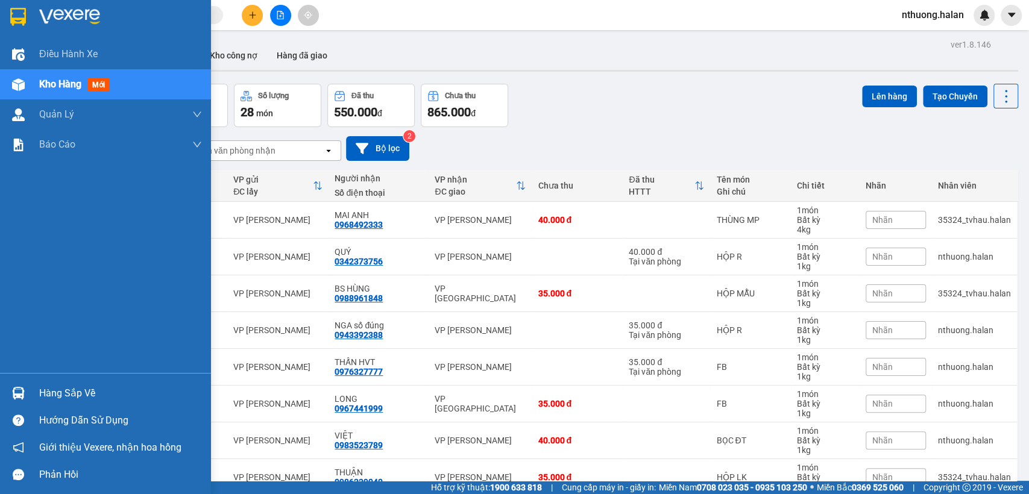
click at [42, 391] on div "Hàng sắp về" at bounding box center [120, 394] width 163 height 18
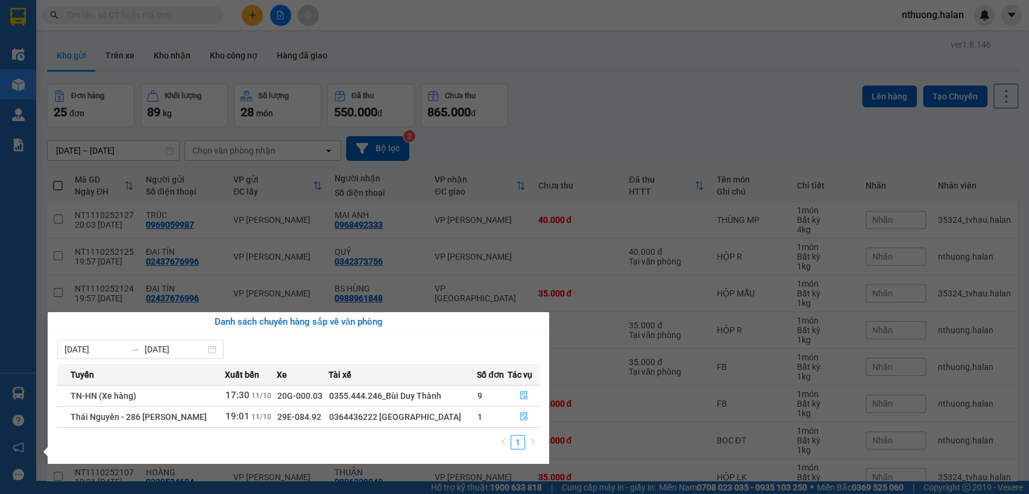
click at [559, 147] on section "Kết quả tìm kiếm ( 158 ) Bộ lọc Mã ĐH Trạng thái Món hàng Thu hộ Tổng cước Chưa…" at bounding box center [514, 247] width 1029 height 494
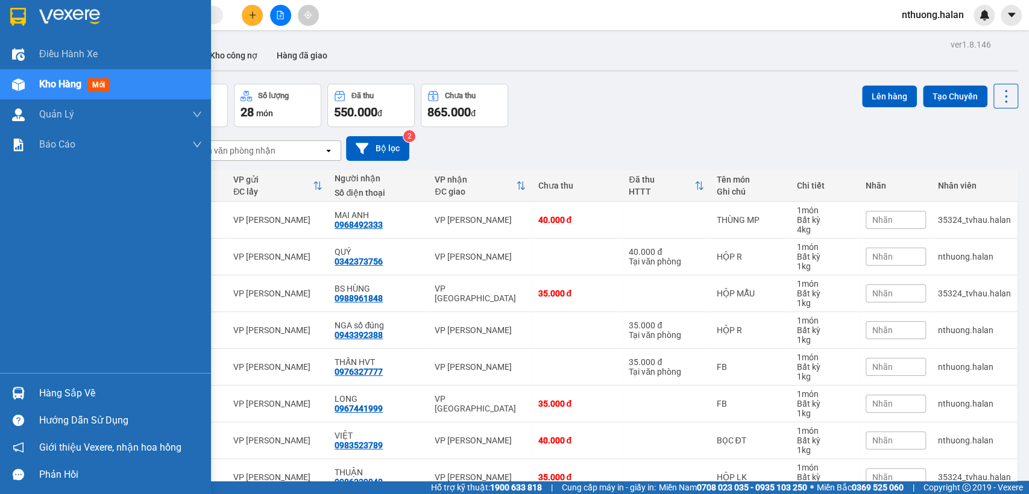
click at [80, 387] on div "Hàng sắp về" at bounding box center [120, 394] width 163 height 18
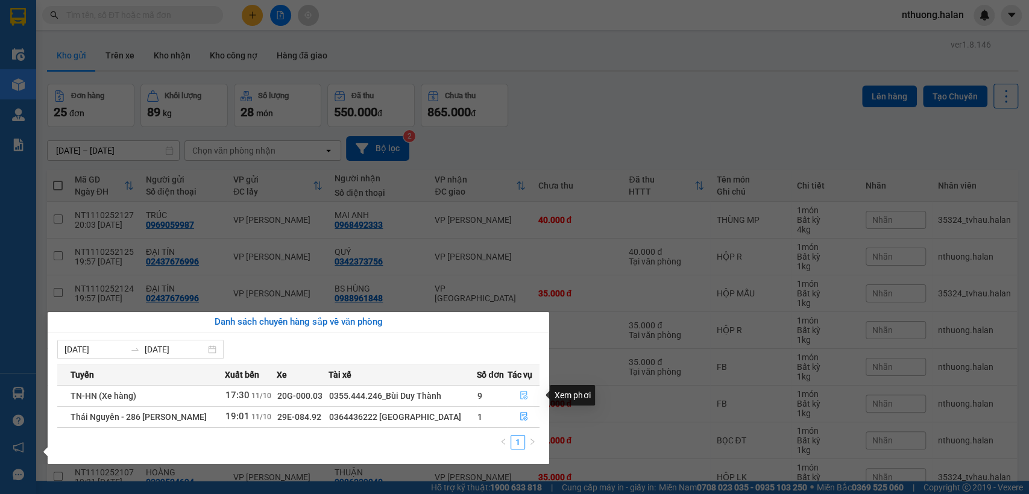
click at [520, 394] on icon "file-done" at bounding box center [523, 396] width 7 height 8
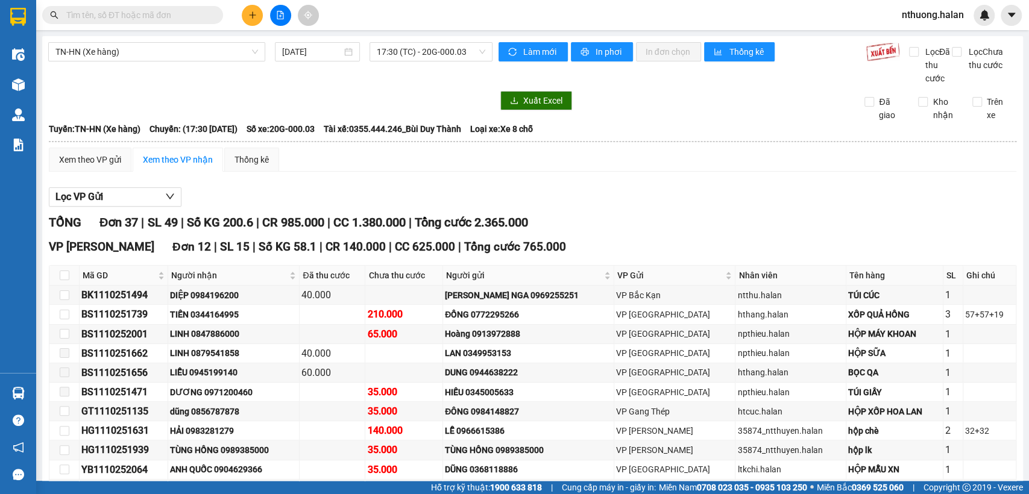
click at [172, 15] on input "text" at bounding box center [137, 14] width 142 height 13
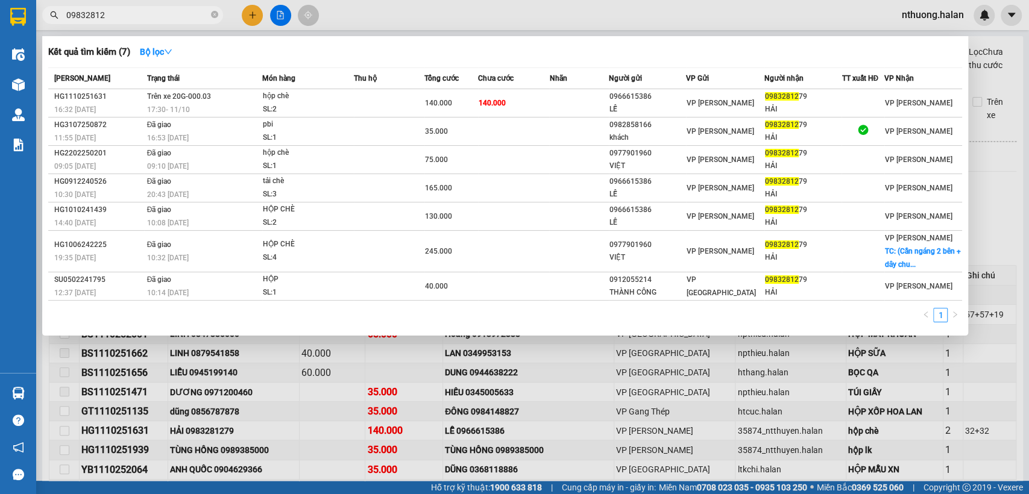
type input "09832812"
click at [579, 349] on div at bounding box center [514, 247] width 1029 height 494
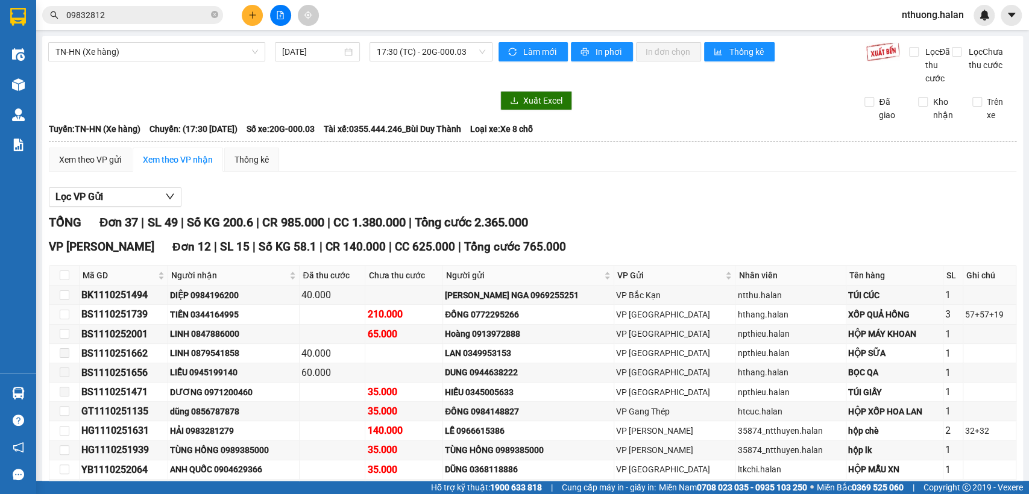
scroll to position [178, 0]
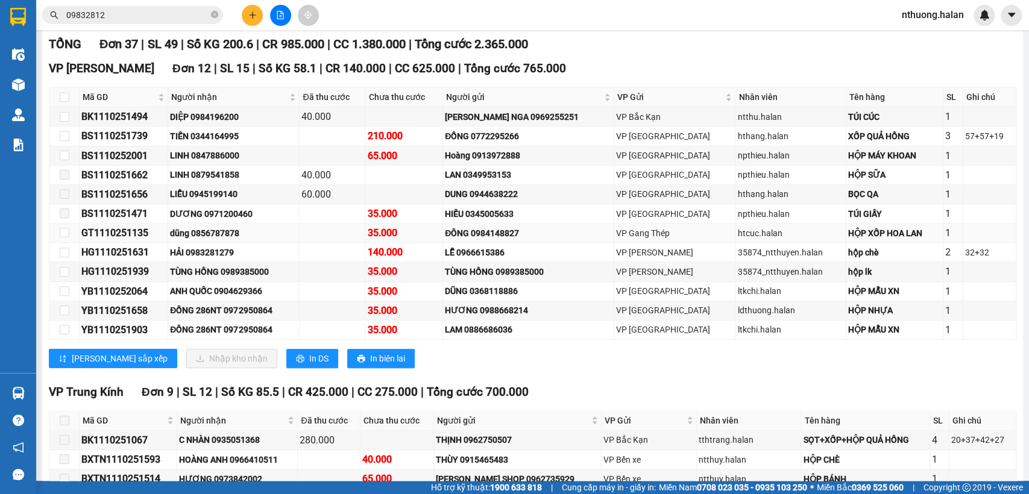
click at [212, 240] on div "dũng 0856787878" at bounding box center [233, 233] width 127 height 13
click at [222, 181] on div "LINH 0879541858" at bounding box center [233, 174] width 127 height 13
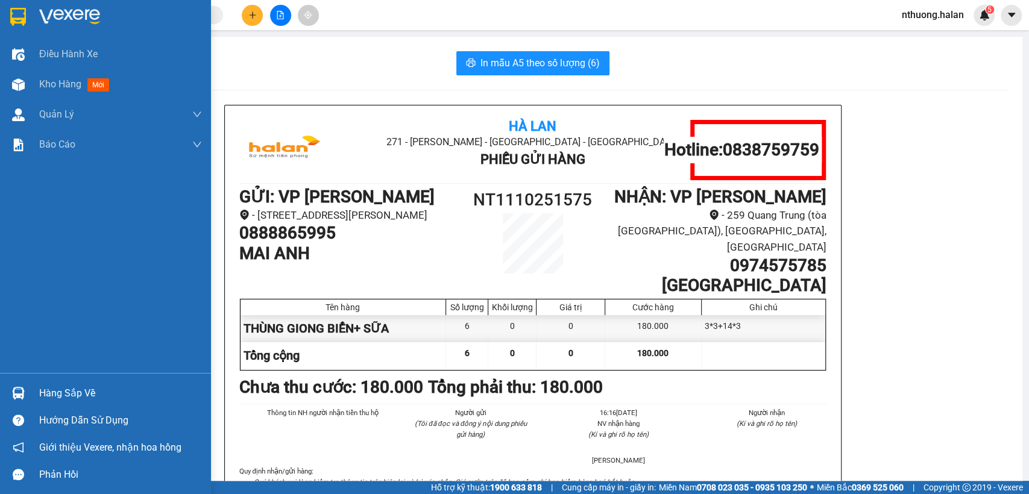
click at [82, 389] on div "Hàng sắp về" at bounding box center [120, 394] width 163 height 18
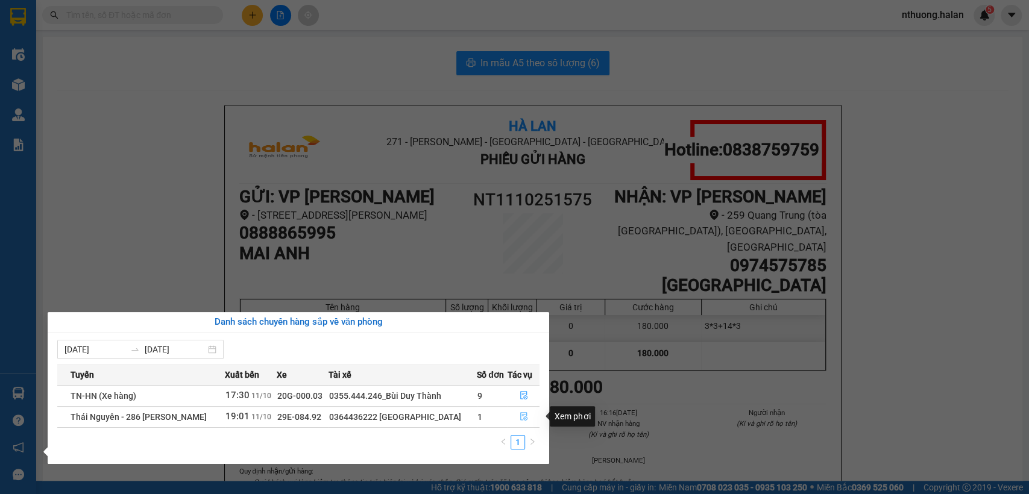
click at [521, 413] on icon "file-done" at bounding box center [524, 416] width 8 height 8
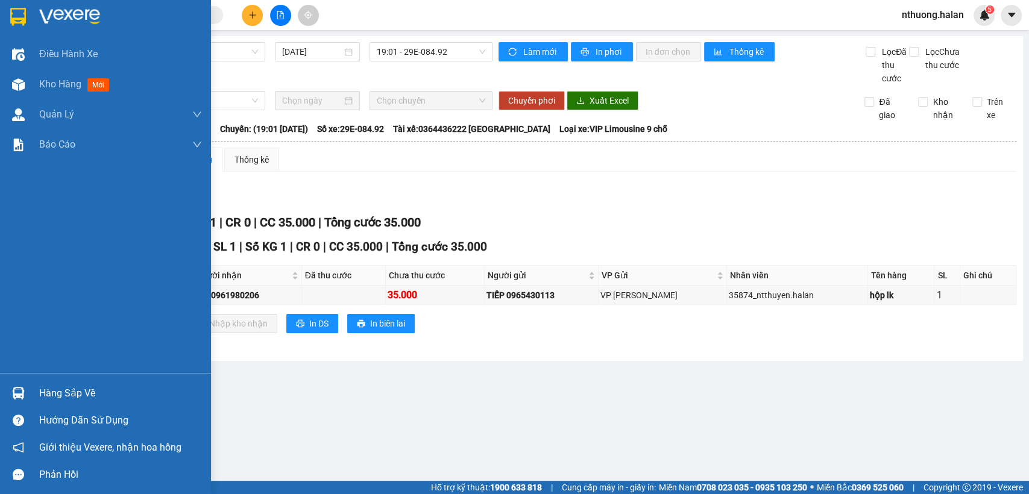
click at [84, 396] on div "Hàng sắp về" at bounding box center [120, 394] width 163 height 18
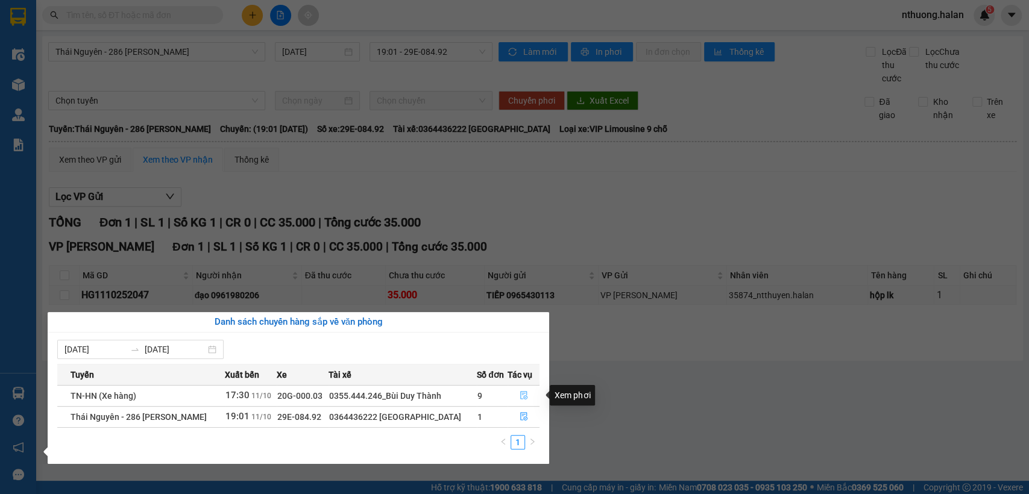
click at [523, 397] on icon "file-done" at bounding box center [524, 395] width 8 height 8
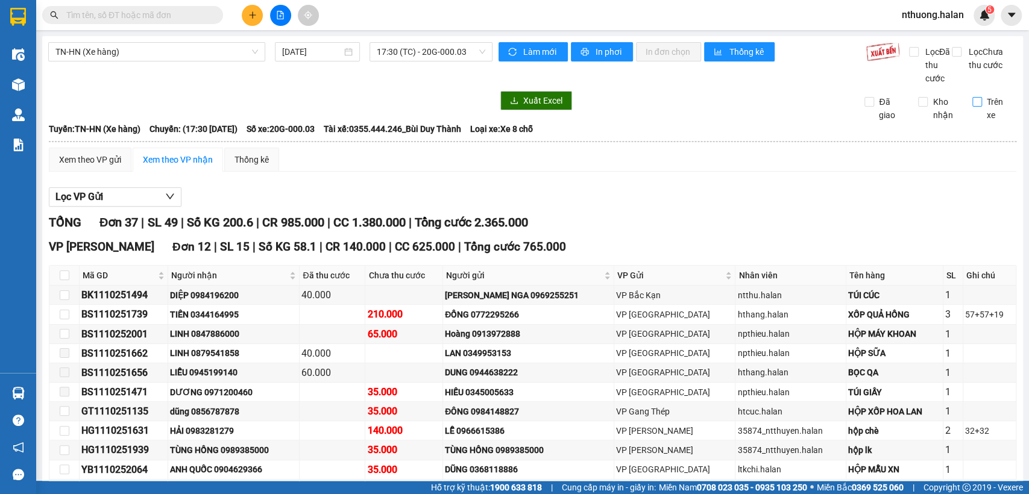
click at [973, 107] on input "Trên xe" at bounding box center [978, 102] width 10 height 10
checkbox input "true"
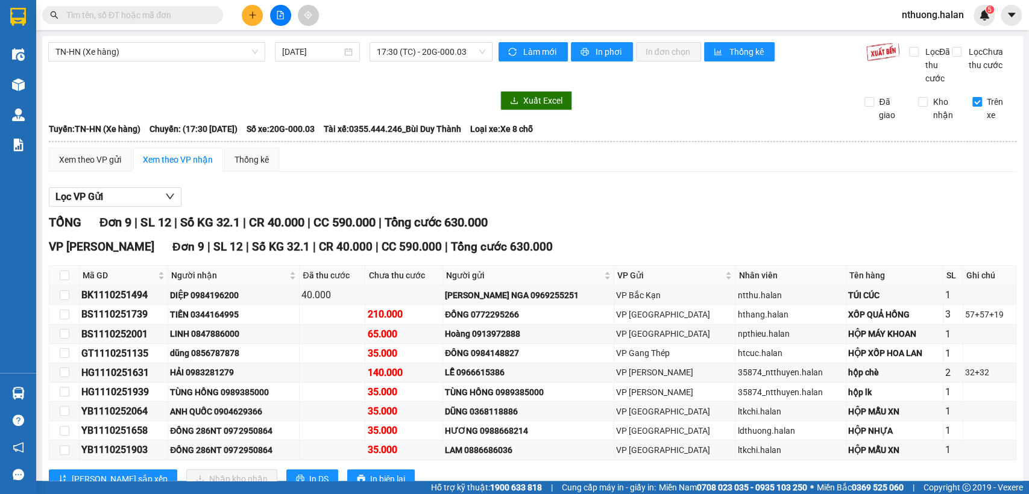
scroll to position [54, 0]
